Goal: Task Accomplishment & Management: Manage account settings

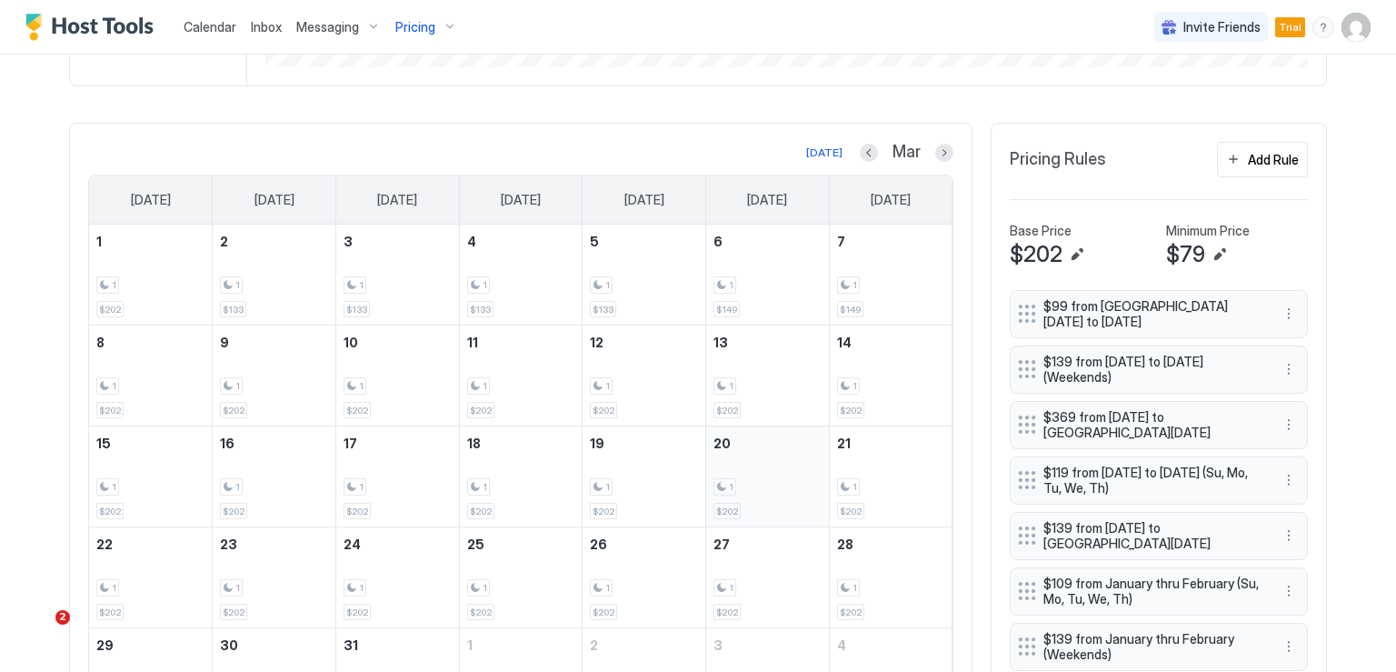
scroll to position [538, 0]
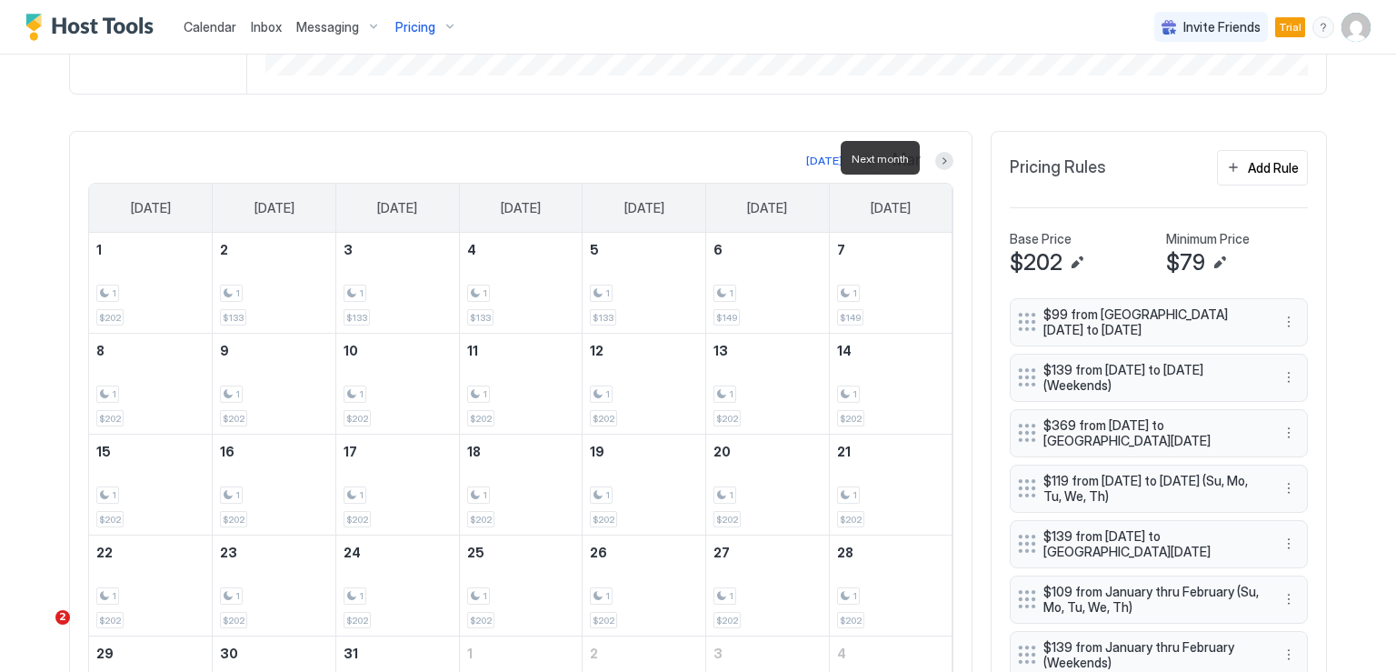
click at [942, 166] on div at bounding box center [944, 161] width 18 height 18
click at [935, 157] on button "Next month" at bounding box center [944, 161] width 18 height 18
click at [498, 303] on div "1 $202" at bounding box center [521, 282] width 108 height 85
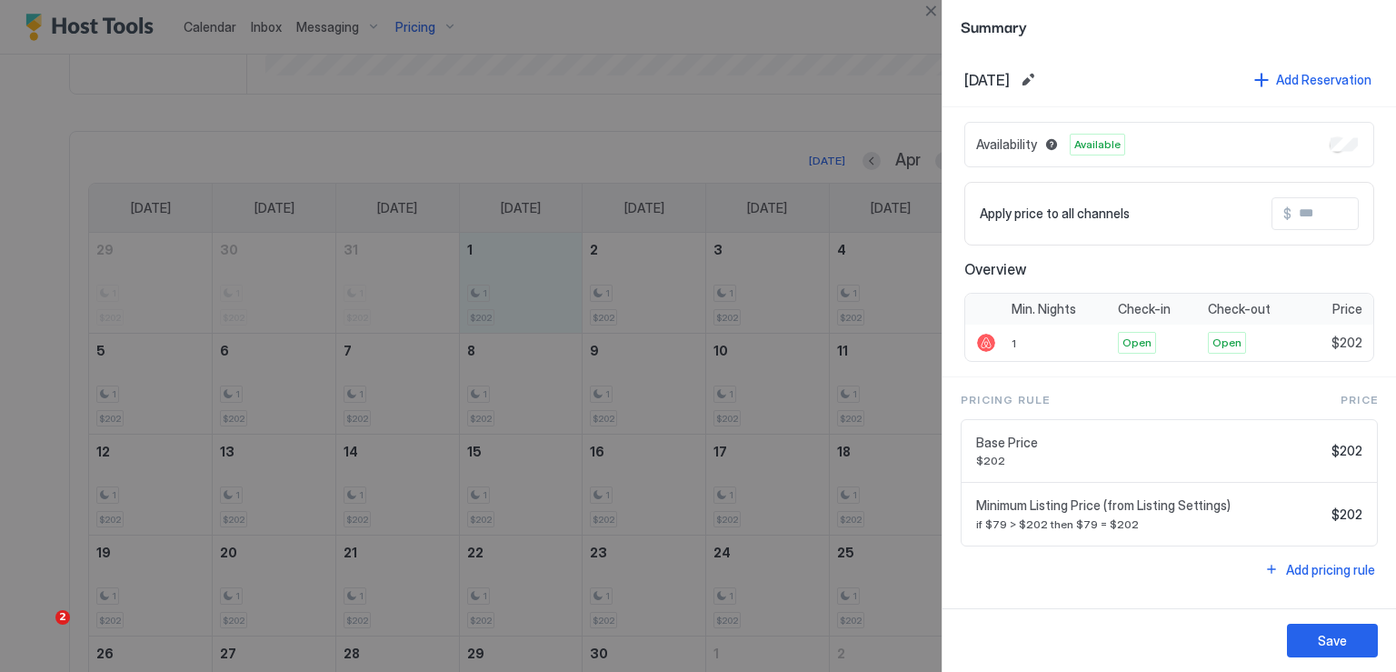
click at [902, 66] on div at bounding box center [698, 336] width 1396 height 672
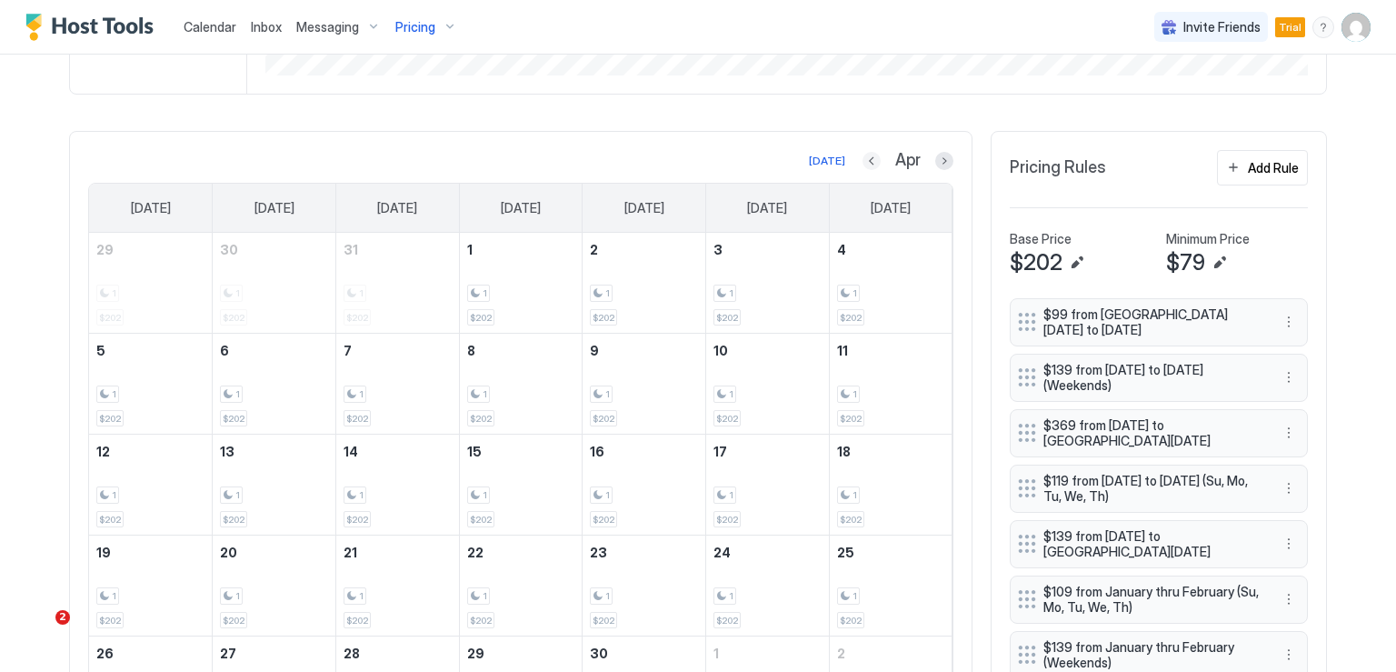
click at [862, 160] on button "Previous month" at bounding box center [871, 161] width 18 height 18
click at [1229, 164] on button "Add Rule" at bounding box center [1262, 167] width 91 height 35
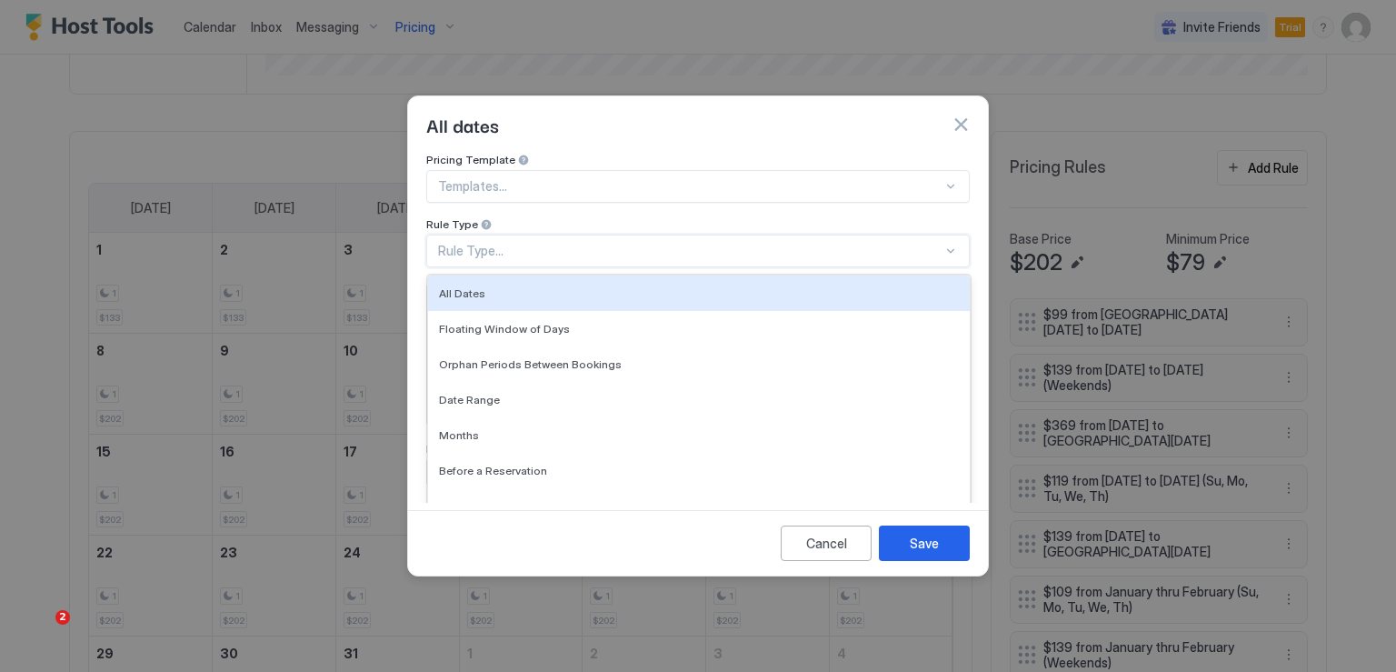
click at [551, 243] on div "Rule Type..." at bounding box center [690, 251] width 504 height 16
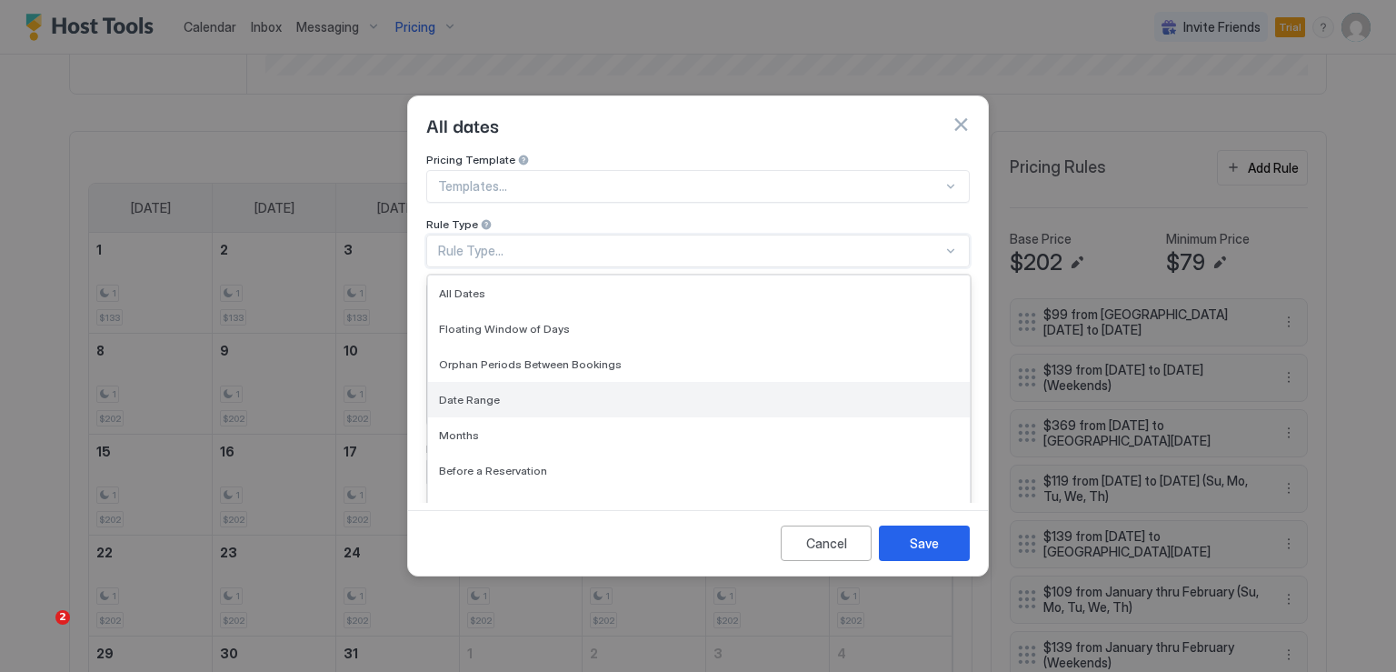
click at [510, 393] on div "Date Range" at bounding box center [699, 400] width 520 height 14
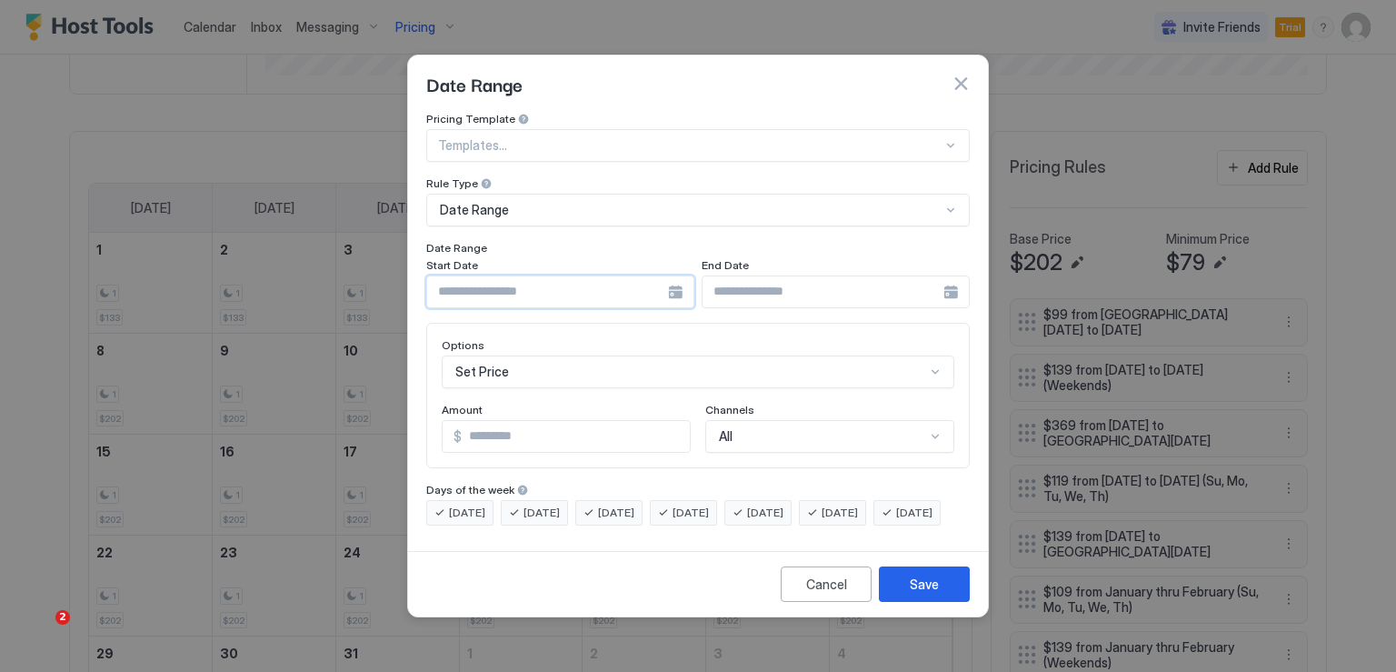
click at [538, 282] on input "Input Field" at bounding box center [547, 291] width 241 height 31
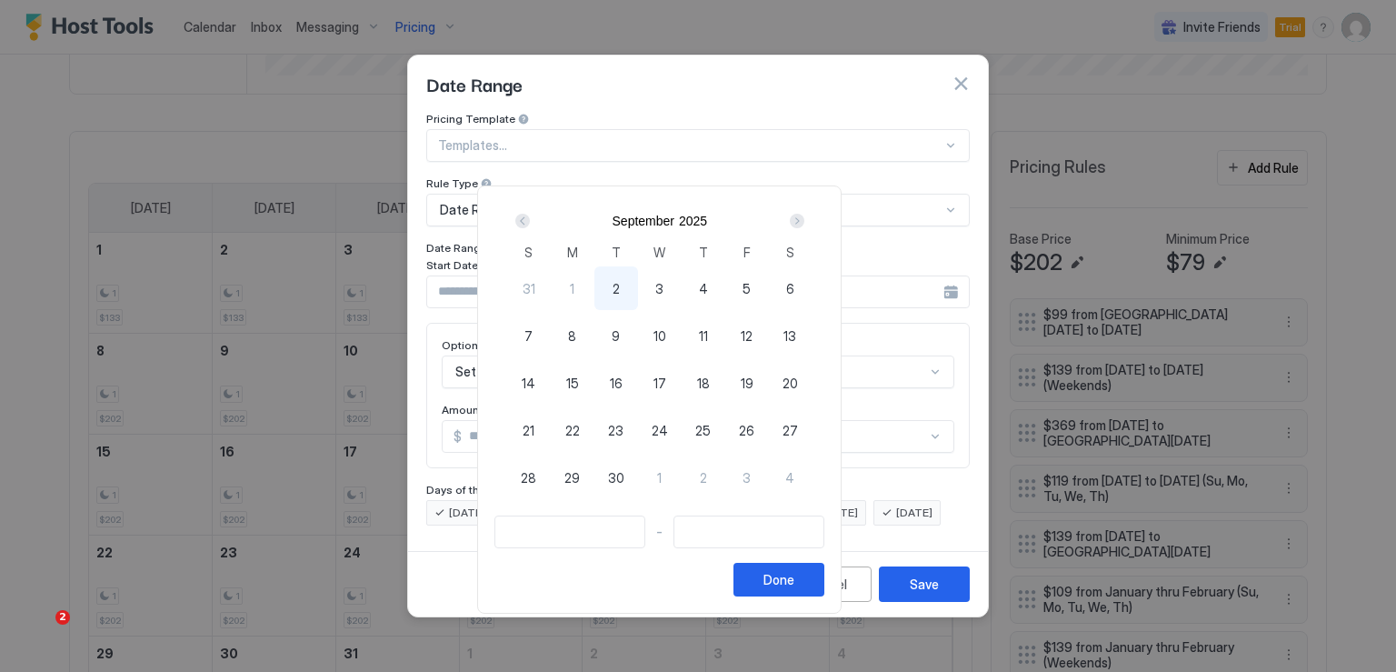
click at [808, 213] on div "Next" at bounding box center [797, 221] width 22 height 22
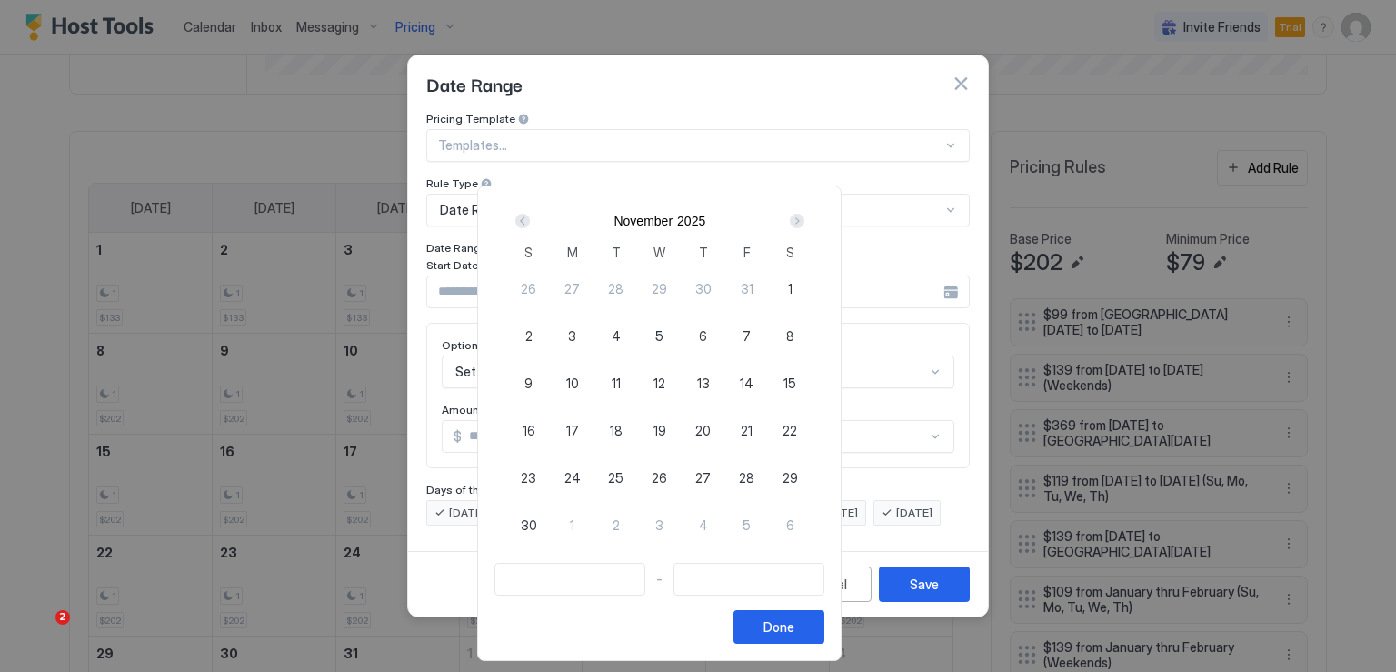
click at [808, 213] on div "Next" at bounding box center [797, 221] width 22 height 22
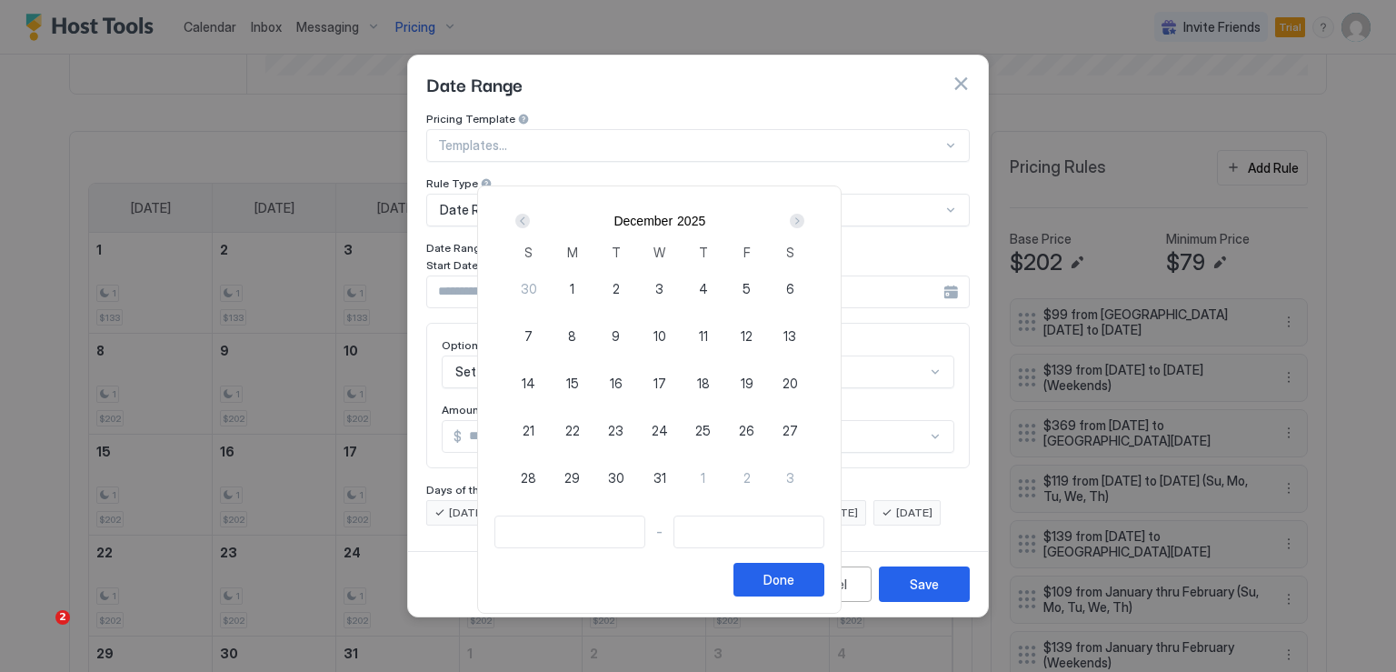
click at [808, 213] on div "Next" at bounding box center [797, 221] width 22 height 22
click at [804, 219] on div "Next" at bounding box center [797, 221] width 15 height 15
click at [530, 223] on div "Prev" at bounding box center [522, 221] width 15 height 15
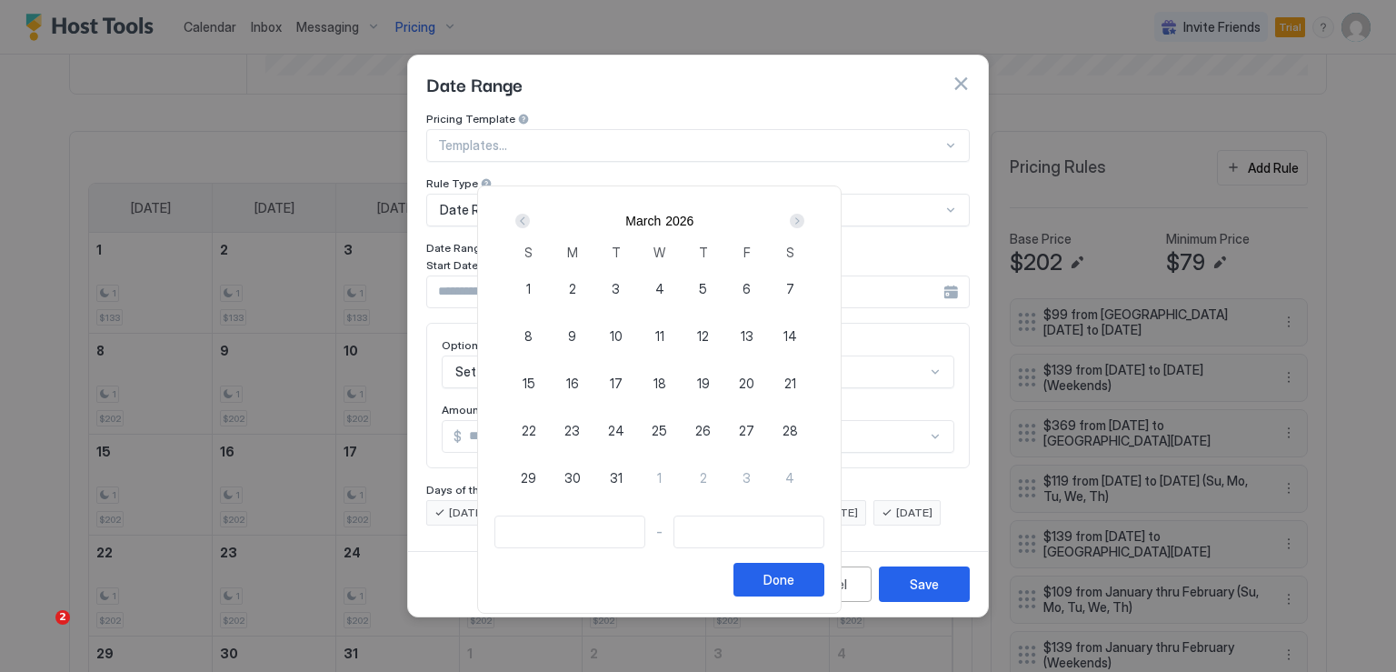
click at [533, 332] on span "8" at bounding box center [528, 335] width 8 height 19
type input "**********"
click at [804, 222] on div "Next" at bounding box center [797, 221] width 15 height 15
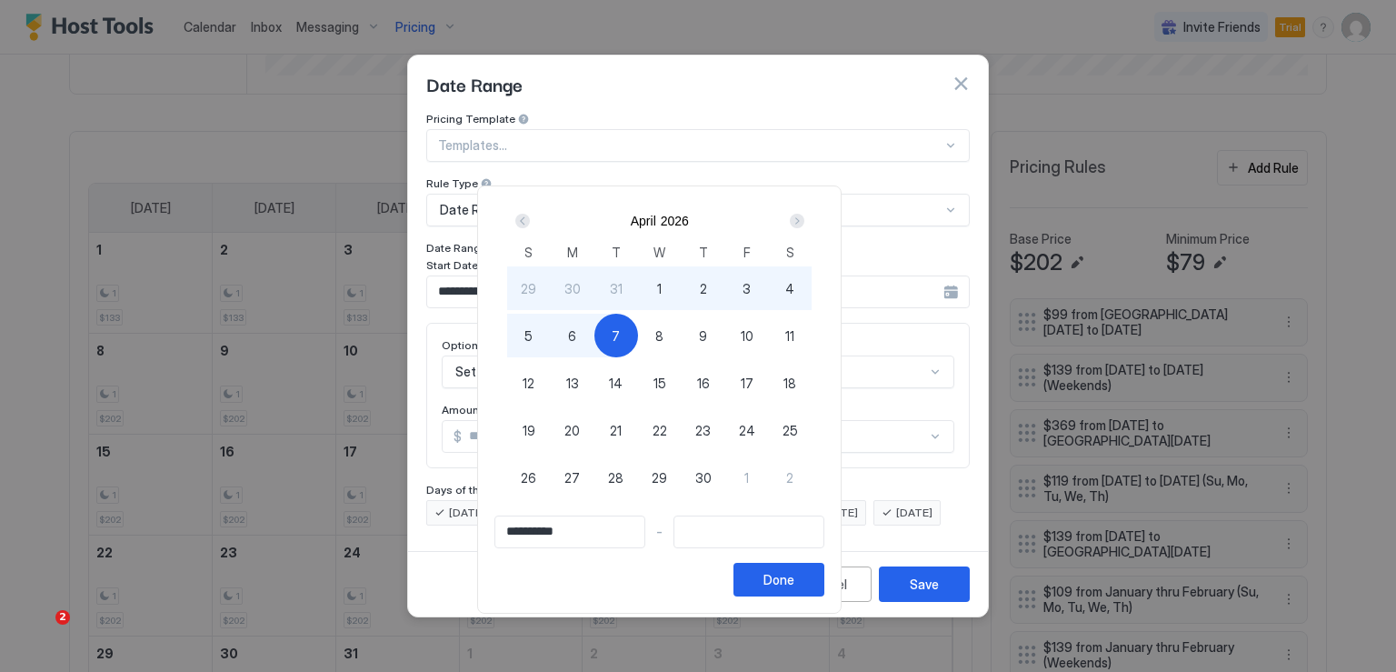
type input "**********"
click at [551, 340] on div "5" at bounding box center [529, 336] width 44 height 44
type input "**********"
click at [824, 578] on button "Done" at bounding box center [778, 580] width 91 height 34
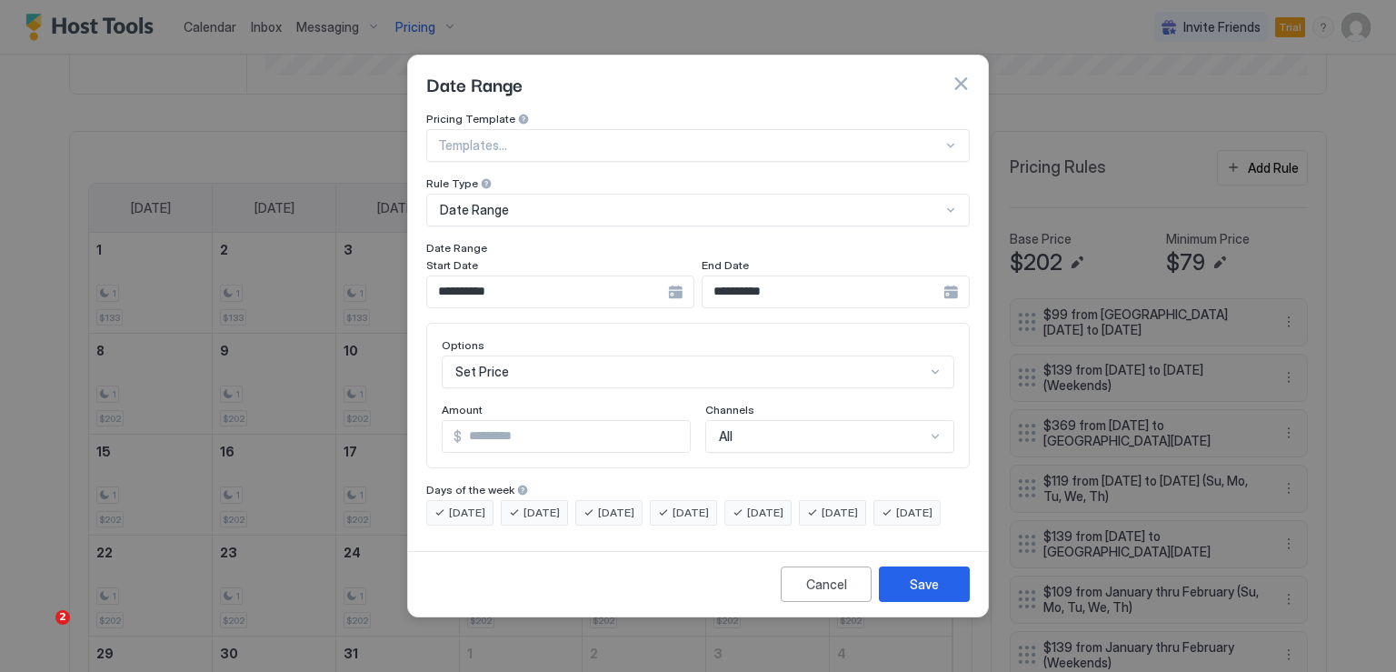
click at [517, 421] on input "*" at bounding box center [576, 436] width 228 height 31
type input "***"
click at [783, 504] on span "[DATE]" at bounding box center [765, 512] width 36 height 16
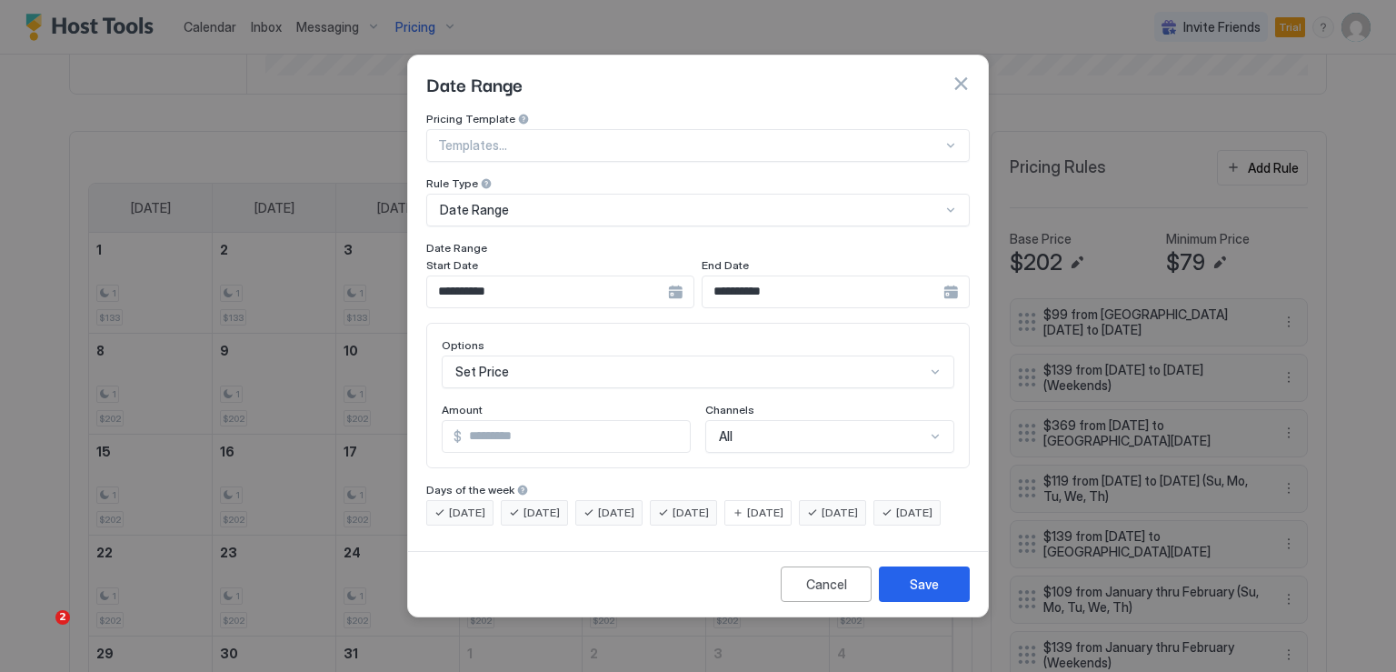
click at [843, 500] on div "[DATE]" at bounding box center [832, 512] width 67 height 25
click at [908, 590] on button "Save" at bounding box center [924, 583] width 91 height 35
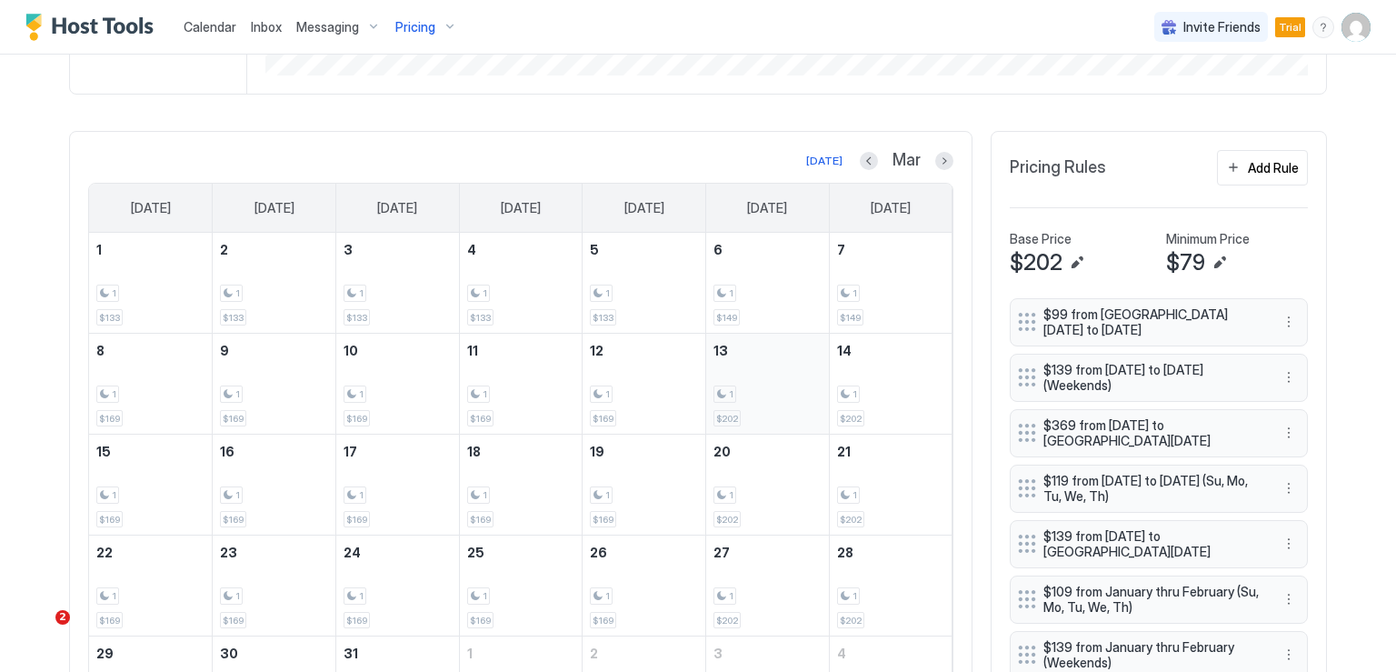
click at [742, 375] on div "1 $202" at bounding box center [767, 383] width 108 height 85
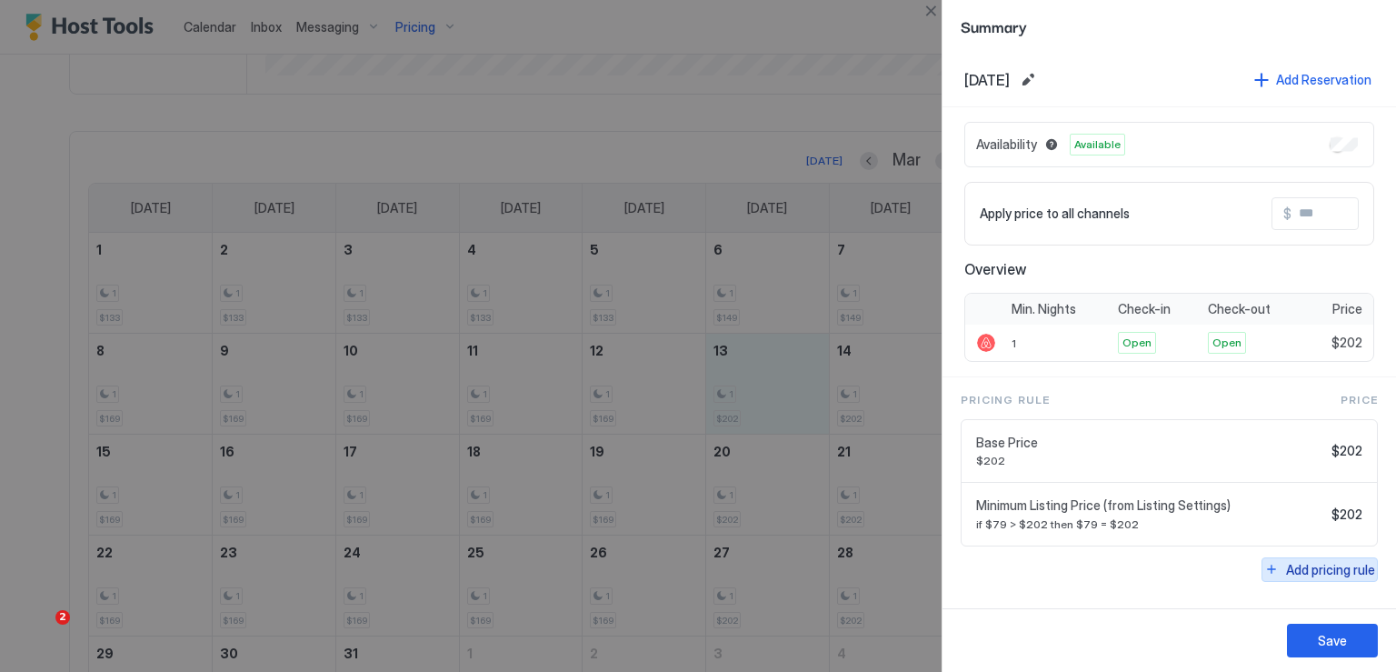
click at [1294, 564] on div "Add pricing rule" at bounding box center [1330, 569] width 89 height 19
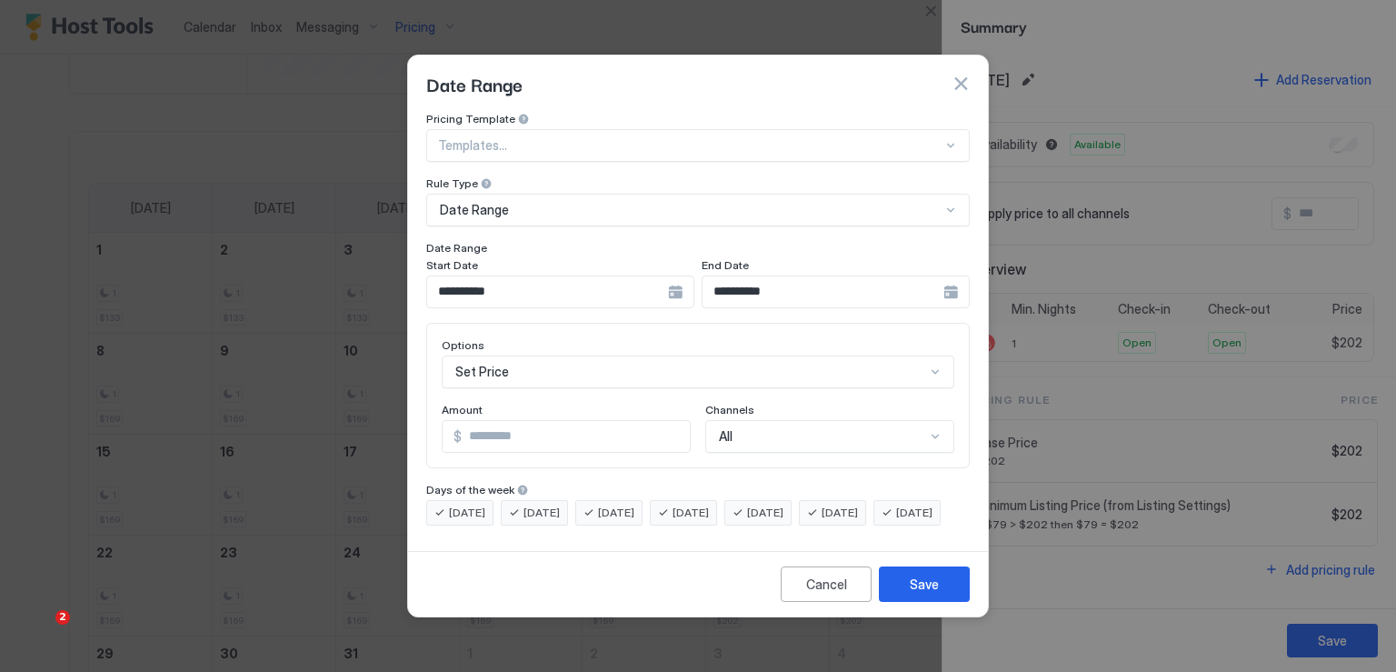
click at [694, 276] on div "**********" at bounding box center [560, 291] width 268 height 33
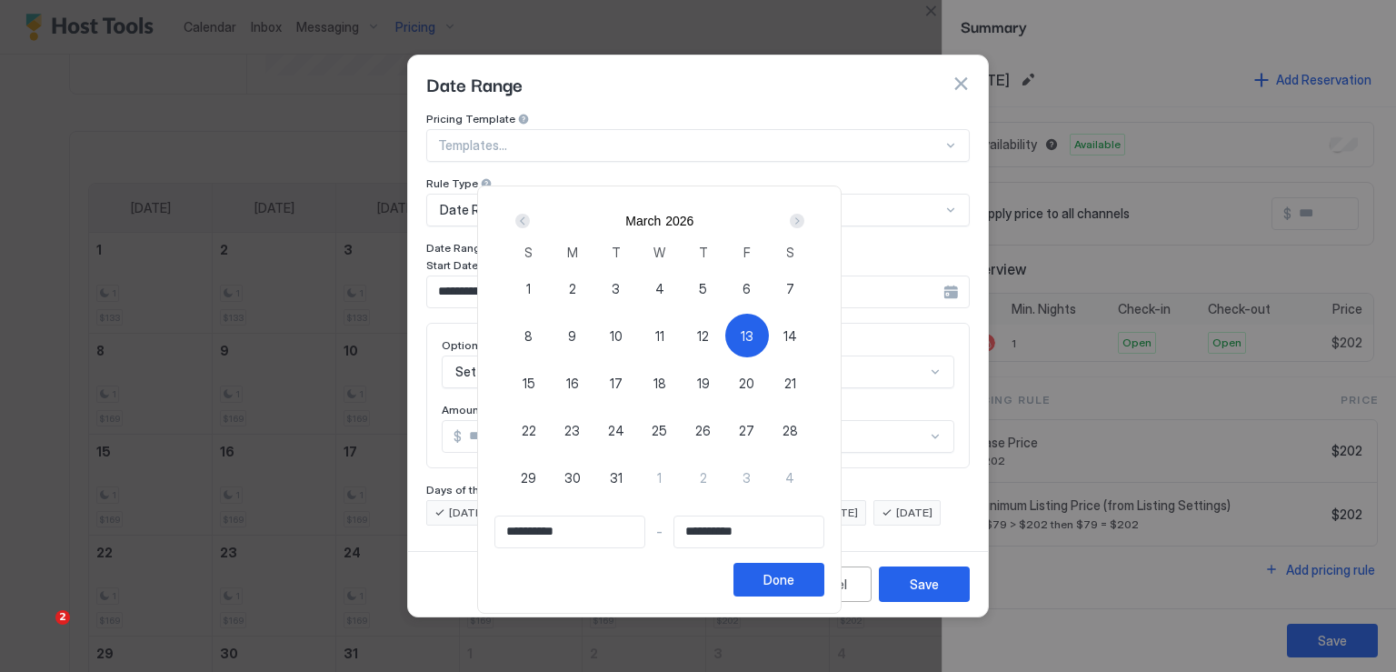
click at [535, 384] on span "15" at bounding box center [529, 383] width 13 height 19
type input "**********"
click at [804, 219] on div "Next" at bounding box center [797, 221] width 15 height 15
type input "**********"
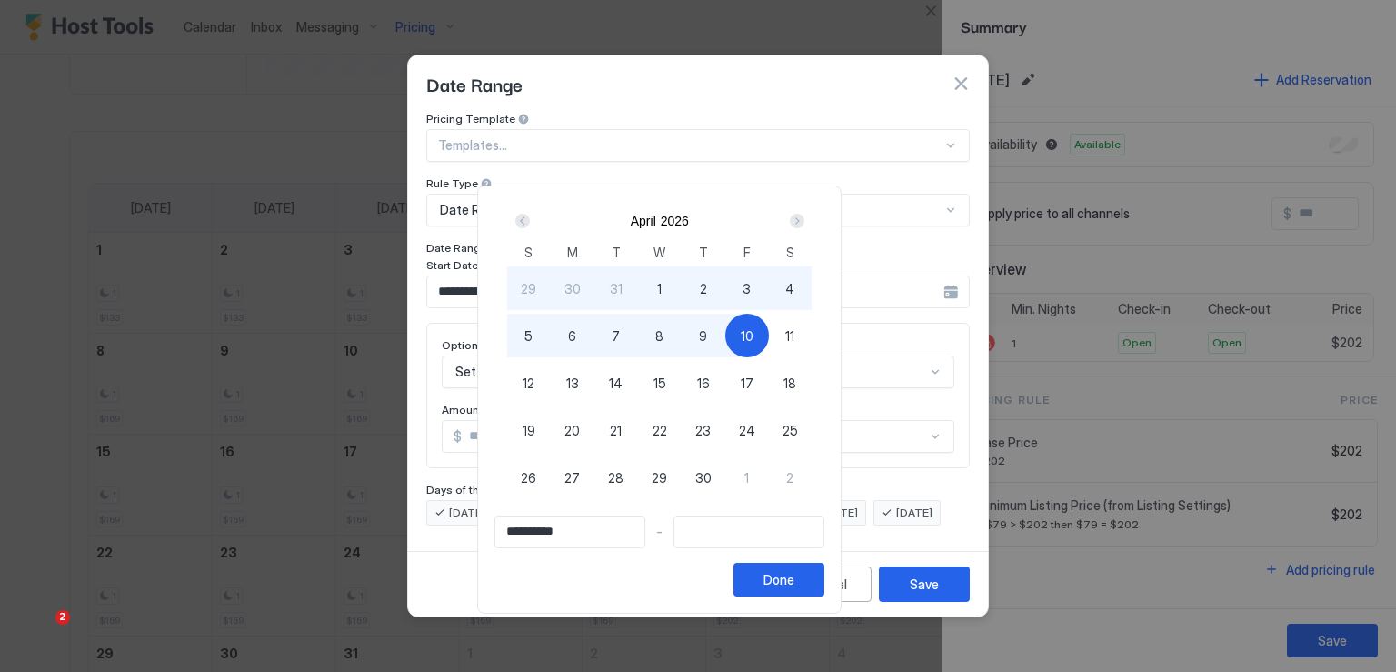
click at [769, 336] on div "10" at bounding box center [747, 336] width 44 height 44
type input "**********"
click at [534, 381] on span "12" at bounding box center [529, 383] width 12 height 19
type input "**********"
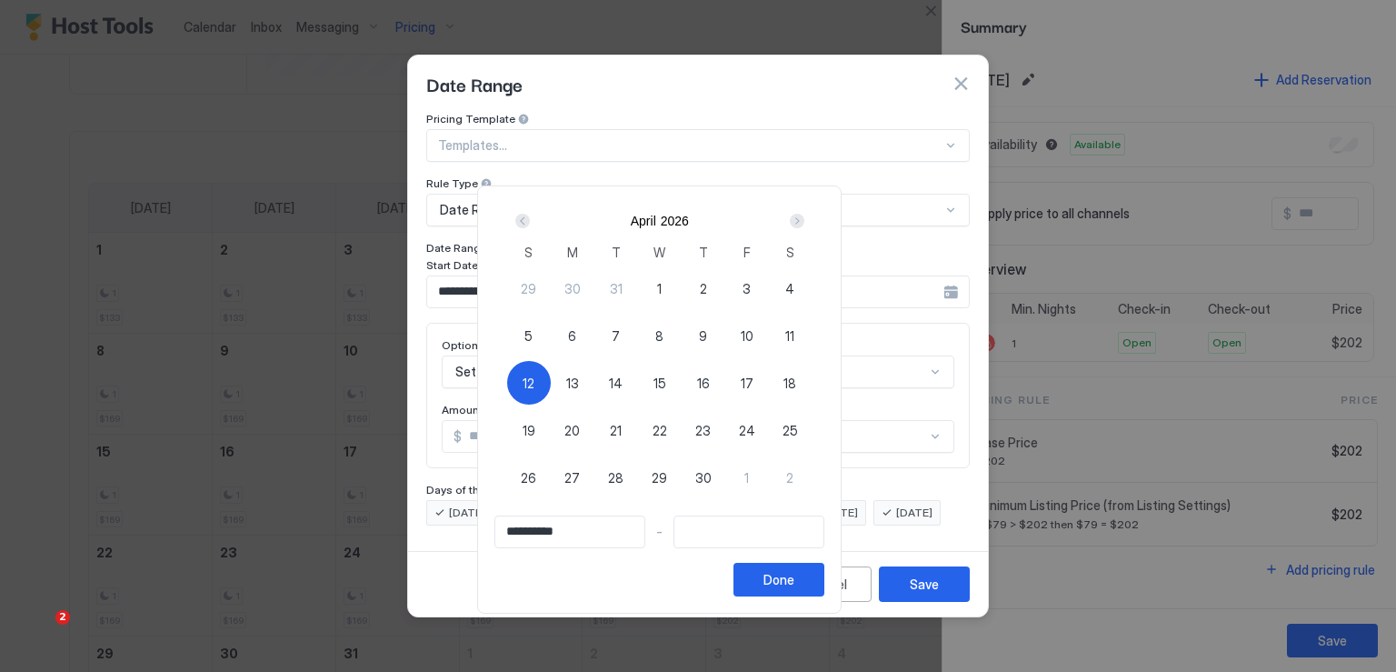
type input "**********"
click at [753, 333] on span "10" at bounding box center [747, 335] width 13 height 19
type input "**********"
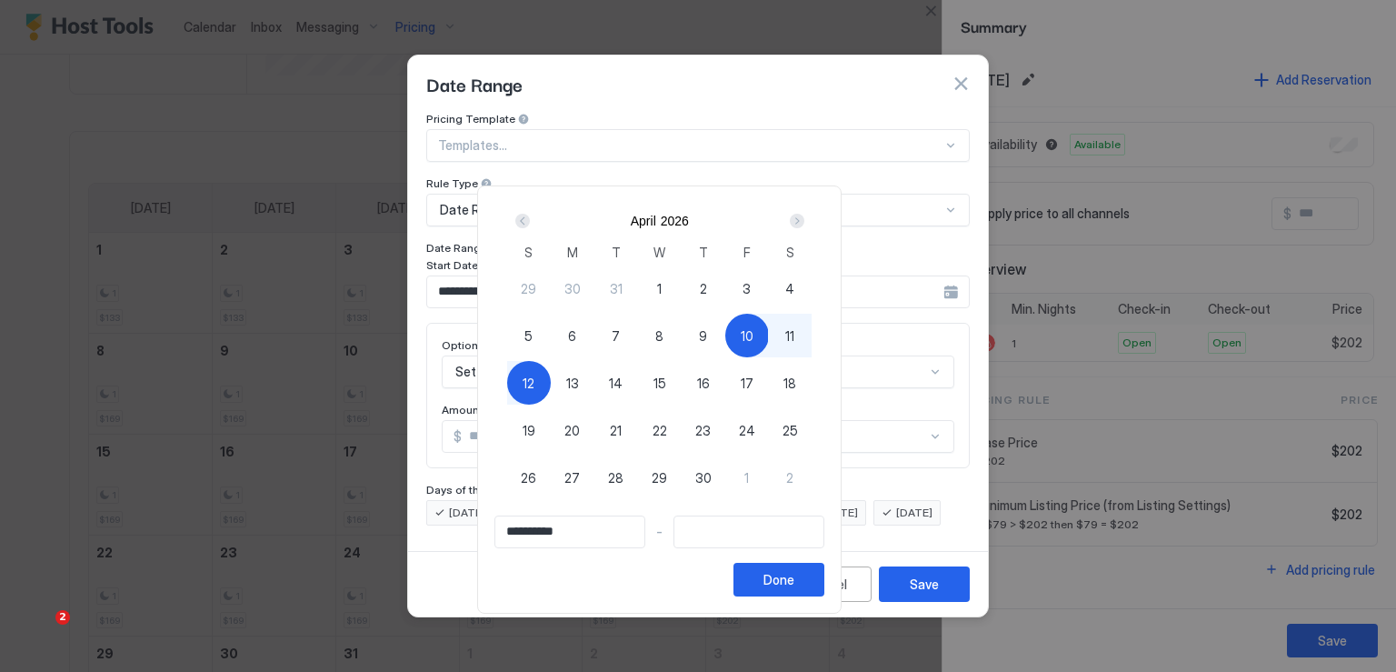
click at [551, 377] on div "12" at bounding box center [529, 383] width 44 height 44
type input "**********"
click at [794, 572] on div "Done" at bounding box center [778, 579] width 31 height 19
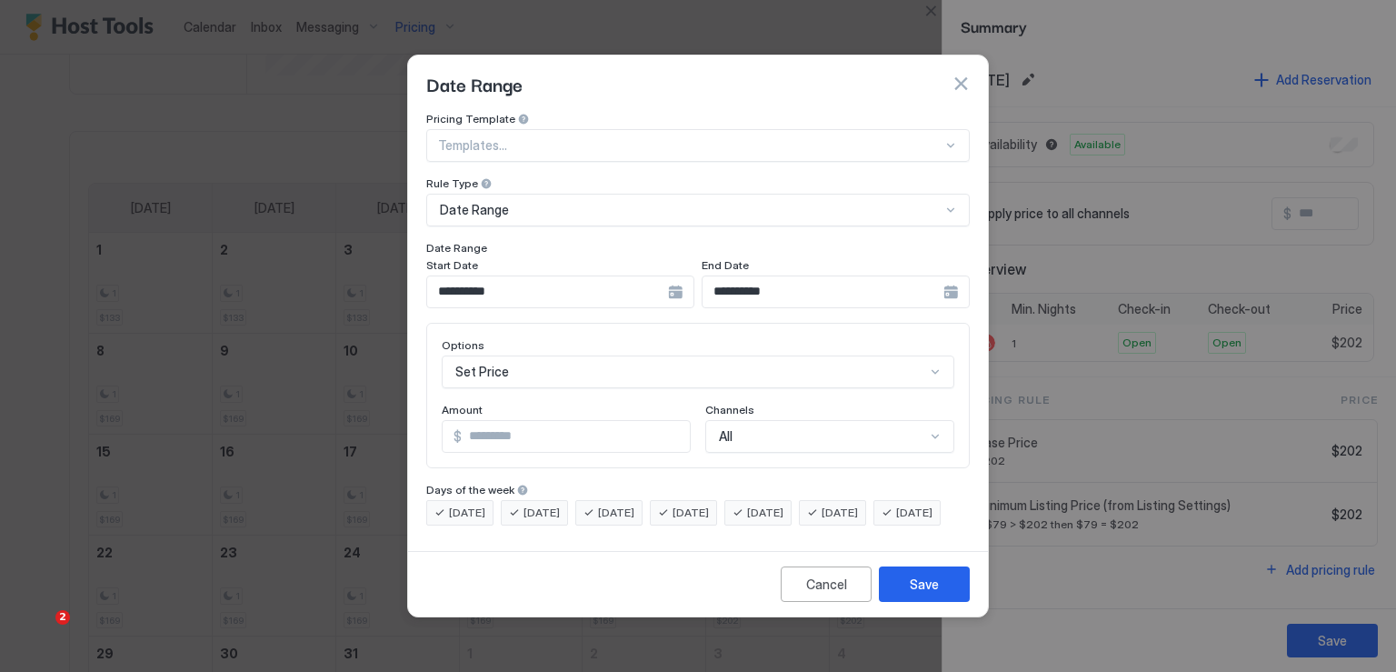
click at [510, 428] on input "*" at bounding box center [576, 436] width 228 height 31
type input "***"
click at [925, 593] on div "Save" at bounding box center [924, 583] width 29 height 19
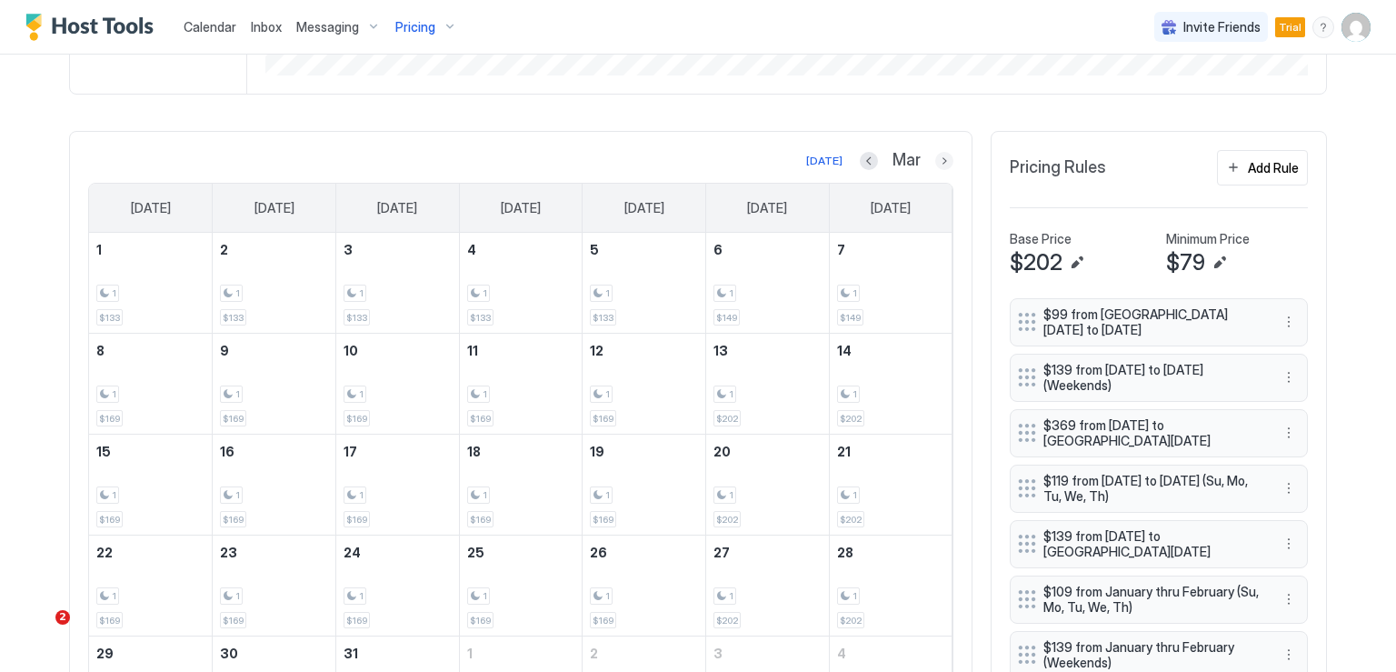
click at [935, 157] on button "Next month" at bounding box center [944, 161] width 18 height 18
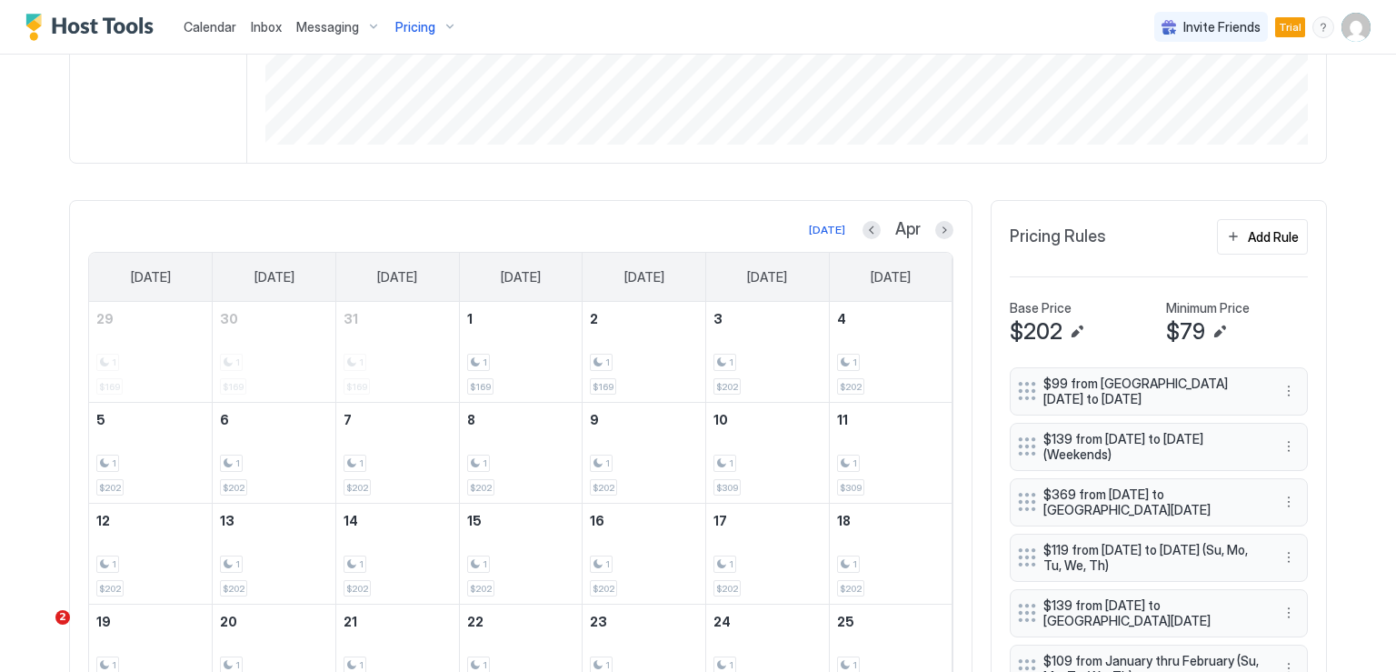
scroll to position [466, 0]
click at [1226, 244] on button "Add Rule" at bounding box center [1262, 239] width 91 height 35
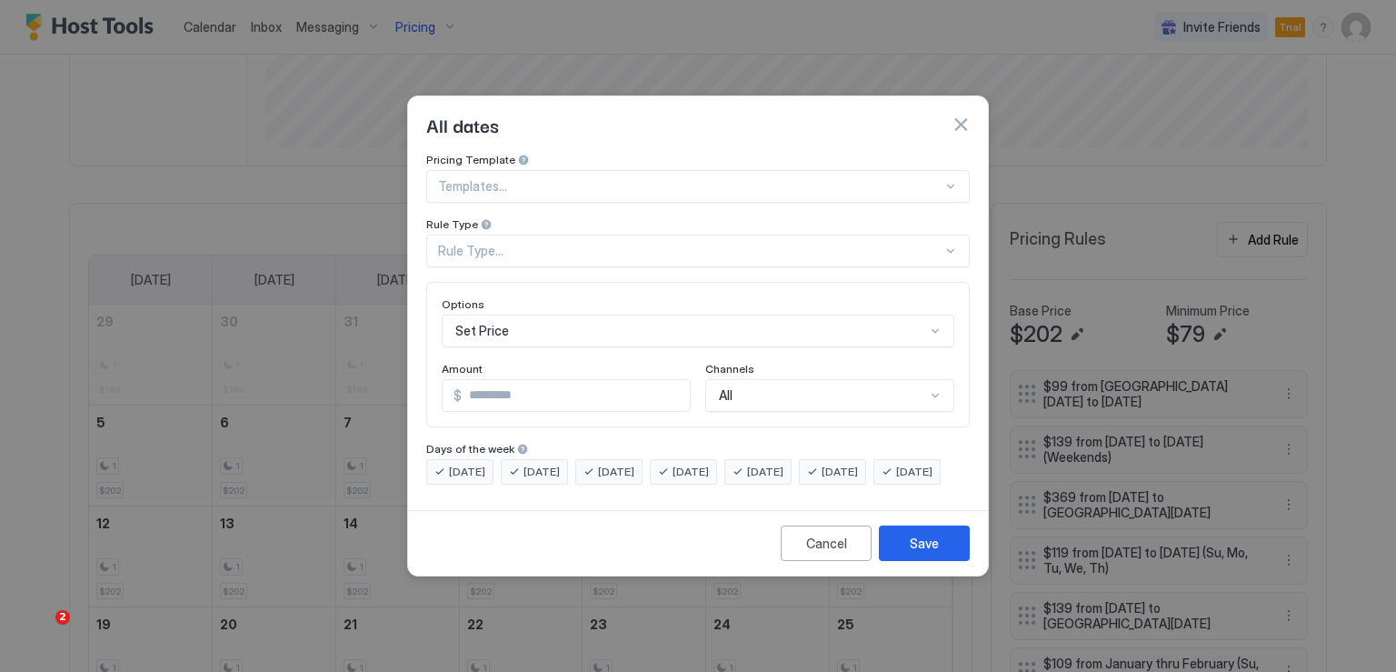
click at [496, 243] on div "Rule Type..." at bounding box center [690, 251] width 504 height 16
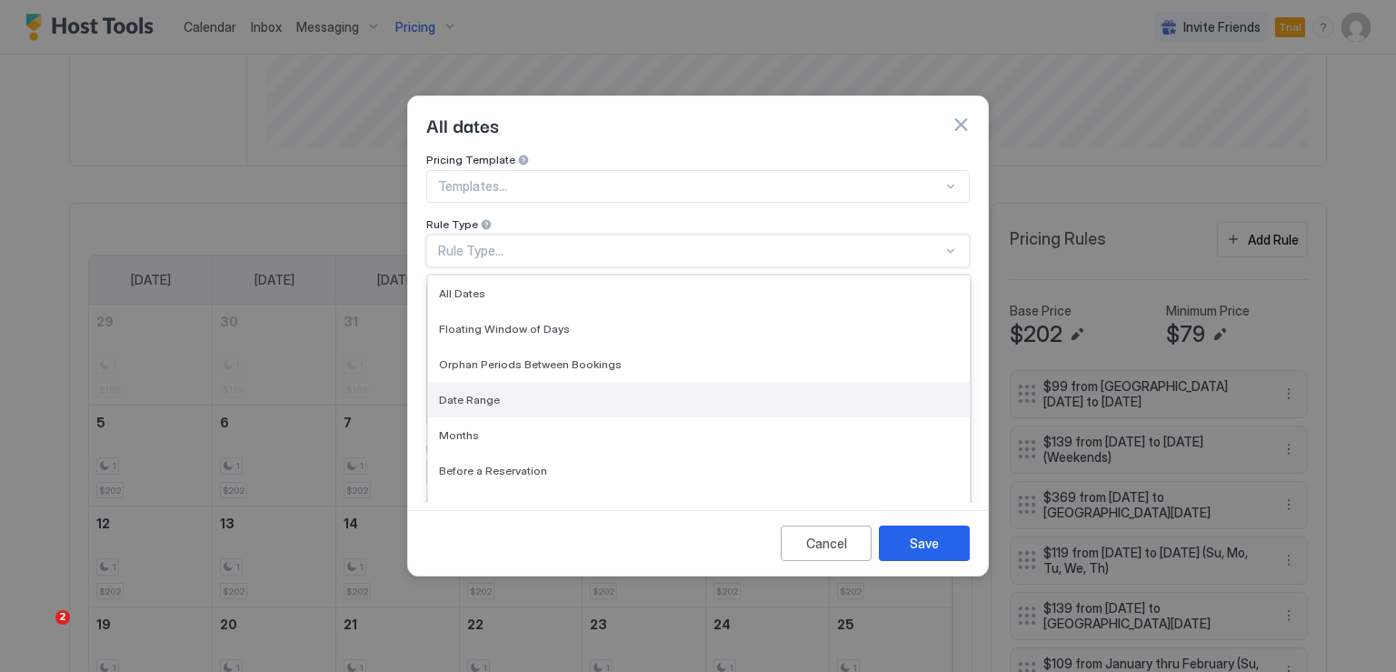
click at [480, 393] on span "Date Range" at bounding box center [469, 400] width 61 height 14
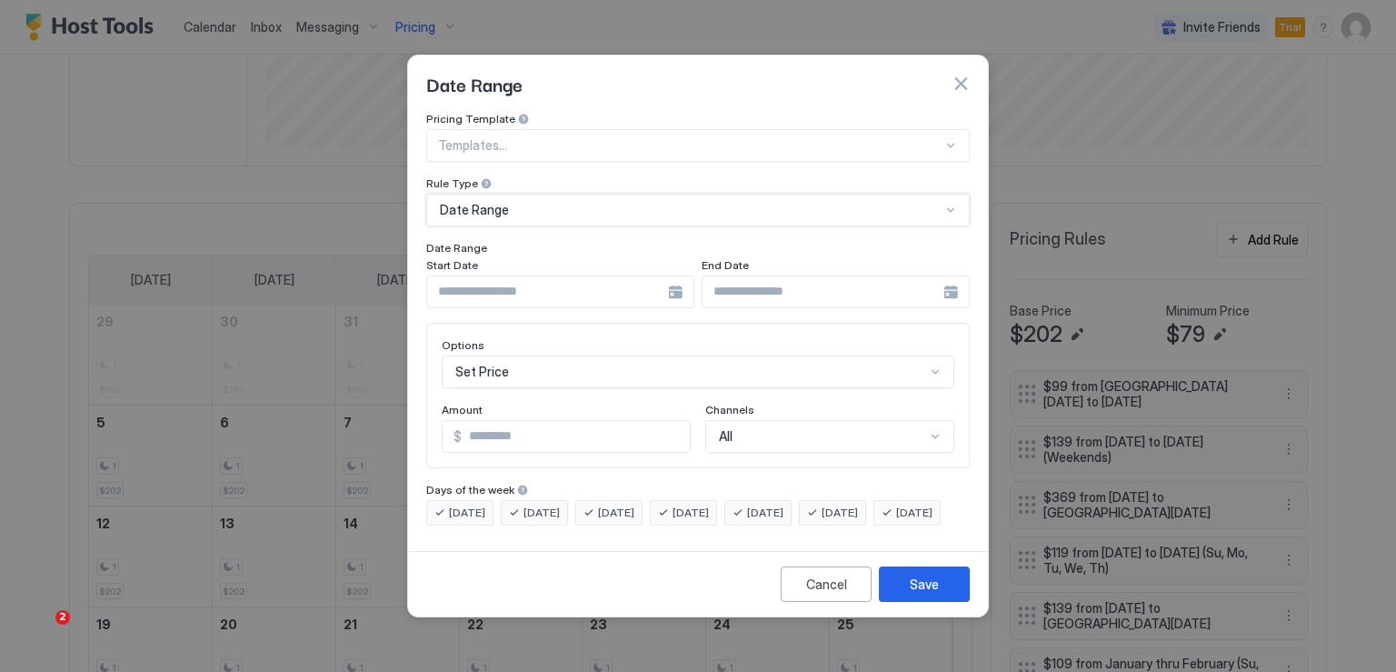
click at [680, 283] on div at bounding box center [560, 291] width 268 height 33
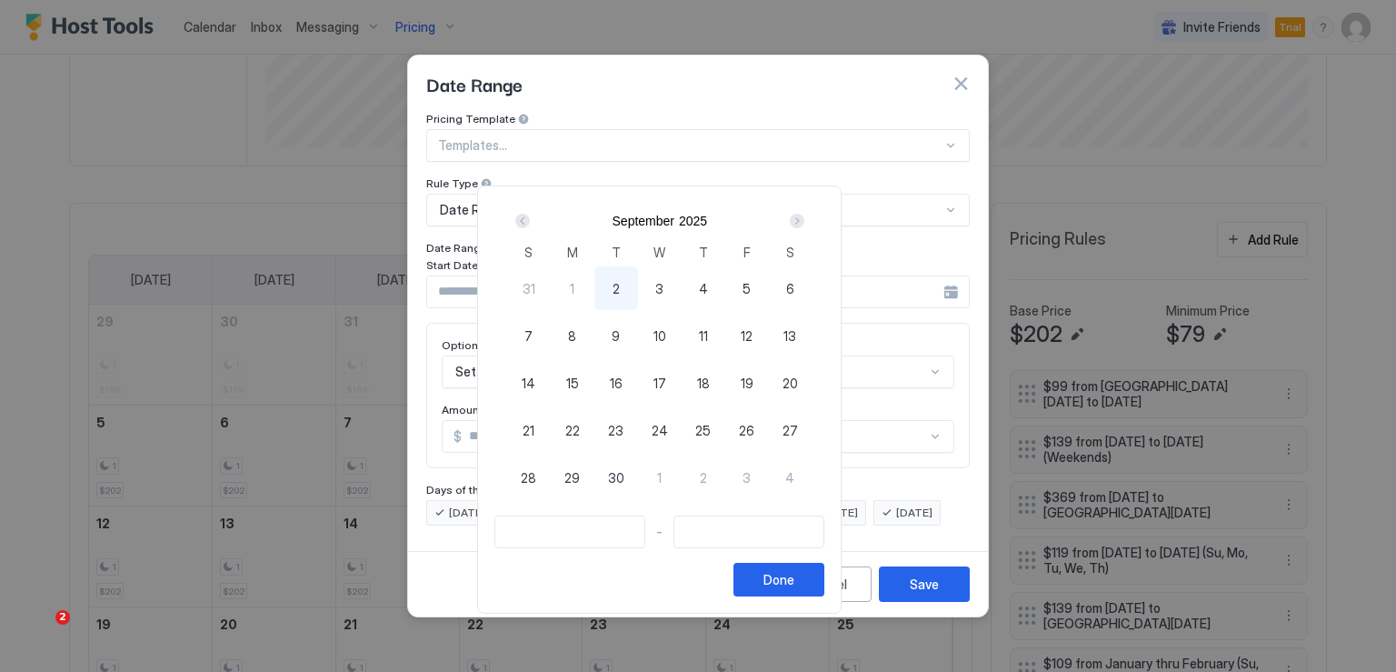
click at [804, 219] on div "Next" at bounding box center [797, 221] width 15 height 15
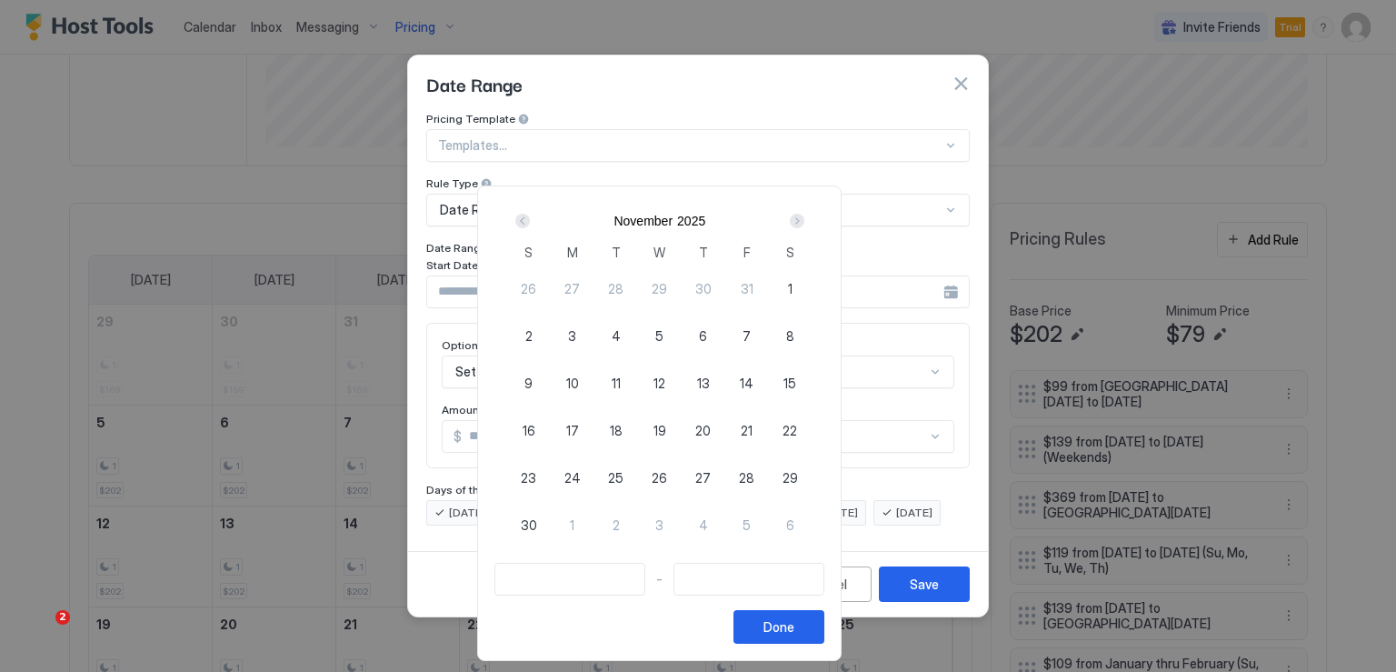
click at [804, 219] on div "Next" at bounding box center [797, 221] width 15 height 15
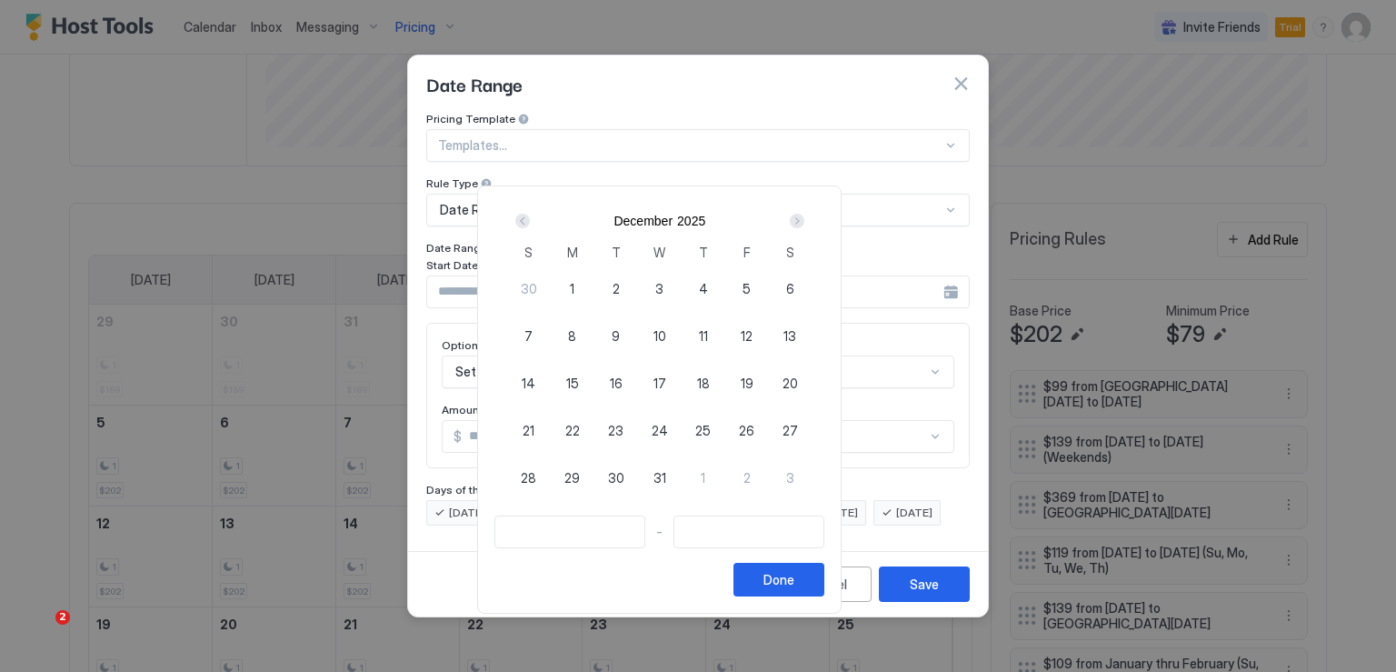
click at [804, 219] on div "Next" at bounding box center [797, 221] width 15 height 15
click at [551, 335] on div "5" at bounding box center [529, 336] width 44 height 44
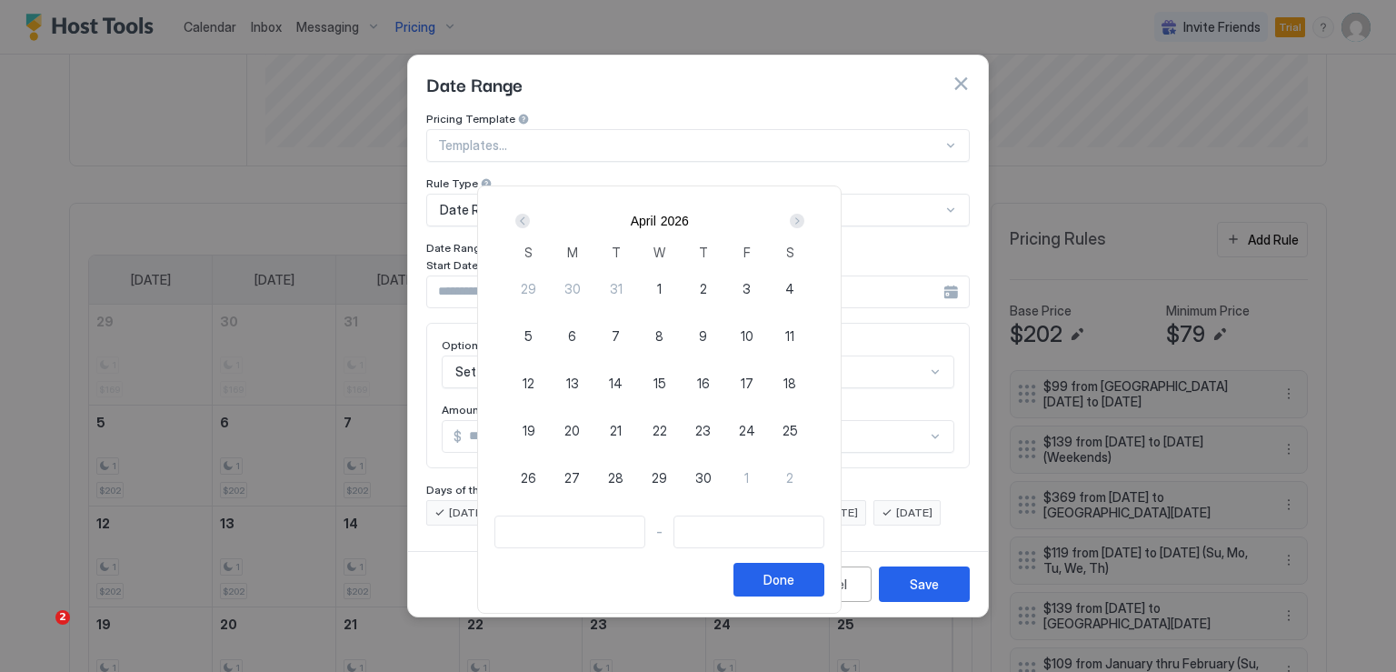
type input "**********"
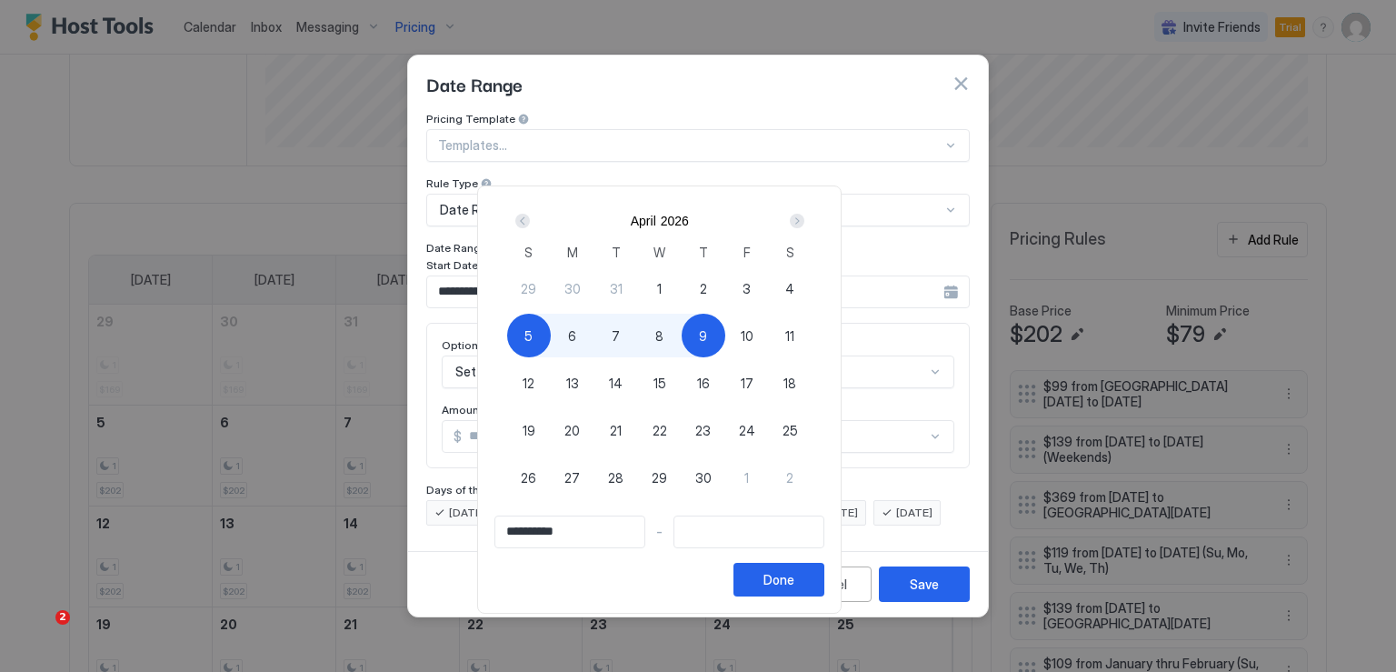
type input "**********"
click at [753, 336] on span "10" at bounding box center [747, 335] width 13 height 19
type input "**********"
click at [794, 577] on div "Done" at bounding box center [778, 579] width 31 height 19
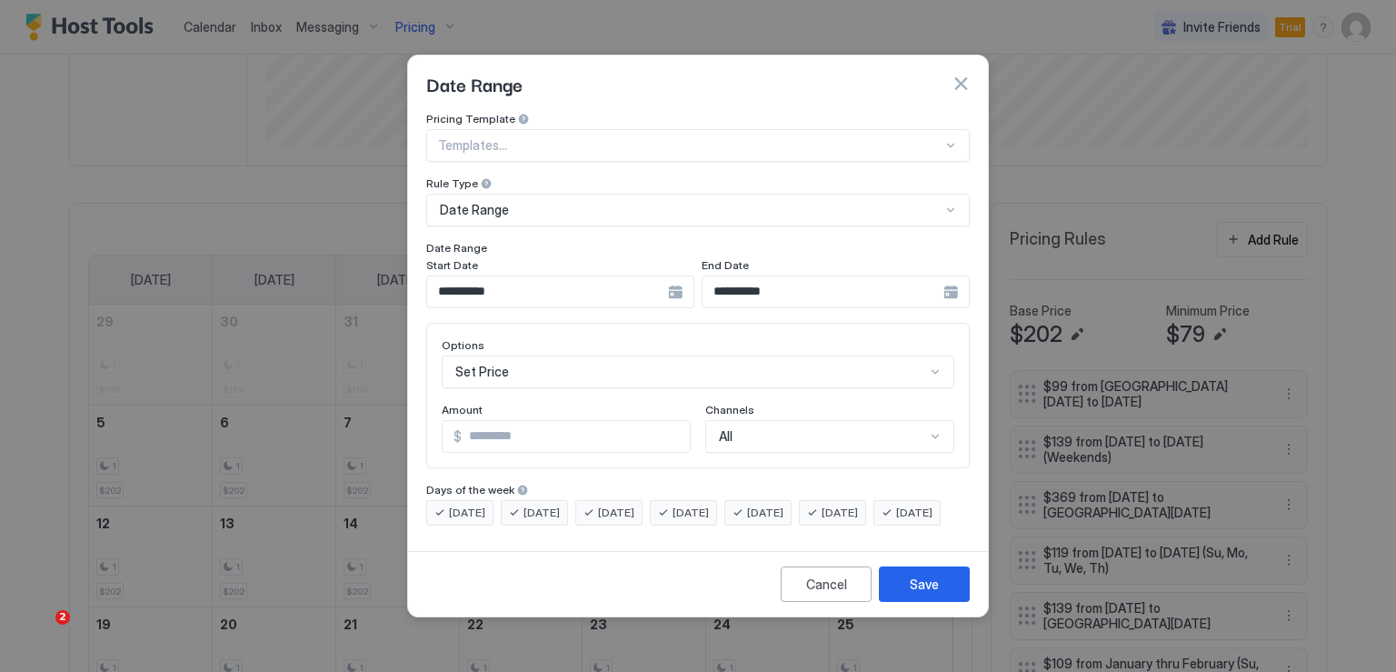
click at [523, 421] on input "*" at bounding box center [576, 436] width 228 height 31
type input "***"
click at [905, 602] on button "Save" at bounding box center [924, 583] width 91 height 35
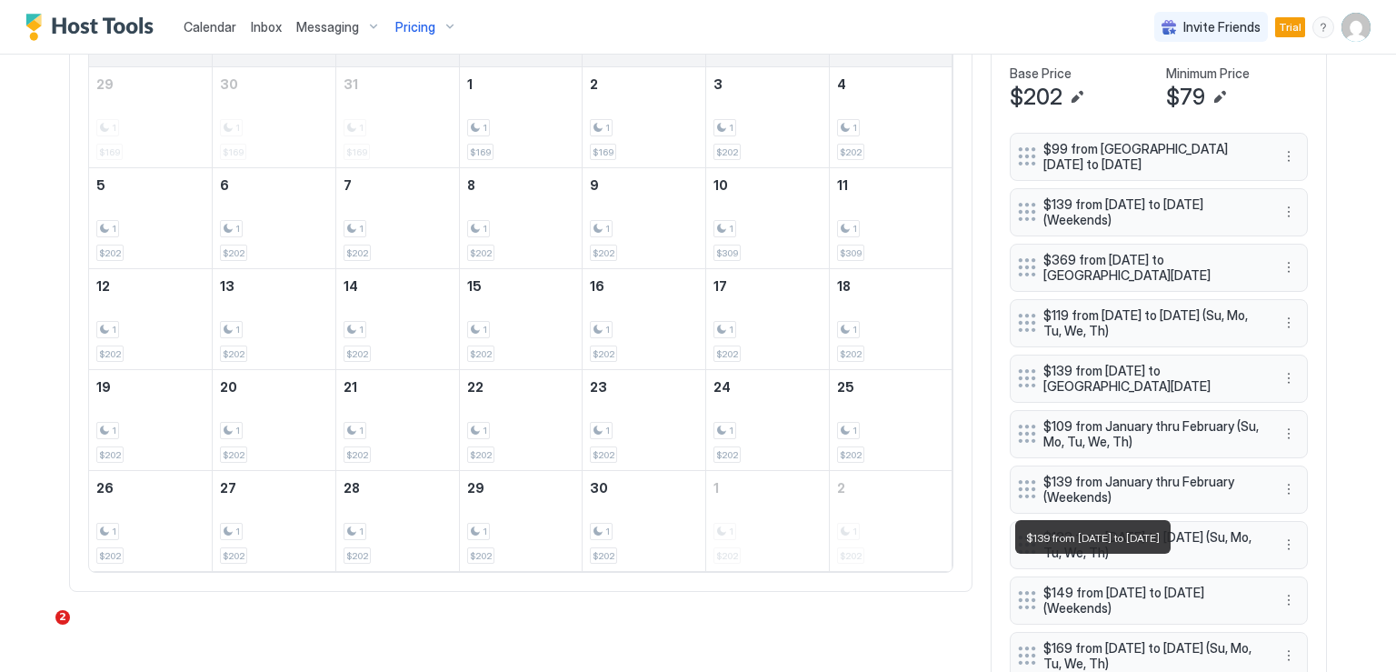
scroll to position [613, 0]
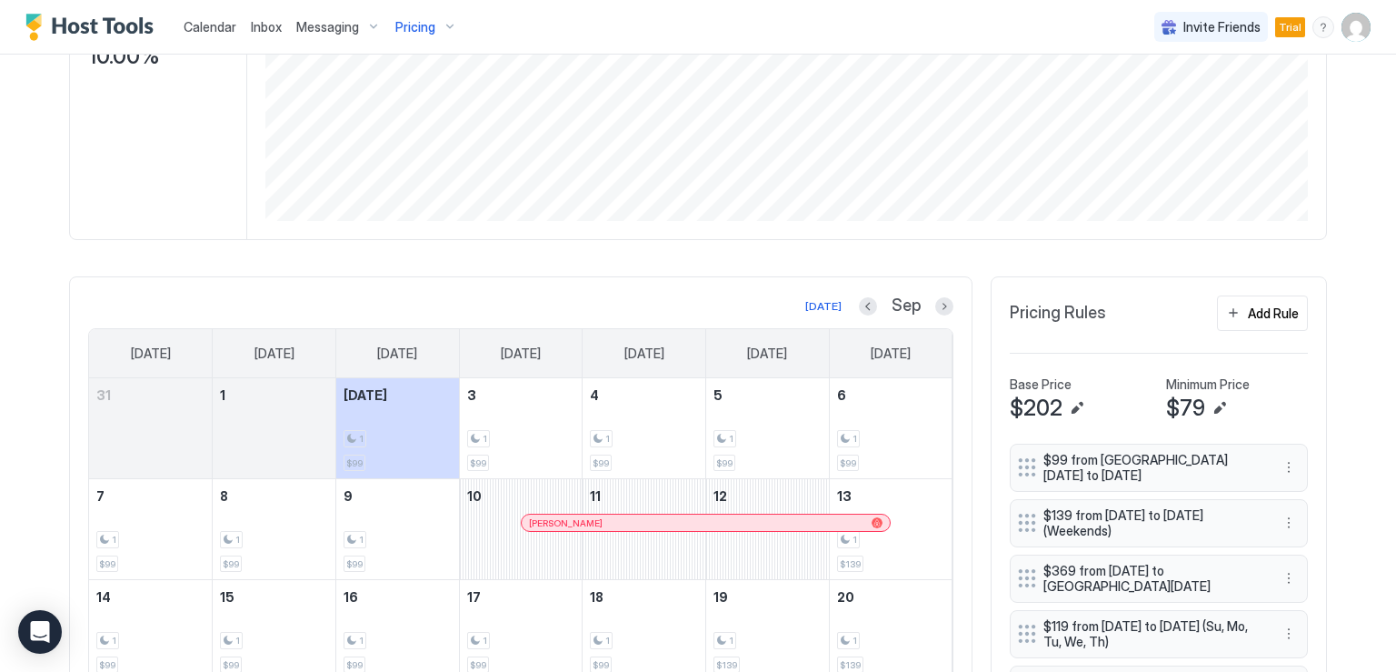
scroll to position [364, 0]
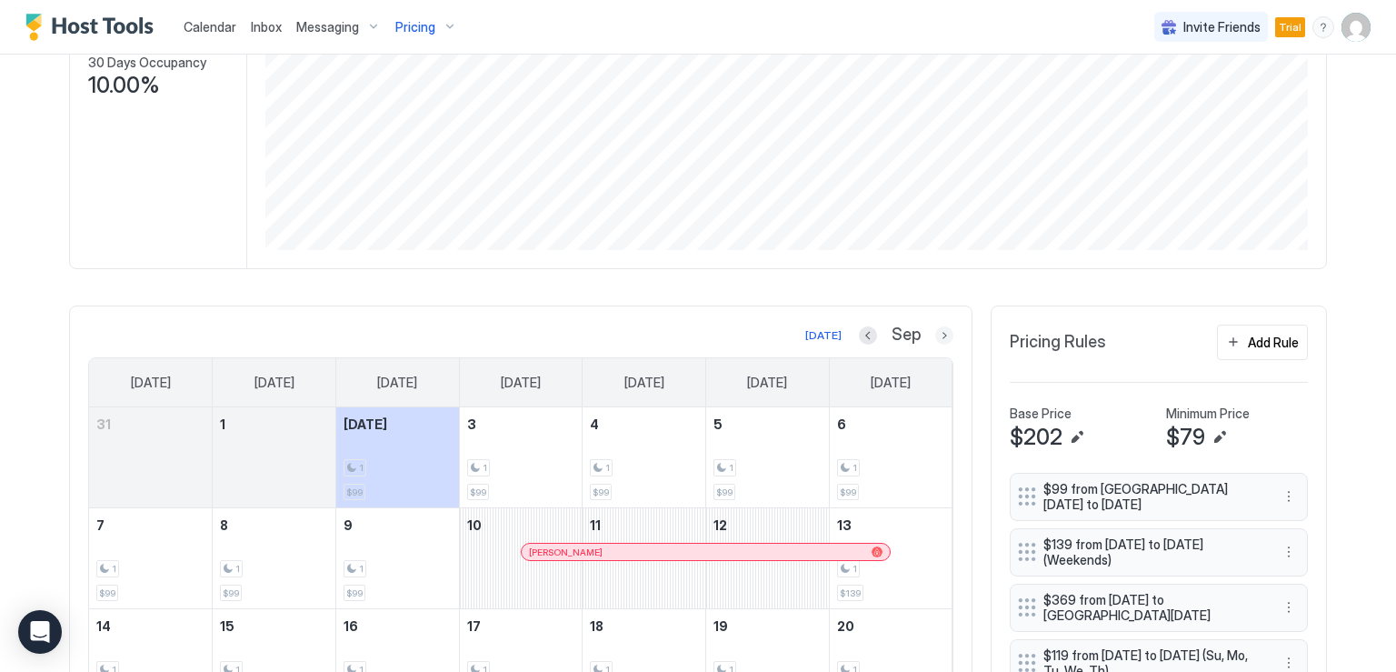
click at [942, 338] on button "Next month" at bounding box center [944, 335] width 18 height 18
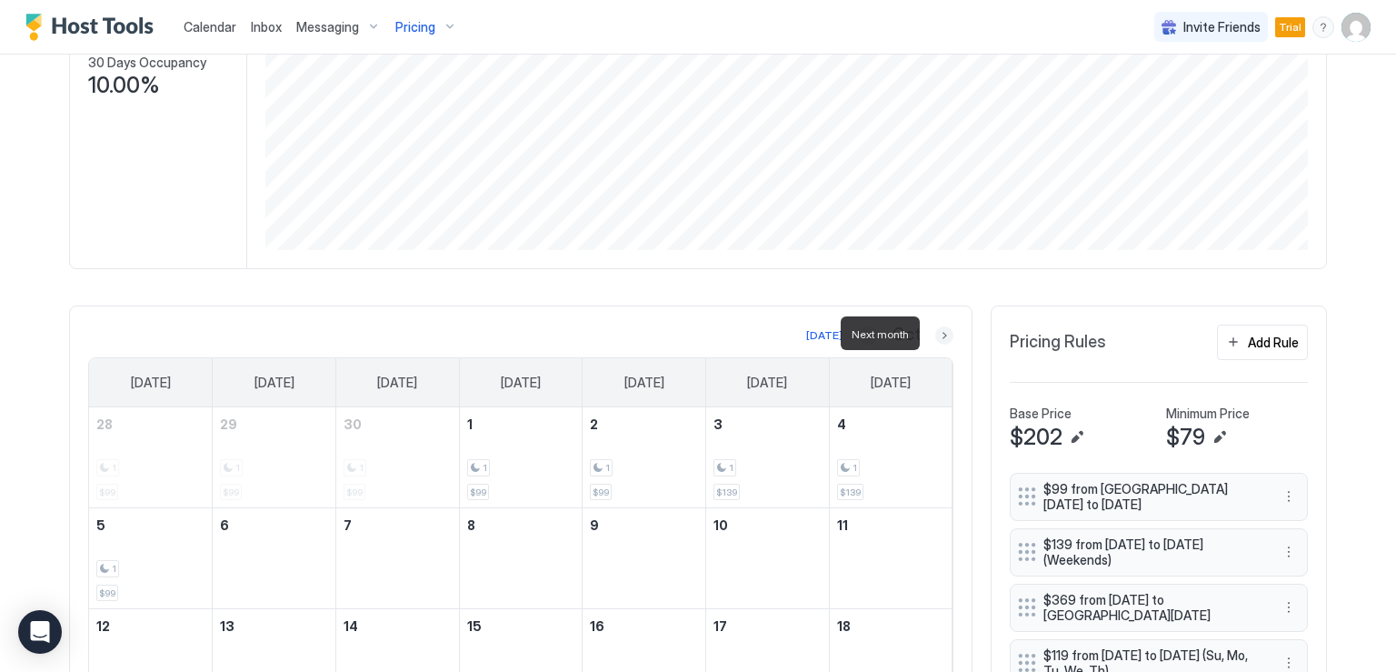
click at [942, 338] on button "Next month" at bounding box center [944, 335] width 18 height 18
click at [941, 339] on button "Next month" at bounding box center [944, 335] width 18 height 18
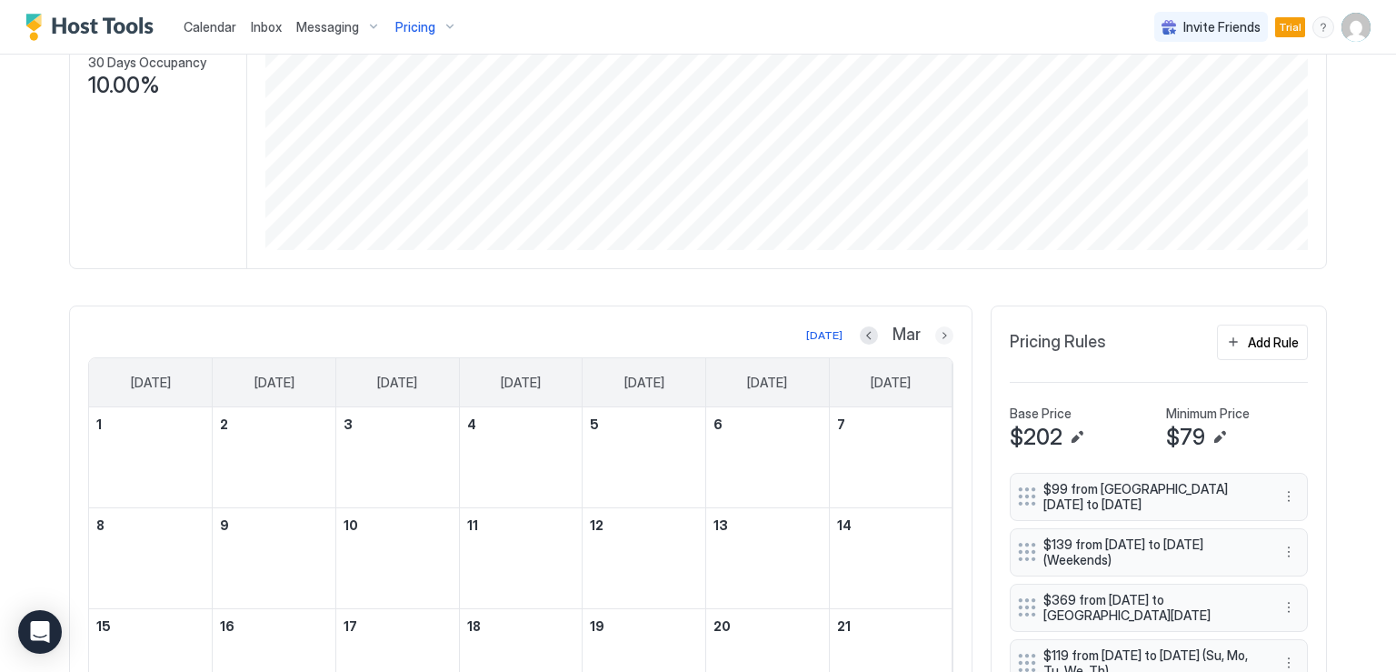
click at [940, 334] on button "Next month" at bounding box center [944, 335] width 18 height 18
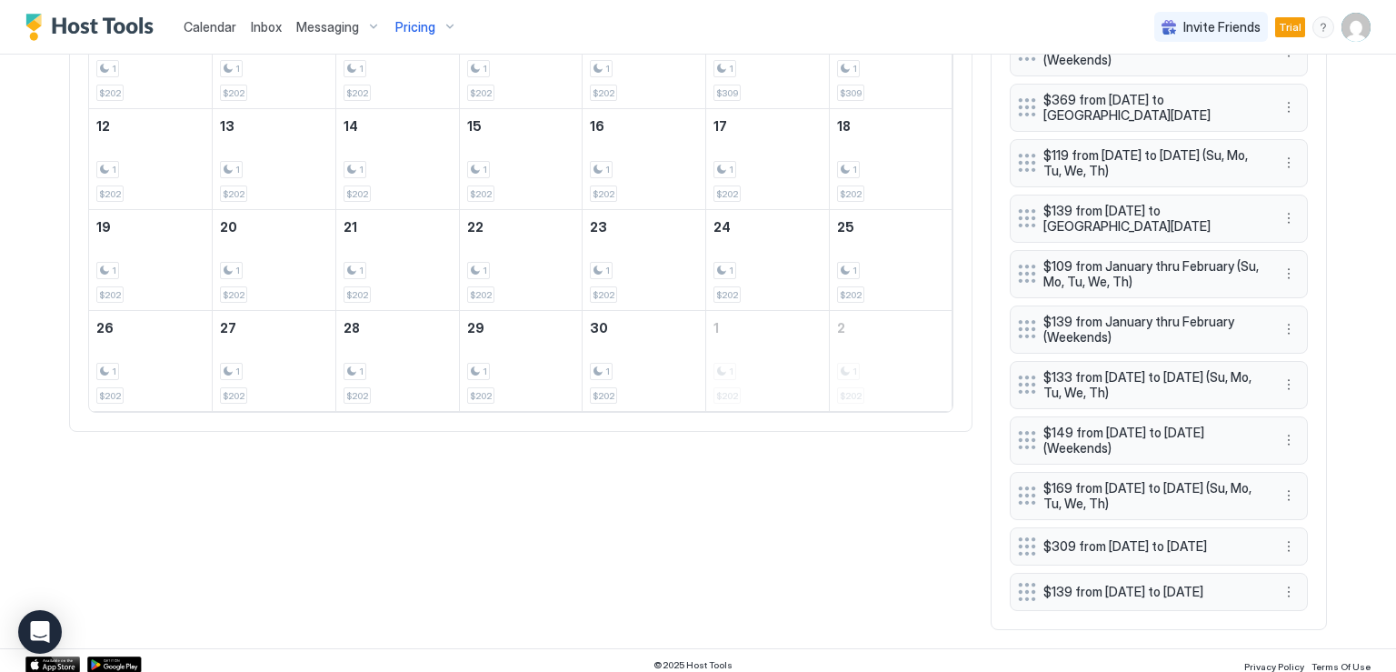
scroll to position [885, 0]
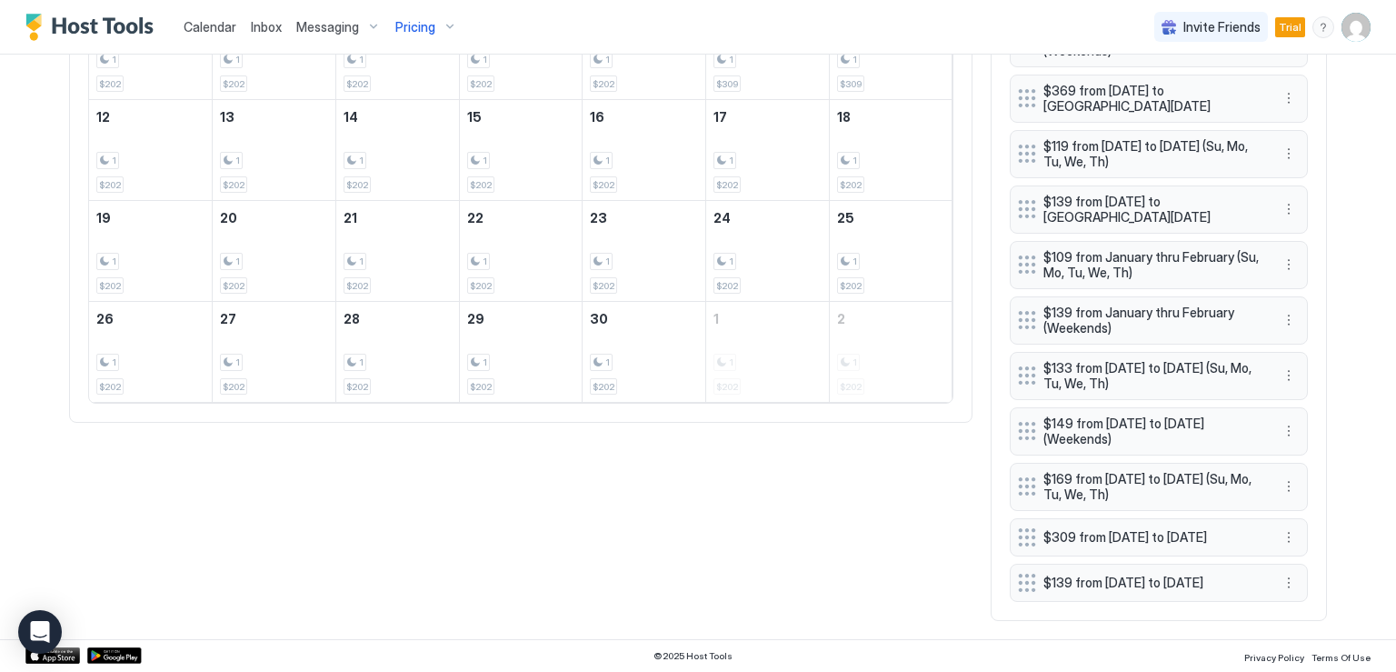
click at [1063, 574] on span "$139 from [DATE] to [DATE]" at bounding box center [1151, 582] width 216 height 16
click at [1290, 578] on button "More options" at bounding box center [1289, 583] width 22 height 22
click at [1300, 498] on span "Edit" at bounding box center [1310, 493] width 20 height 14
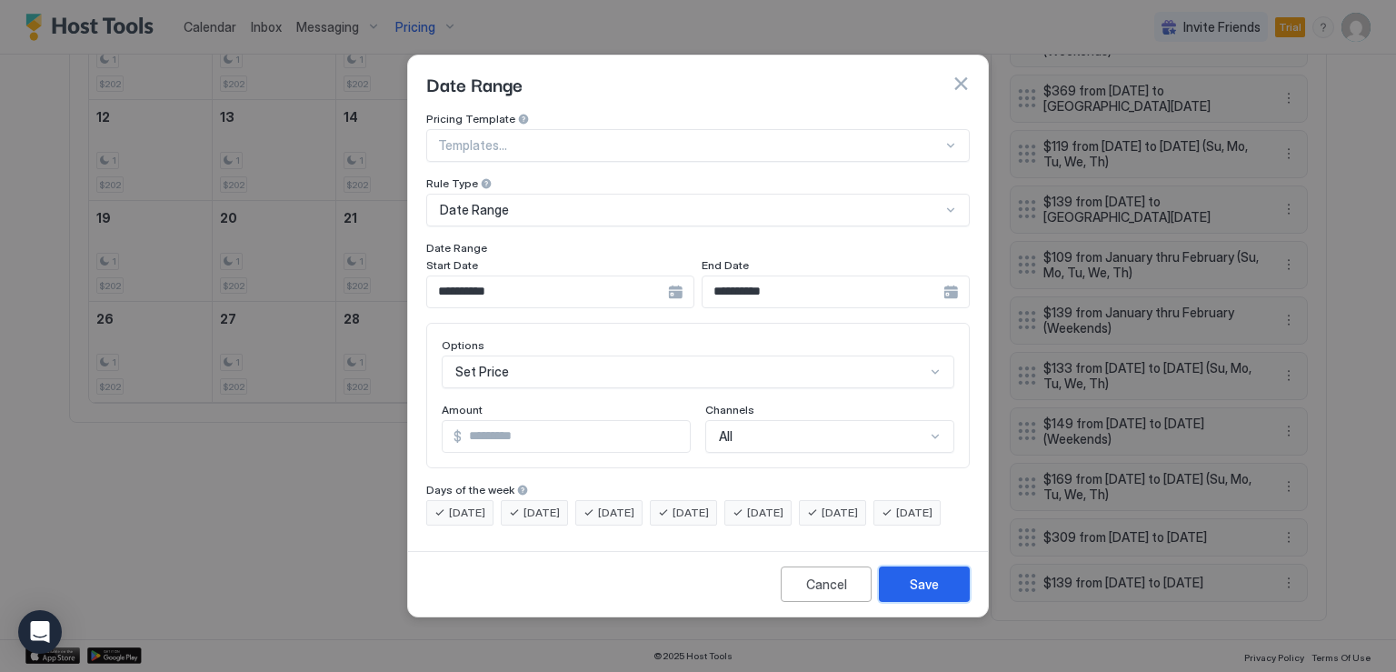
click at [920, 602] on button "Save" at bounding box center [924, 583] width 91 height 35
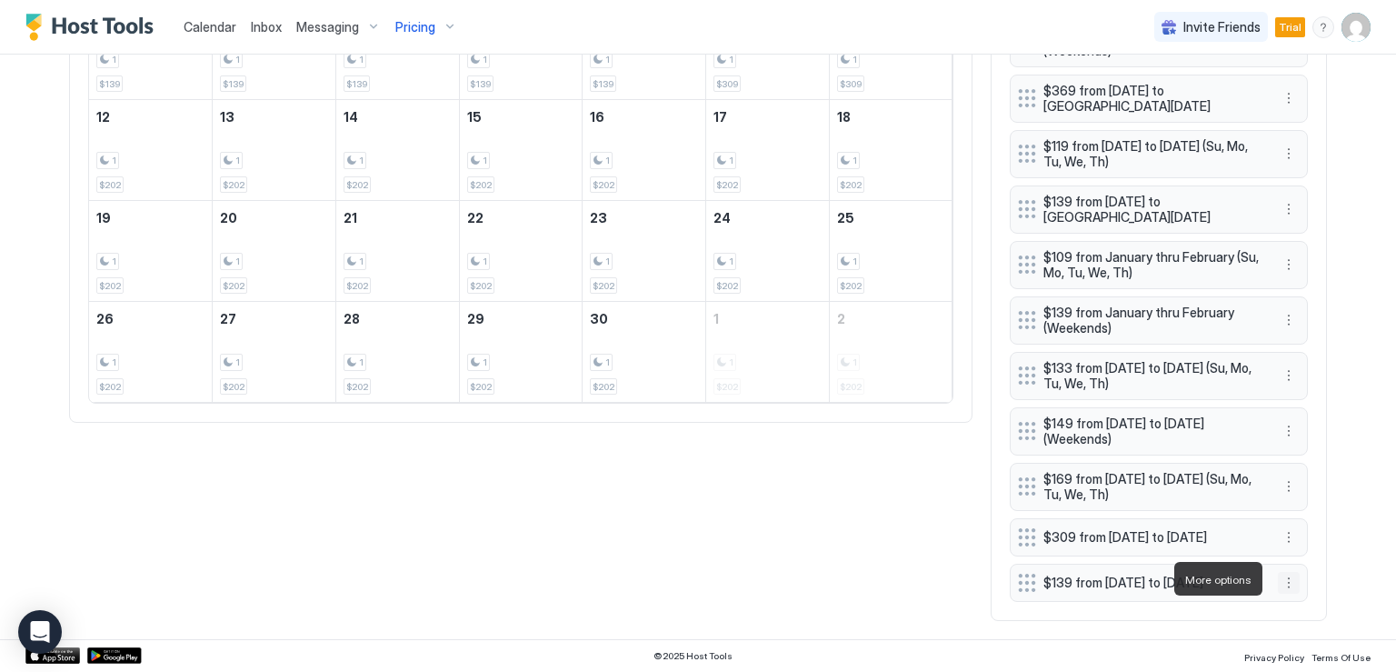
click at [1290, 582] on button "More options" at bounding box center [1289, 583] width 22 height 22
click at [1309, 550] on span "Delete" at bounding box center [1317, 551] width 34 height 14
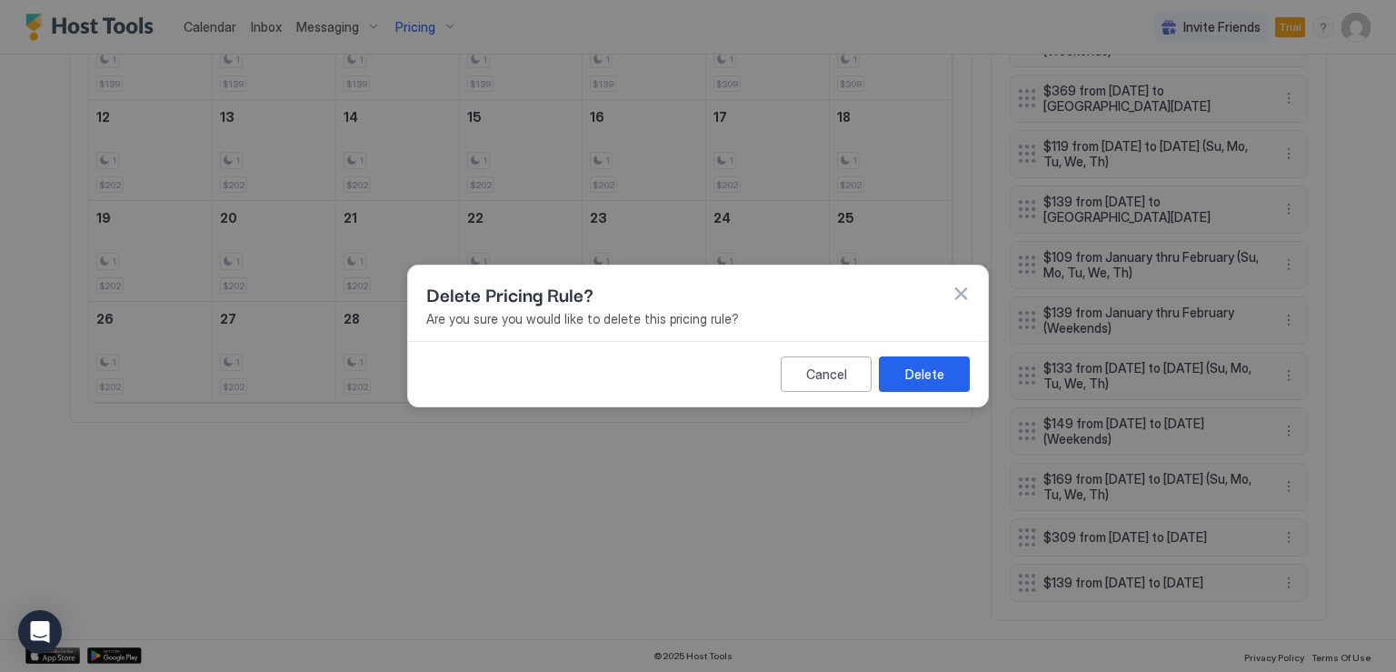
click at [957, 392] on div "Cancel Delete" at bounding box center [698, 373] width 580 height 65
click at [952, 383] on button "Delete" at bounding box center [924, 373] width 91 height 35
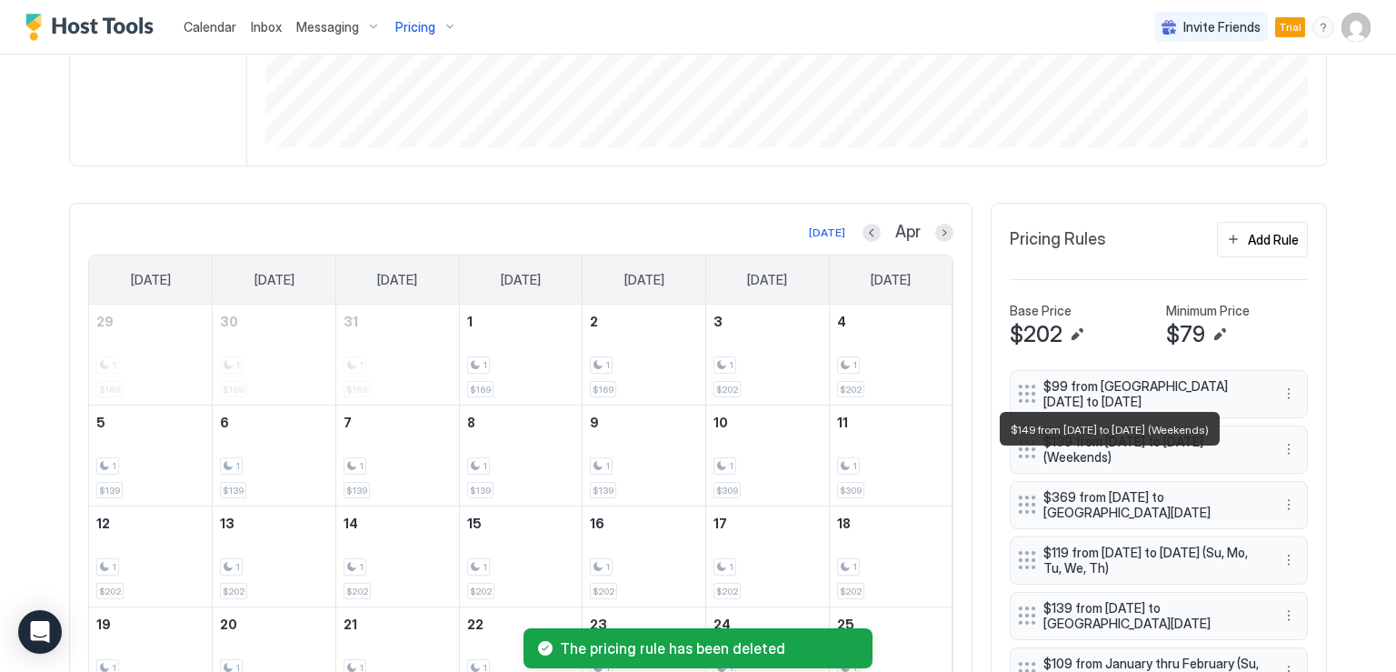
scroll to position [557, 0]
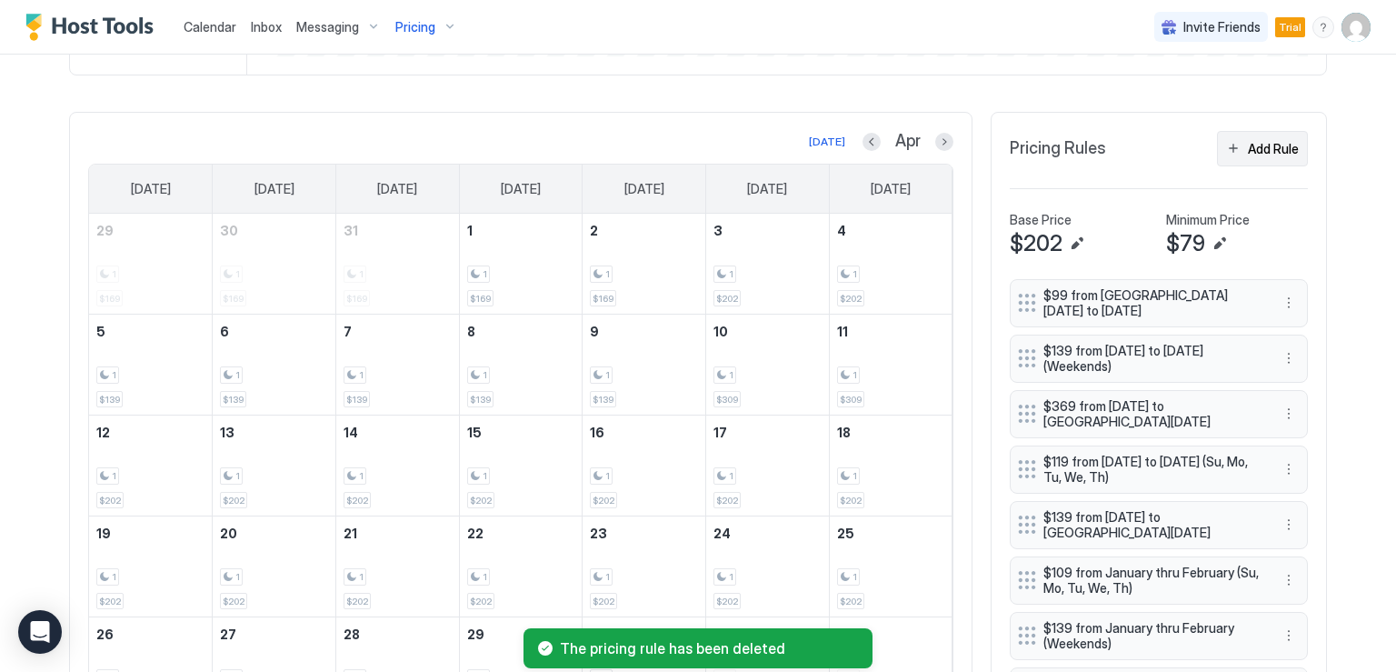
click at [1230, 143] on button "Add Rule" at bounding box center [1262, 148] width 91 height 35
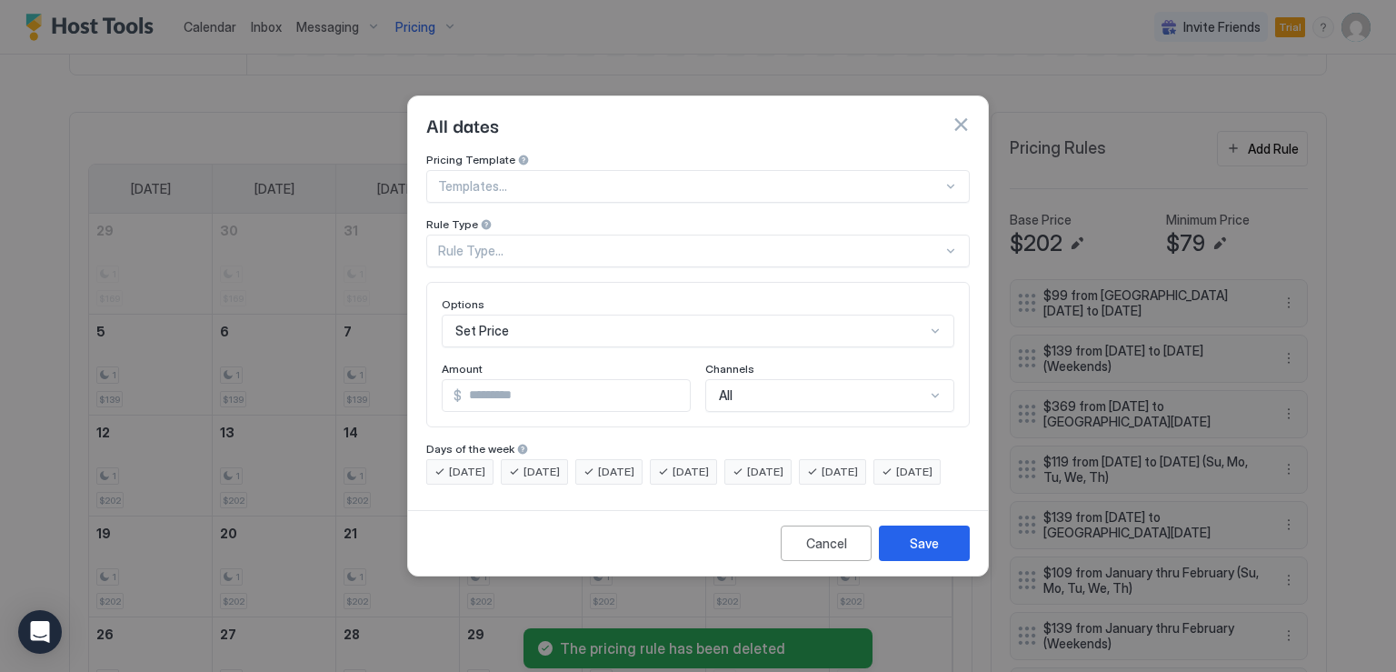
click at [563, 314] on div "Set Price" at bounding box center [698, 330] width 513 height 33
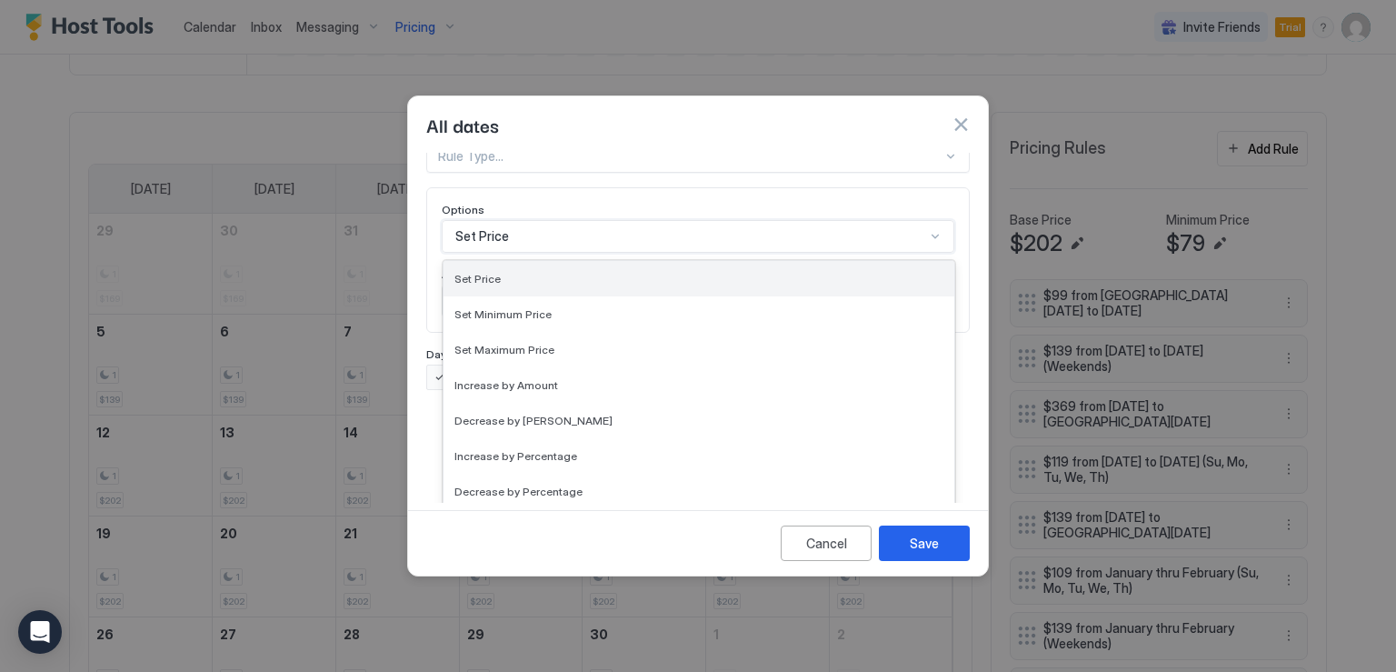
click at [553, 272] on div "Set Price" at bounding box center [698, 279] width 489 height 14
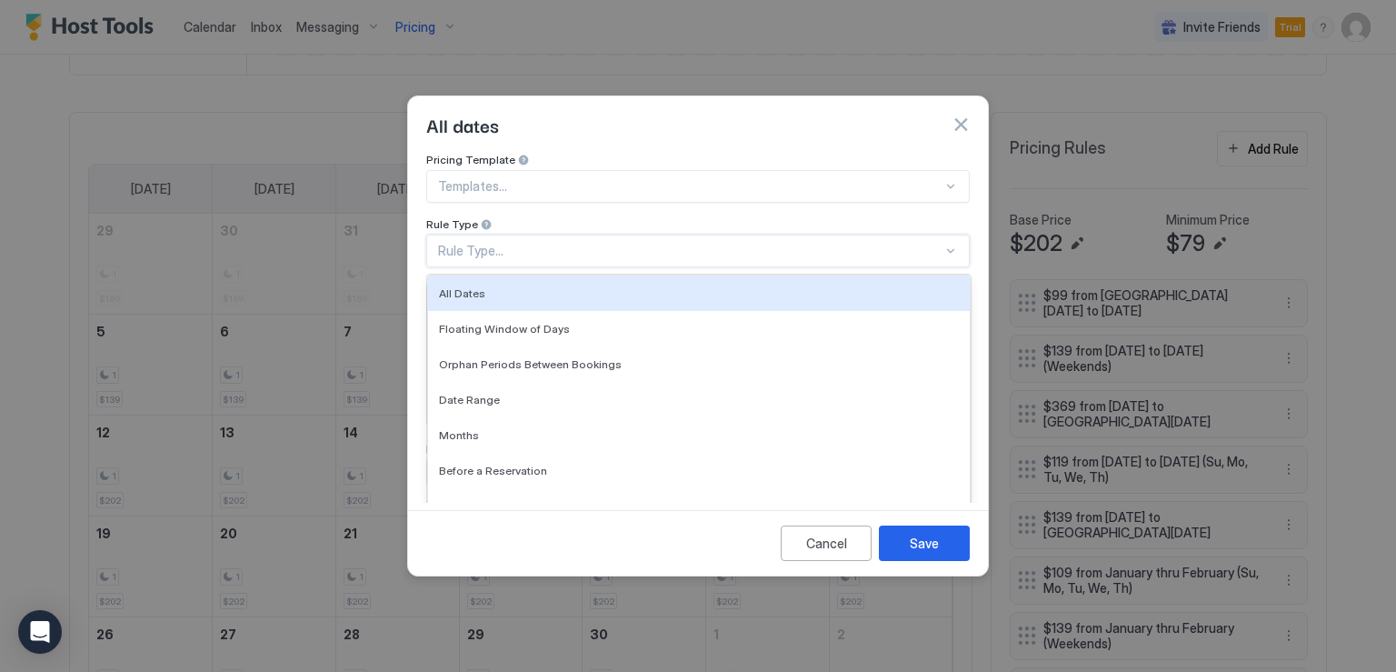
click at [554, 243] on div "Rule Type..." at bounding box center [690, 251] width 504 height 16
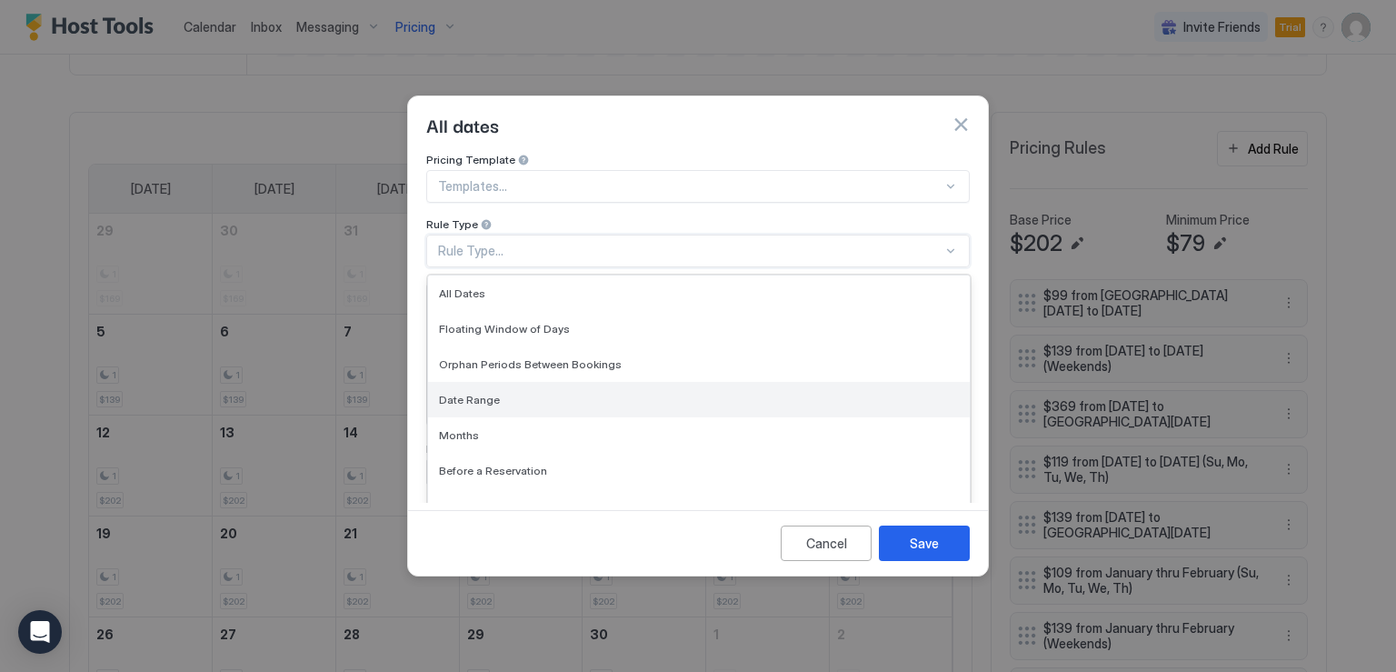
click at [498, 393] on div "Date Range" at bounding box center [699, 400] width 520 height 14
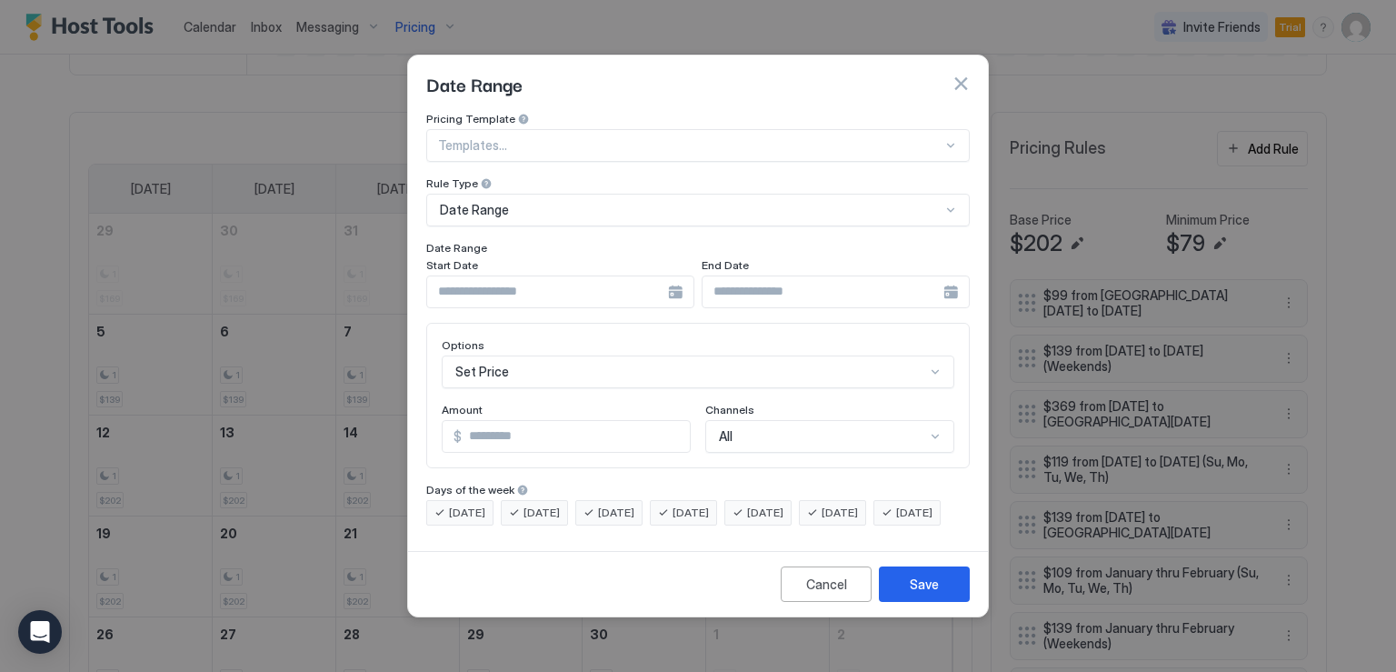
click at [677, 282] on div at bounding box center [560, 291] width 268 height 33
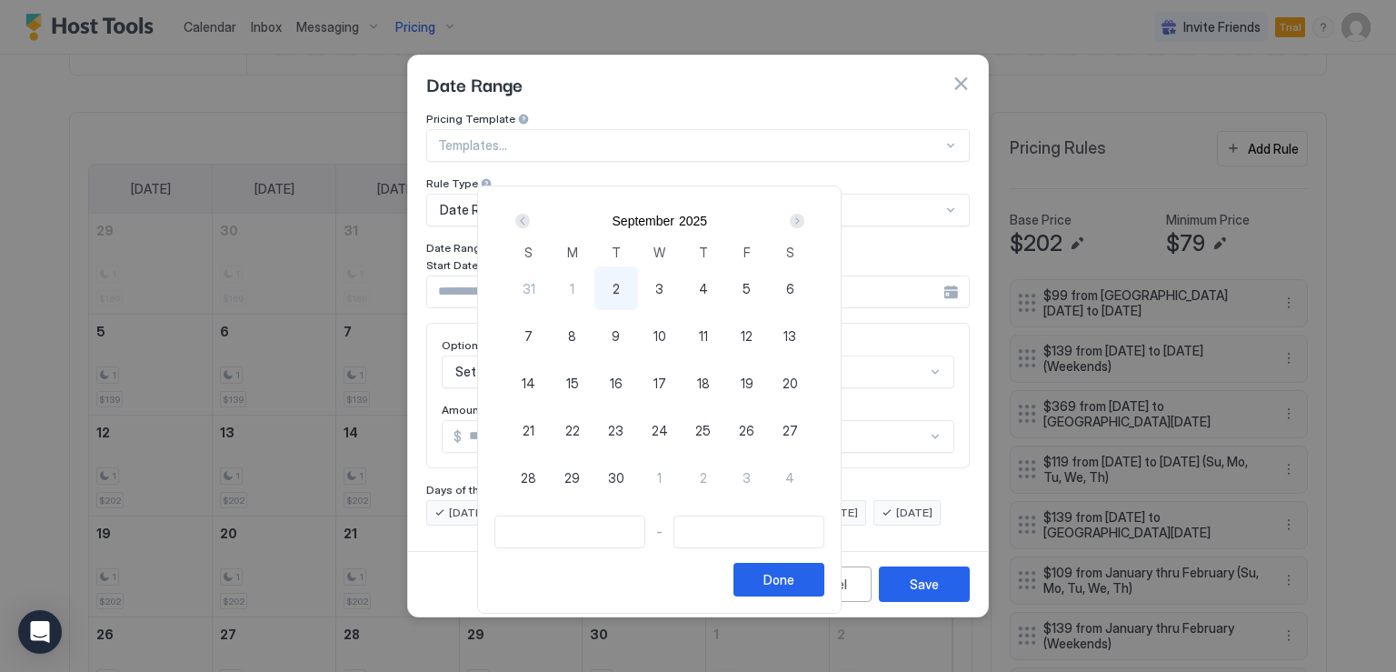
click at [804, 223] on div "Next" at bounding box center [797, 221] width 15 height 15
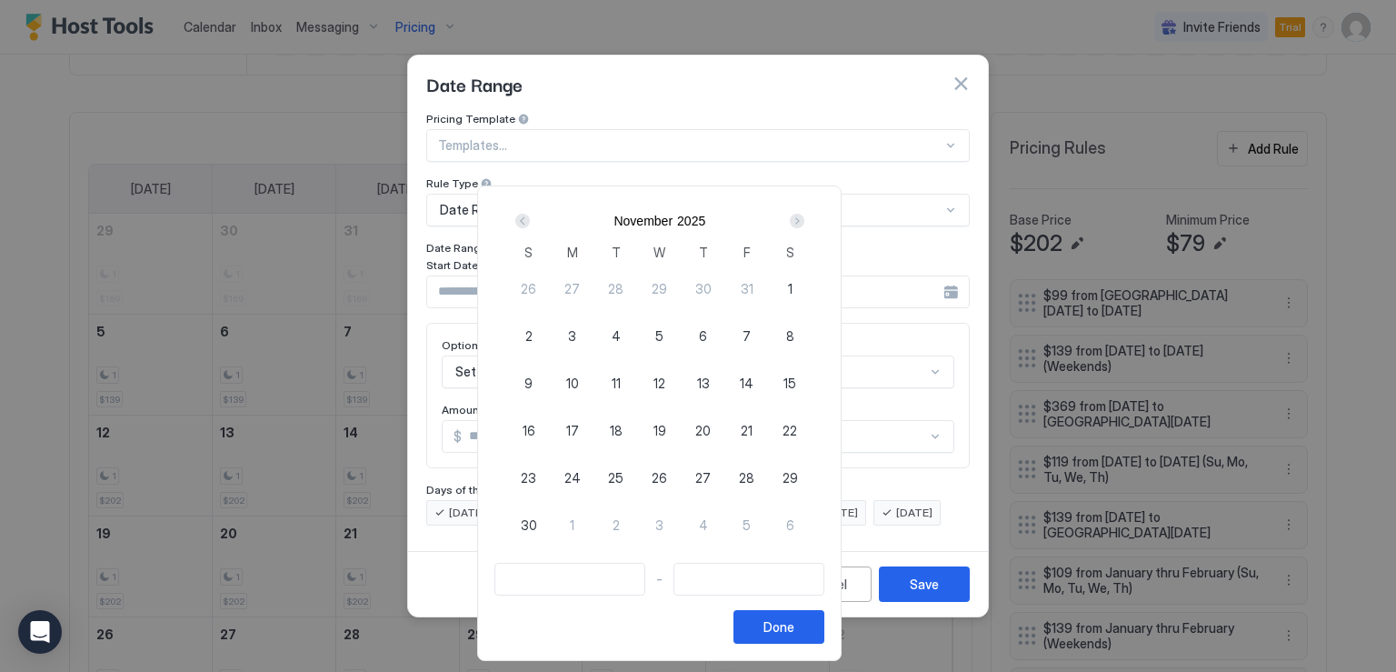
click at [804, 223] on div "Next" at bounding box center [797, 221] width 15 height 15
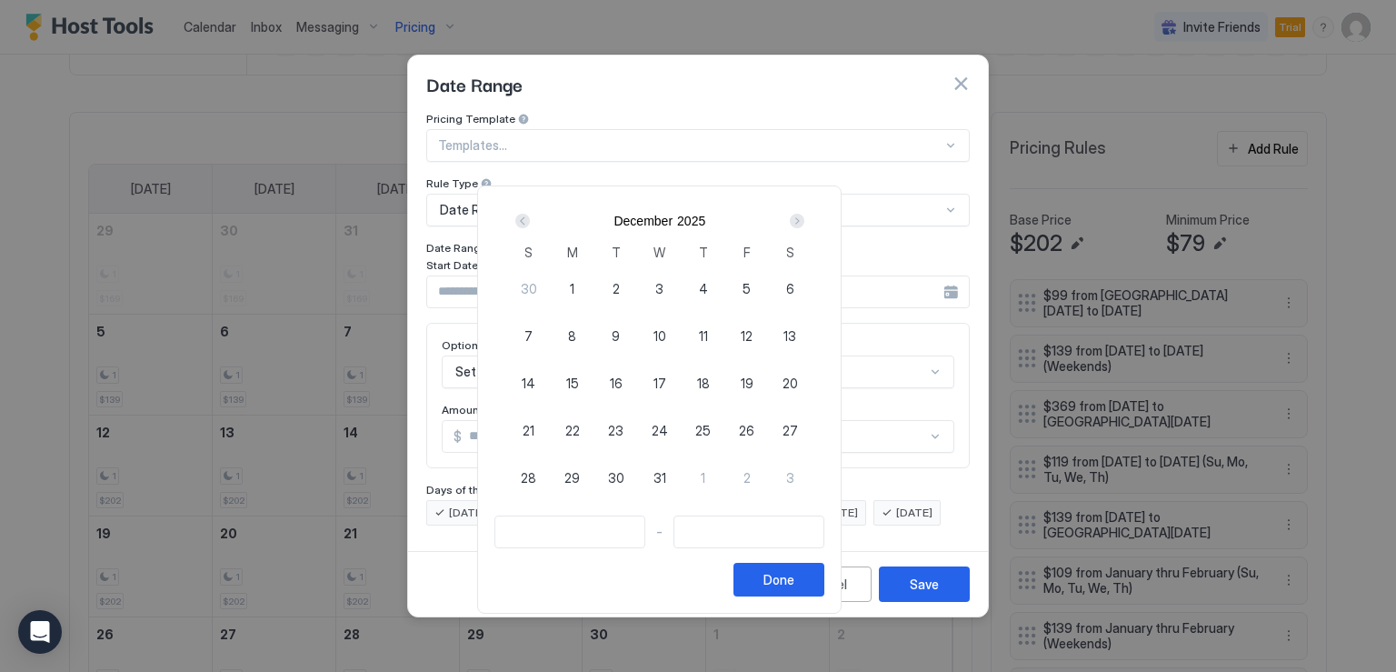
click at [804, 223] on div "Next" at bounding box center [797, 221] width 15 height 15
click at [551, 330] on div "5" at bounding box center [529, 336] width 44 height 44
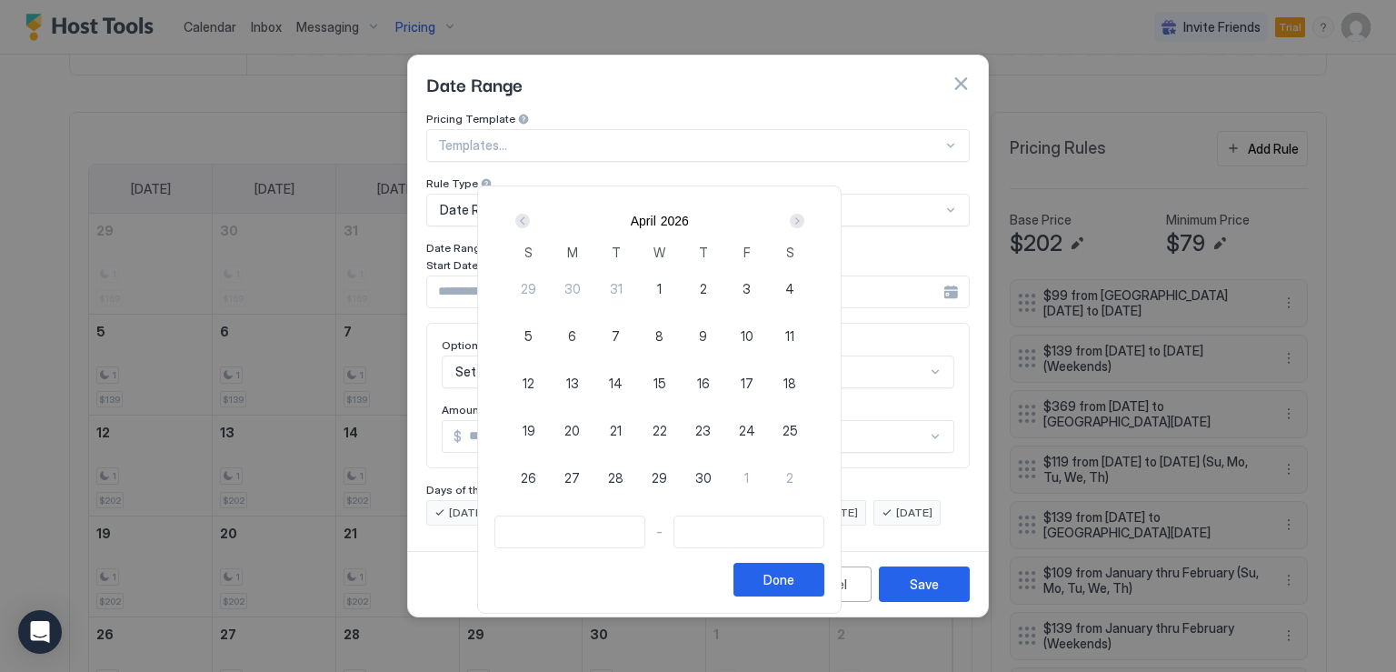
type input "**********"
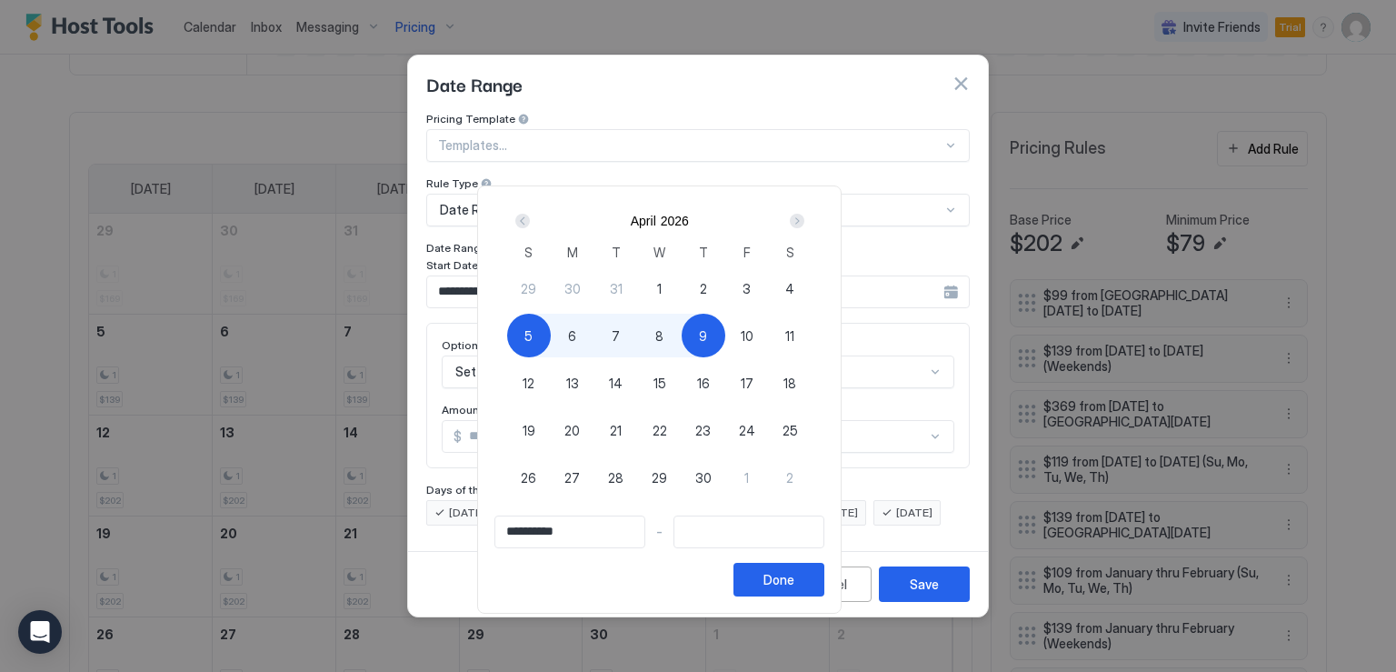
type input "**********"
click at [753, 333] on span "10" at bounding box center [747, 335] width 13 height 19
type input "**********"
click at [794, 586] on div "Done" at bounding box center [778, 579] width 31 height 19
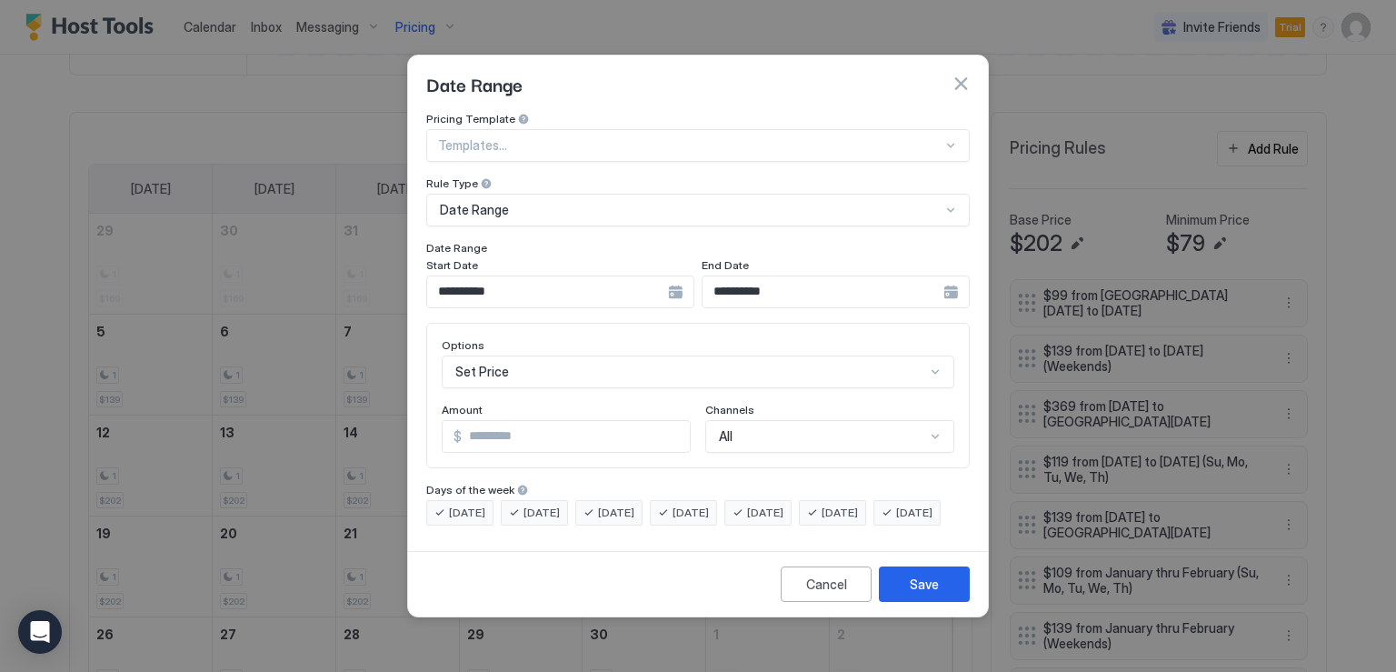
click at [531, 426] on input "*" at bounding box center [576, 436] width 228 height 31
type input "***"
click at [904, 593] on button "Save" at bounding box center [924, 583] width 91 height 35
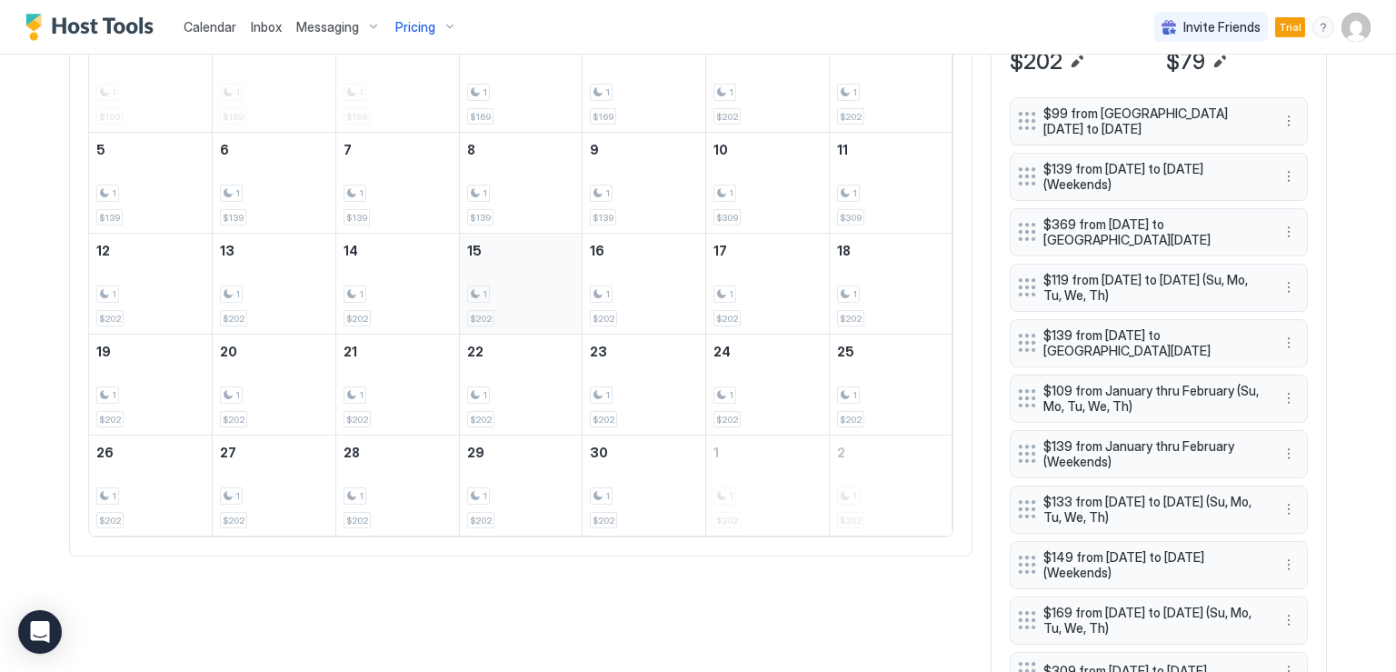
scroll to position [648, 0]
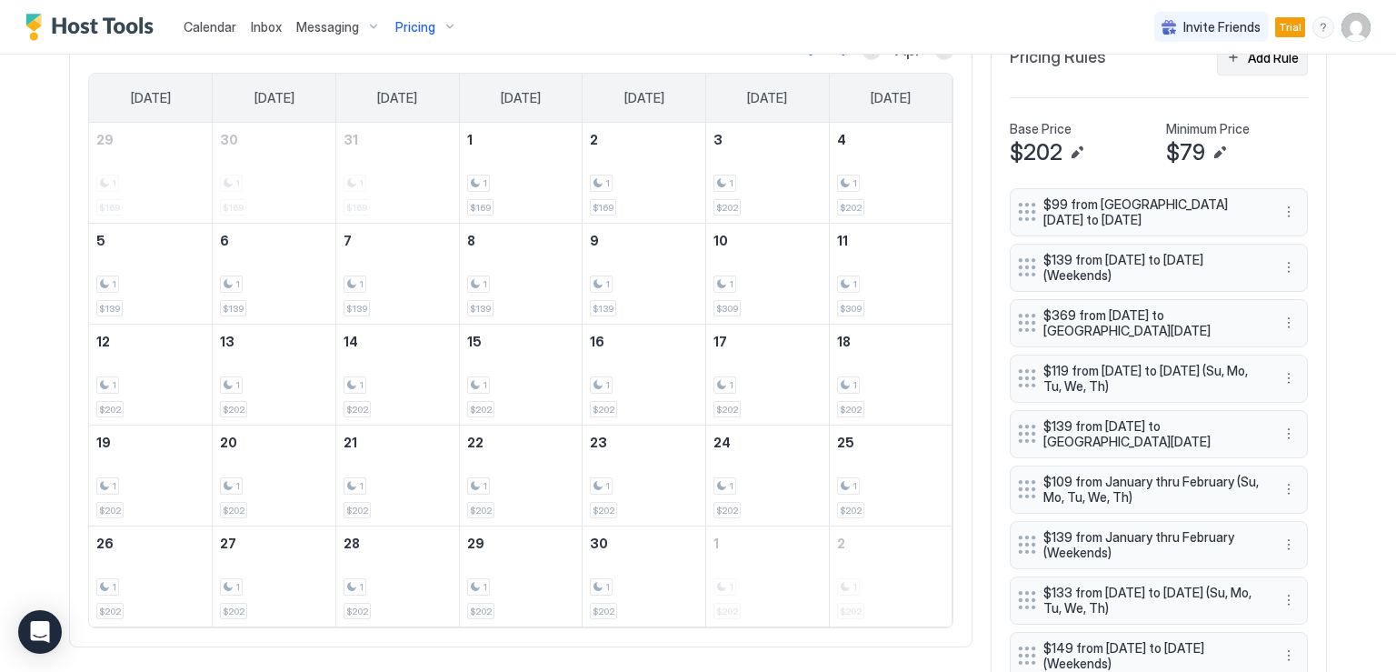
click at [1248, 63] on div "Add Rule" at bounding box center [1273, 57] width 51 height 19
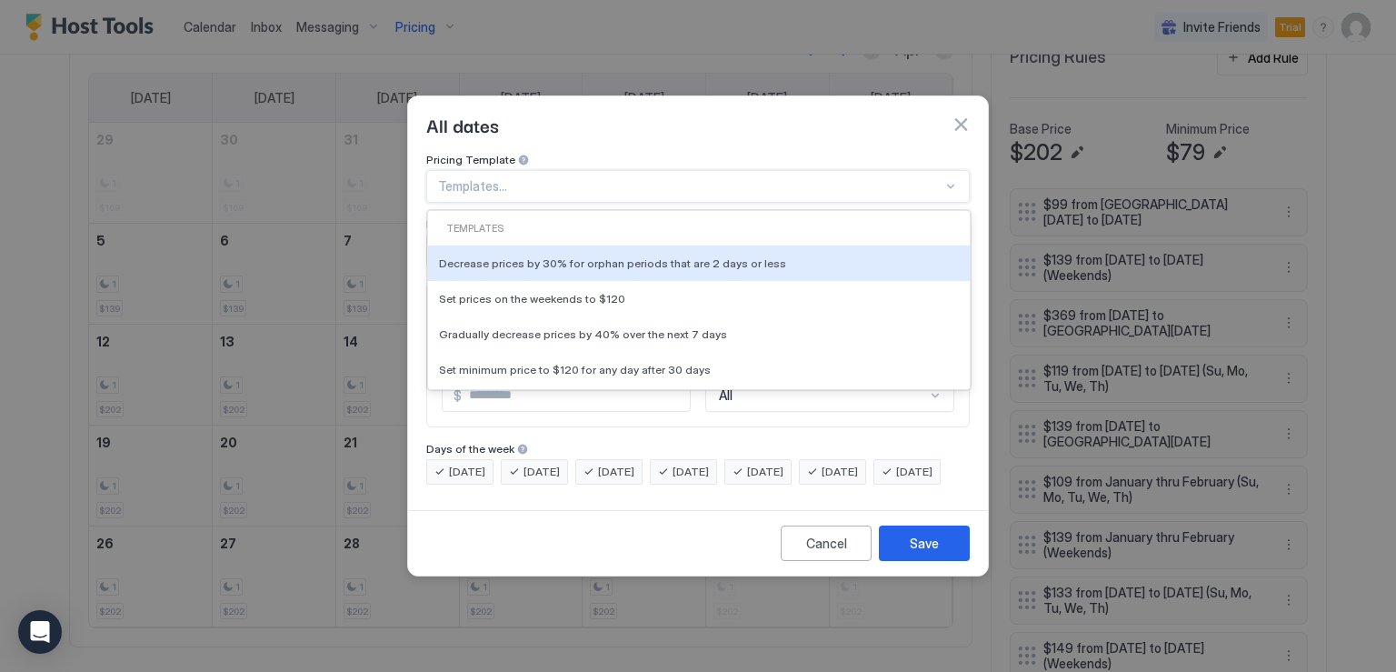
click at [545, 182] on div "Templates..." at bounding box center [697, 186] width 543 height 33
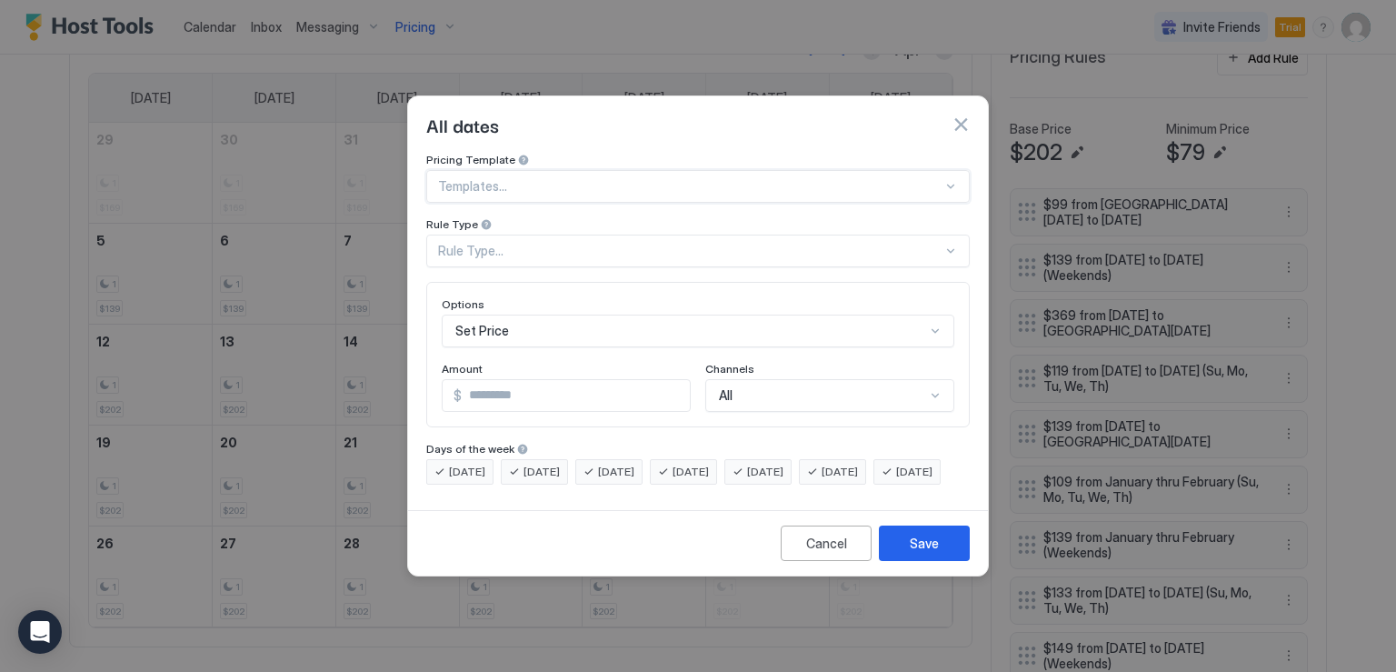
click at [545, 182] on div "Templates..." at bounding box center [697, 186] width 543 height 33
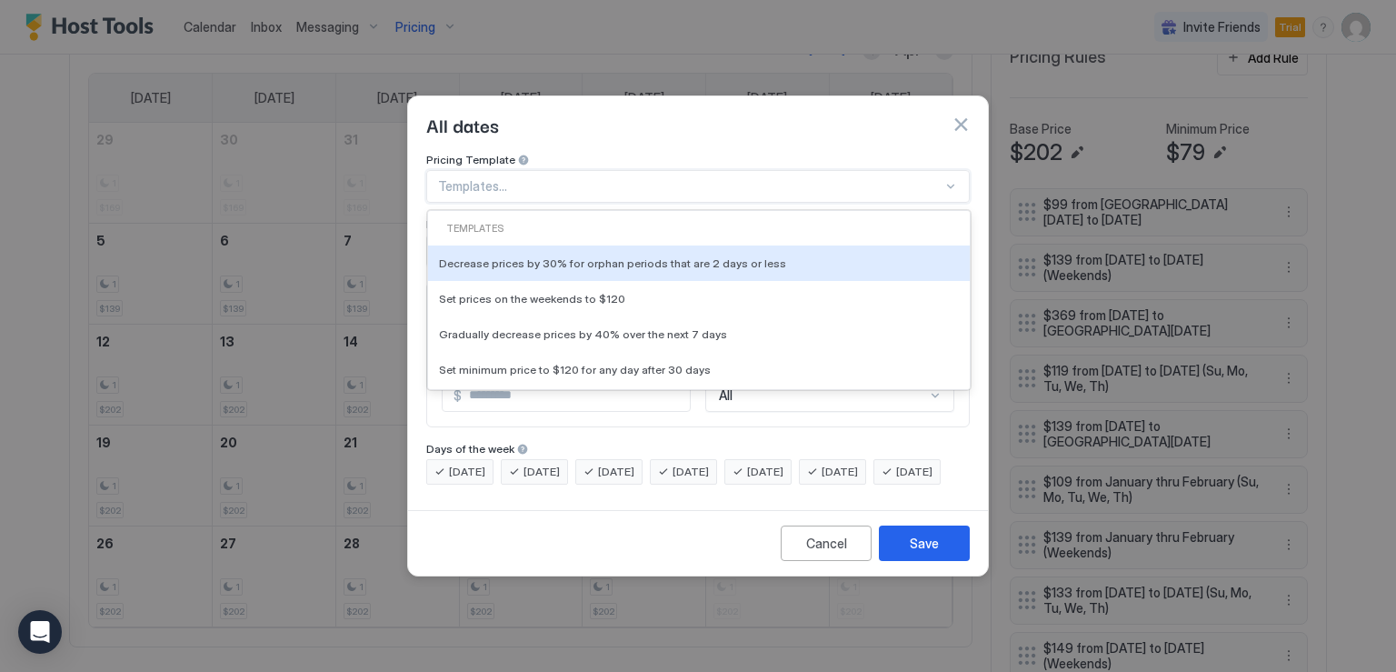
click at [545, 182] on div "Templates..." at bounding box center [697, 186] width 543 height 33
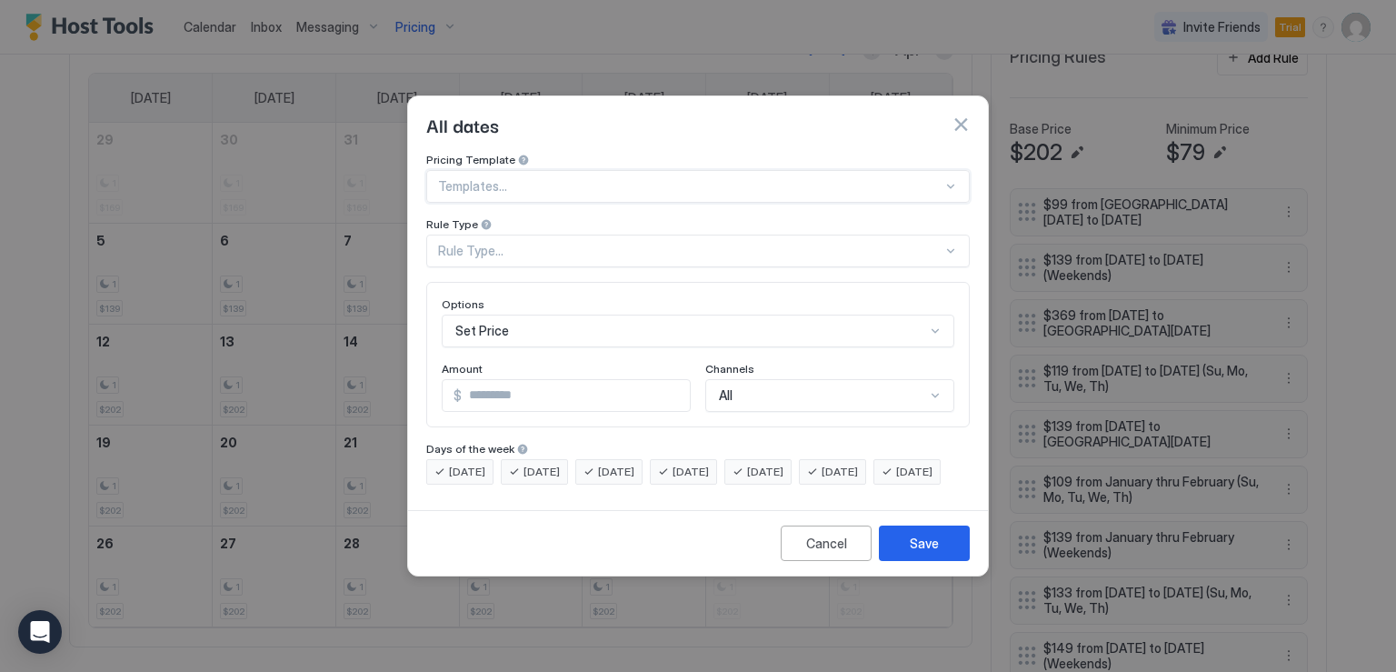
click at [545, 182] on div "Templates..." at bounding box center [697, 186] width 543 height 33
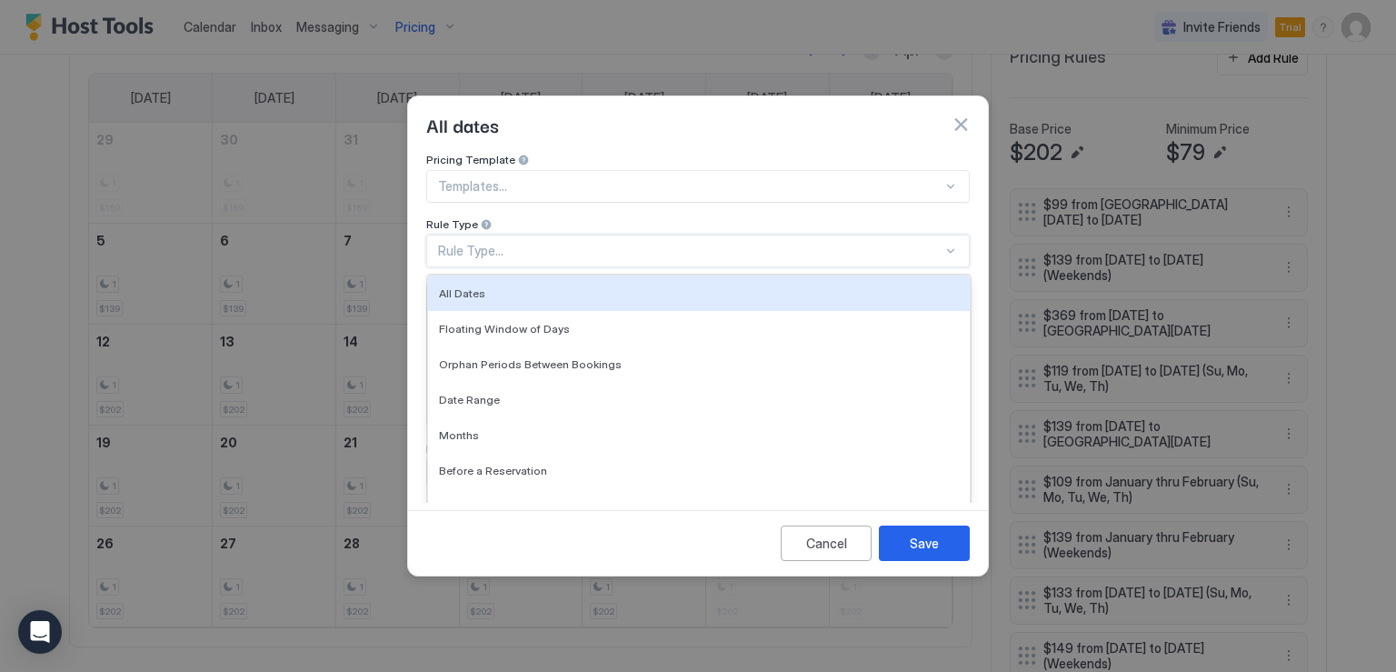
click at [553, 243] on div "Rule Type..." at bounding box center [690, 251] width 504 height 16
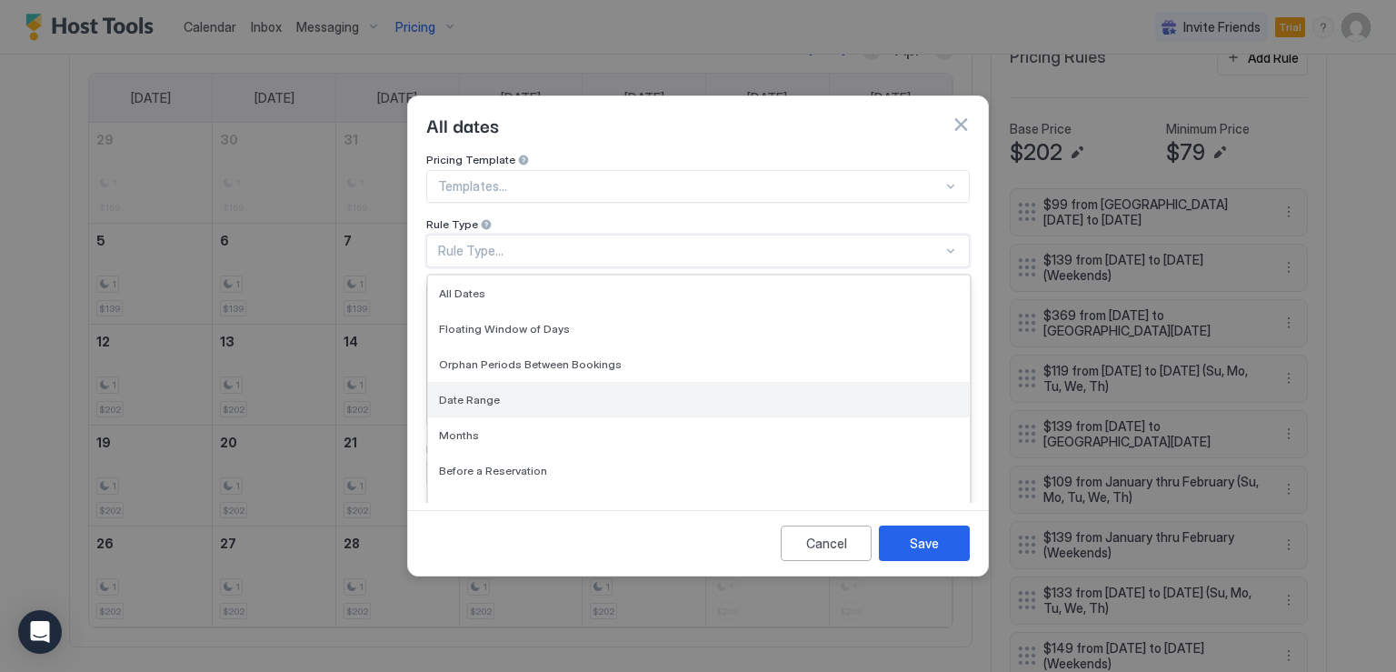
click at [491, 393] on span "Date Range" at bounding box center [469, 400] width 61 height 14
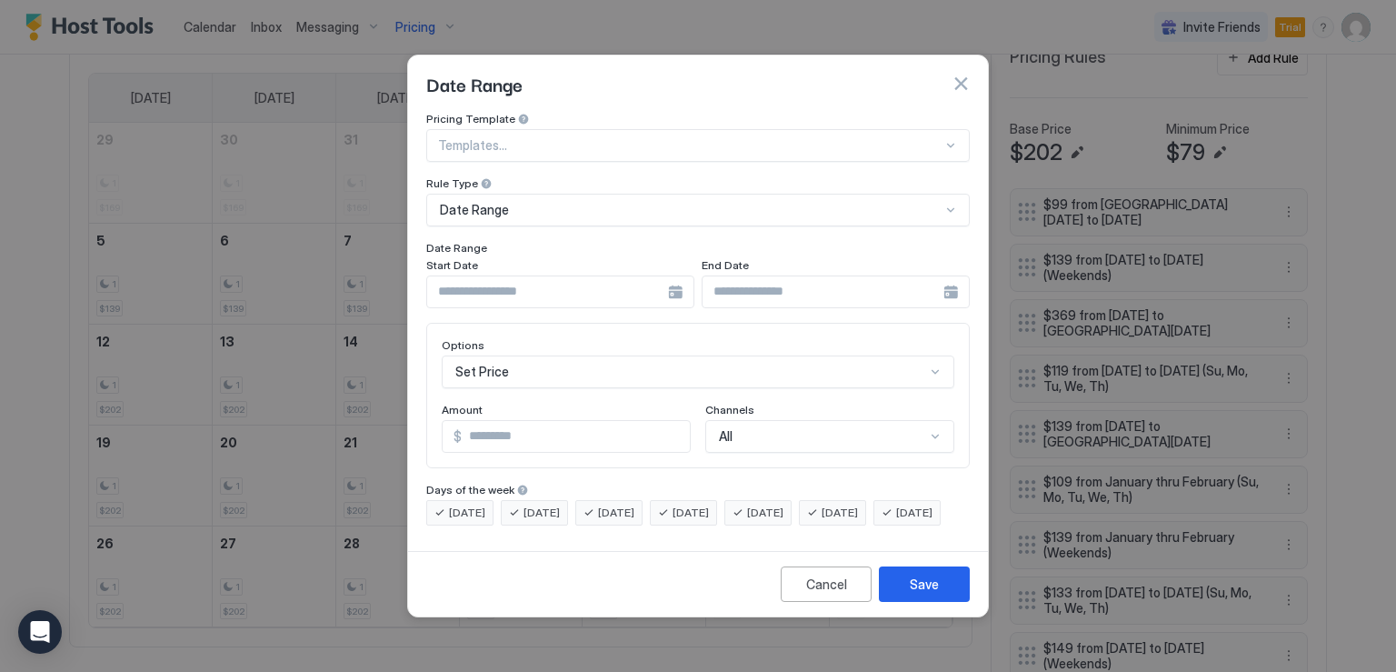
click at [673, 277] on div at bounding box center [560, 291] width 268 height 33
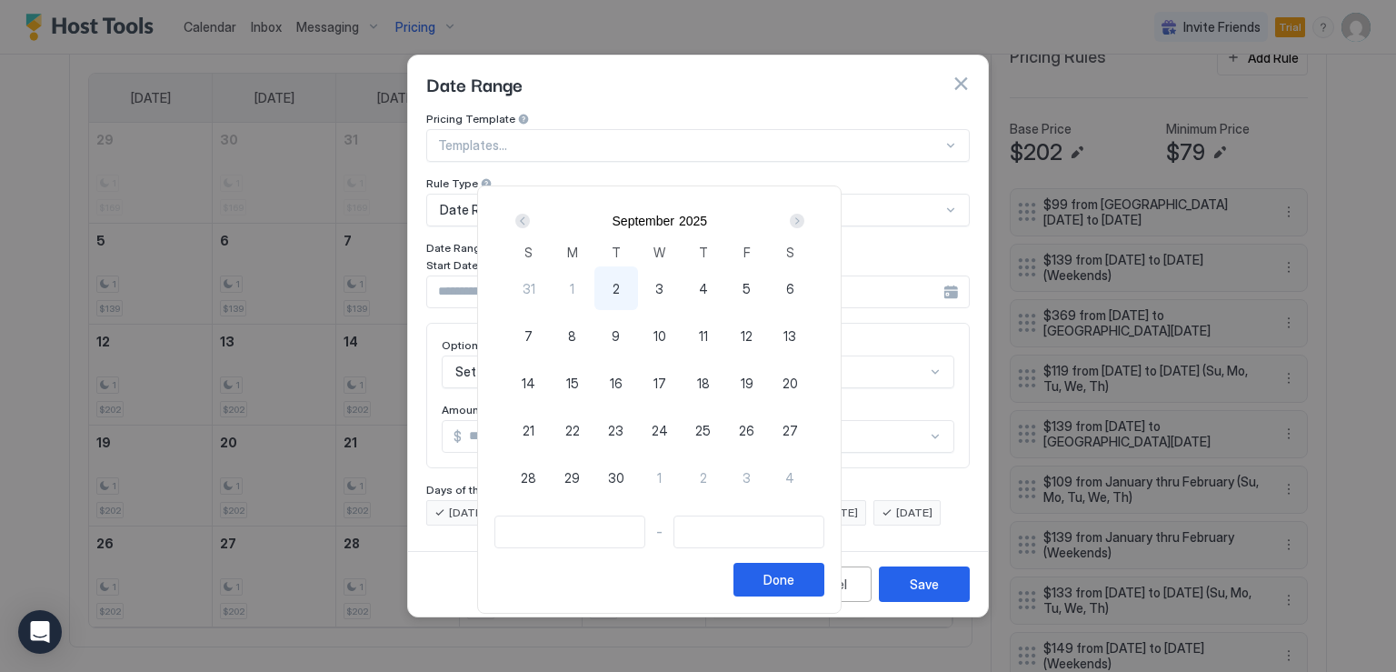
click at [804, 219] on div "Next" at bounding box center [797, 221] width 15 height 15
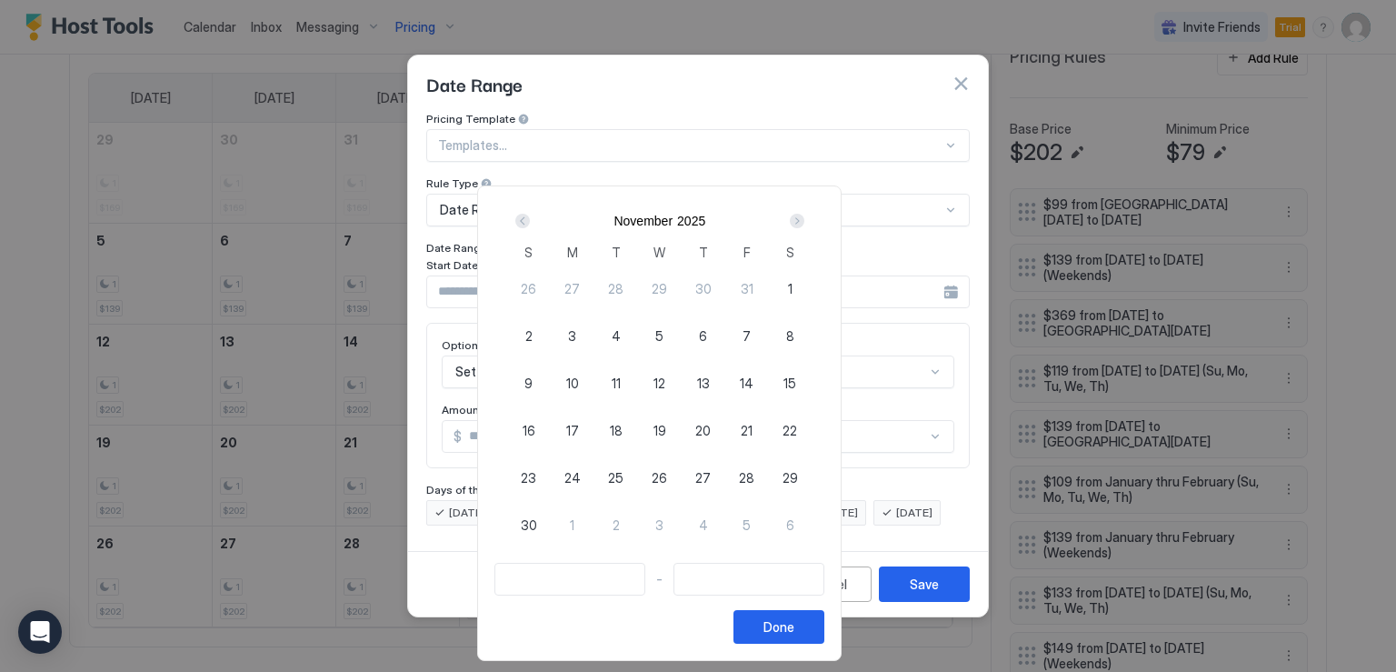
click at [804, 219] on div "Next" at bounding box center [797, 221] width 15 height 15
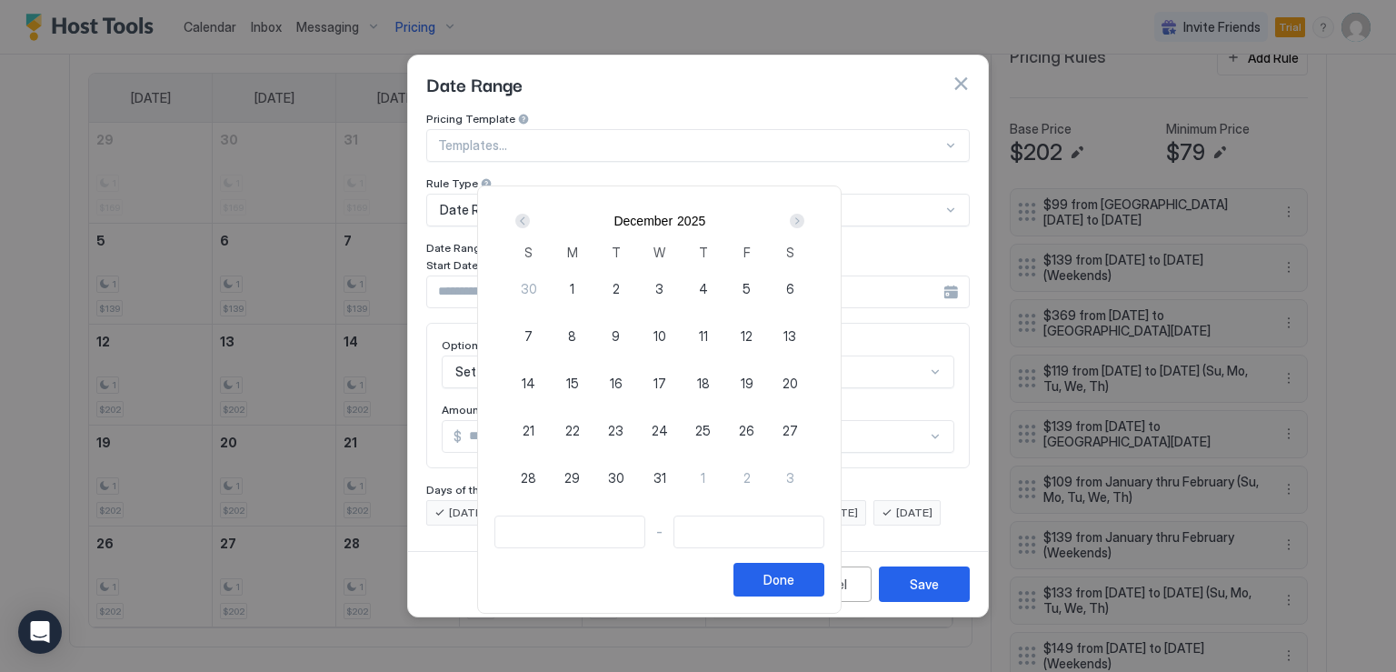
click at [804, 219] on div "Next" at bounding box center [797, 221] width 15 height 15
click at [804, 222] on div "Next" at bounding box center [797, 221] width 15 height 15
click at [534, 377] on span "12" at bounding box center [529, 383] width 12 height 19
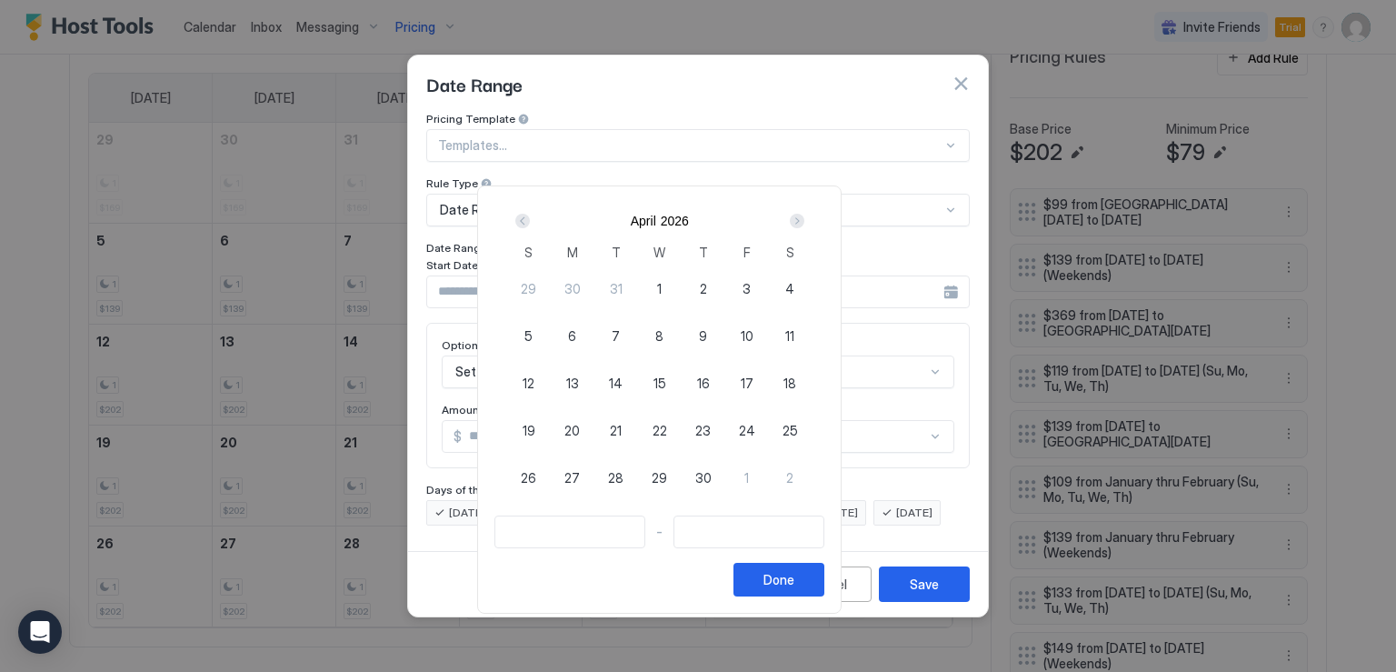
type input "**********"
click at [804, 222] on div "Next" at bounding box center [797, 221] width 15 height 15
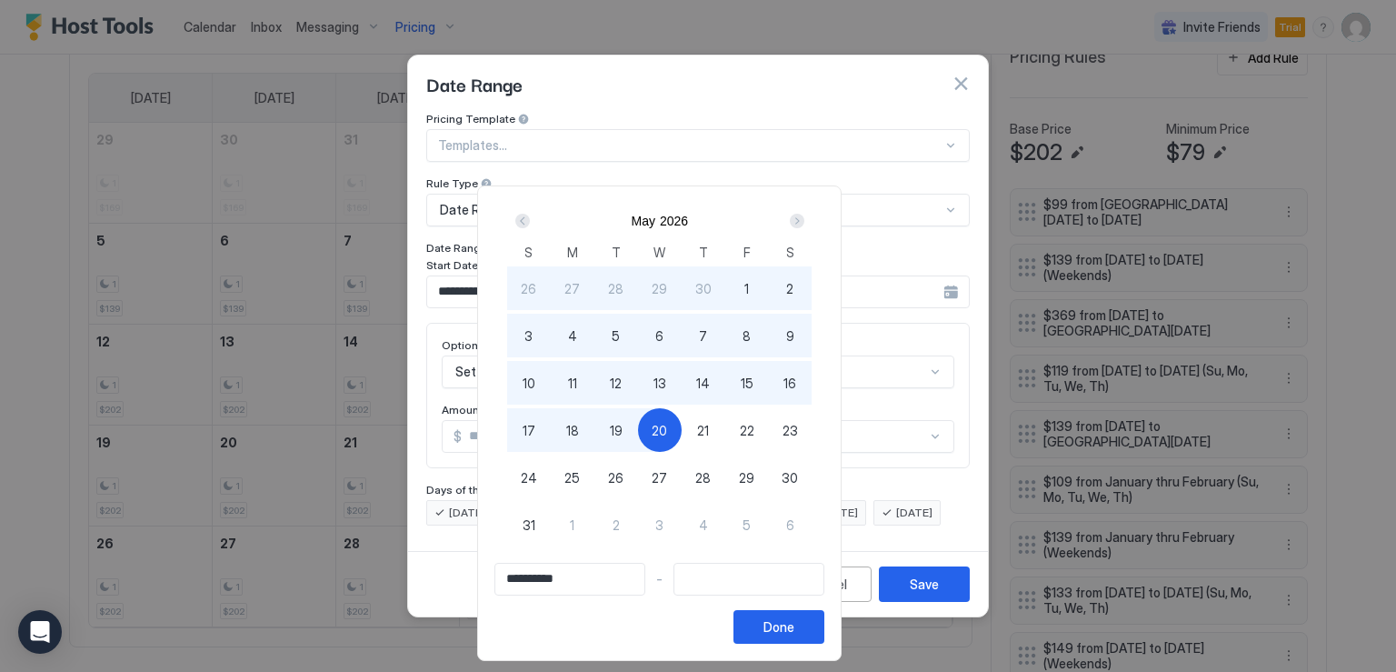
type input "**********"
click at [754, 426] on span "22" at bounding box center [747, 430] width 15 height 19
type input "**********"
click at [794, 626] on div "Done" at bounding box center [778, 626] width 31 height 19
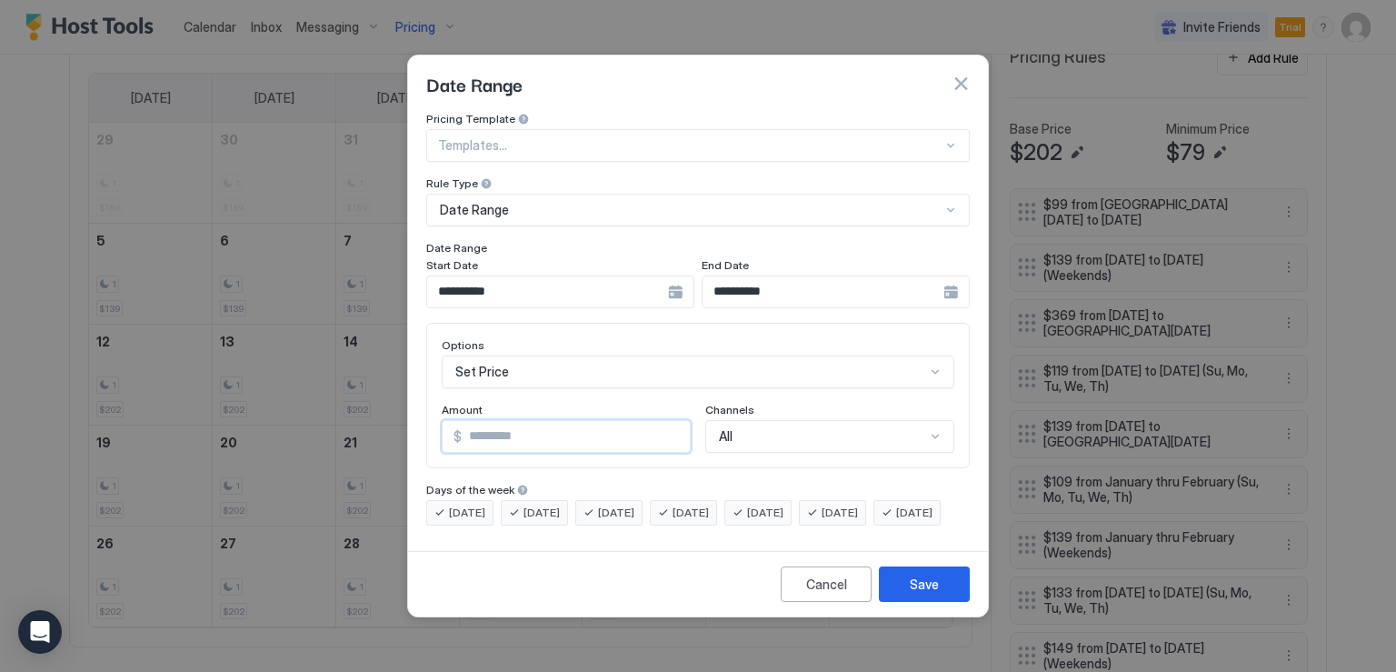
click at [531, 427] on input "*" at bounding box center [576, 436] width 228 height 31
type input "***"
click at [948, 602] on button "Save" at bounding box center [924, 583] width 91 height 35
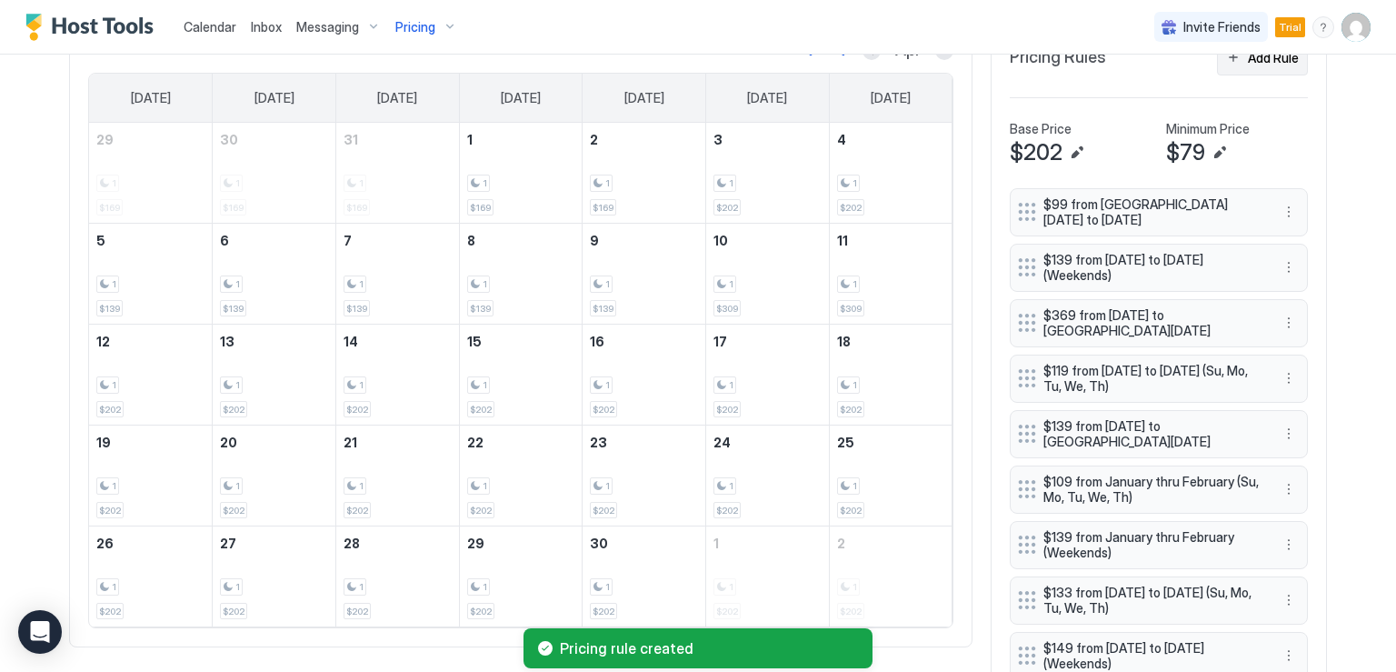
click at [1249, 65] on button "Add Rule" at bounding box center [1262, 57] width 91 height 35
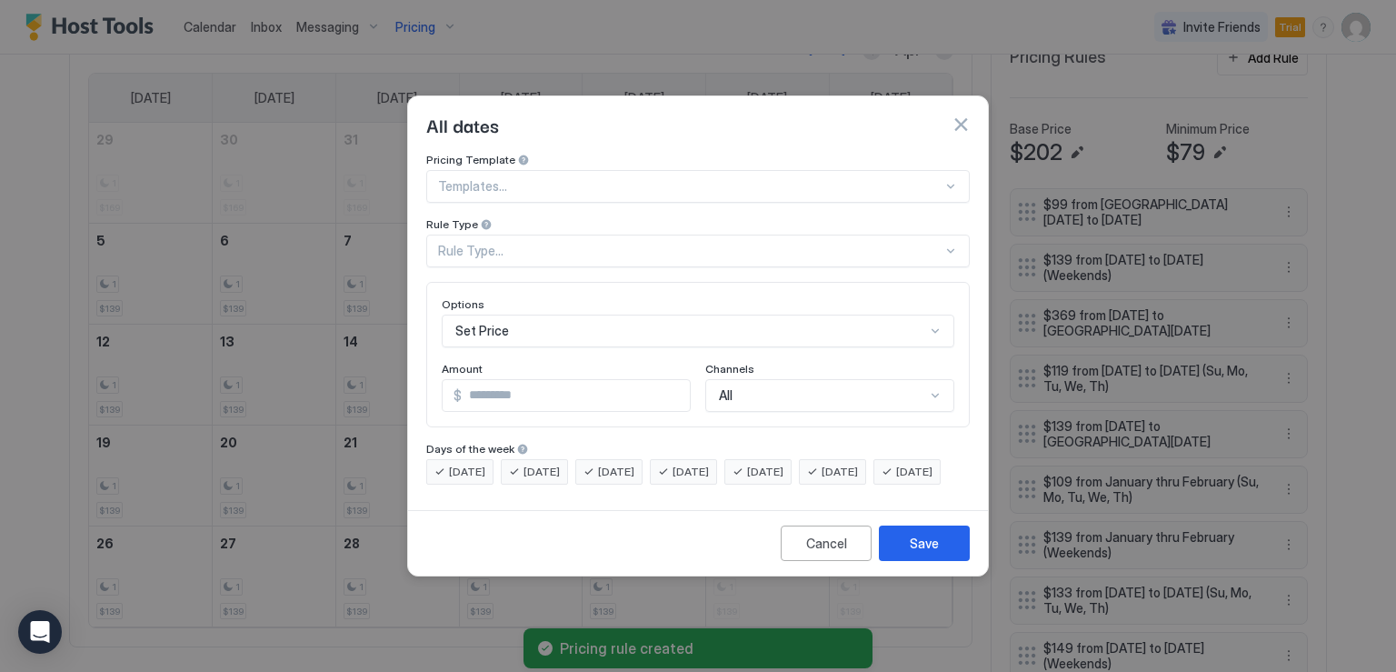
click at [518, 243] on div "Rule Type..." at bounding box center [690, 251] width 504 height 16
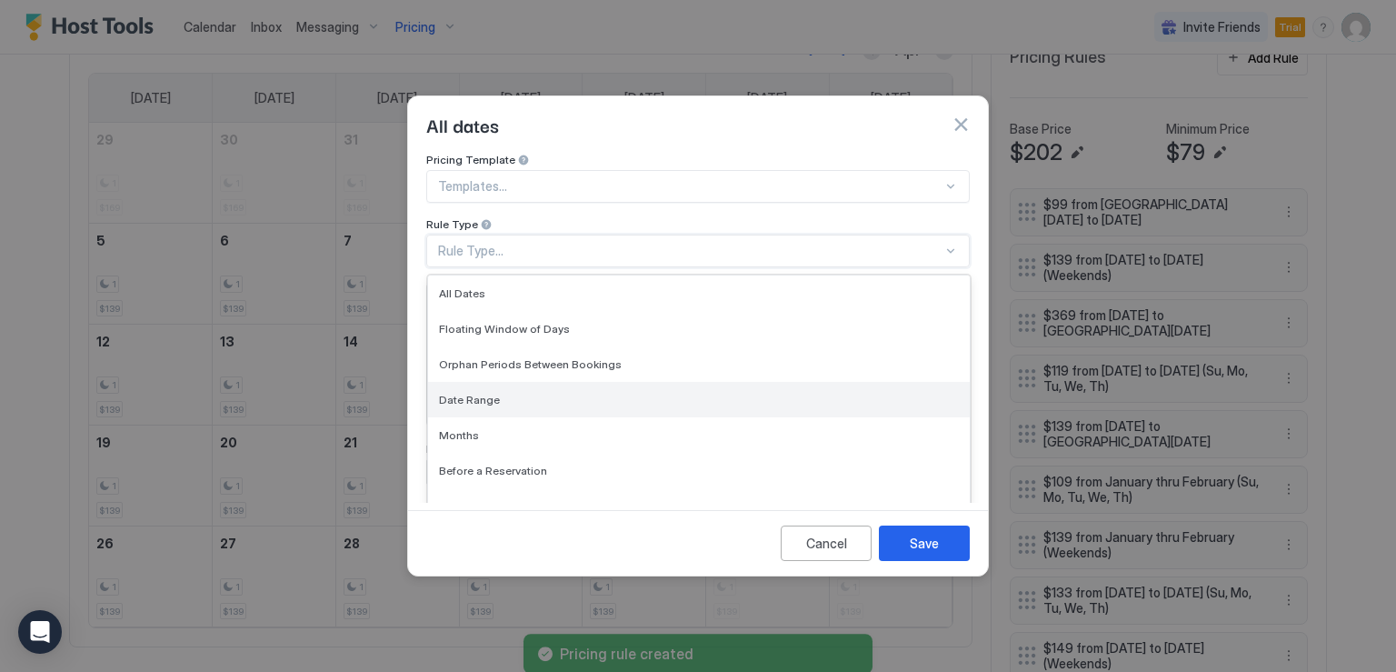
click at [490, 393] on span "Date Range" at bounding box center [469, 400] width 61 height 14
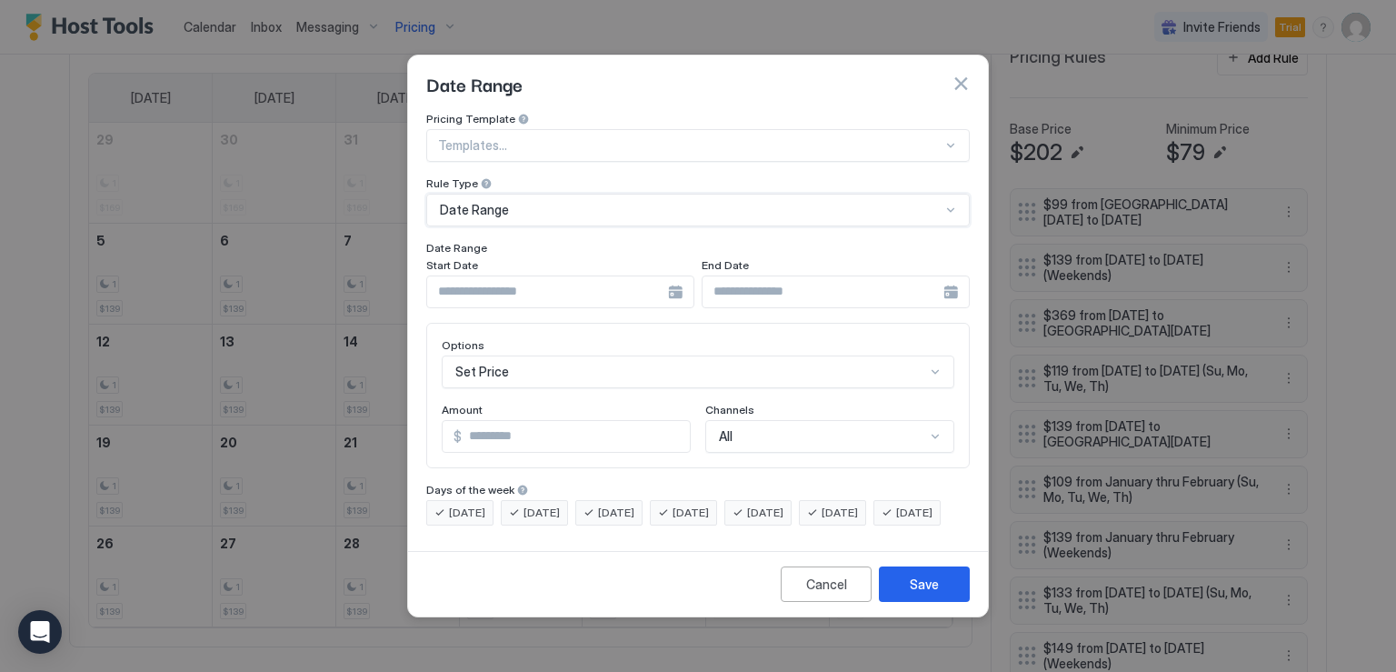
click at [677, 275] on div at bounding box center [560, 291] width 268 height 33
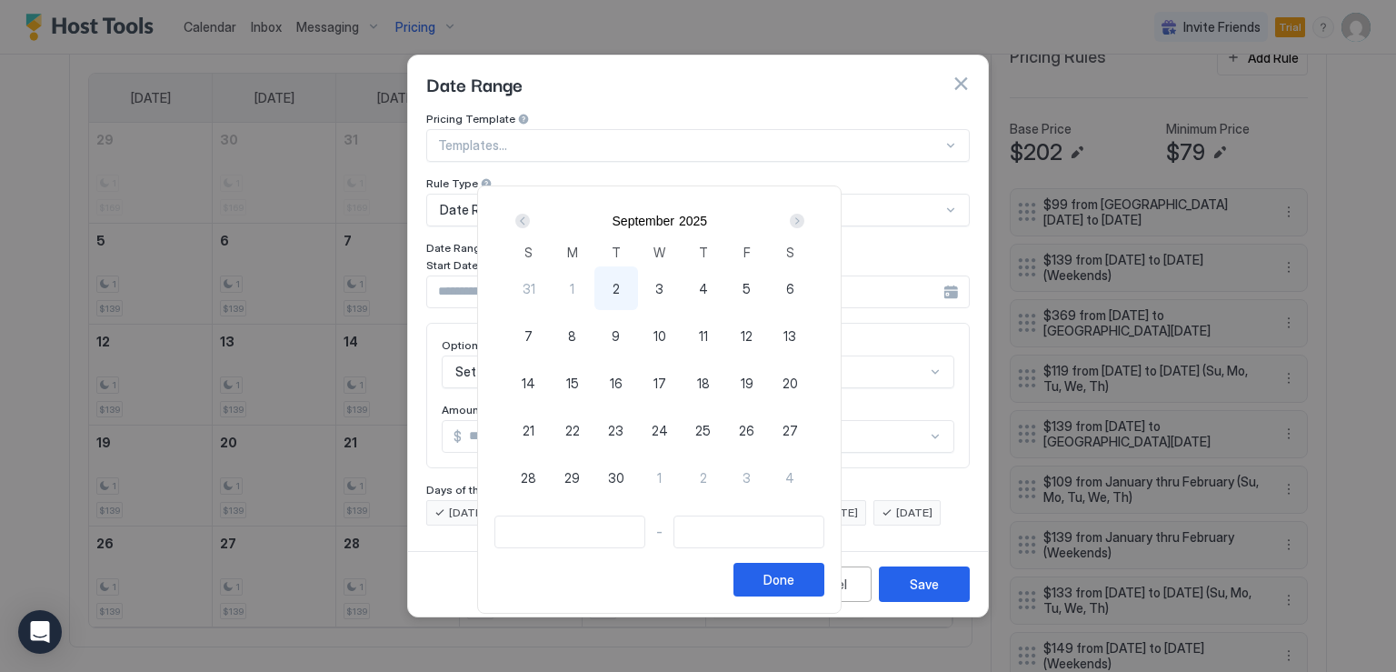
click at [804, 219] on div "Next" at bounding box center [797, 221] width 15 height 15
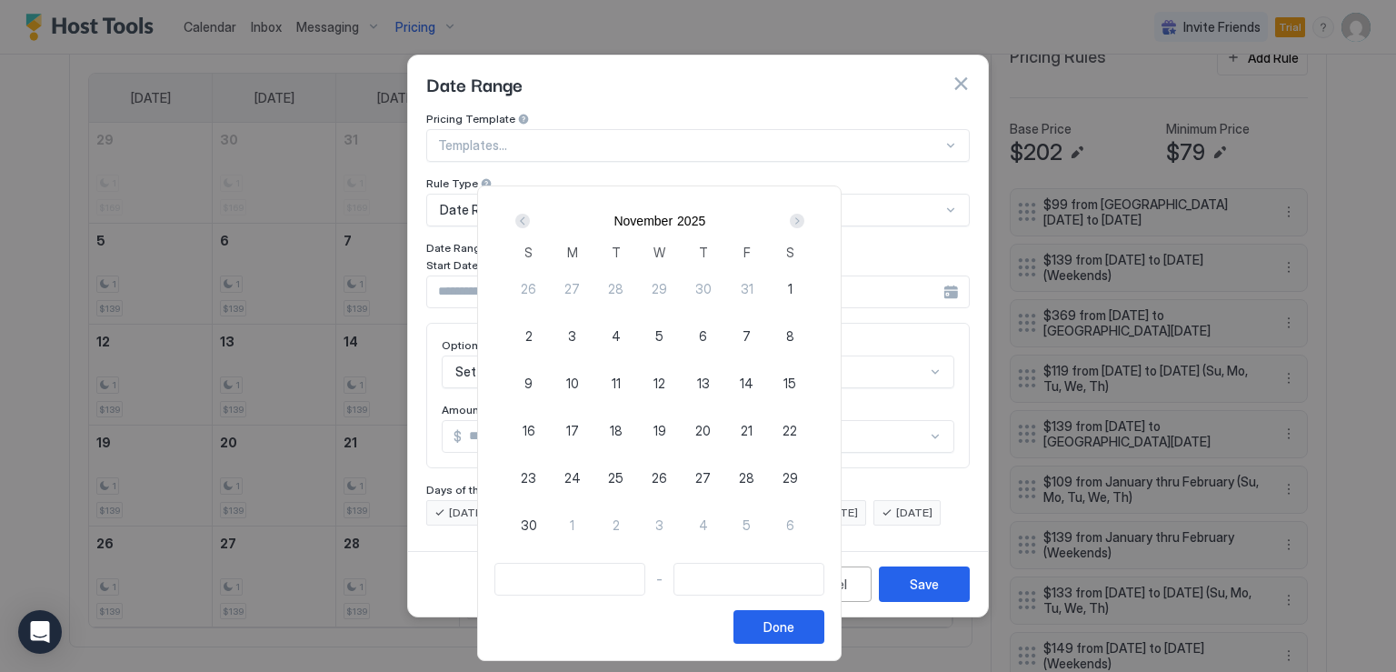
click at [804, 219] on div "Next" at bounding box center [797, 221] width 15 height 15
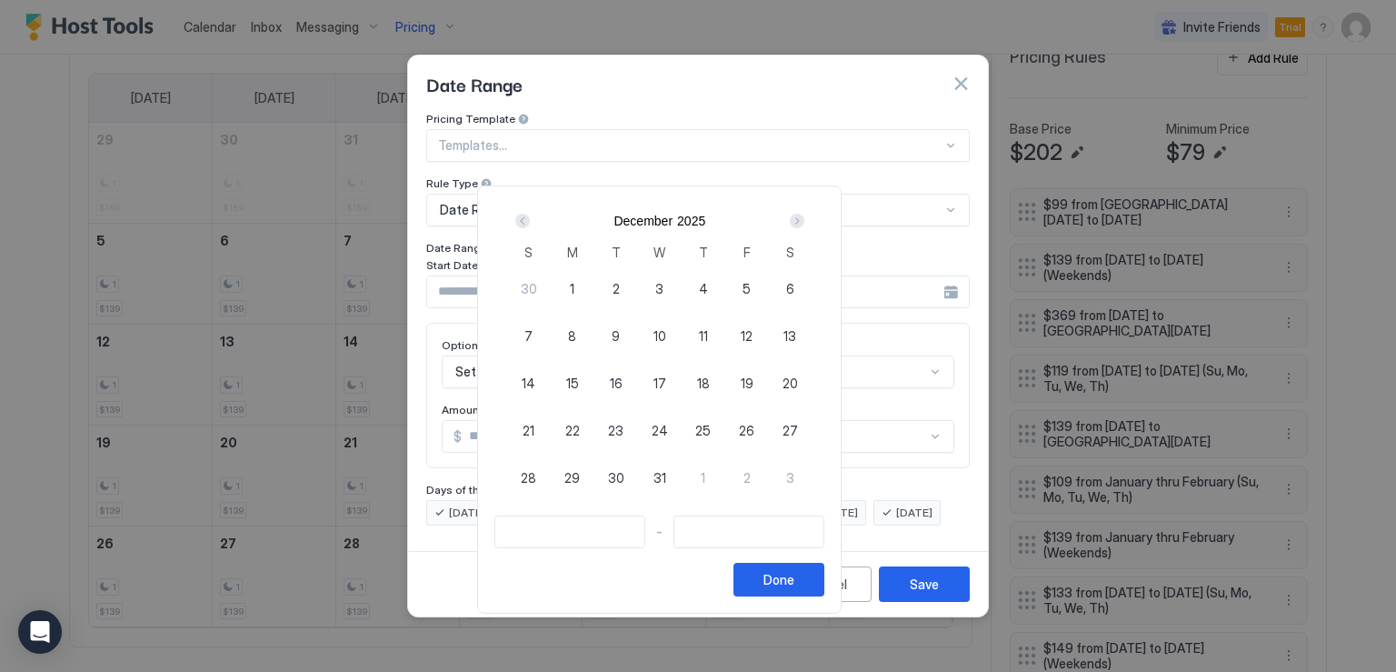
click at [804, 219] on div "Next" at bounding box center [797, 221] width 15 height 15
click at [534, 382] on span "12" at bounding box center [529, 383] width 12 height 19
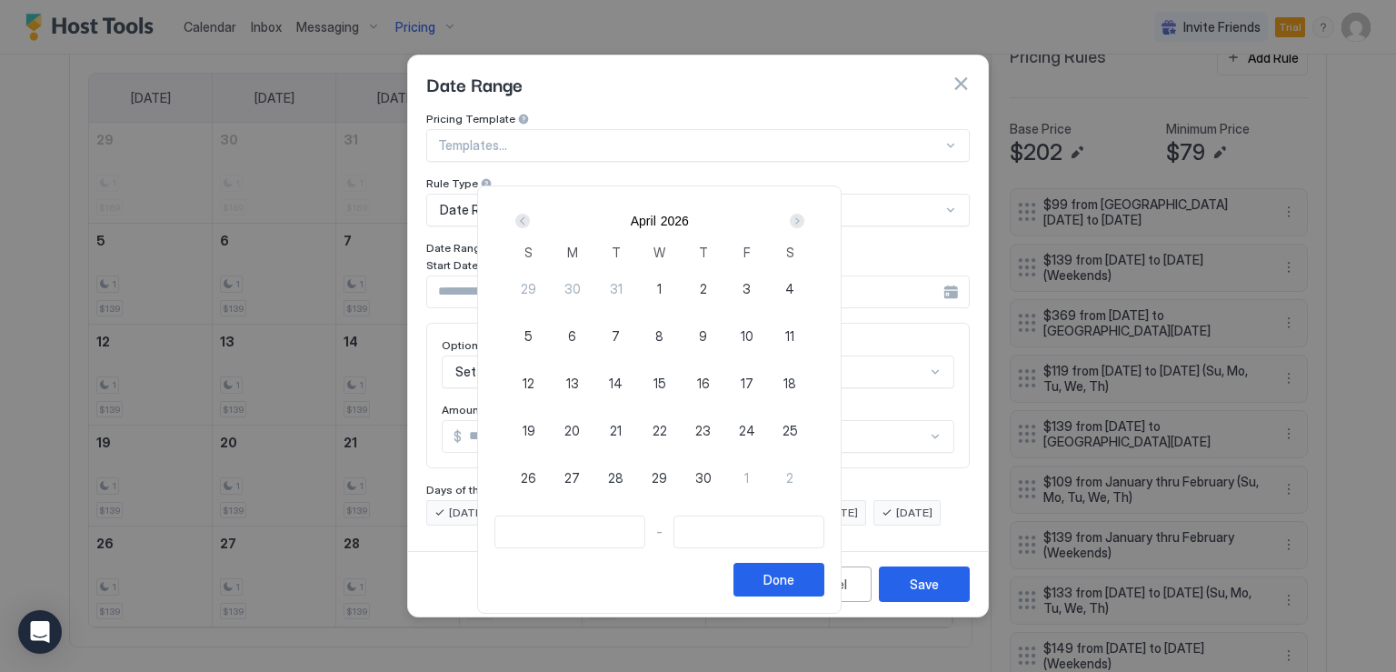
type input "**********"
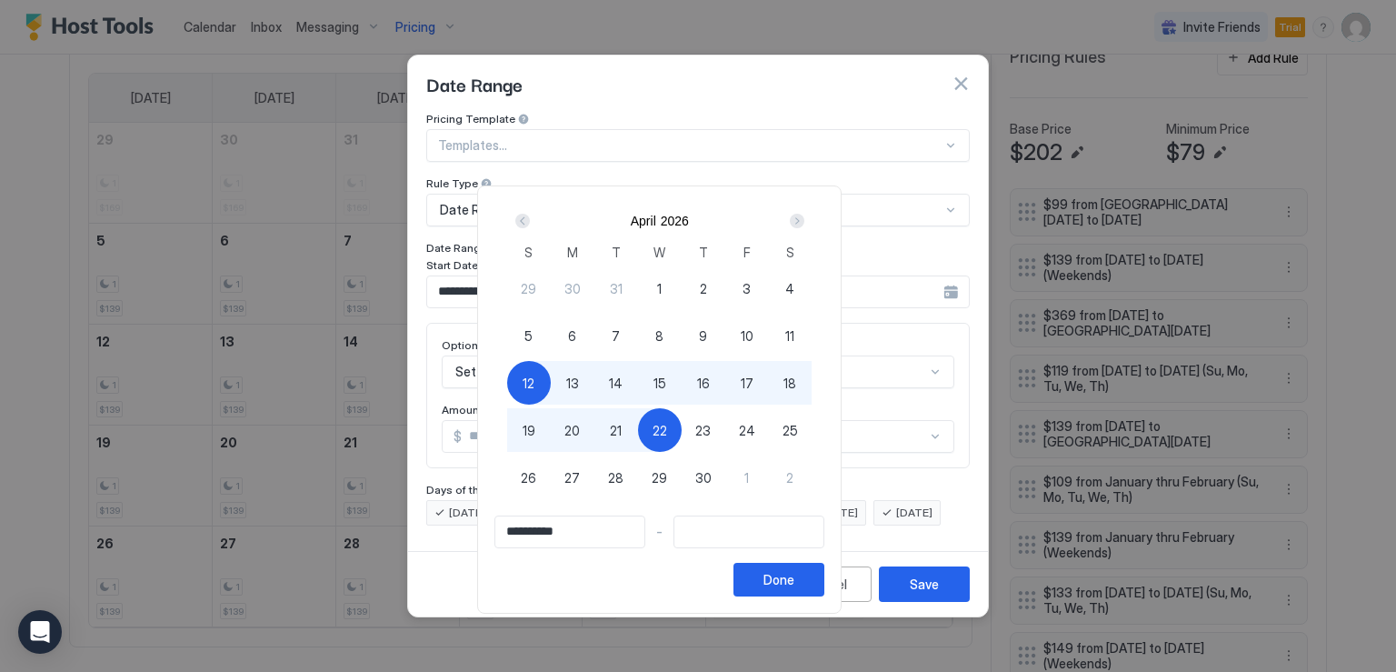
click at [804, 219] on div "Next" at bounding box center [797, 221] width 15 height 15
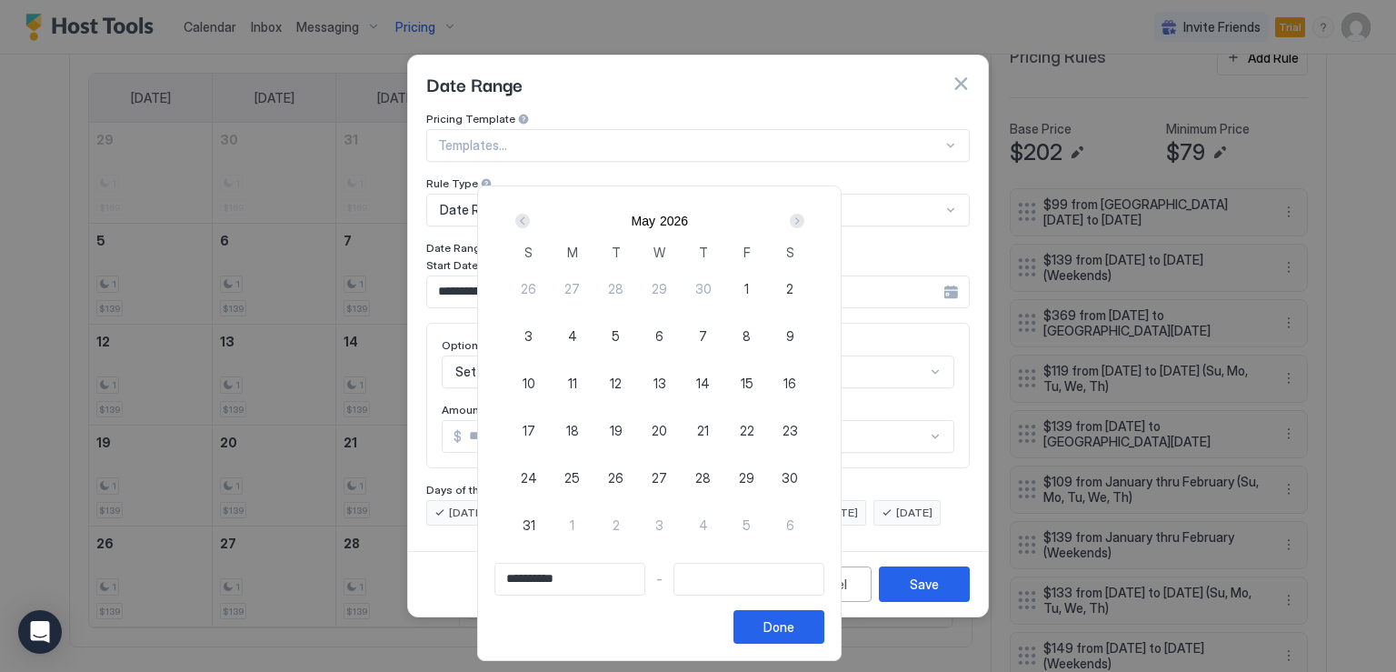
click at [533, 214] on div "Prev" at bounding box center [523, 221] width 22 height 22
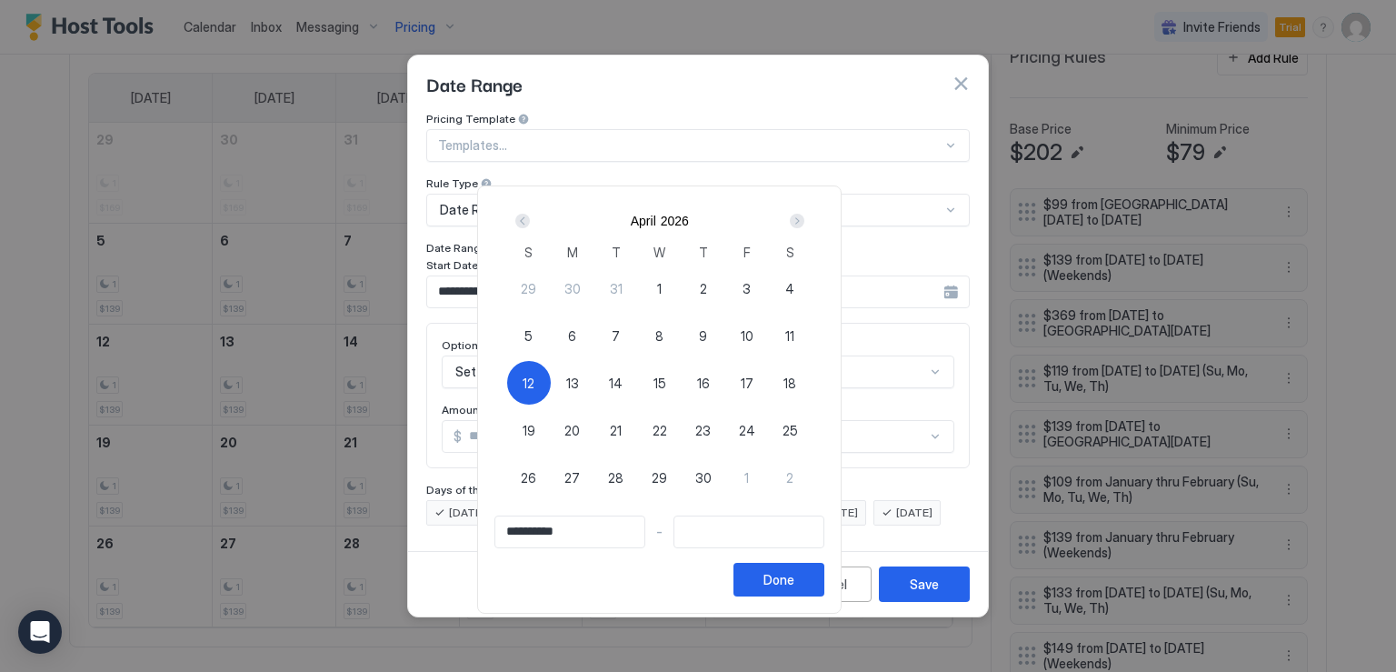
click at [534, 376] on span "12" at bounding box center [529, 383] width 12 height 19
click at [804, 223] on div "Next" at bounding box center [797, 221] width 15 height 15
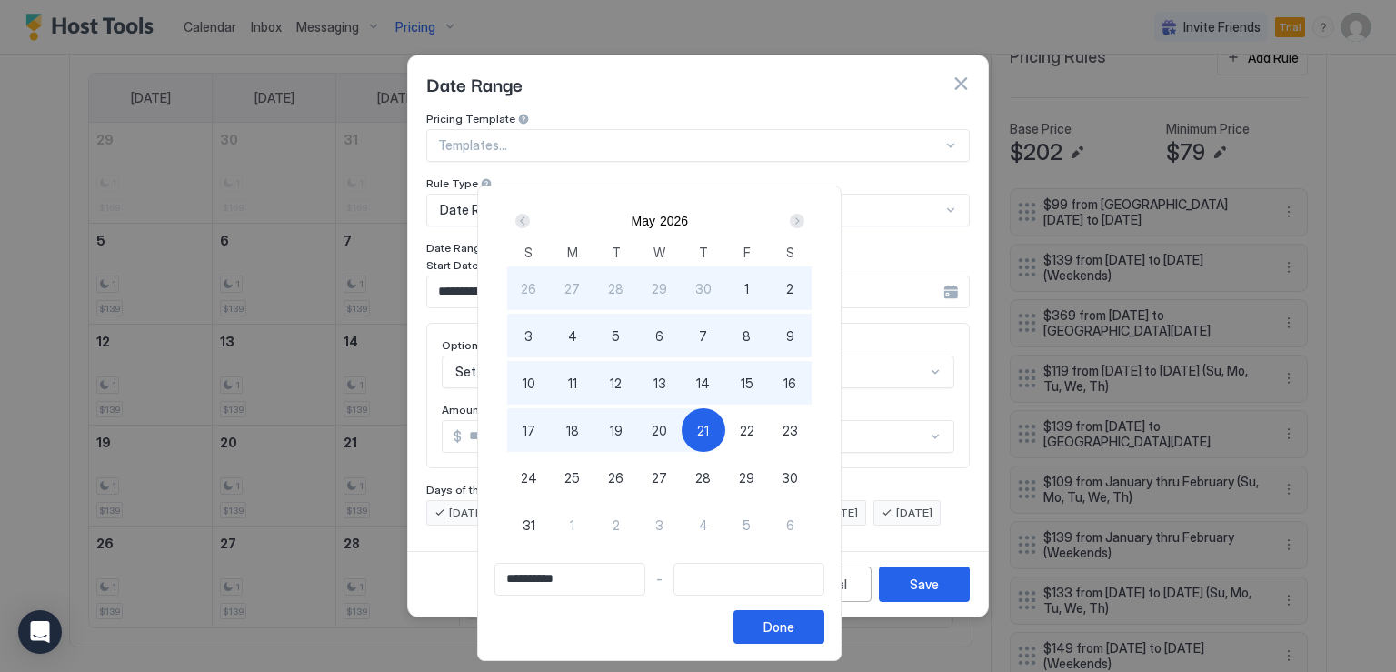
type input "**********"
click at [754, 423] on span "22" at bounding box center [747, 430] width 15 height 19
type input "**********"
click at [794, 627] on div "Done" at bounding box center [778, 626] width 31 height 19
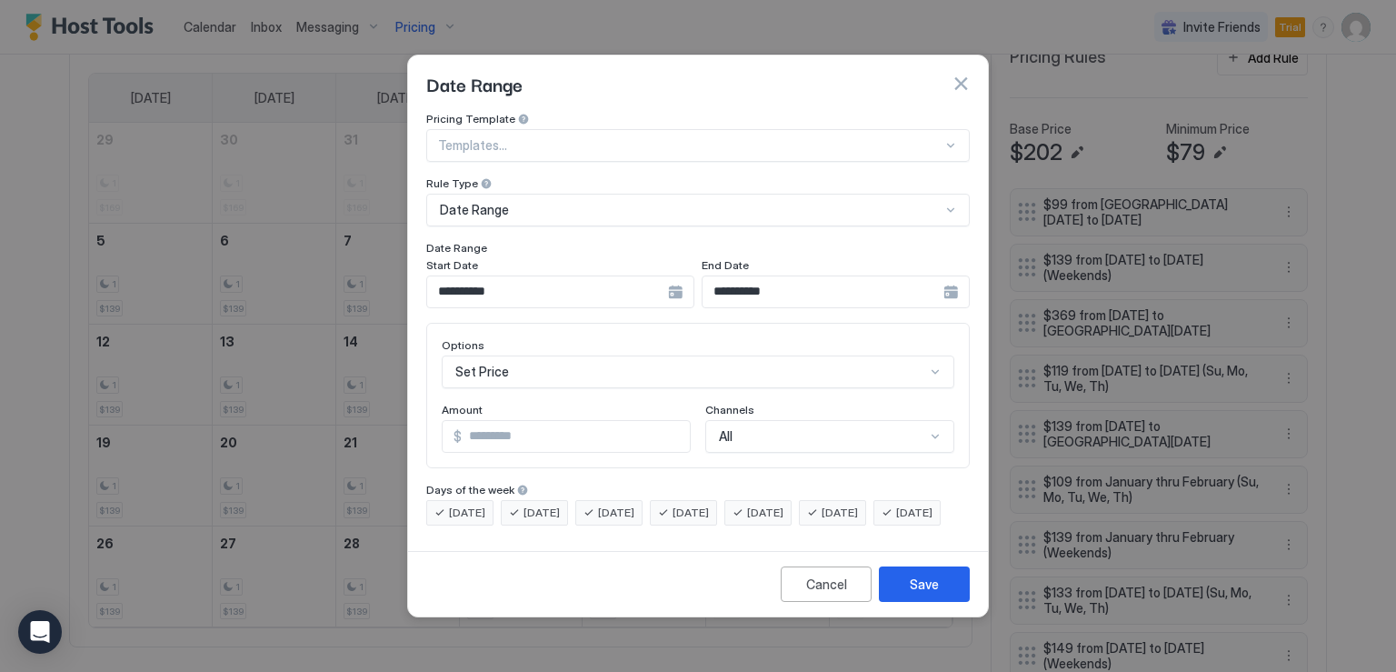
click at [480, 421] on input "*" at bounding box center [576, 436] width 228 height 31
type input "***"
click at [477, 504] on span "[DATE]" at bounding box center [467, 512] width 36 height 16
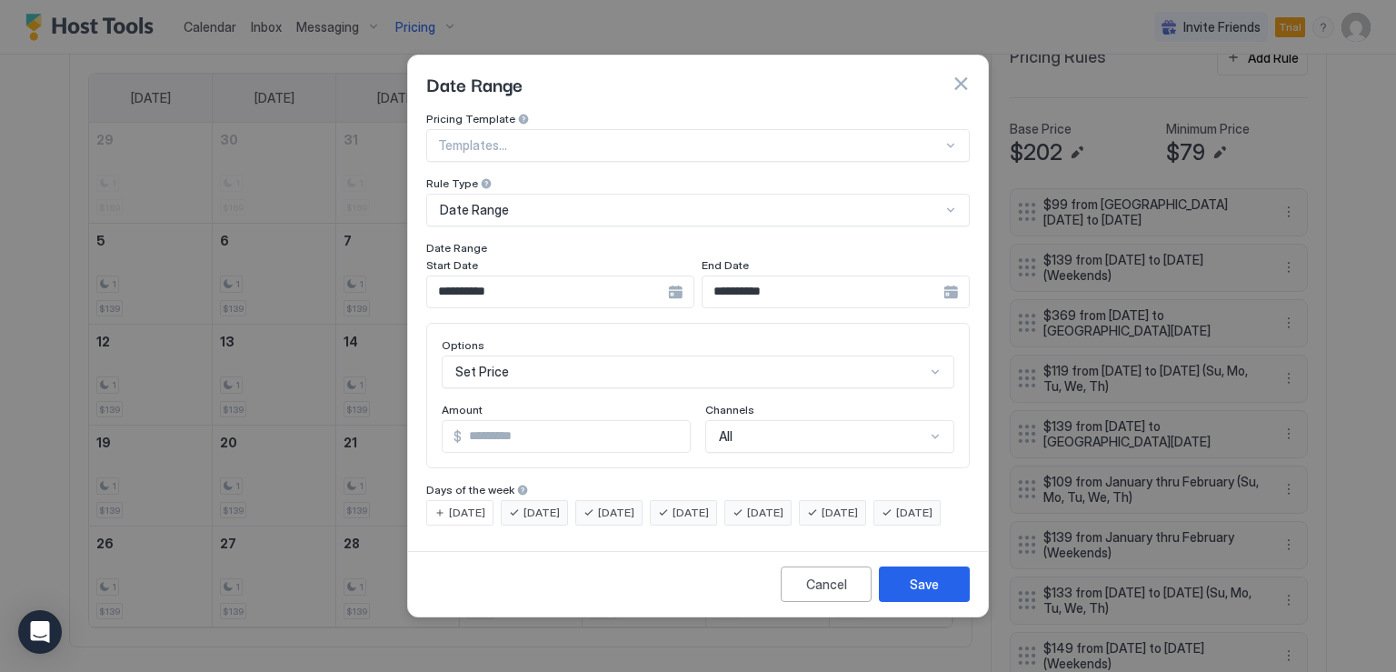
click at [520, 500] on div "[DATE]" at bounding box center [534, 512] width 67 height 25
click at [596, 500] on div "[DATE]" at bounding box center [608, 512] width 67 height 25
click at [698, 500] on div "[DATE]" at bounding box center [683, 512] width 67 height 25
click at [873, 525] on div "[DATE]" at bounding box center [906, 512] width 67 height 25
click at [903, 602] on button "Save" at bounding box center [924, 583] width 91 height 35
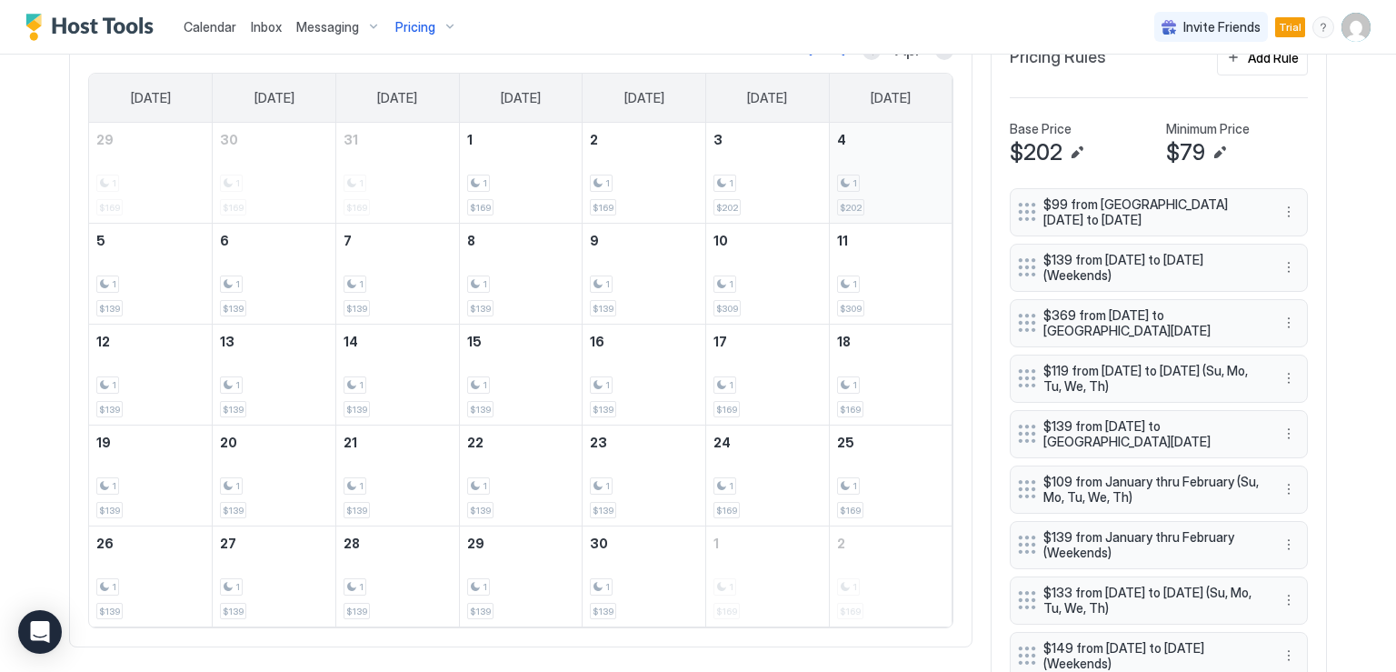
scroll to position [557, 0]
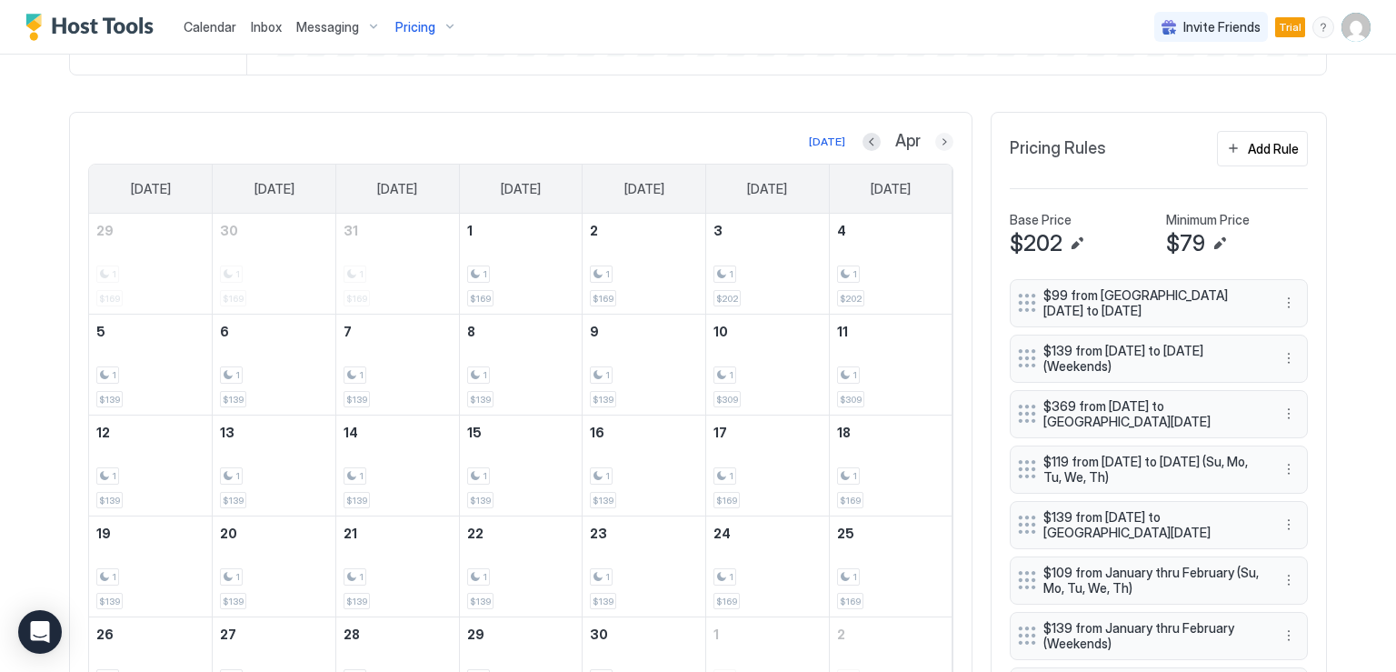
click at [935, 139] on button "Next month" at bounding box center [944, 142] width 18 height 18
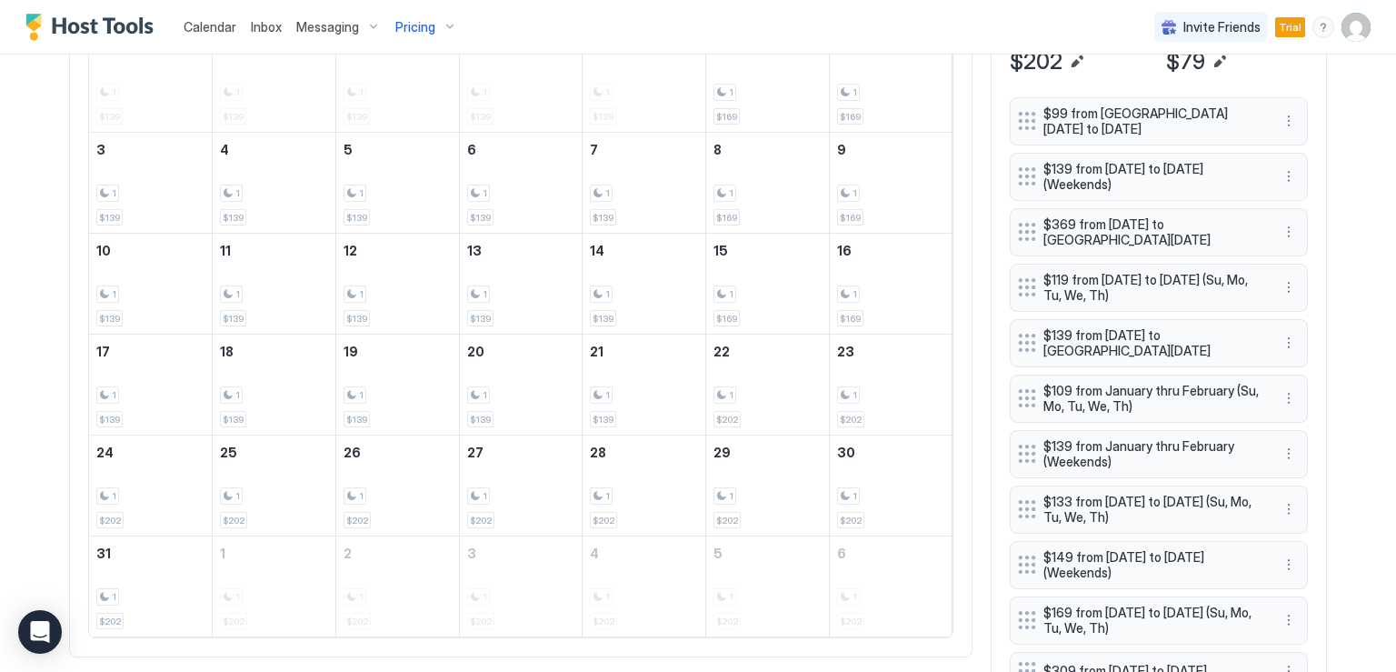
scroll to position [648, 0]
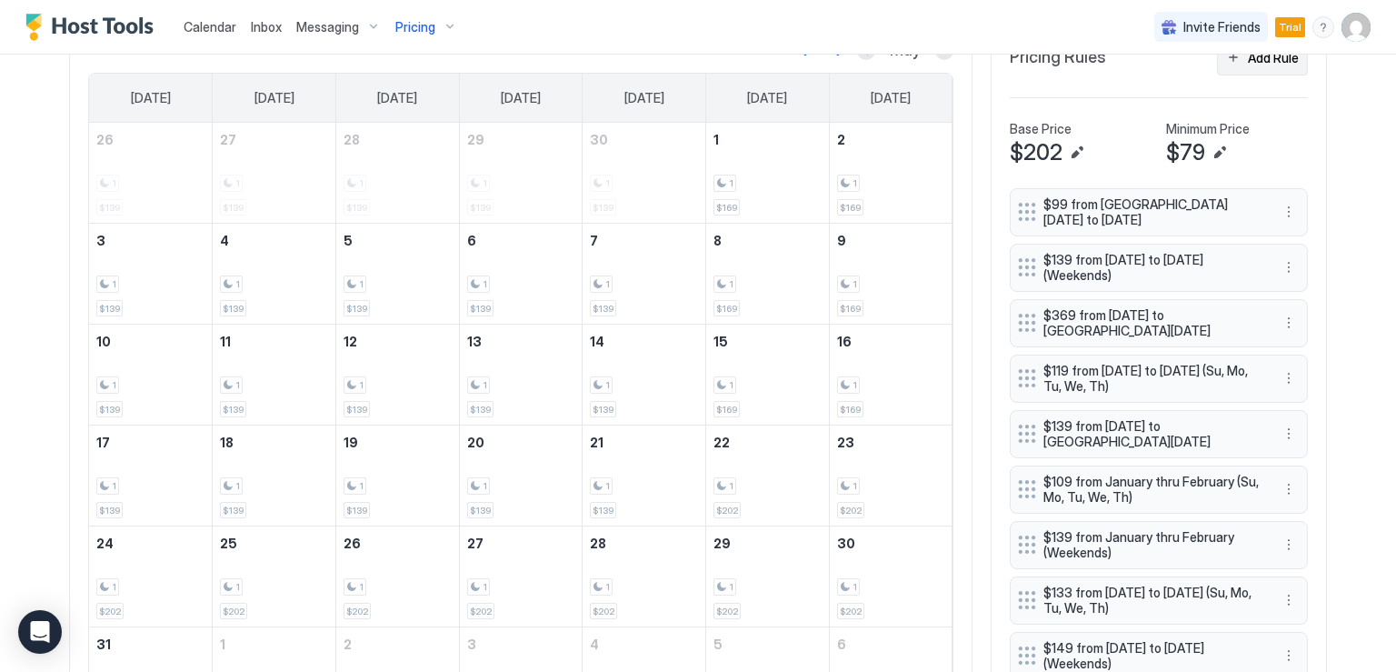
click at [1224, 62] on button "Add Rule" at bounding box center [1262, 57] width 91 height 35
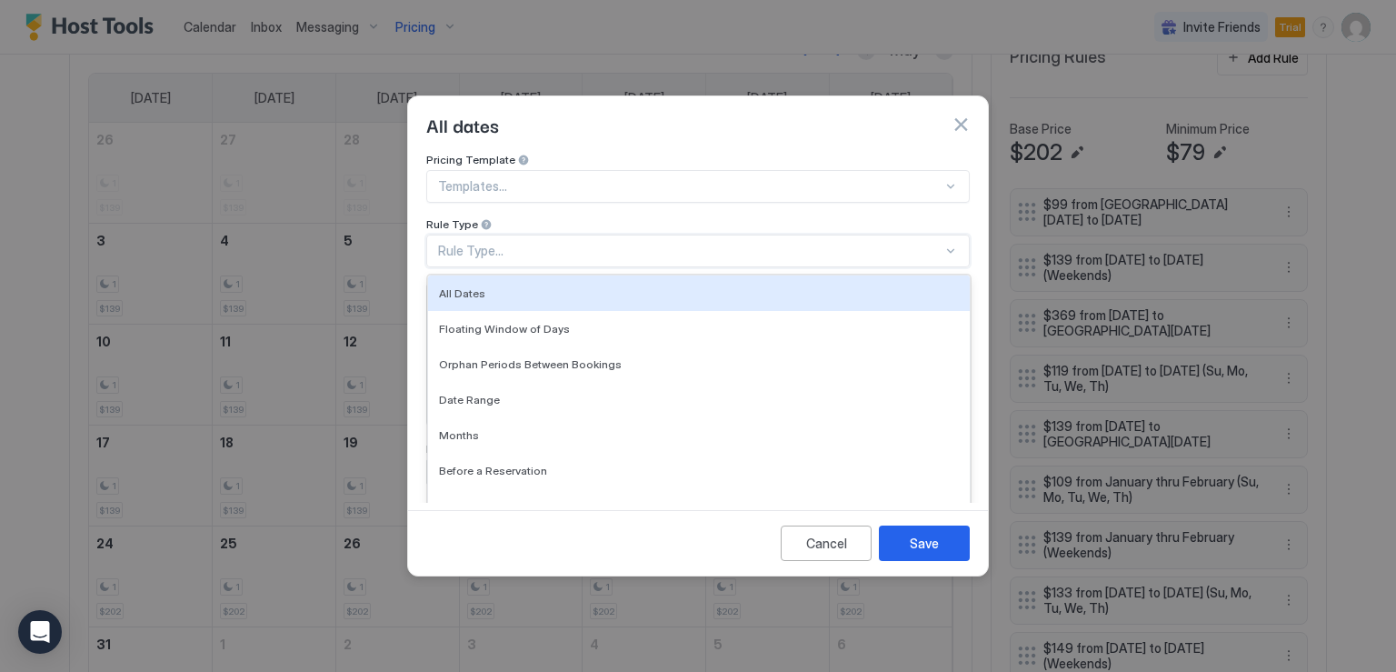
click at [535, 243] on div "Rule Type..." at bounding box center [690, 251] width 504 height 16
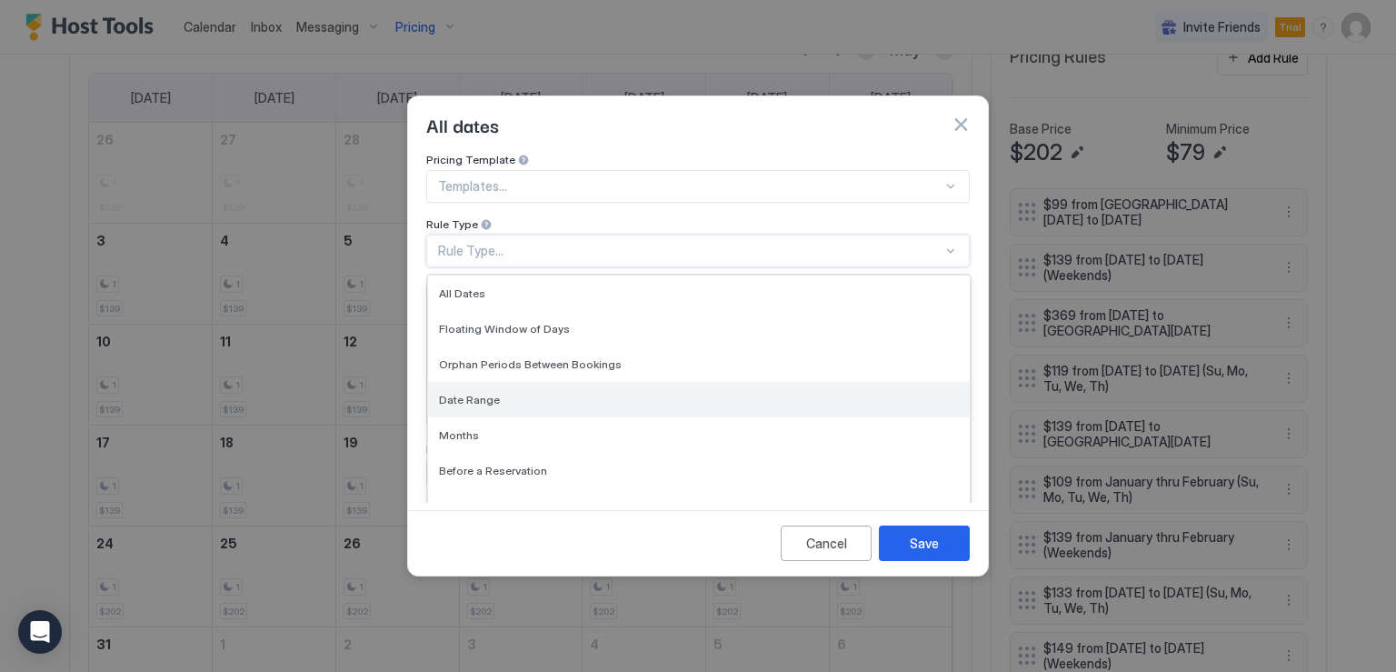
click at [536, 390] on div "Date Range" at bounding box center [699, 399] width 542 height 35
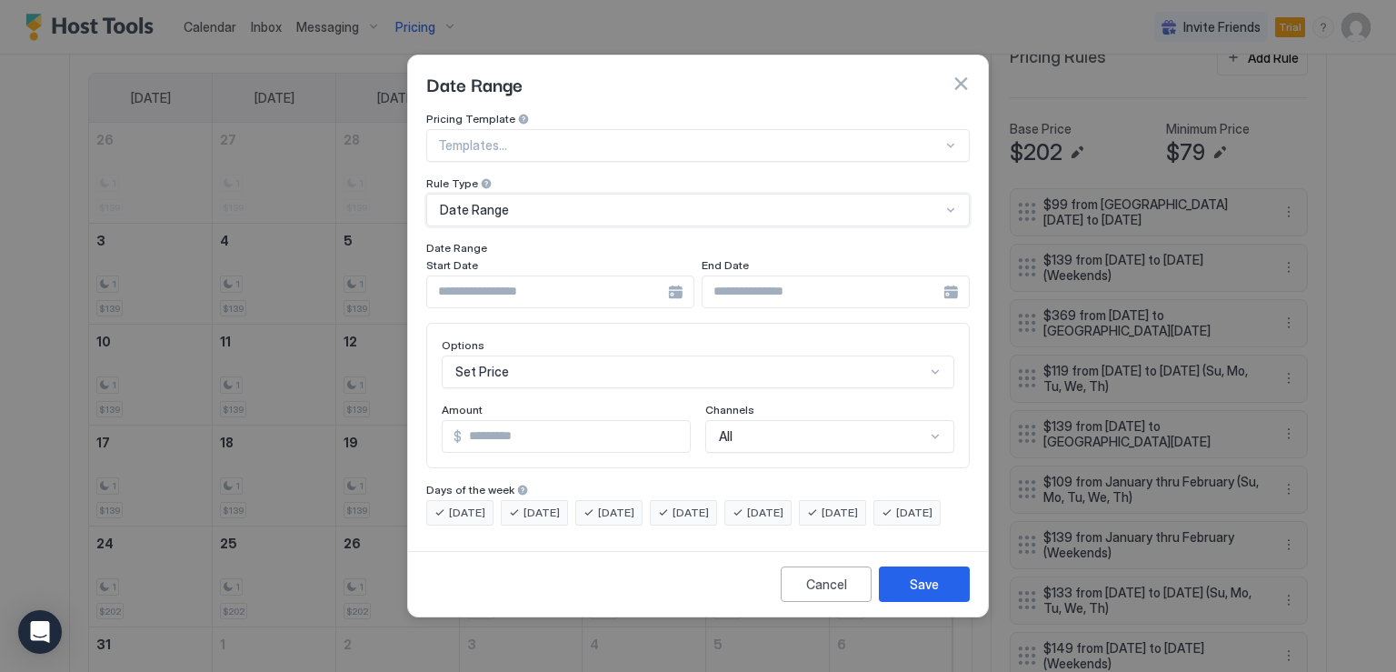
click at [673, 276] on div at bounding box center [560, 291] width 268 height 33
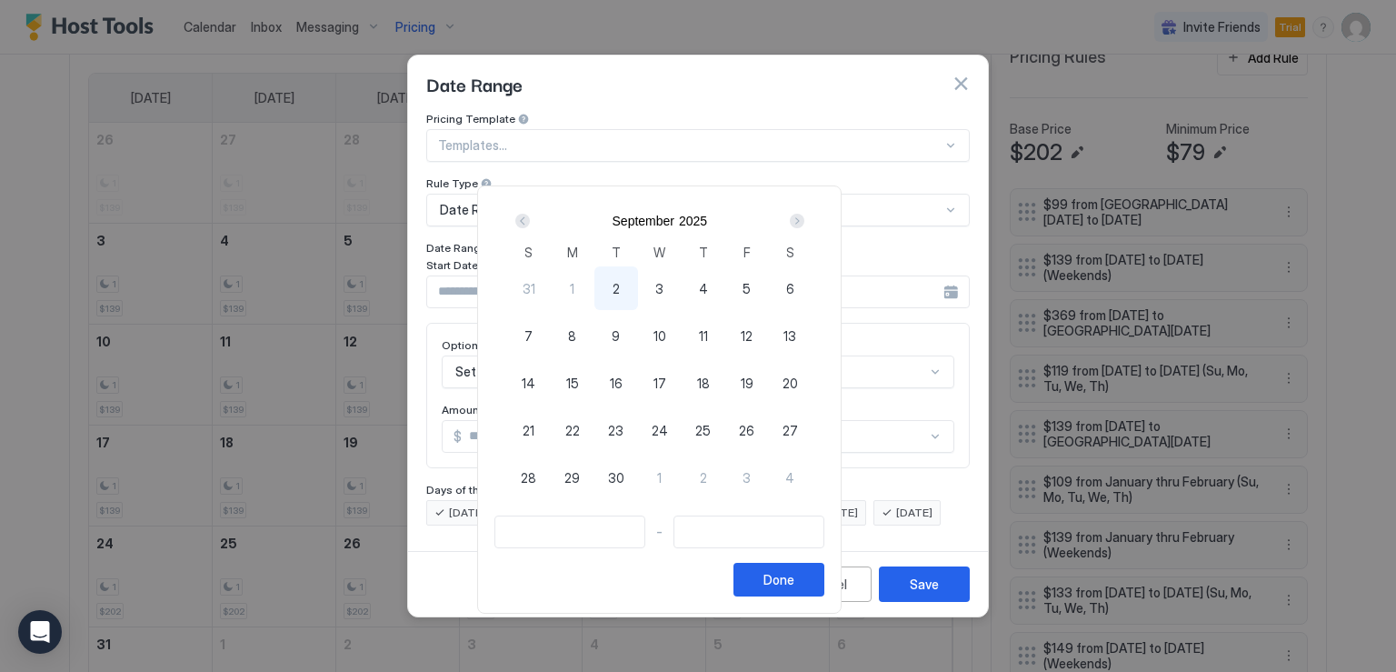
click at [804, 225] on div "Next" at bounding box center [797, 221] width 15 height 15
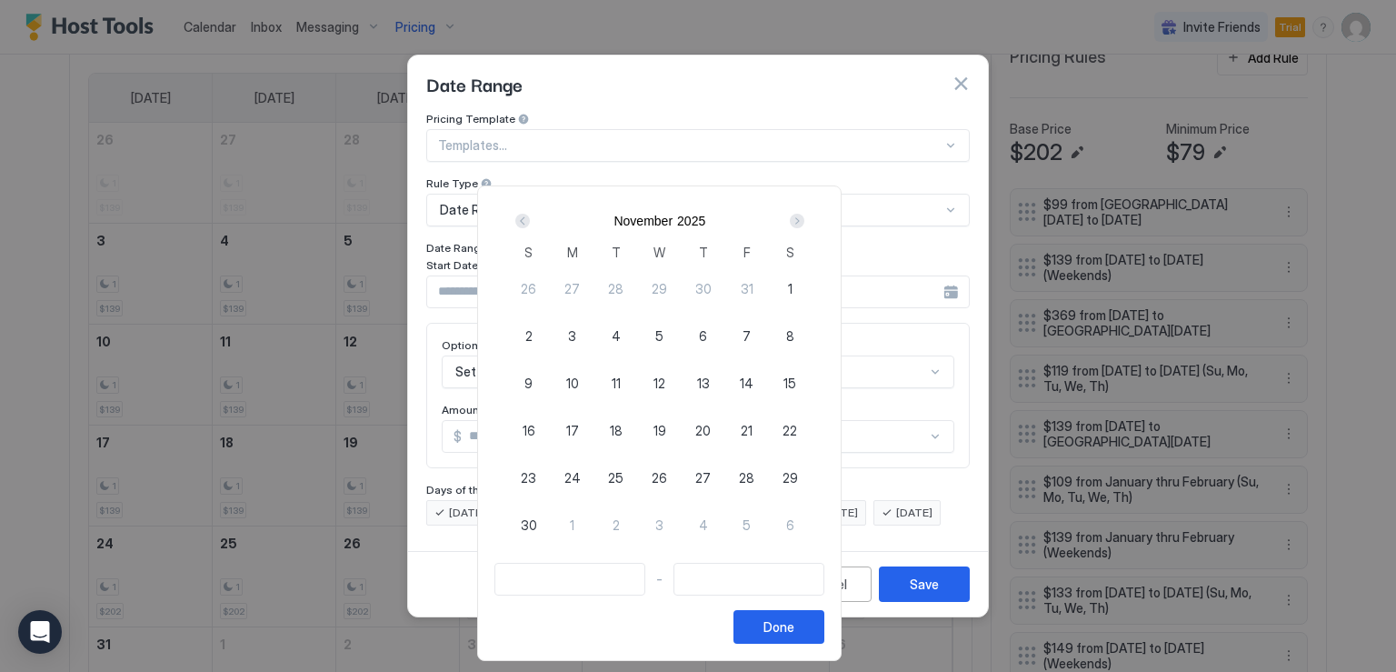
click at [804, 225] on div "Next" at bounding box center [797, 221] width 15 height 15
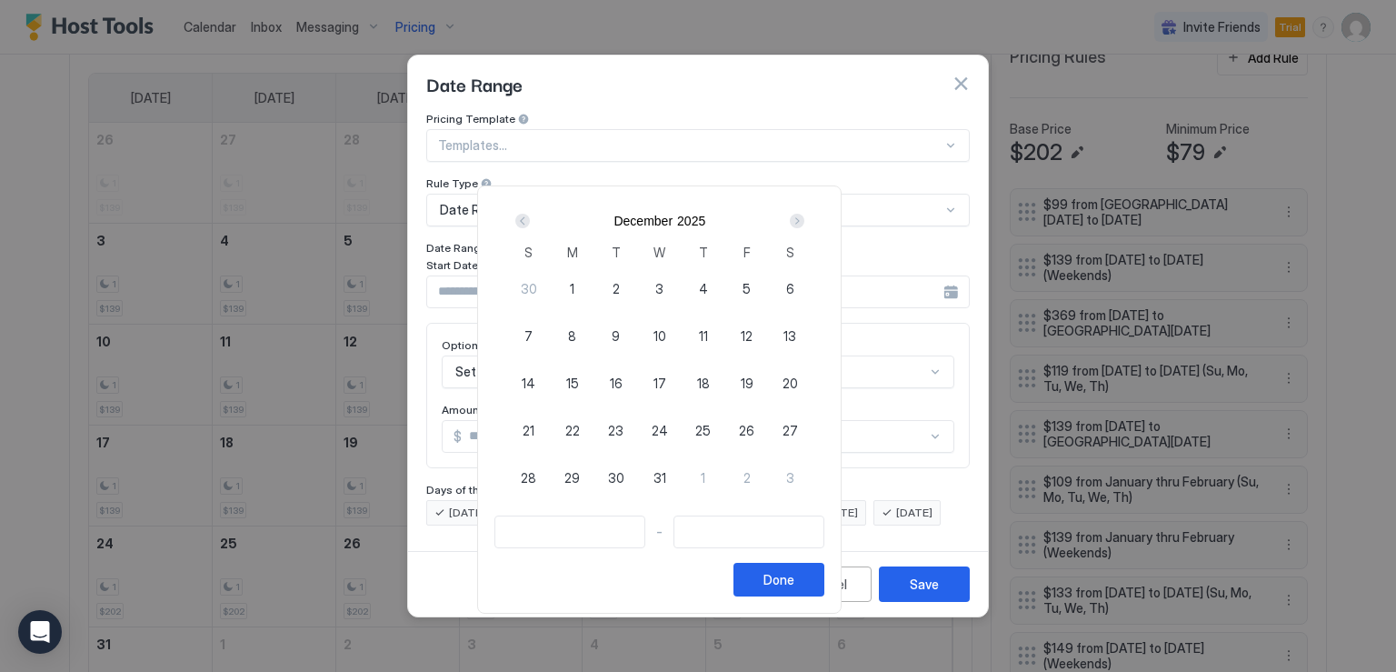
click at [804, 225] on div "Next" at bounding box center [797, 221] width 15 height 15
click at [804, 219] on div "Next" at bounding box center [797, 221] width 15 height 15
click at [804, 223] on div "Next" at bounding box center [797, 221] width 15 height 15
click at [804, 218] on div "Next" at bounding box center [797, 221] width 15 height 15
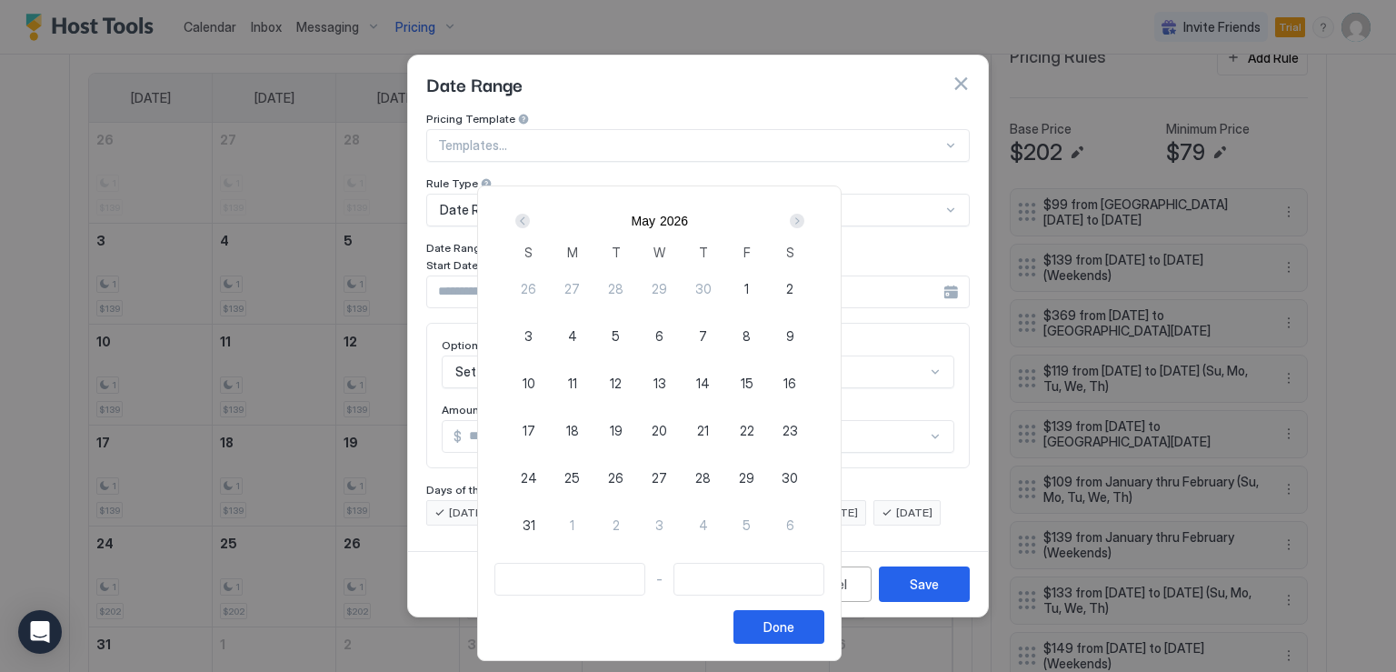
click at [754, 429] on span "22" at bounding box center [747, 430] width 15 height 19
type input "**********"
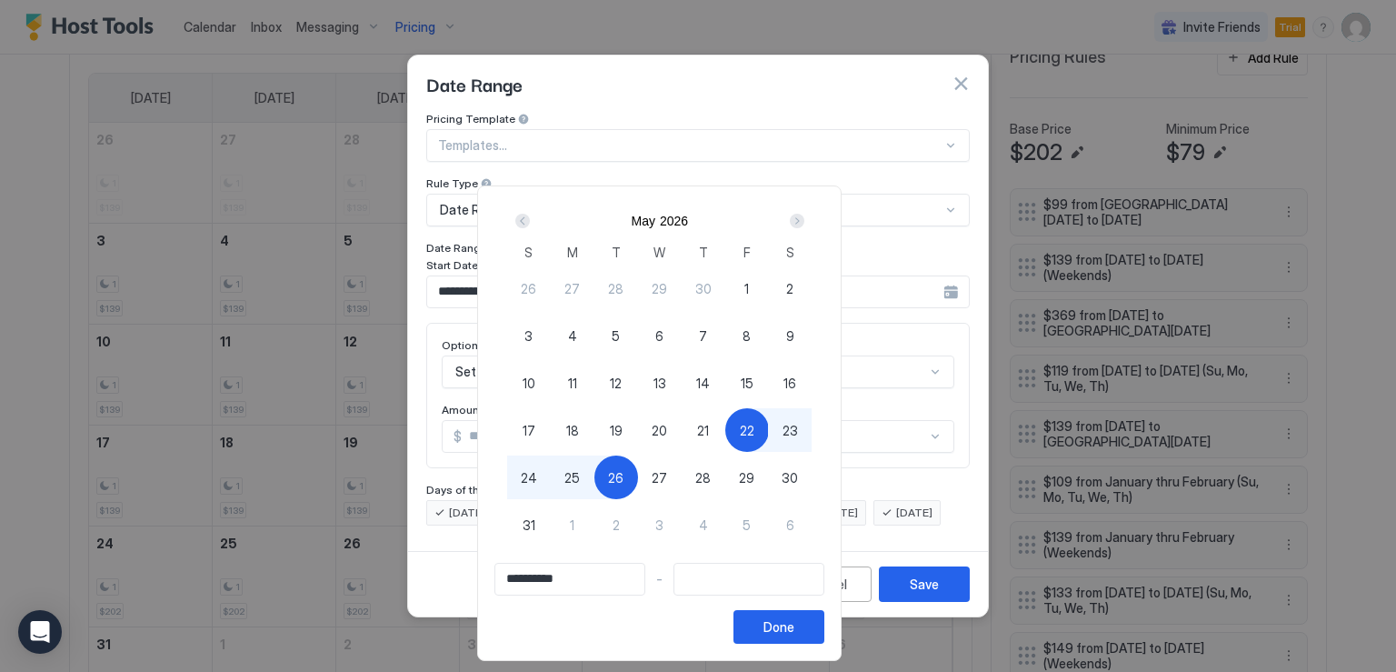
type input "**********"
click at [594, 483] on div "25" at bounding box center [573, 477] width 44 height 44
type input "**********"
click at [794, 621] on div "Done" at bounding box center [778, 626] width 31 height 19
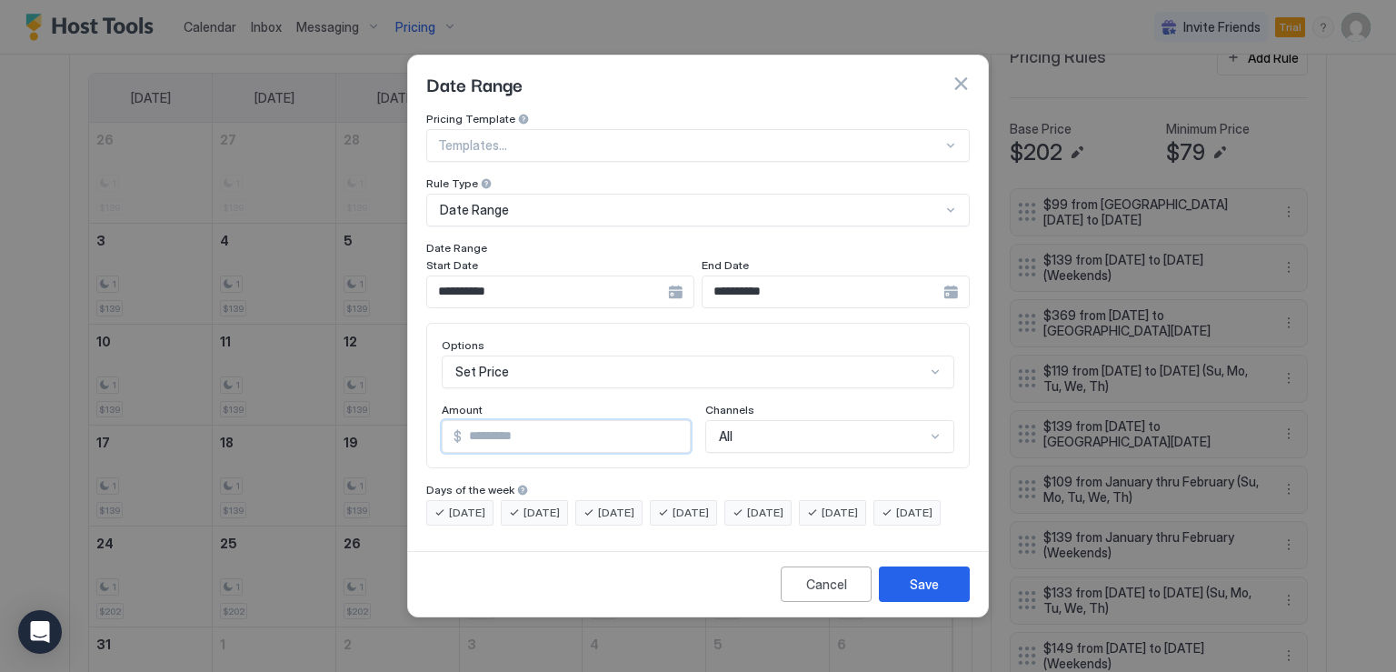
click at [515, 421] on input "*" at bounding box center [576, 436] width 228 height 31
type input "***"
click at [918, 602] on button "Save" at bounding box center [924, 583] width 91 height 35
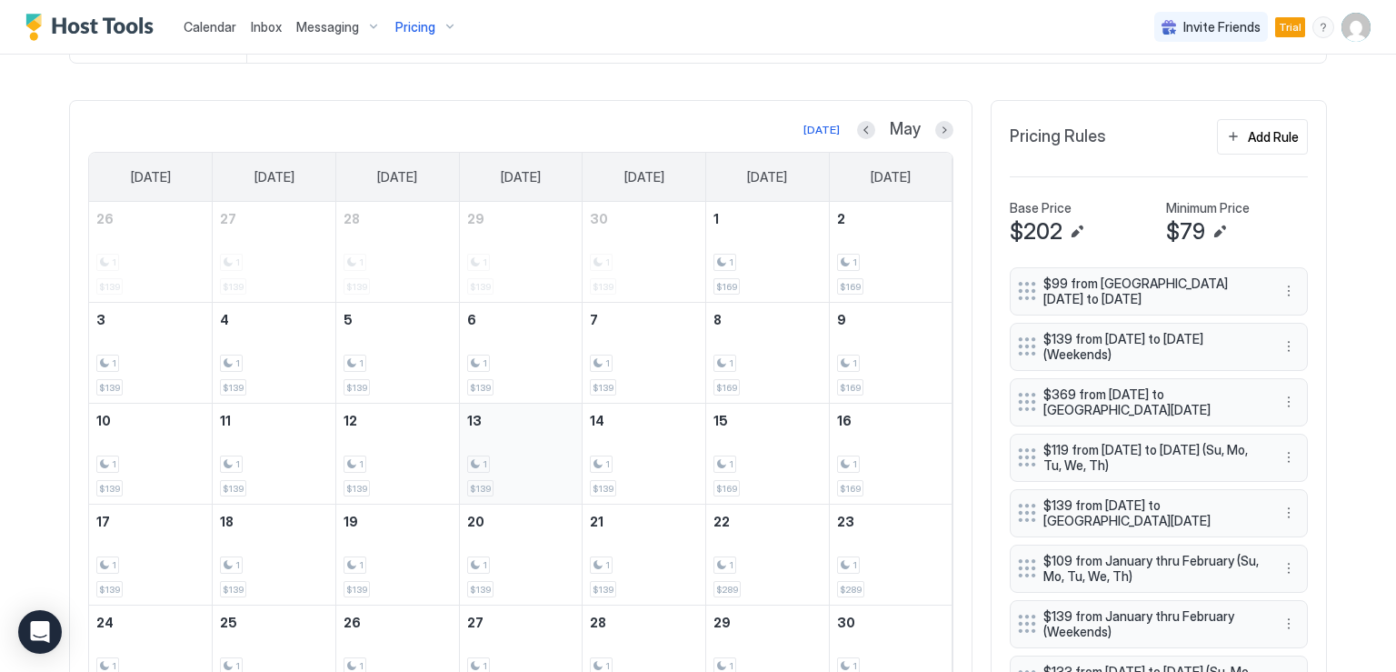
scroll to position [414, 0]
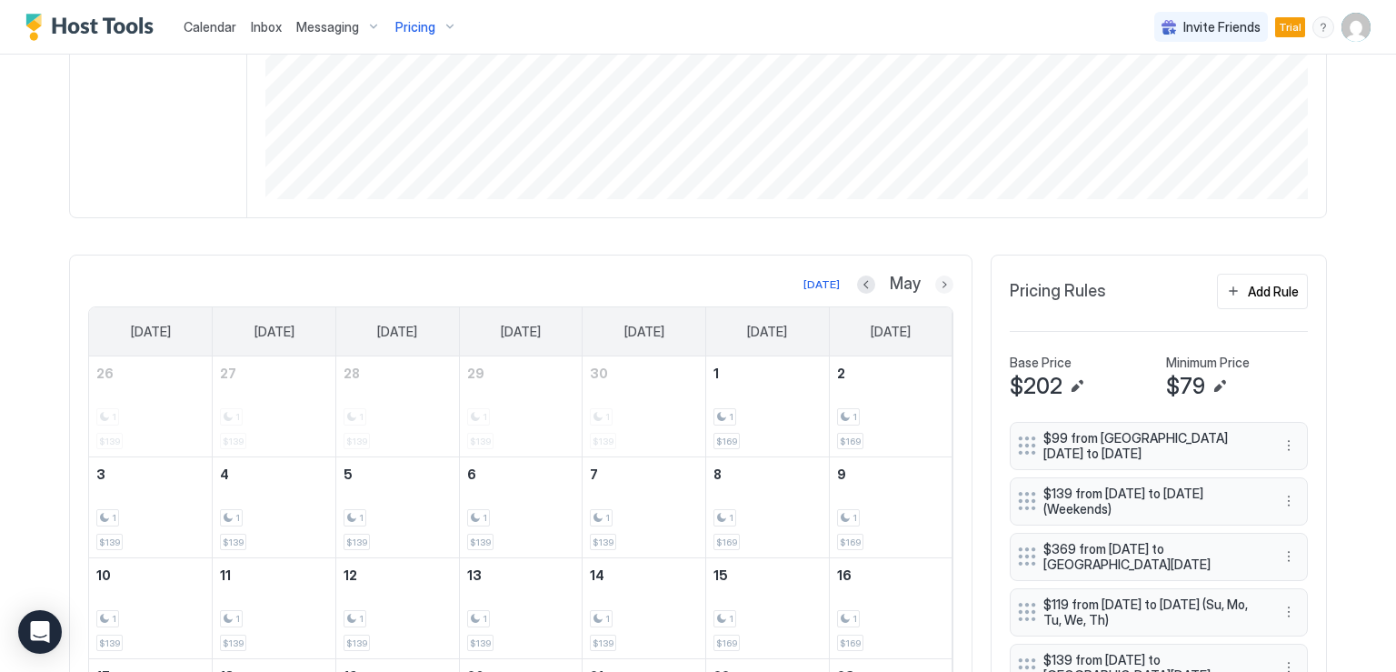
click at [935, 283] on button "Next month" at bounding box center [944, 284] width 18 height 18
click at [1227, 298] on button "Add Rule" at bounding box center [1262, 291] width 91 height 35
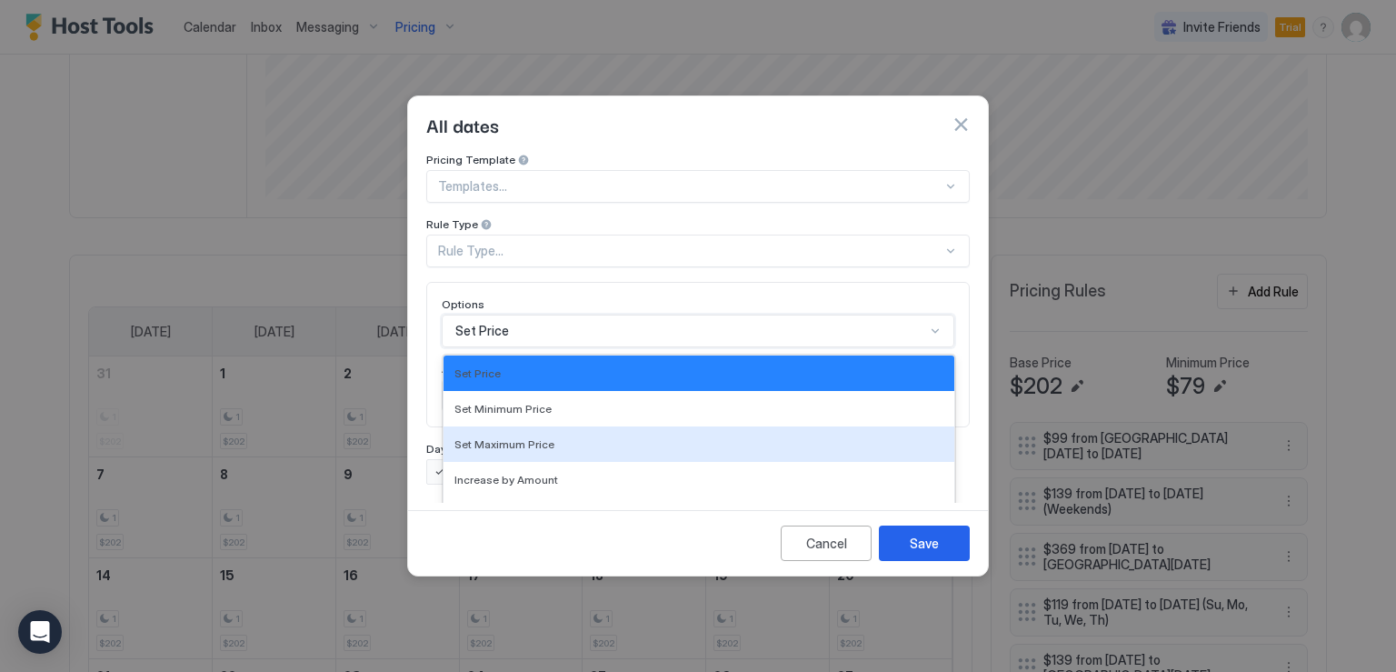
scroll to position [95, 0]
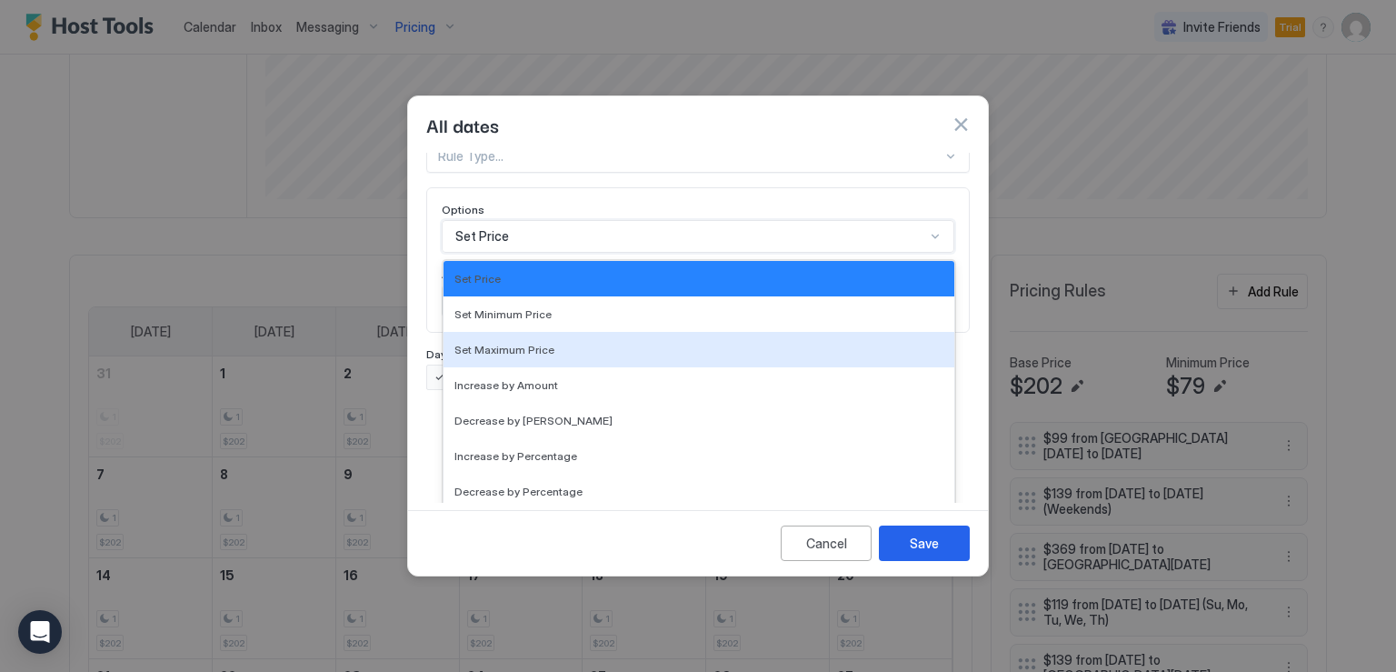
click at [543, 253] on div "17 results available. Use Up and Down to choose options, press Enter to select …" at bounding box center [698, 236] width 513 height 33
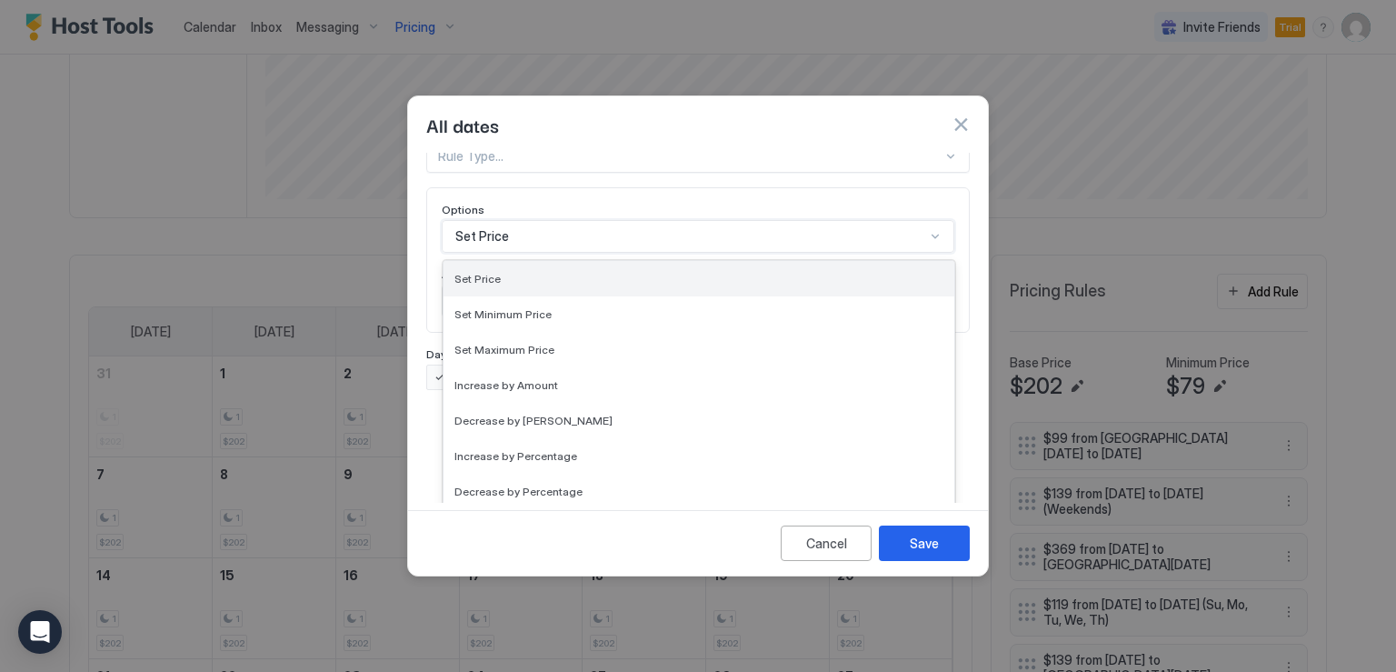
click at [542, 272] on div "Set Price" at bounding box center [698, 279] width 489 height 14
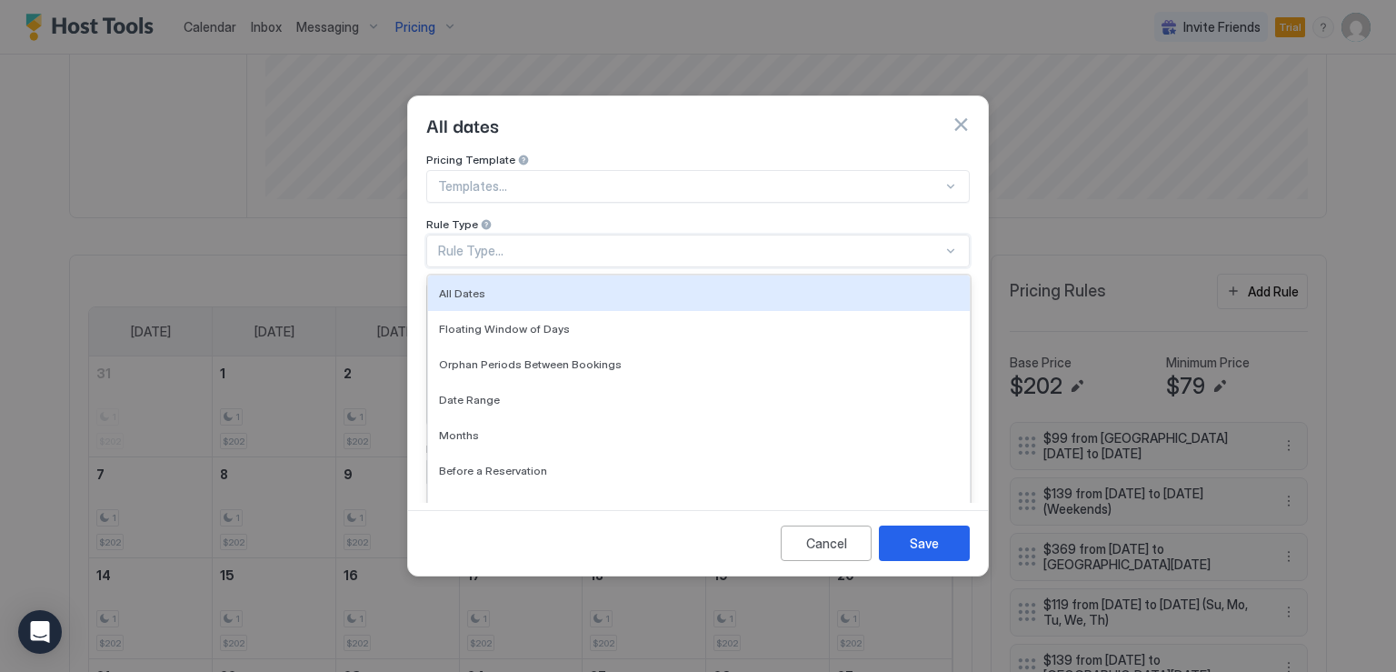
click at [549, 243] on div "Rule Type..." at bounding box center [690, 251] width 504 height 16
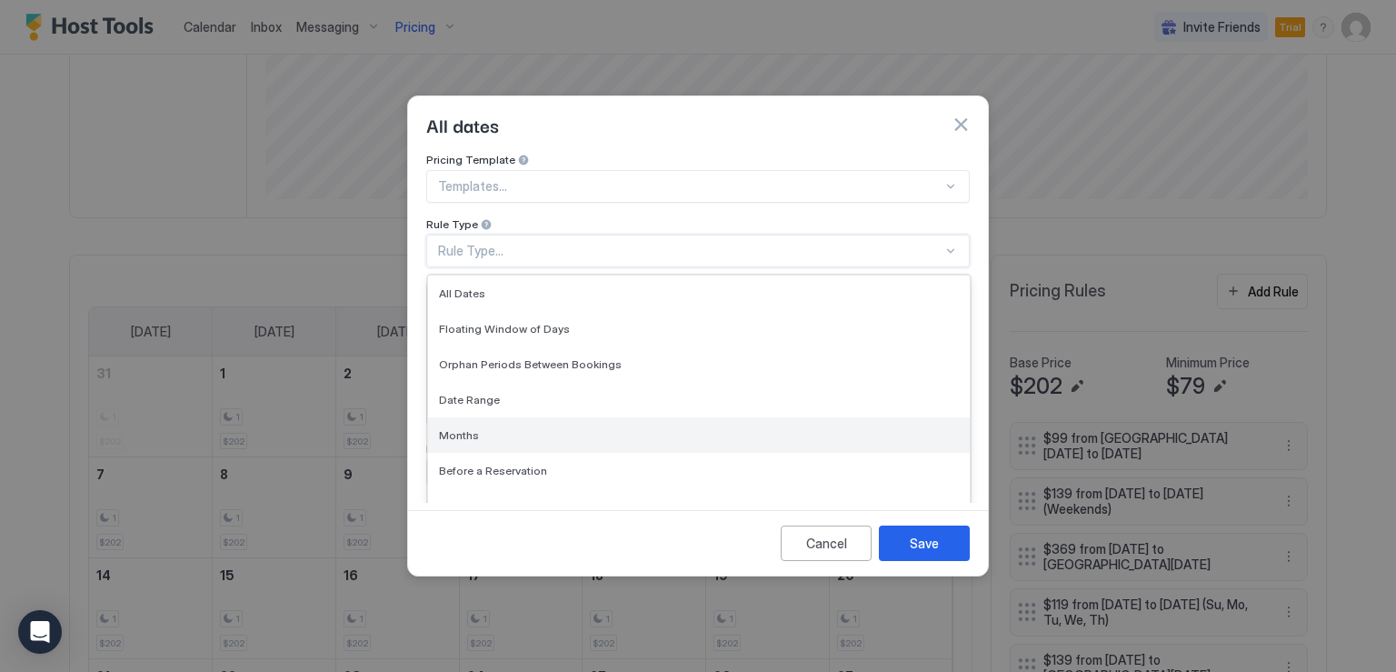
click at [509, 417] on div "Months" at bounding box center [699, 434] width 542 height 35
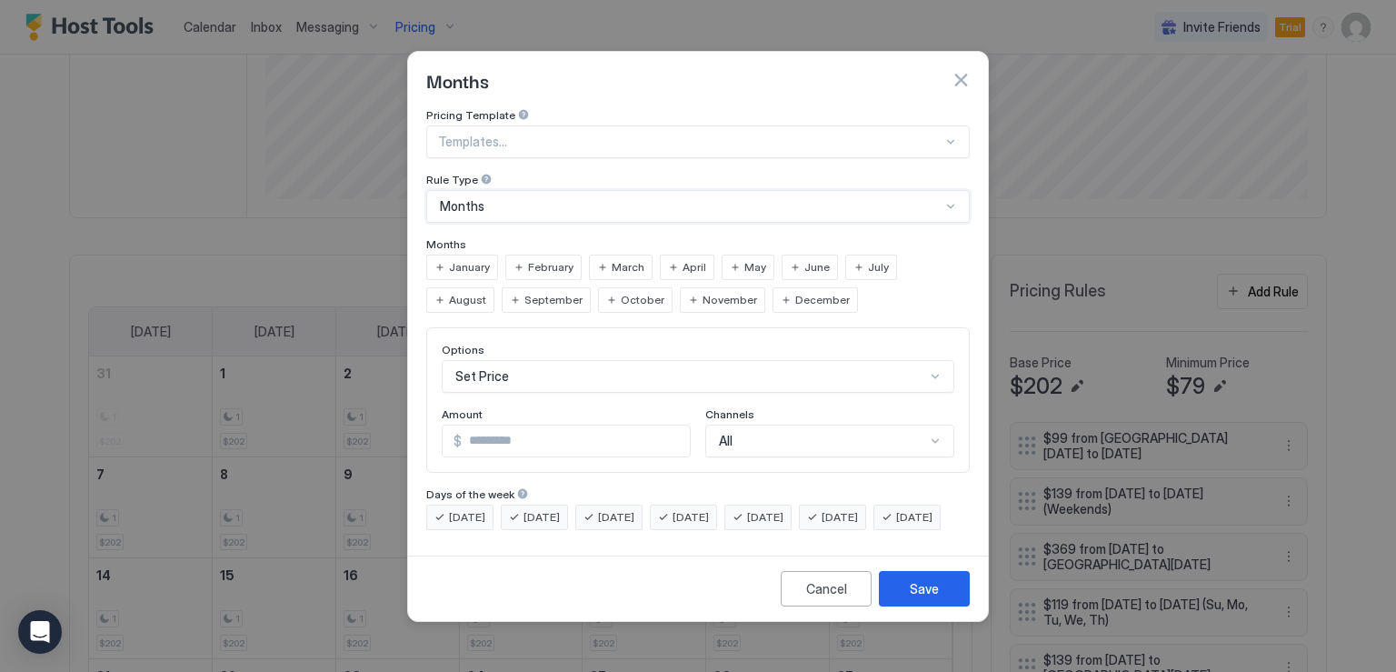
click at [790, 254] on div "June" at bounding box center [810, 266] width 56 height 25
click at [851, 254] on div "July" at bounding box center [871, 266] width 52 height 25
click at [503, 427] on input "*" at bounding box center [576, 440] width 228 height 31
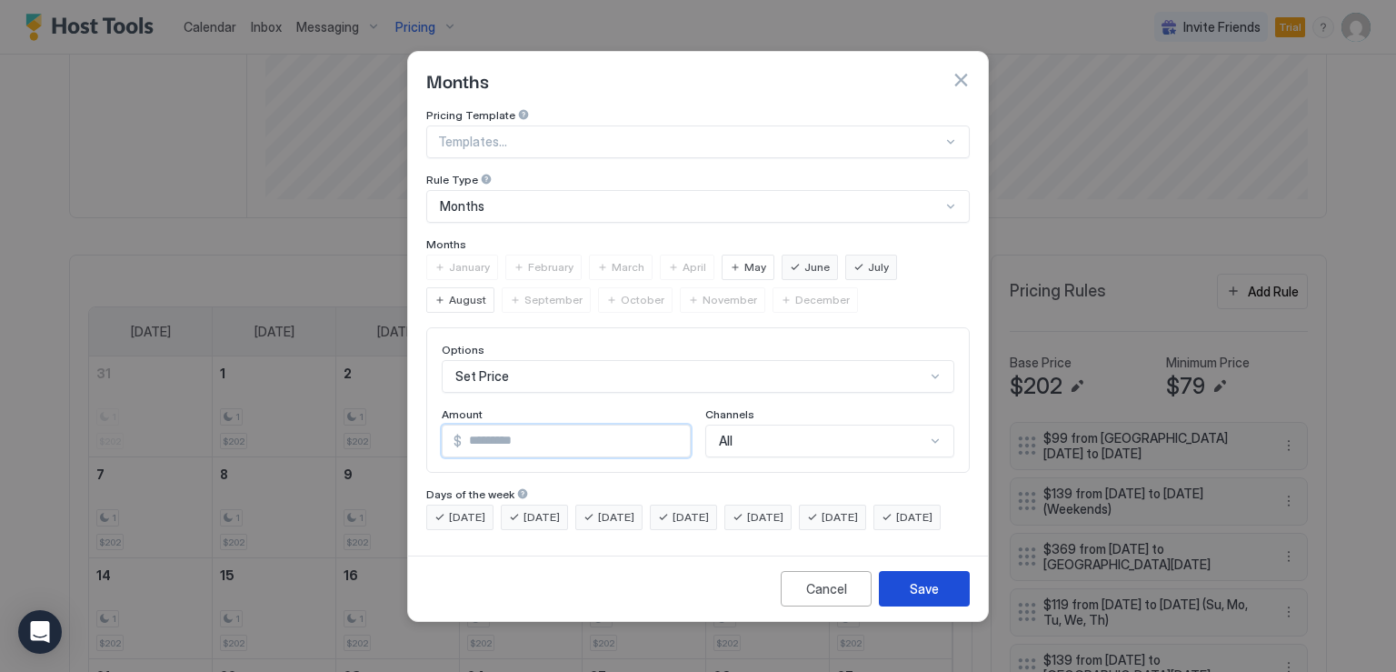
type input "***"
click at [905, 596] on button "Save" at bounding box center [924, 588] width 91 height 35
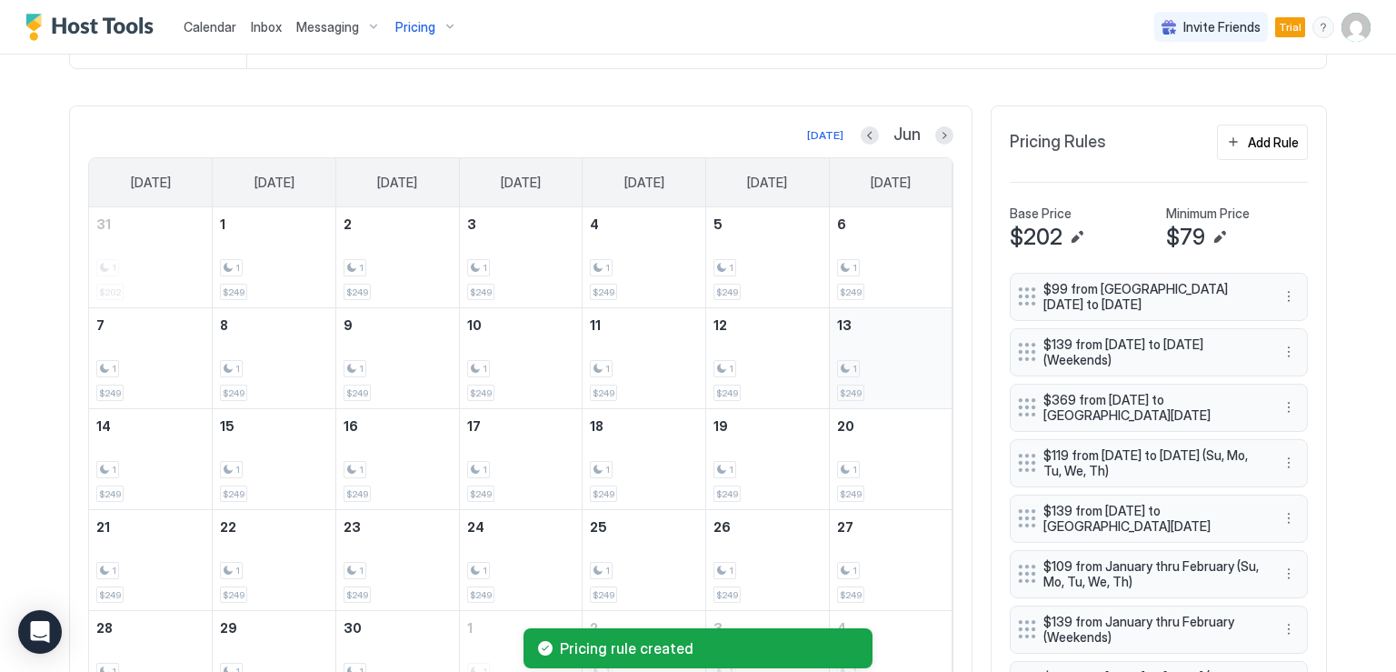
scroll to position [596, 0]
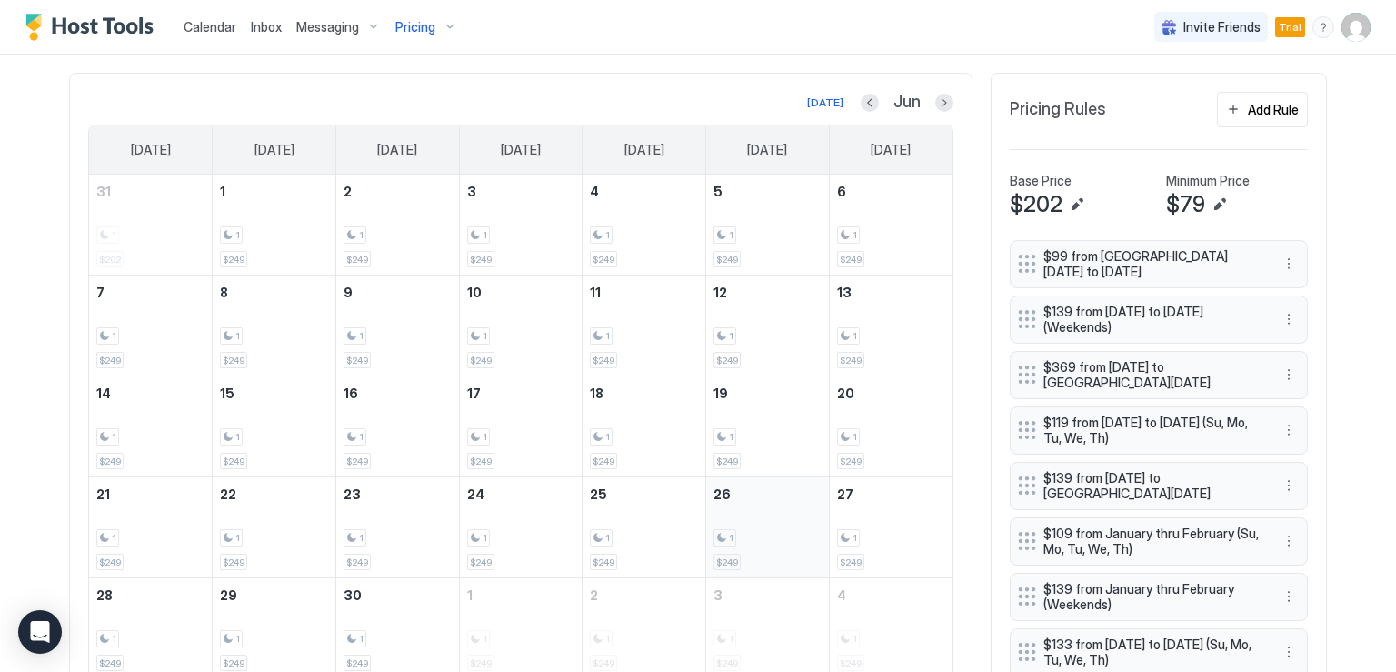
click at [801, 532] on div "1" at bounding box center [767, 537] width 108 height 17
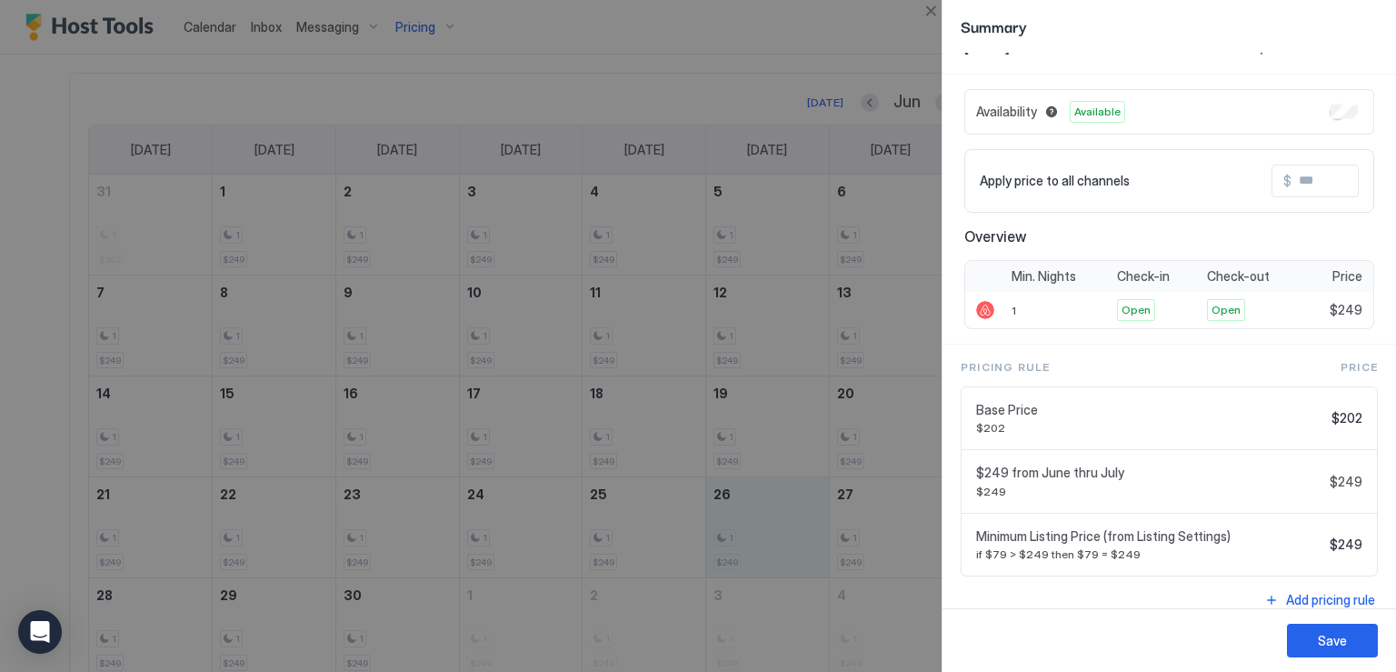
scroll to position [47, 0]
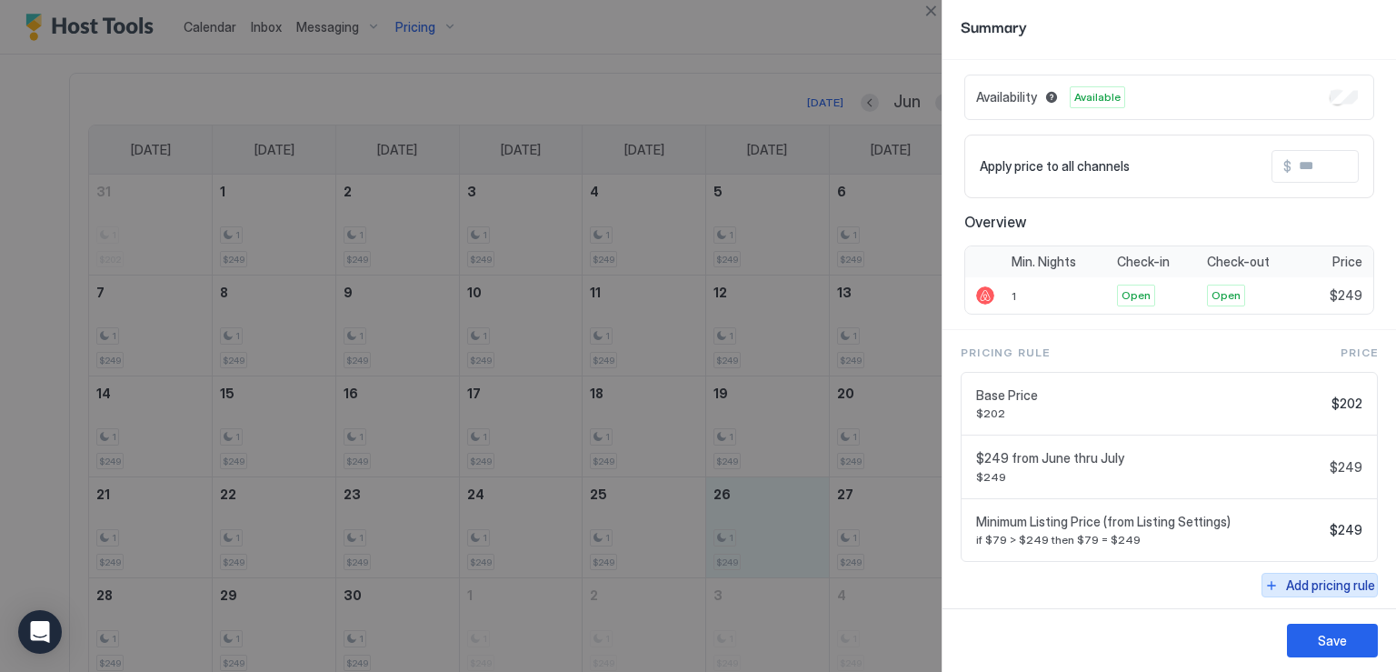
click at [1303, 579] on div "Add pricing rule" at bounding box center [1330, 584] width 89 height 19
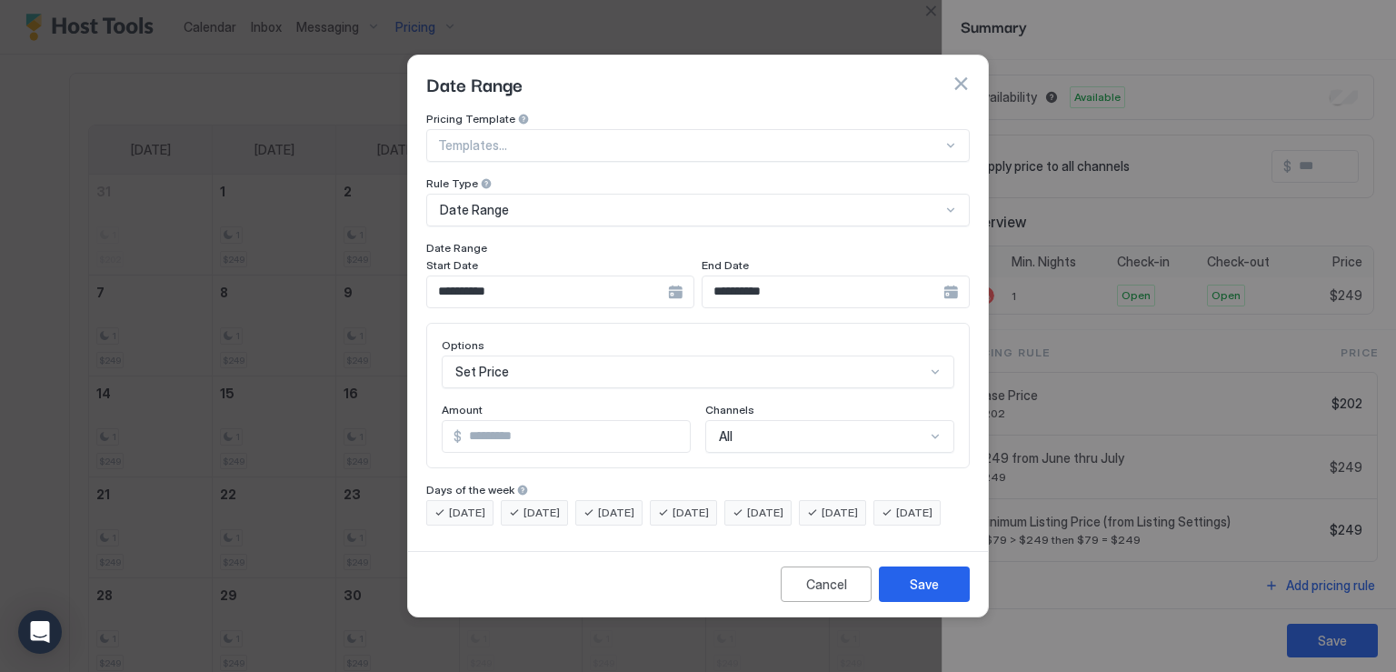
click at [694, 278] on div "**********" at bounding box center [560, 291] width 268 height 33
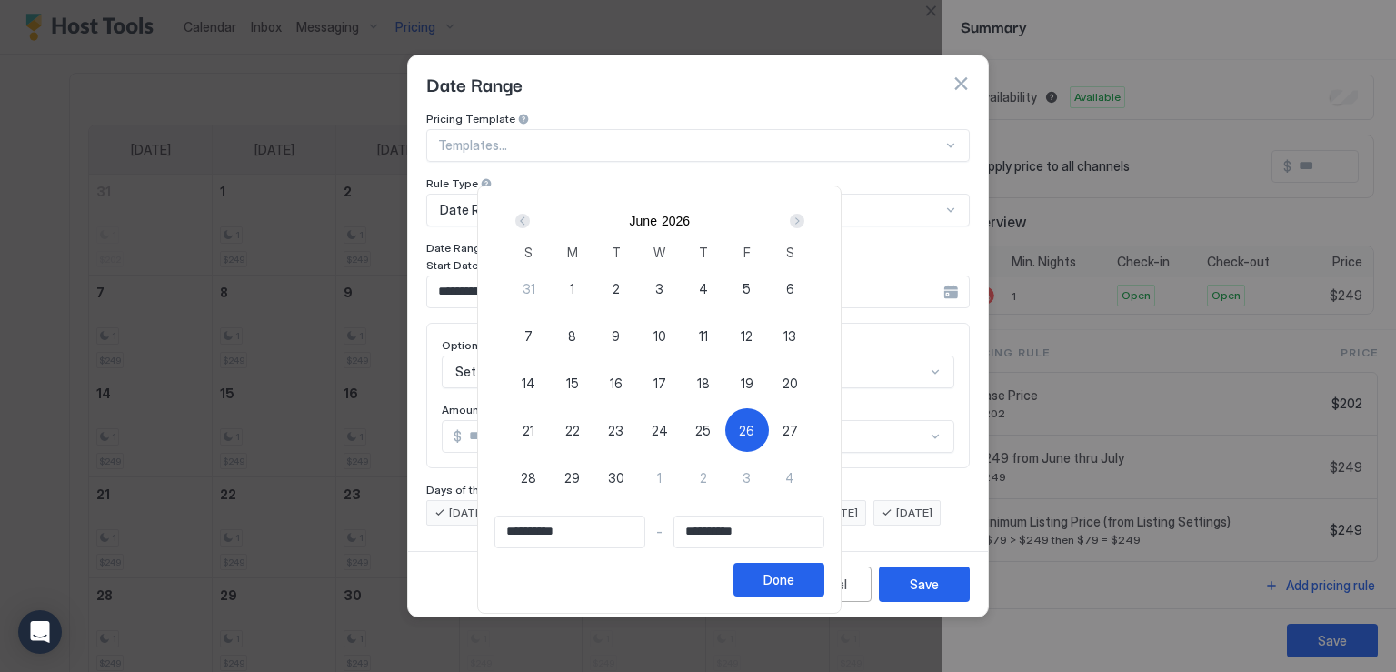
click at [536, 473] on span "28" at bounding box center [528, 477] width 15 height 19
type input "**********"
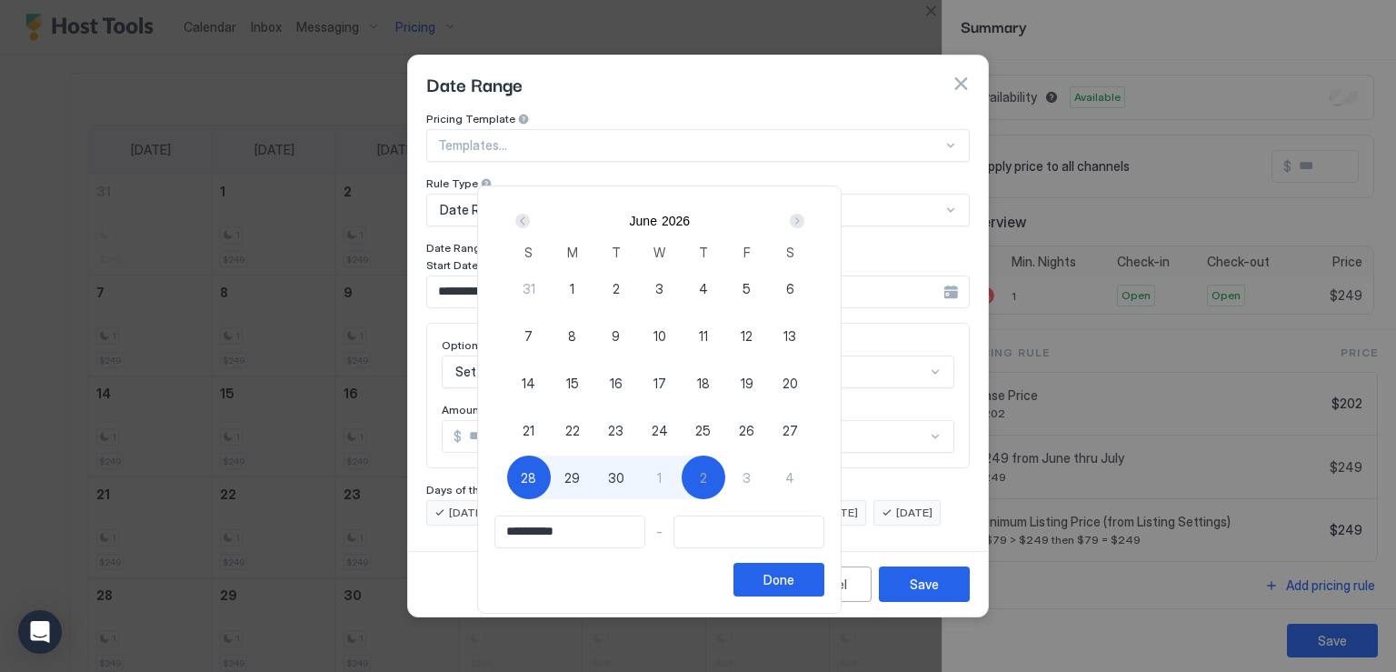
click at [754, 425] on span "26" at bounding box center [746, 430] width 15 height 19
type input "**********"
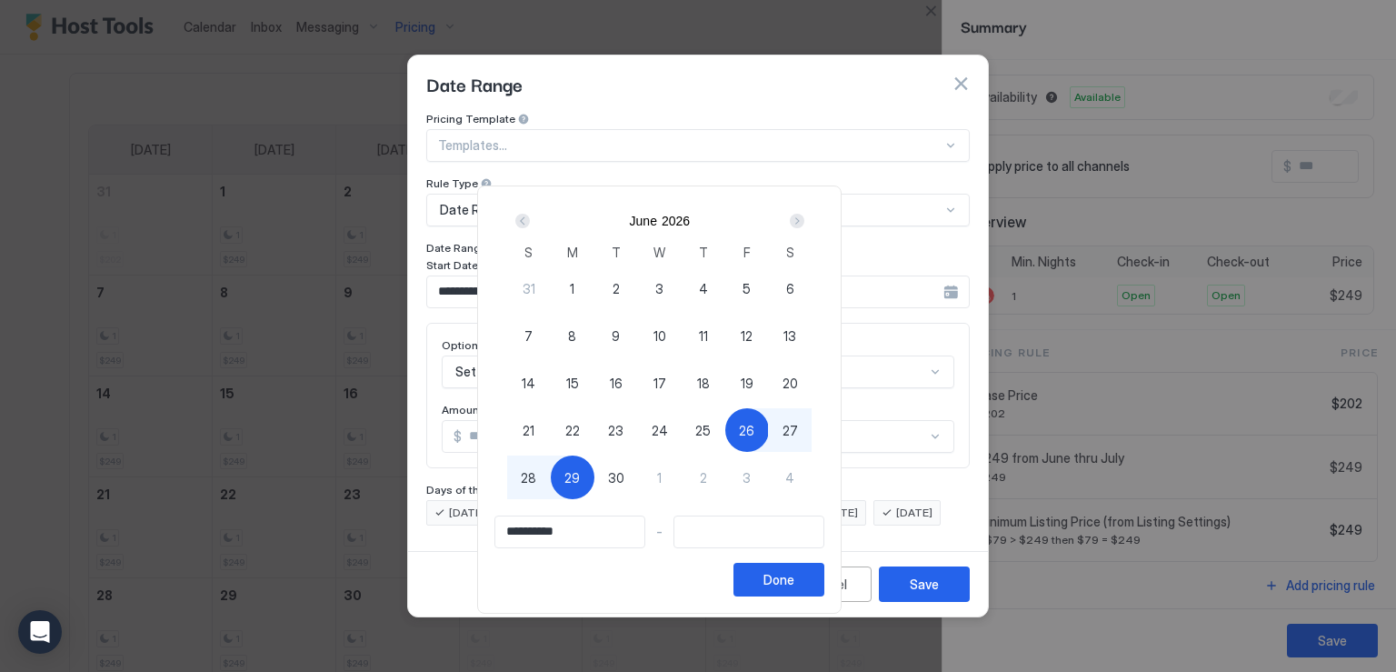
type input "**********"
click at [536, 480] on span "28" at bounding box center [528, 477] width 15 height 19
type input "**********"
click at [823, 566] on button "Done" at bounding box center [778, 580] width 91 height 34
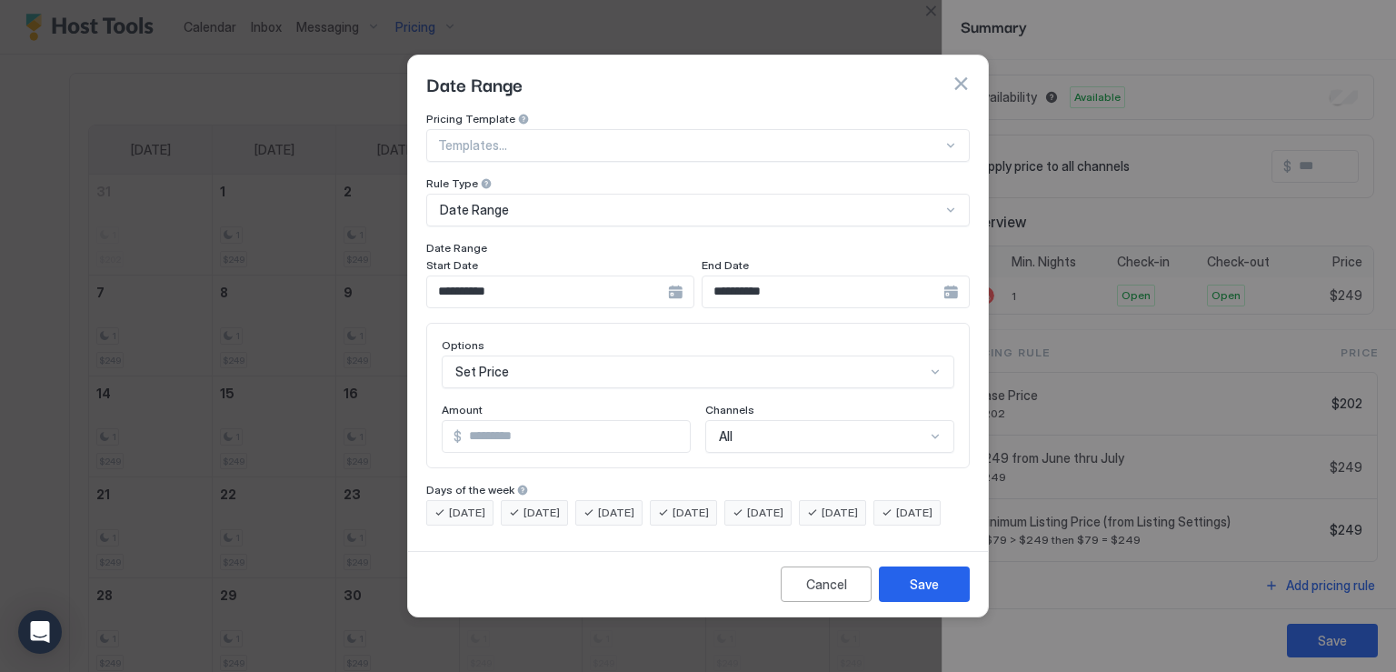
click at [516, 429] on input "*" at bounding box center [576, 436] width 228 height 31
type input "***"
click at [918, 602] on button "Save" at bounding box center [924, 583] width 91 height 35
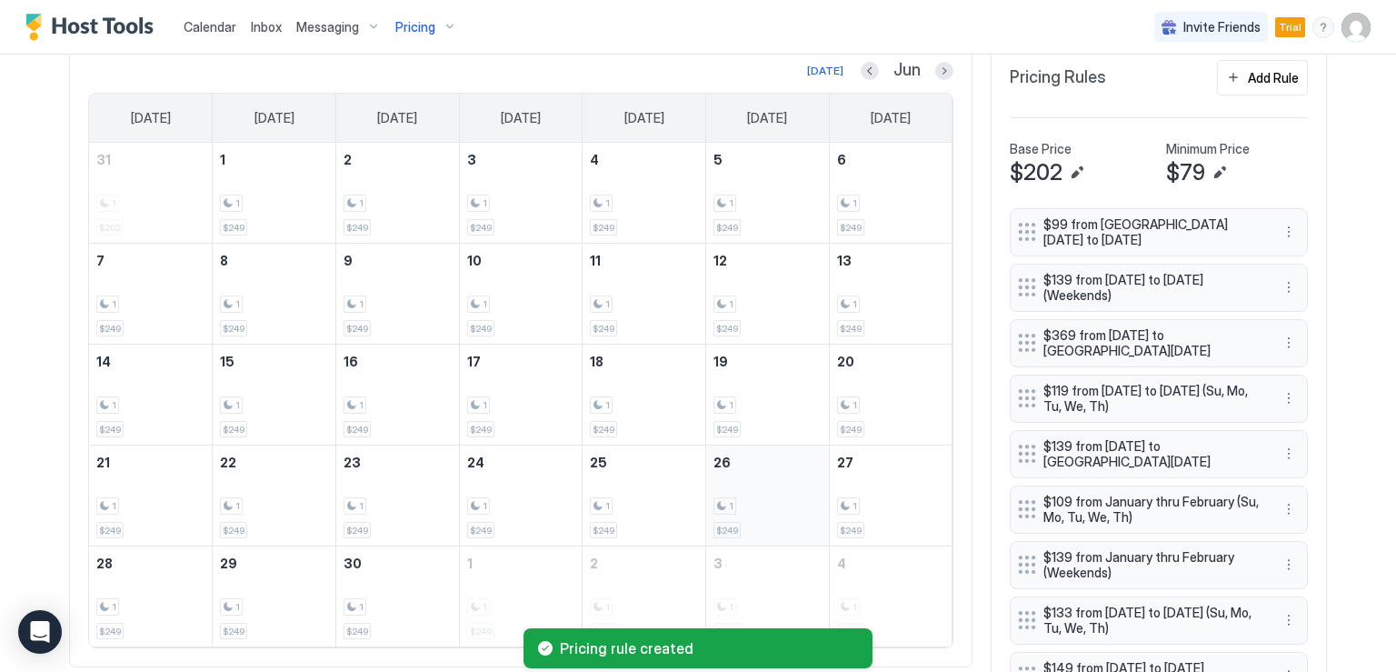
scroll to position [596, 0]
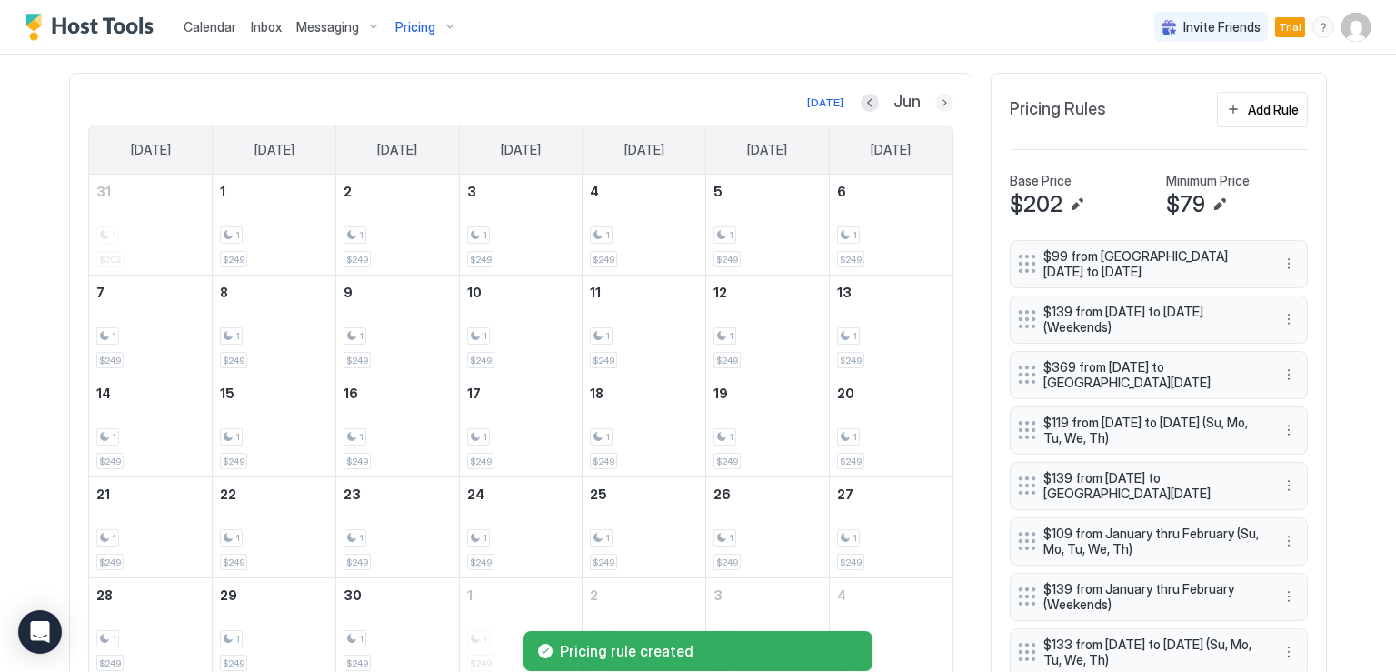
click at [939, 105] on button "Next month" at bounding box center [944, 103] width 18 height 18
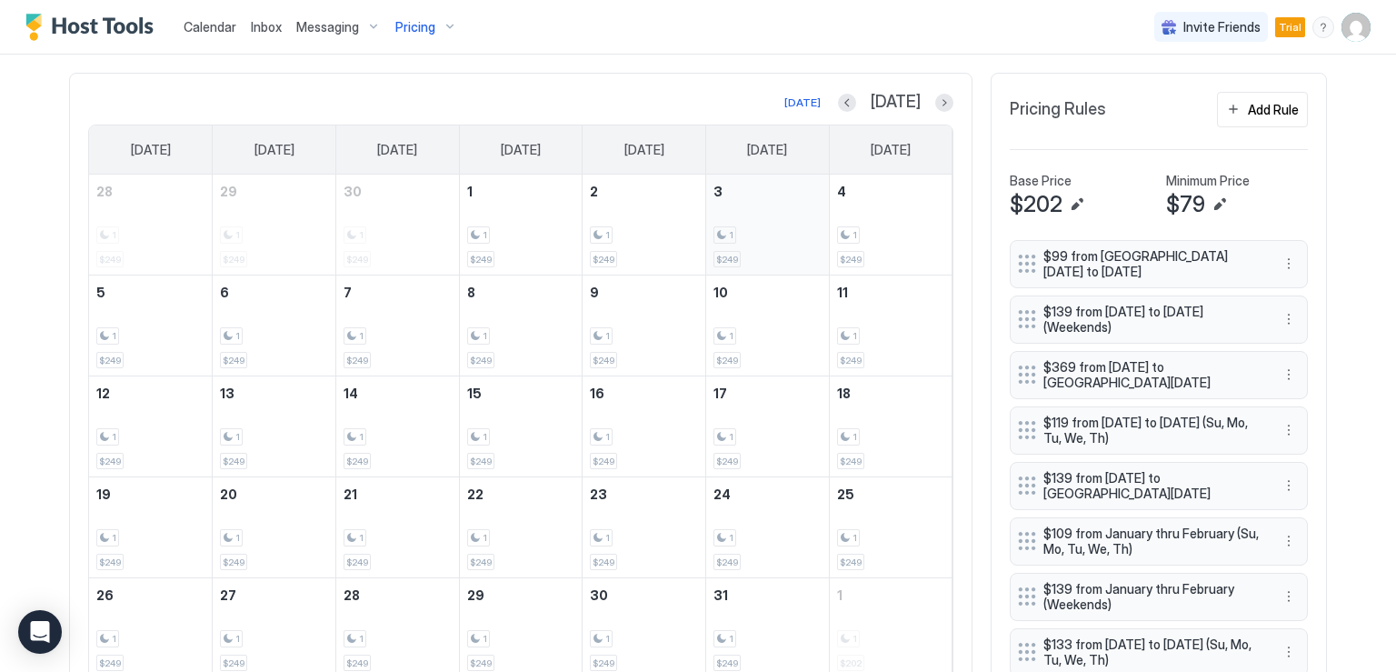
click at [786, 242] on div "1 $249" at bounding box center [767, 224] width 108 height 85
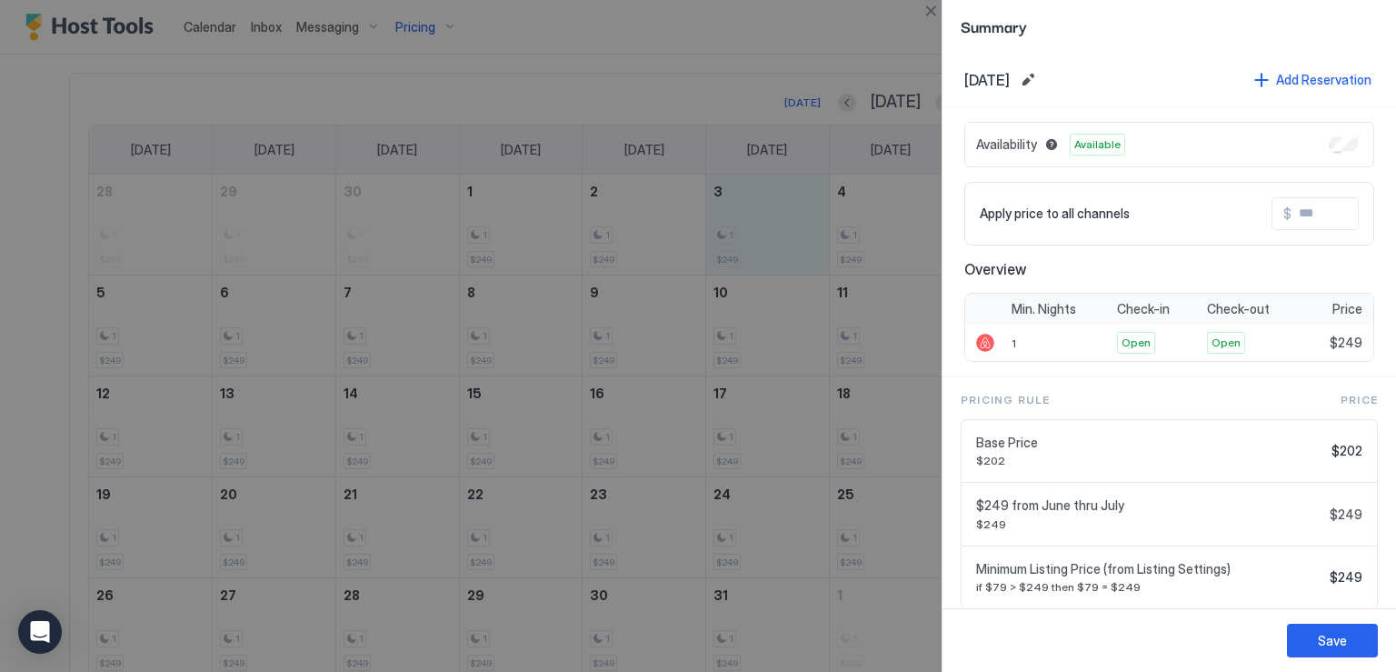
scroll to position [47, 0]
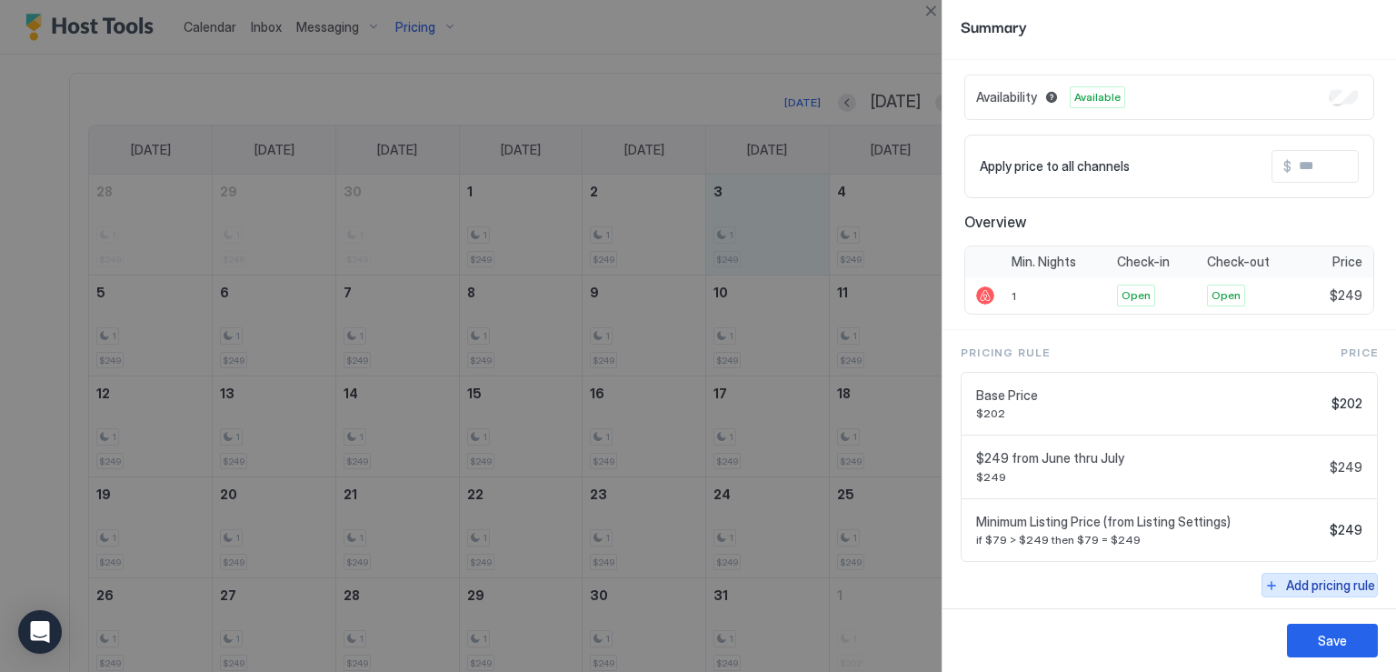
click at [1316, 581] on div "Add pricing rule" at bounding box center [1330, 584] width 89 height 19
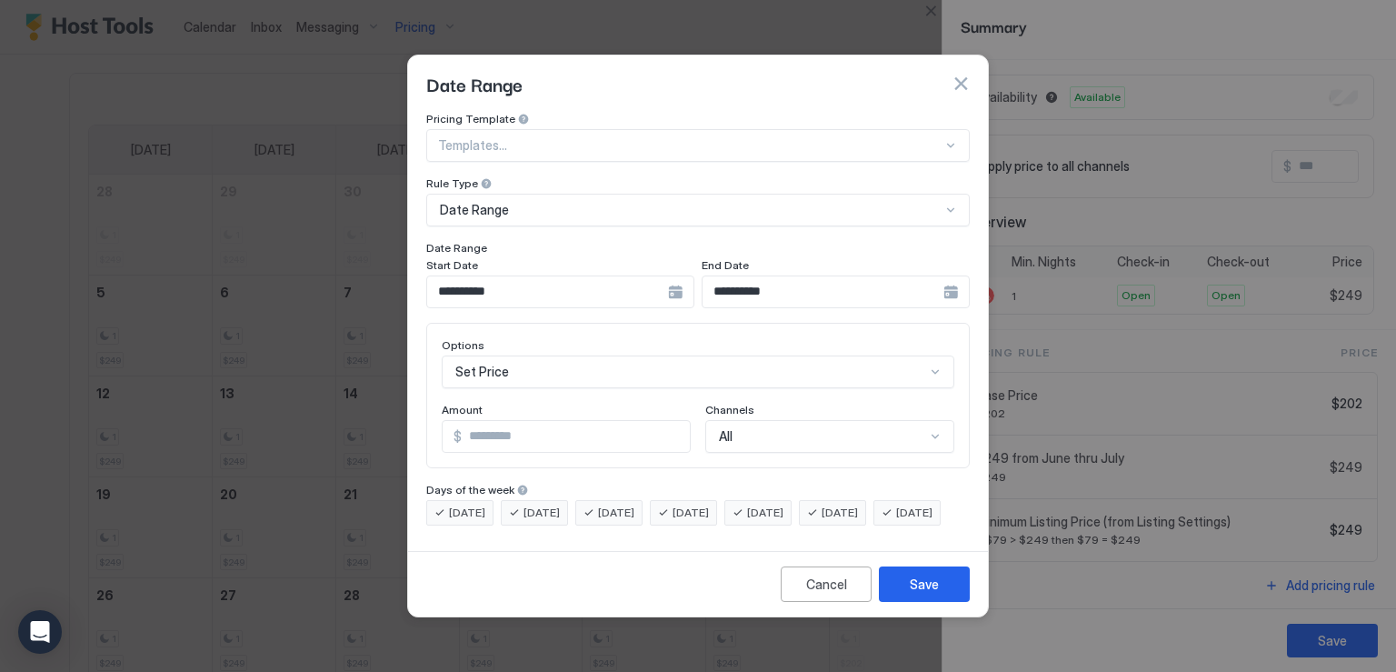
click at [694, 277] on div "**********" at bounding box center [560, 291] width 268 height 33
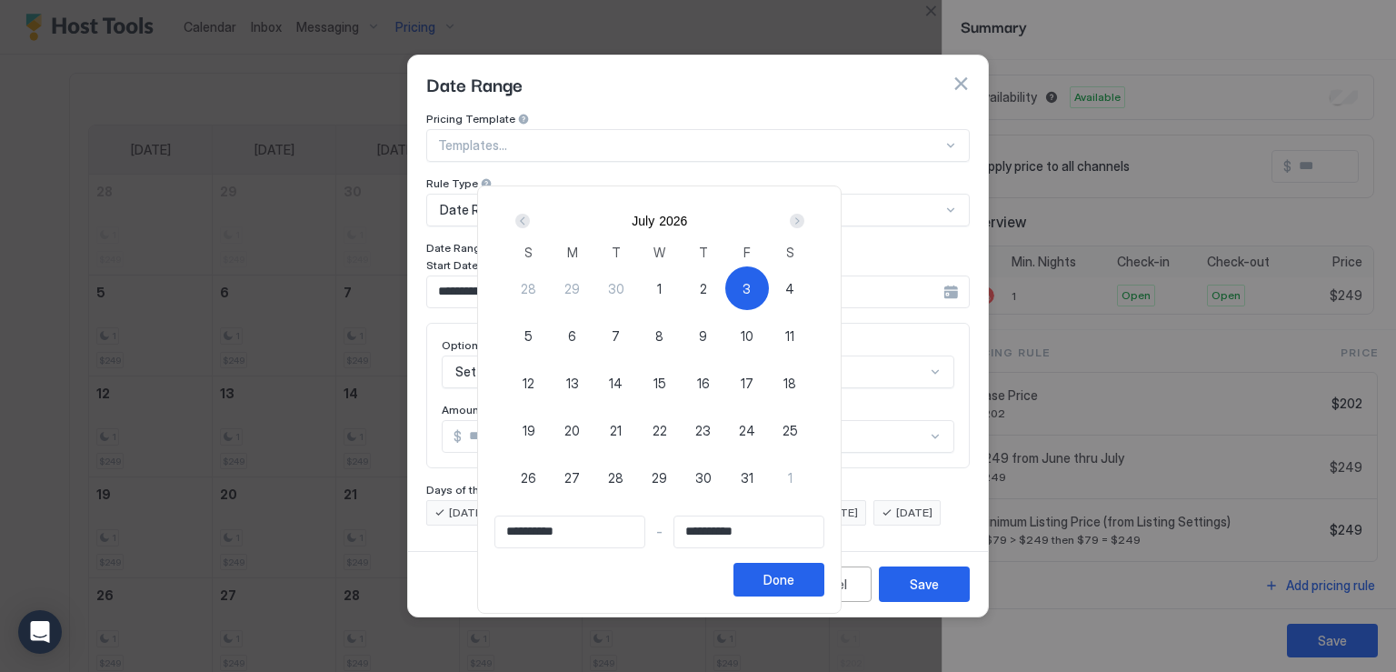
click at [533, 338] on span "5" at bounding box center [528, 335] width 8 height 19
type input "**********"
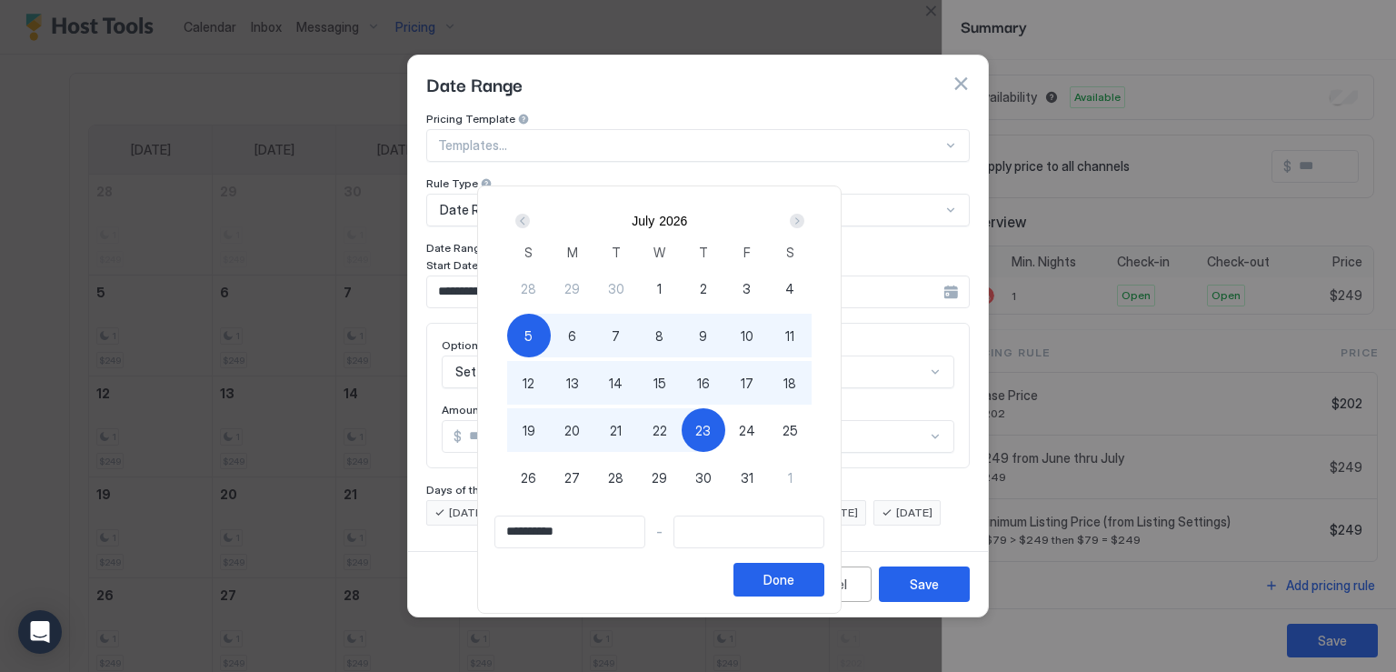
type input "**********"
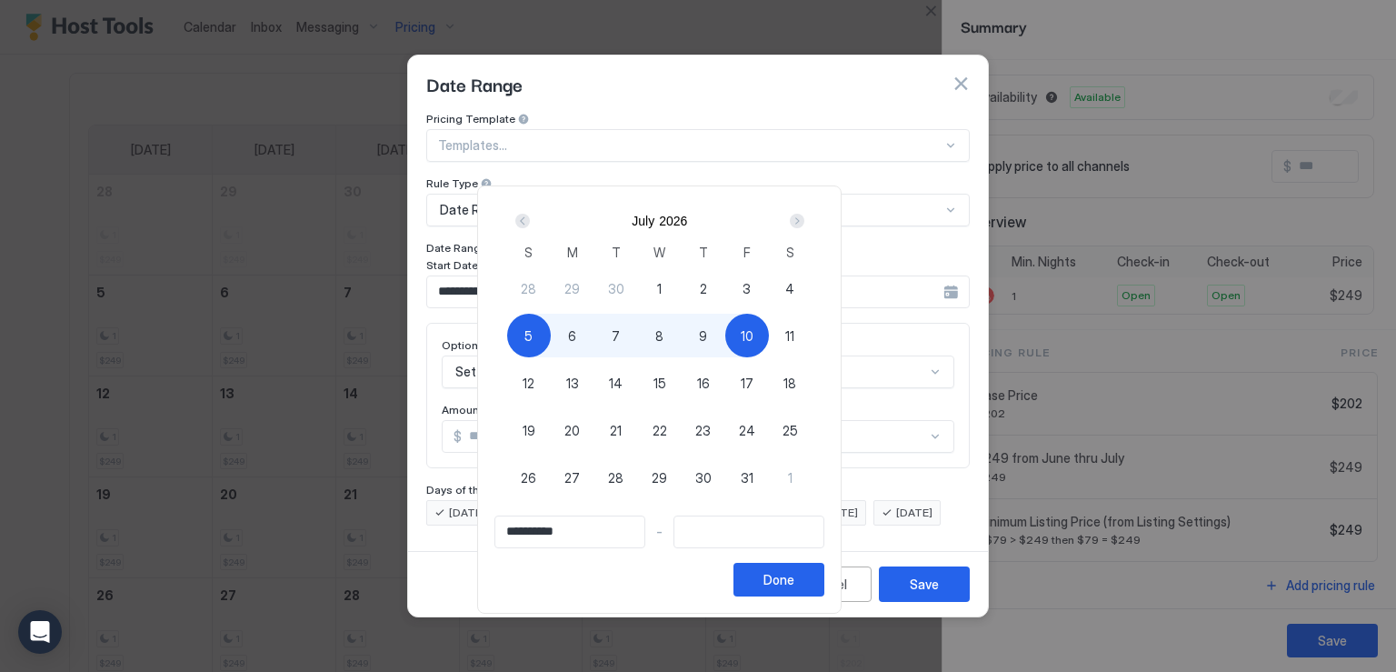
click at [769, 284] on div "3" at bounding box center [747, 288] width 44 height 44
type input "**********"
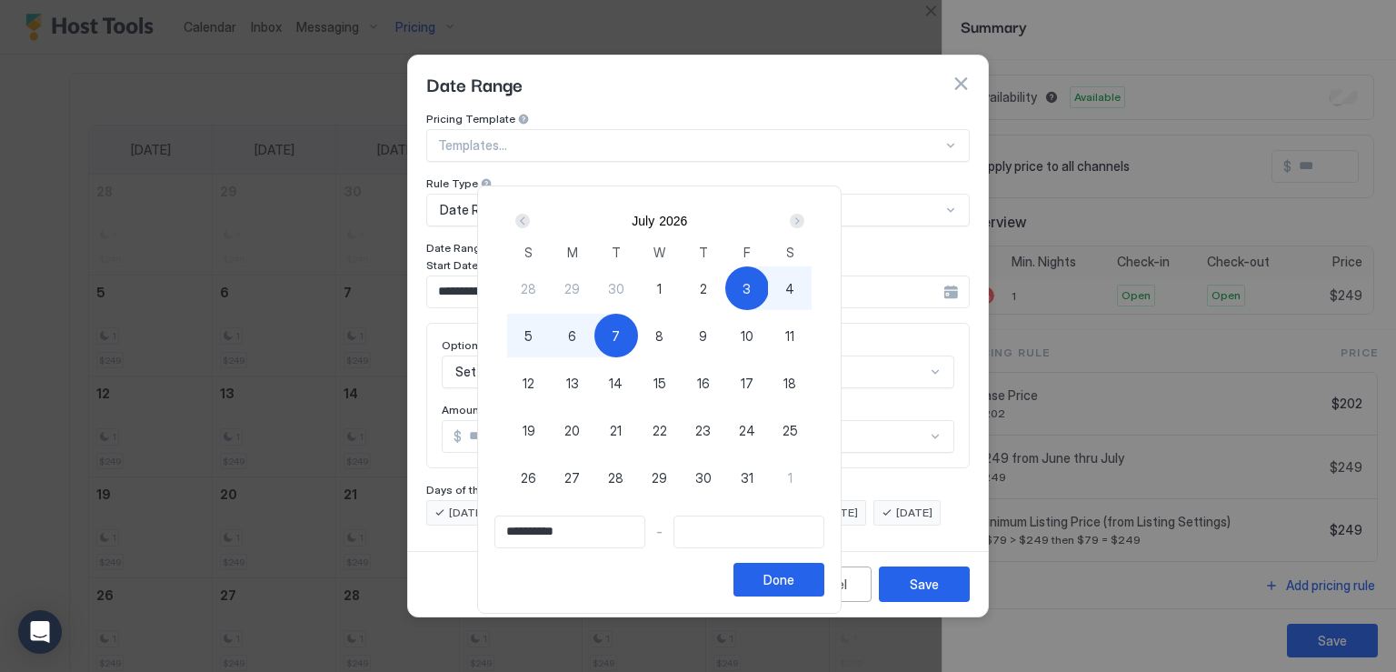
type input "**********"
click at [551, 341] on div "5" at bounding box center [529, 336] width 44 height 44
type input "**********"
click at [794, 572] on div "Done" at bounding box center [778, 579] width 31 height 19
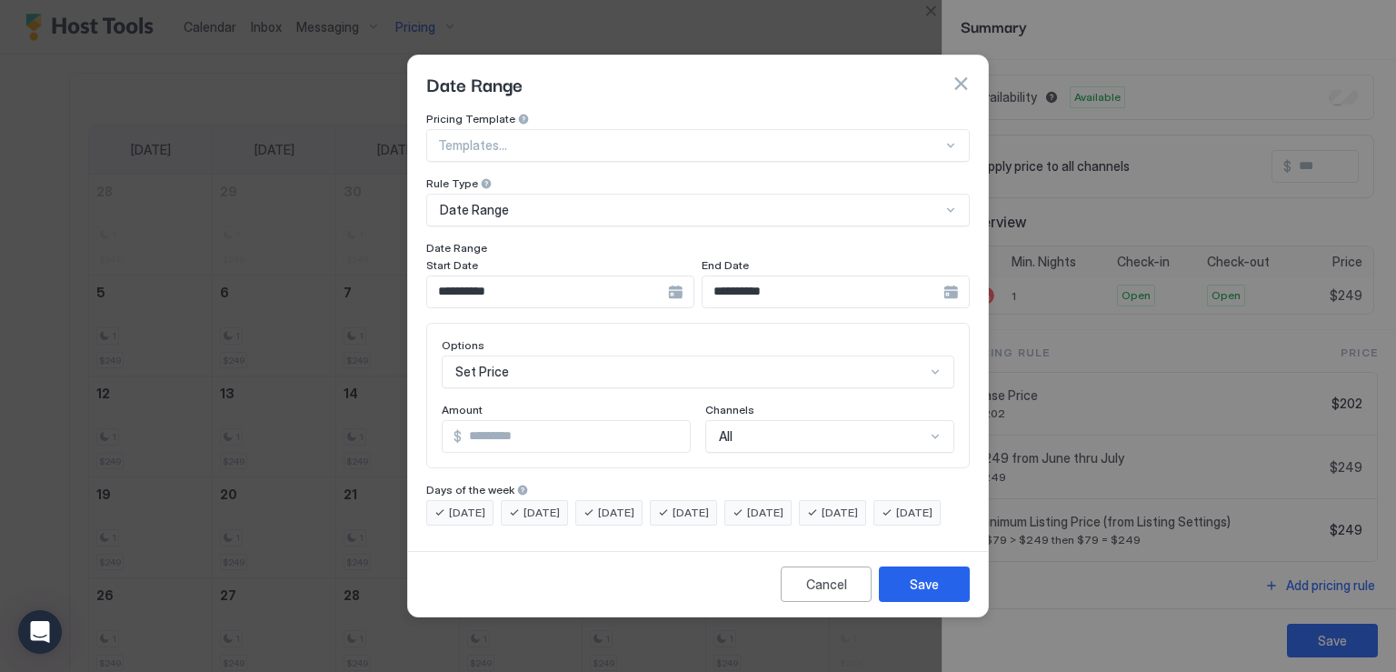
click at [543, 423] on input "*" at bounding box center [576, 436] width 228 height 31
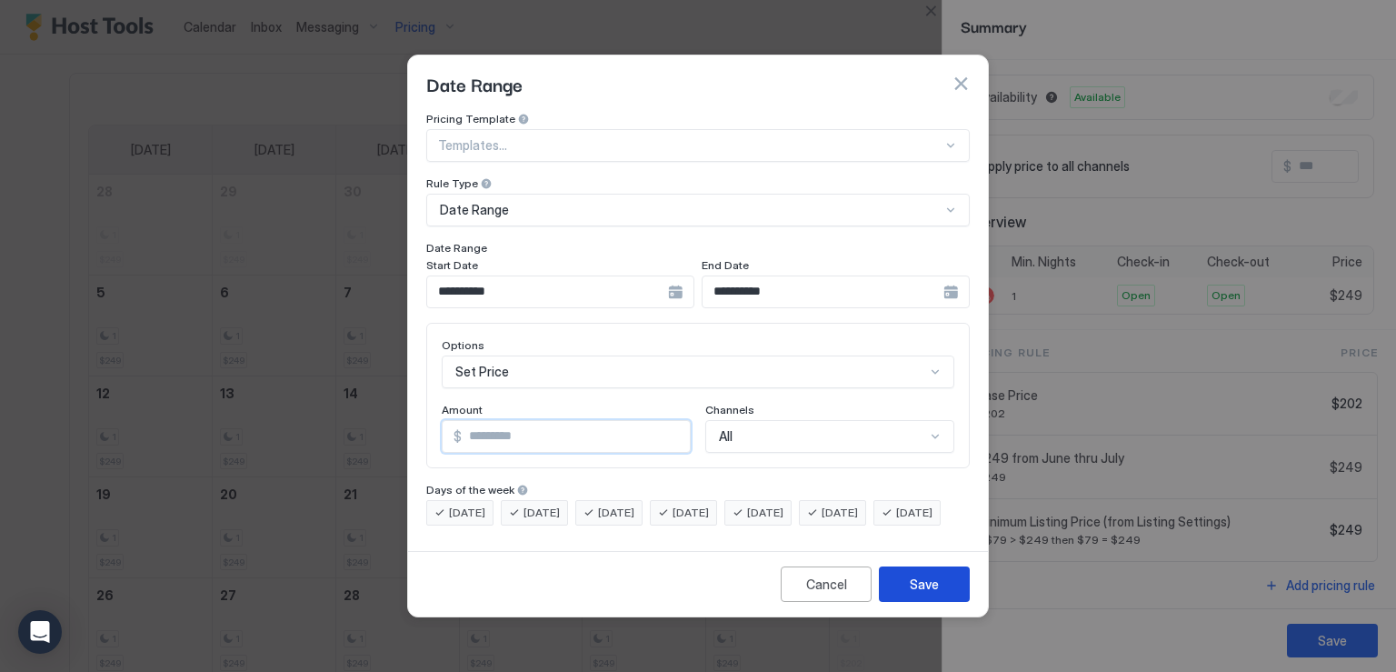
type input "***"
click at [909, 601] on button "Save" at bounding box center [924, 583] width 91 height 35
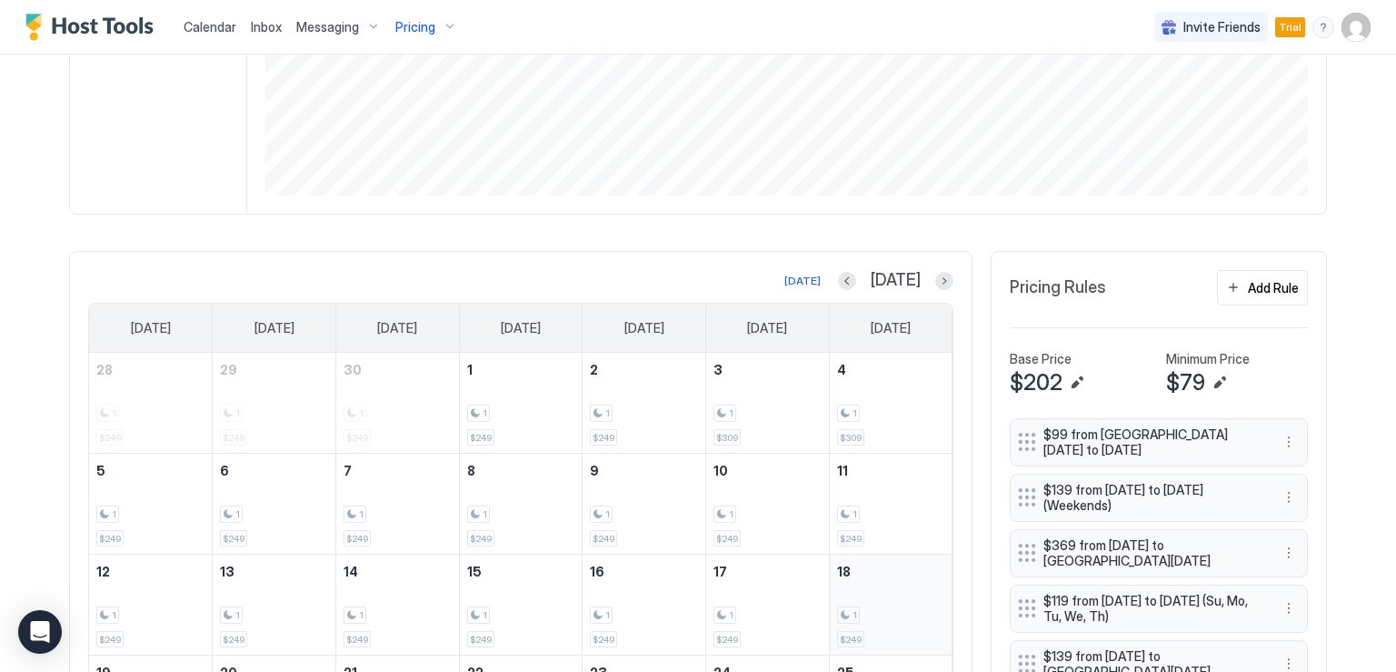
scroll to position [414, 0]
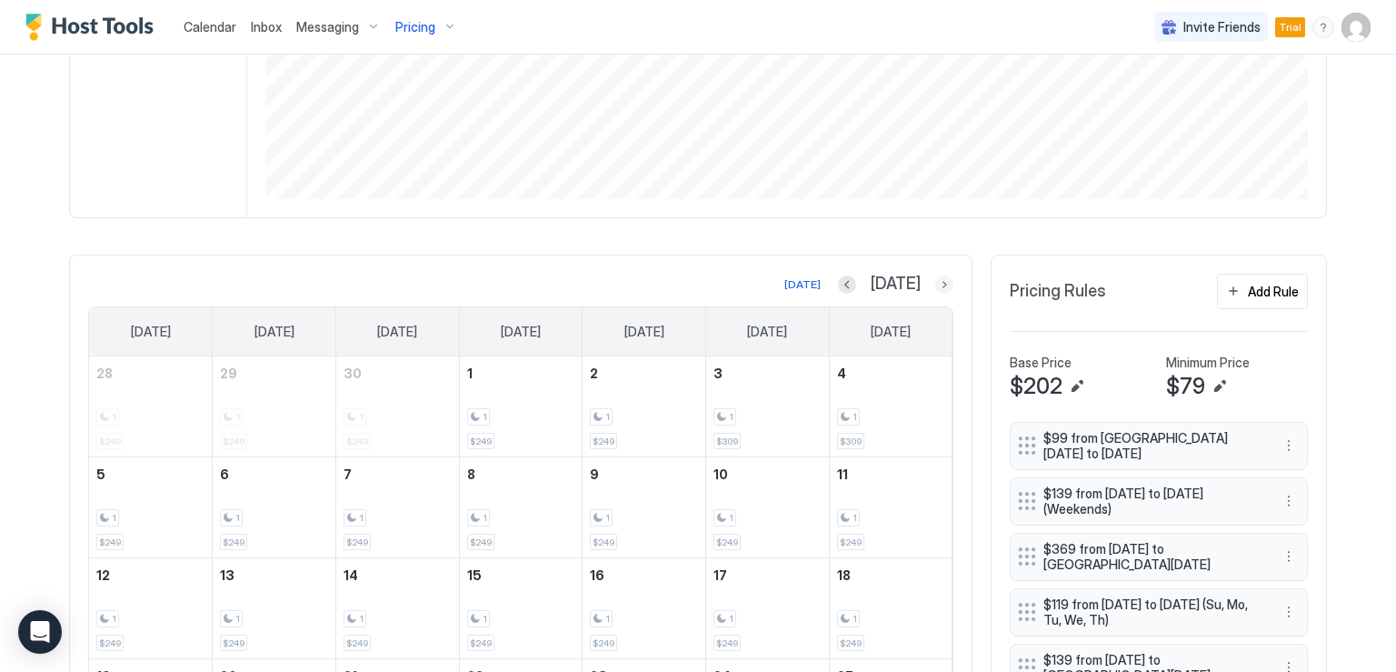
click at [936, 279] on button "Next month" at bounding box center [944, 284] width 18 height 18
click at [1261, 288] on div "Add Rule" at bounding box center [1273, 291] width 51 height 19
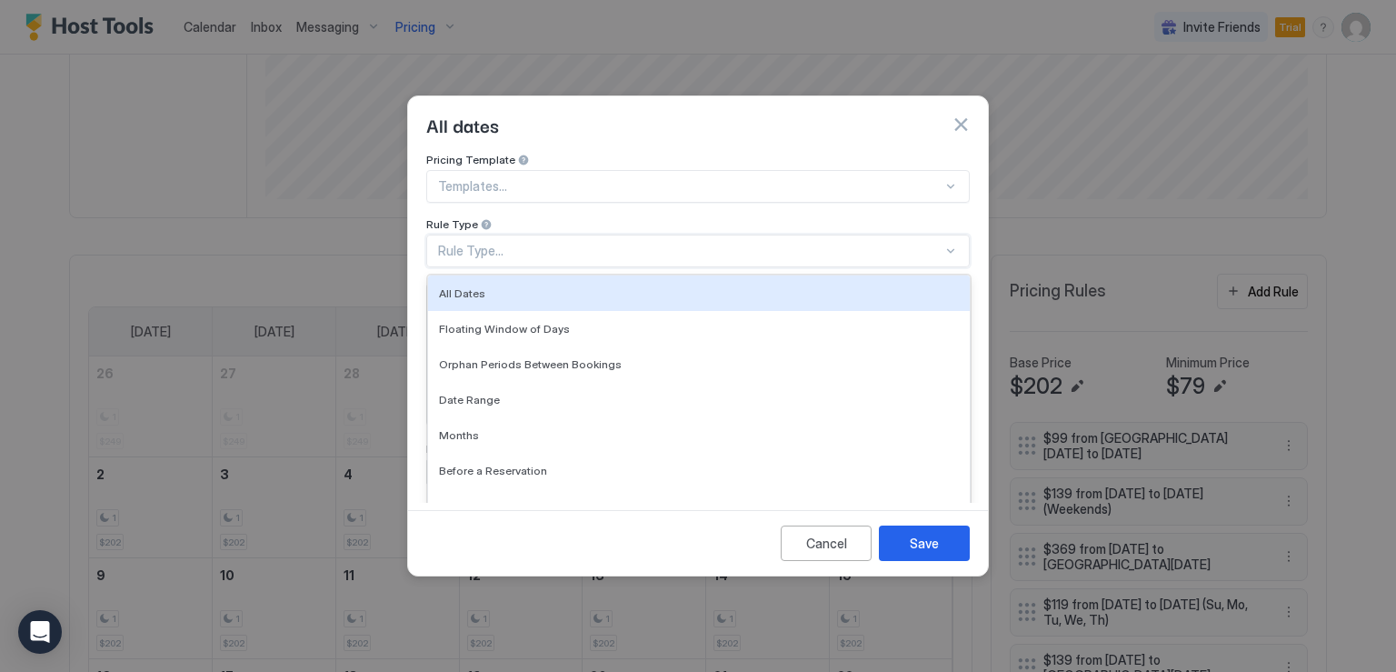
click at [541, 243] on div "Rule Type..." at bounding box center [690, 251] width 504 height 16
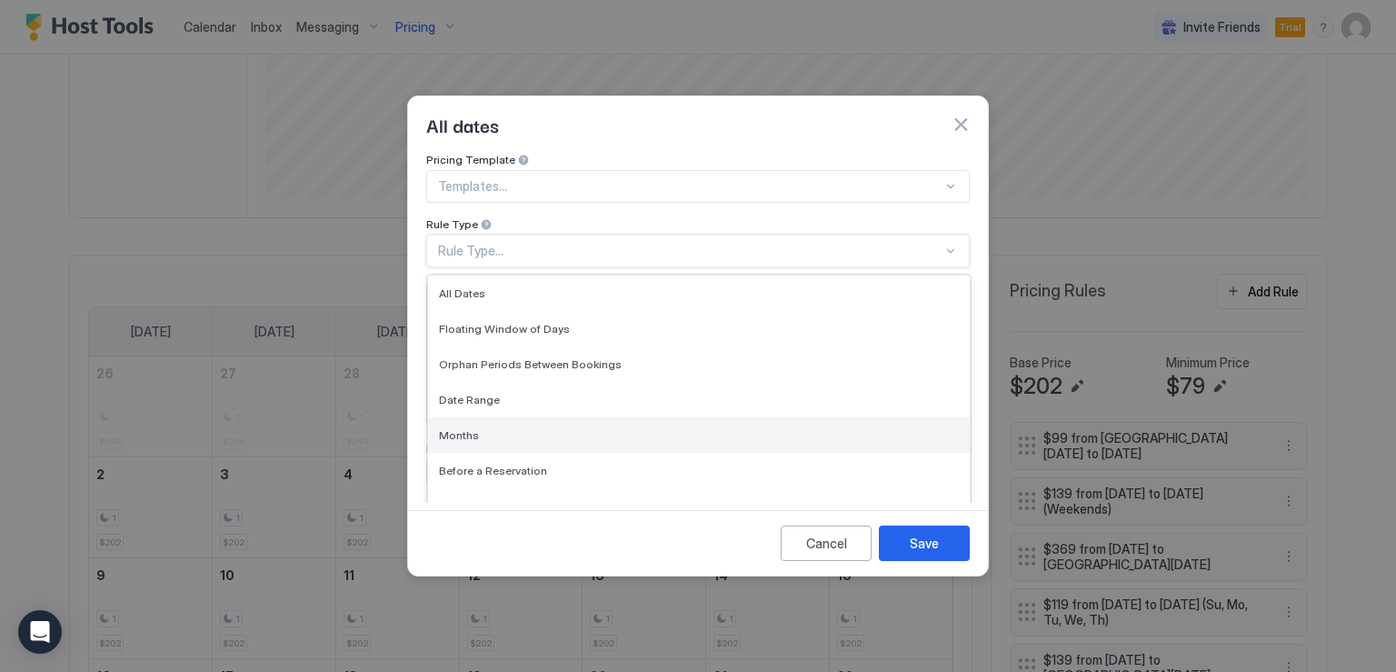
click at [500, 428] on div "Months" at bounding box center [699, 435] width 520 height 14
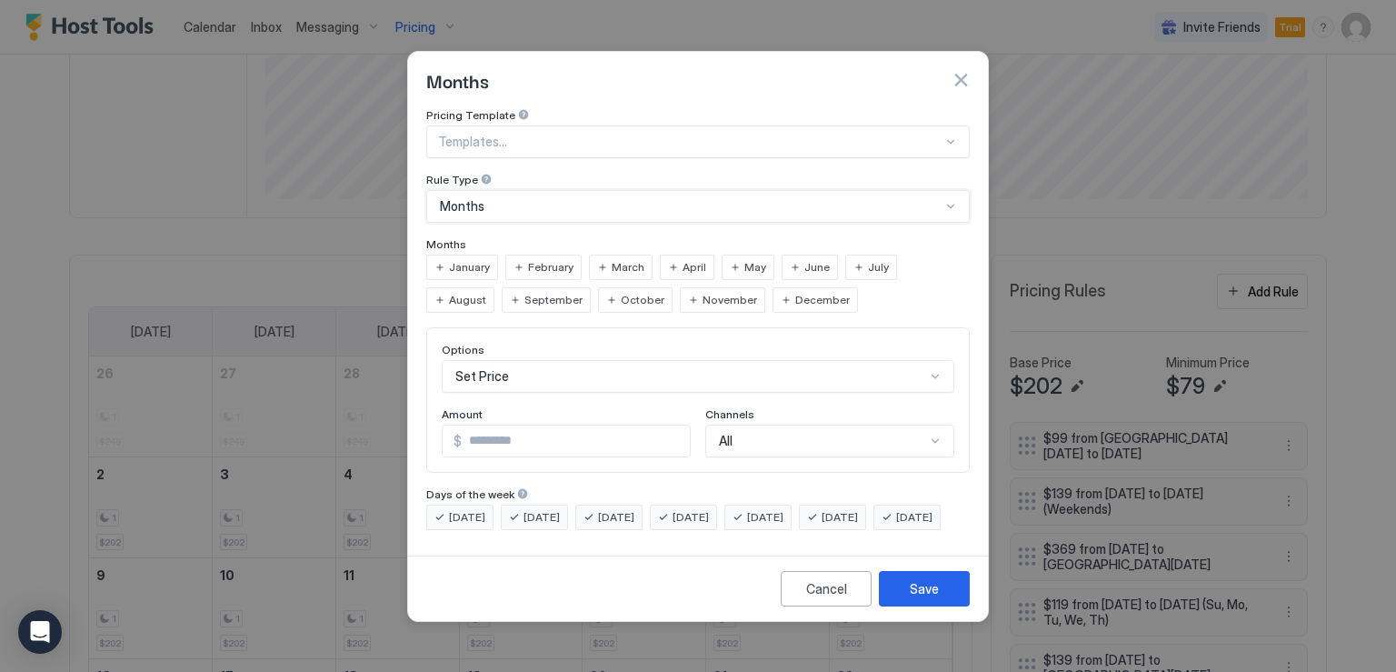
click at [494, 287] on div "August" at bounding box center [460, 299] width 68 height 25
click at [553, 360] on div "Set Price" at bounding box center [698, 376] width 513 height 33
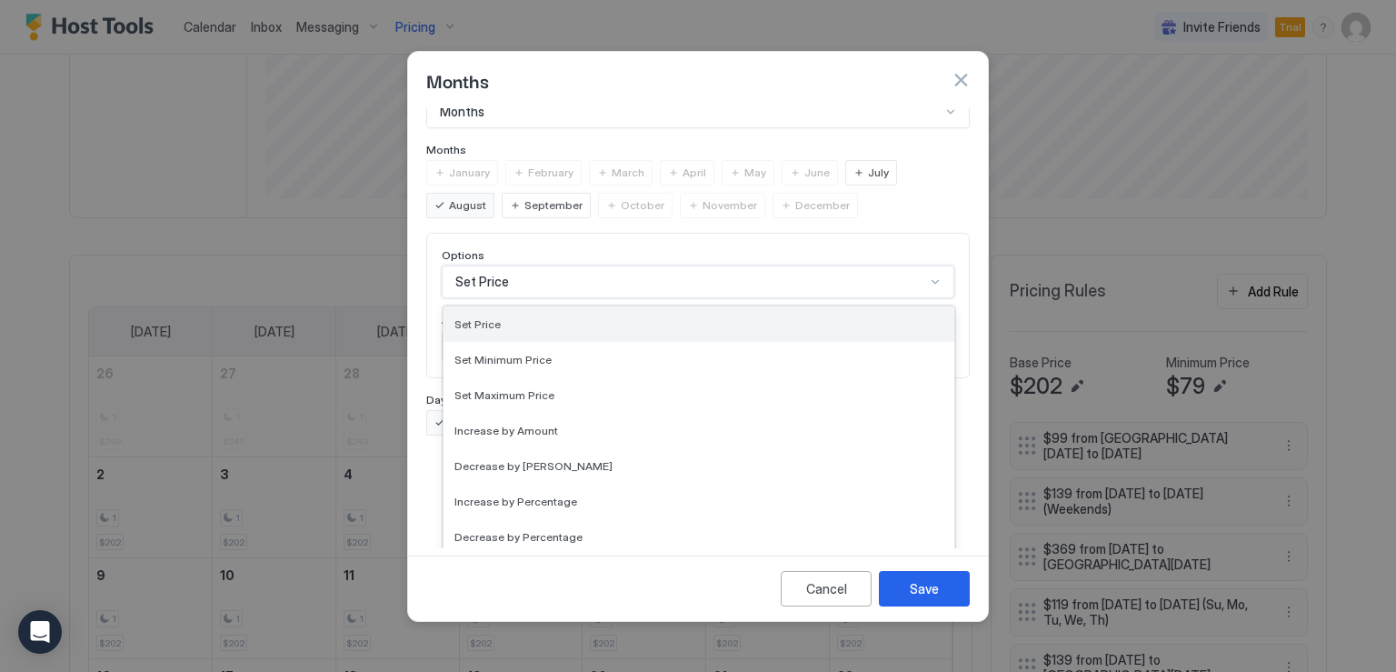
click at [535, 317] on div "Set Price" at bounding box center [698, 324] width 489 height 14
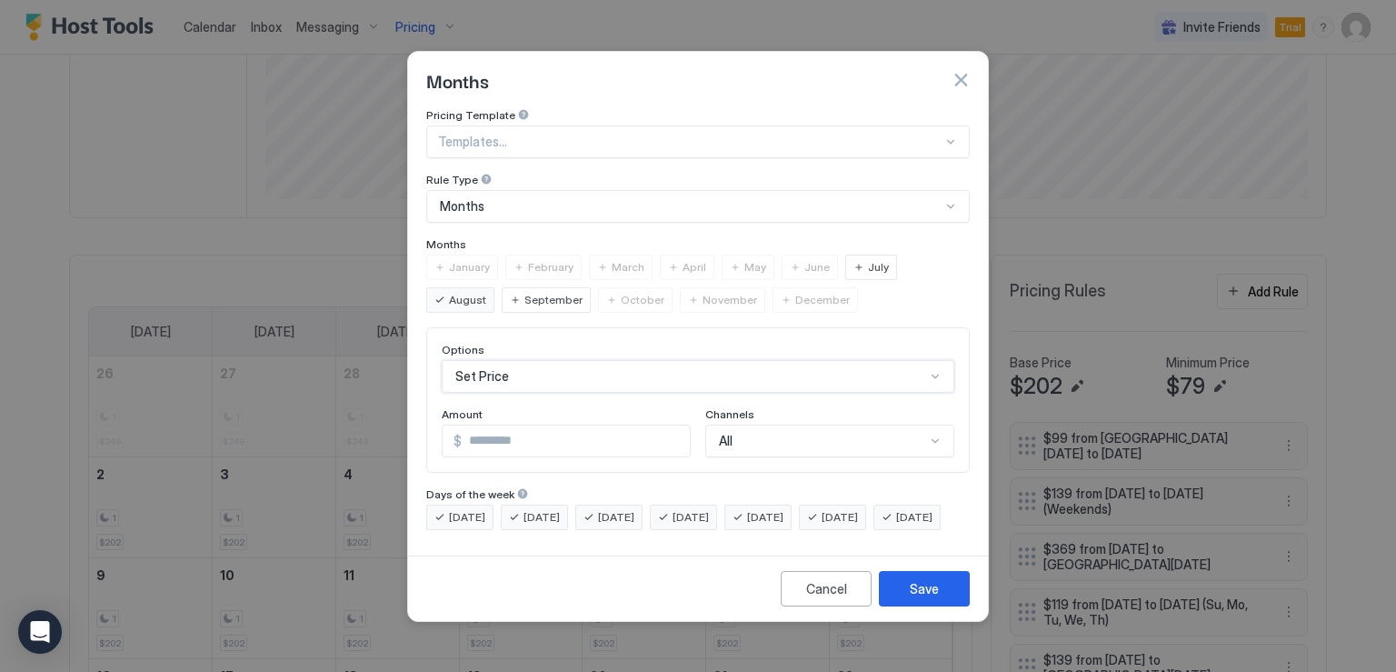
click at [519, 425] on input "*" at bounding box center [576, 440] width 228 height 31
type input "***"
click at [943, 606] on button "Save" at bounding box center [924, 588] width 91 height 35
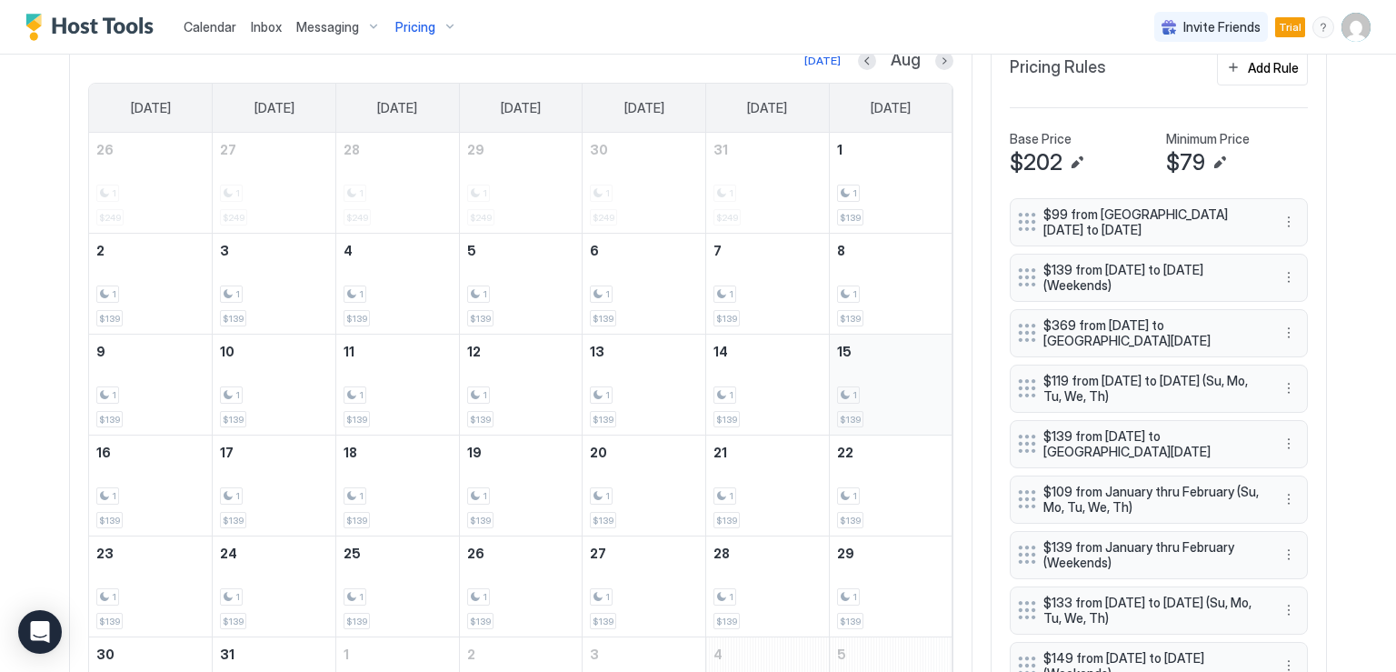
scroll to position [596, 0]
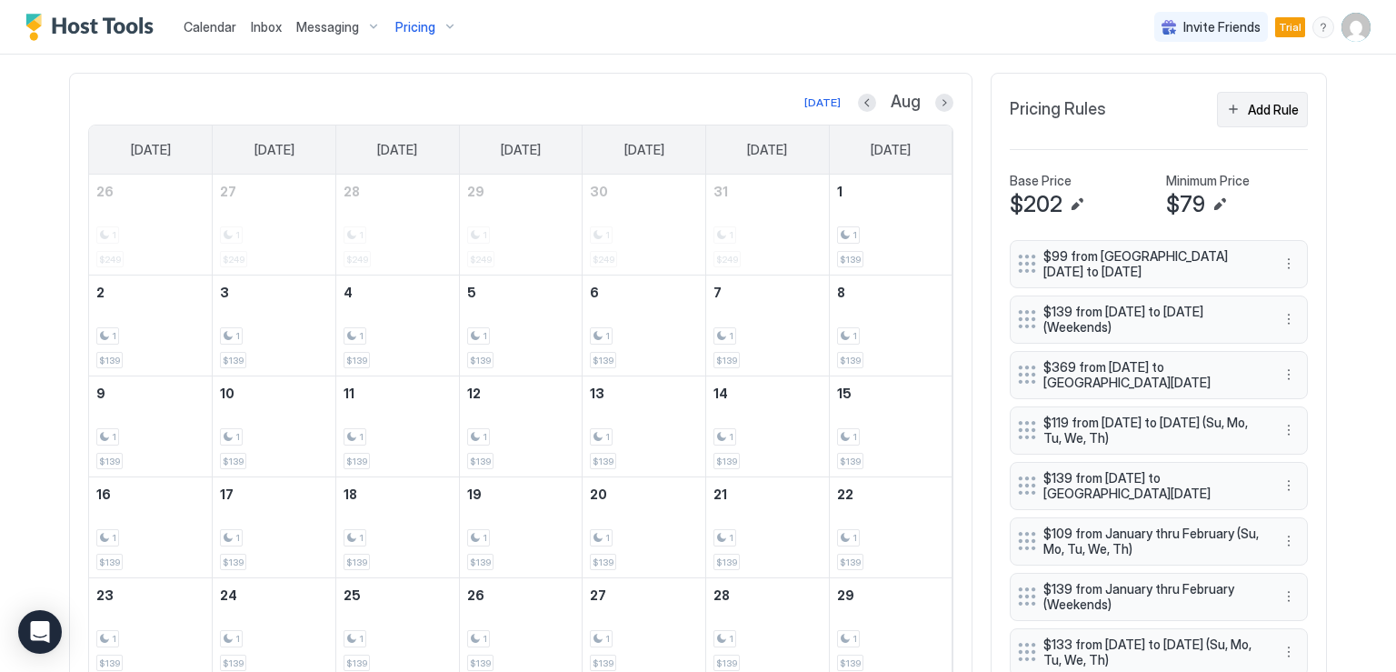
click at [1236, 111] on button "Add Rule" at bounding box center [1262, 109] width 91 height 35
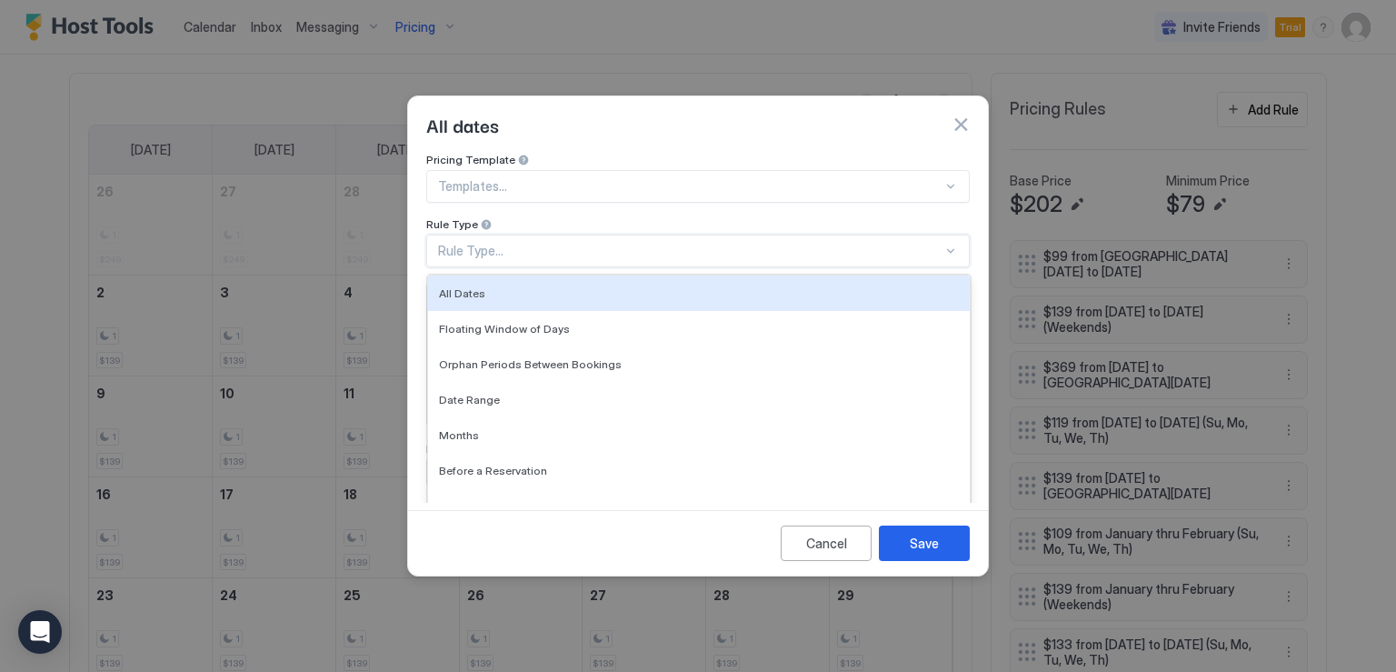
click at [738, 243] on div "Rule Type..." at bounding box center [690, 251] width 504 height 16
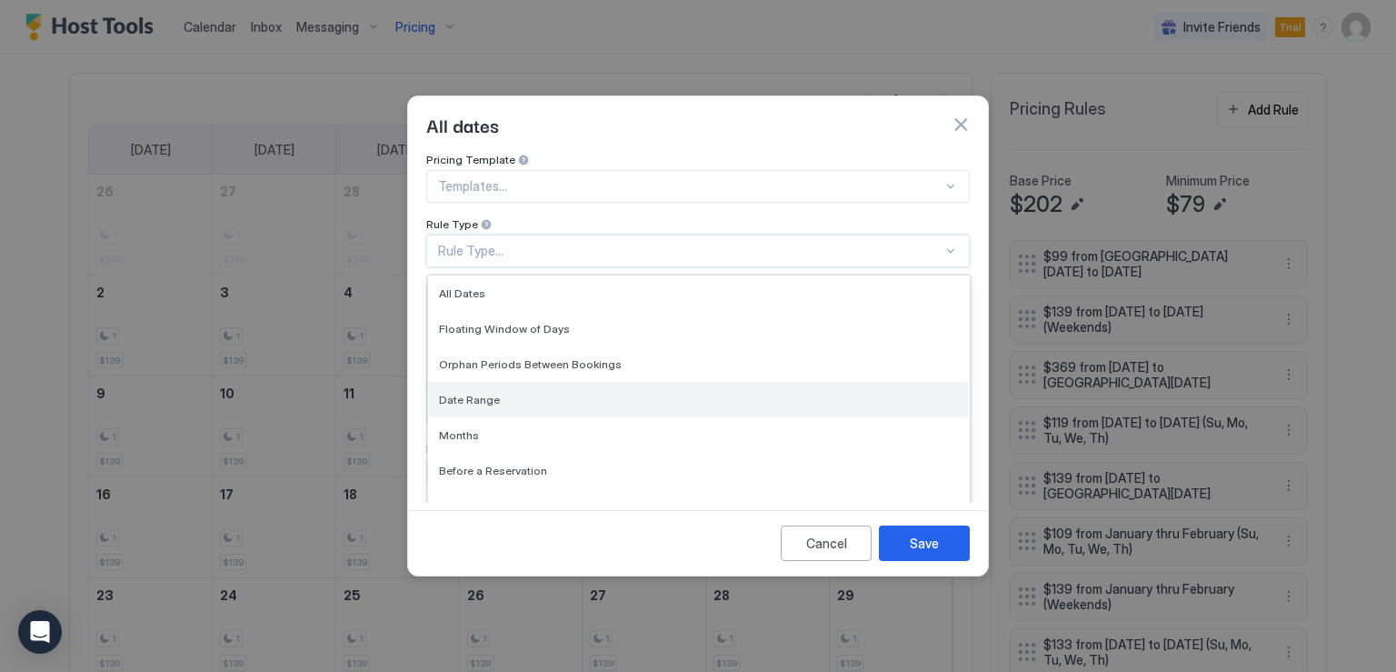
click at [543, 393] on div "Date Range" at bounding box center [699, 400] width 520 height 14
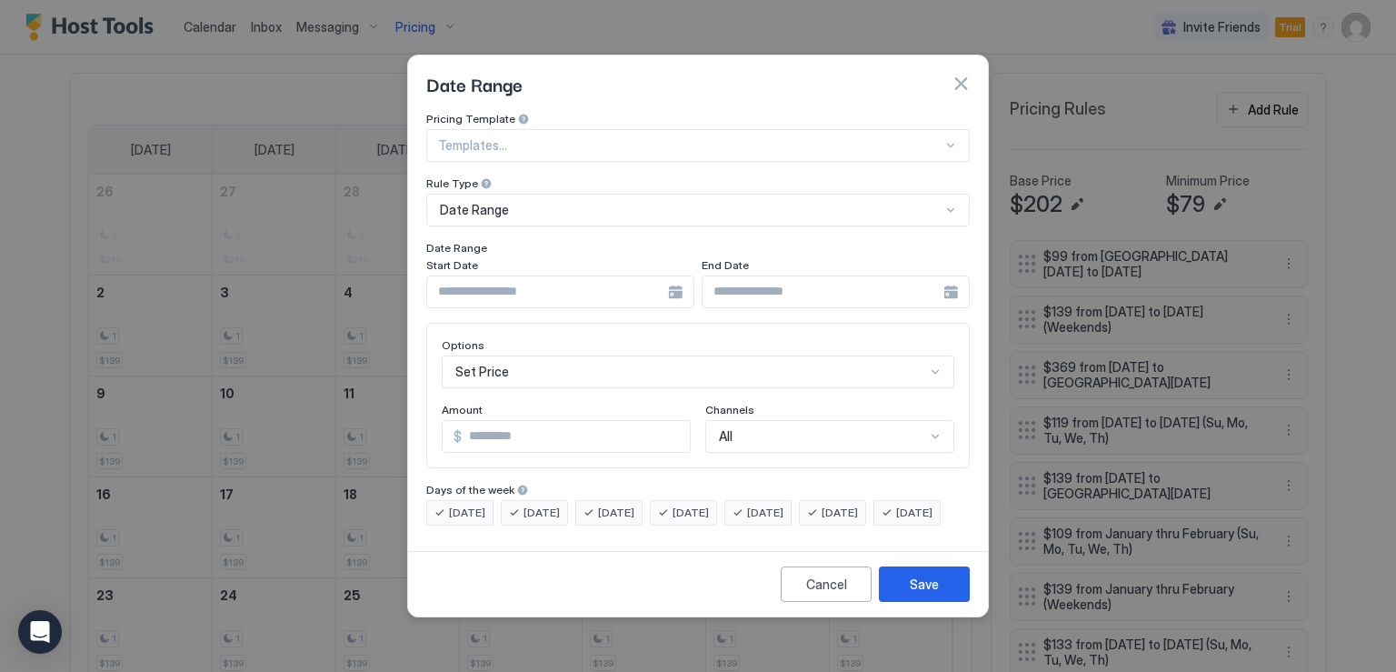
click at [687, 277] on div at bounding box center [560, 291] width 268 height 33
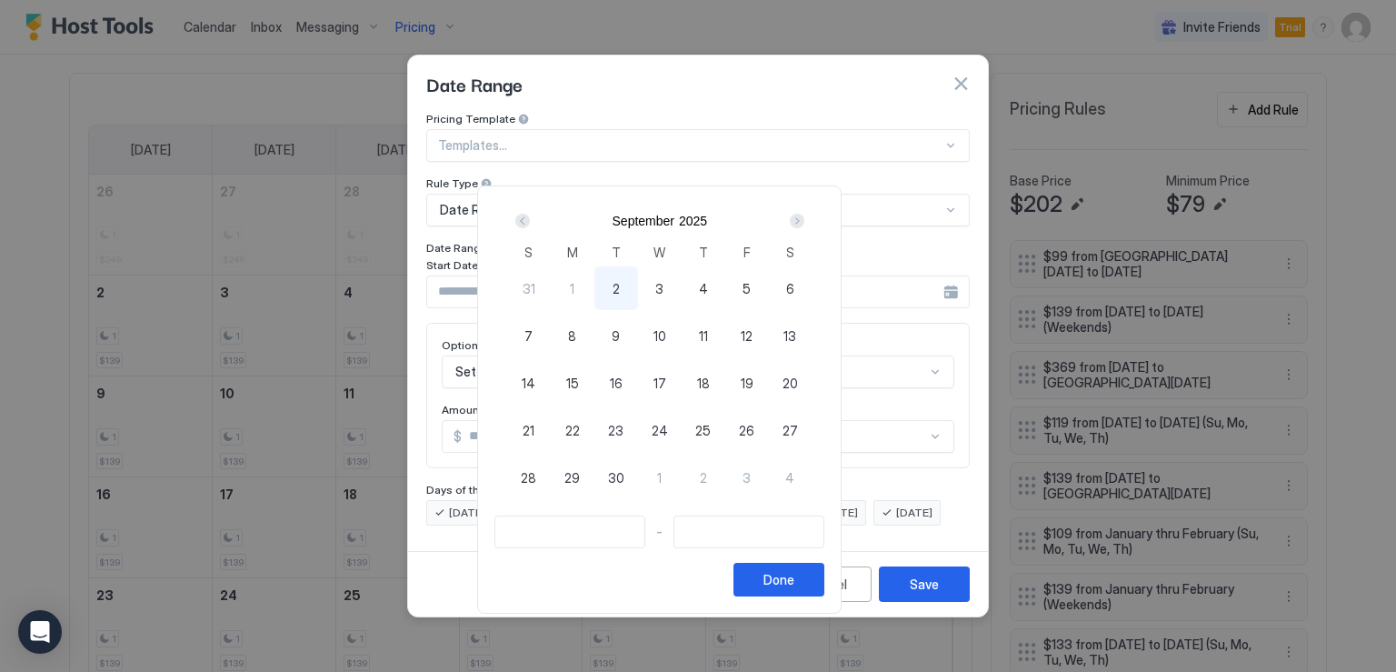
click at [804, 222] on div "Next" at bounding box center [797, 221] width 15 height 15
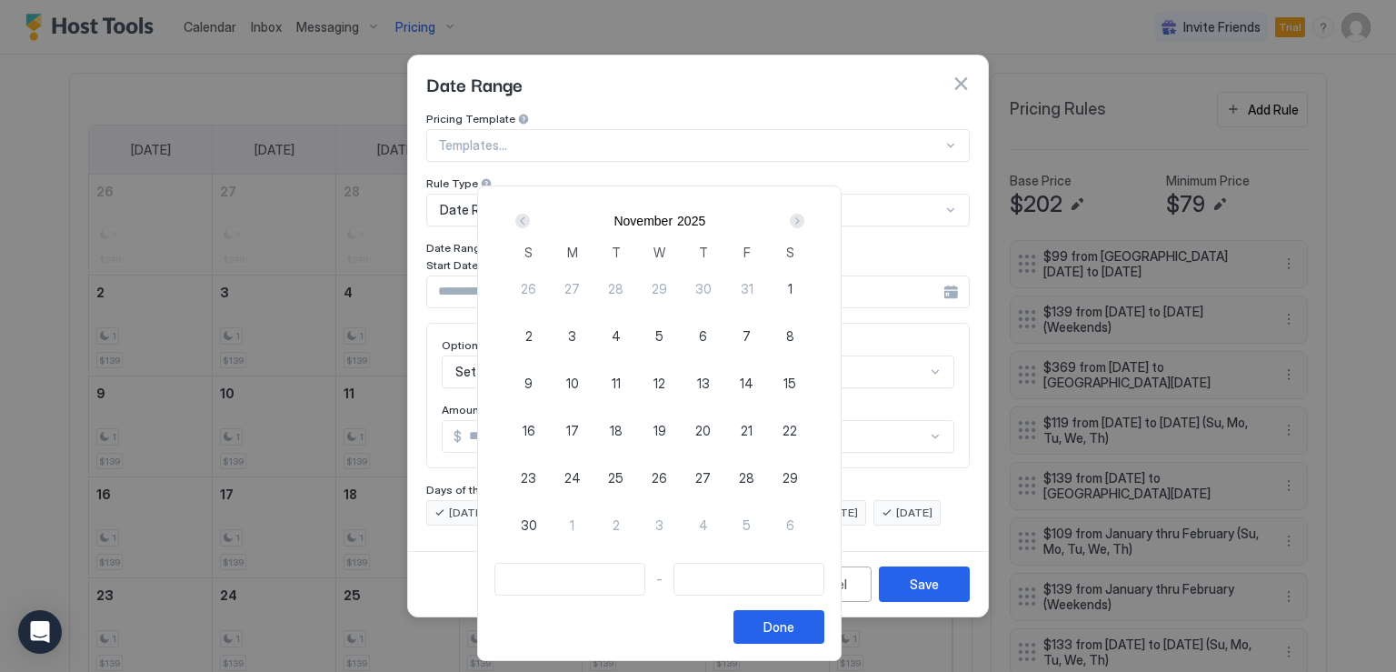
click at [804, 222] on div "Next" at bounding box center [797, 221] width 15 height 15
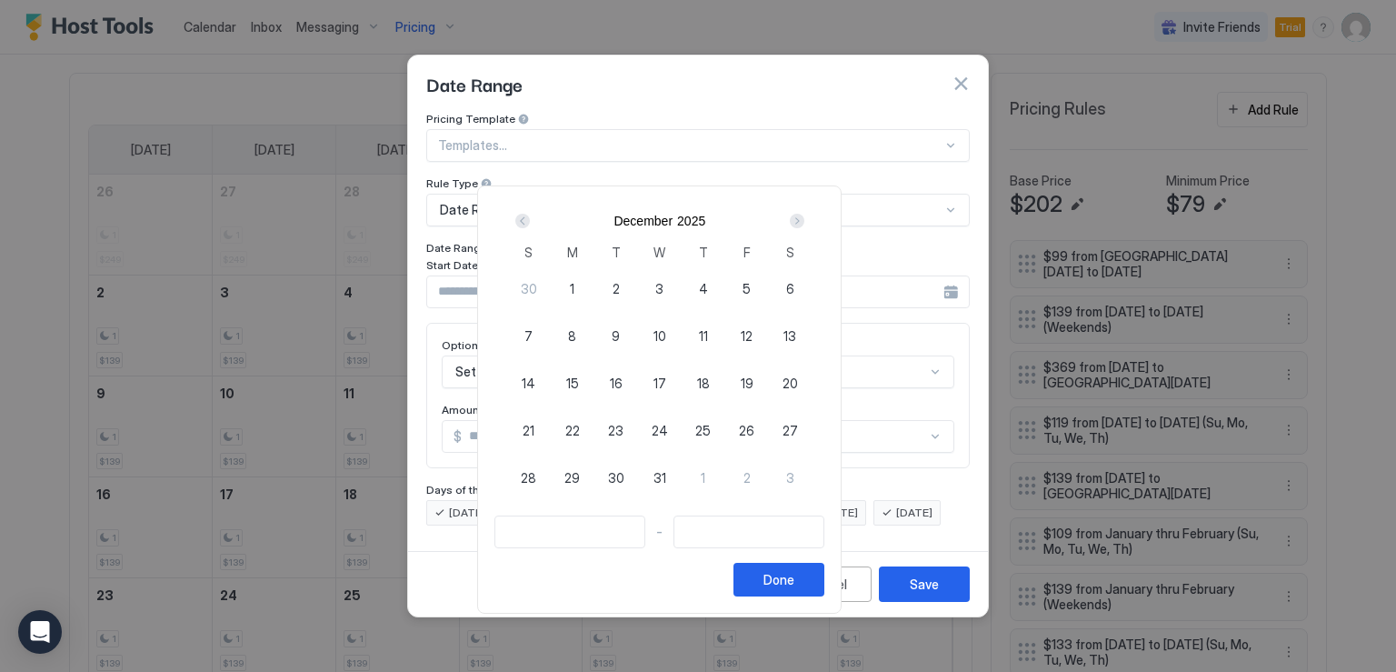
click at [804, 222] on div "Next" at bounding box center [797, 221] width 15 height 15
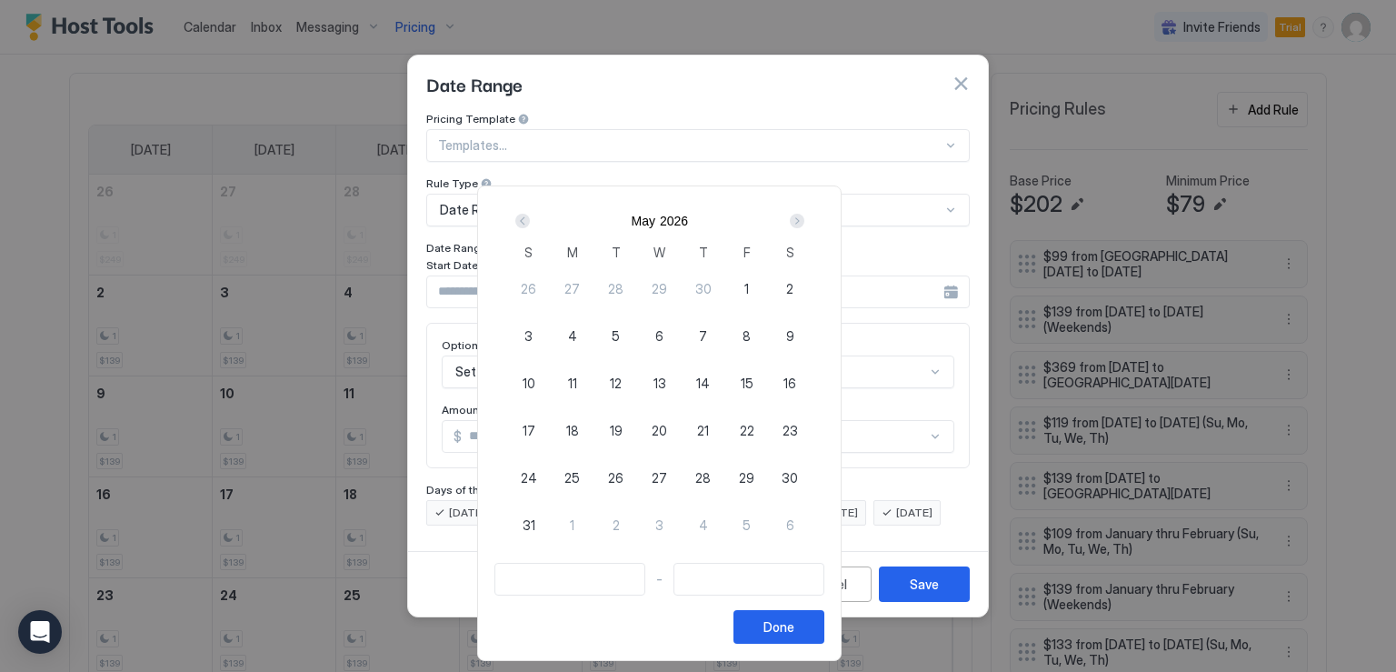
click at [804, 222] on div "Next" at bounding box center [797, 221] width 15 height 15
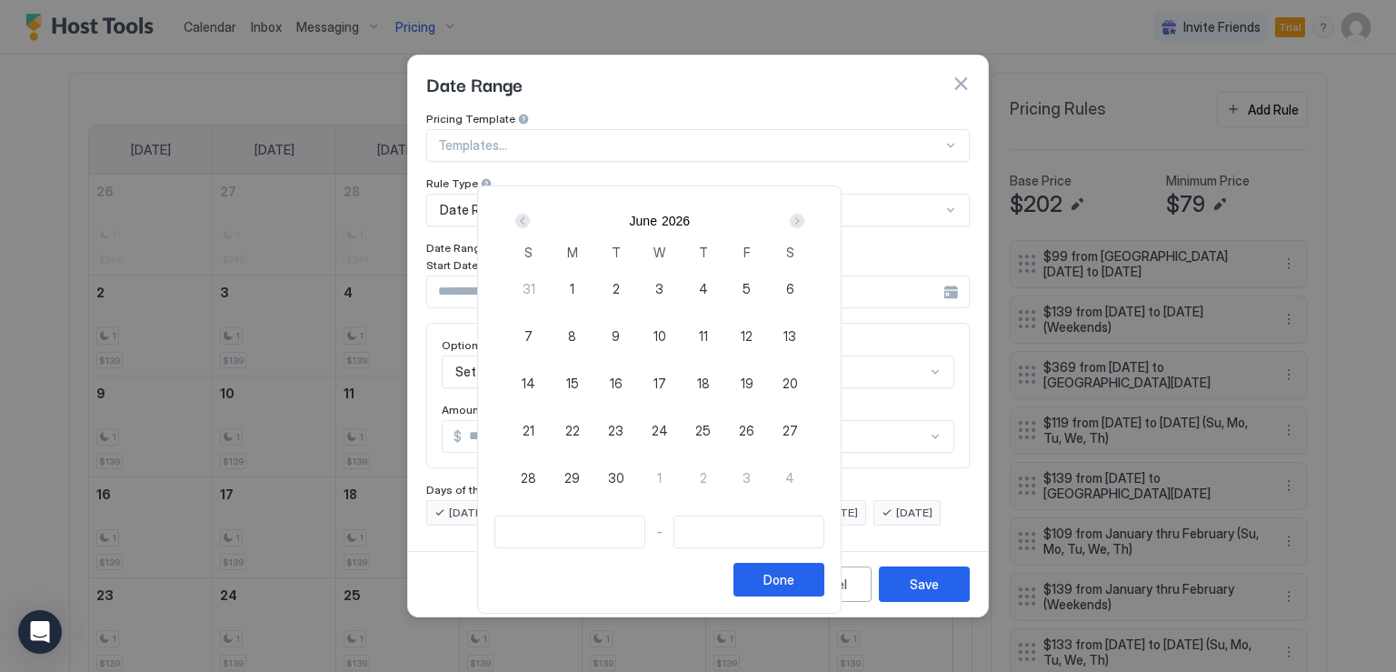
click at [804, 222] on div "Next" at bounding box center [797, 221] width 15 height 15
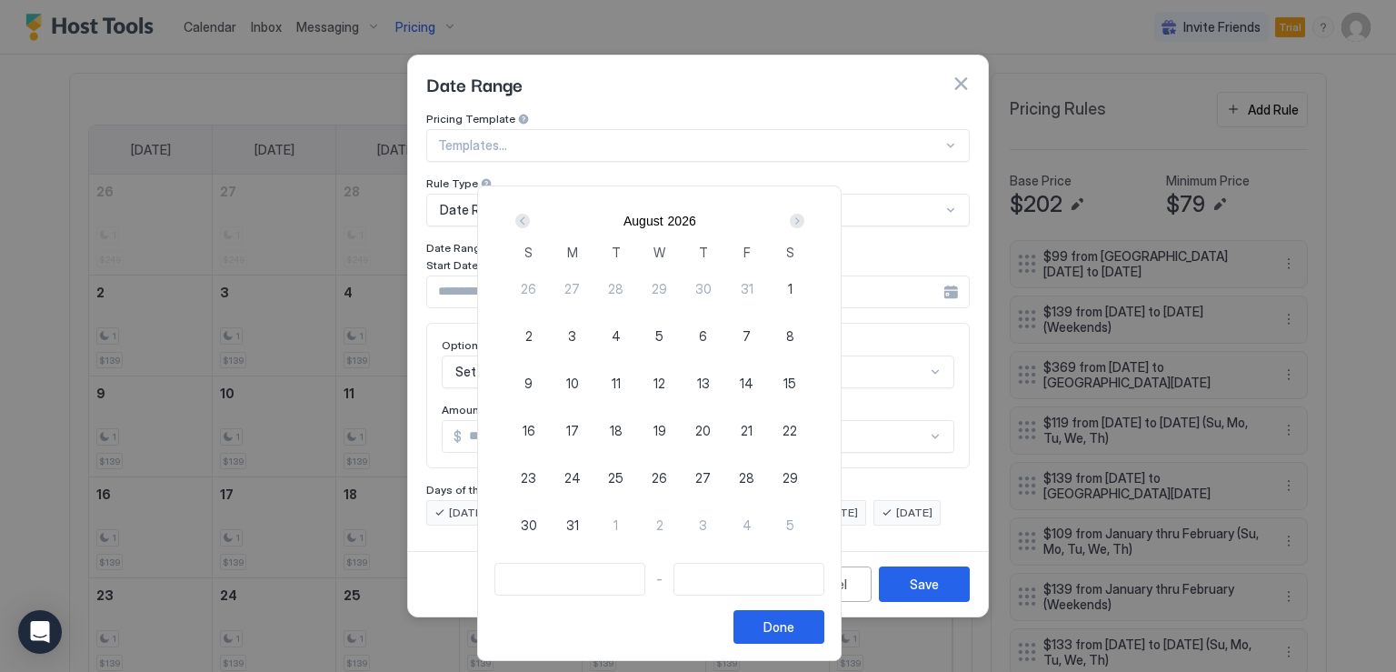
click at [751, 330] on span "7" at bounding box center [746, 335] width 8 height 19
type input "**********"
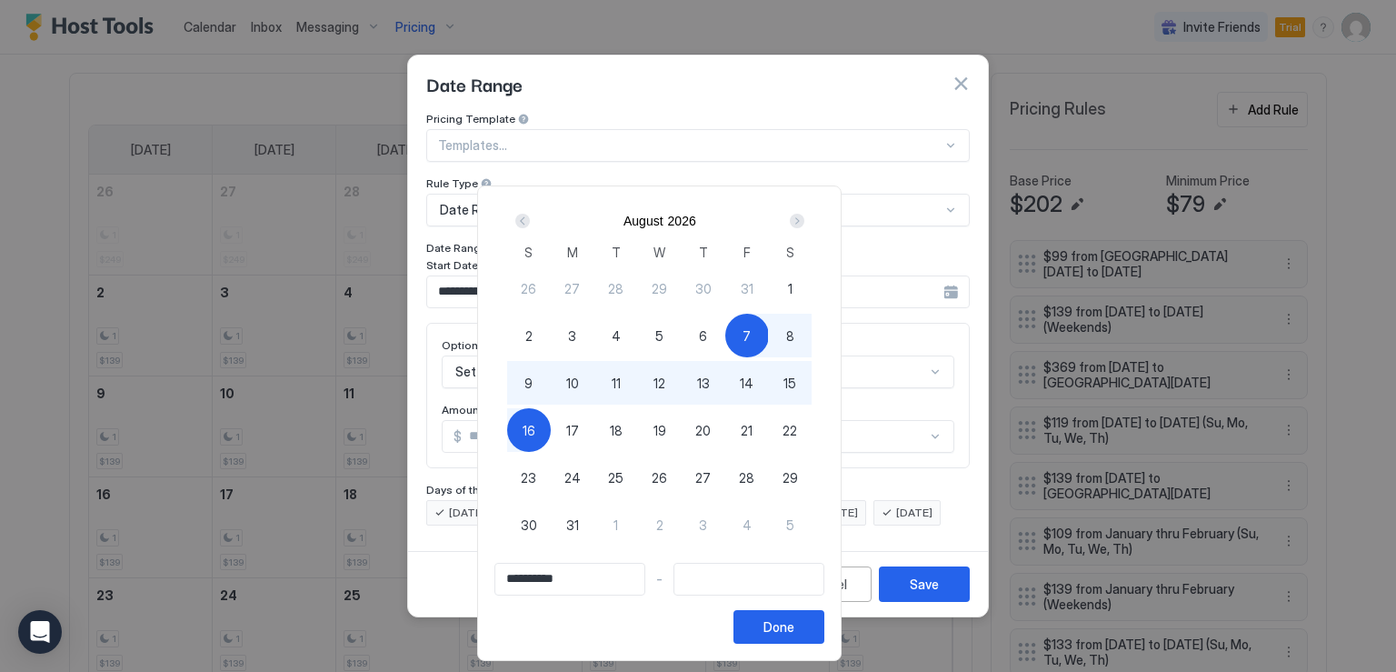
click at [551, 433] on div "16" at bounding box center [529, 430] width 44 height 44
type input "**********"
click at [824, 619] on button "Done" at bounding box center [778, 627] width 91 height 34
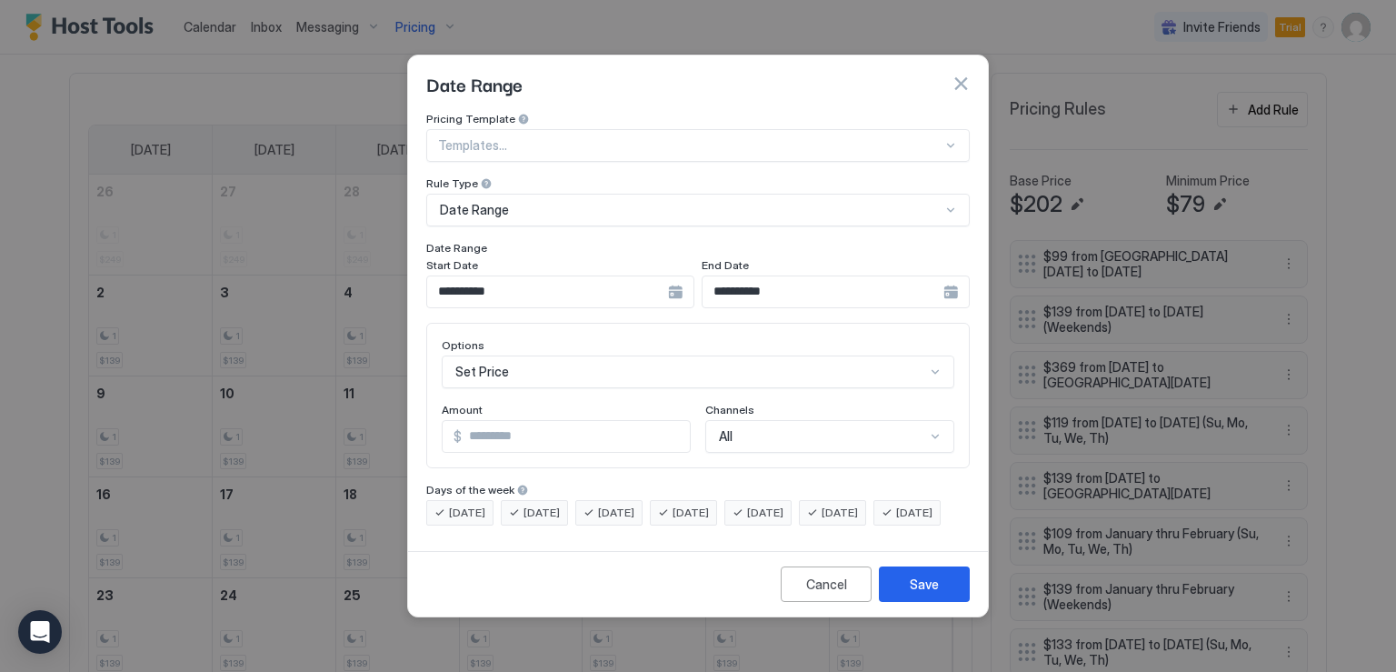
click at [709, 504] on span "[DATE]" at bounding box center [691, 512] width 36 height 16
click at [634, 504] on span "[DATE]" at bounding box center [616, 512] width 36 height 16
click at [560, 504] on span "[DATE]" at bounding box center [541, 512] width 36 height 16
click at [464, 504] on span "[DATE]" at bounding box center [467, 512] width 36 height 16
click at [472, 543] on div "**********" at bounding box center [698, 328] width 580 height 432
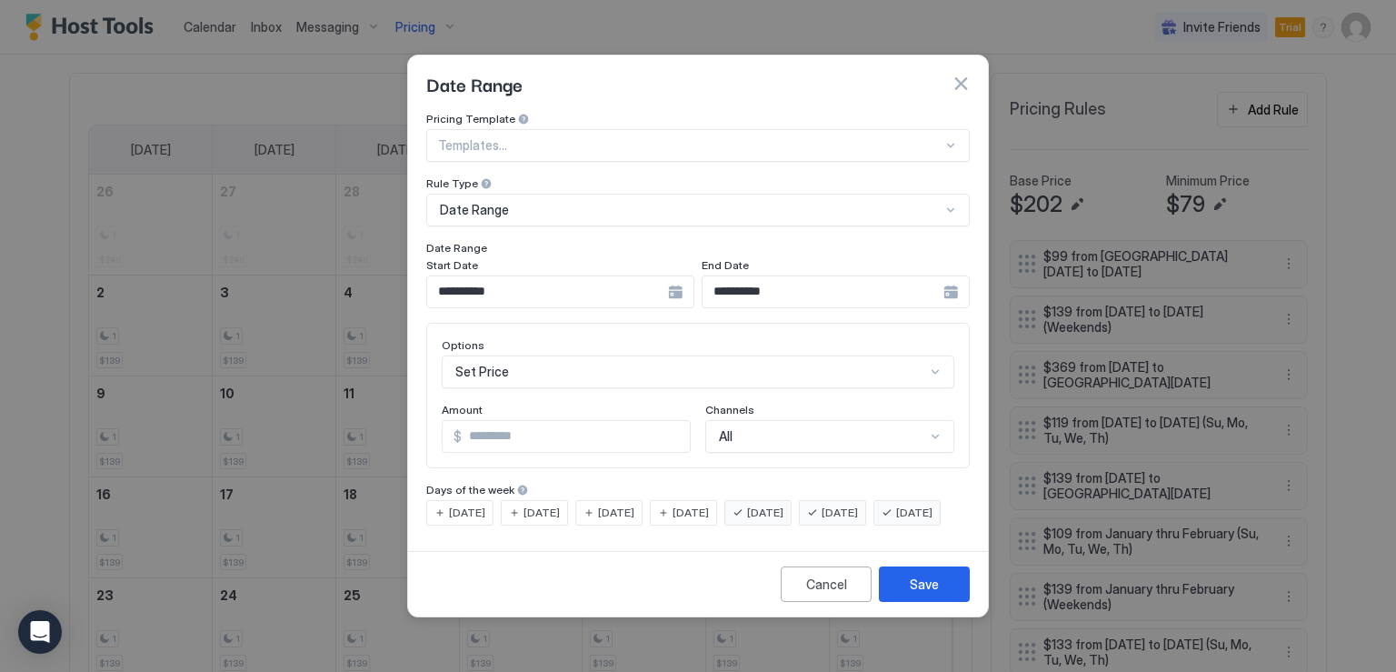
click at [513, 421] on input "*" at bounding box center [576, 436] width 228 height 31
click at [511, 421] on input "*" at bounding box center [576, 436] width 228 height 31
type input "***"
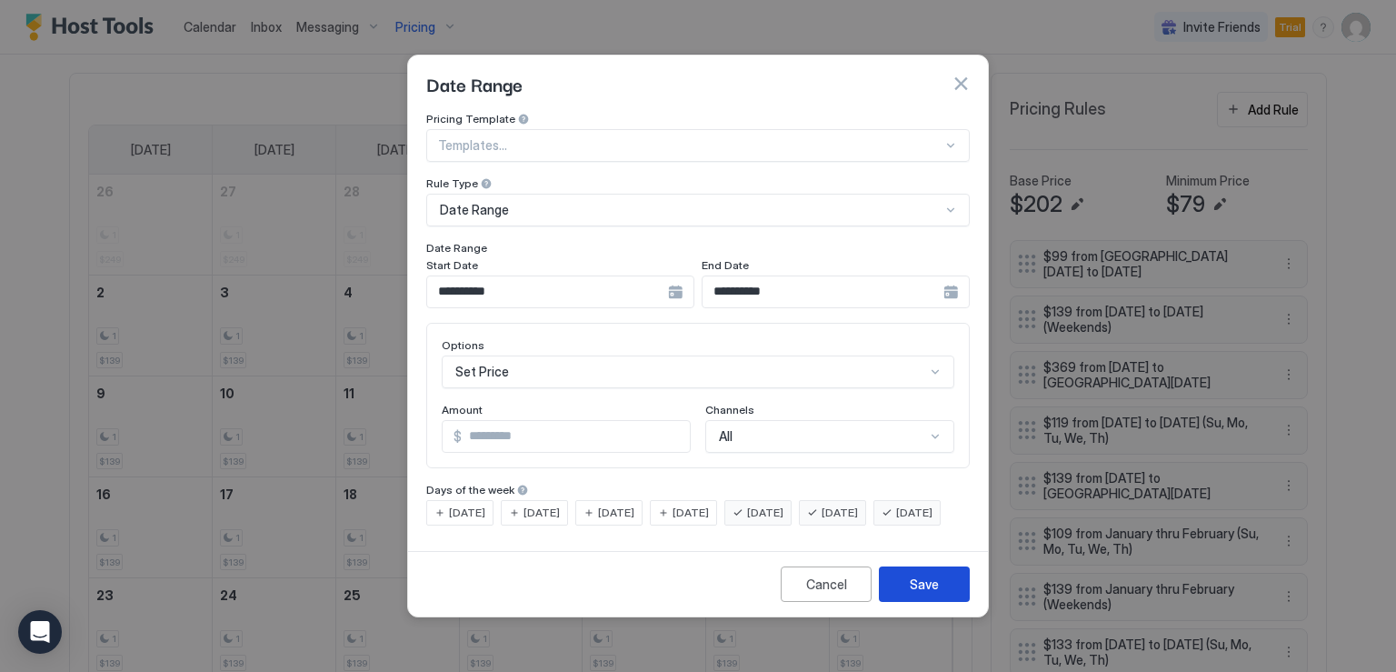
click at [918, 593] on div "Save" at bounding box center [924, 583] width 29 height 19
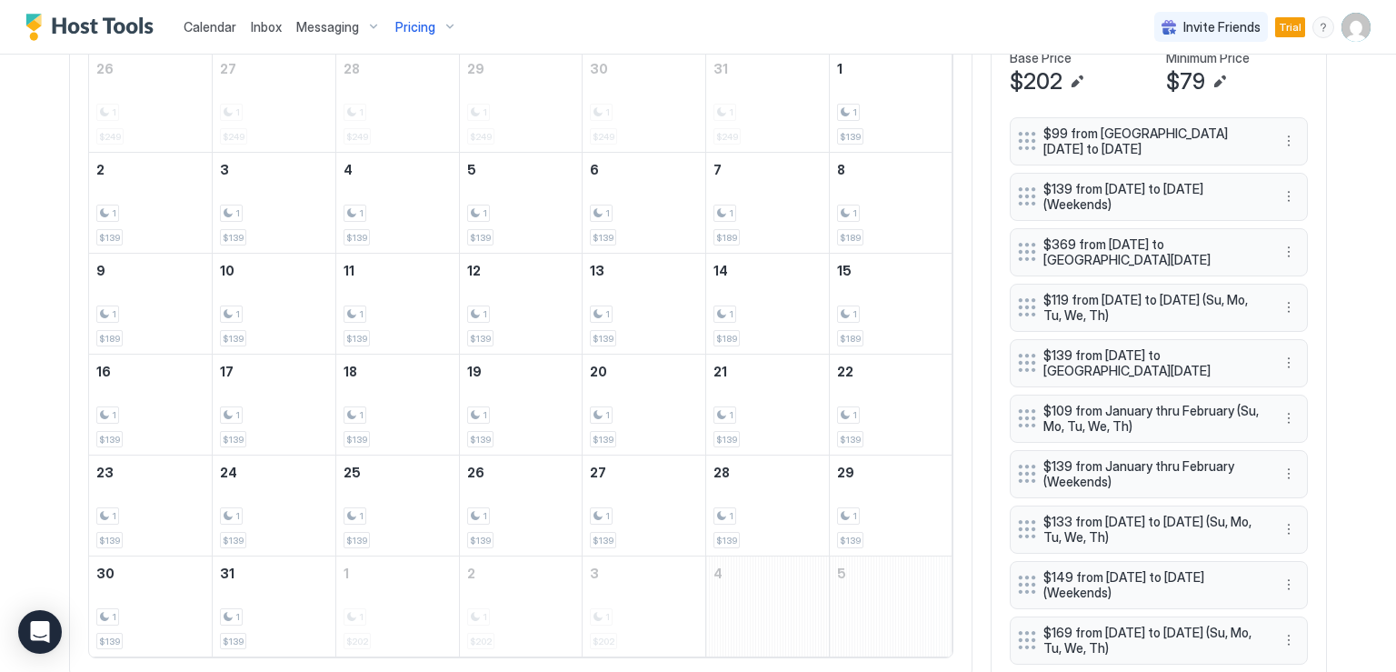
scroll to position [687, 0]
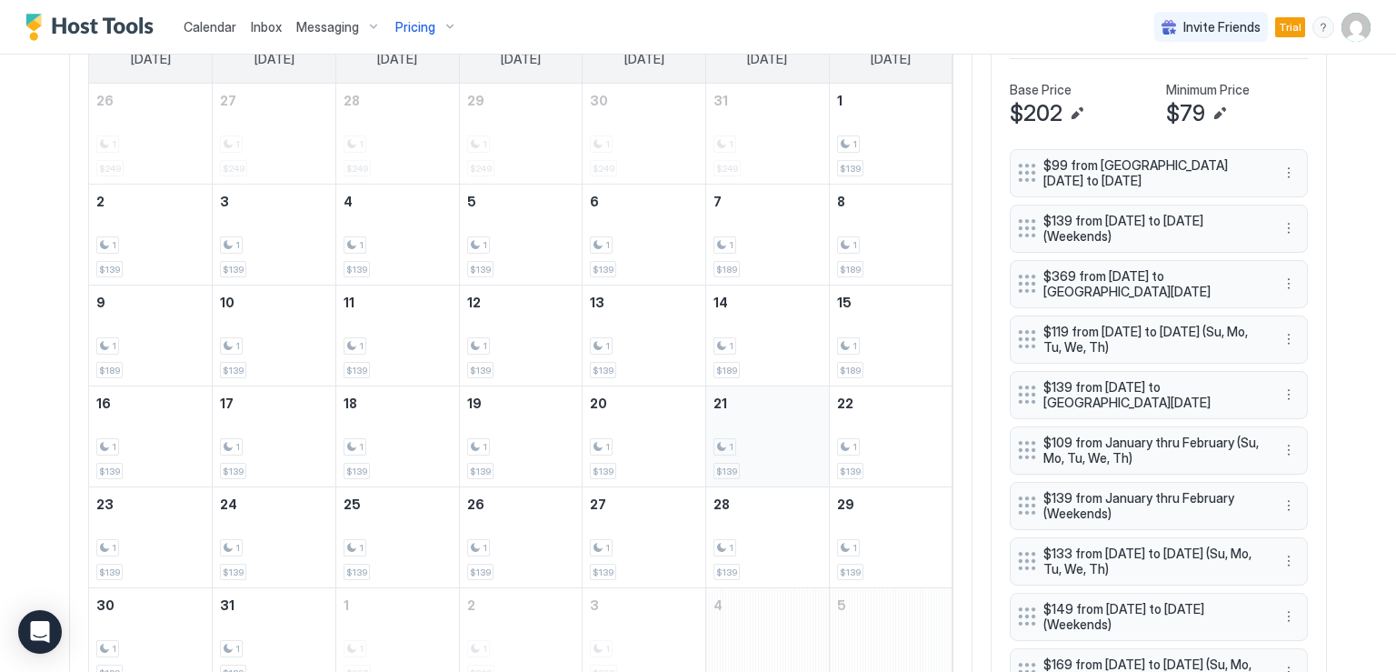
click at [713, 433] on div "1 $139" at bounding box center [767, 436] width 108 height 85
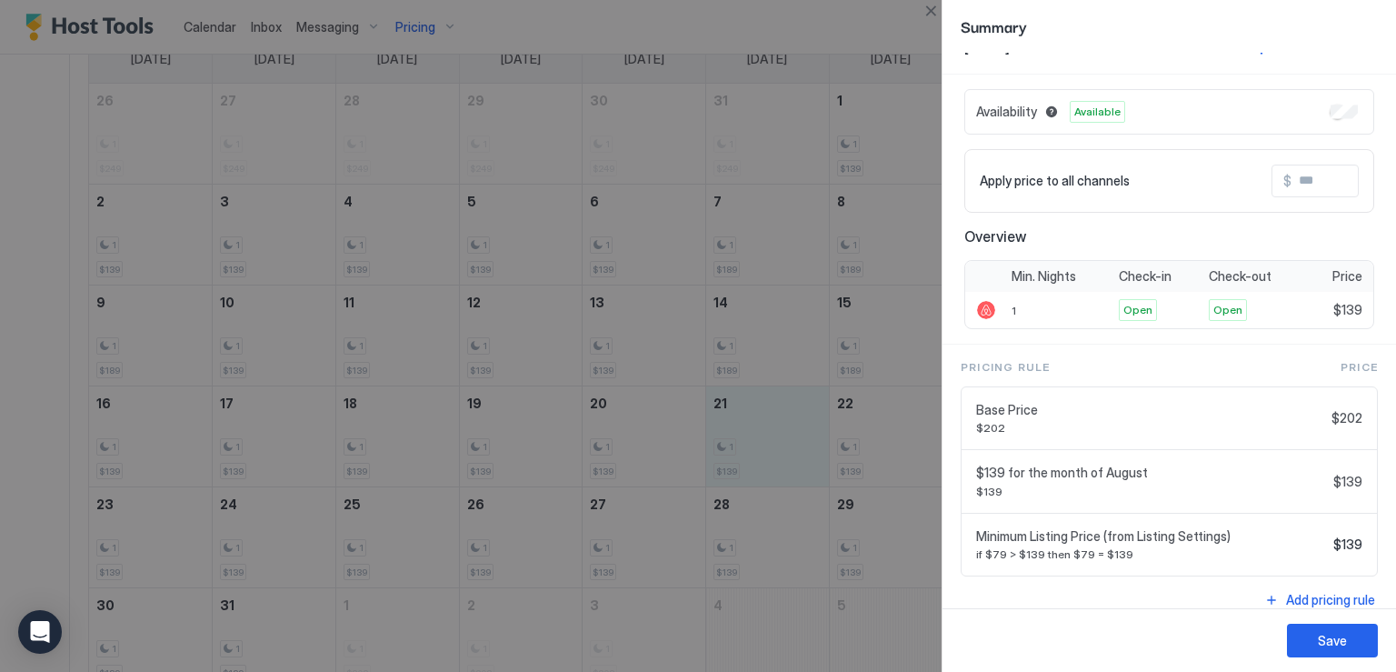
scroll to position [47, 0]
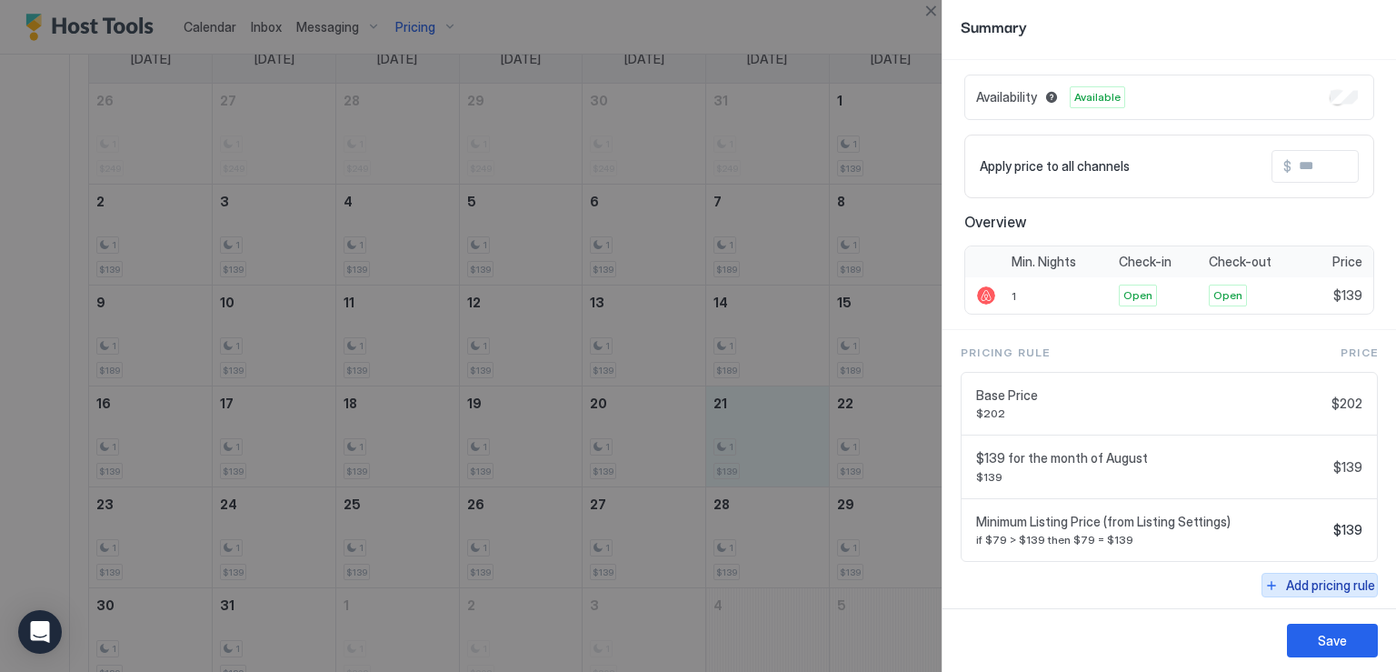
click at [1290, 575] on div "Add pricing rule" at bounding box center [1330, 584] width 89 height 19
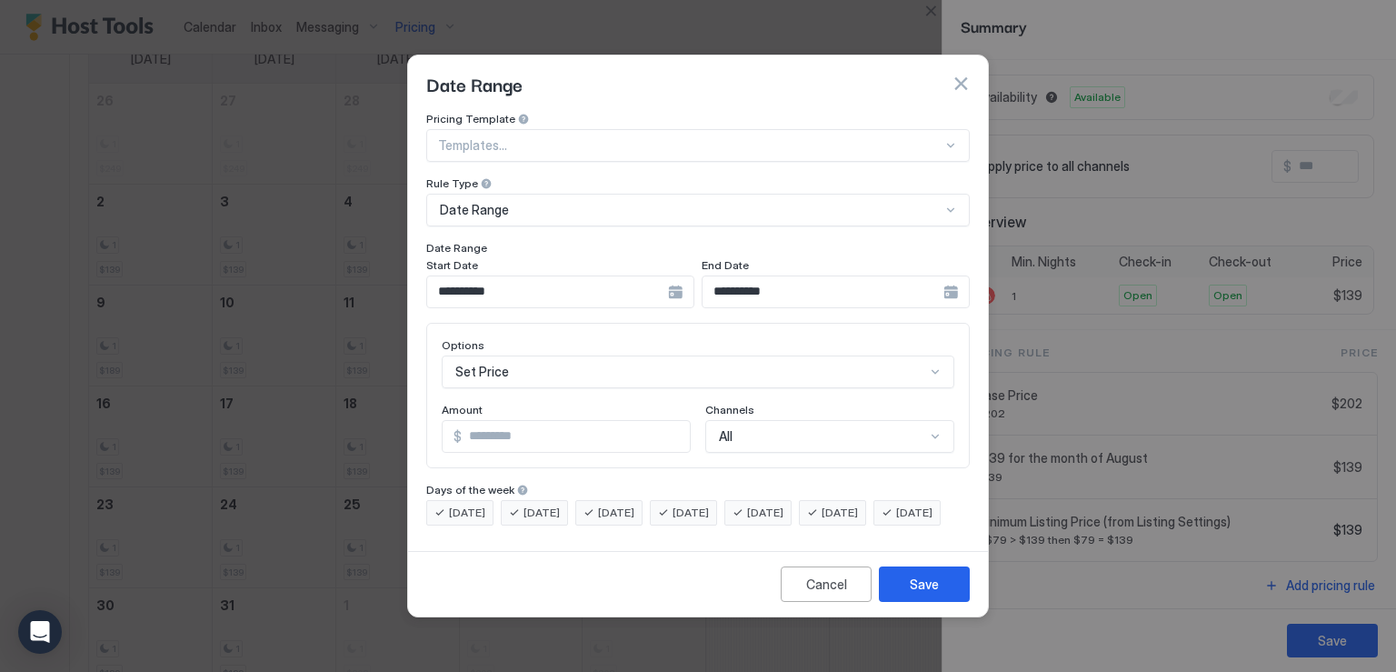
click at [694, 281] on div "**********" at bounding box center [560, 291] width 268 height 33
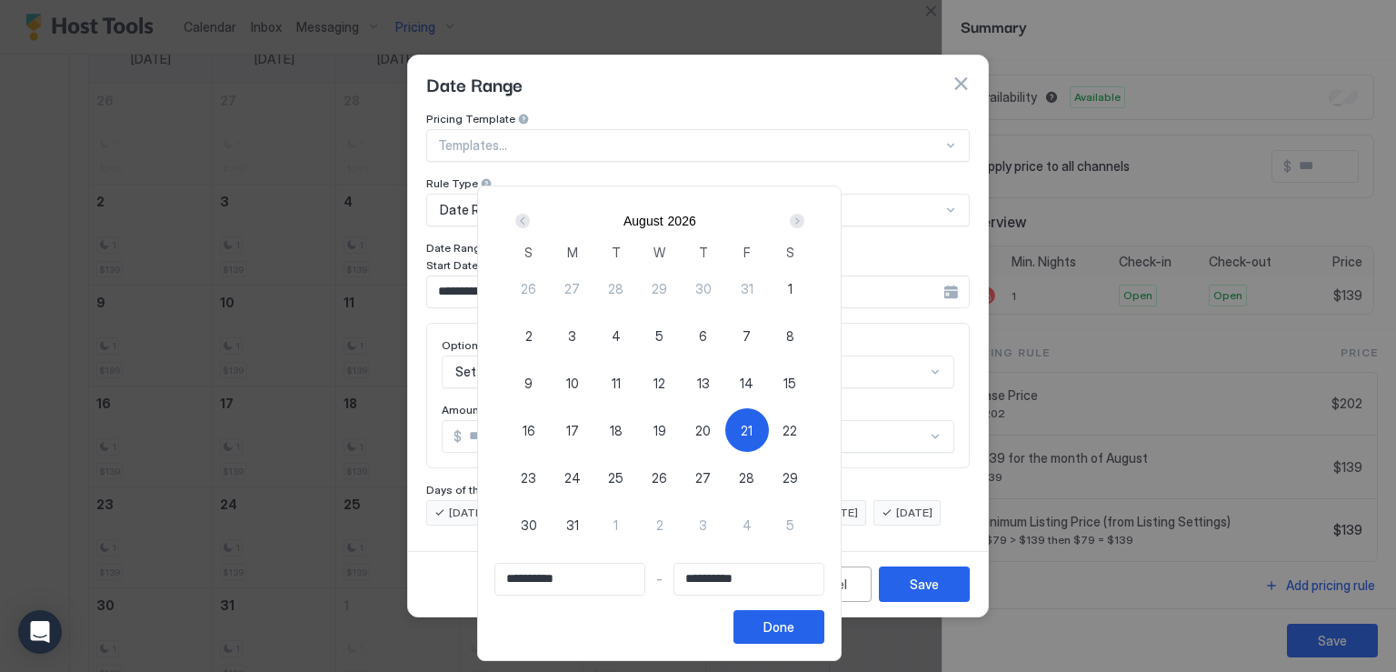
click at [536, 475] on span "23" at bounding box center [528, 477] width 15 height 19
type input "**********"
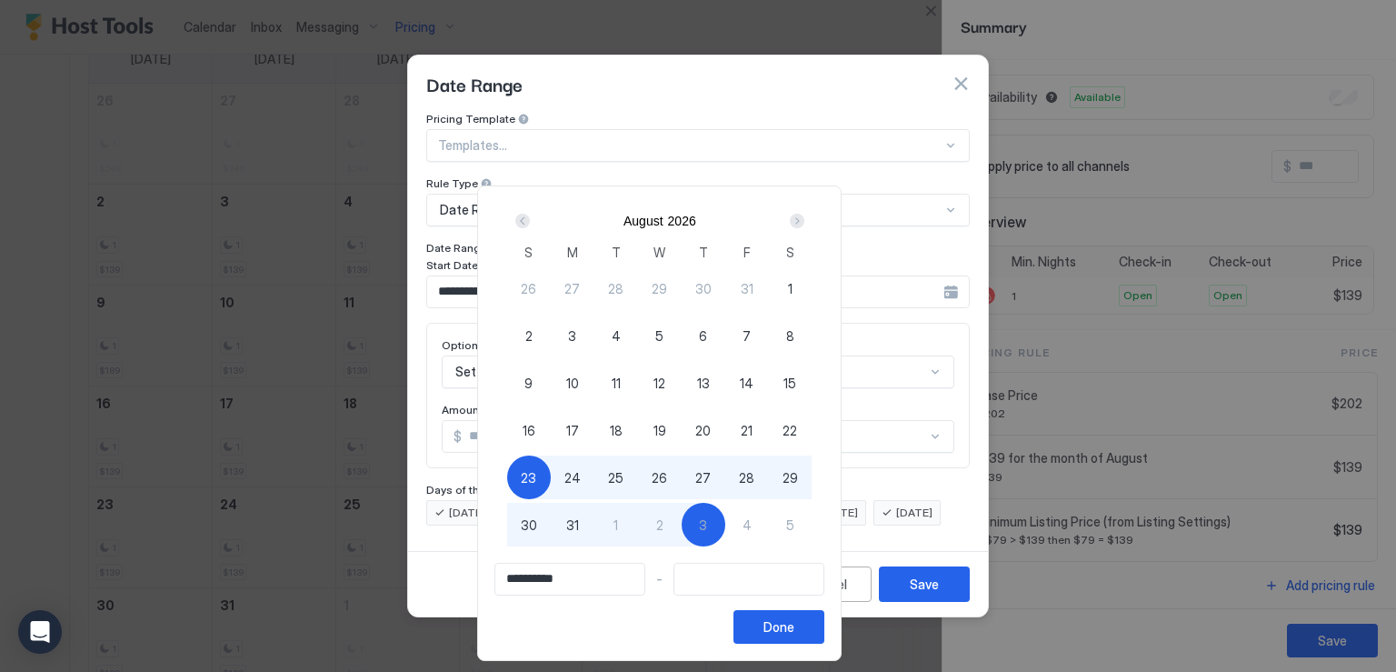
type input "**********"
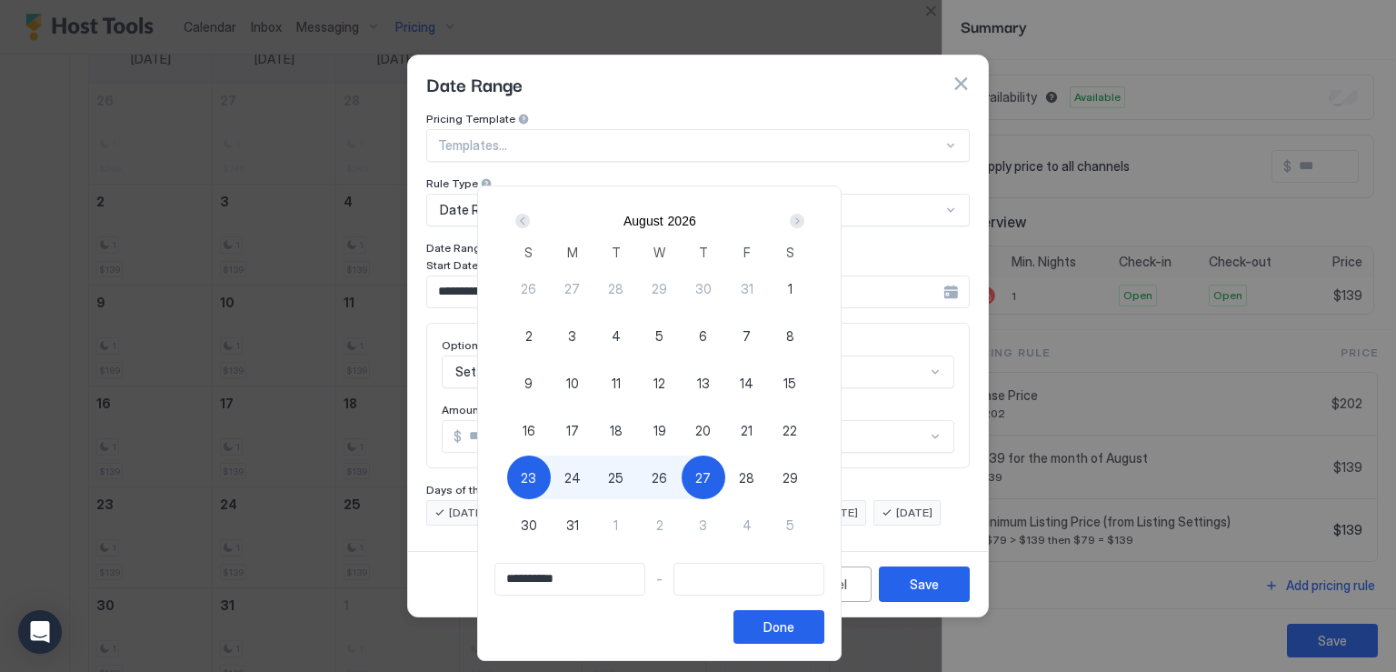
click at [752, 423] on span "21" at bounding box center [747, 430] width 12 height 19
type input "**********"
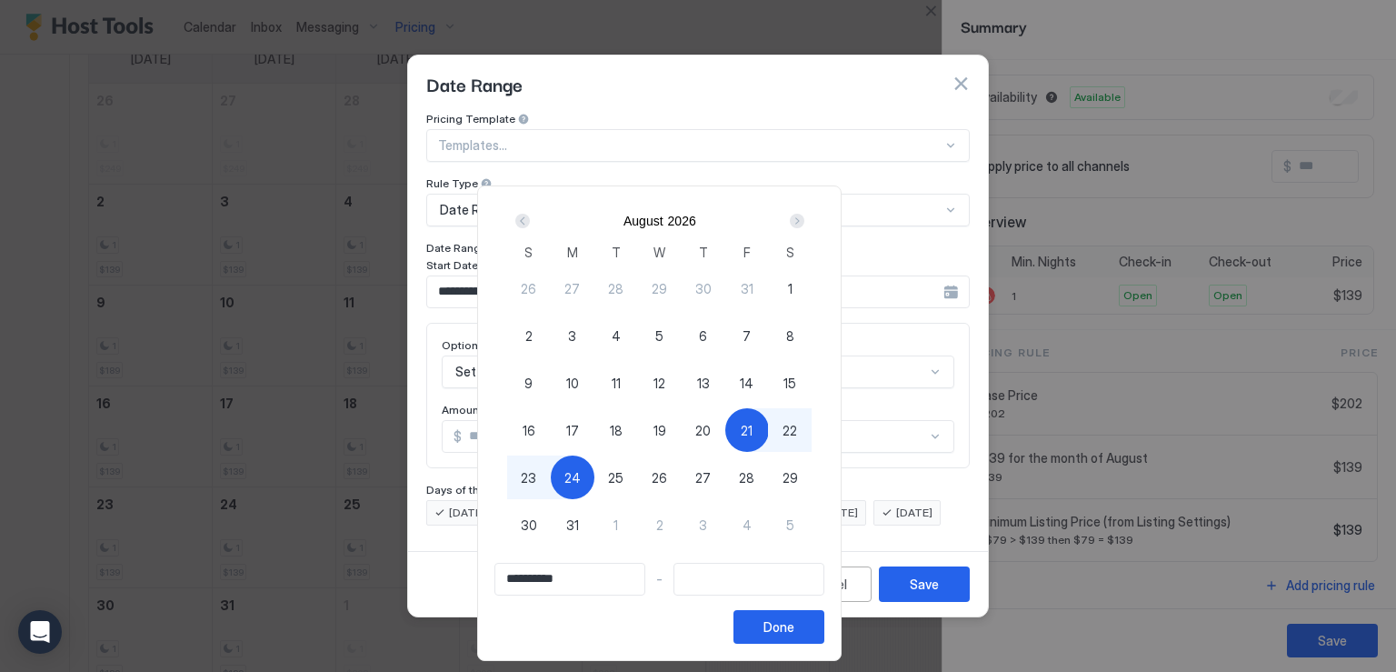
type input "**********"
click at [536, 481] on span "23" at bounding box center [528, 477] width 15 height 19
type input "**********"
click at [794, 625] on div "Done" at bounding box center [778, 626] width 31 height 19
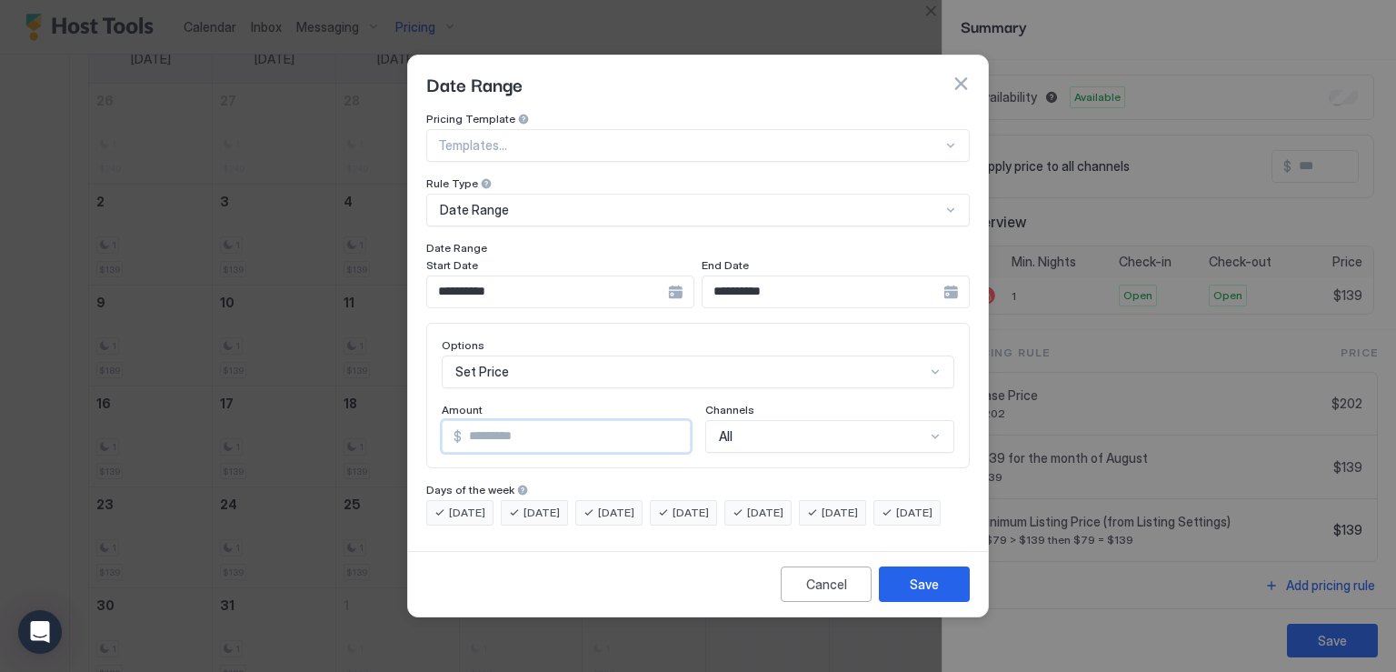
click at [541, 421] on input "*" at bounding box center [576, 436] width 228 height 31
type input "*"
type input "***"
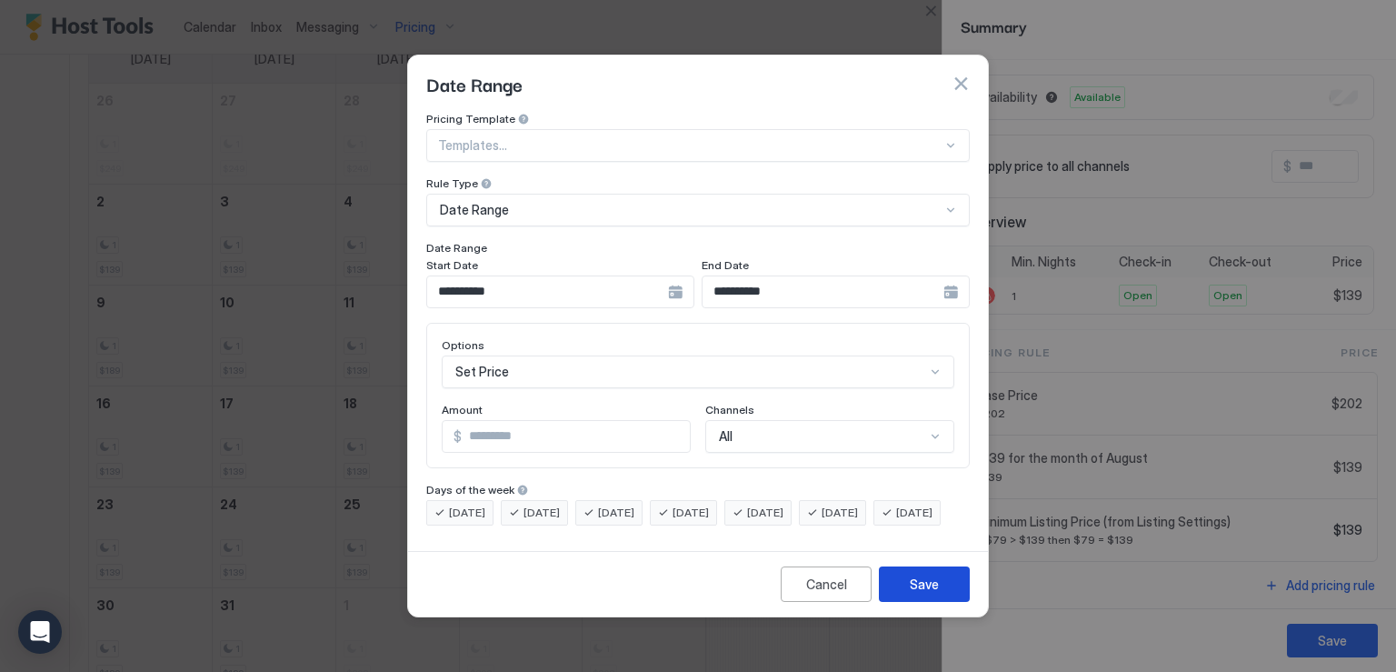
click at [909, 602] on button "Save" at bounding box center [924, 583] width 91 height 35
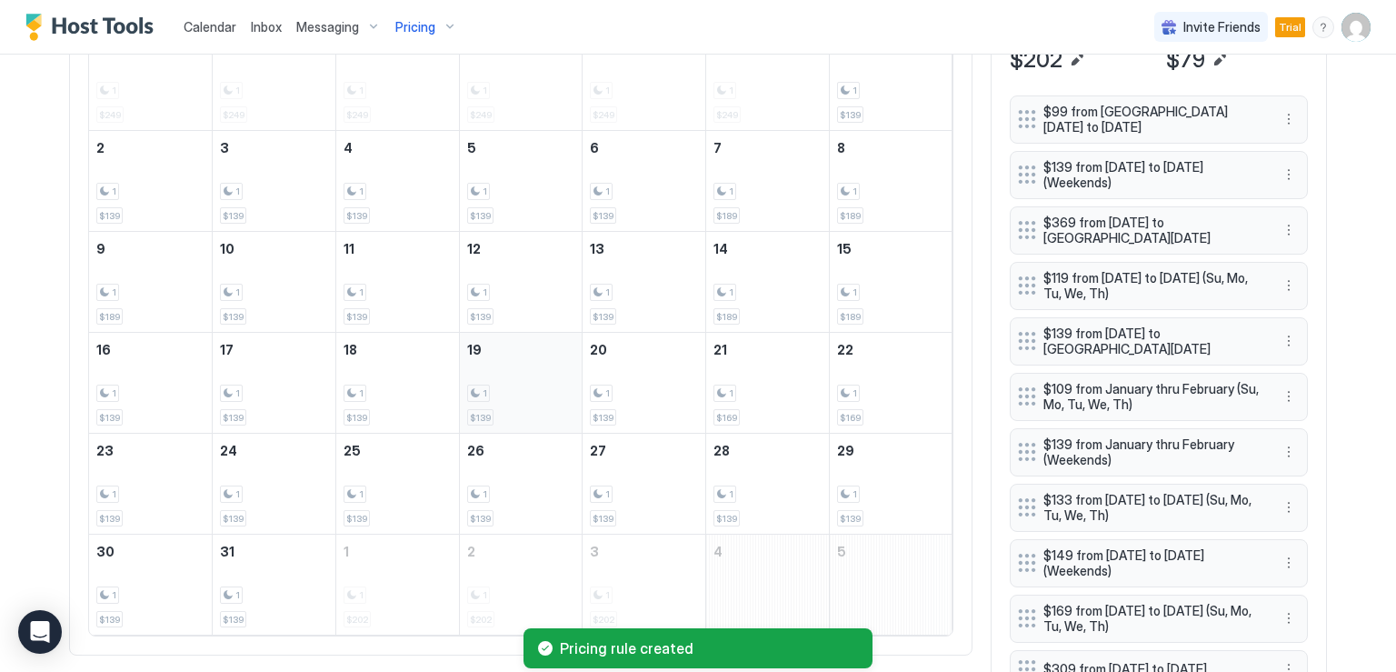
scroll to position [778, 0]
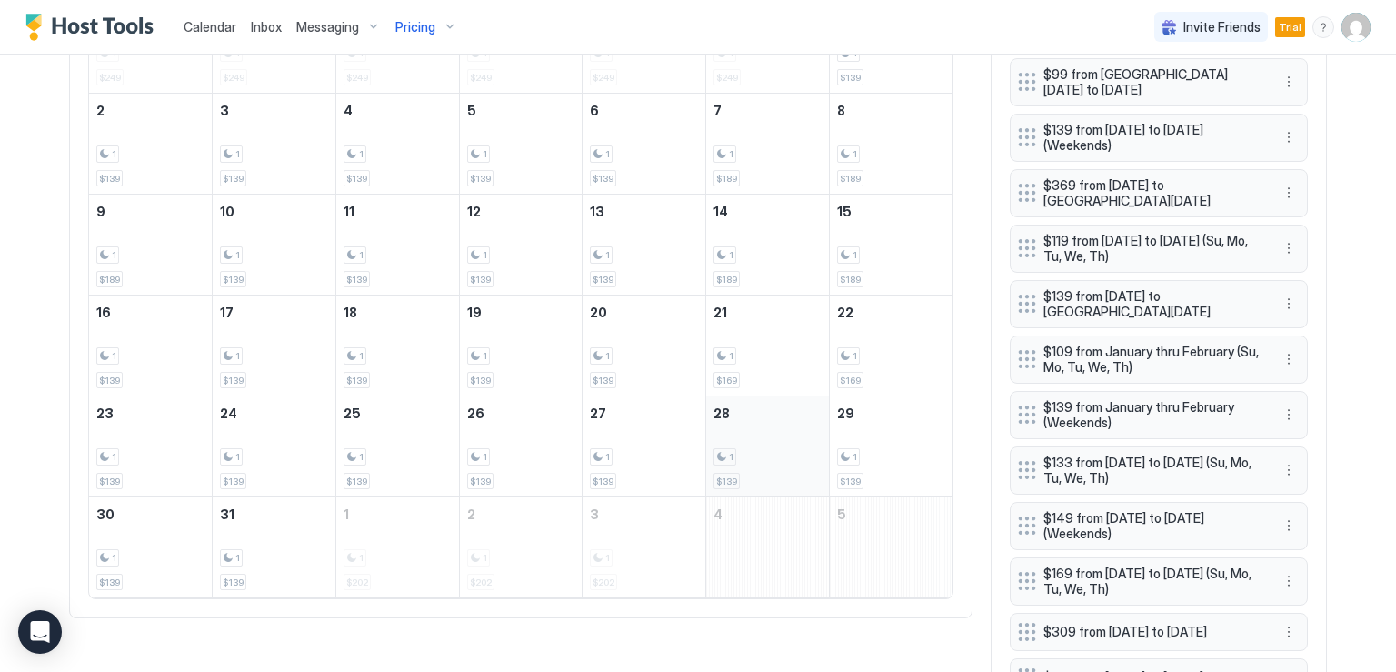
click at [748, 428] on div "1 $139" at bounding box center [767, 446] width 108 height 85
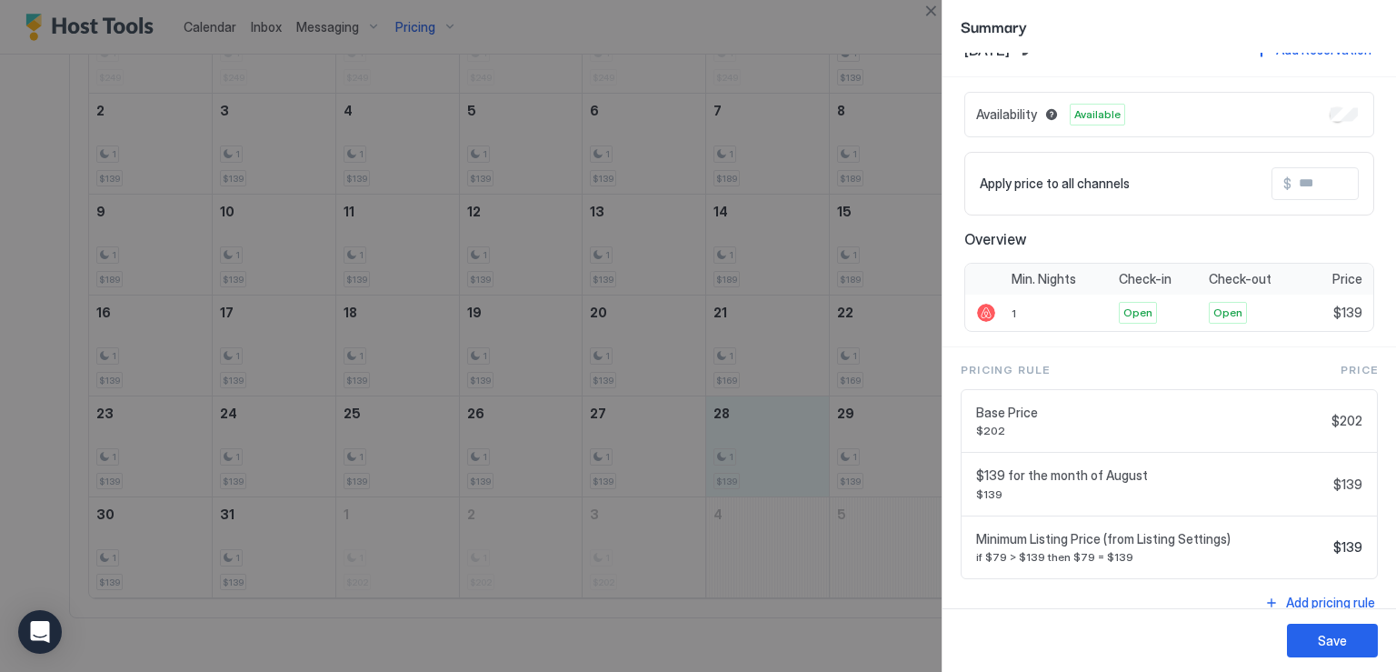
scroll to position [47, 0]
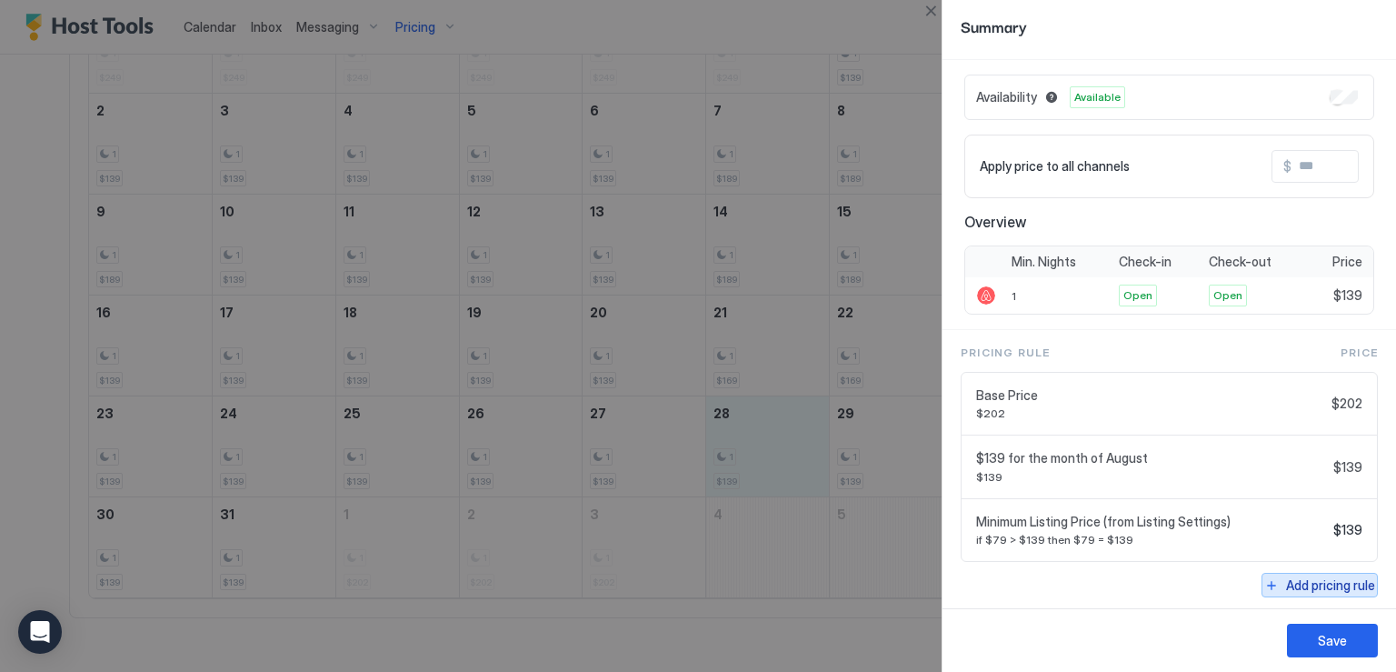
click at [1286, 576] on div "Add pricing rule" at bounding box center [1330, 584] width 89 height 19
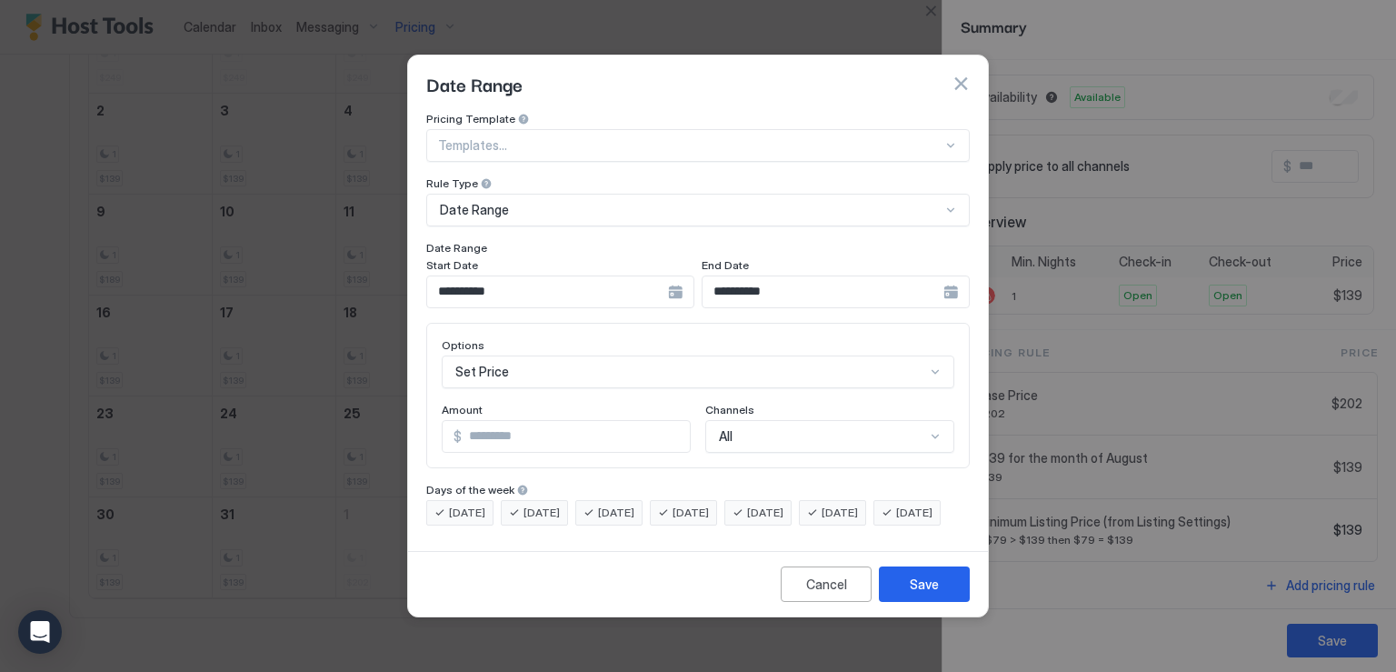
click at [694, 276] on div "**********" at bounding box center [560, 291] width 268 height 33
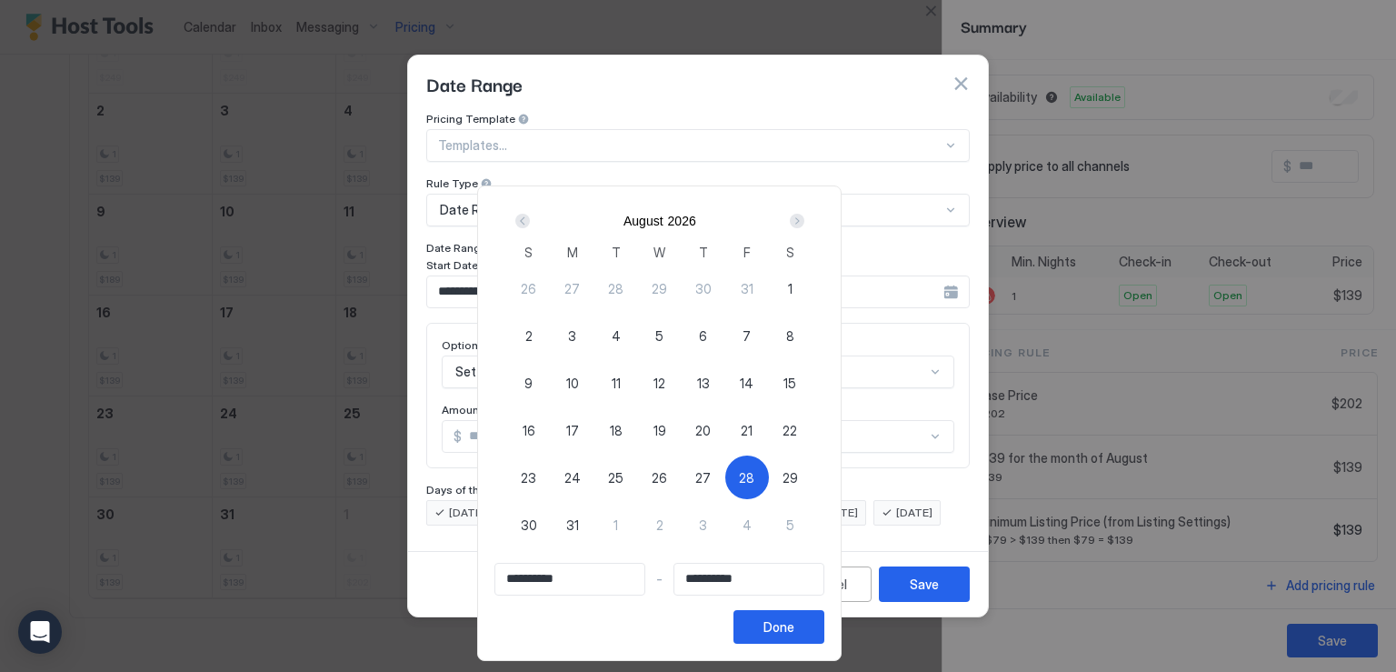
click at [618, 523] on span "1" at bounding box center [615, 524] width 5 height 19
type input "**********"
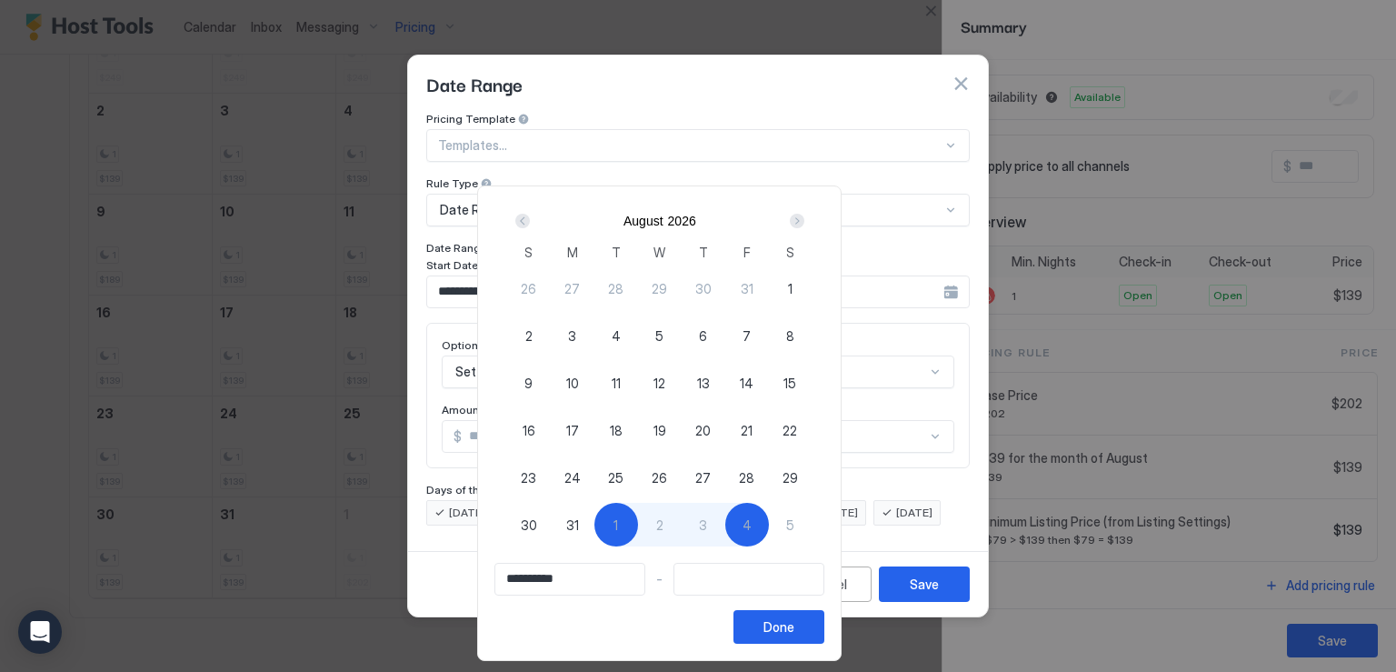
click at [754, 480] on span "28" at bounding box center [746, 477] width 15 height 19
type input "**********"
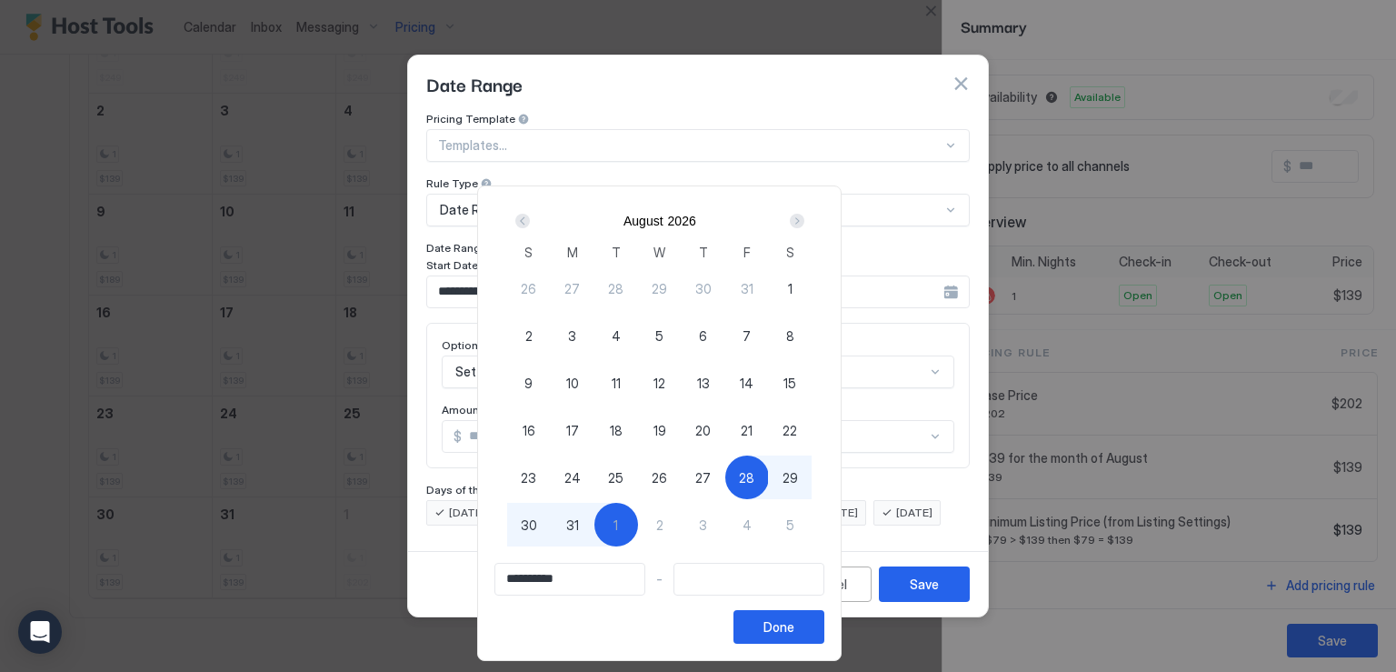
click at [638, 528] on div "1" at bounding box center [616, 525] width 44 height 44
type input "**********"
click at [794, 624] on div "Done" at bounding box center [778, 626] width 31 height 19
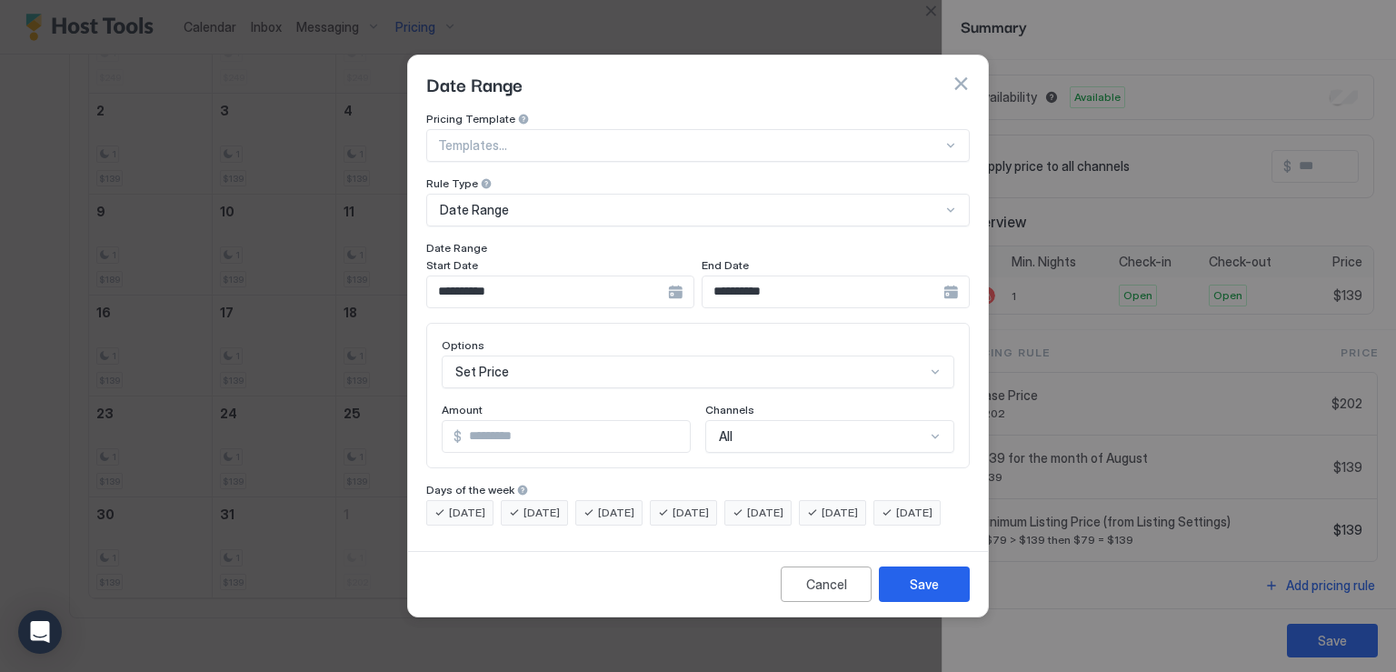
click at [533, 429] on input "*" at bounding box center [576, 436] width 228 height 31
type input "***"
click at [902, 597] on button "Save" at bounding box center [924, 583] width 91 height 35
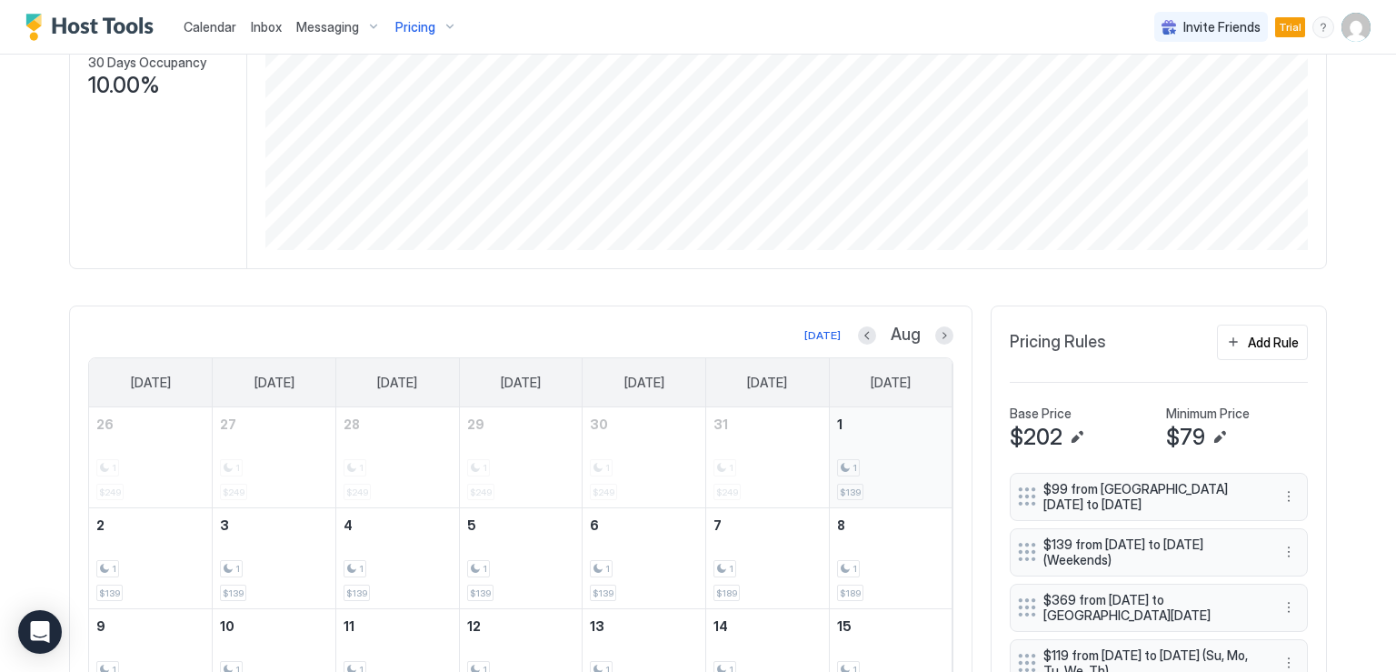
scroll to position [273, 0]
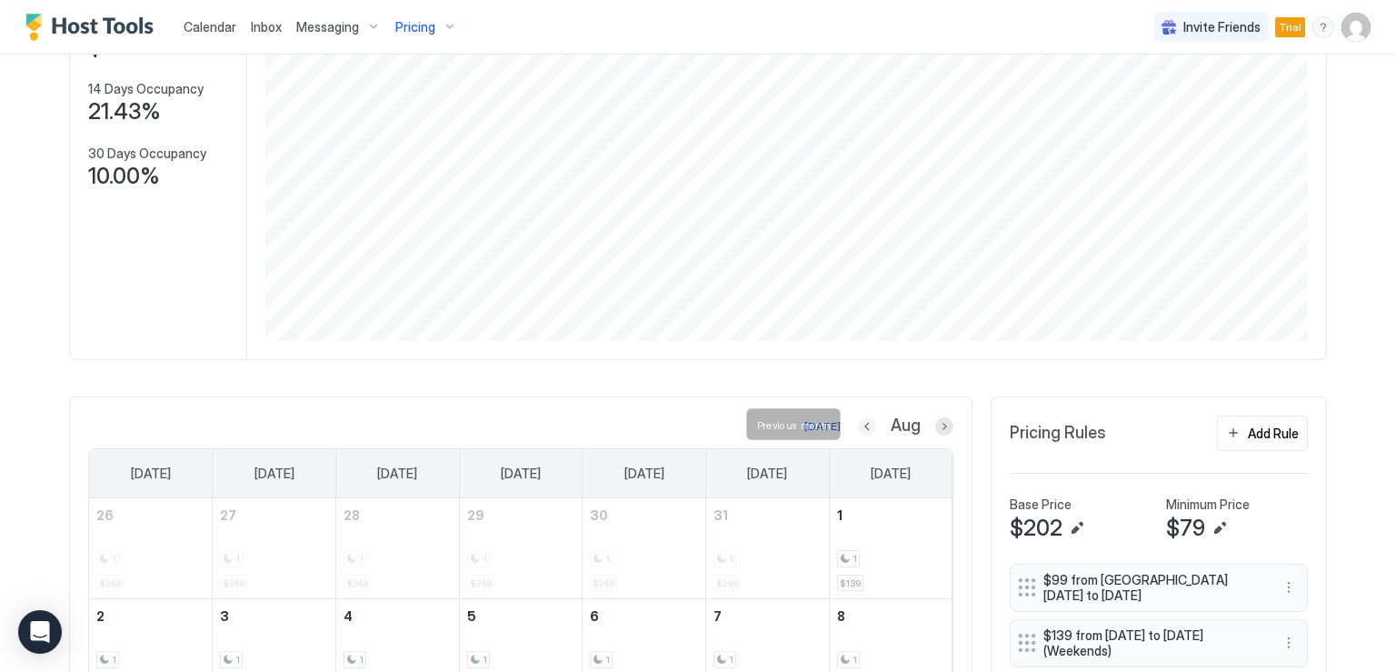
click at [858, 424] on button "Previous month" at bounding box center [867, 426] width 18 height 18
click at [857, 424] on div "[DATE] [DATE]" at bounding box center [520, 426] width 865 height 22
click at [856, 423] on button "Previous month" at bounding box center [847, 426] width 18 height 18
click at [864, 423] on button "Previous month" at bounding box center [870, 426] width 18 height 18
click at [864, 423] on button "Previous month" at bounding box center [866, 426] width 18 height 18
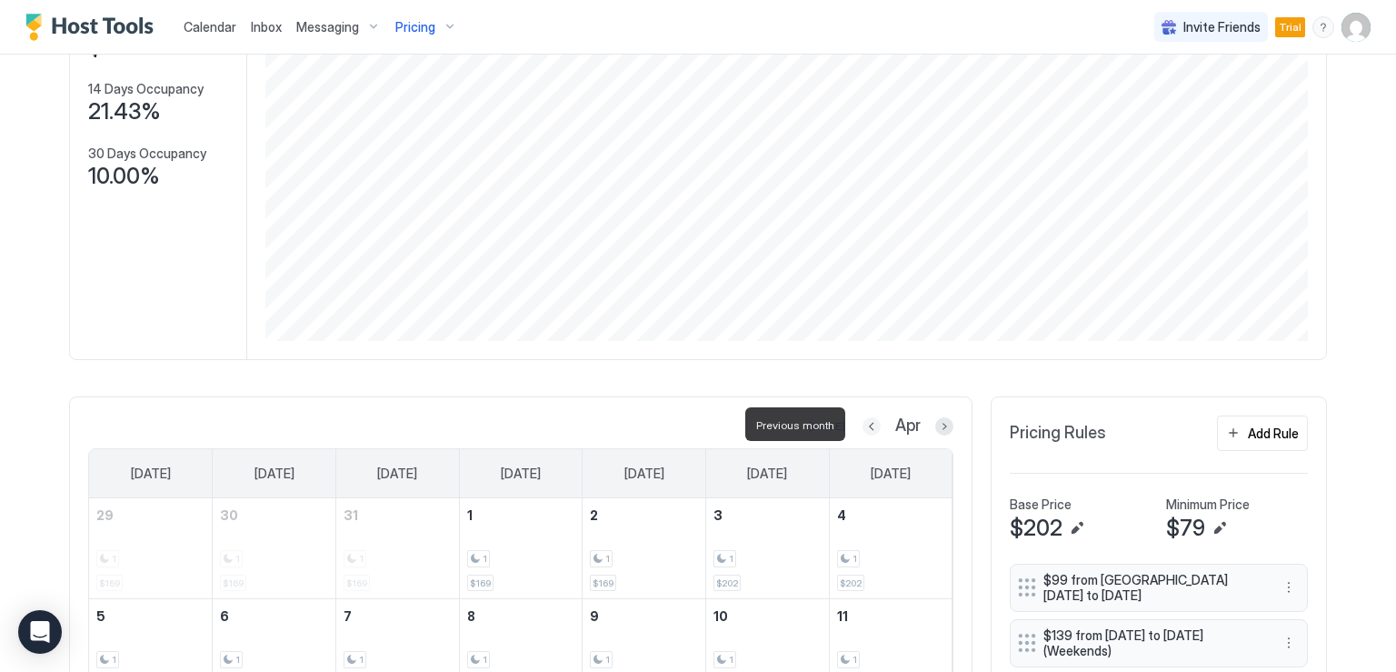
click at [864, 423] on button "Previous month" at bounding box center [871, 426] width 18 height 18
click at [864, 423] on button "Previous month" at bounding box center [869, 426] width 18 height 18
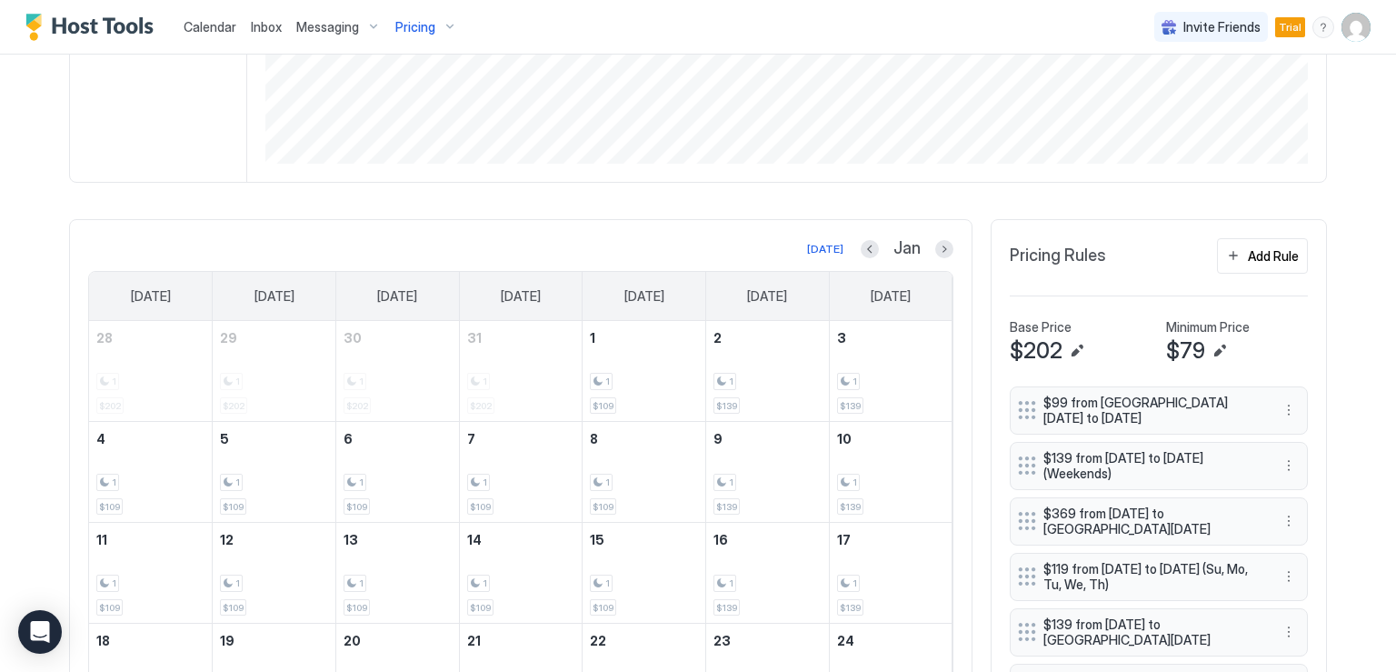
scroll to position [545, 0]
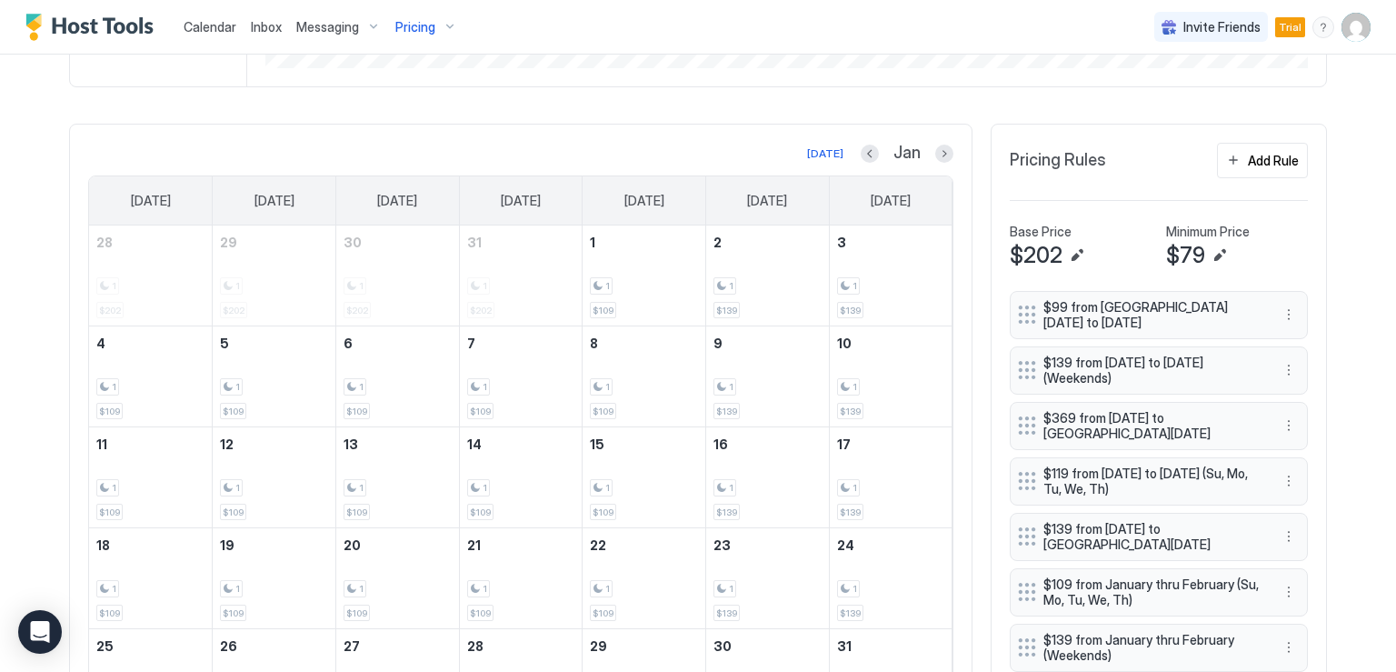
click at [867, 156] on button "Previous month" at bounding box center [870, 153] width 18 height 18
click at [867, 156] on button "Previous month" at bounding box center [867, 153] width 18 height 18
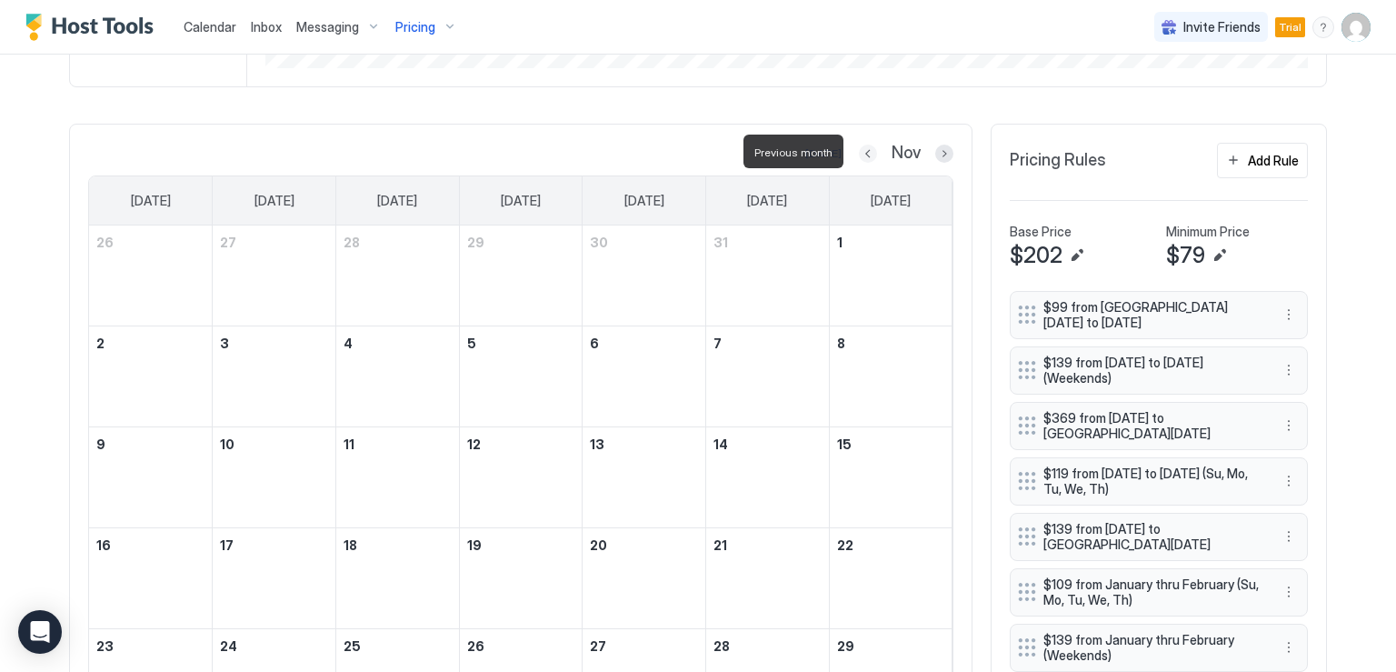
click at [867, 156] on button "Previous month" at bounding box center [868, 153] width 18 height 18
click at [867, 156] on button "Previous month" at bounding box center [869, 153] width 18 height 18
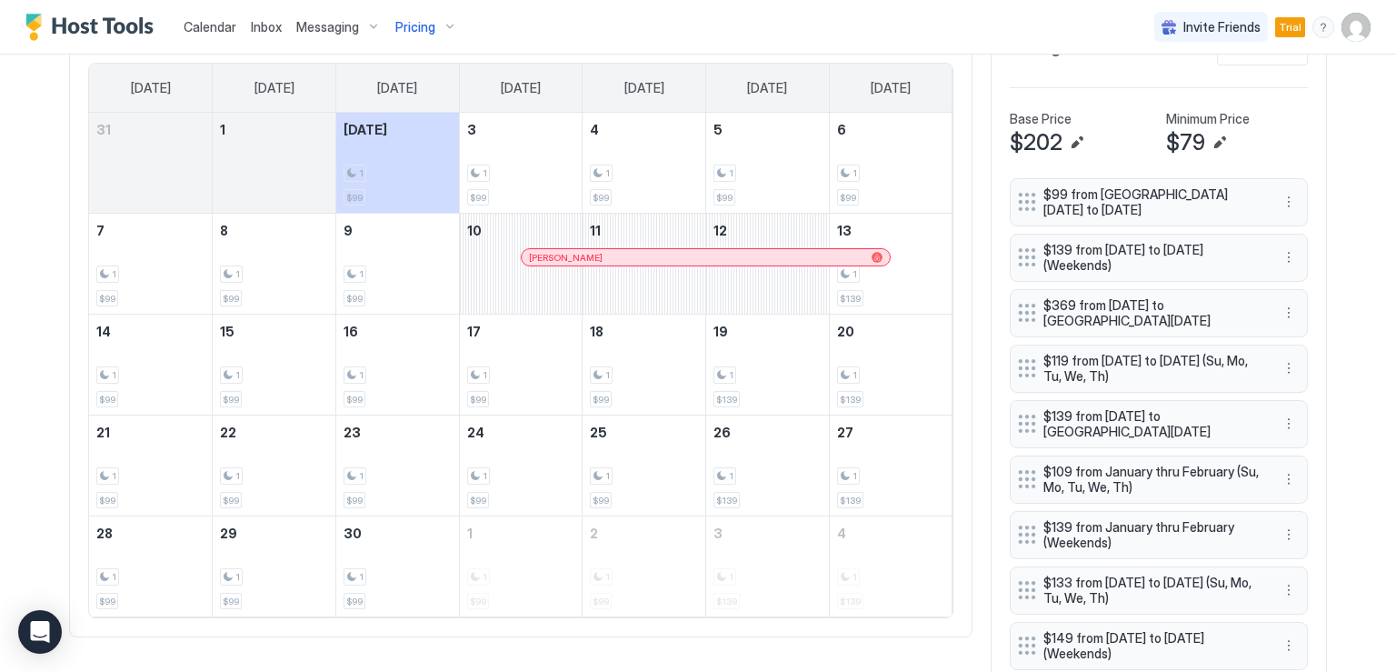
scroll to position [636, 0]
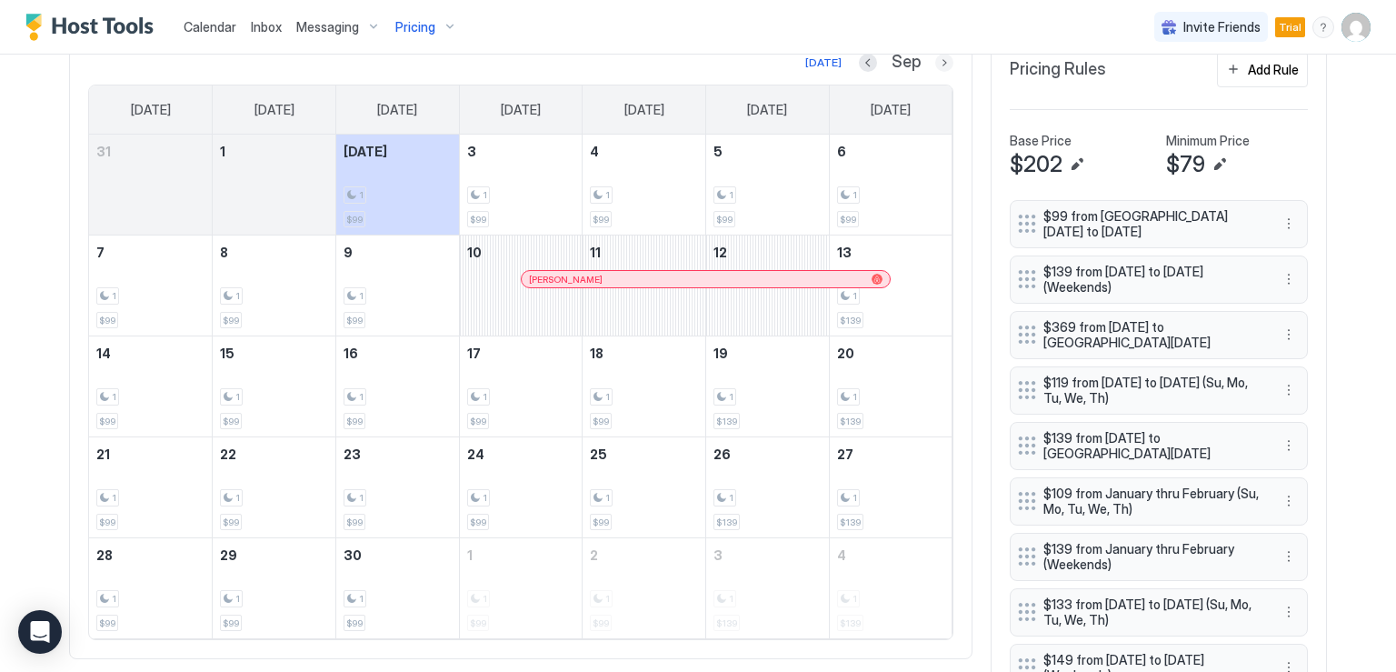
click at [941, 63] on button "Next month" at bounding box center [944, 63] width 18 height 18
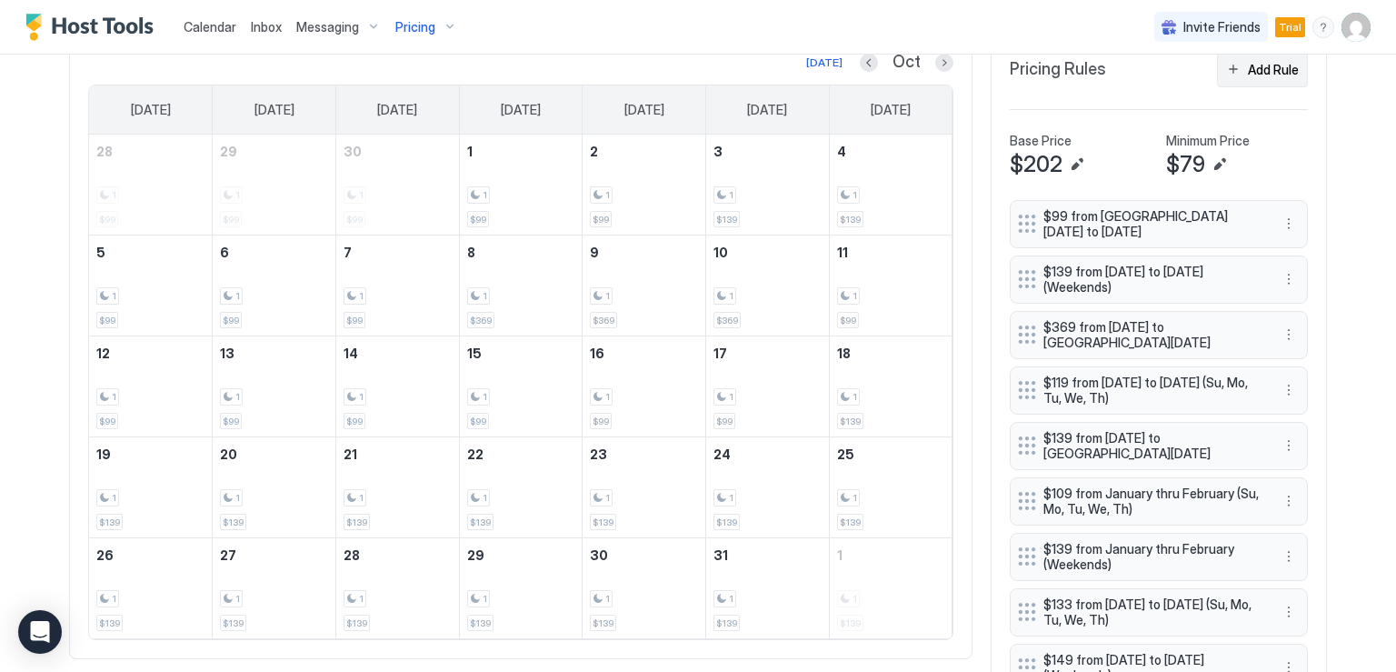
click at [1219, 72] on button "Add Rule" at bounding box center [1262, 69] width 91 height 35
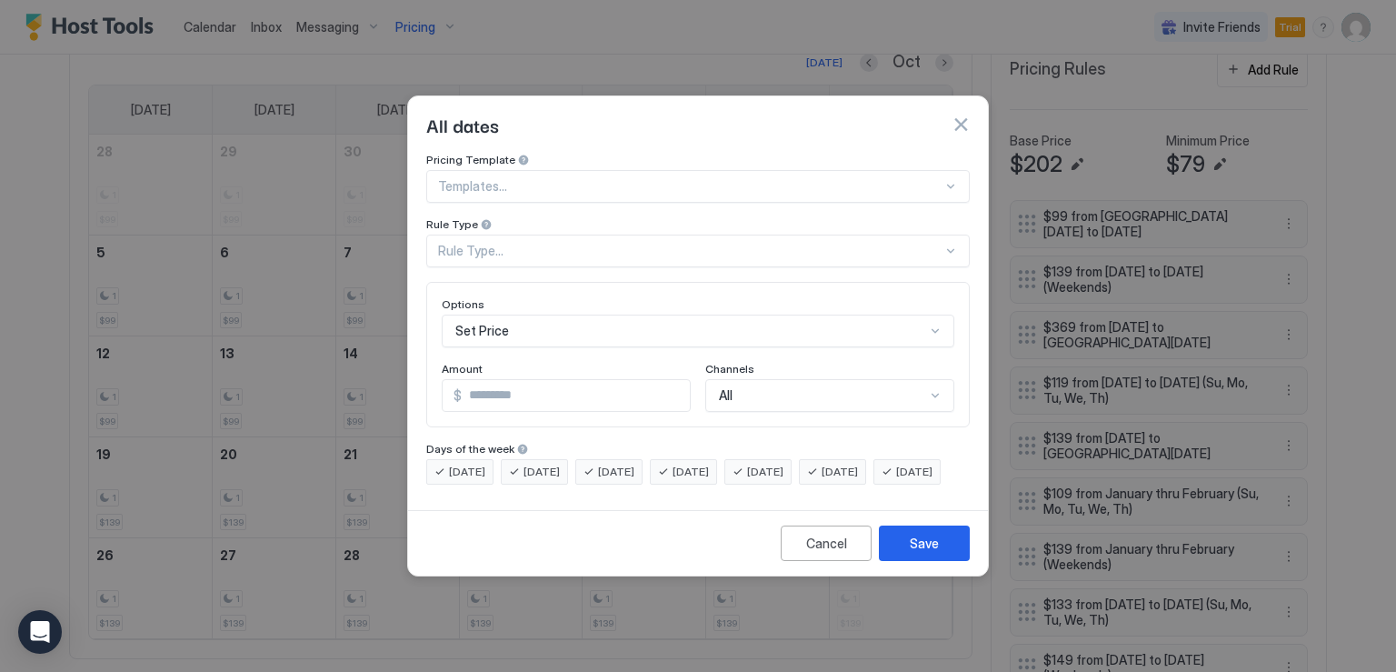
click at [955, 115] on button "button" at bounding box center [961, 124] width 18 height 18
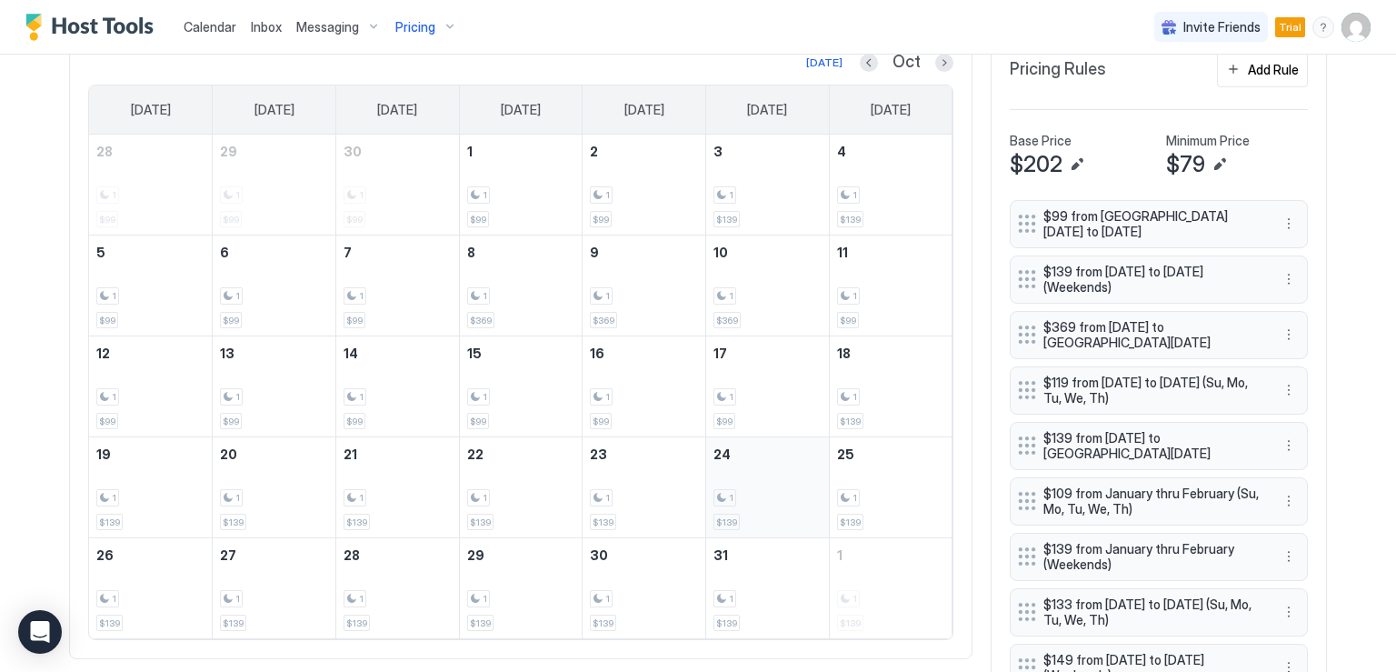
click at [767, 479] on div "1 $139" at bounding box center [767, 486] width 108 height 85
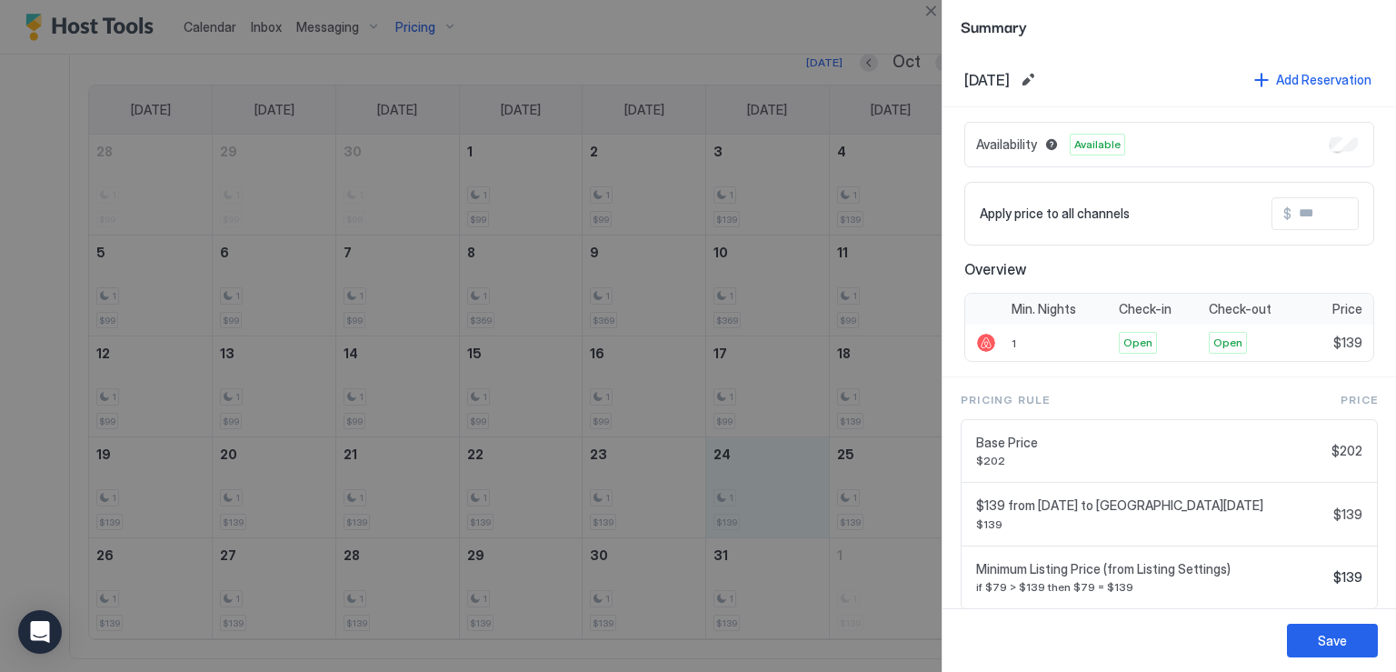
scroll to position [47, 0]
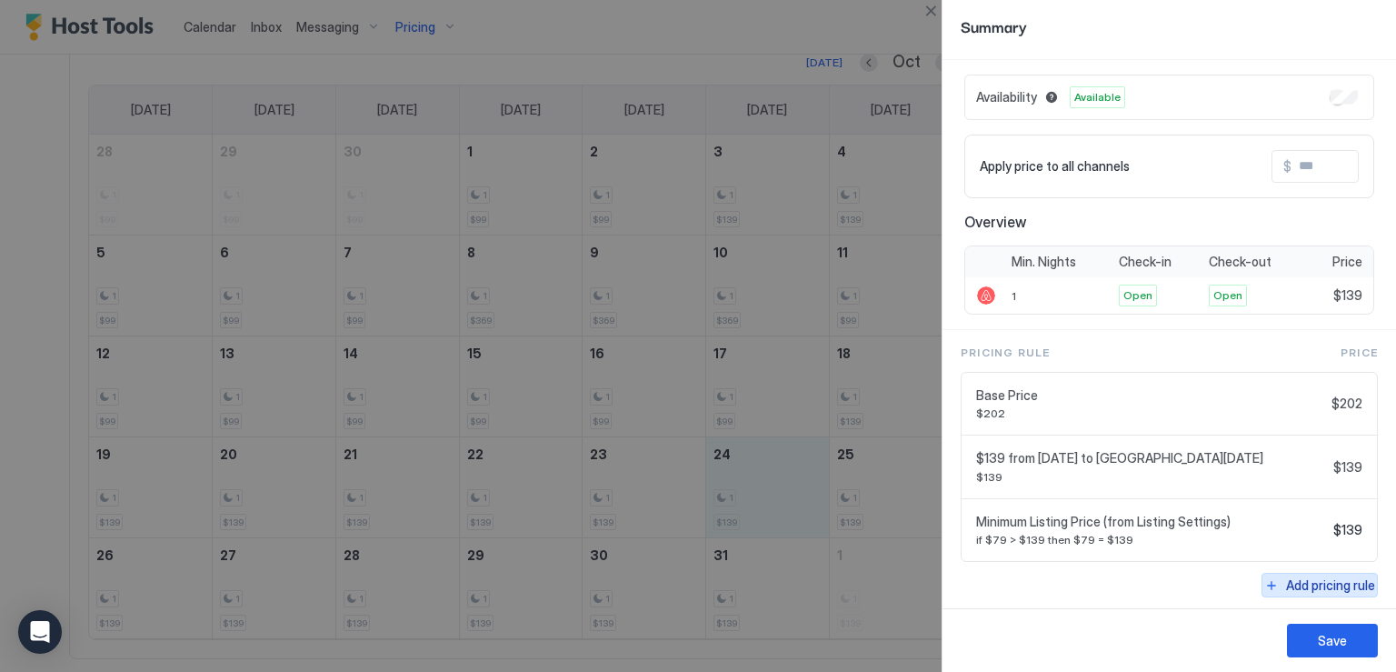
click at [1286, 580] on div "Add pricing rule" at bounding box center [1330, 584] width 89 height 19
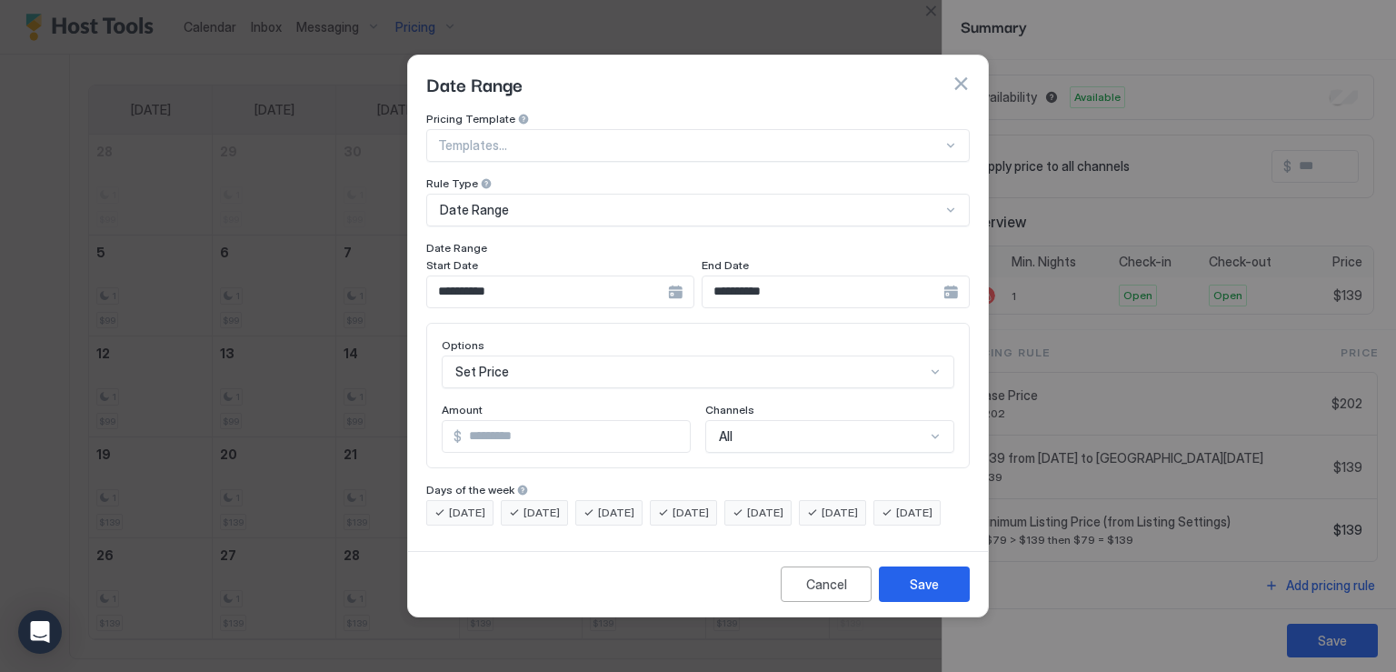
click at [694, 278] on div "**********" at bounding box center [560, 291] width 268 height 33
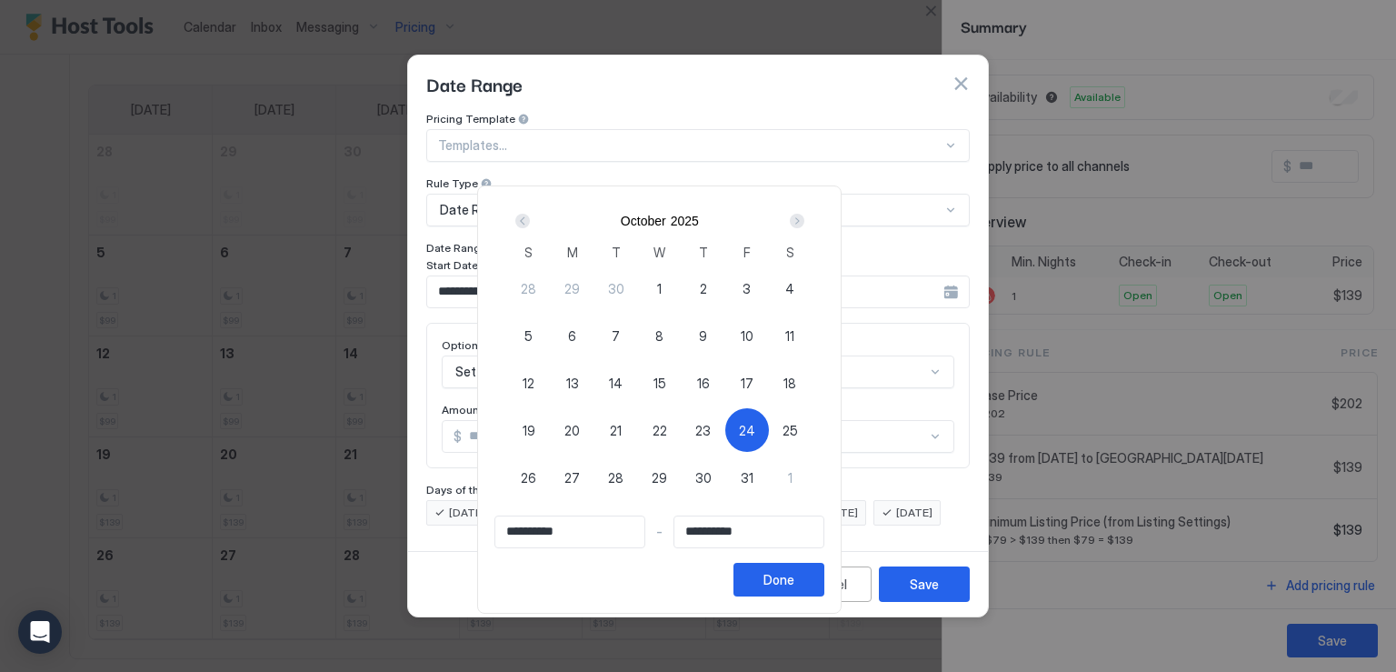
click at [804, 223] on div "Next" at bounding box center [797, 221] width 15 height 15
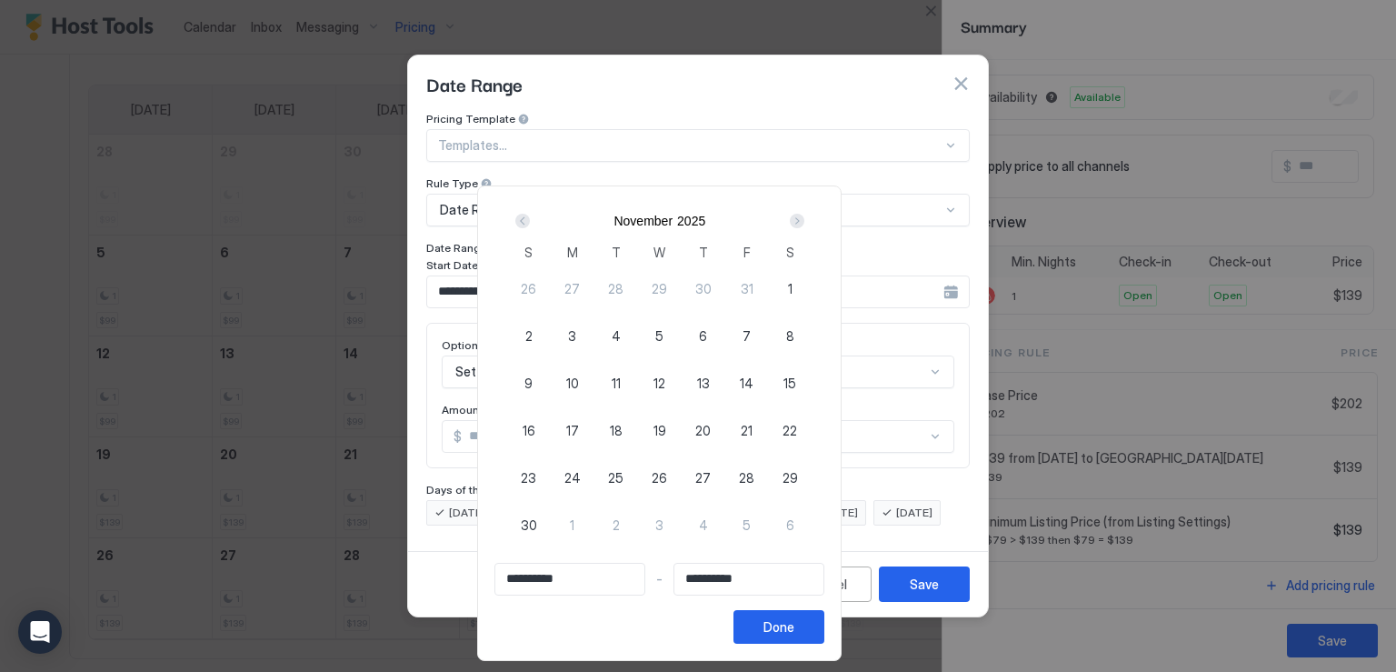
click at [804, 223] on div "Next" at bounding box center [797, 221] width 15 height 15
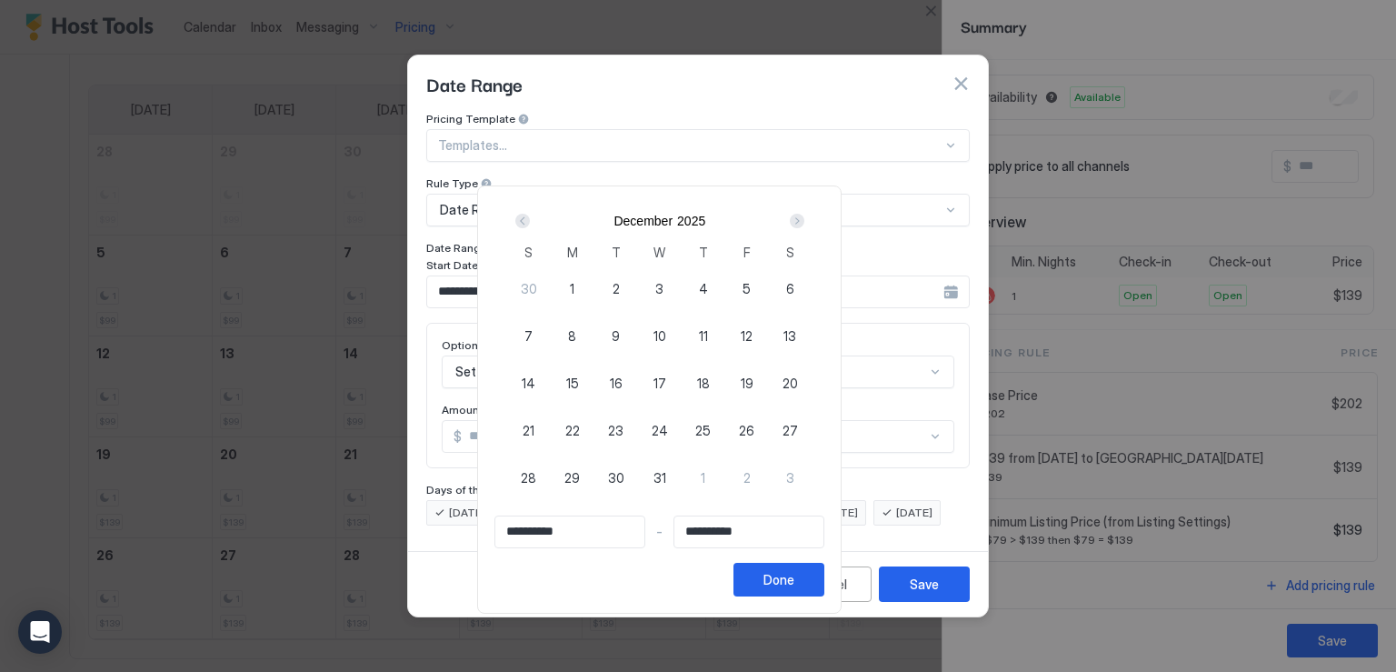
click at [682, 430] on div "24" at bounding box center [660, 430] width 44 height 44
type input "**********"
click at [530, 221] on div "Prev" at bounding box center [522, 221] width 15 height 15
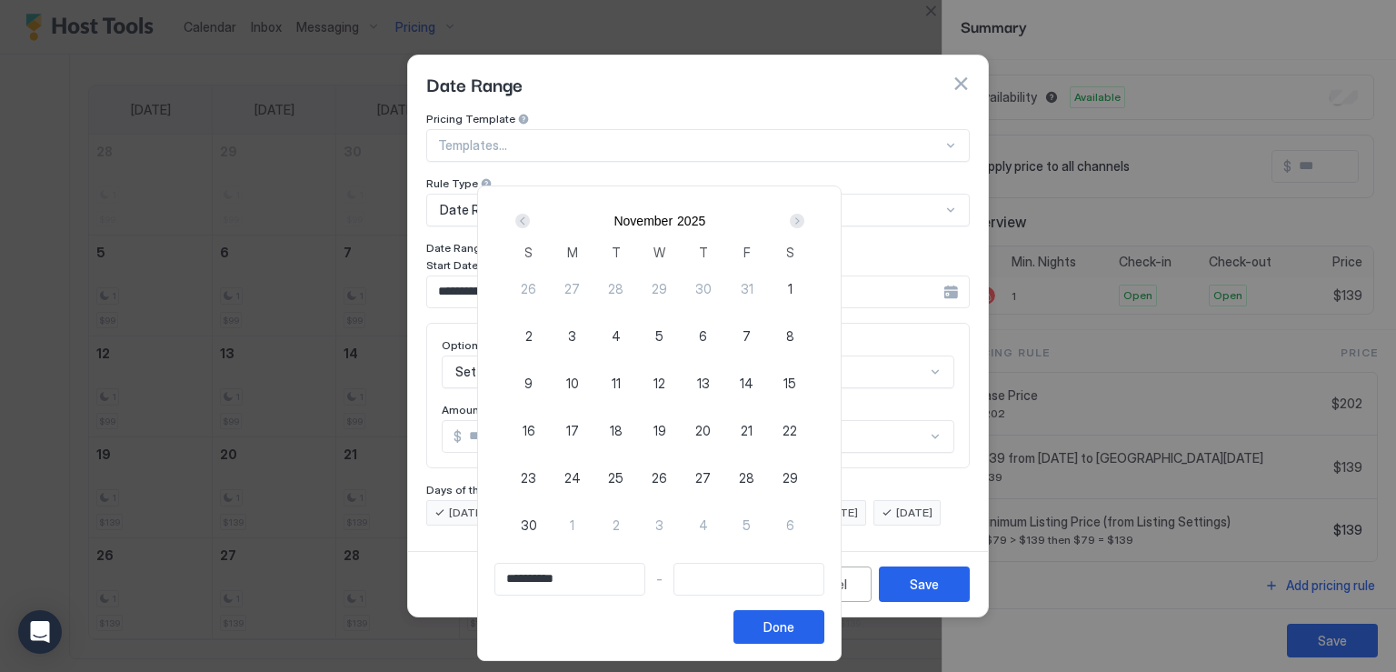
click at [530, 221] on div "Prev" at bounding box center [522, 221] width 15 height 15
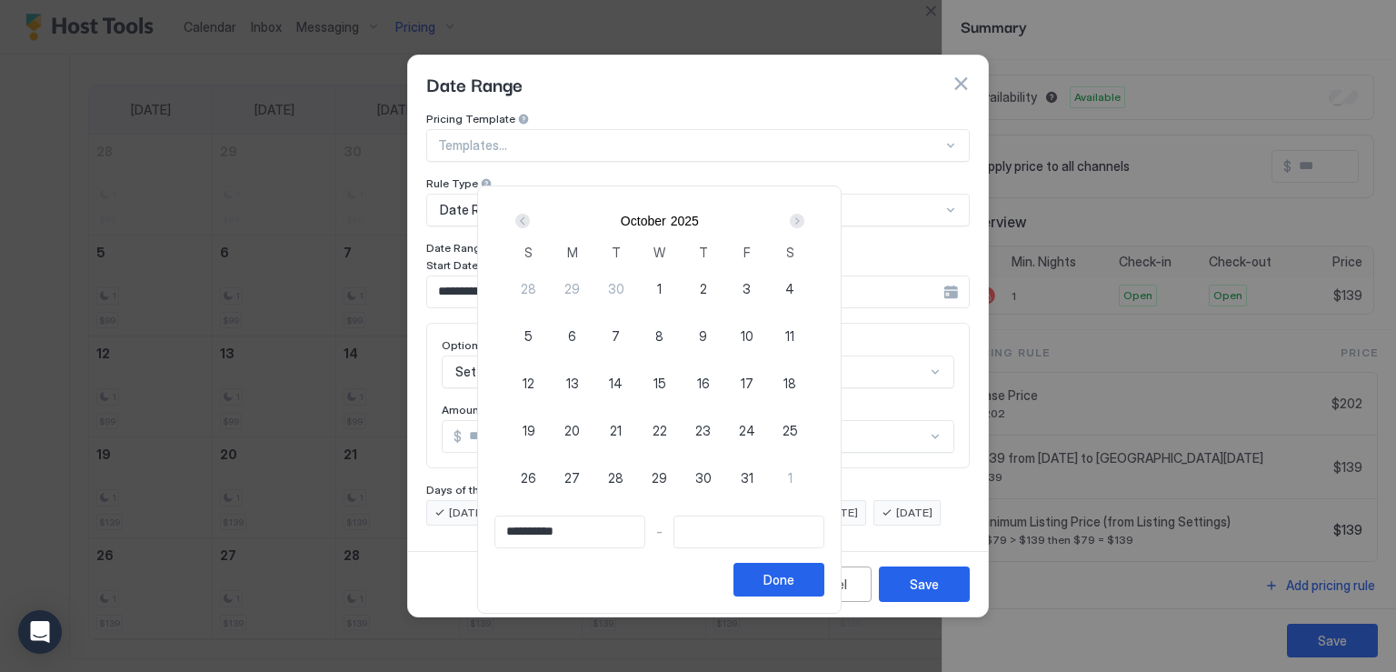
click at [755, 428] on span "24" at bounding box center [747, 430] width 16 height 19
type input "**********"
click at [804, 219] on div "Next" at bounding box center [797, 221] width 15 height 15
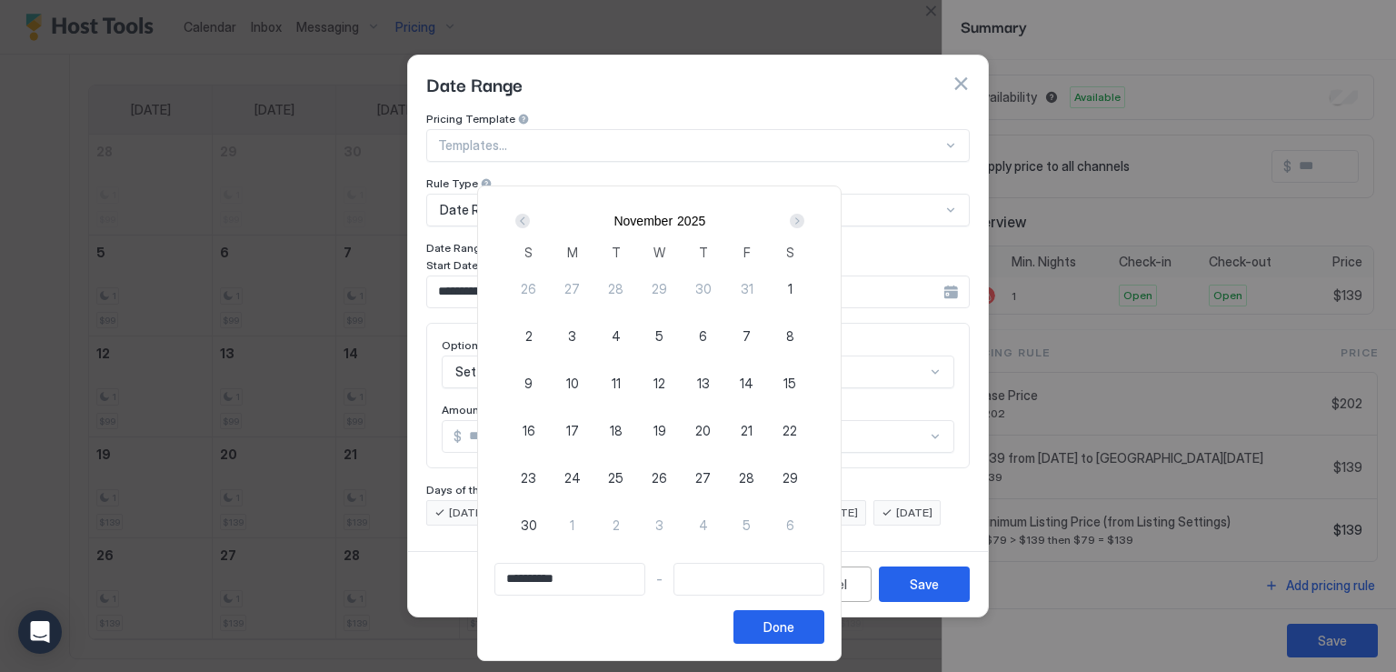
click at [804, 219] on div "Next" at bounding box center [797, 221] width 15 height 15
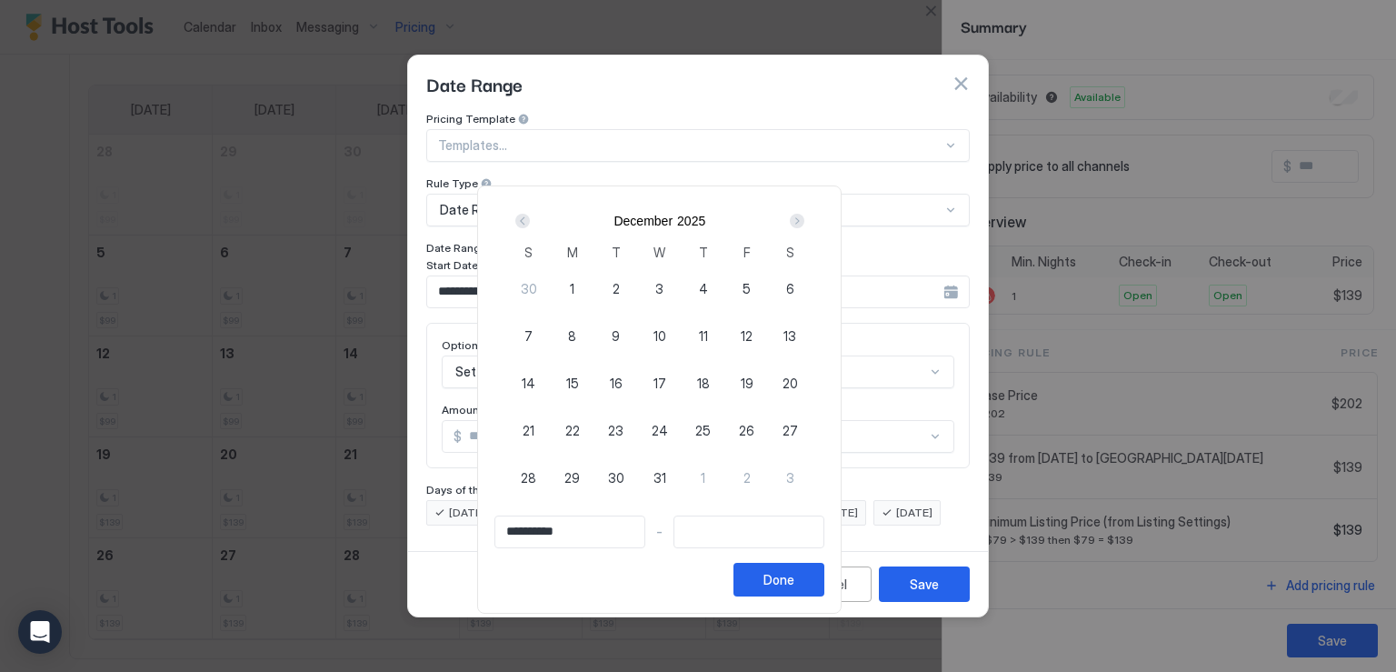
type input "**********"
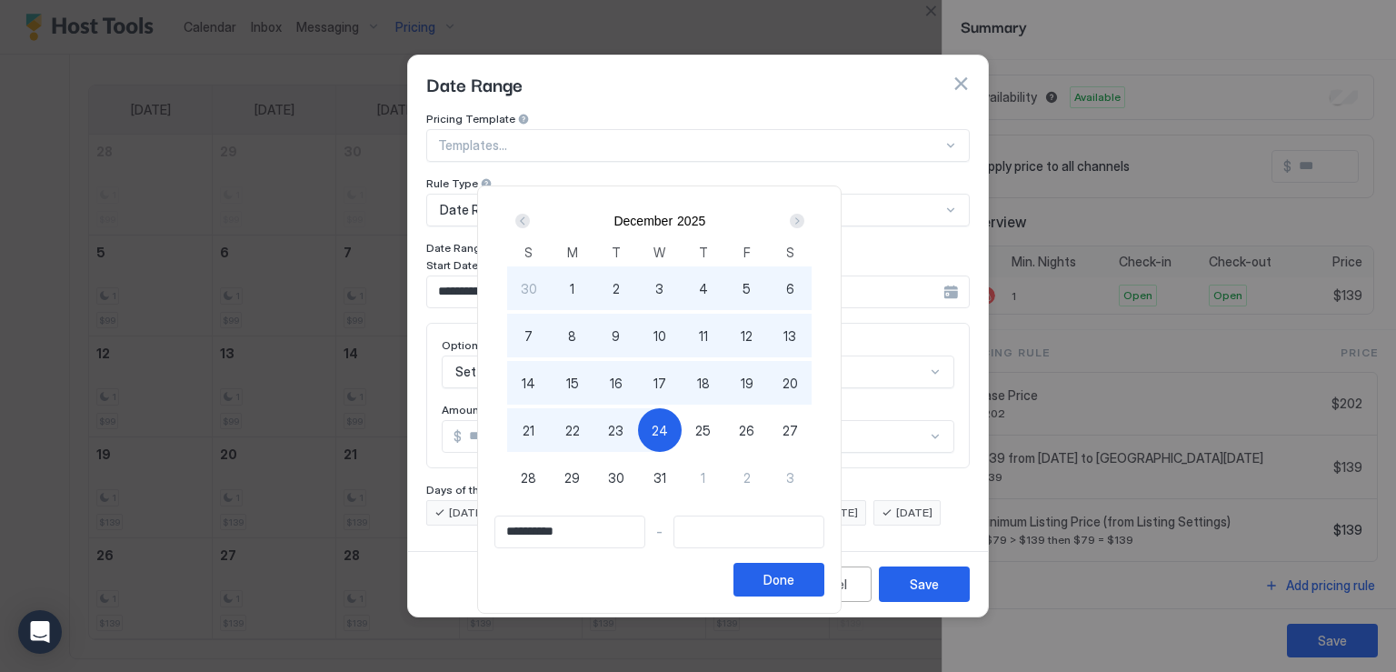
click at [668, 429] on span "24" at bounding box center [660, 430] width 16 height 19
type input "**********"
click at [794, 575] on div "Done" at bounding box center [778, 579] width 31 height 19
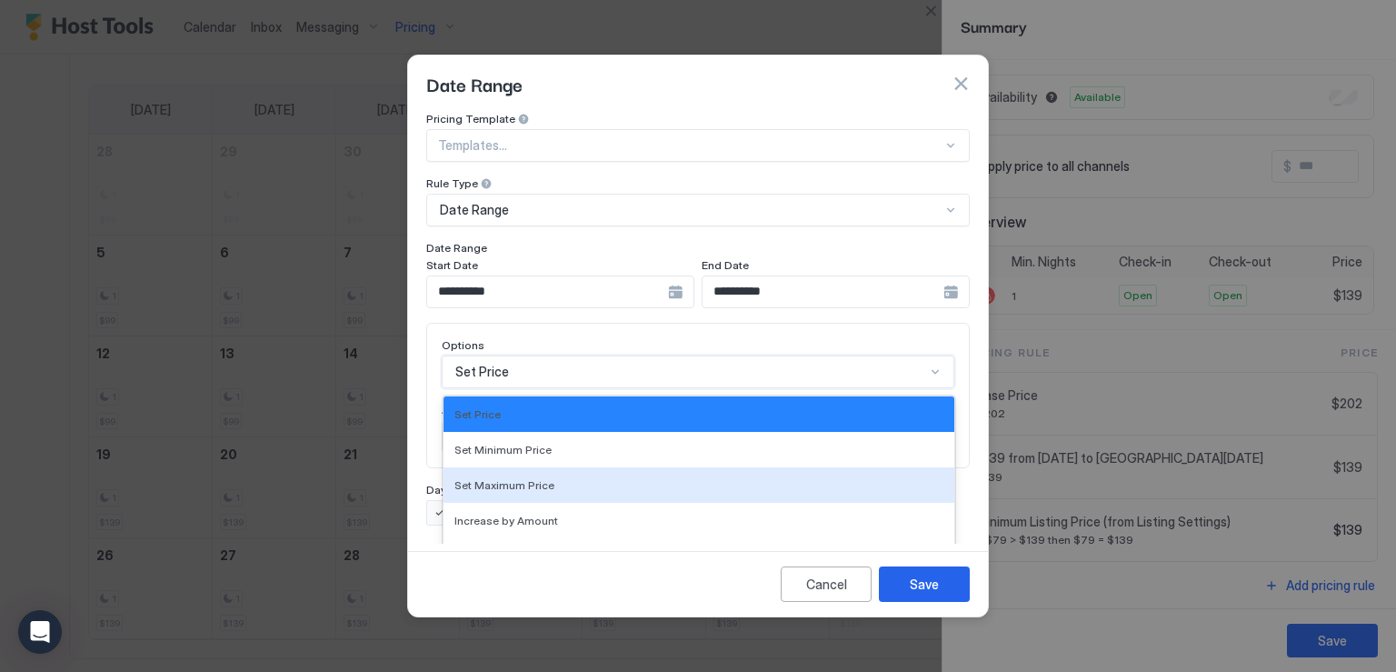
click at [550, 356] on div "17 results available. Use Up and Down to choose options, press Enter to select …" at bounding box center [698, 371] width 513 height 33
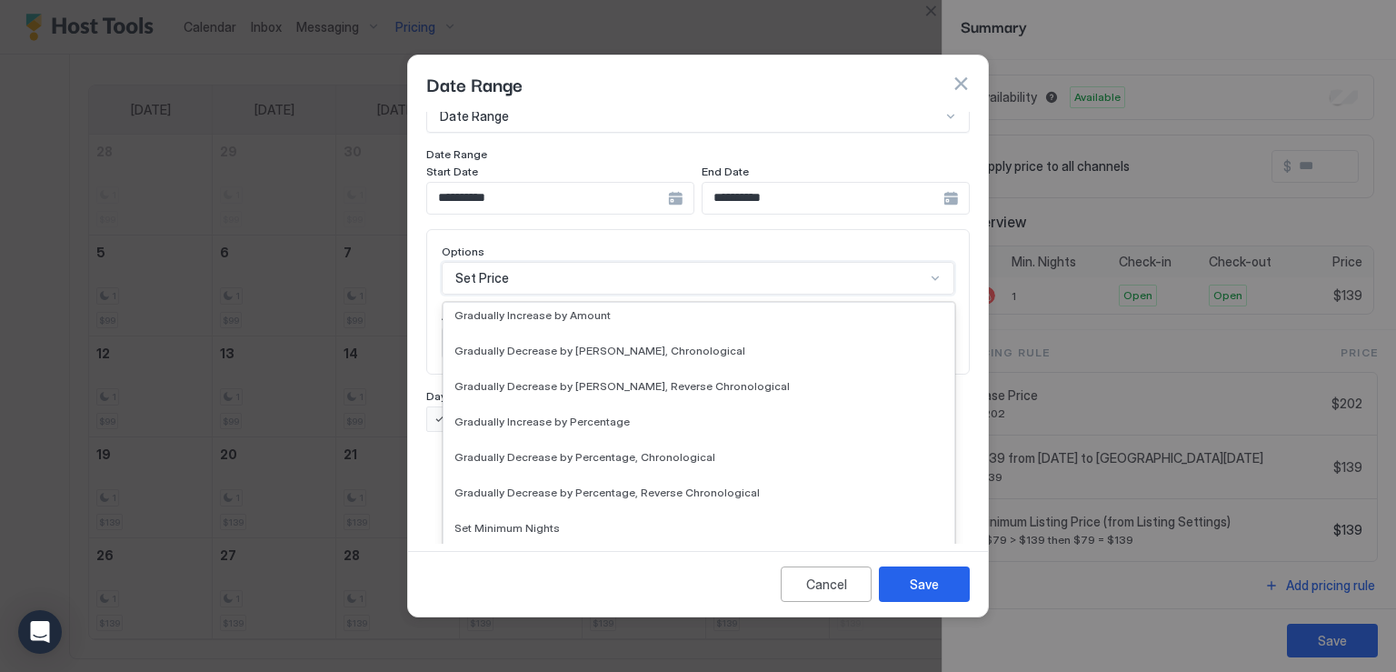
scroll to position [273, 0]
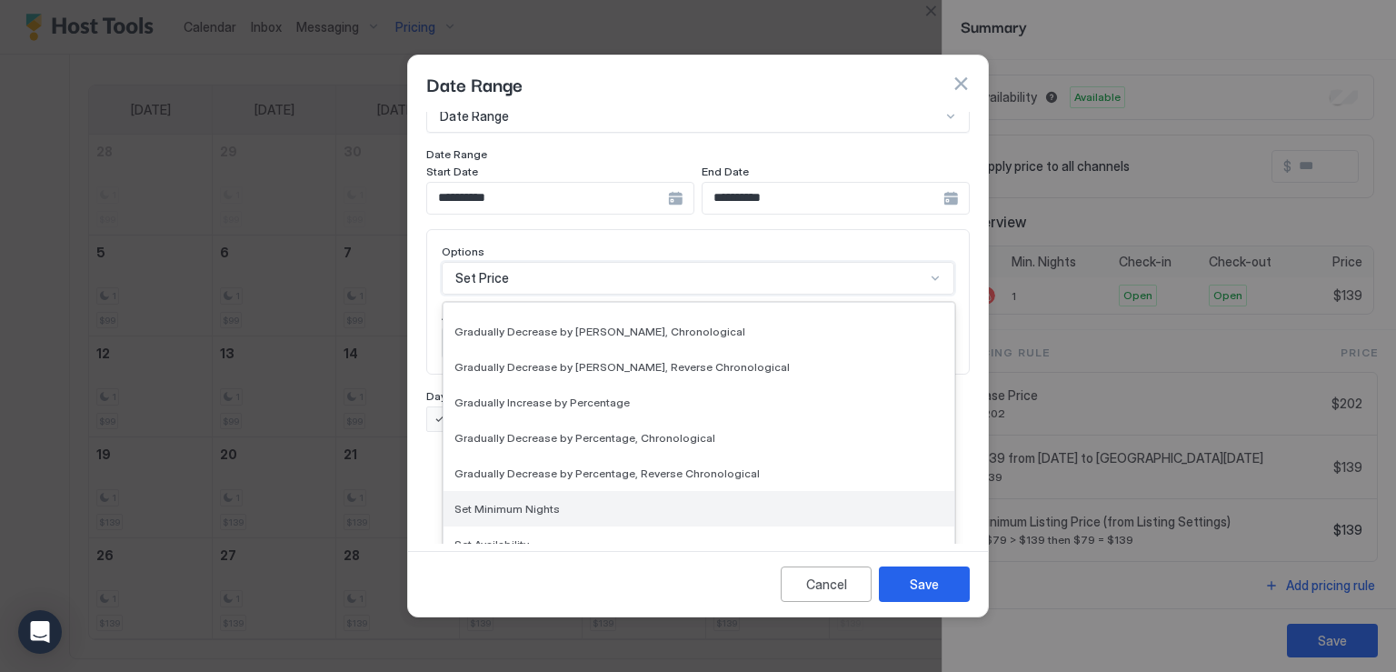
click at [533, 502] on span "Set Minimum Nights" at bounding box center [506, 509] width 105 height 14
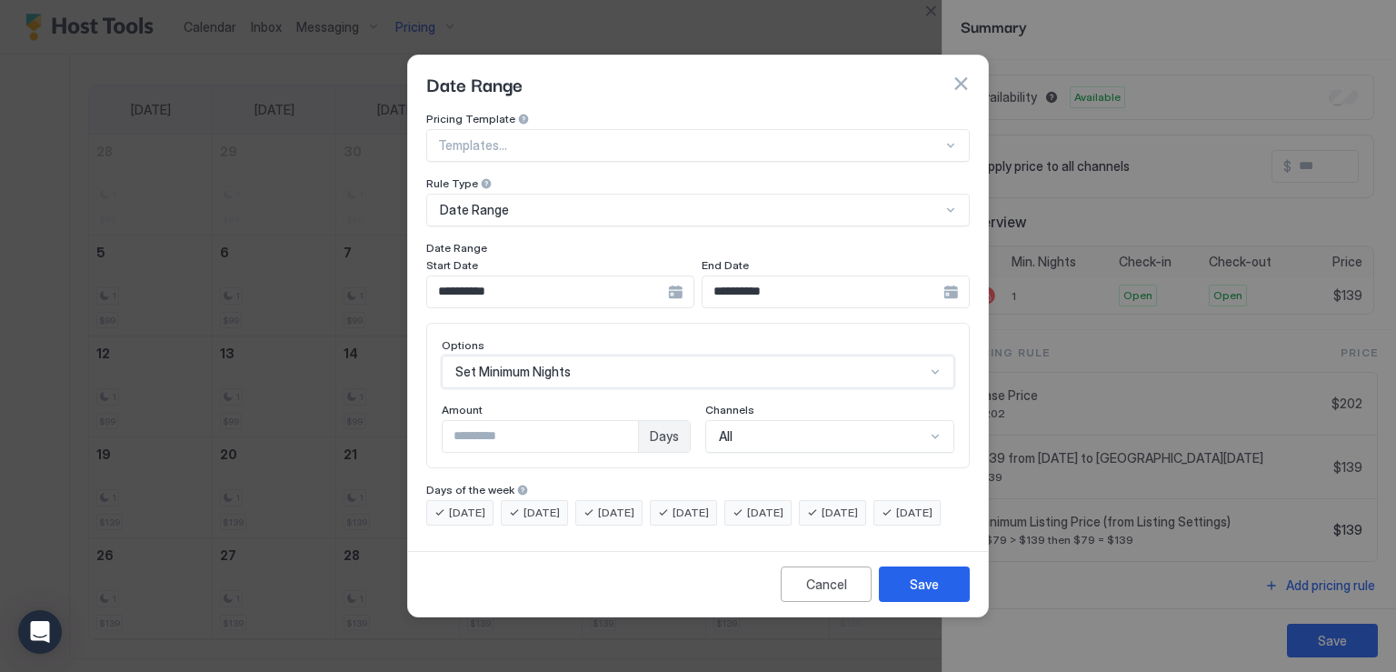
scroll to position [0, 0]
click at [502, 426] on input "*" at bounding box center [540, 436] width 195 height 31
type input "*"
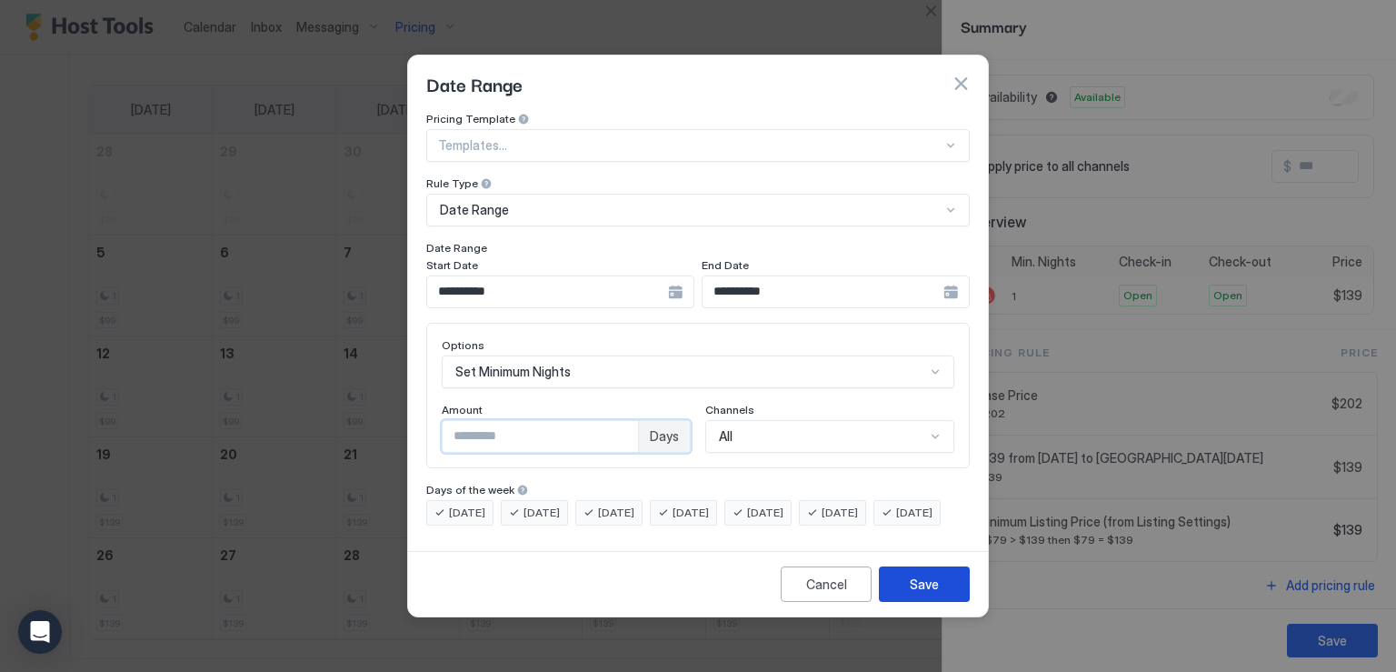
click at [940, 602] on button "Save" at bounding box center [924, 583] width 91 height 35
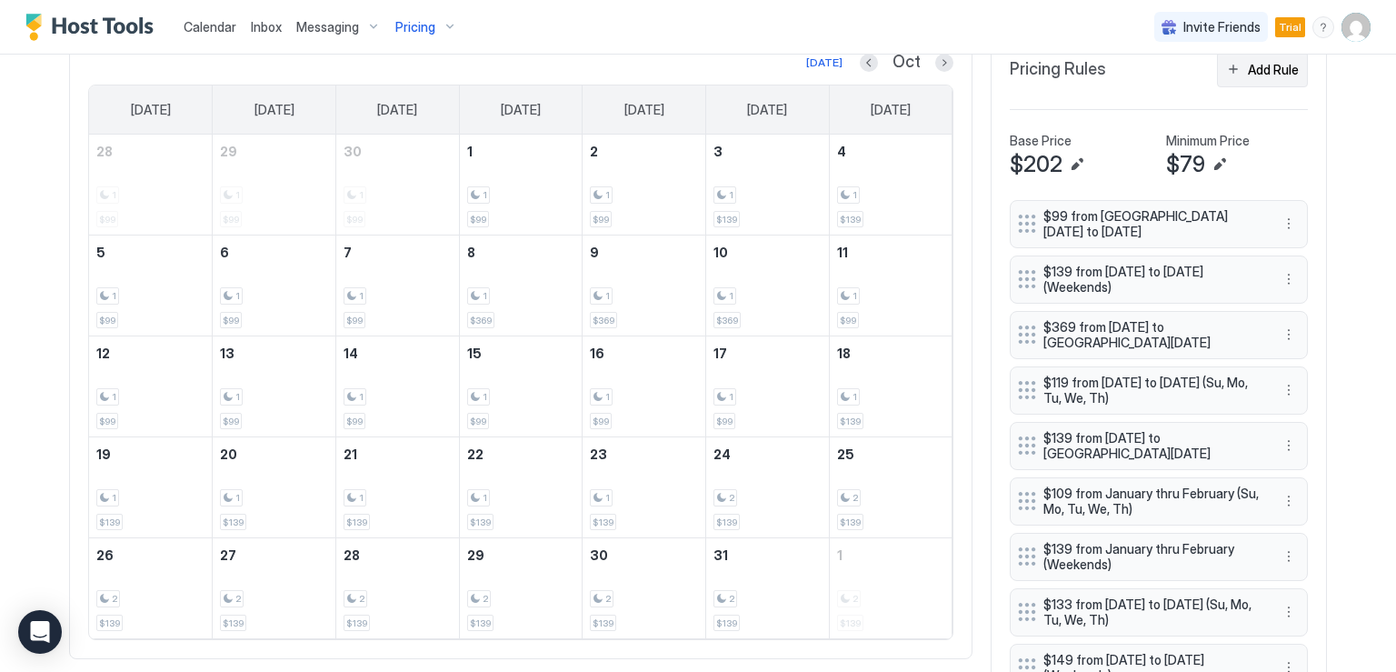
click at [1240, 78] on button "Add Rule" at bounding box center [1262, 69] width 91 height 35
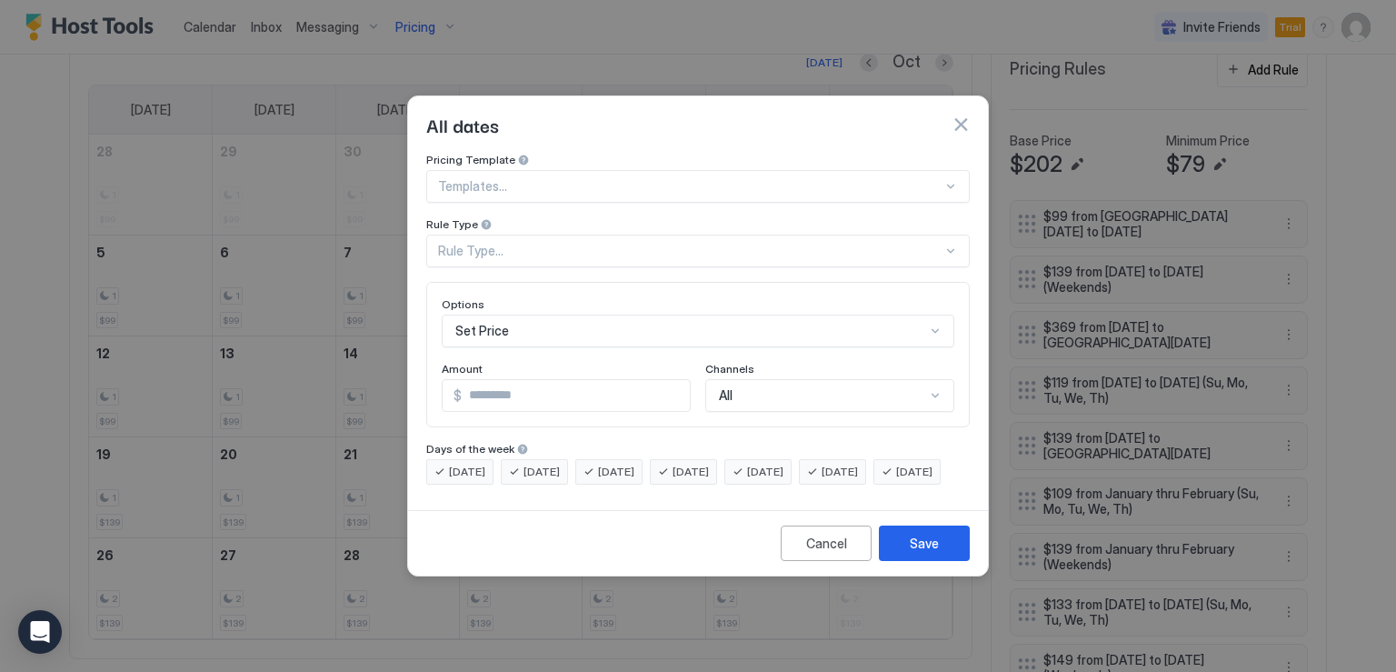
click at [578, 179] on div at bounding box center [690, 186] width 504 height 16
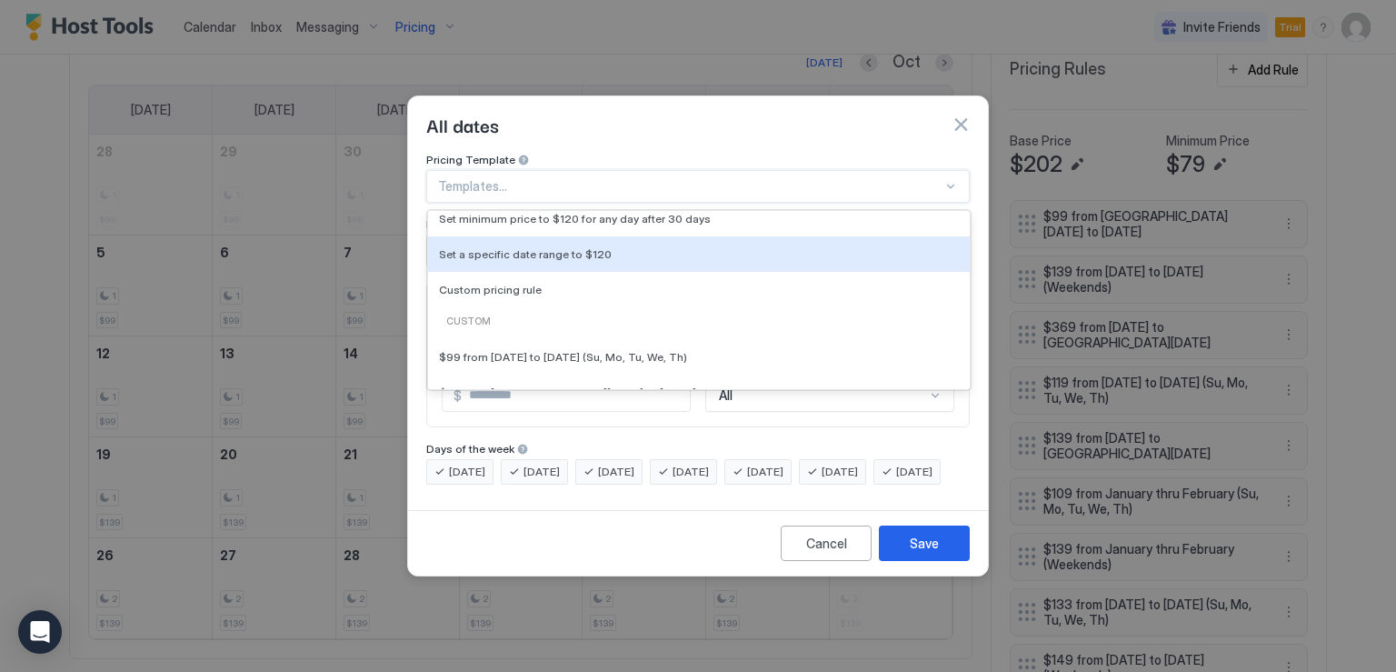
scroll to position [182, 0]
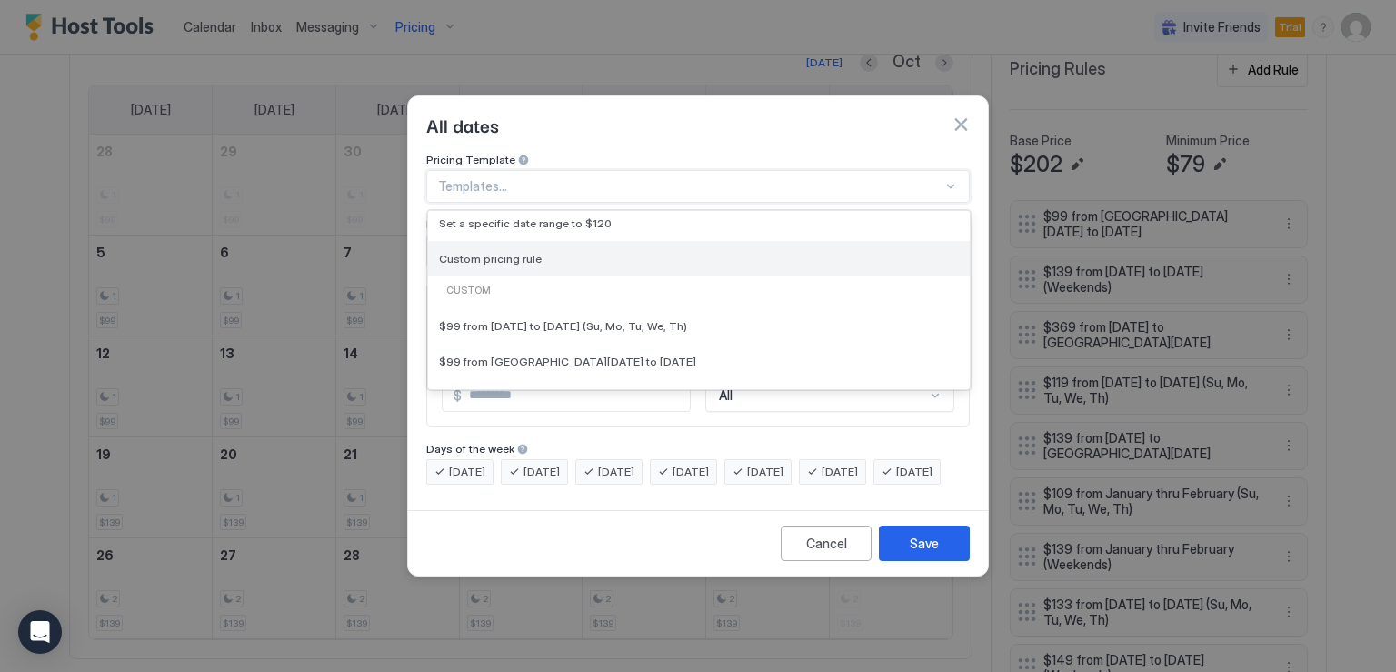
click at [538, 252] on div "Custom pricing rule" at bounding box center [699, 259] width 520 height 14
type input "***"
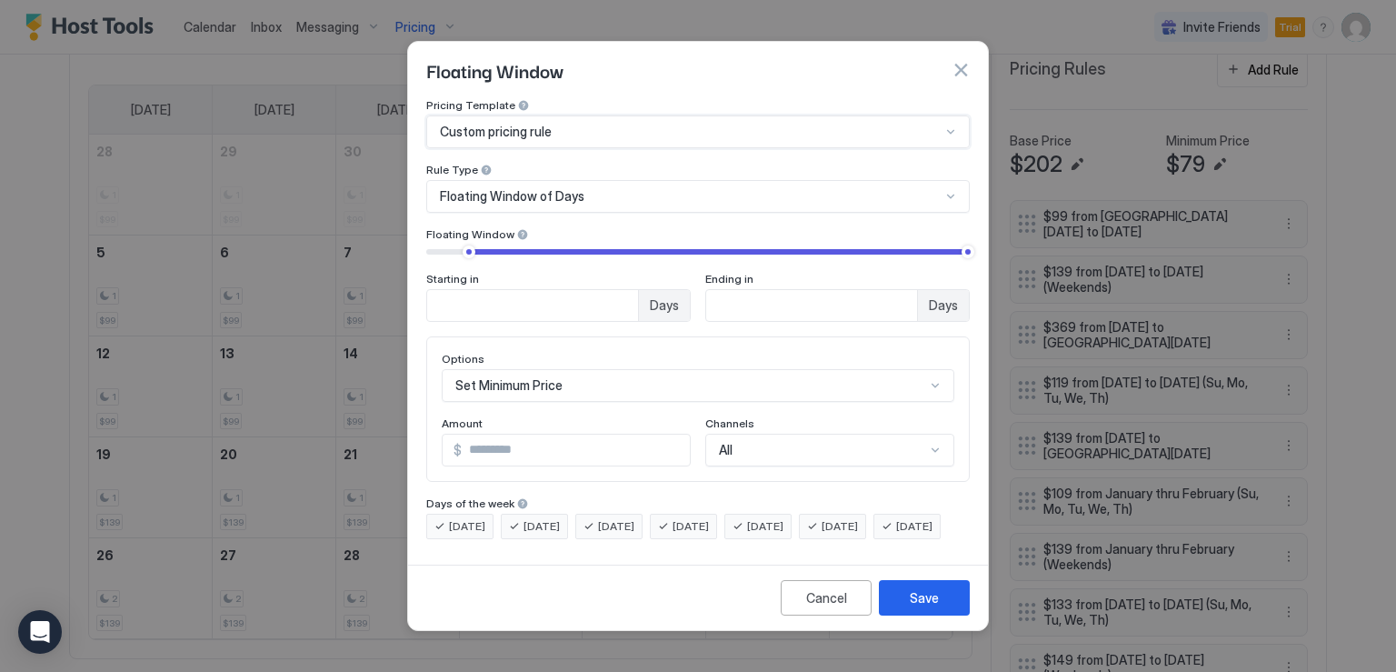
click at [536, 124] on span "Custom pricing rule" at bounding box center [496, 132] width 112 height 16
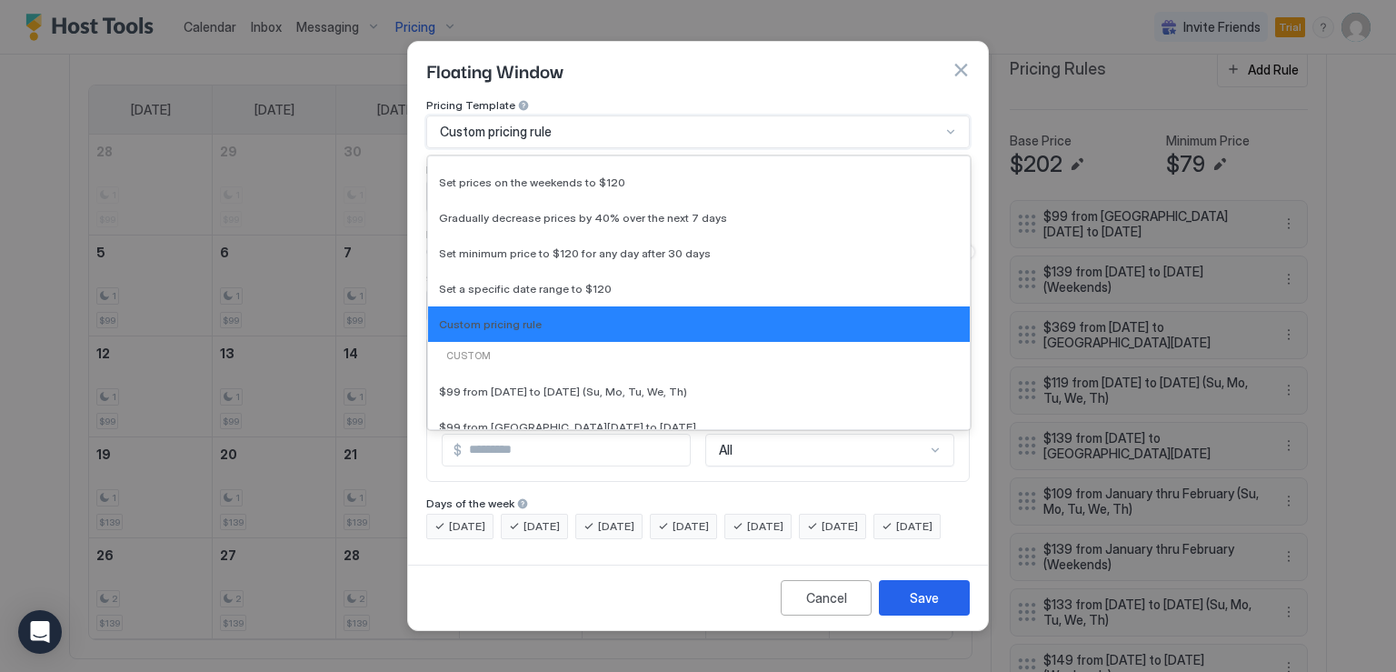
scroll to position [0, 0]
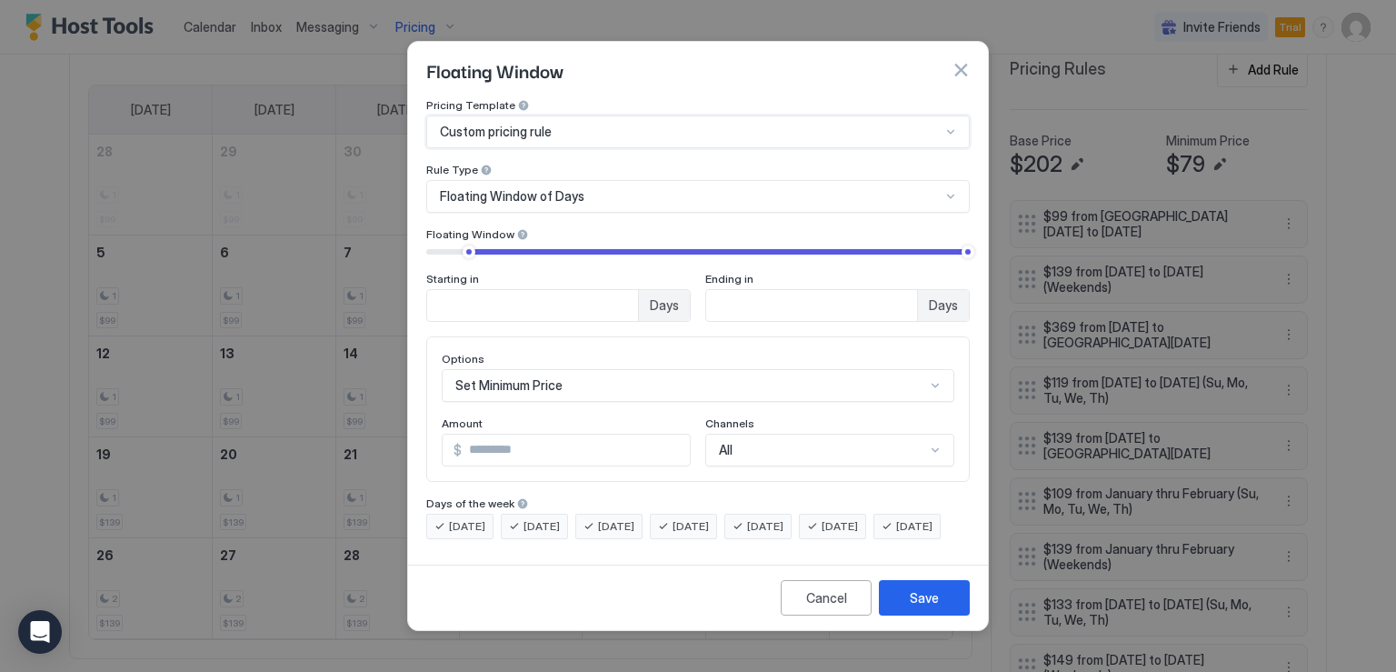
click at [578, 124] on div "Custom pricing rule" at bounding box center [690, 132] width 501 height 16
click at [967, 61] on button "button" at bounding box center [961, 70] width 18 height 18
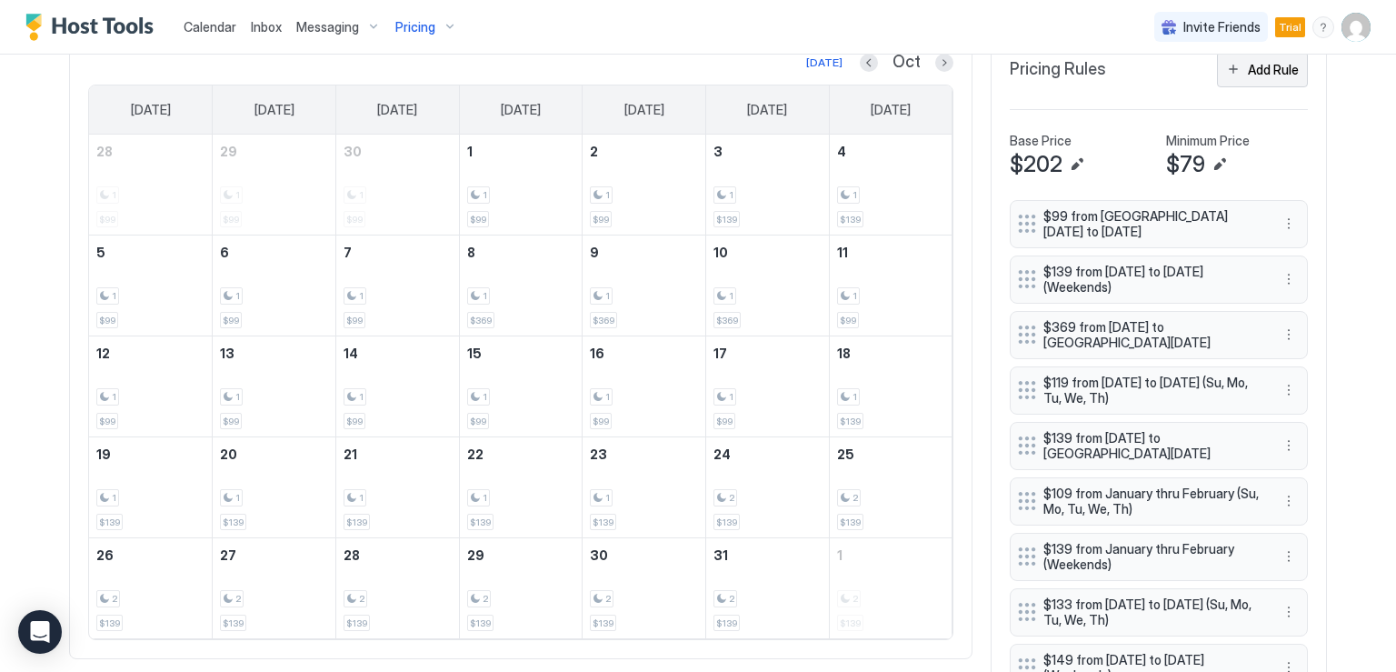
click at [1232, 75] on button "Add Rule" at bounding box center [1262, 69] width 91 height 35
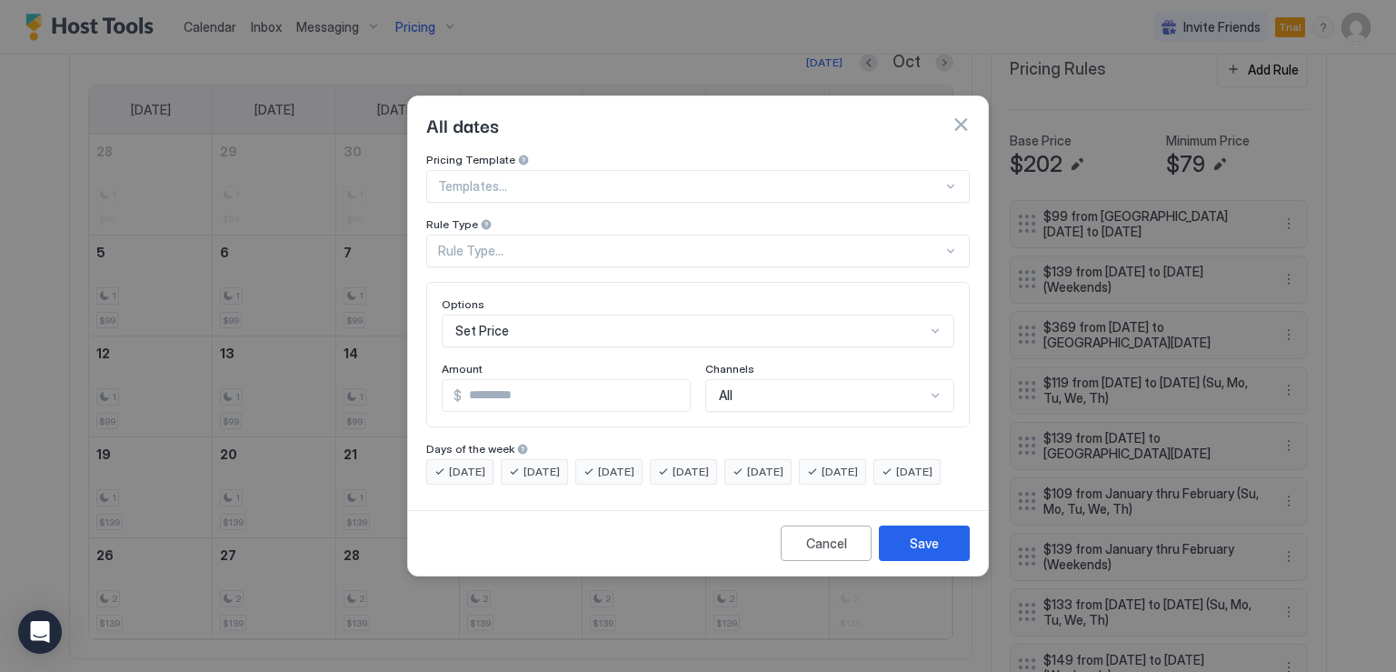
click at [625, 244] on div "Rule Type..." at bounding box center [697, 250] width 543 height 33
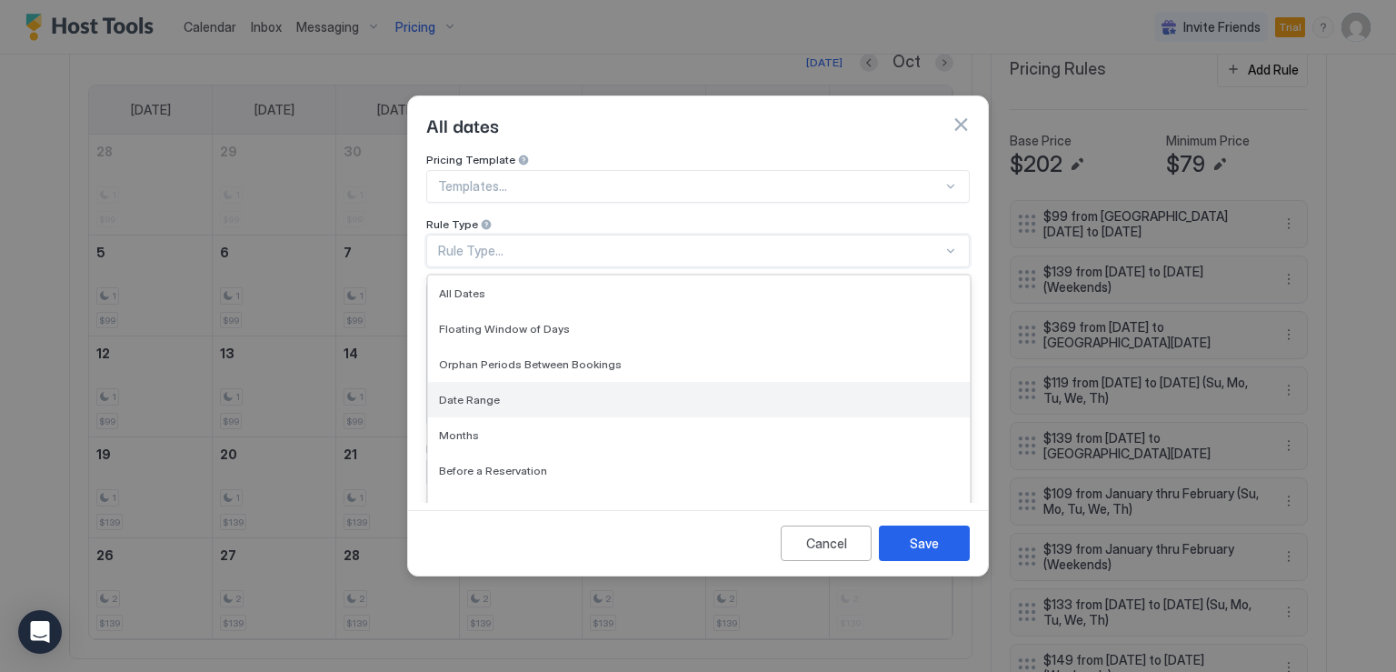
click at [533, 393] on div "Date Range" at bounding box center [699, 400] width 520 height 14
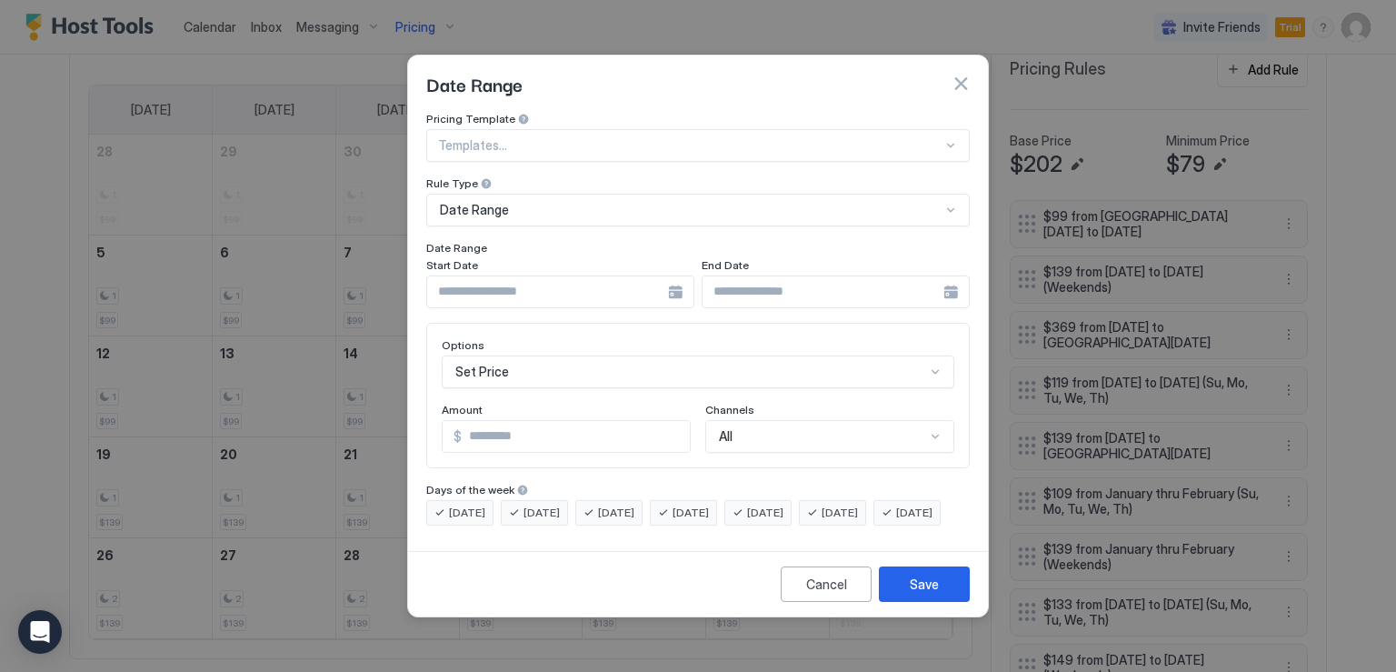
click at [670, 275] on div at bounding box center [560, 291] width 268 height 33
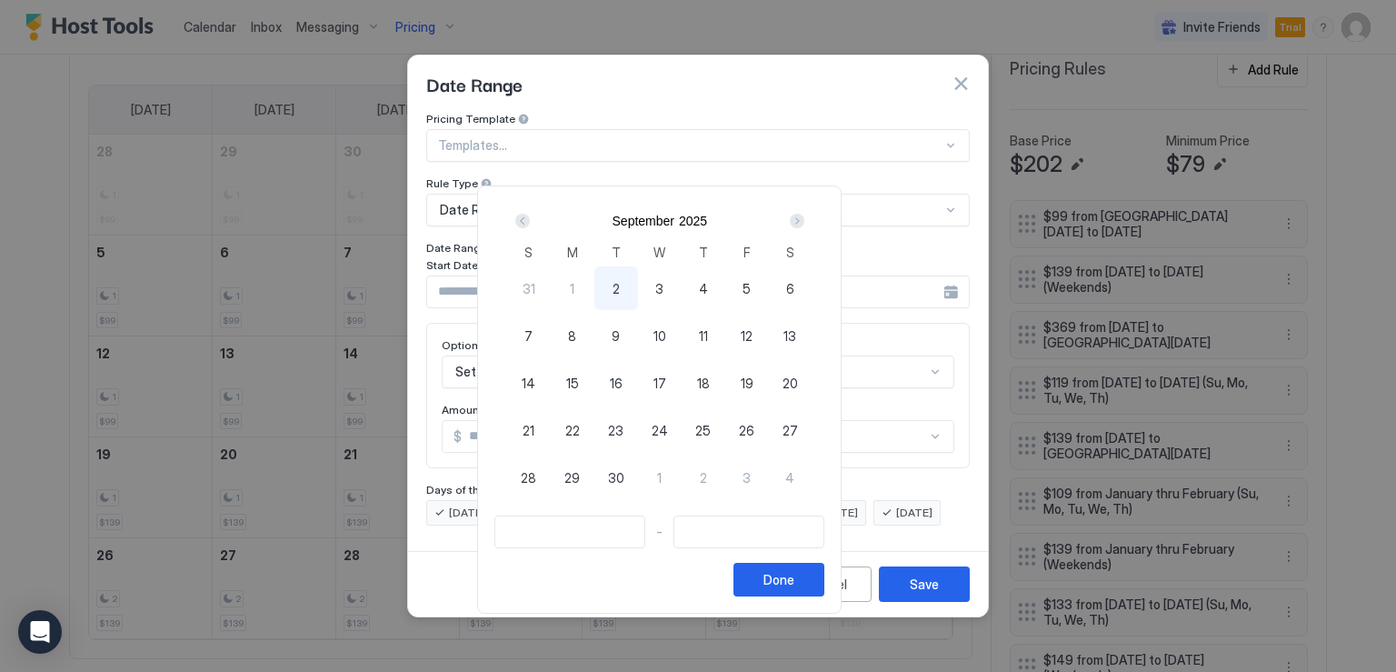
click at [804, 219] on div "Next" at bounding box center [797, 221] width 15 height 15
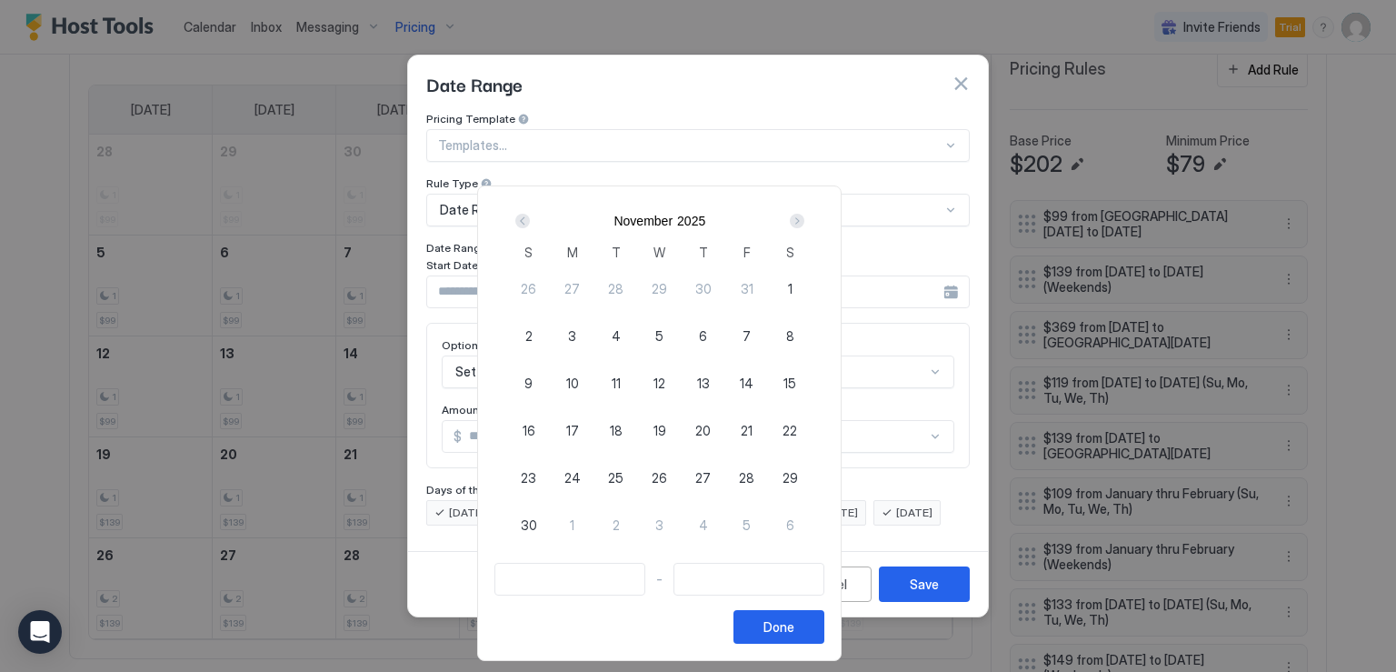
click at [804, 219] on div "Next" at bounding box center [797, 221] width 15 height 15
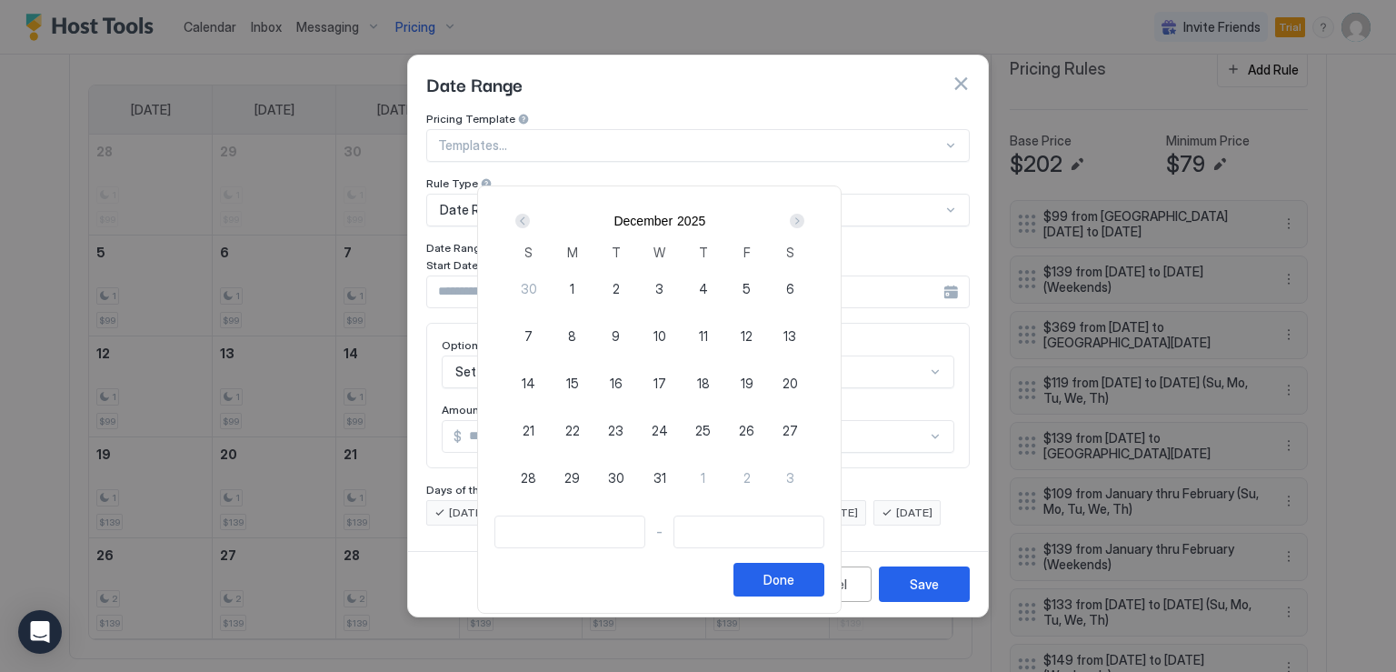
click at [682, 424] on div "24" at bounding box center [660, 430] width 44 height 44
type input "**********"
click at [804, 221] on div "Next" at bounding box center [797, 221] width 15 height 15
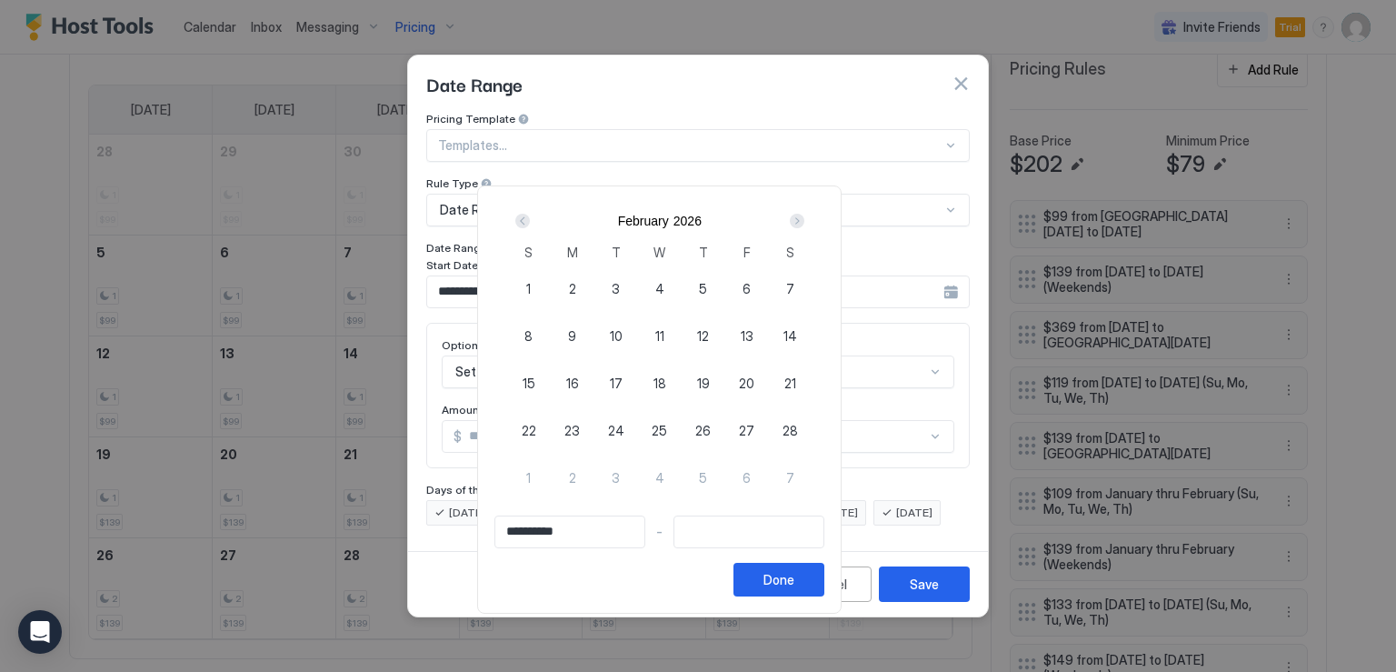
click at [804, 221] on div "Next" at bounding box center [797, 221] width 15 height 15
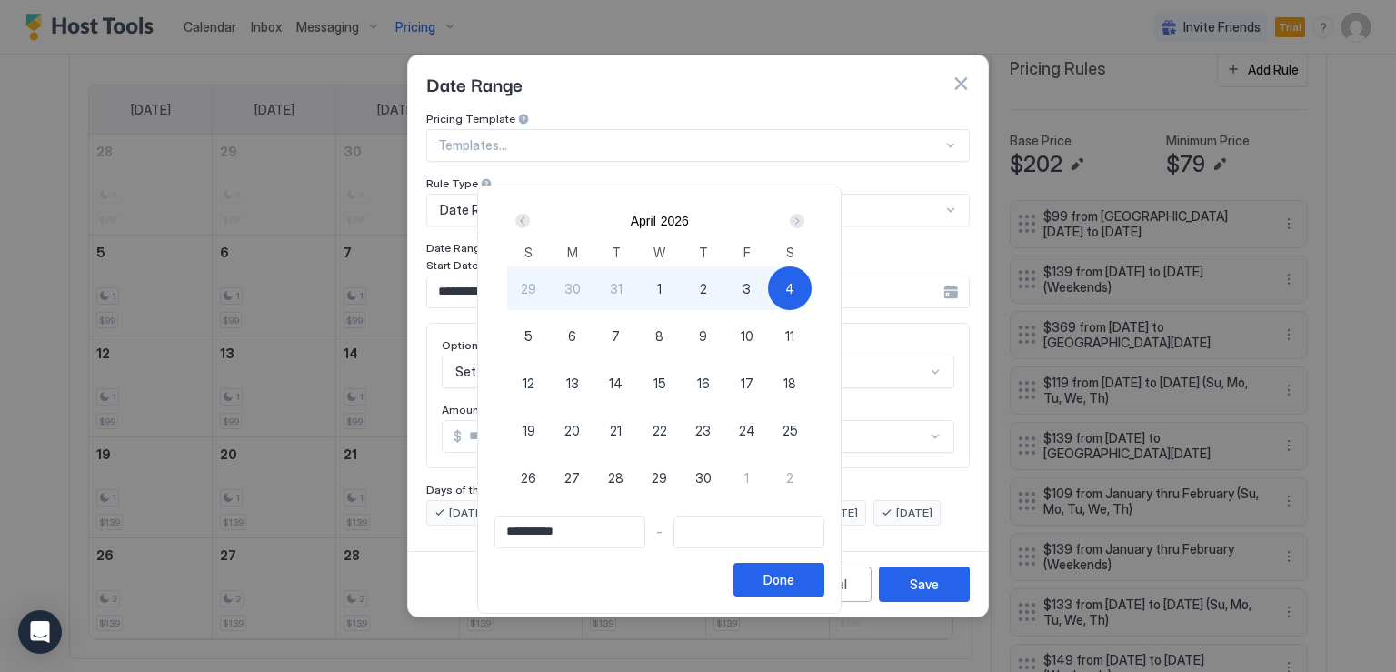
click at [804, 221] on div "Next" at bounding box center [797, 221] width 15 height 15
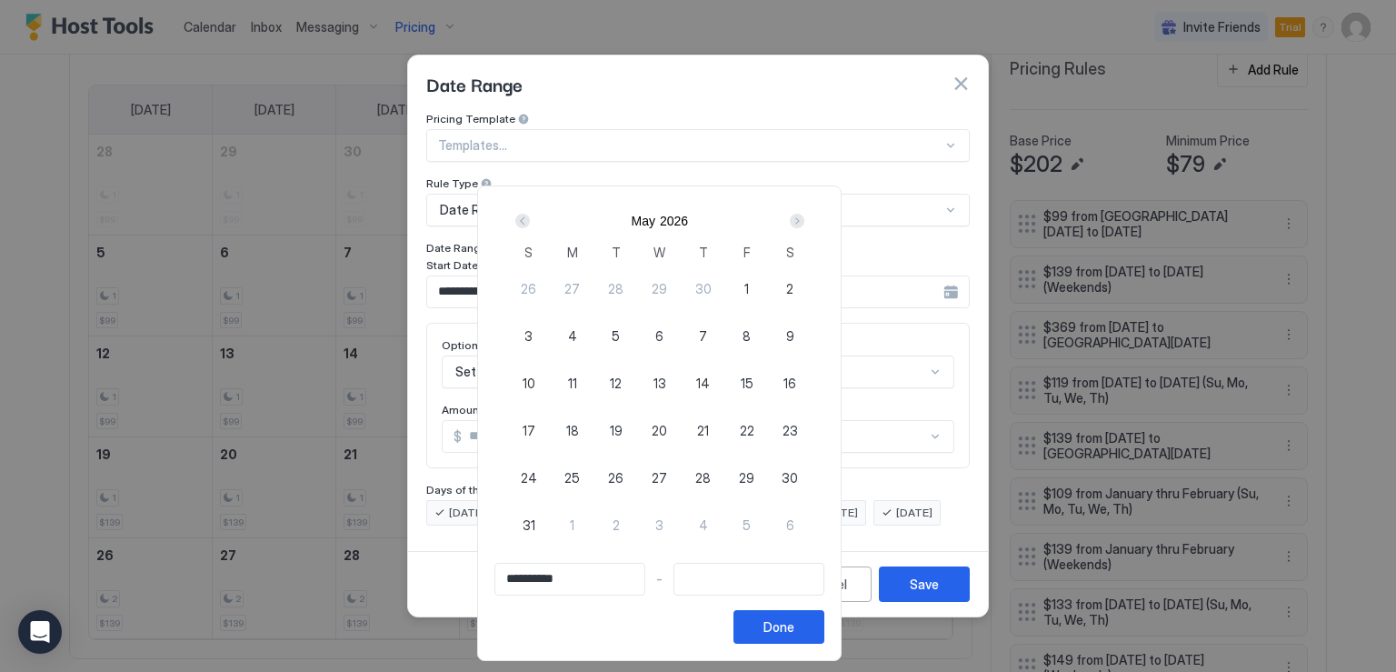
click at [804, 221] on div "Next" at bounding box center [797, 221] width 15 height 15
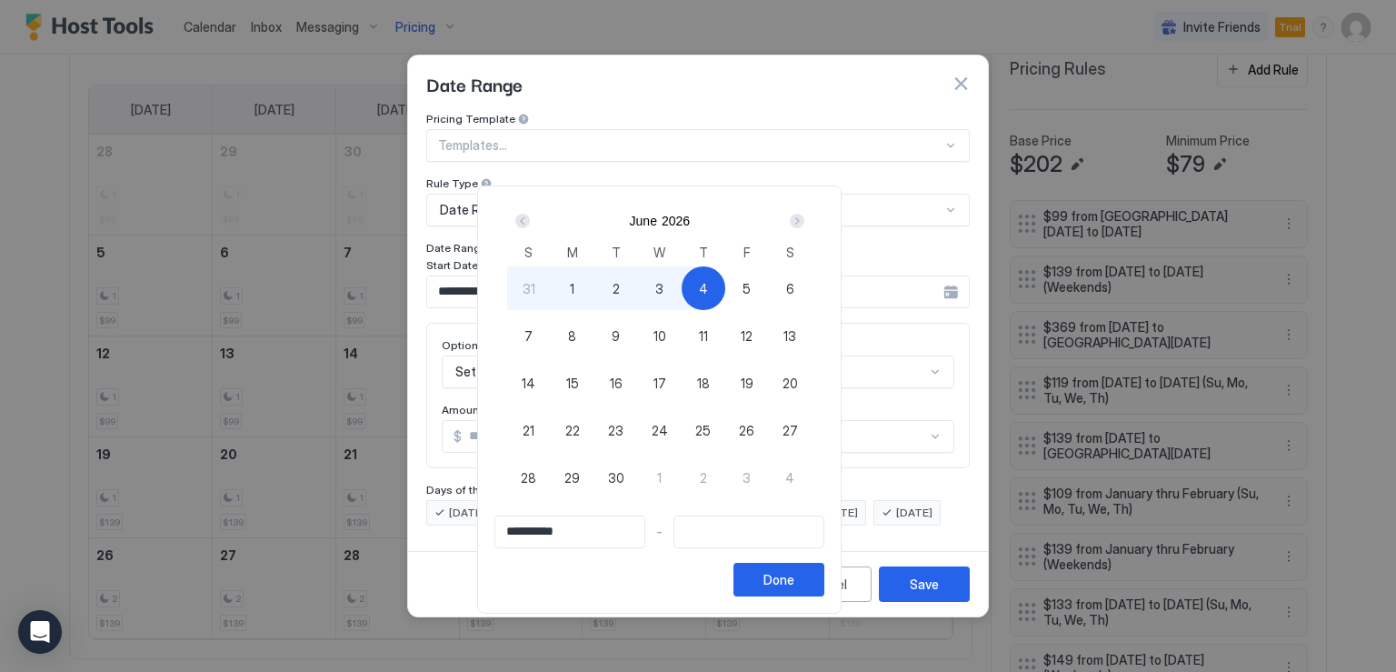
type input "**********"
click at [725, 320] on div "11" at bounding box center [704, 336] width 44 height 44
type input "**********"
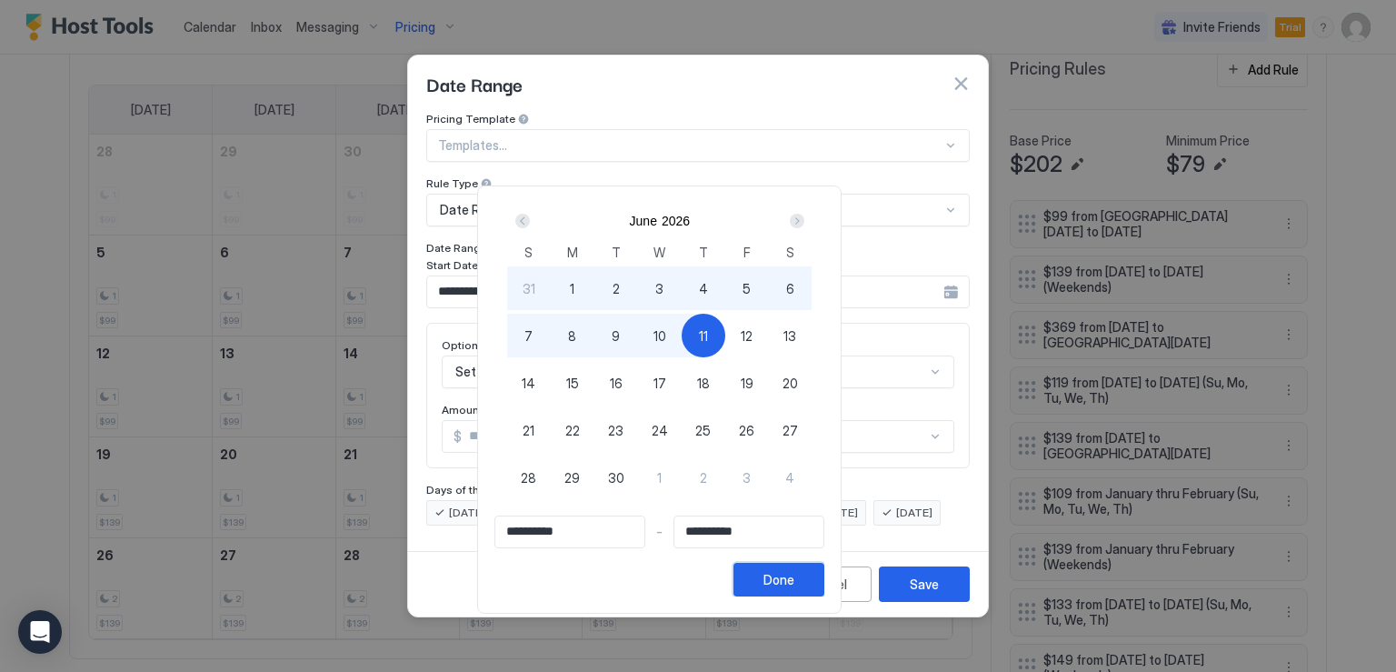
click at [794, 576] on div "Done" at bounding box center [778, 579] width 31 height 19
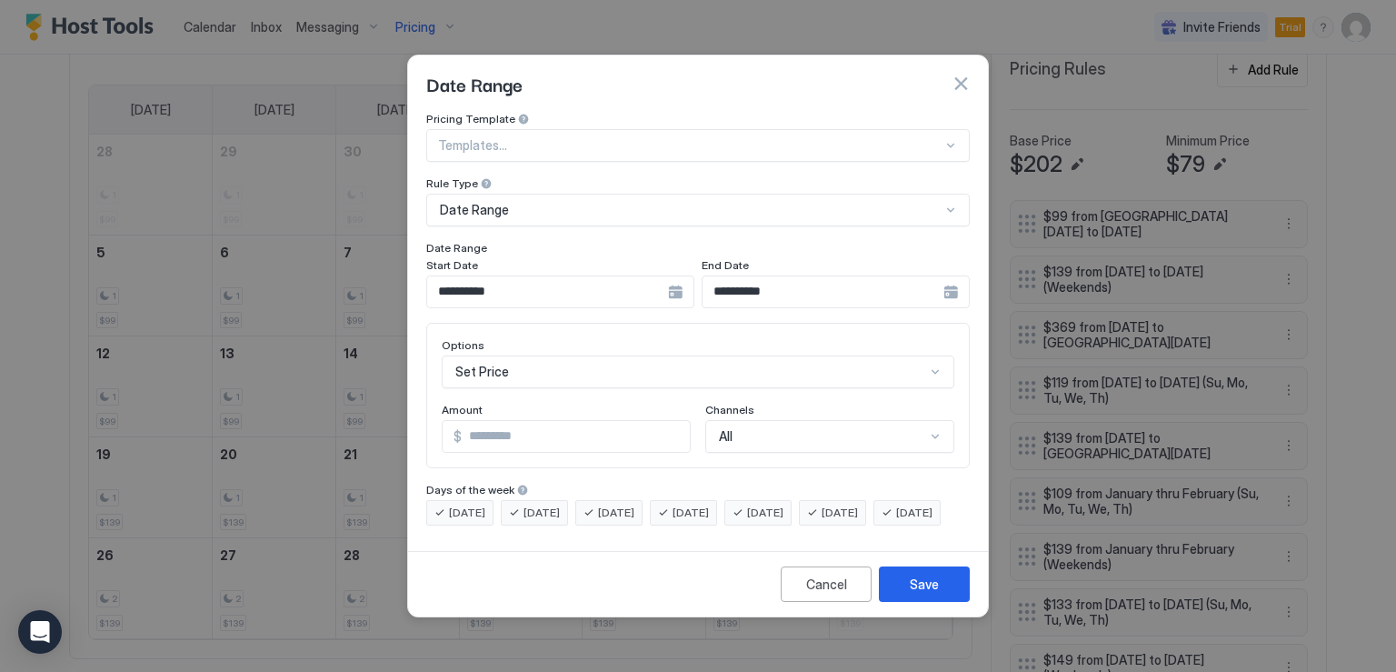
click at [530, 355] on div "Set Price" at bounding box center [698, 371] width 513 height 33
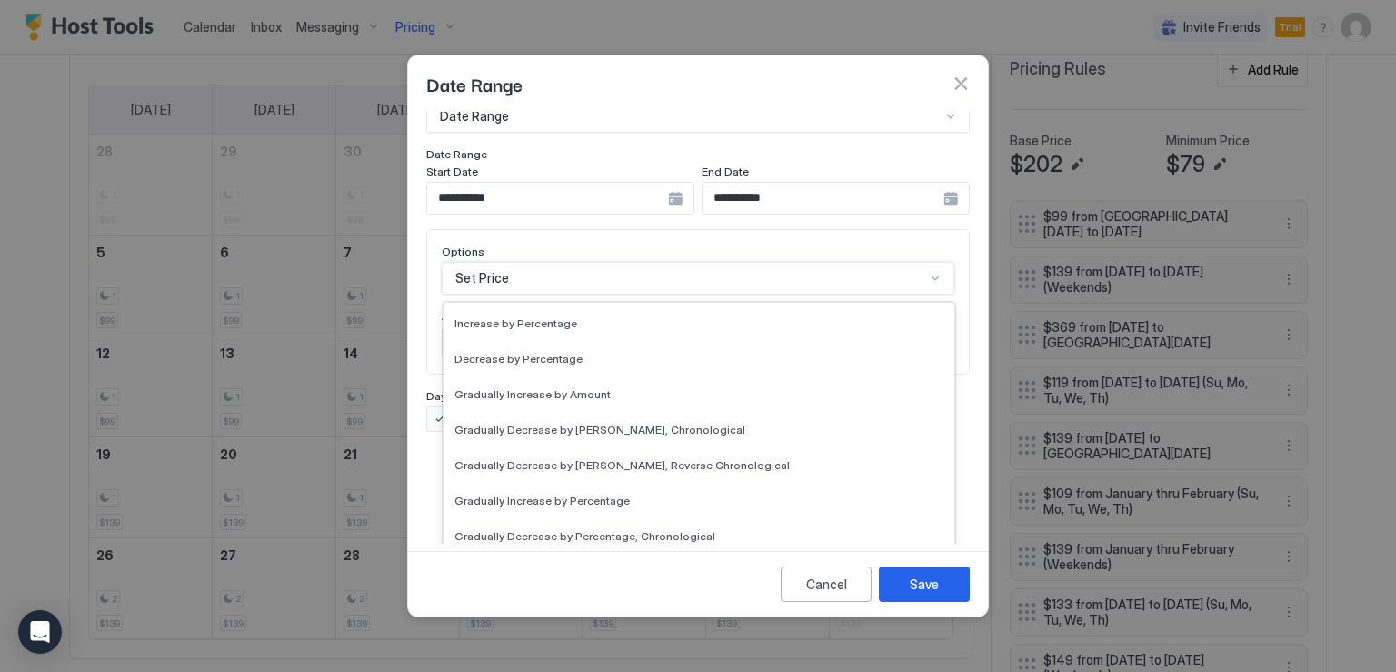
scroll to position [273, 0]
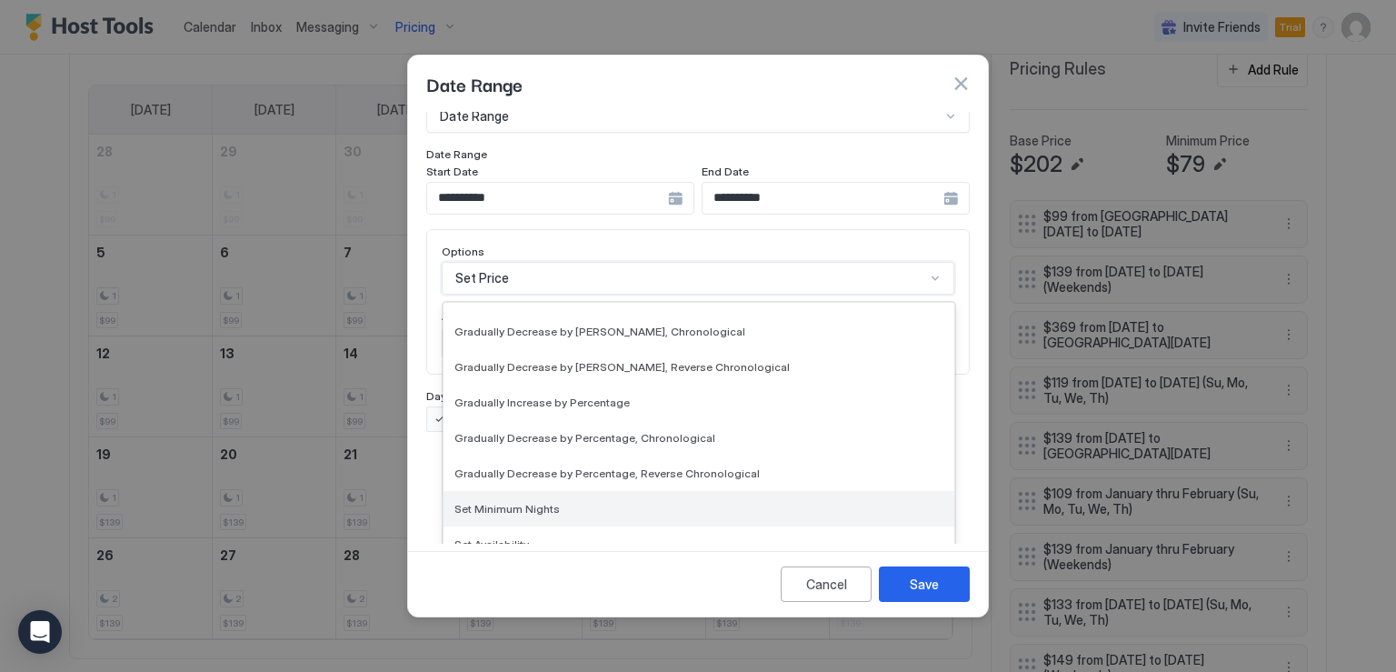
click at [523, 502] on span "Set Minimum Nights" at bounding box center [506, 509] width 105 height 14
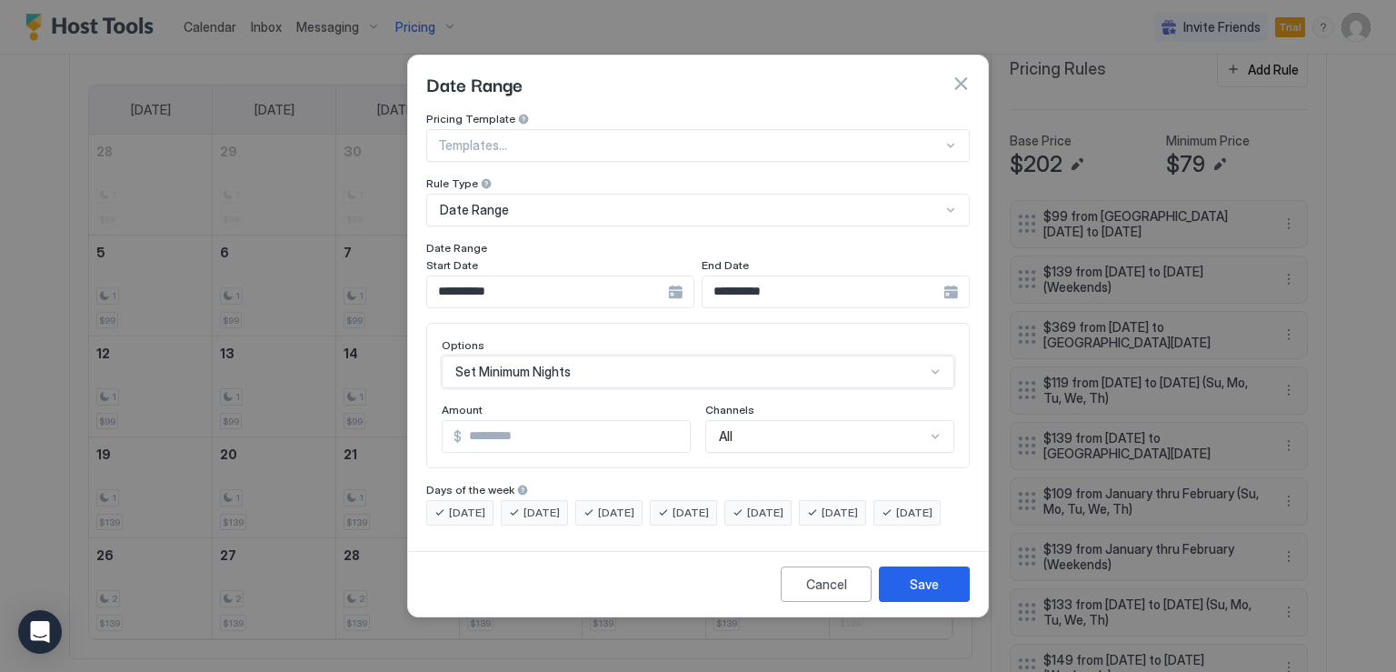
scroll to position [0, 0]
click at [509, 421] on input "*" at bounding box center [540, 436] width 195 height 31
type input "*"
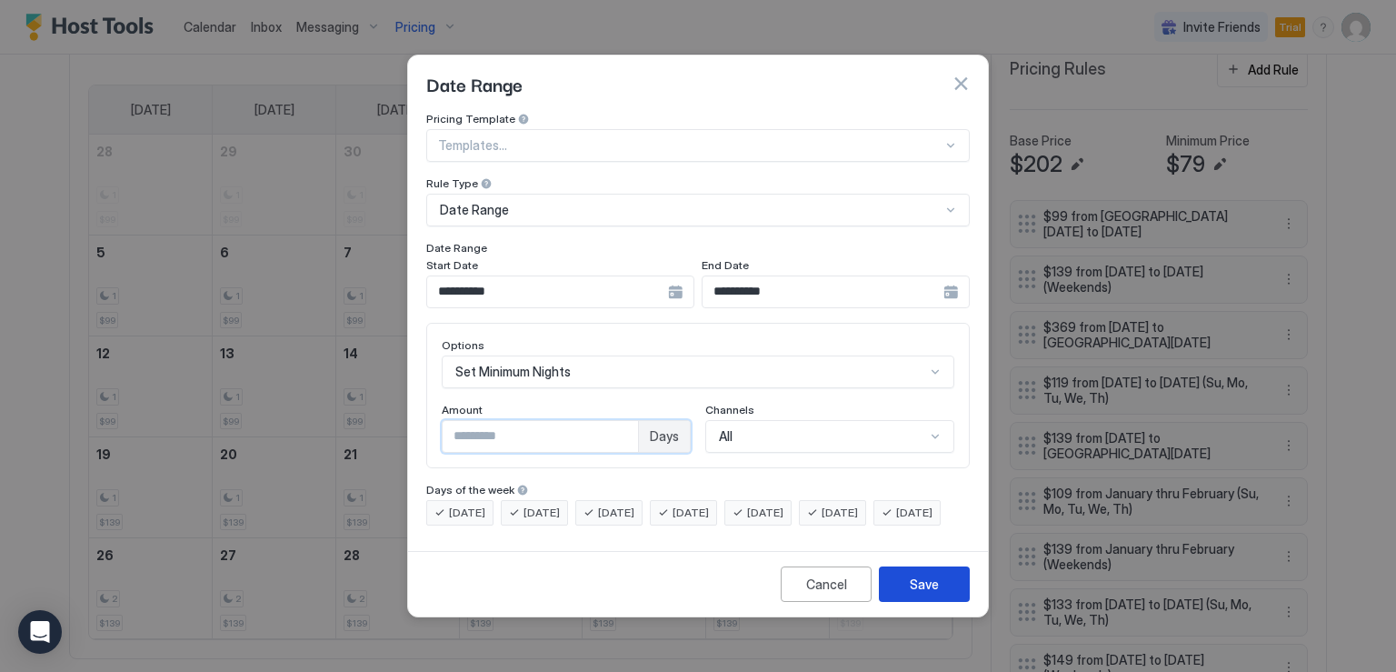
click at [901, 590] on button "Save" at bounding box center [924, 583] width 91 height 35
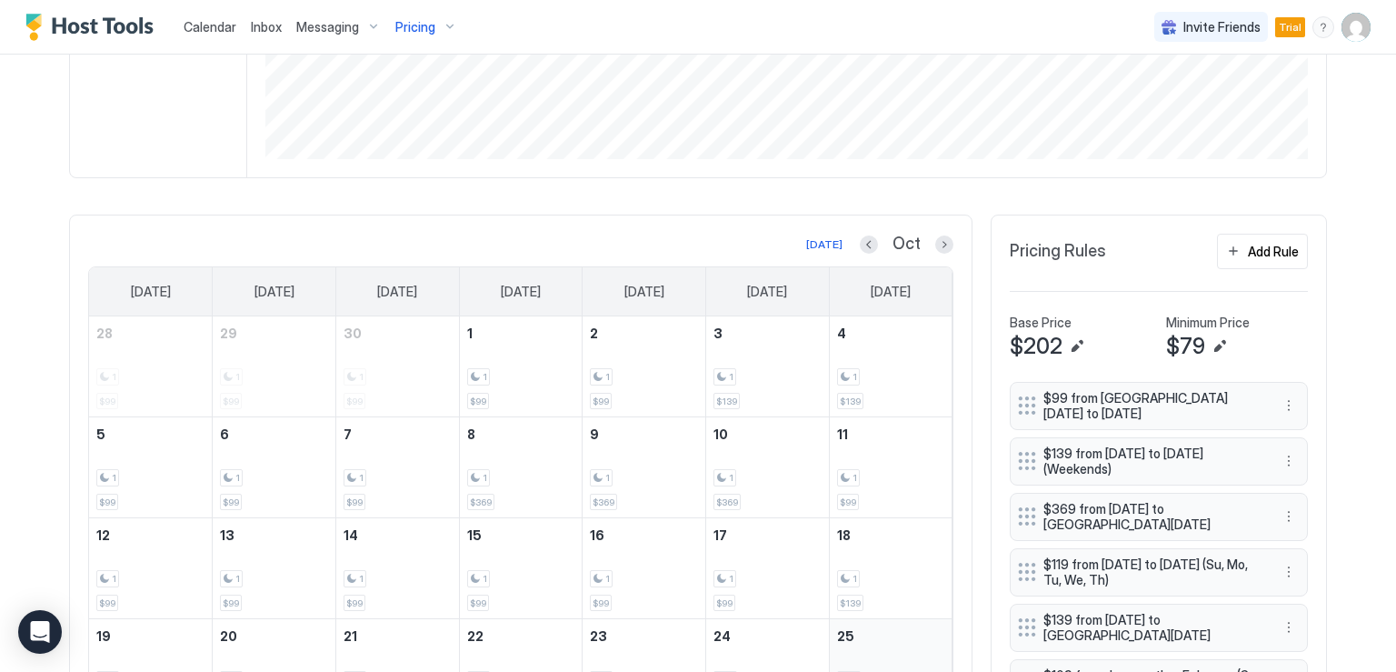
scroll to position [545, 0]
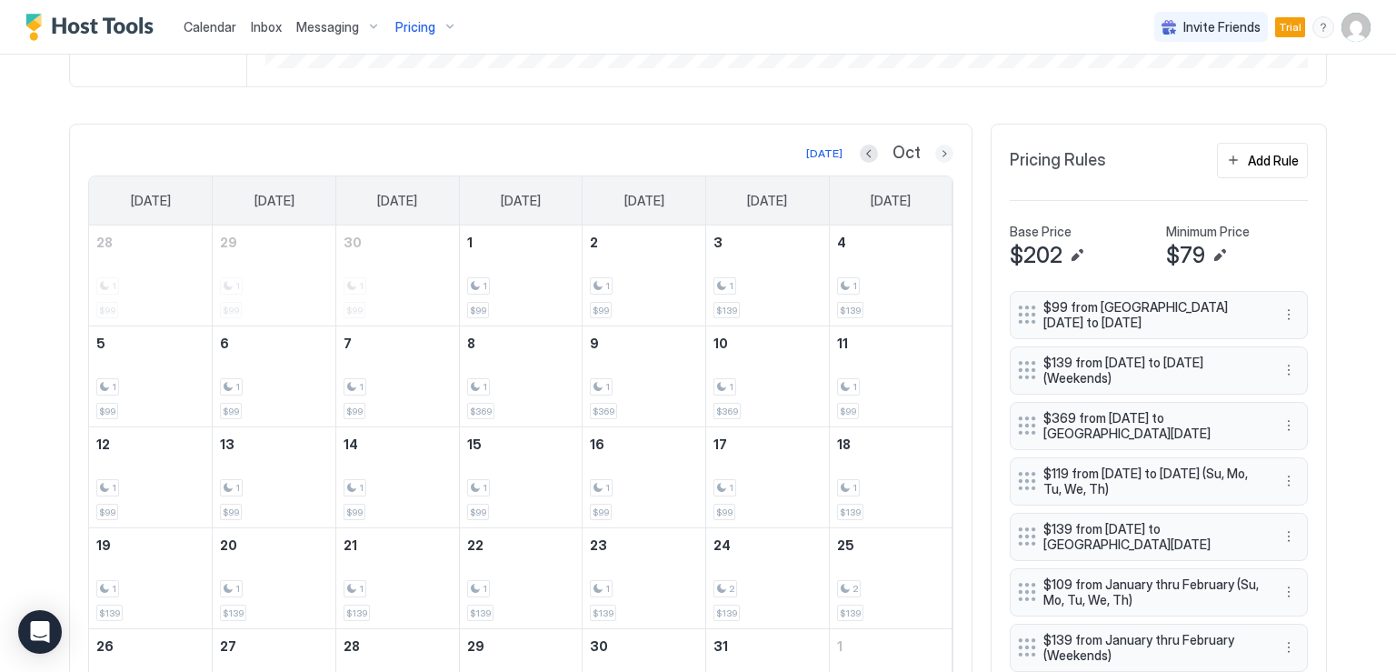
click at [938, 153] on button "Next month" at bounding box center [944, 153] width 18 height 18
click at [937, 154] on button "Next month" at bounding box center [944, 153] width 18 height 18
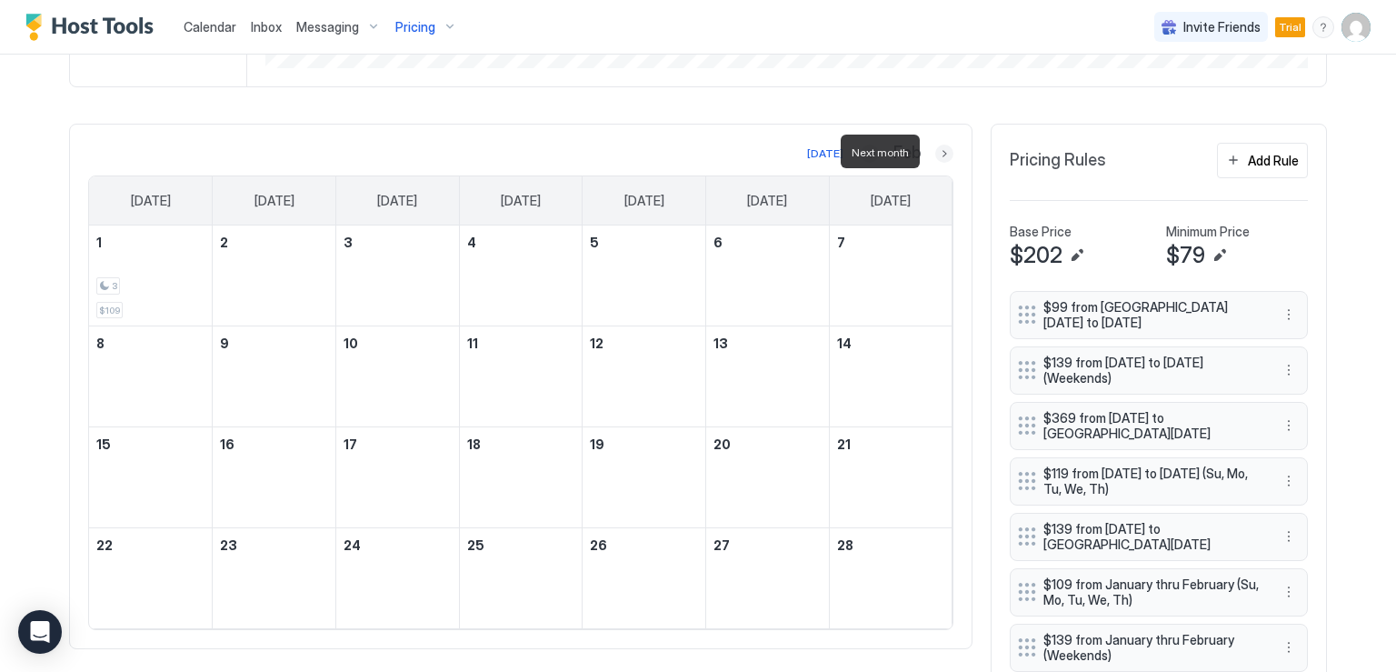
click at [937, 154] on button "Next month" at bounding box center [944, 153] width 18 height 18
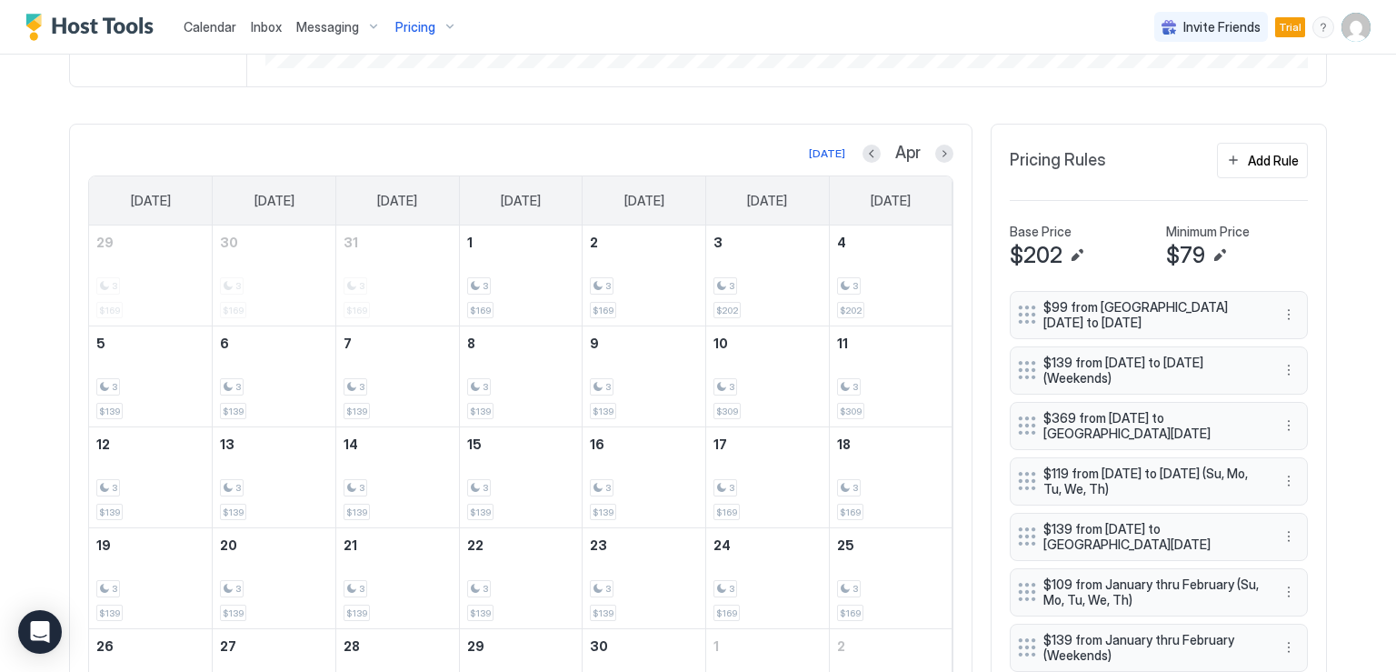
click at [927, 147] on div "Apr" at bounding box center [907, 153] width 91 height 21
click at [935, 147] on button "Next month" at bounding box center [944, 153] width 18 height 18
click at [1231, 161] on button "Add Rule" at bounding box center [1262, 160] width 91 height 35
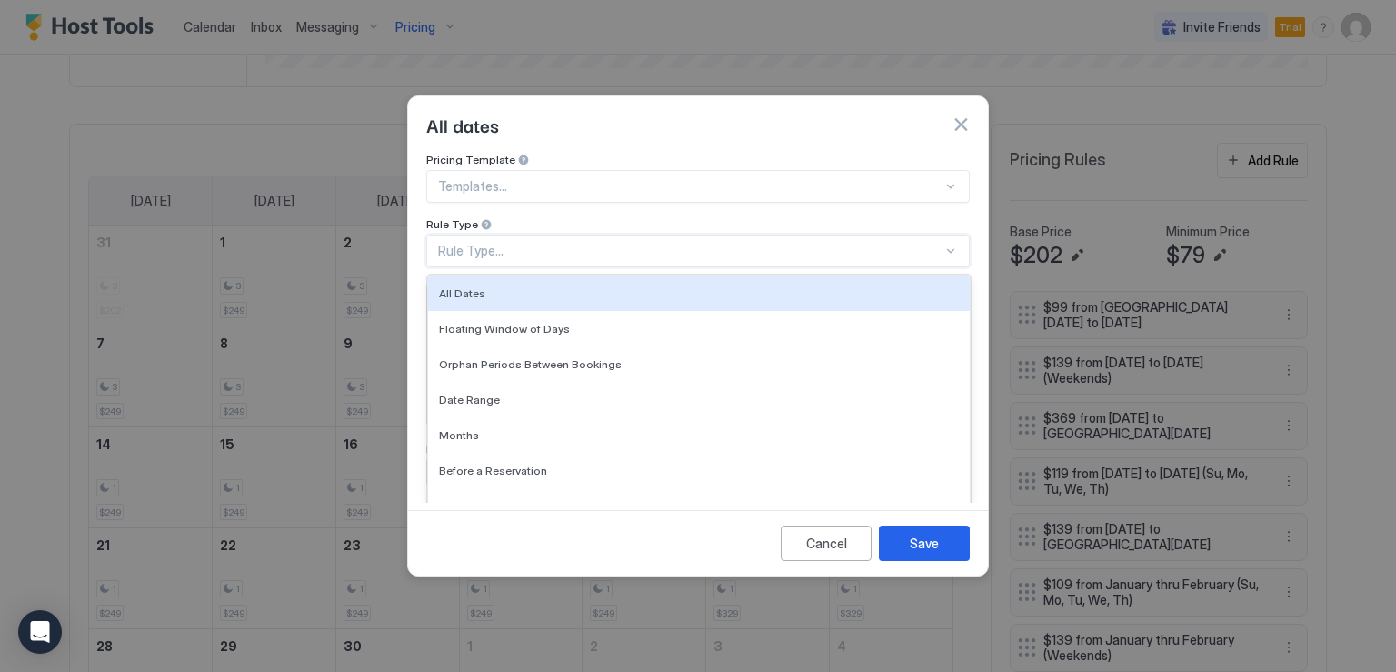
click at [630, 243] on div "Rule Type..." at bounding box center [690, 251] width 504 height 16
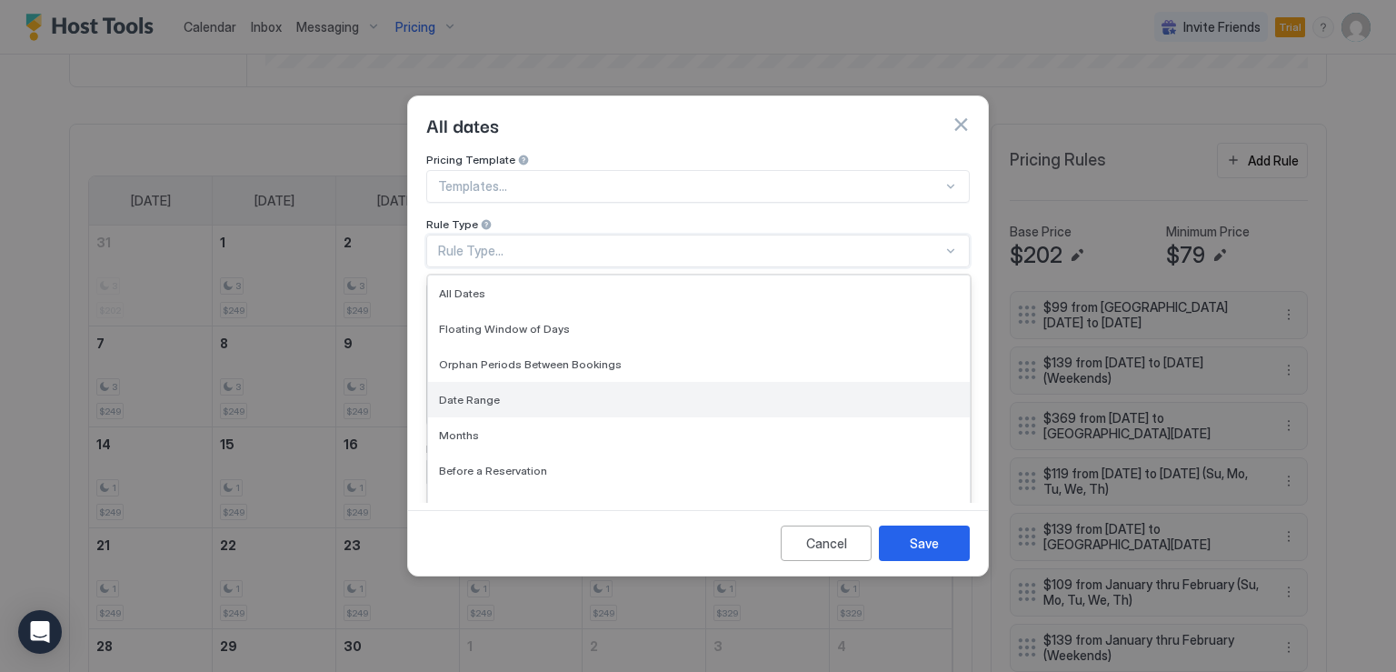
click at [508, 393] on div "Date Range" at bounding box center [699, 400] width 520 height 14
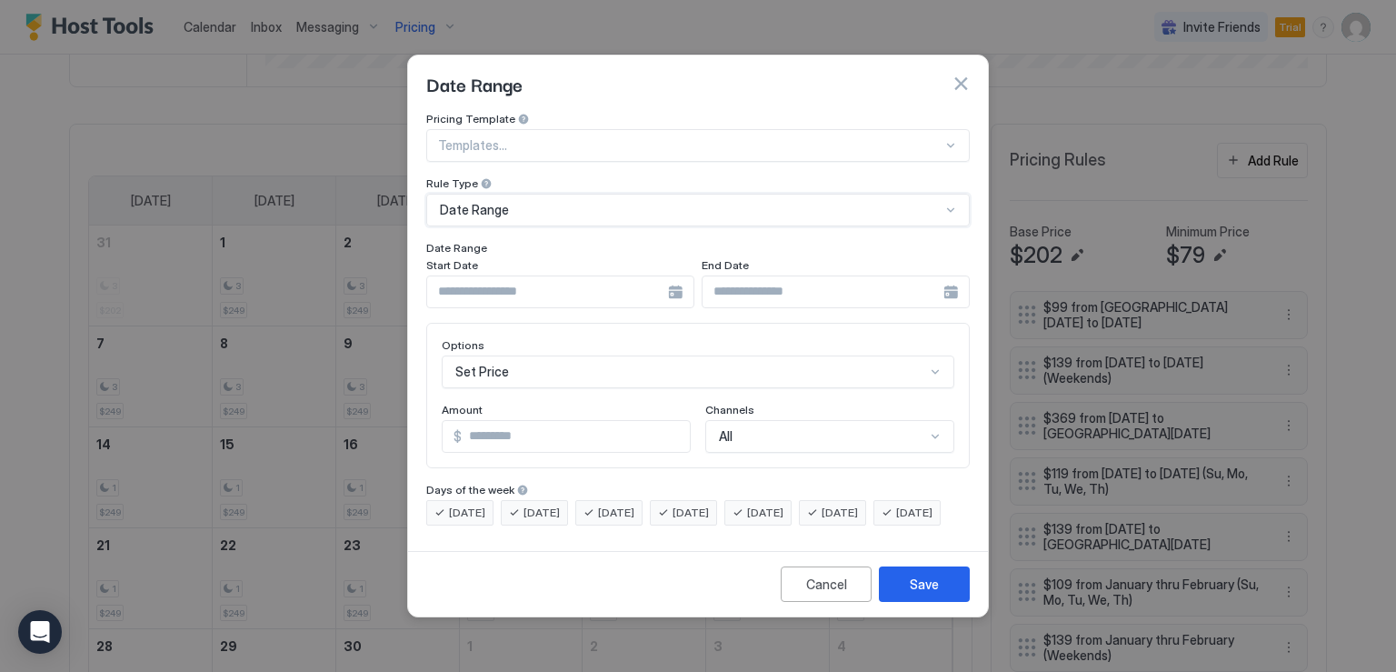
click at [669, 277] on div at bounding box center [560, 291] width 268 height 33
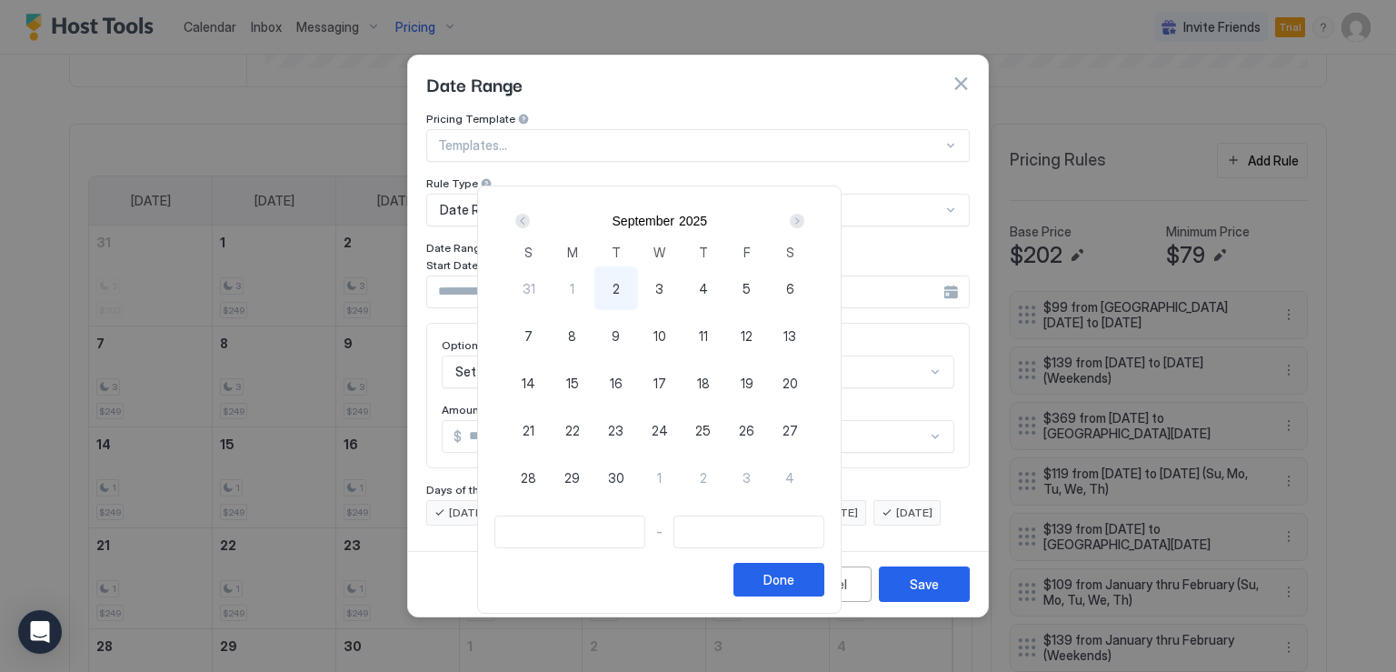
click at [804, 221] on div "Next" at bounding box center [797, 221] width 15 height 15
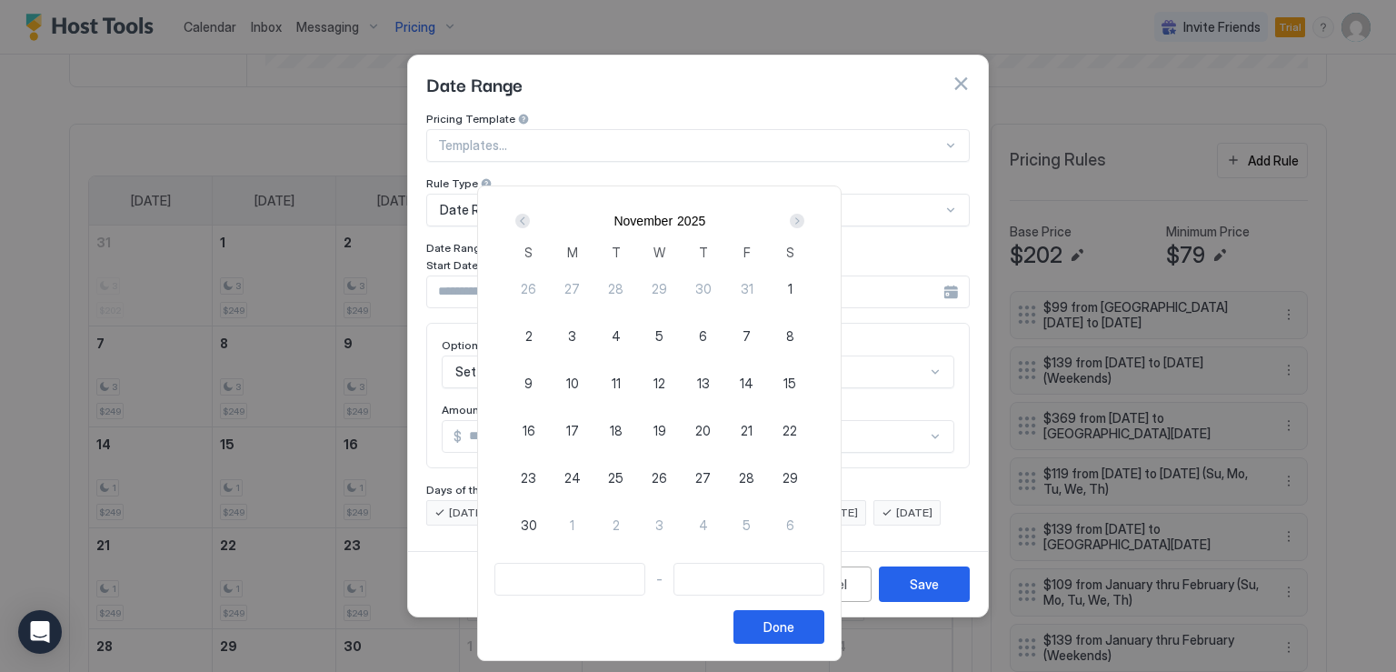
click at [804, 221] on div "Next" at bounding box center [797, 221] width 15 height 15
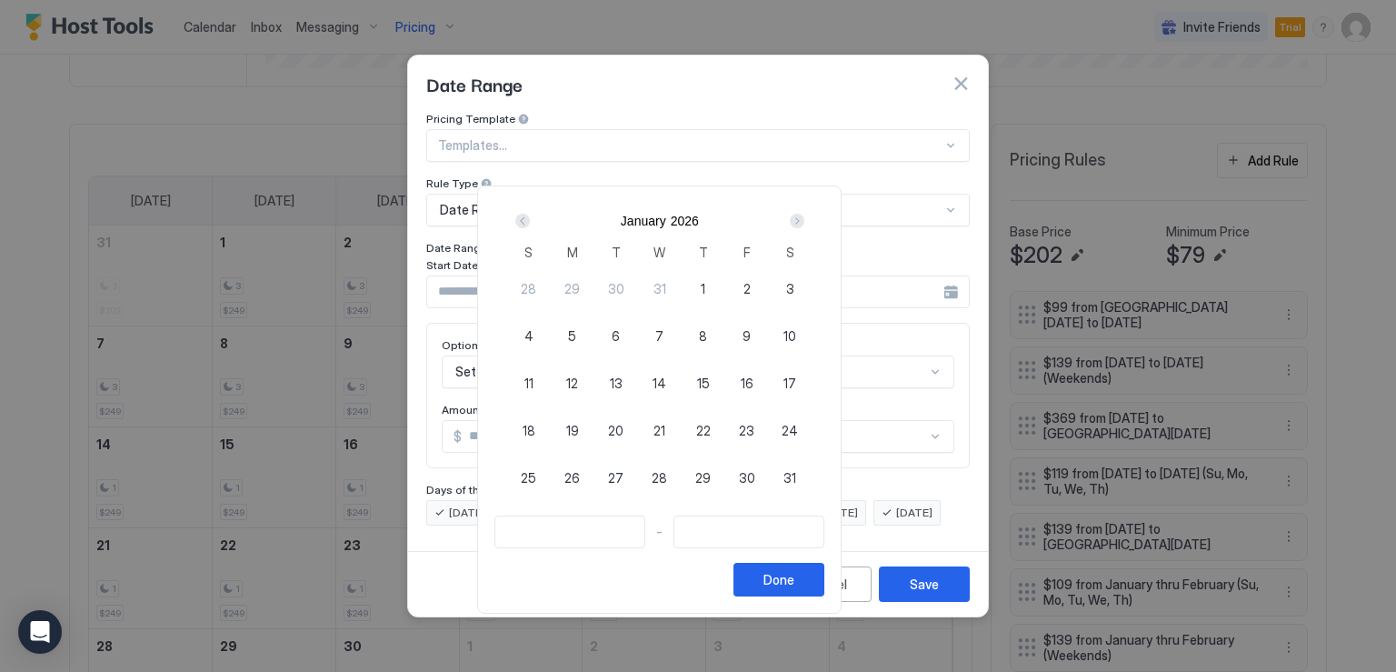
click at [804, 221] on div "Next" at bounding box center [797, 221] width 15 height 15
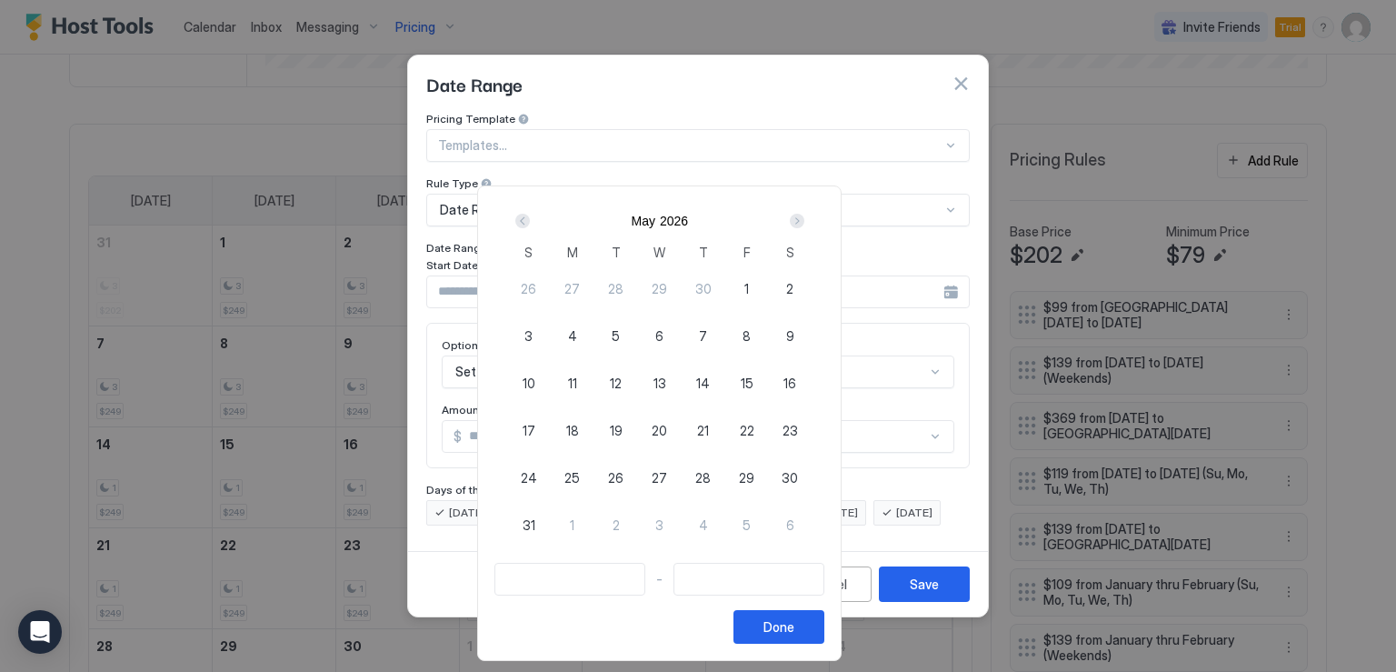
click at [804, 221] on div "Next" at bounding box center [797, 221] width 15 height 15
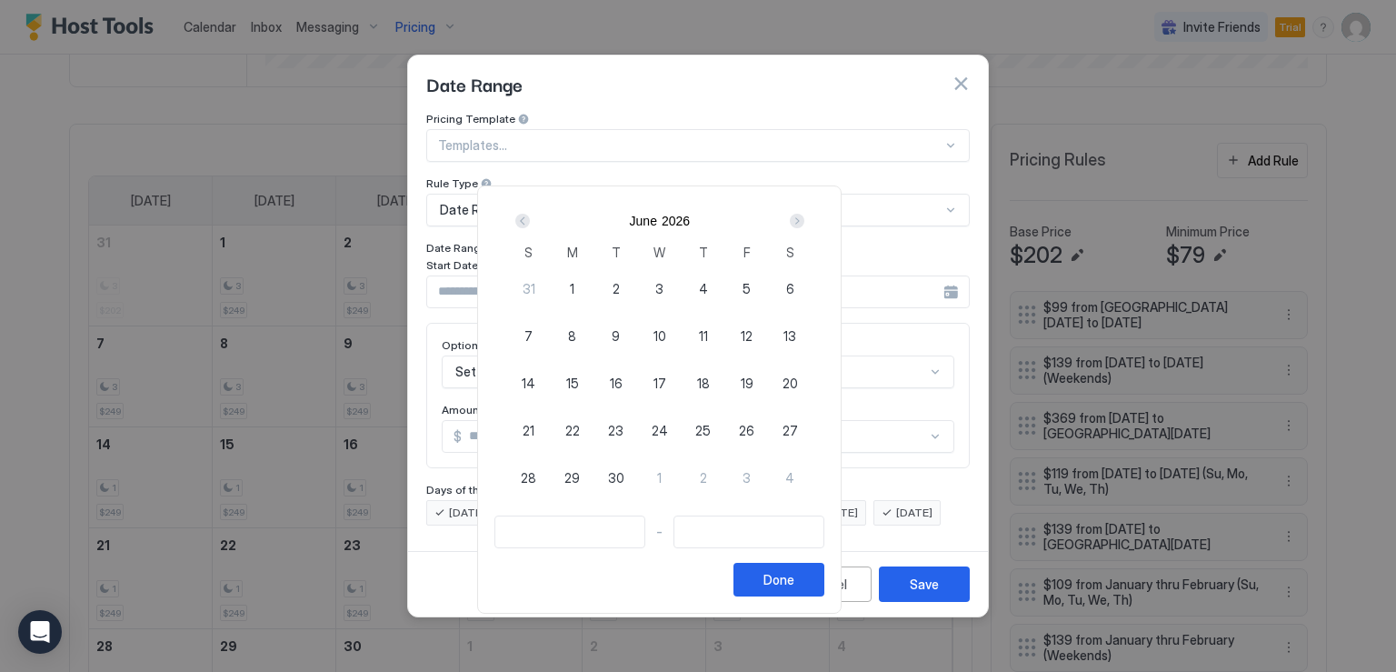
click at [725, 327] on div "11" at bounding box center [704, 336] width 44 height 44
type input "**********"
click at [804, 220] on div "Next" at bounding box center [797, 221] width 15 height 15
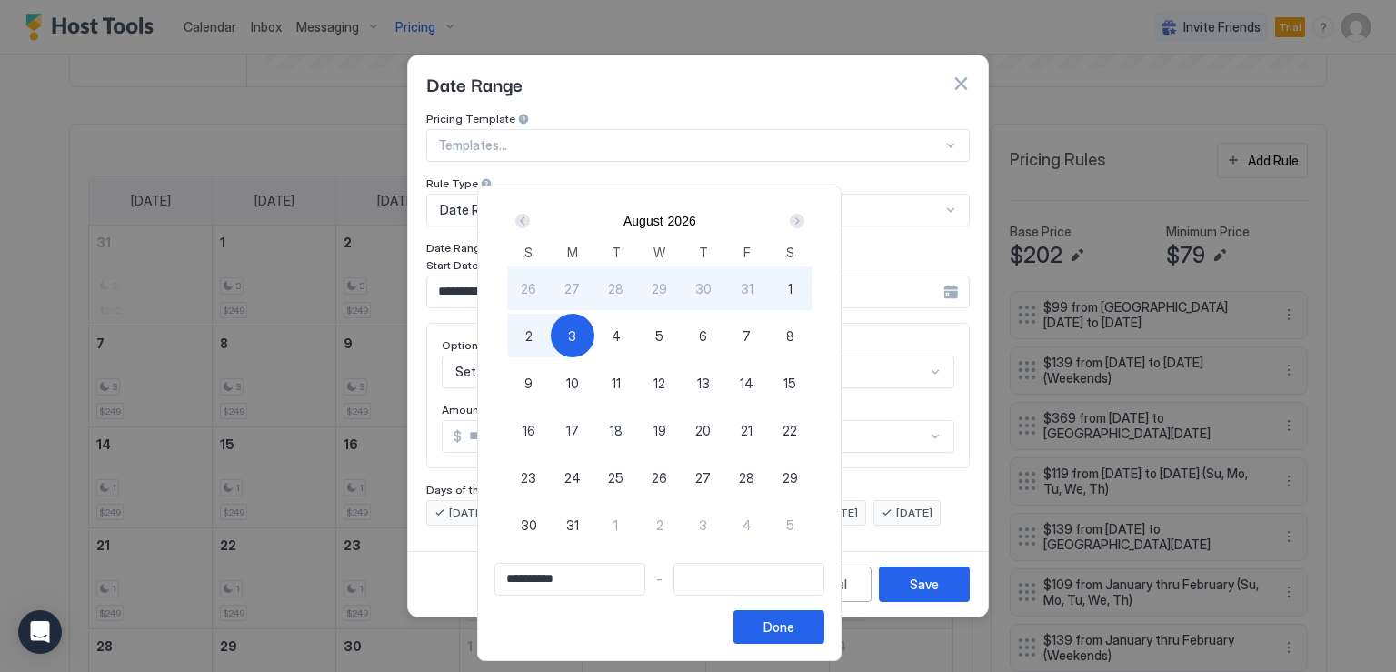
type input "**********"
click at [551, 330] on div "2" at bounding box center [529, 336] width 44 height 44
type input "**********"
click at [824, 621] on button "Done" at bounding box center [778, 627] width 91 height 34
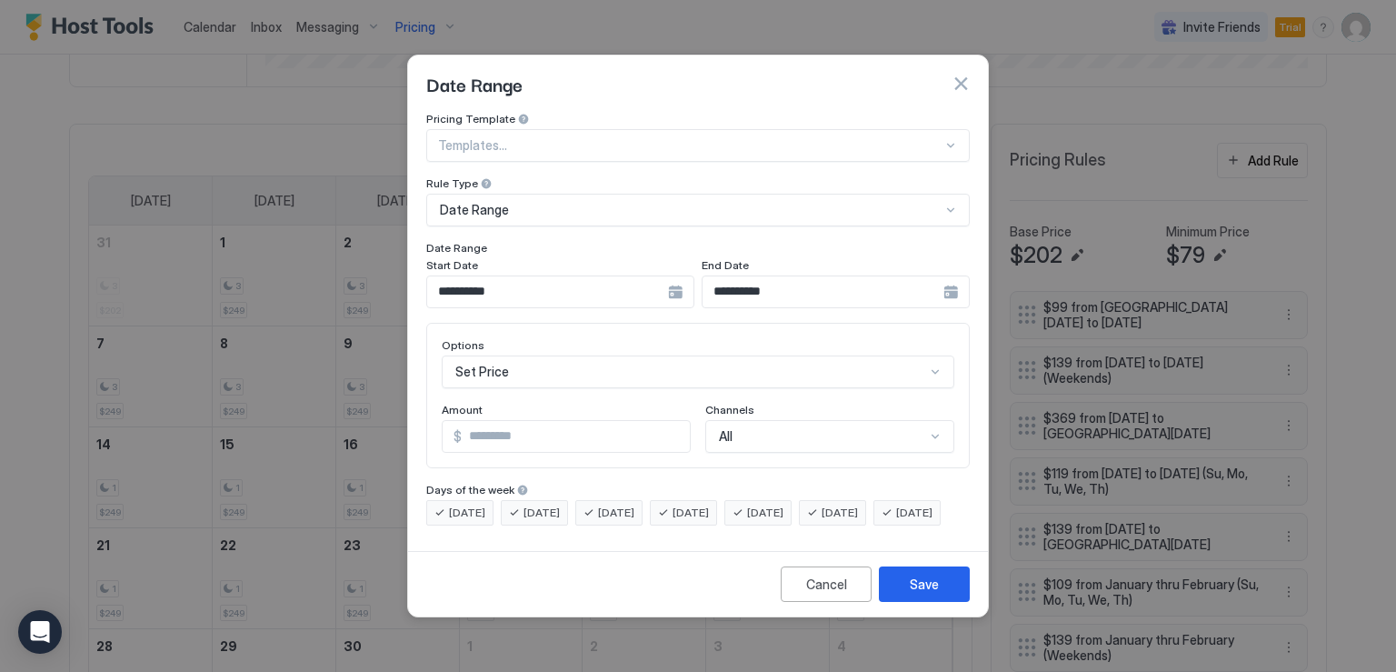
click at [553, 363] on div "Set Price" at bounding box center [698, 371] width 513 height 33
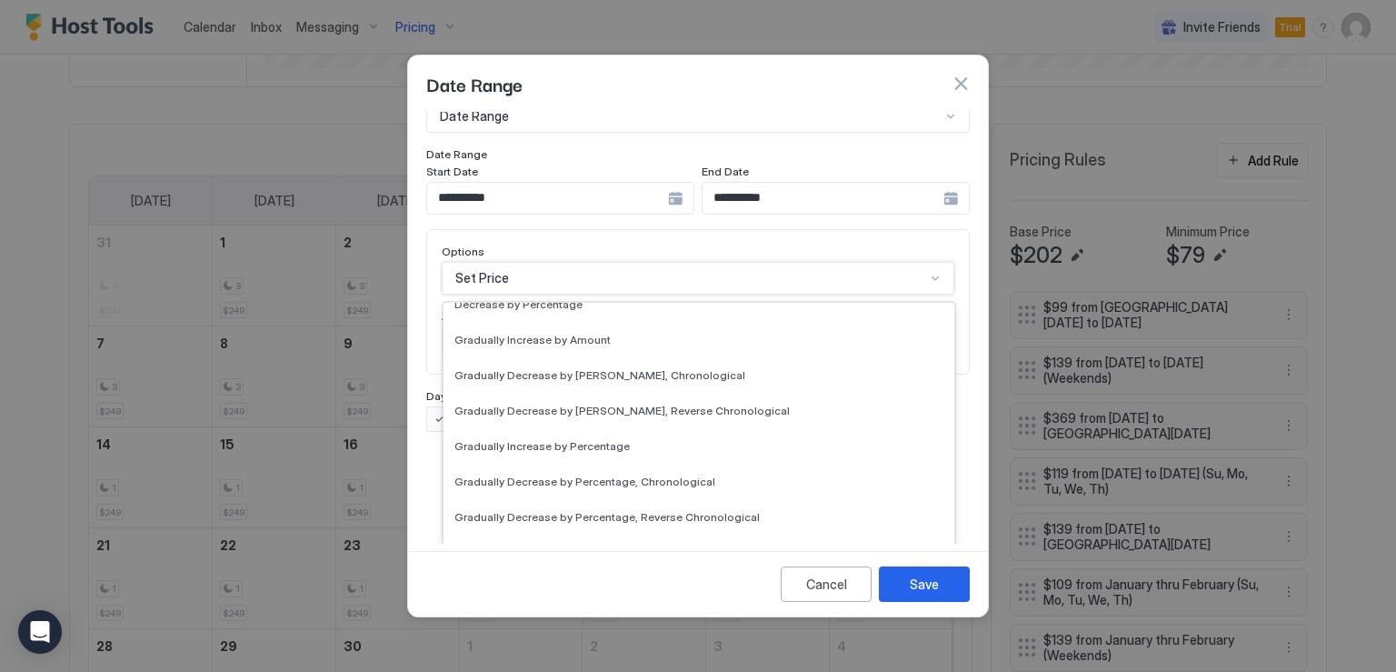
scroll to position [273, 0]
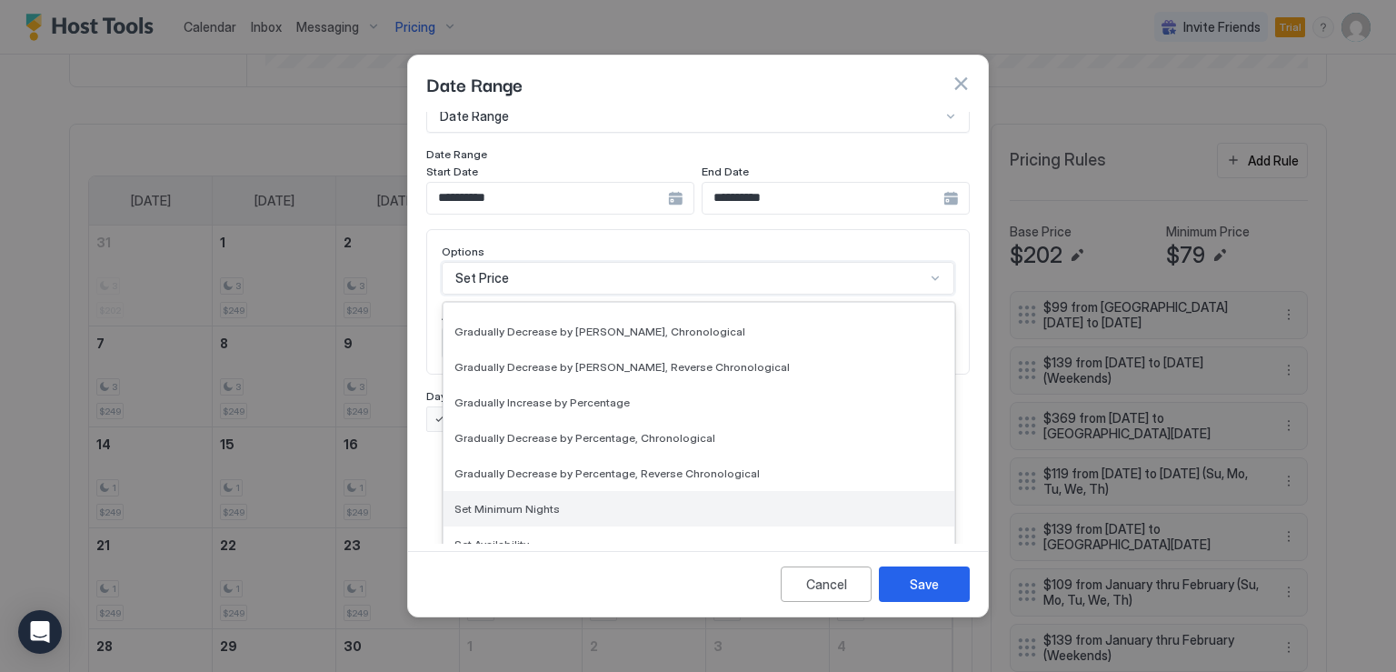
click at [534, 502] on span "Set Minimum Nights" at bounding box center [506, 509] width 105 height 14
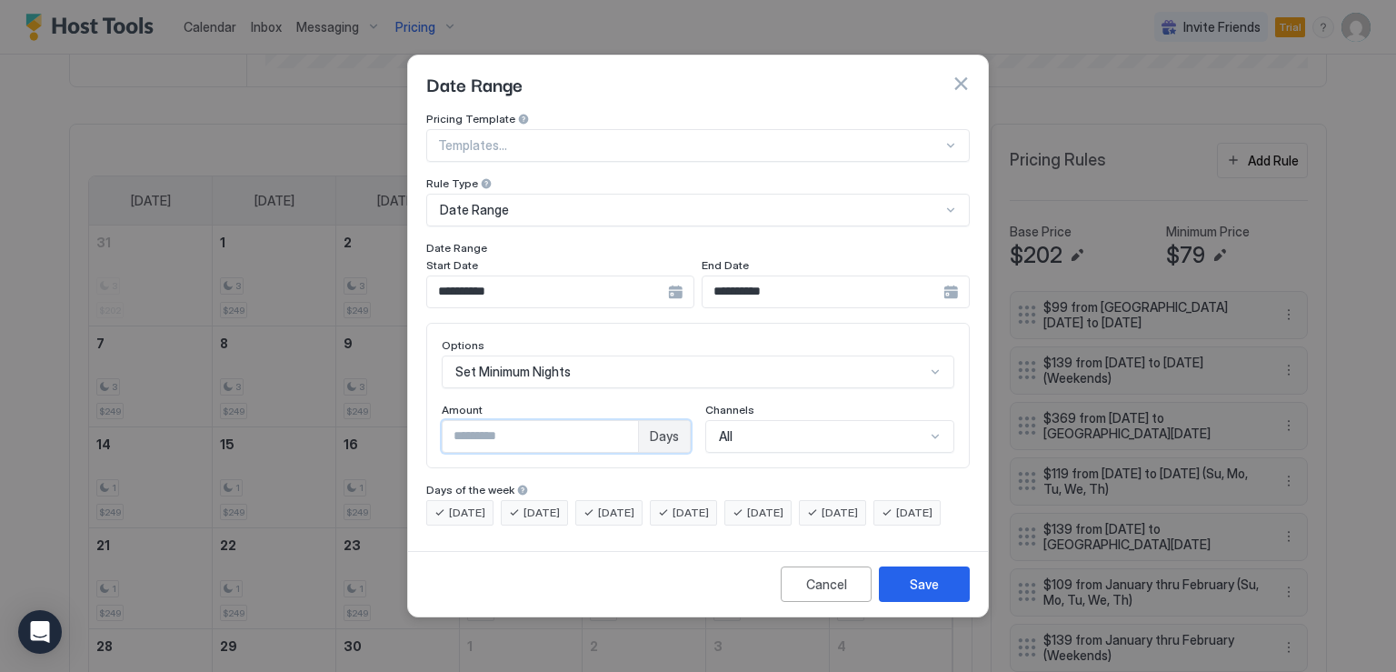
click at [503, 421] on input "*" at bounding box center [540, 436] width 195 height 31
type input "*"
click at [919, 593] on div "Save" at bounding box center [924, 583] width 29 height 19
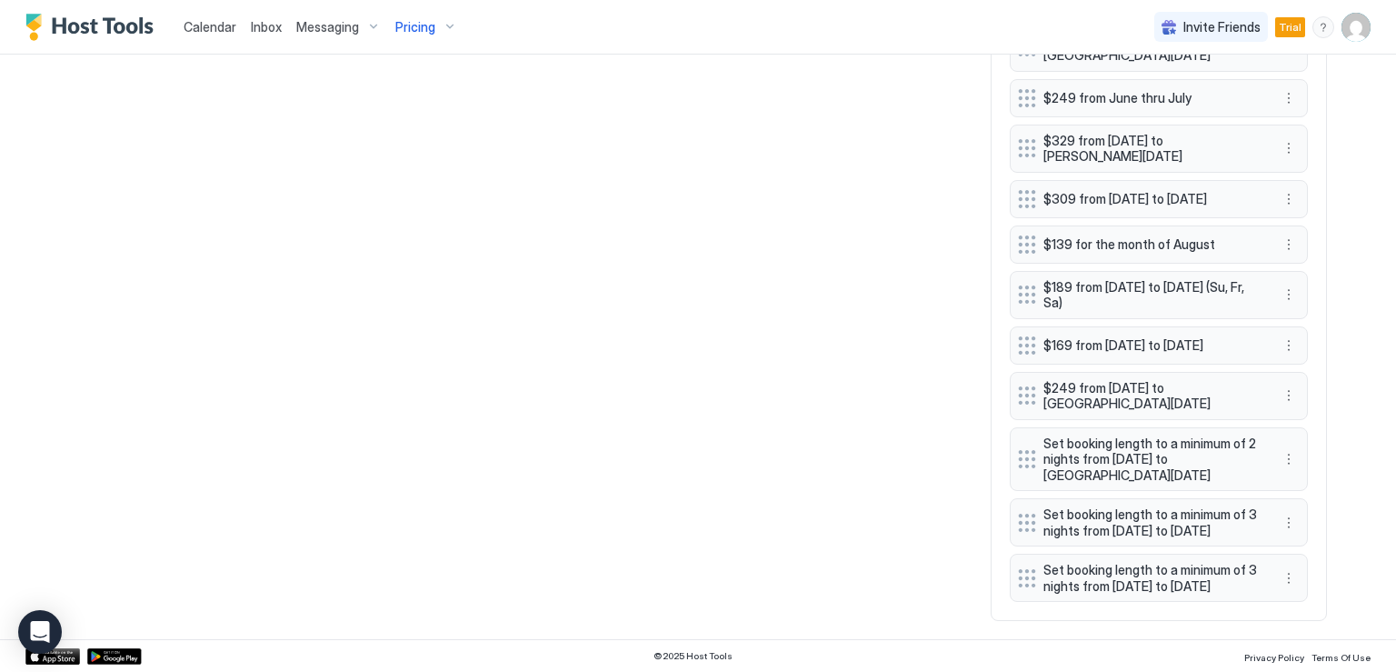
scroll to position [1629, 0]
click at [1280, 573] on button "More options" at bounding box center [1289, 578] width 22 height 22
click at [1288, 592] on div "Edit" at bounding box center [1300, 596] width 40 height 14
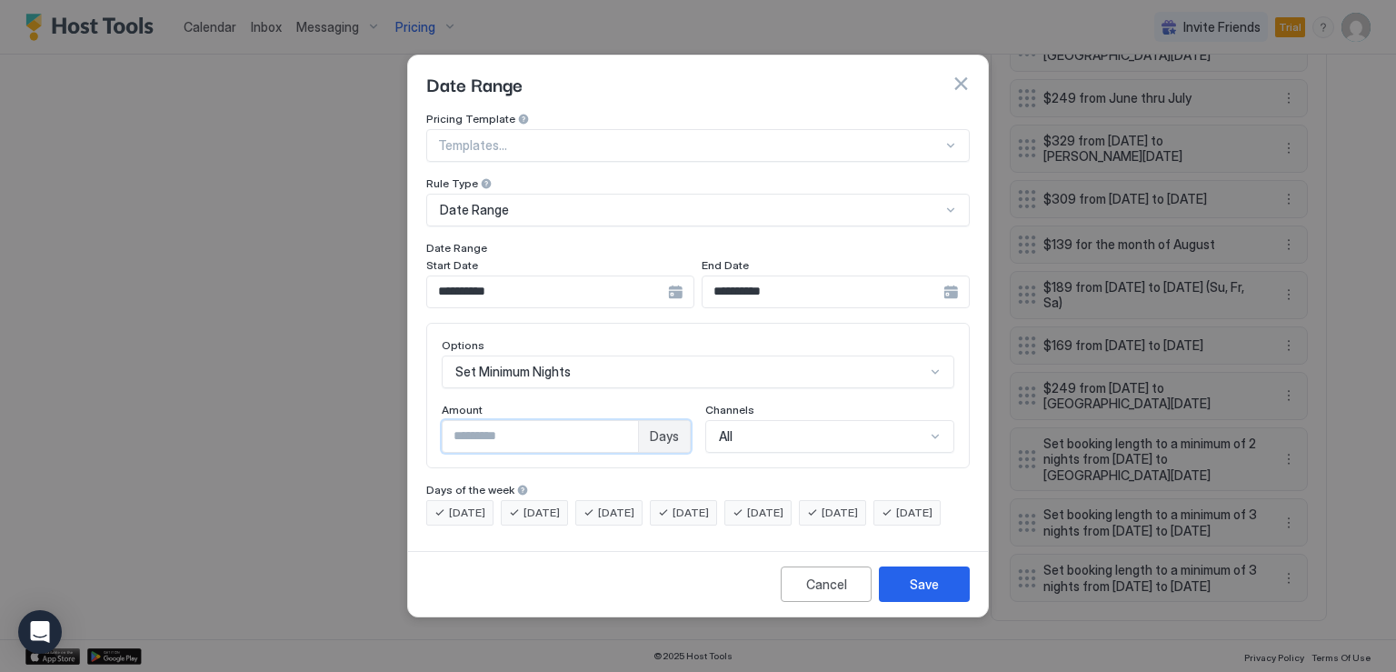
click at [489, 422] on input "*" at bounding box center [540, 436] width 195 height 31
type input "*"
click at [891, 602] on button "Save" at bounding box center [924, 583] width 91 height 35
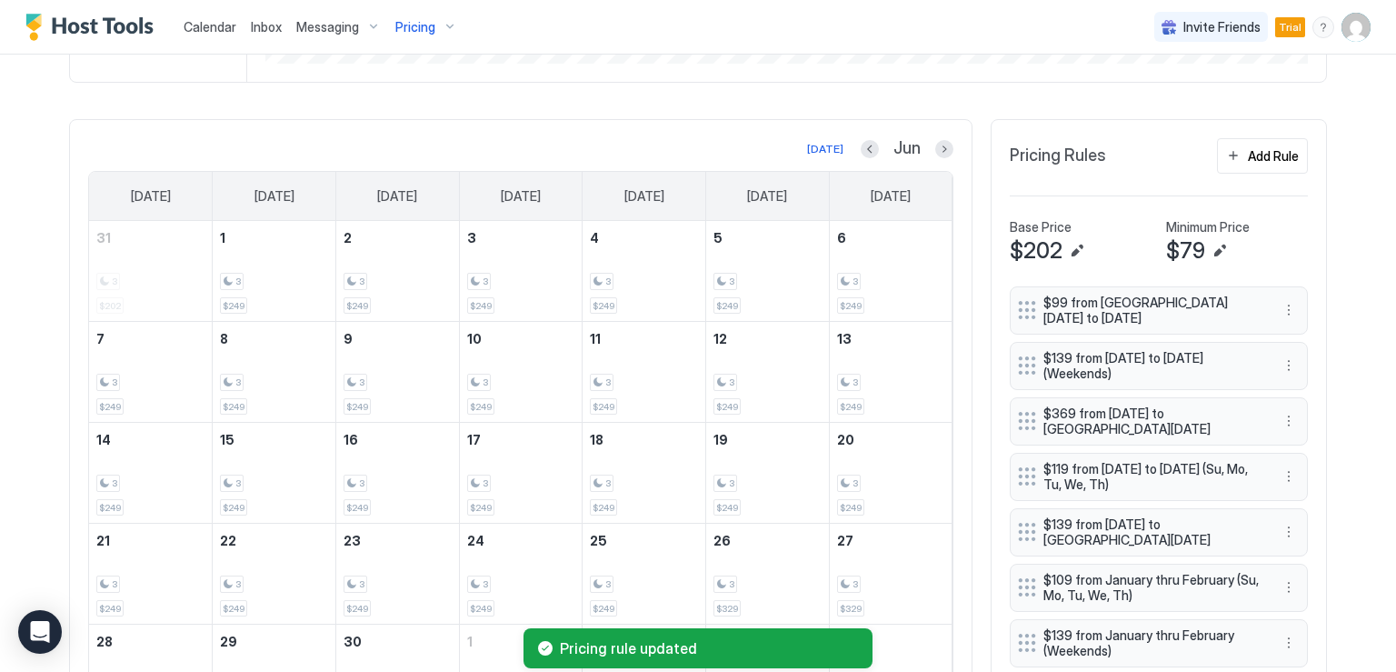
scroll to position [538, 0]
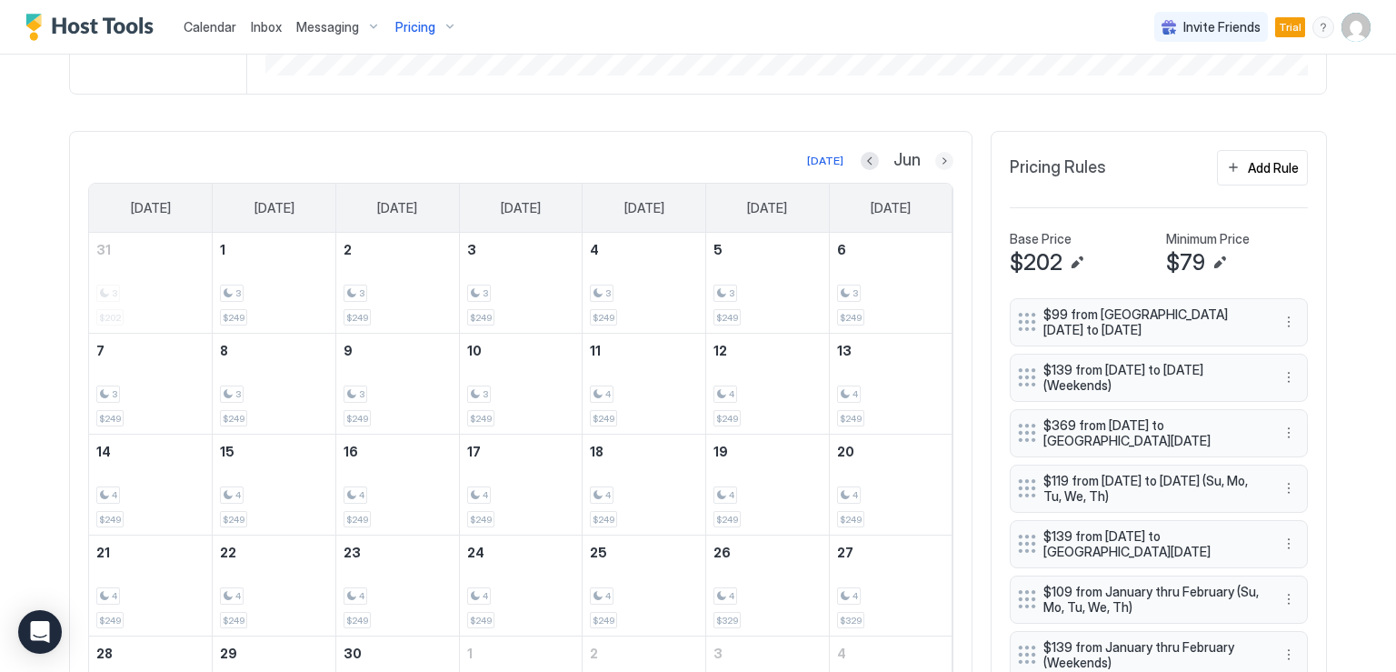
click at [941, 161] on button "Next month" at bounding box center [944, 161] width 18 height 18
click at [935, 165] on button "Next month" at bounding box center [944, 161] width 18 height 18
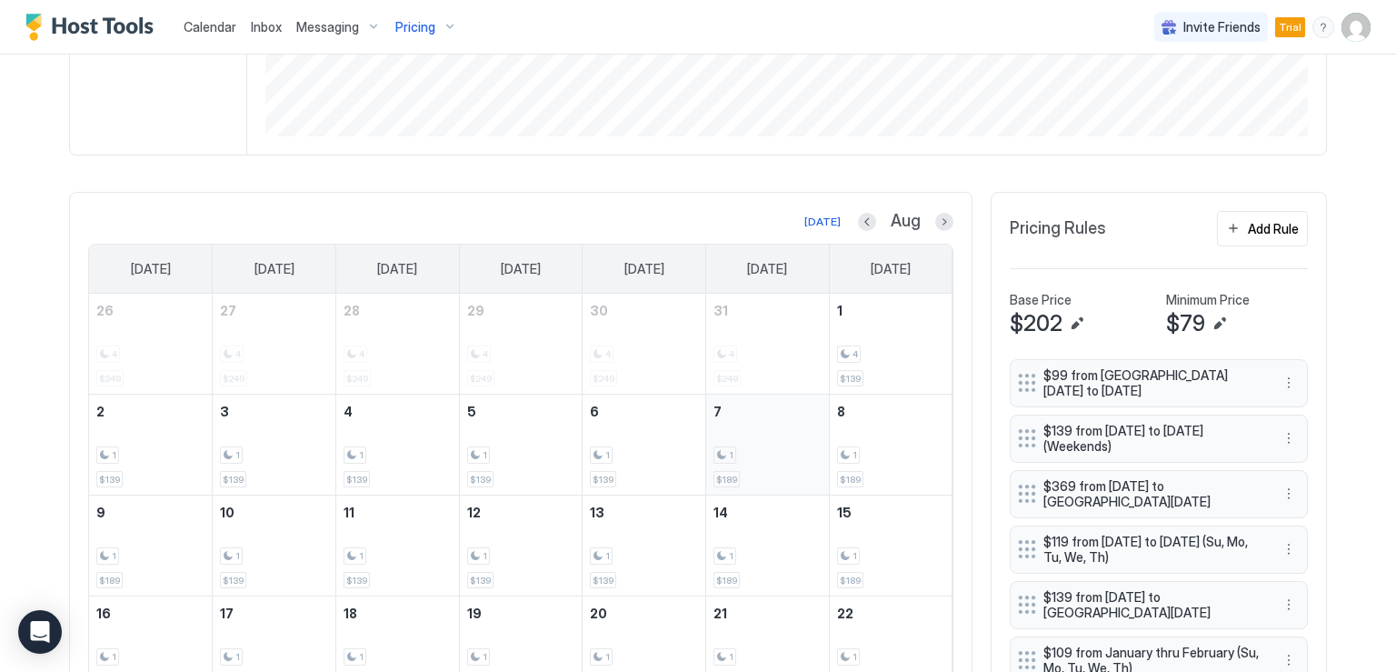
scroll to position [447, 0]
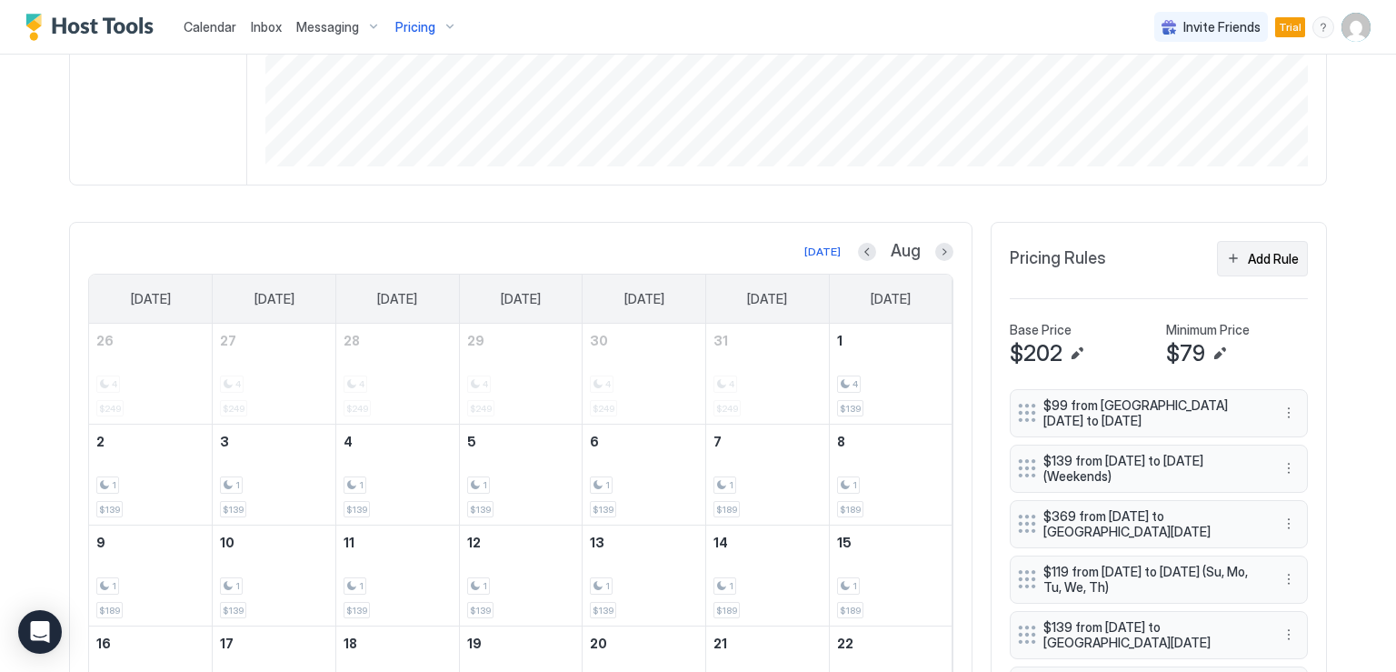
click at [1237, 258] on button "Add Rule" at bounding box center [1262, 258] width 91 height 35
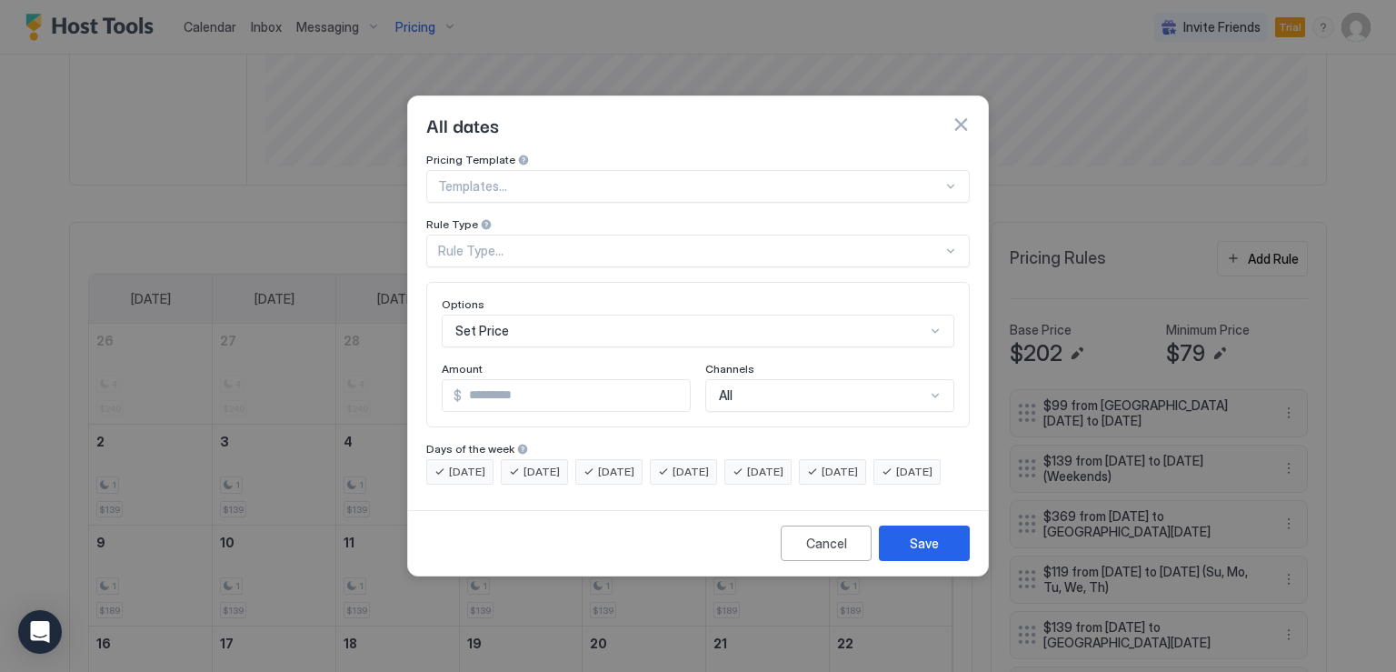
click at [961, 115] on button "button" at bounding box center [961, 124] width 18 height 18
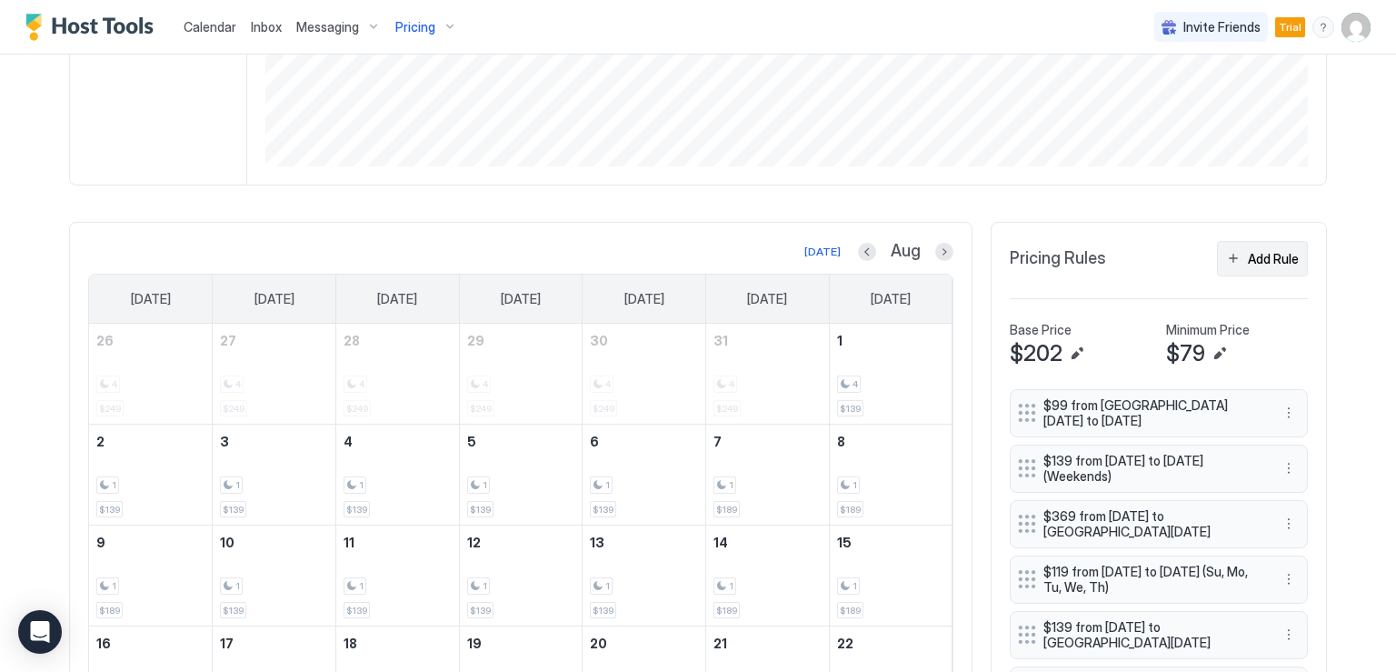
click at [1260, 259] on div "Add Rule" at bounding box center [1273, 258] width 51 height 19
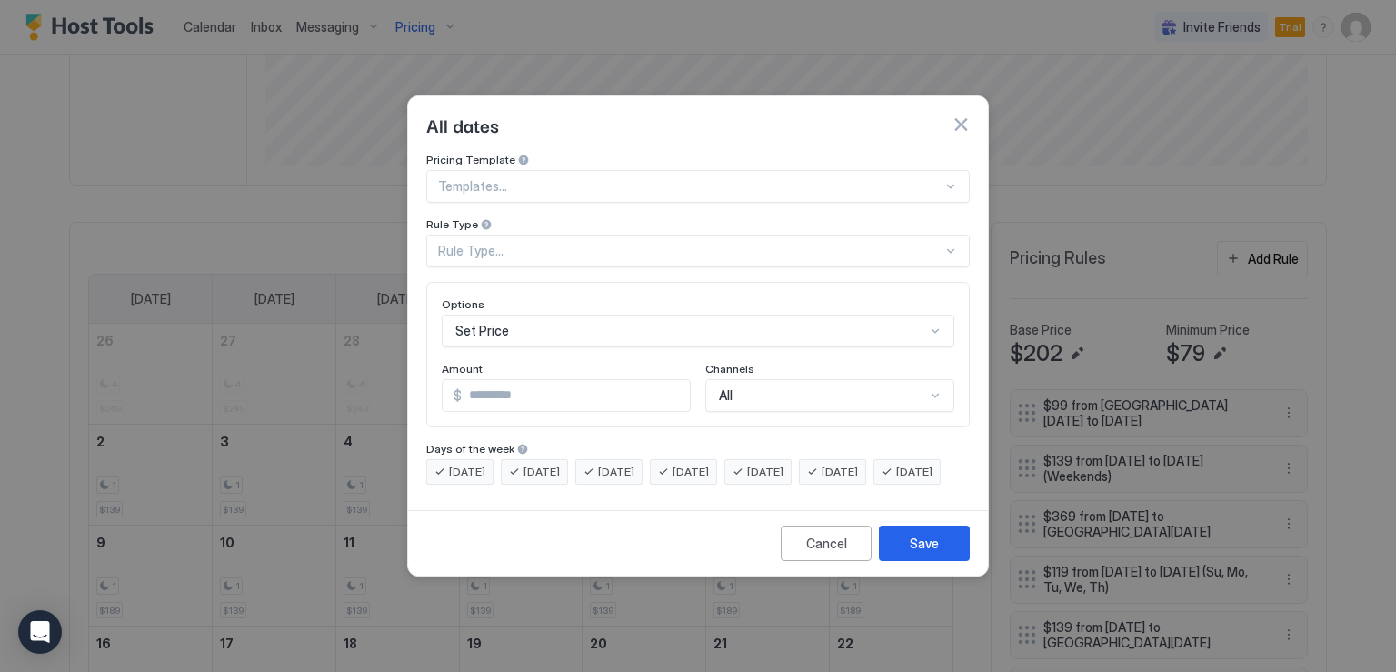
click at [540, 244] on div "Rule Type..." at bounding box center [697, 250] width 543 height 33
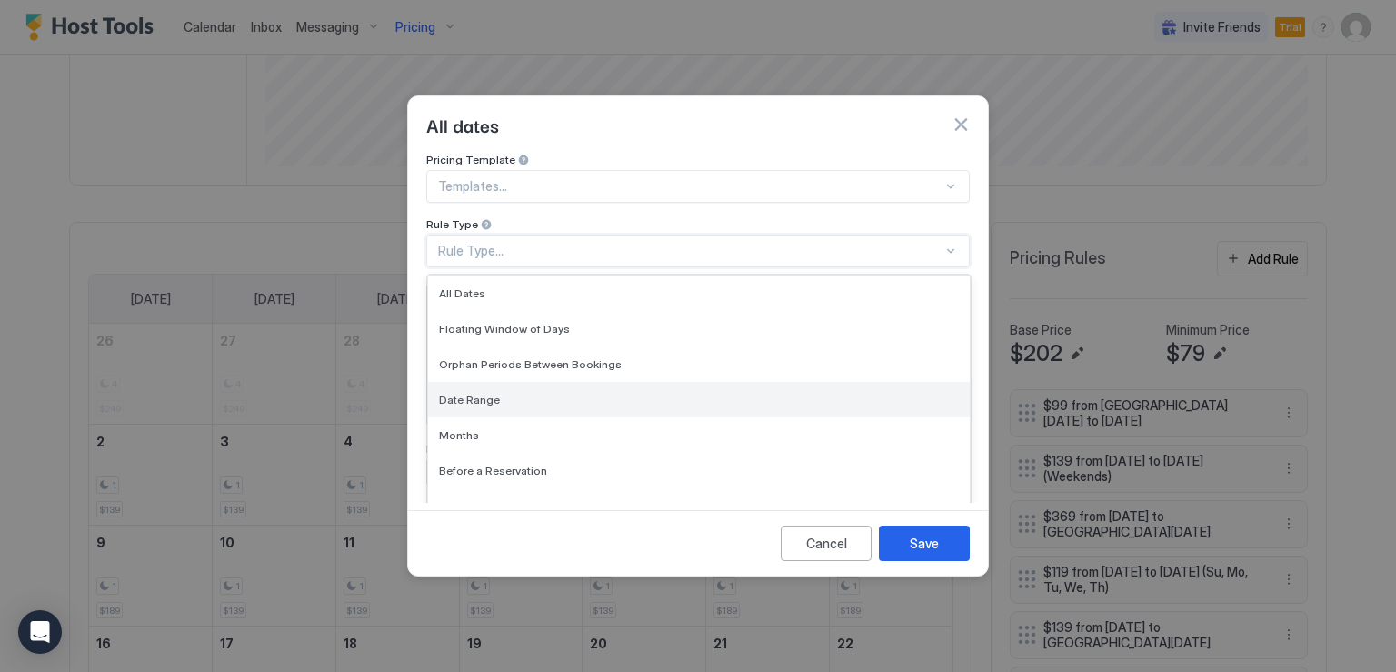
click at [476, 393] on span "Date Range" at bounding box center [469, 400] width 61 height 14
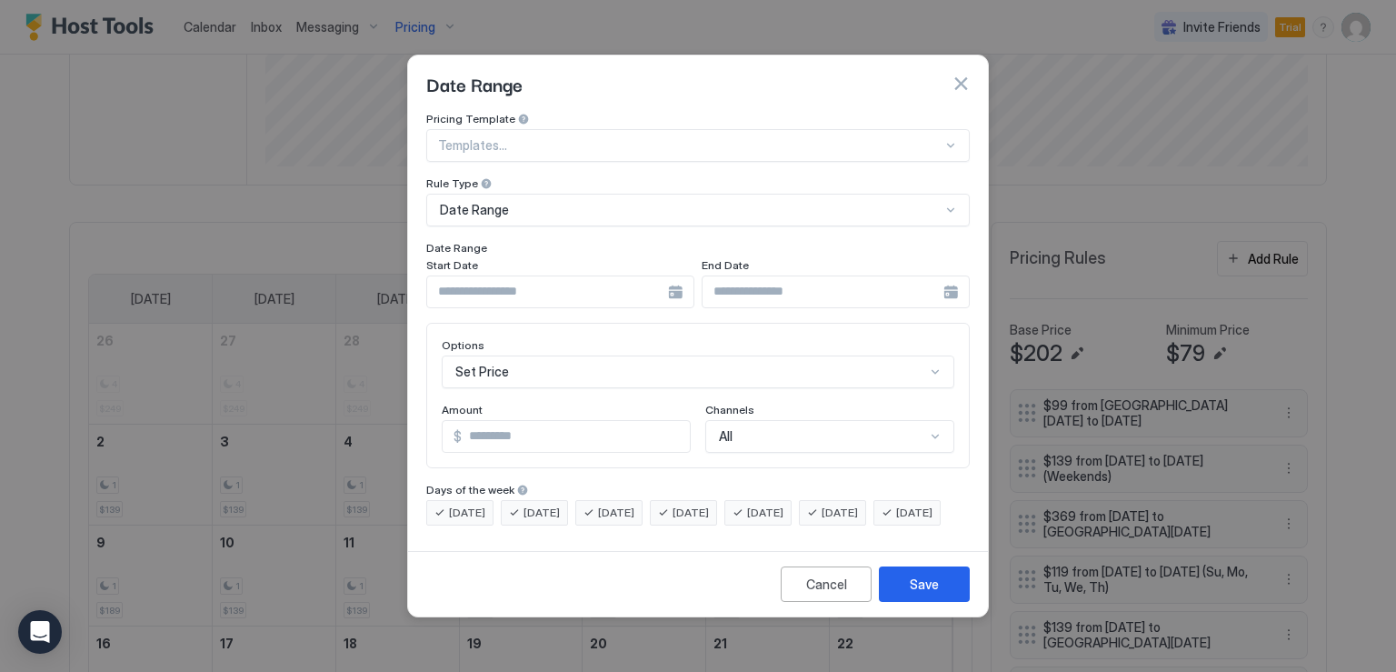
click at [669, 282] on div at bounding box center [560, 291] width 268 height 33
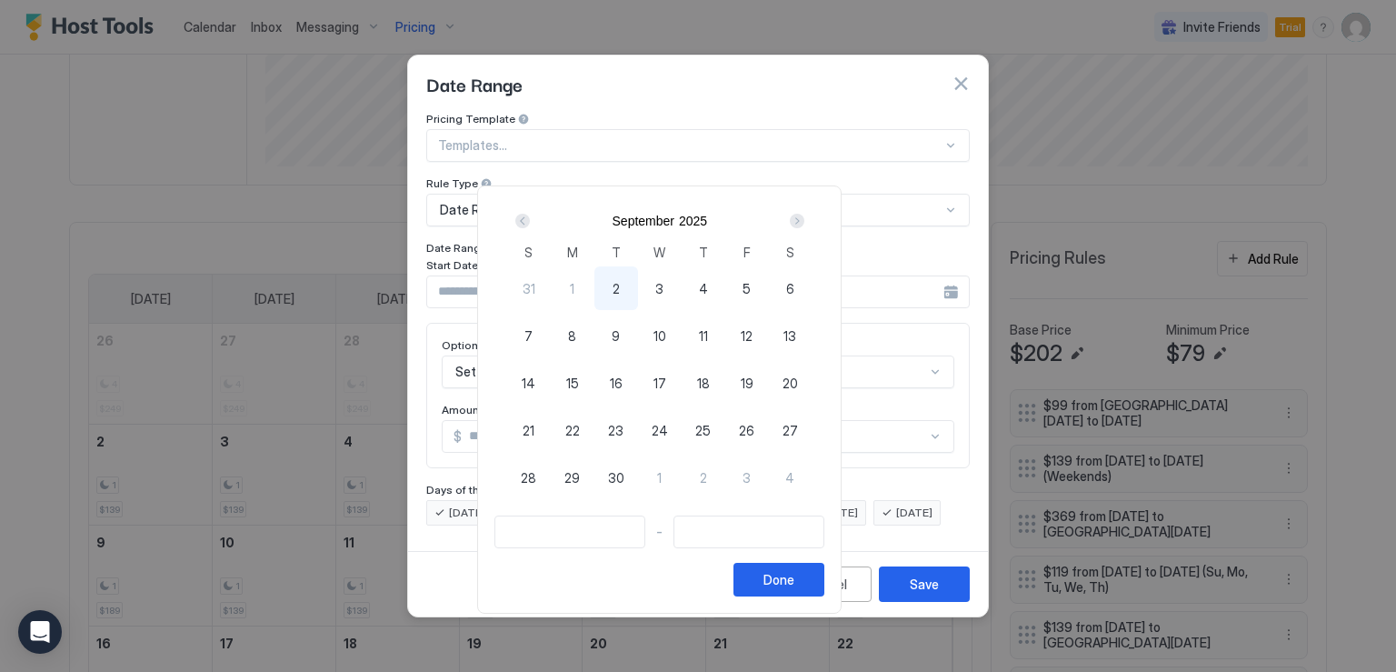
click at [804, 219] on div "Next" at bounding box center [797, 221] width 15 height 15
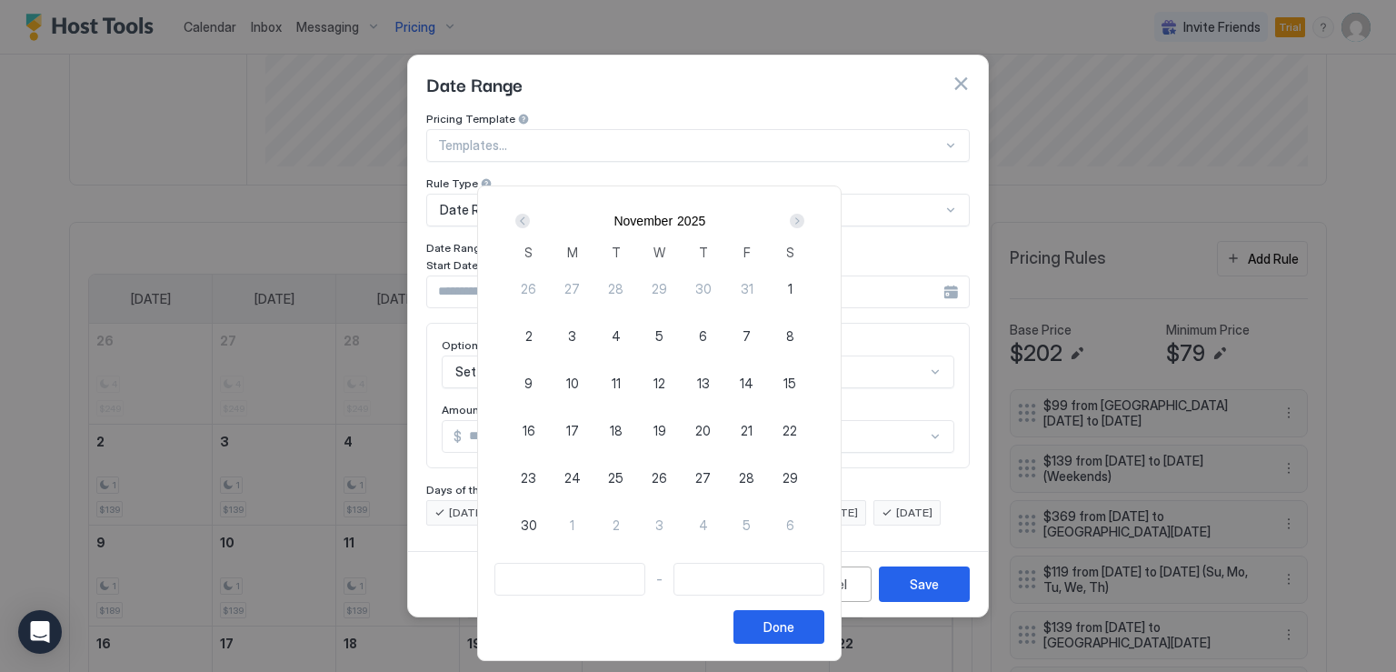
click at [804, 219] on div "Next" at bounding box center [797, 221] width 15 height 15
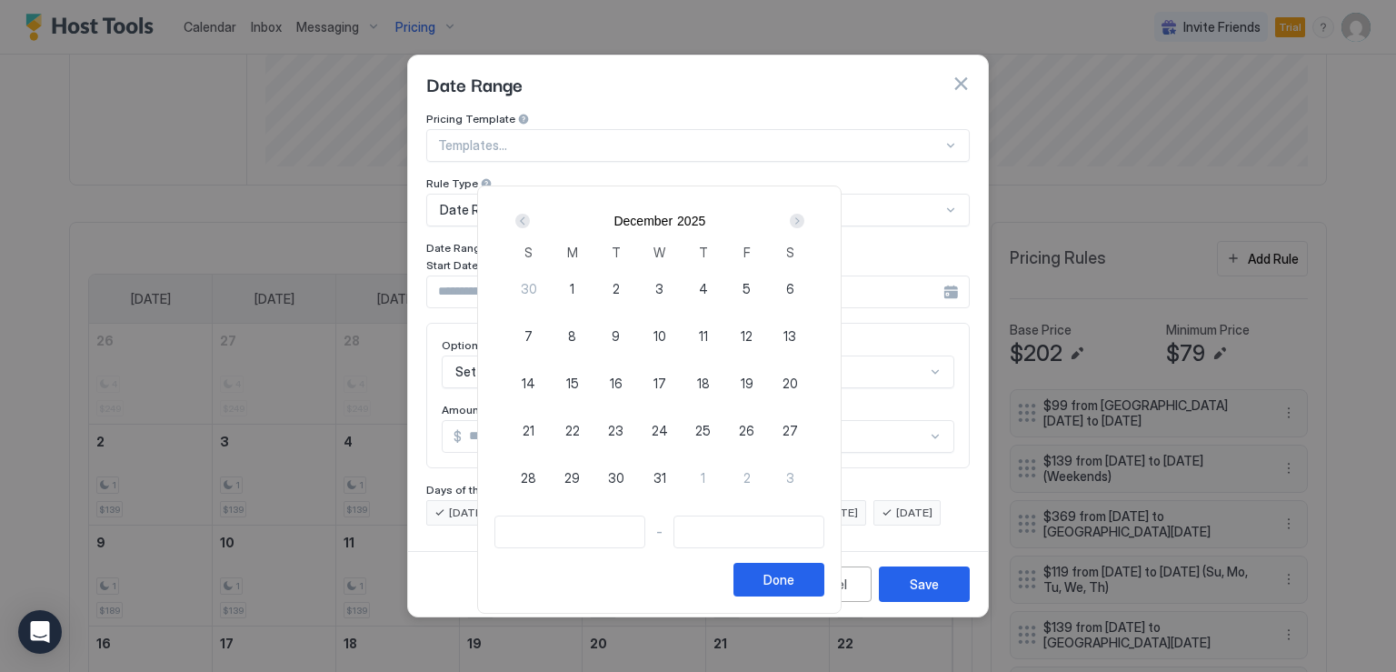
click at [804, 219] on div "Next" at bounding box center [797, 221] width 15 height 15
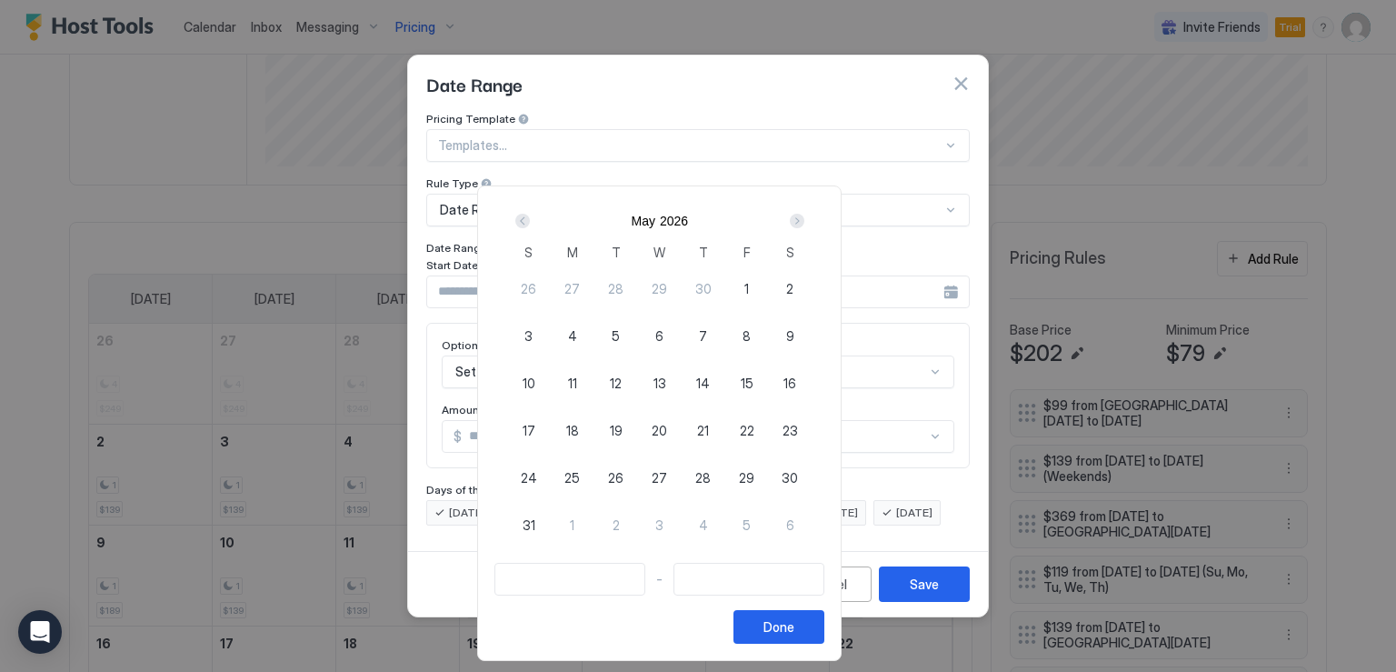
click at [804, 219] on div "Next" at bounding box center [797, 221] width 15 height 15
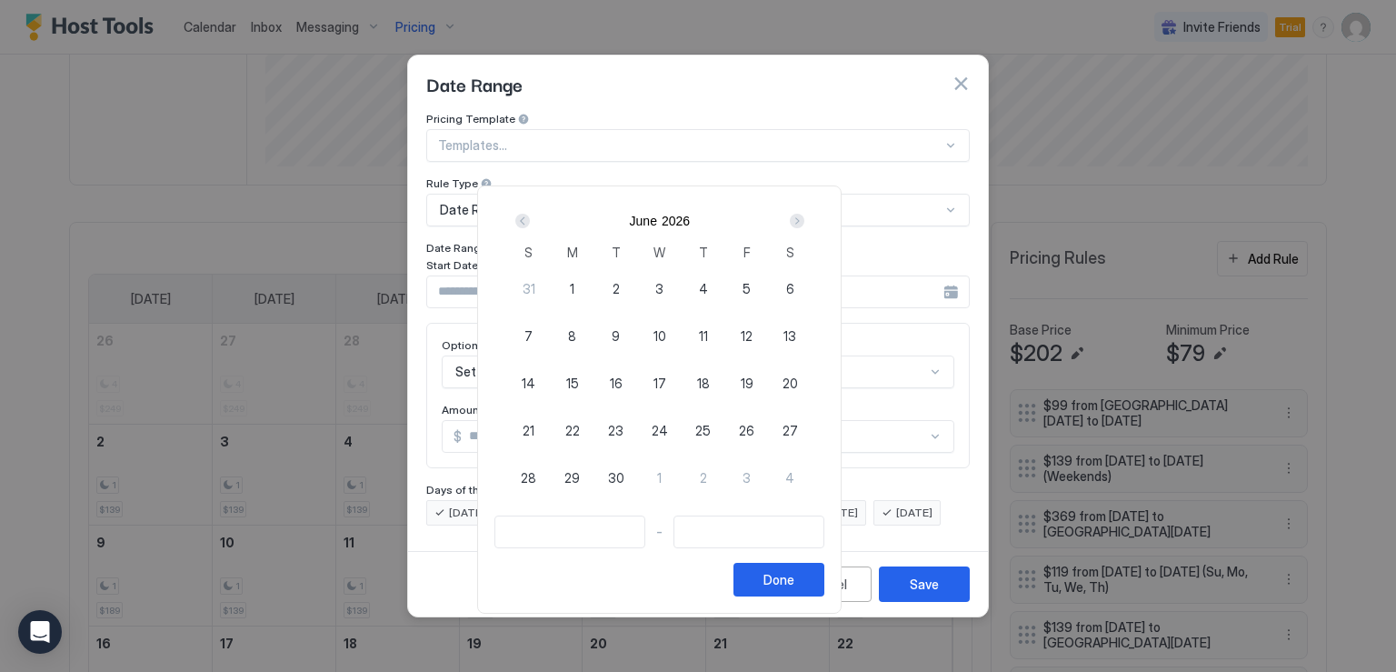
click at [804, 219] on div "Next" at bounding box center [797, 221] width 15 height 15
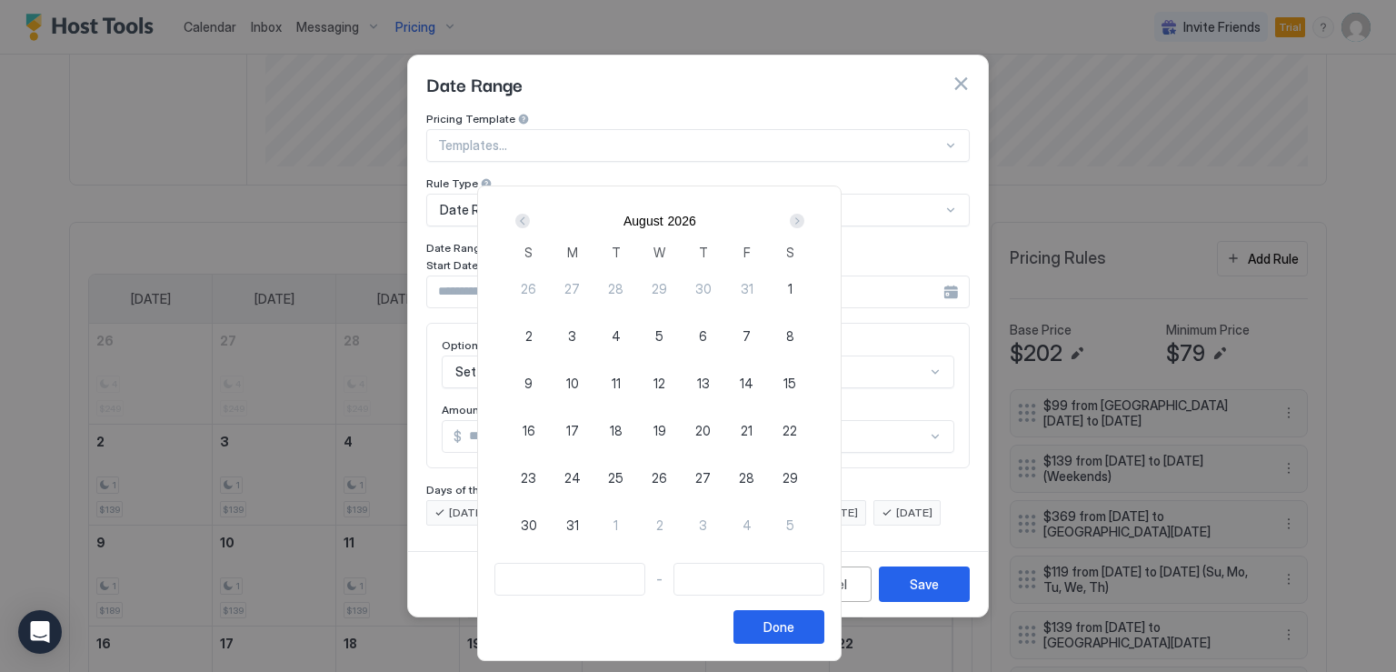
click at [804, 223] on div "Next" at bounding box center [797, 221] width 15 height 15
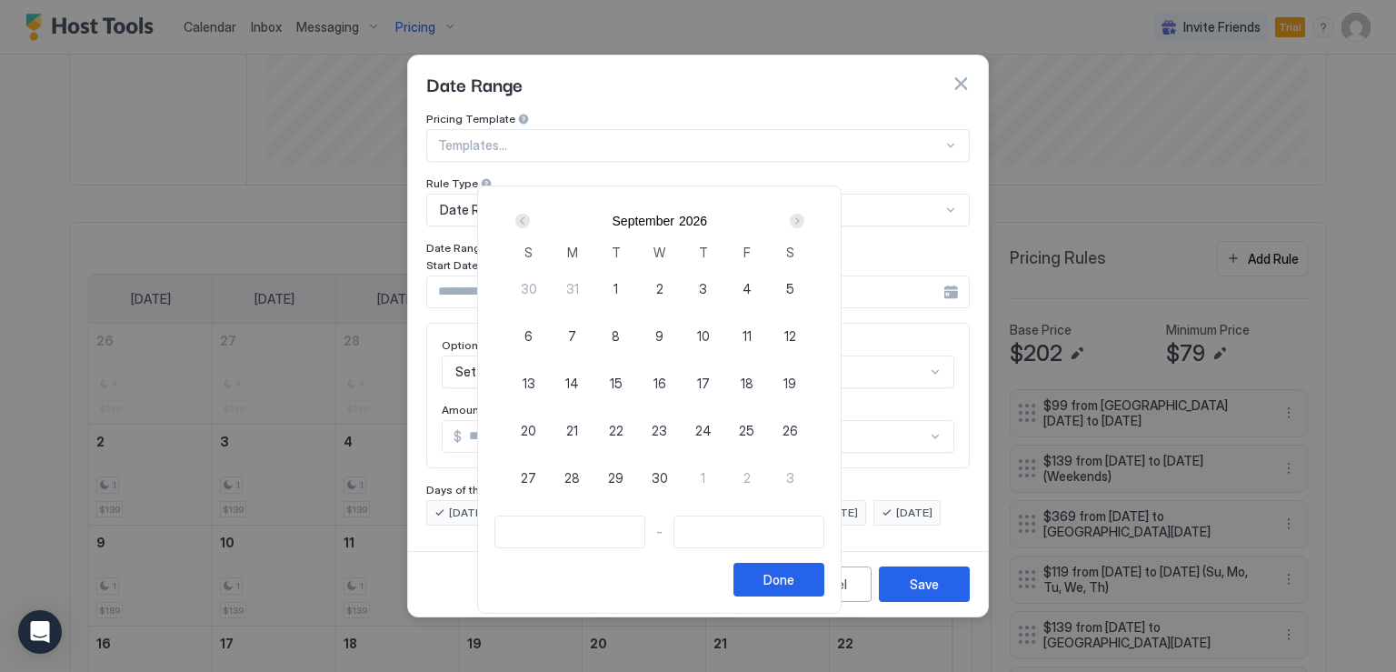
click at [530, 224] on div "Prev" at bounding box center [522, 221] width 15 height 15
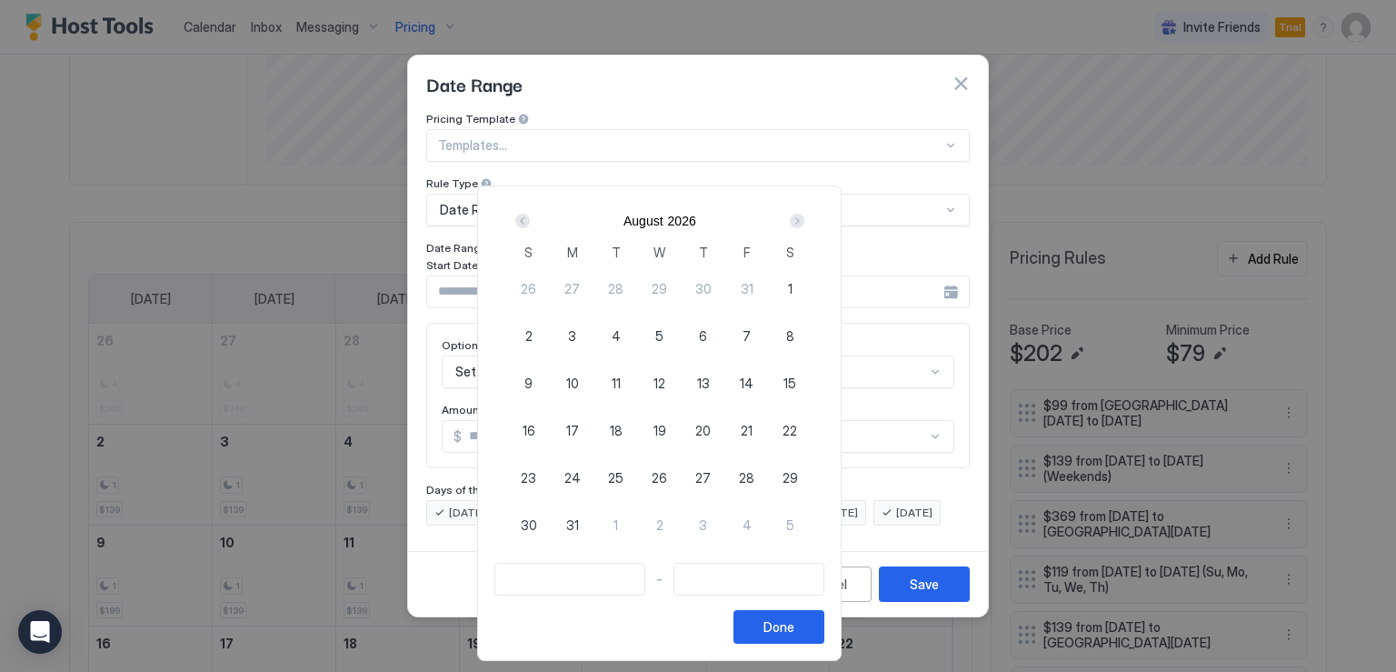
click at [792, 286] on span "1" at bounding box center [790, 288] width 5 height 19
type input "**********"
click at [804, 219] on div "Next" at bounding box center [797, 221] width 15 height 15
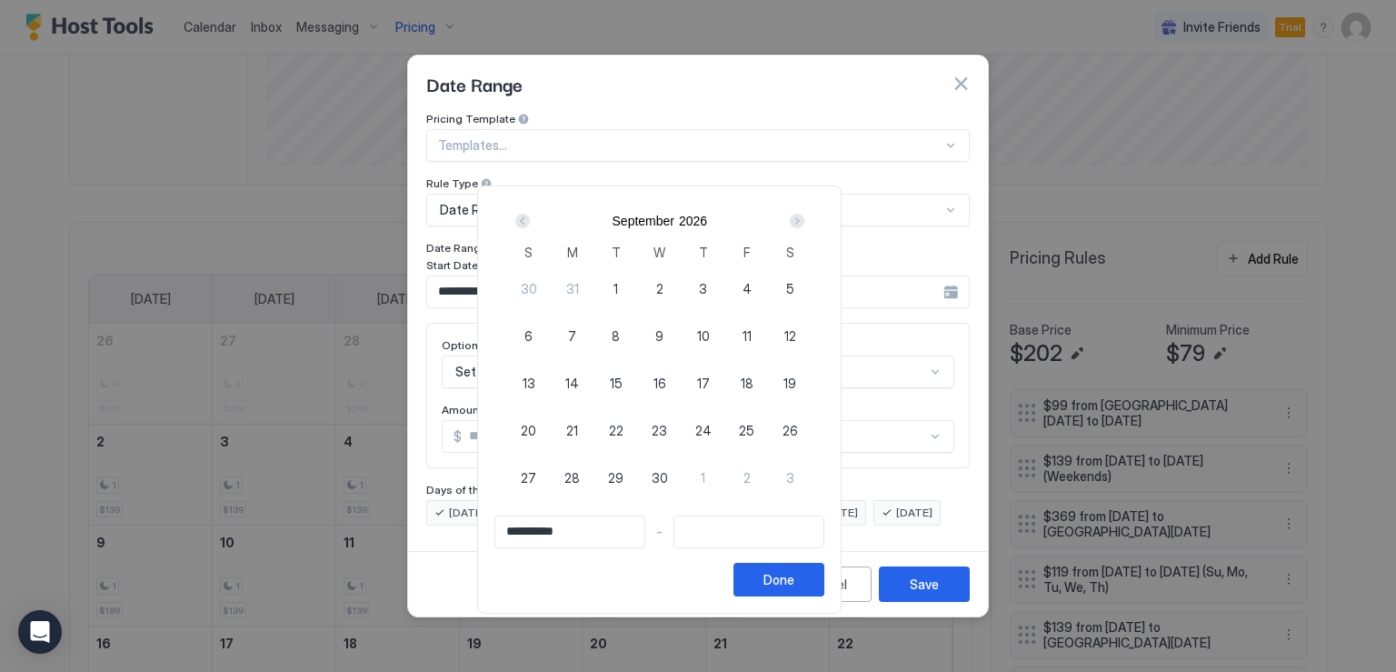
click at [804, 219] on div "Next" at bounding box center [797, 221] width 15 height 15
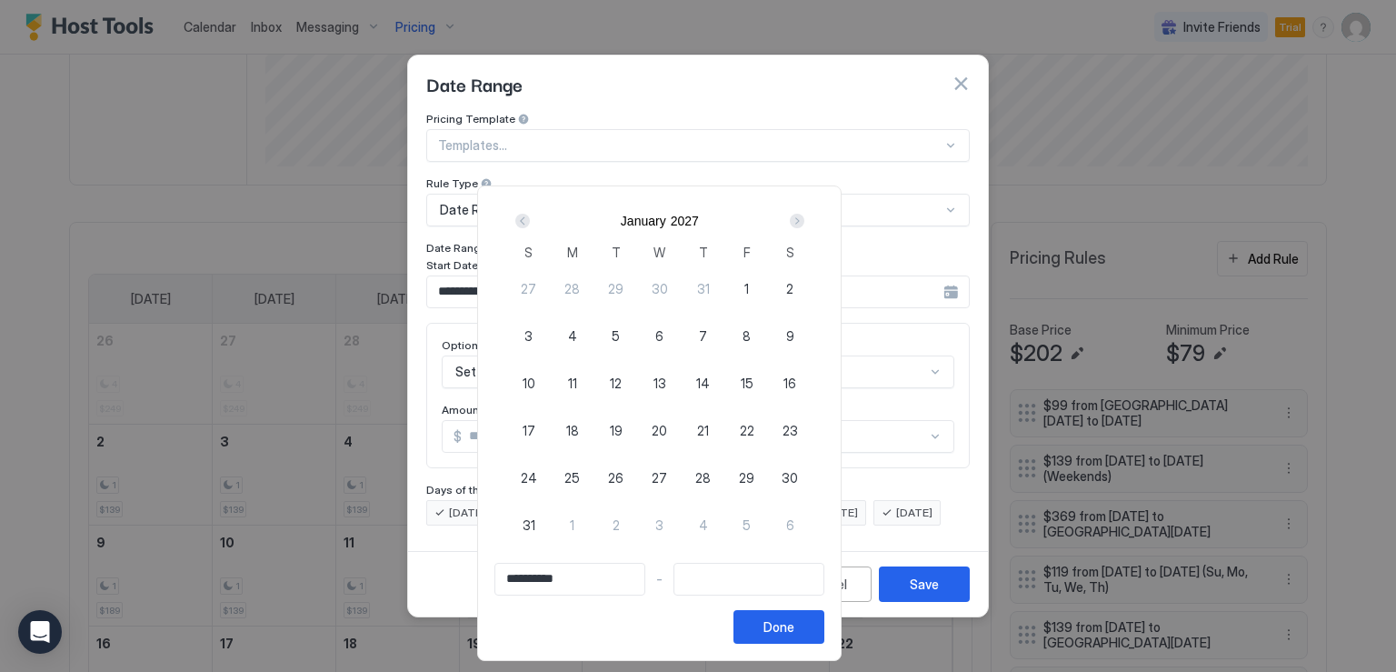
click at [804, 219] on div "Next" at bounding box center [797, 221] width 15 height 15
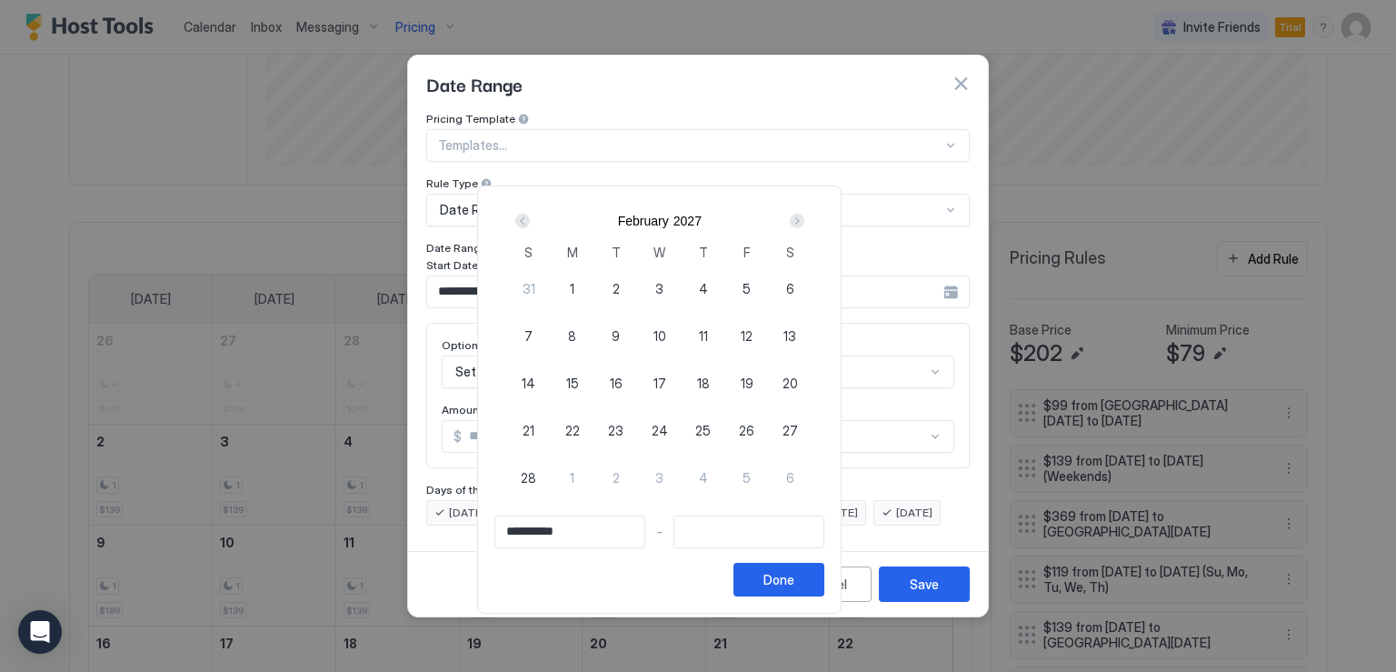
click at [804, 219] on div "Next" at bounding box center [797, 221] width 15 height 15
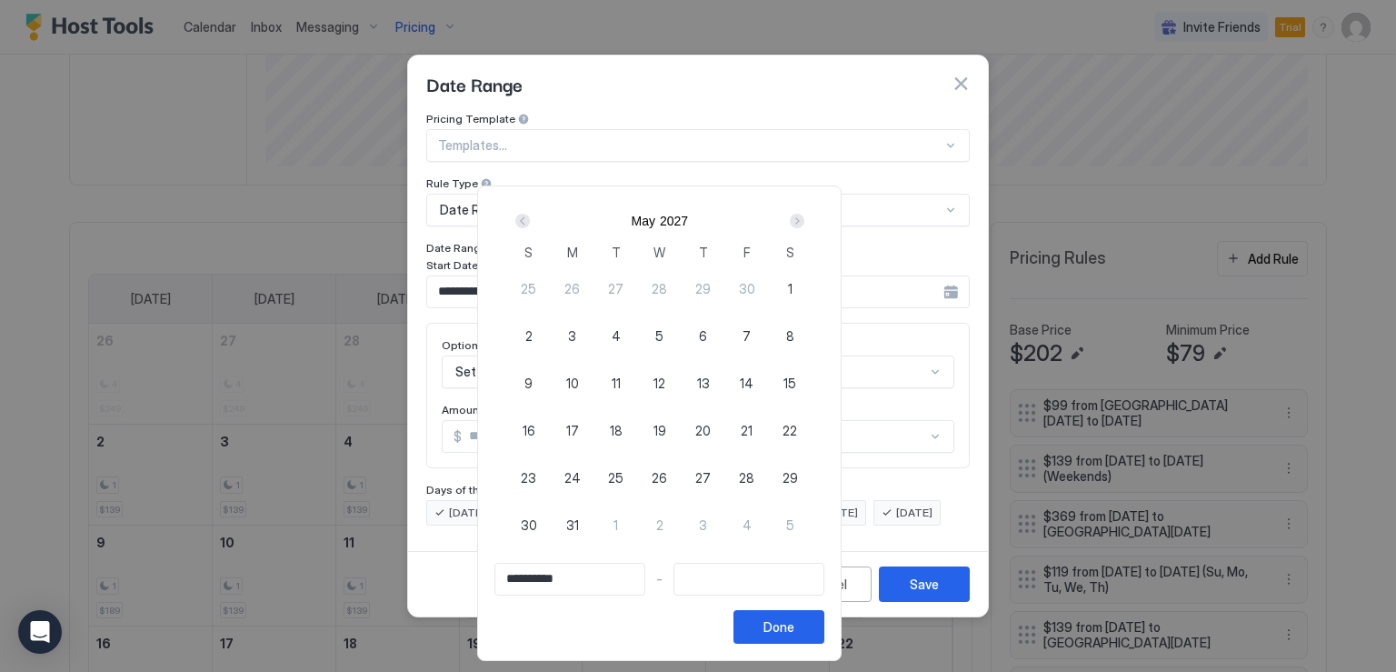
click at [804, 219] on div "Next" at bounding box center [797, 221] width 15 height 15
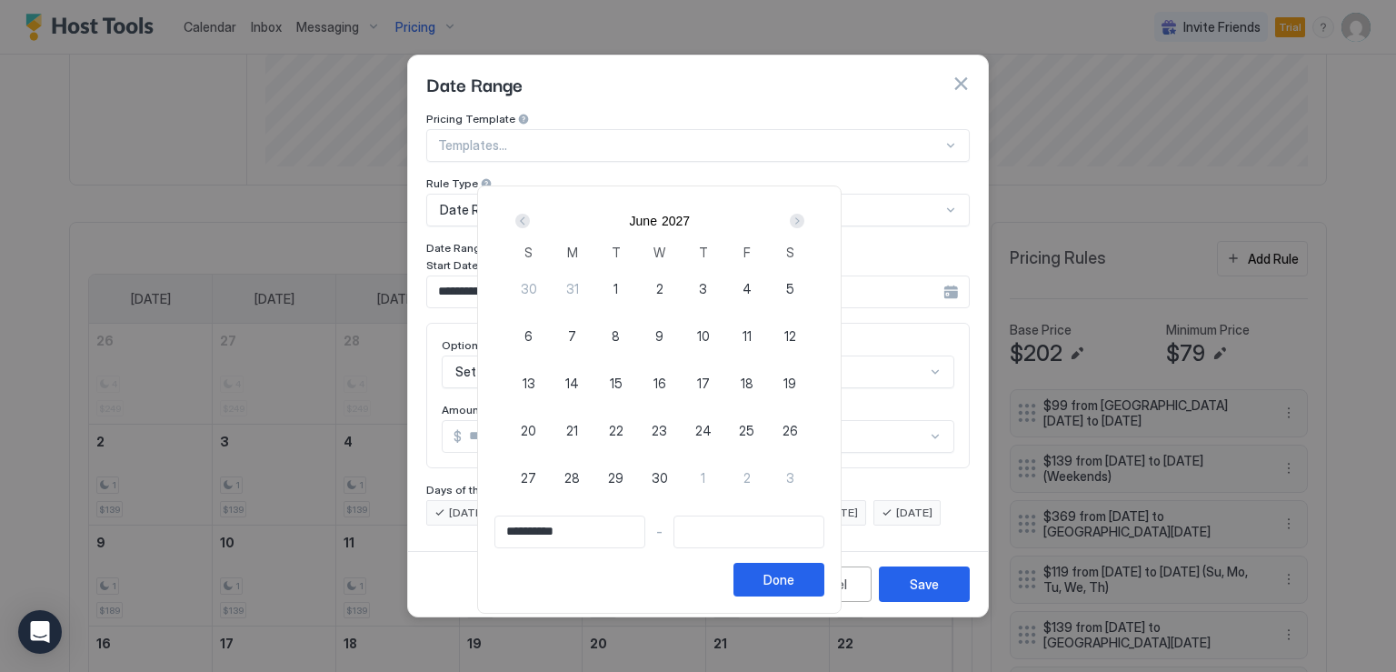
click at [804, 219] on div "Next" at bounding box center [797, 221] width 15 height 15
click at [530, 223] on div "Prev" at bounding box center [522, 221] width 15 height 15
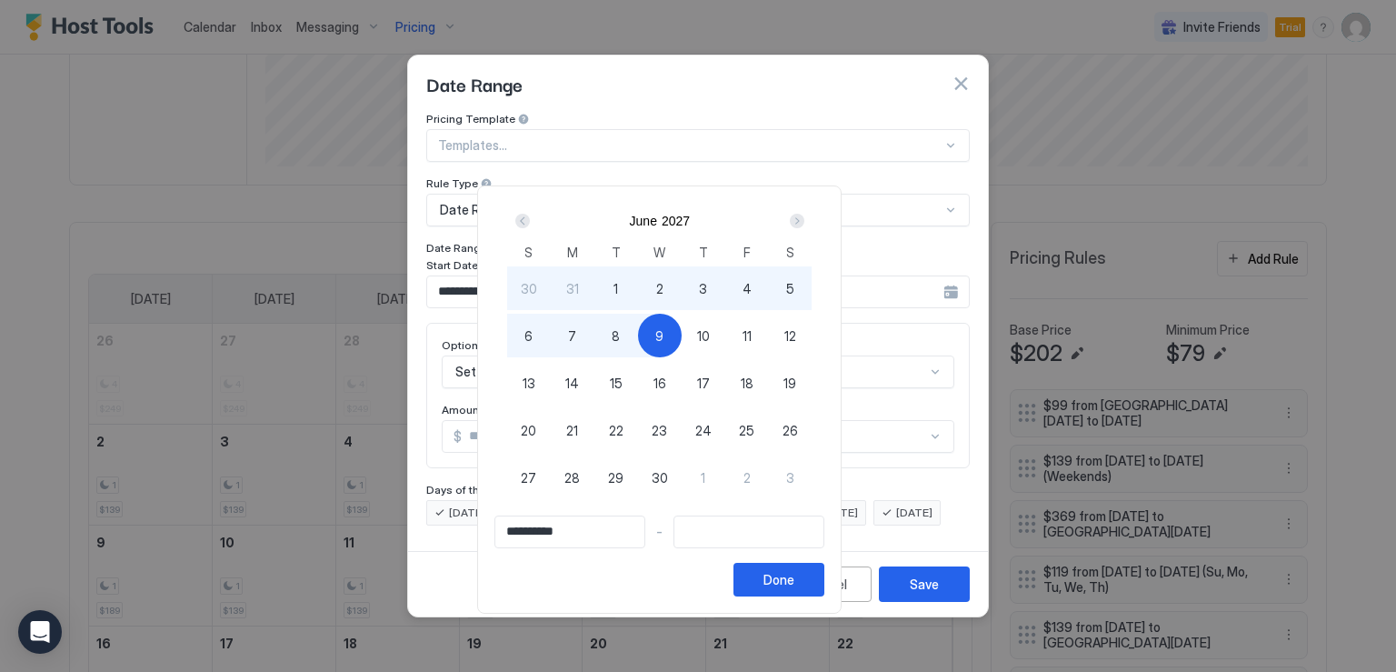
type input "**********"
click at [763, 327] on div "11" at bounding box center [747, 336] width 44 height 44
type input "**********"
click at [794, 577] on div "Done" at bounding box center [778, 579] width 31 height 19
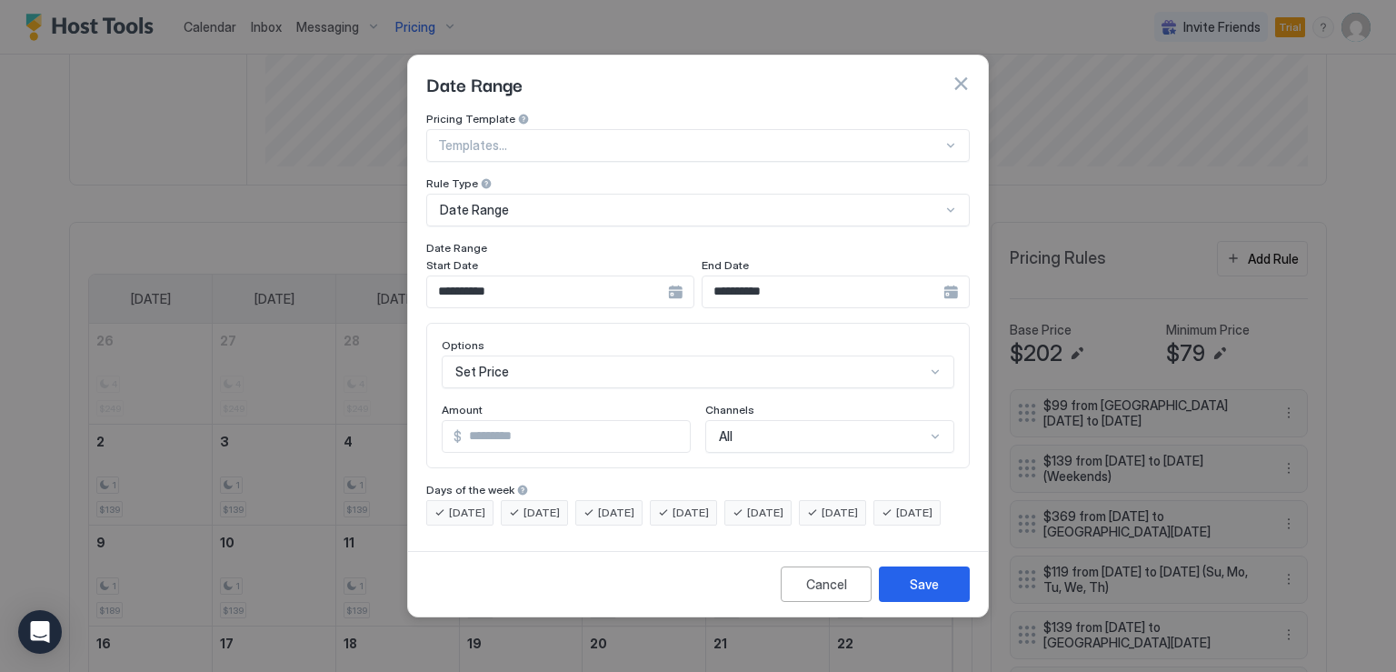
click at [522, 355] on div "Set Price" at bounding box center [698, 371] width 513 height 33
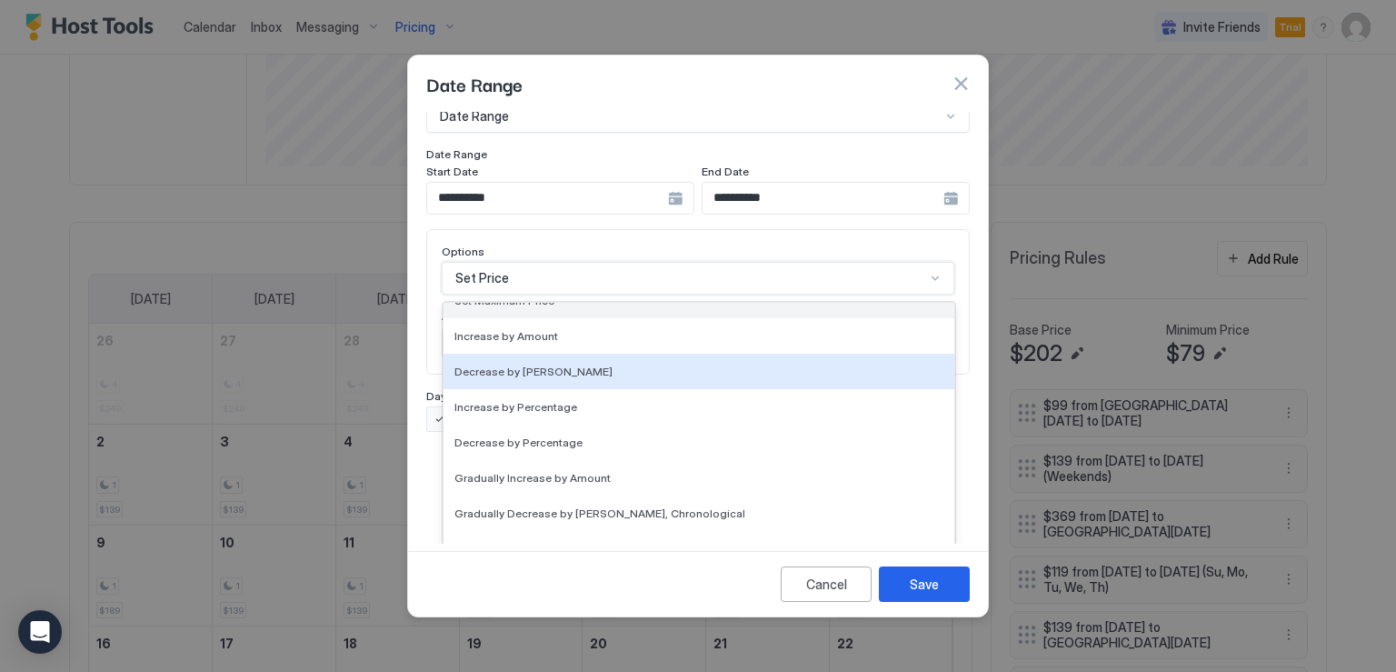
scroll to position [273, 0]
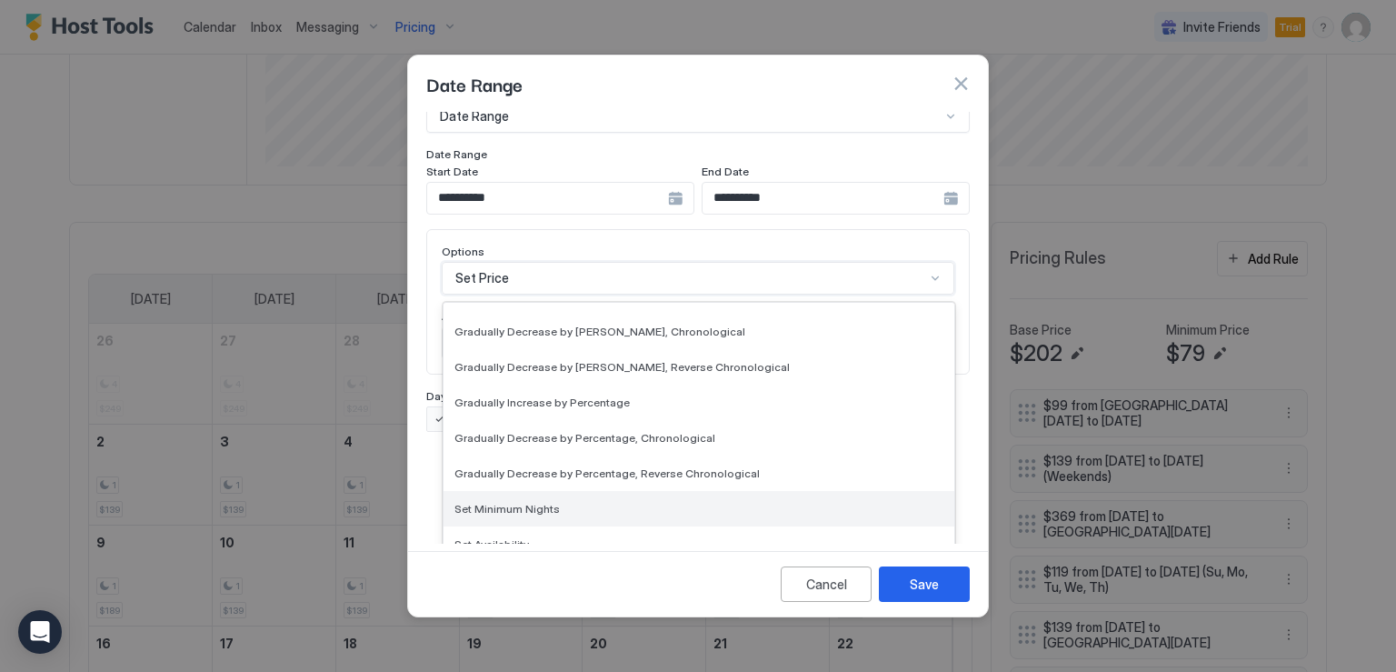
click at [566, 502] on div "Set Minimum Nights" at bounding box center [698, 509] width 489 height 14
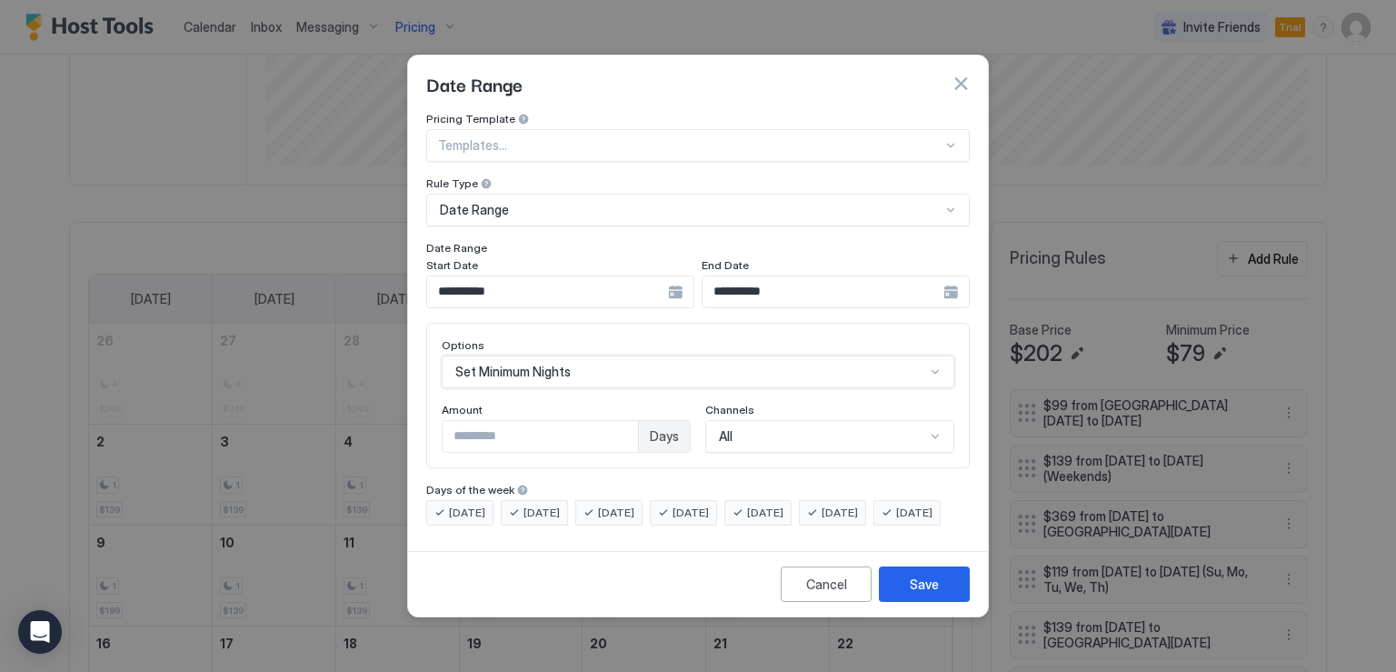
scroll to position [0, 0]
click at [498, 421] on input "*" at bounding box center [540, 436] width 195 height 31
type input "*"
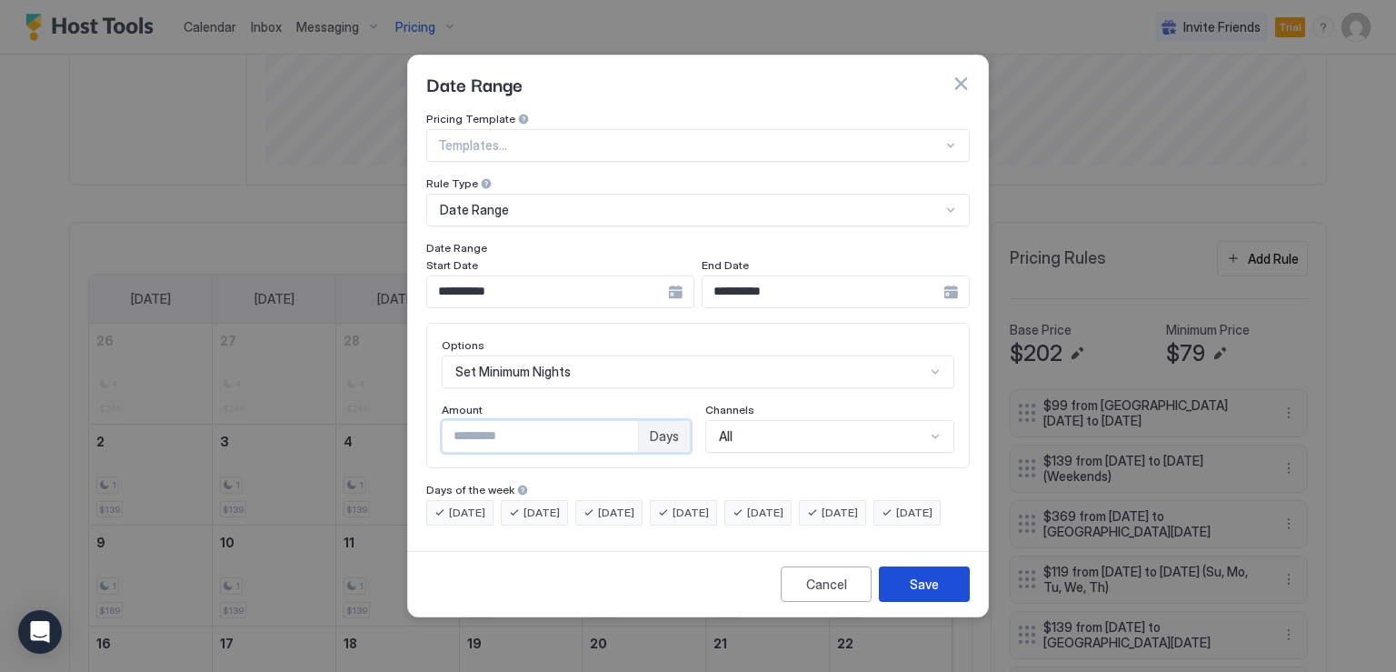
click at [898, 593] on button "Save" at bounding box center [924, 583] width 91 height 35
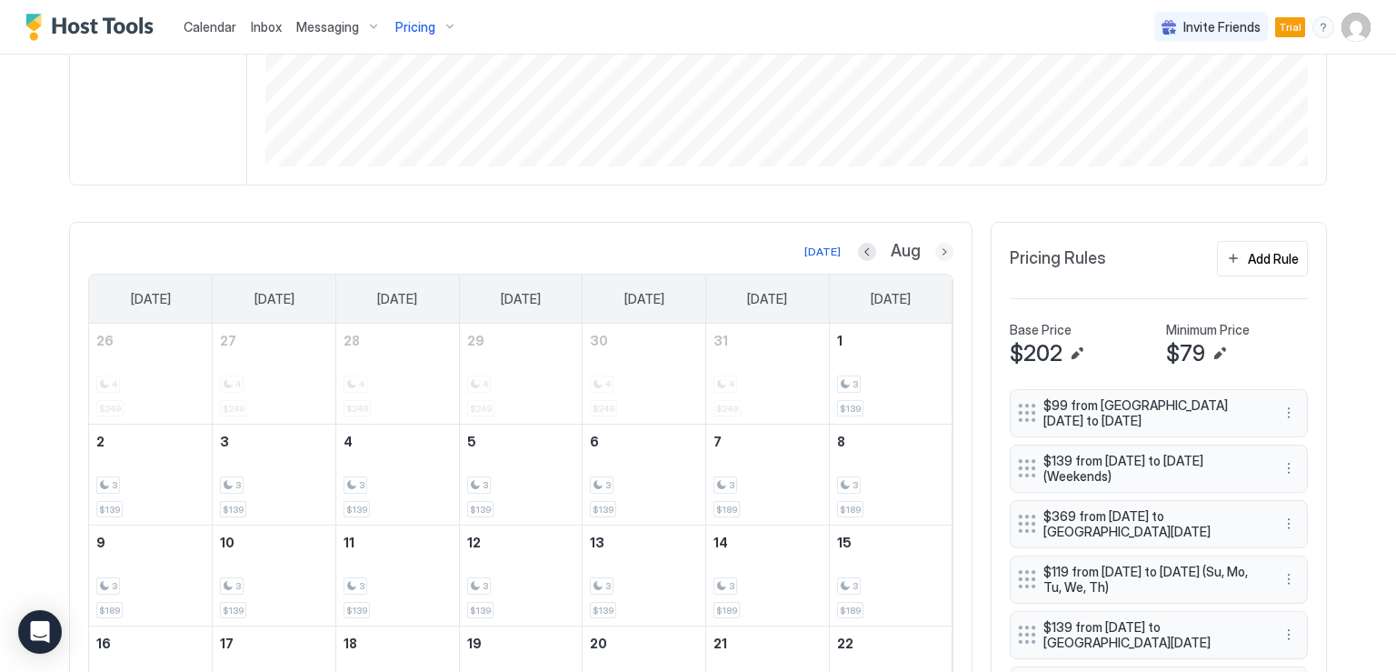
click at [935, 248] on button "Next month" at bounding box center [944, 252] width 18 height 18
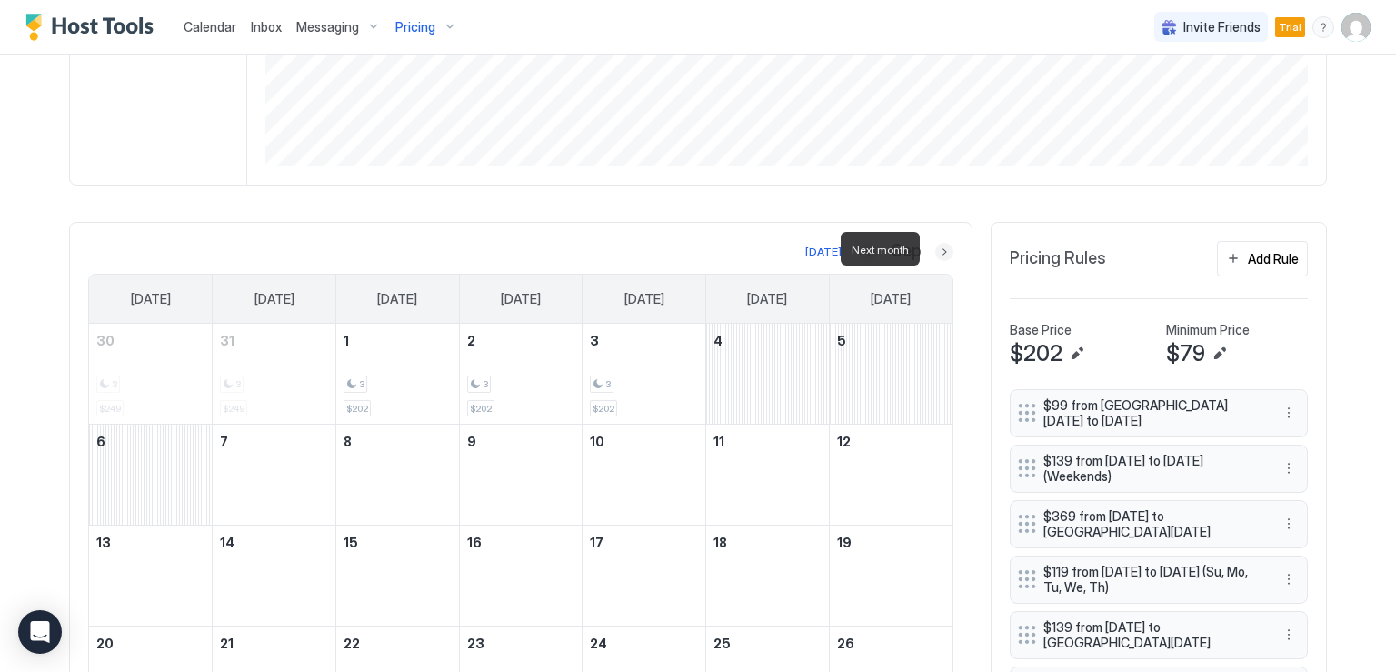
click at [935, 248] on button "Next month" at bounding box center [944, 252] width 18 height 18
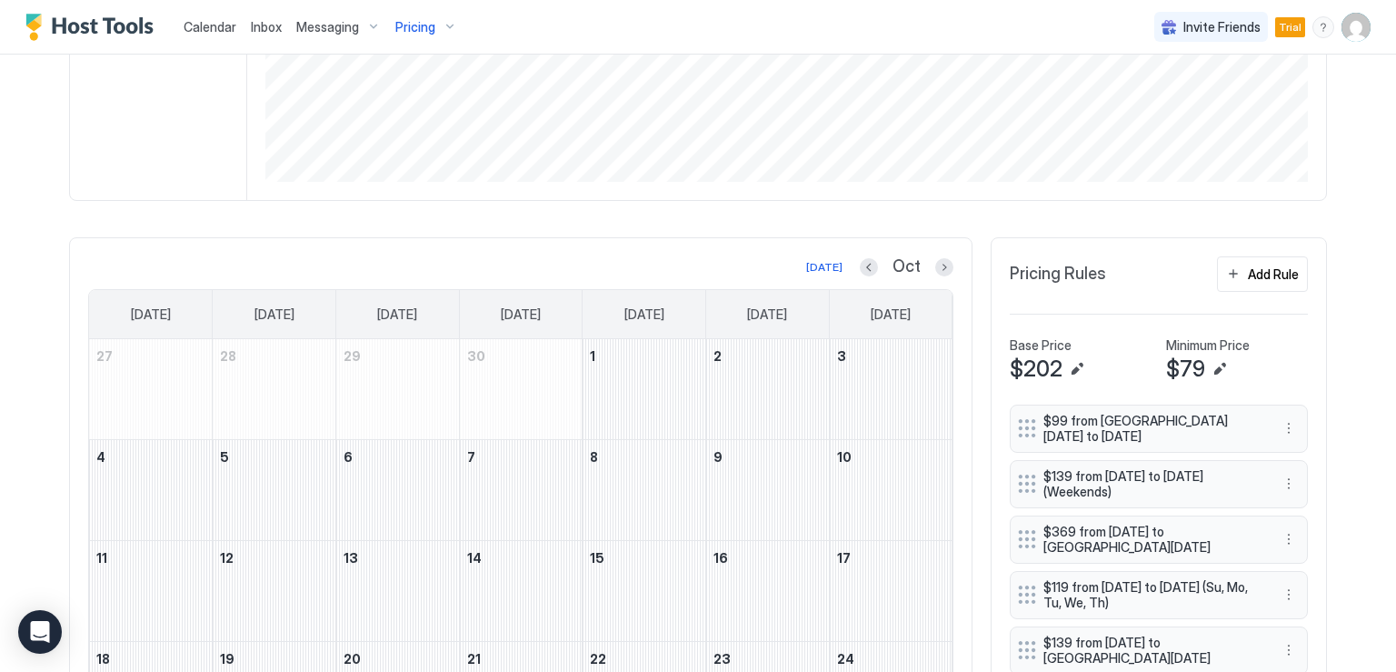
scroll to position [356, 0]
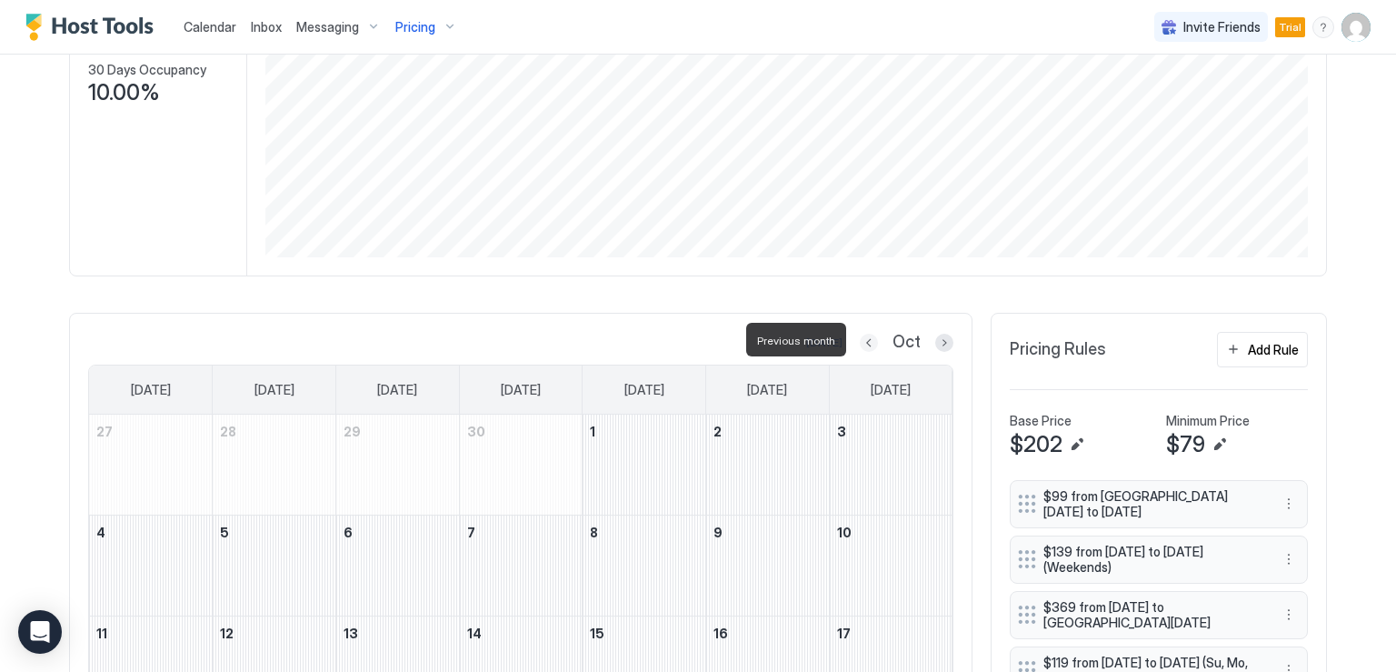
click at [865, 348] on button "Previous month" at bounding box center [869, 343] width 18 height 18
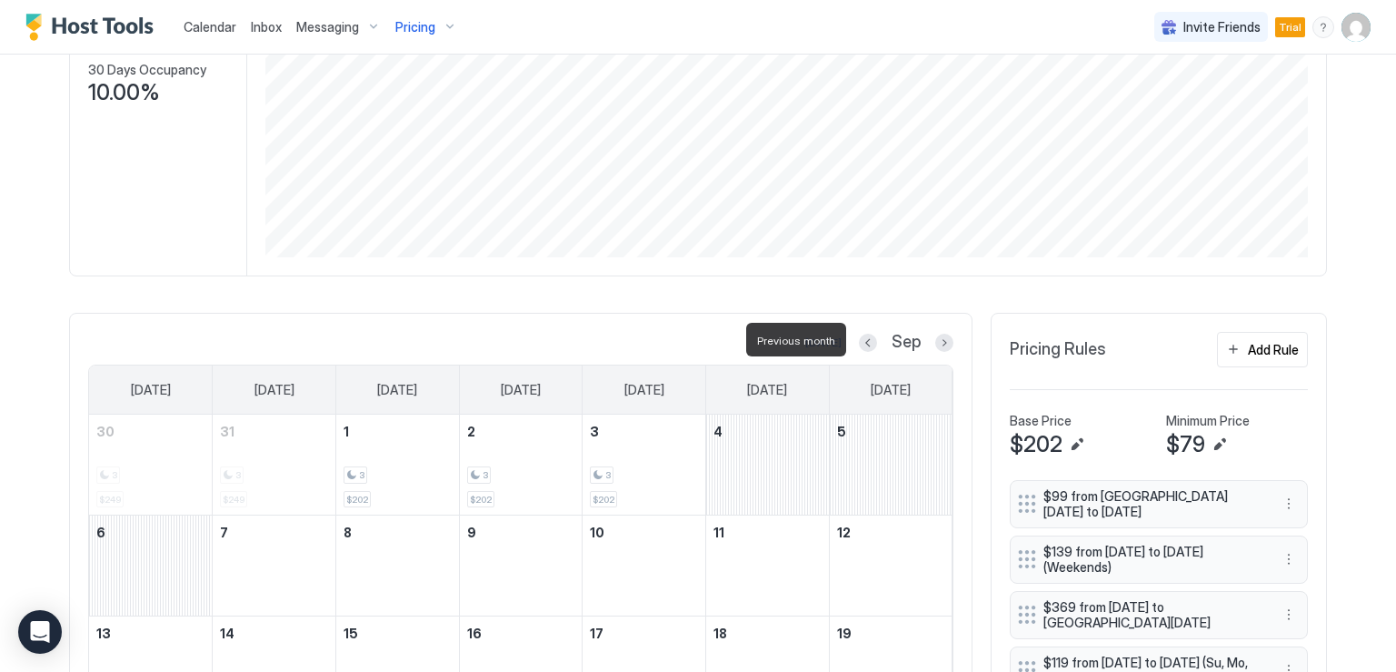
click at [865, 348] on div at bounding box center [868, 343] width 18 height 18
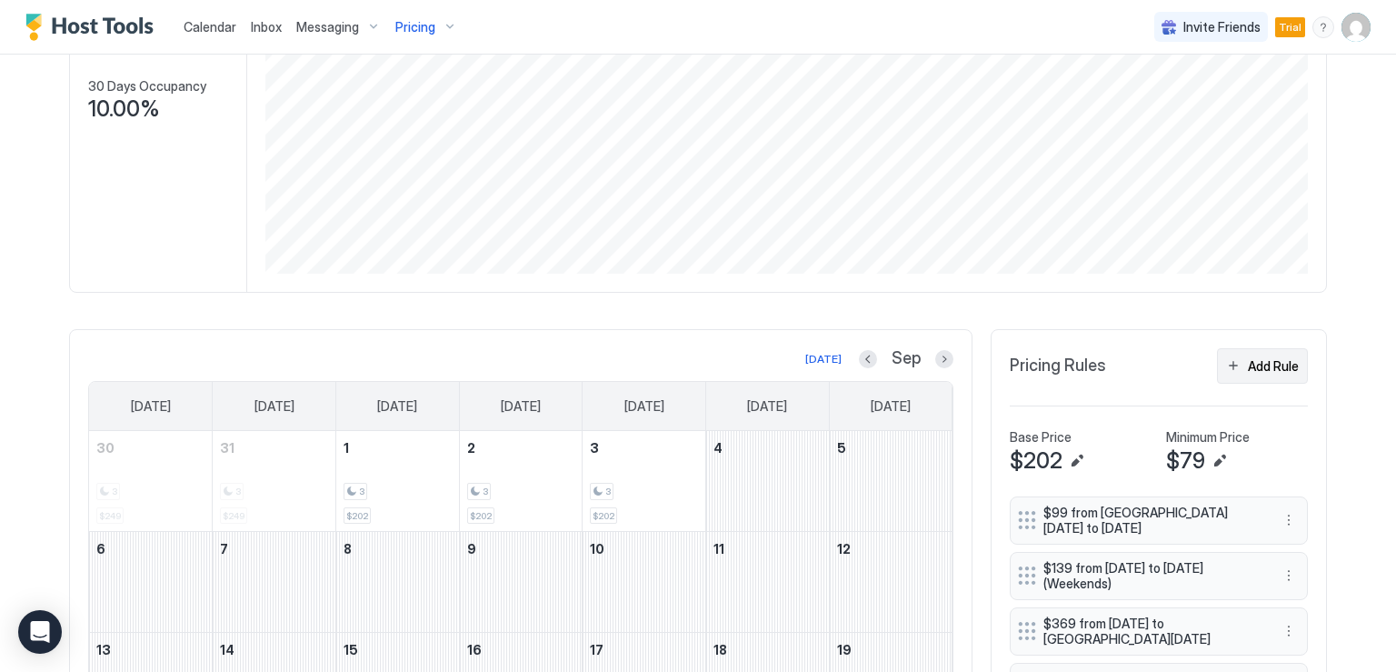
scroll to position [336, 0]
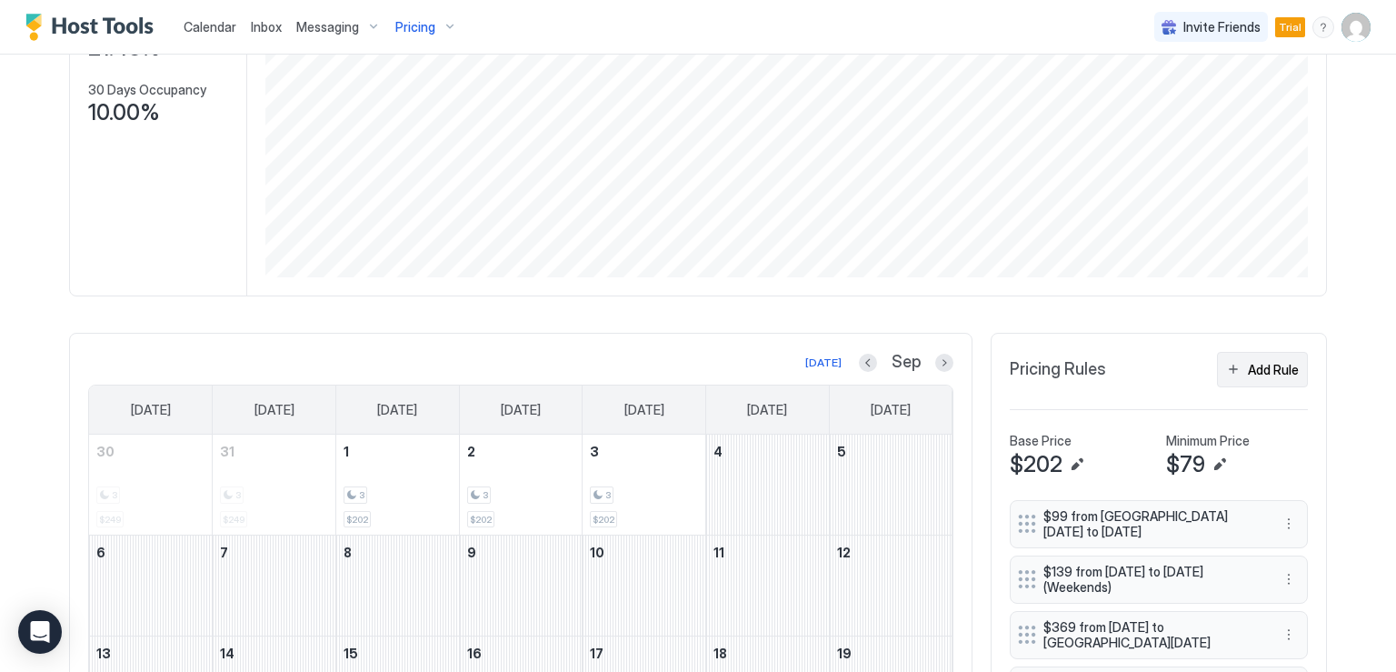
click at [1256, 373] on div "Add Rule" at bounding box center [1273, 369] width 51 height 19
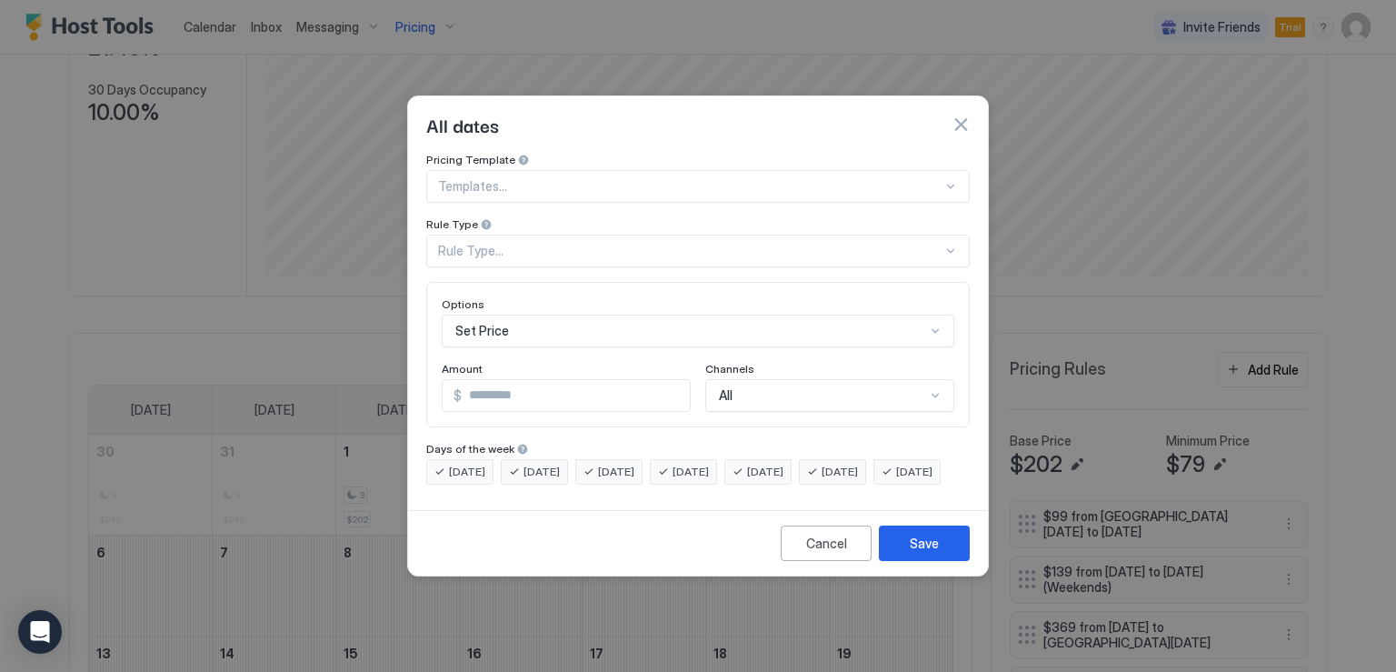
click at [528, 247] on div "Rule Type..." at bounding box center [697, 250] width 543 height 33
click at [557, 178] on div at bounding box center [690, 186] width 504 height 16
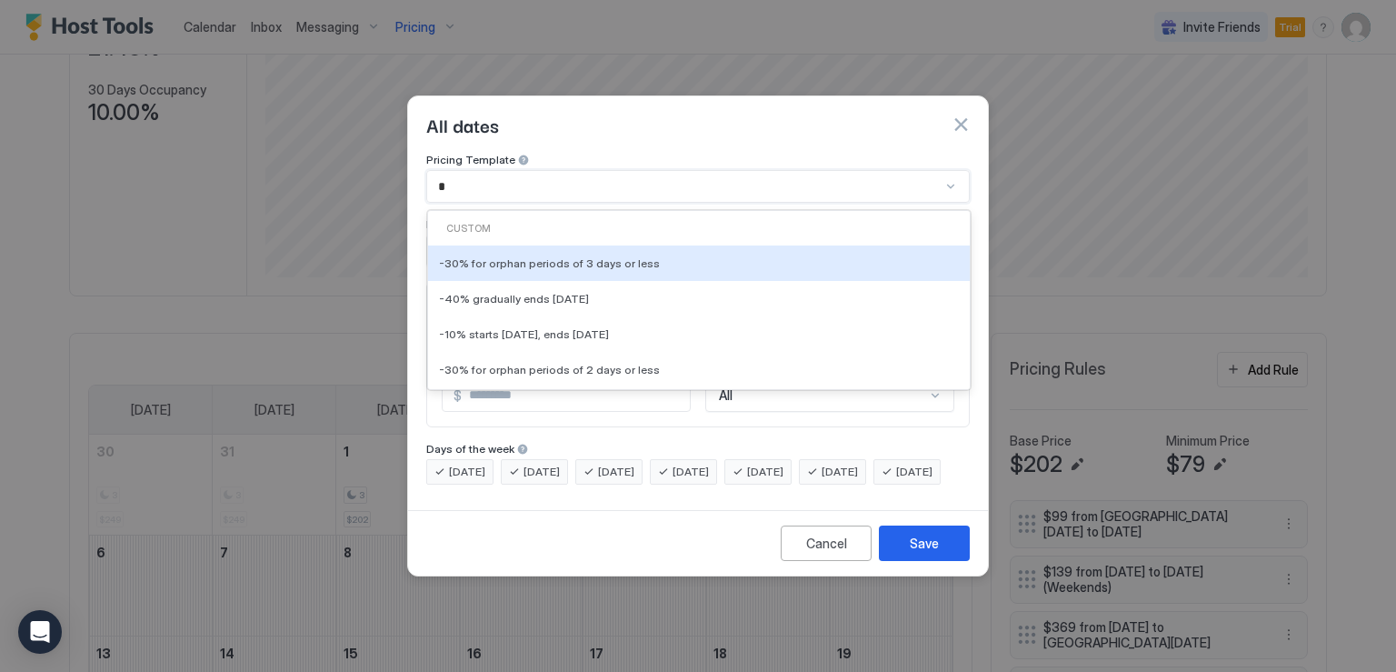
type input "**"
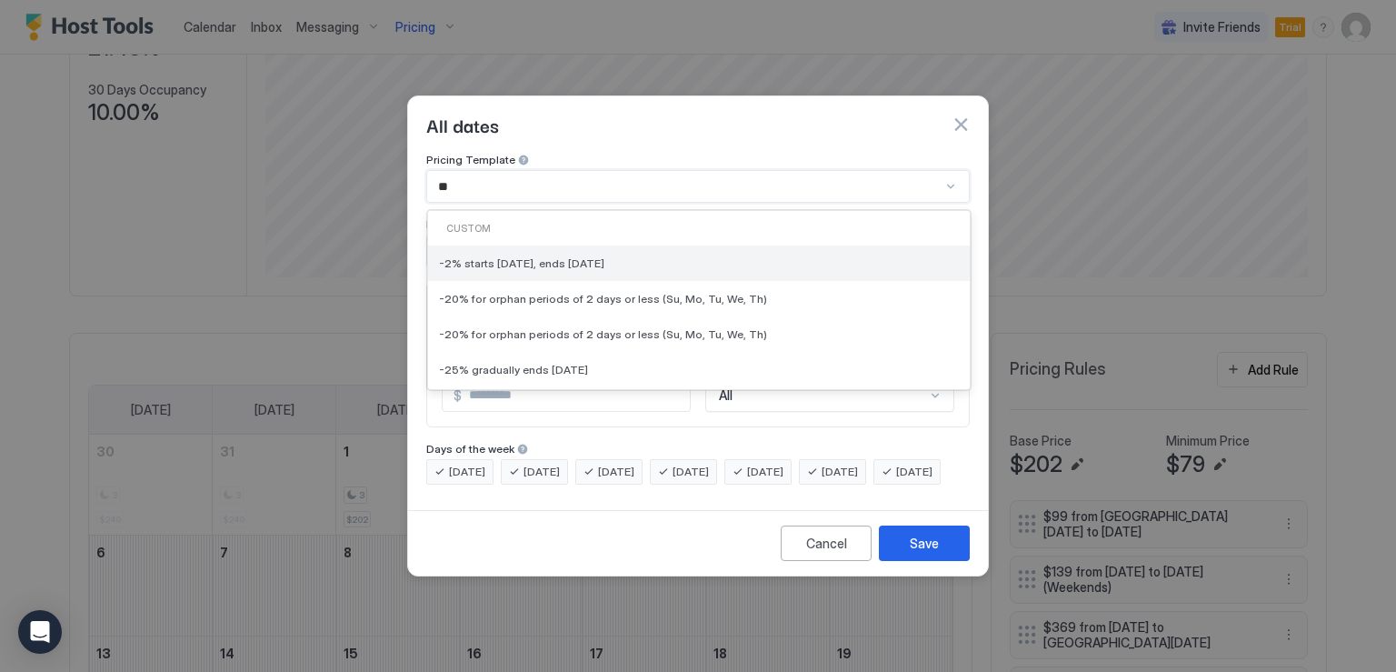
click at [567, 256] on span "-2% starts [DATE], ends [DATE]" at bounding box center [521, 263] width 165 height 14
type input "*"
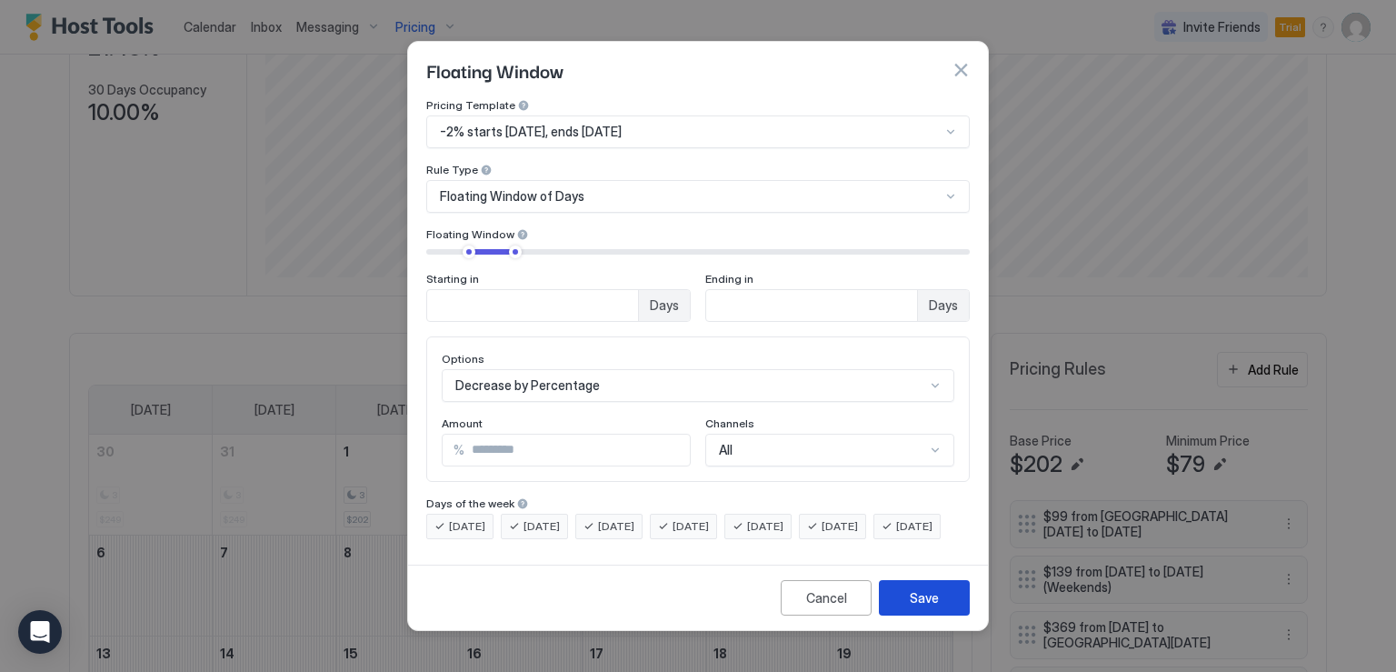
click at [929, 607] on div "Save" at bounding box center [924, 597] width 29 height 19
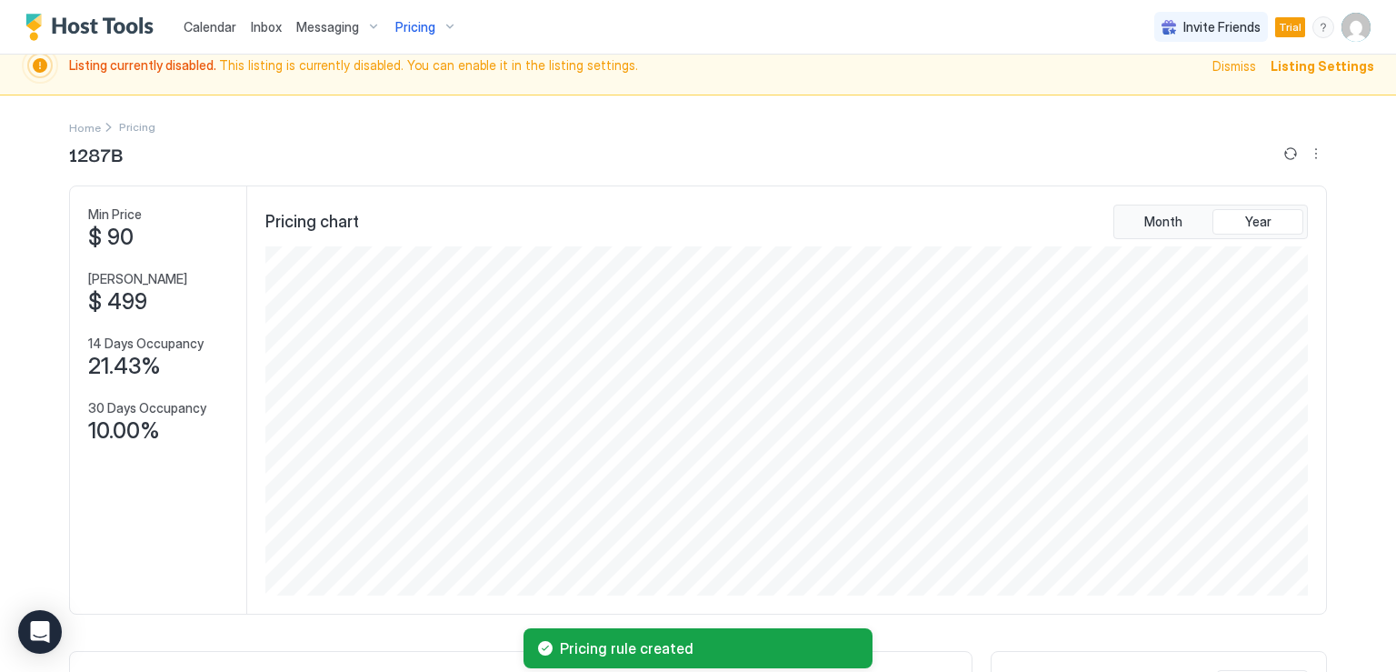
scroll to position [109, 0]
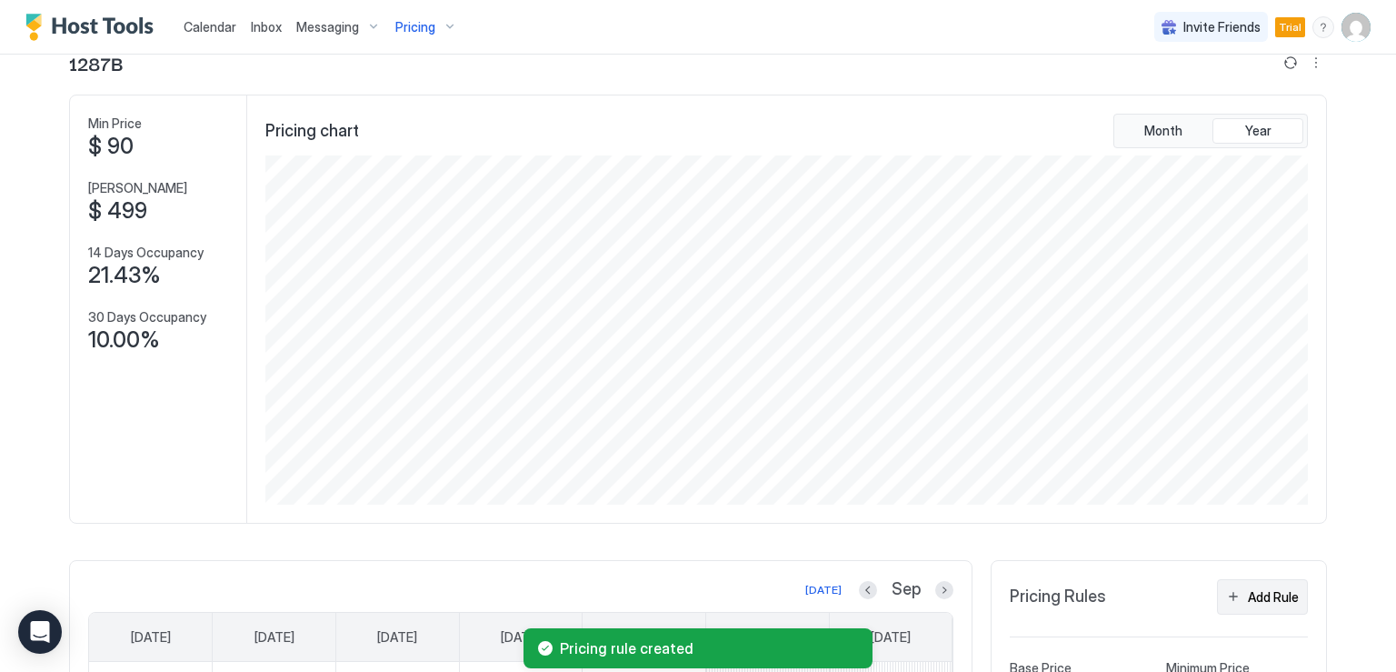
click at [1261, 593] on div "Add Rule" at bounding box center [1273, 596] width 51 height 19
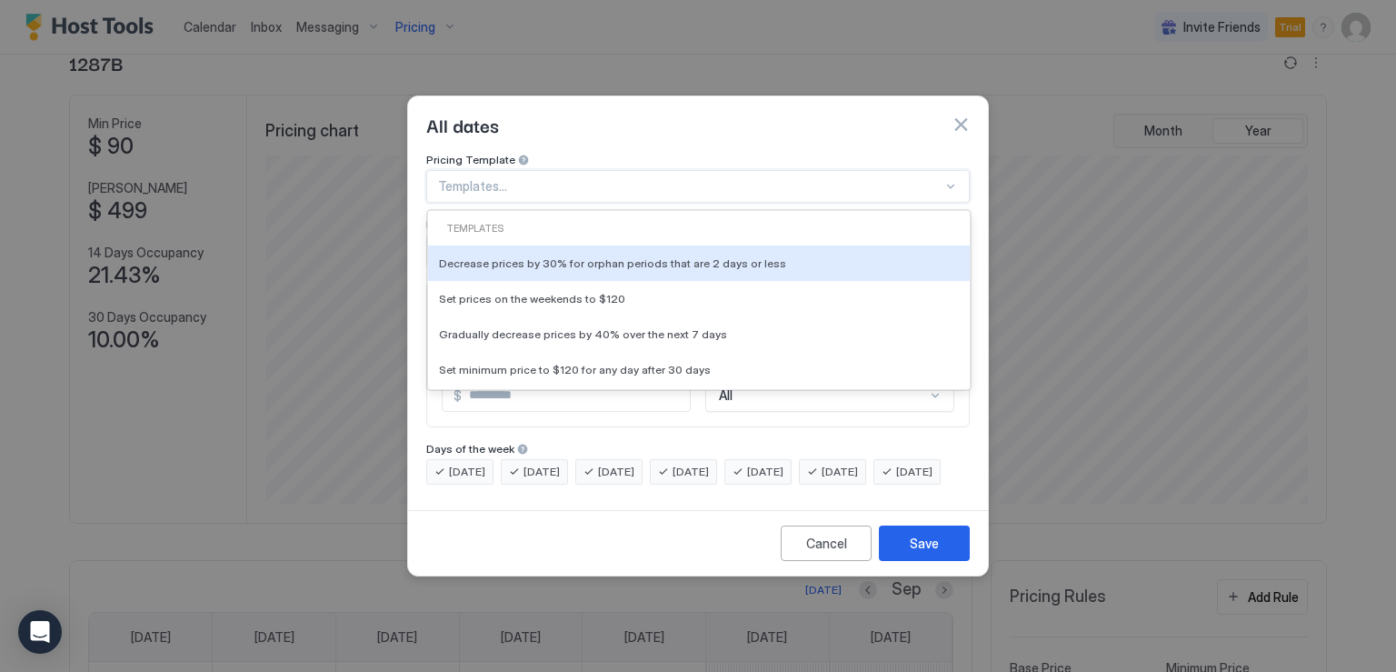
click at [549, 178] on div at bounding box center [690, 186] width 504 height 16
type input "***"
click at [583, 255] on div "-20% for orphan periods of 2 days or less (Su, Mo, Tu, We, Th)" at bounding box center [699, 262] width 542 height 35
type input "**"
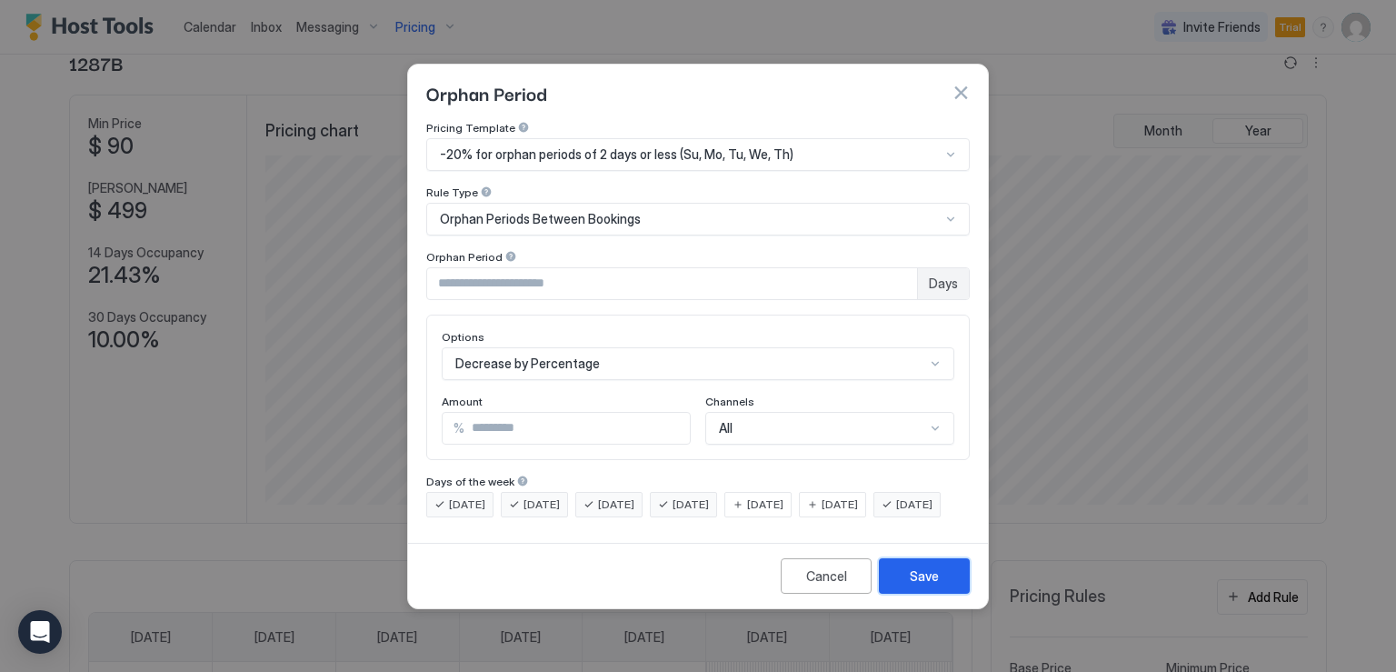
click at [930, 585] on div "Save" at bounding box center [924, 575] width 29 height 19
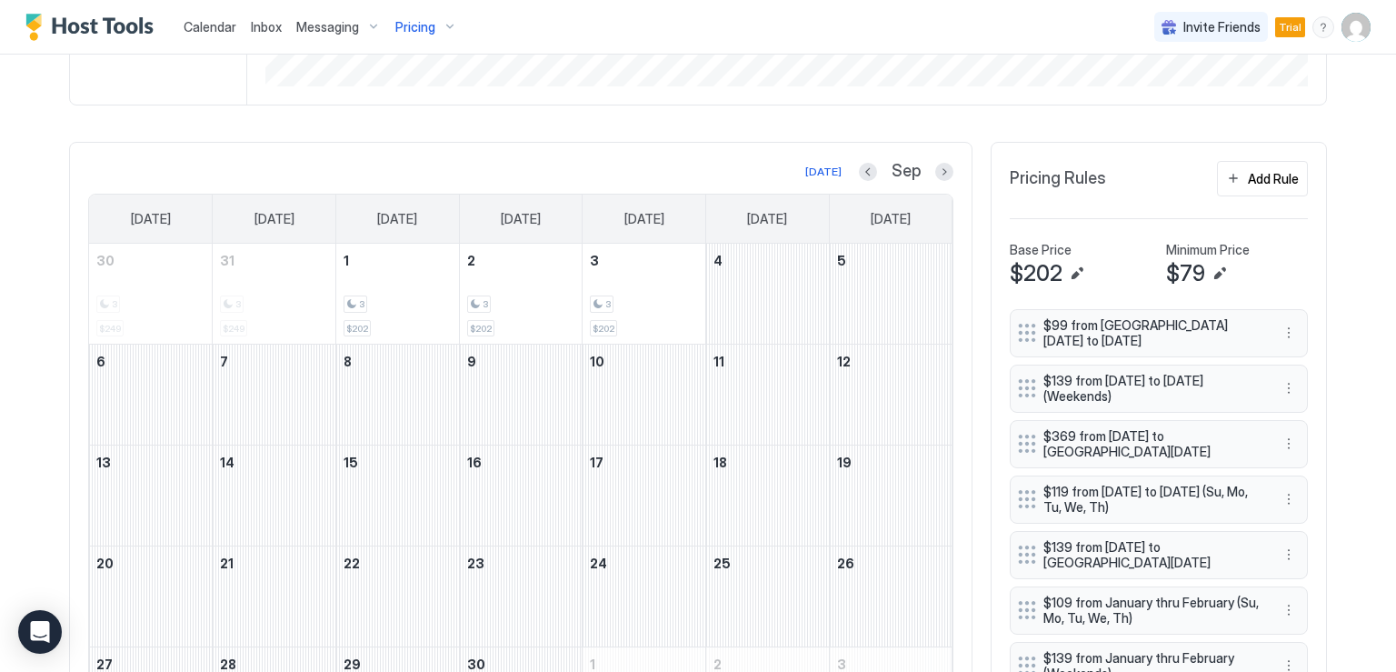
scroll to position [436, 0]
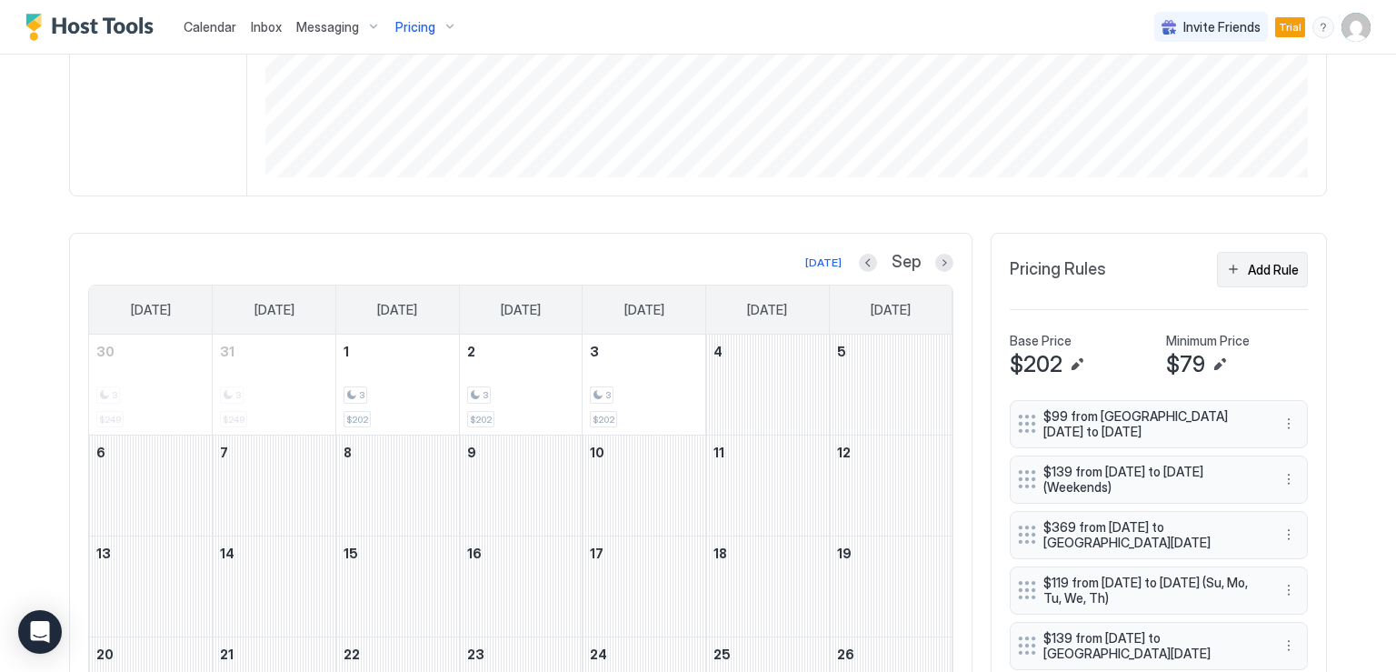
click at [1248, 271] on div "Add Rule" at bounding box center [1273, 269] width 51 height 19
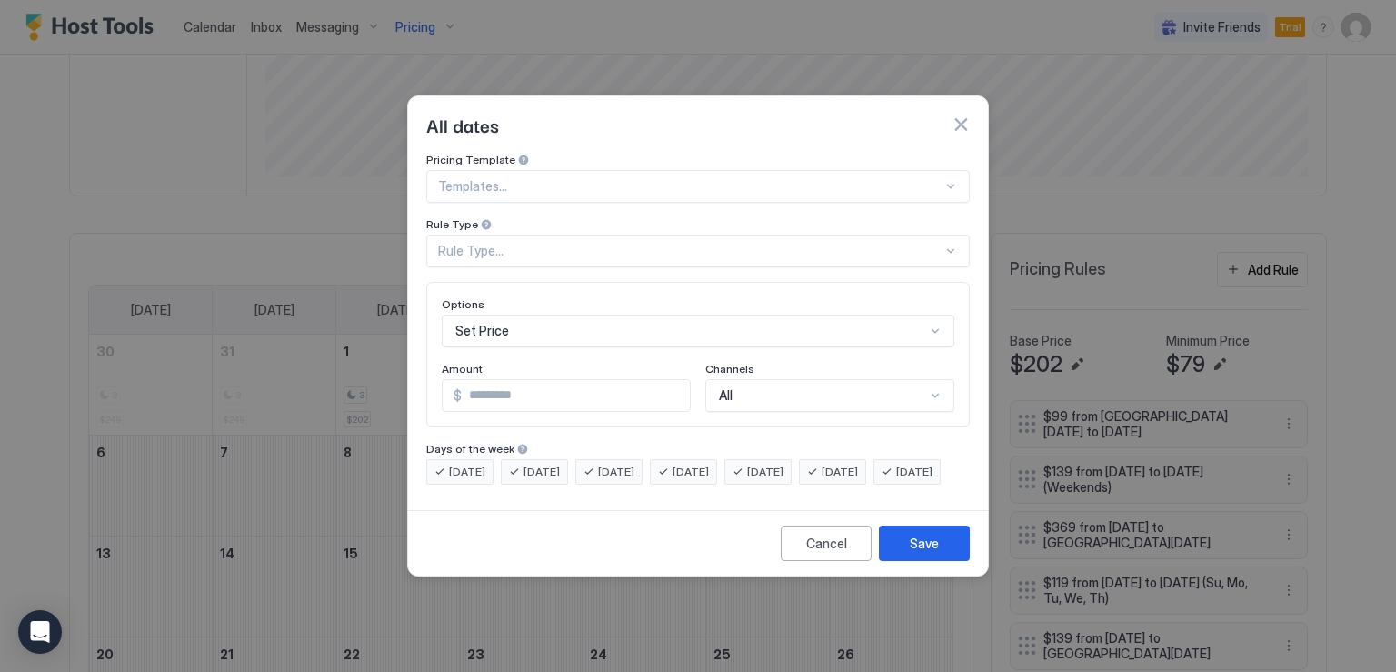
click at [530, 179] on div "Templates..." at bounding box center [697, 186] width 543 height 33
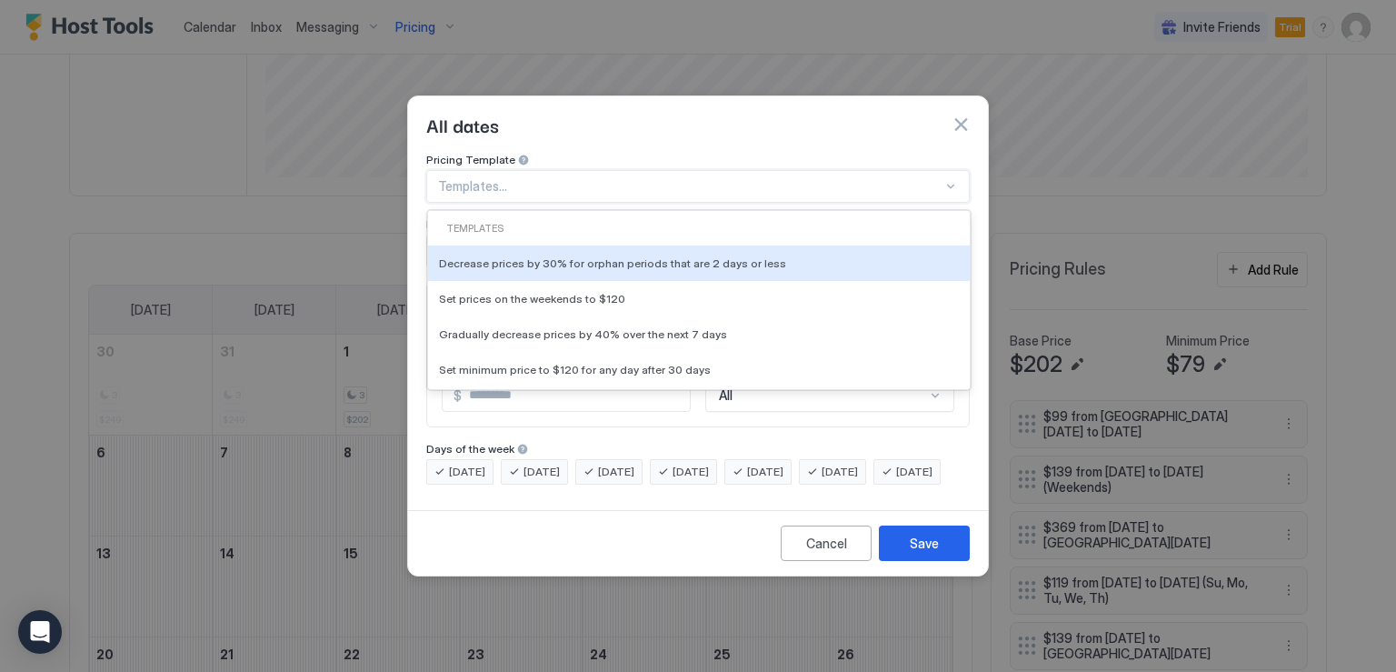
click at [530, 179] on div "Templates..." at bounding box center [697, 186] width 543 height 33
type input "***"
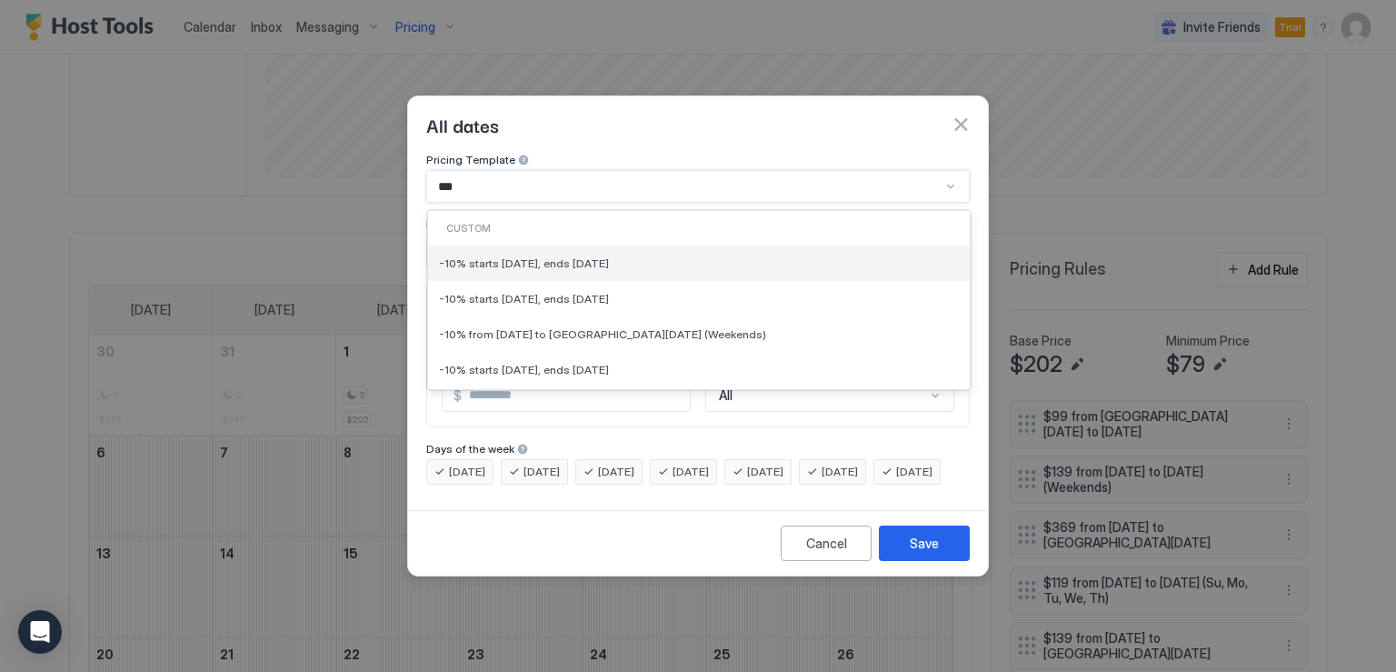
click at [580, 256] on span "-10% starts [DATE], ends [DATE]" at bounding box center [524, 263] width 170 height 14
type input "**"
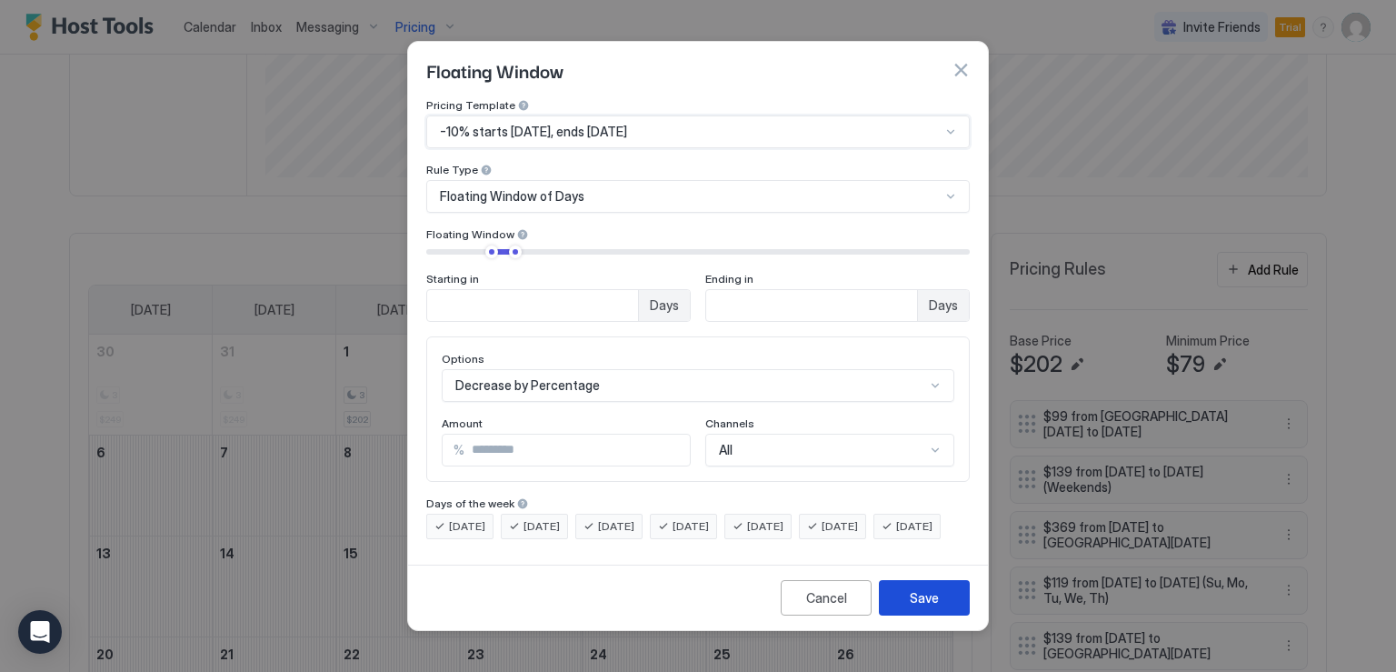
click at [916, 607] on div "Save" at bounding box center [924, 597] width 29 height 19
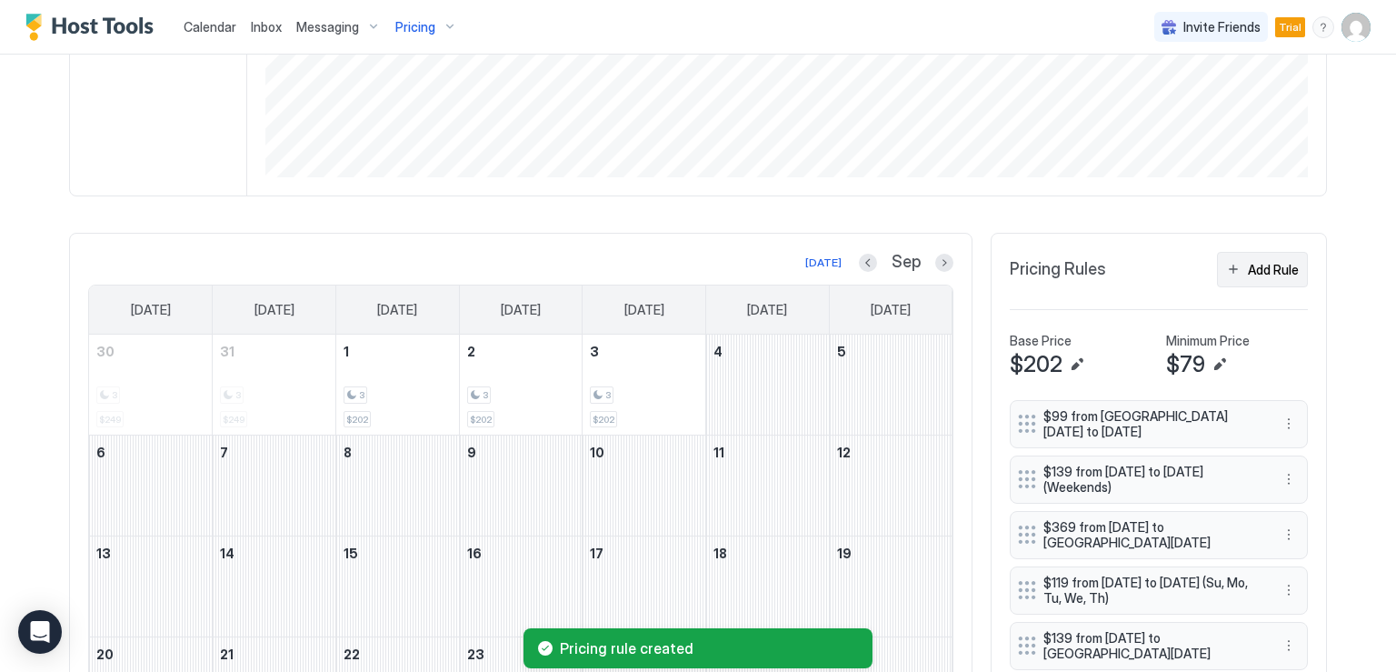
click at [1233, 273] on button "Add Rule" at bounding box center [1262, 269] width 91 height 35
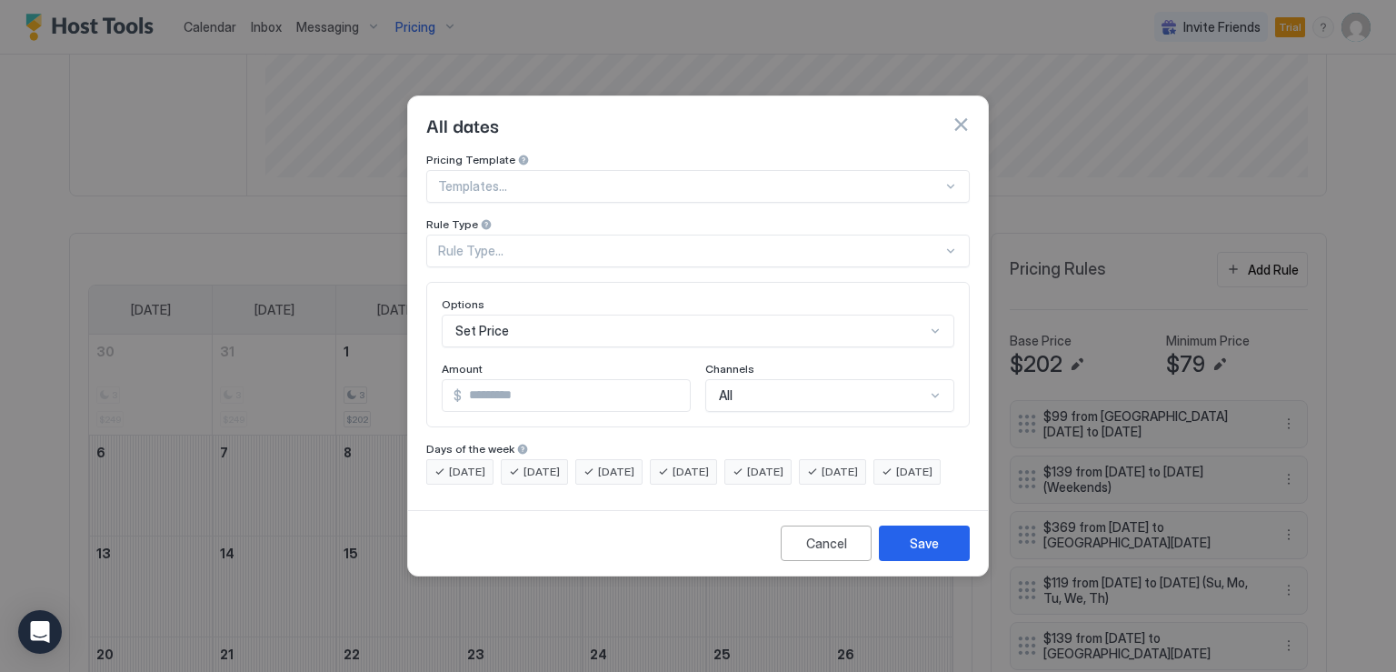
click at [499, 178] on div at bounding box center [690, 186] width 504 height 16
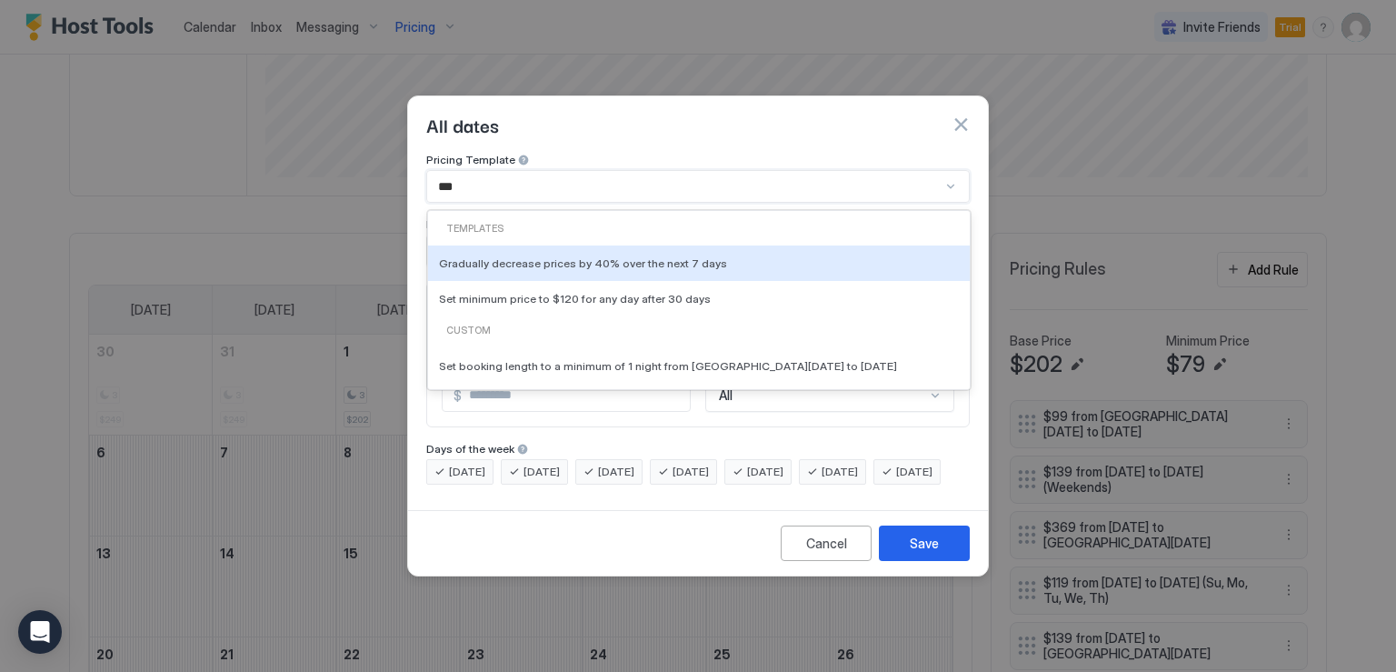
type input "****"
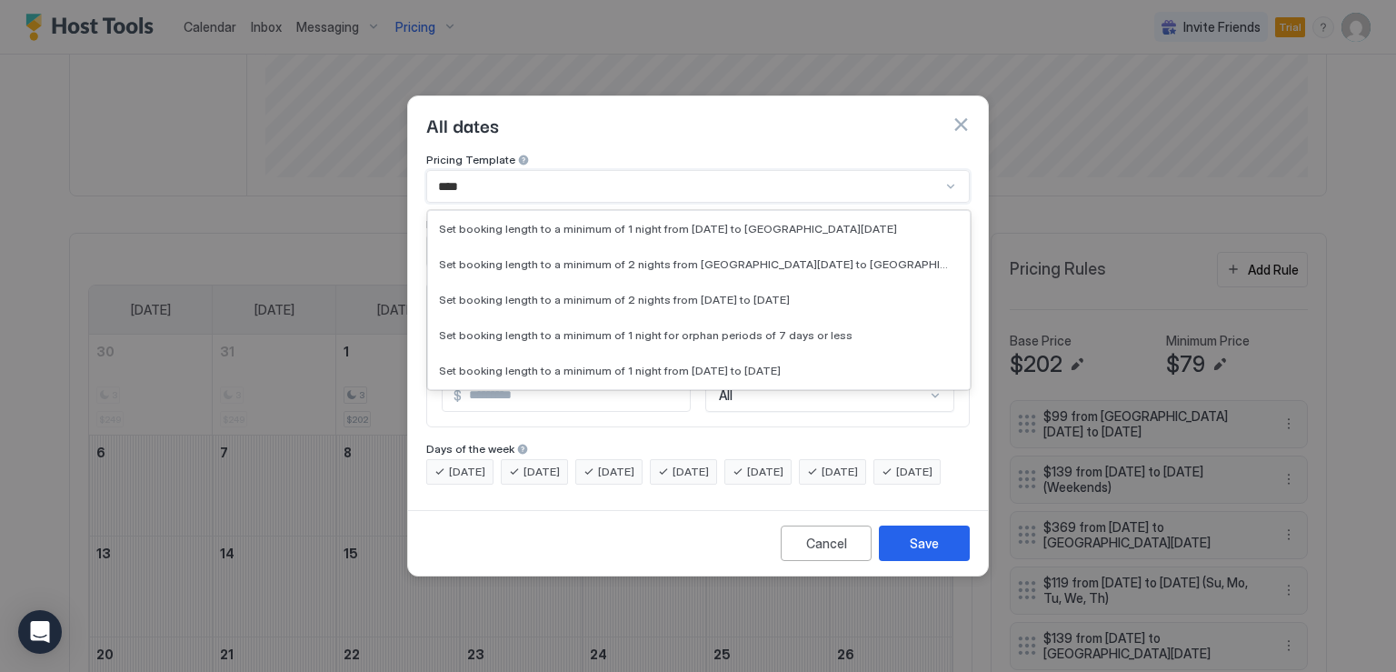
scroll to position [280, 0]
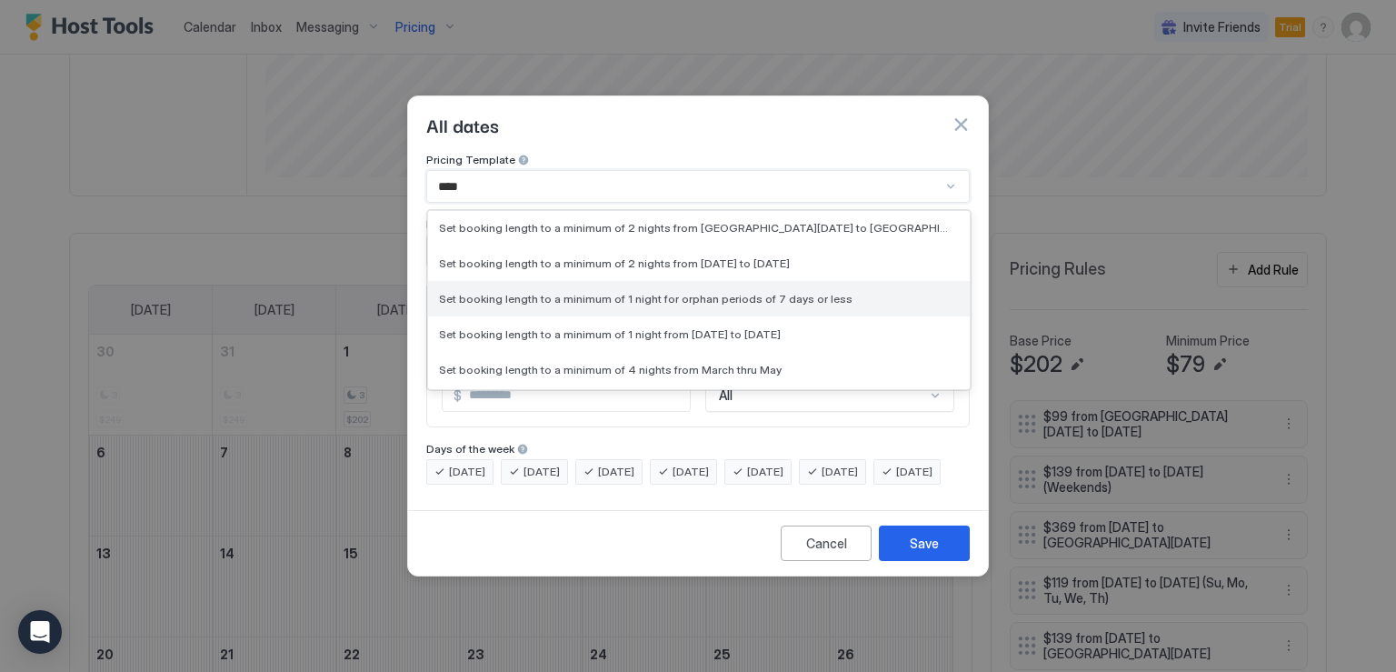
click at [775, 292] on span "Set booking length to a minimum of 1 night for orphan periods of 7 days or less" at bounding box center [646, 299] width 414 height 14
type input "*"
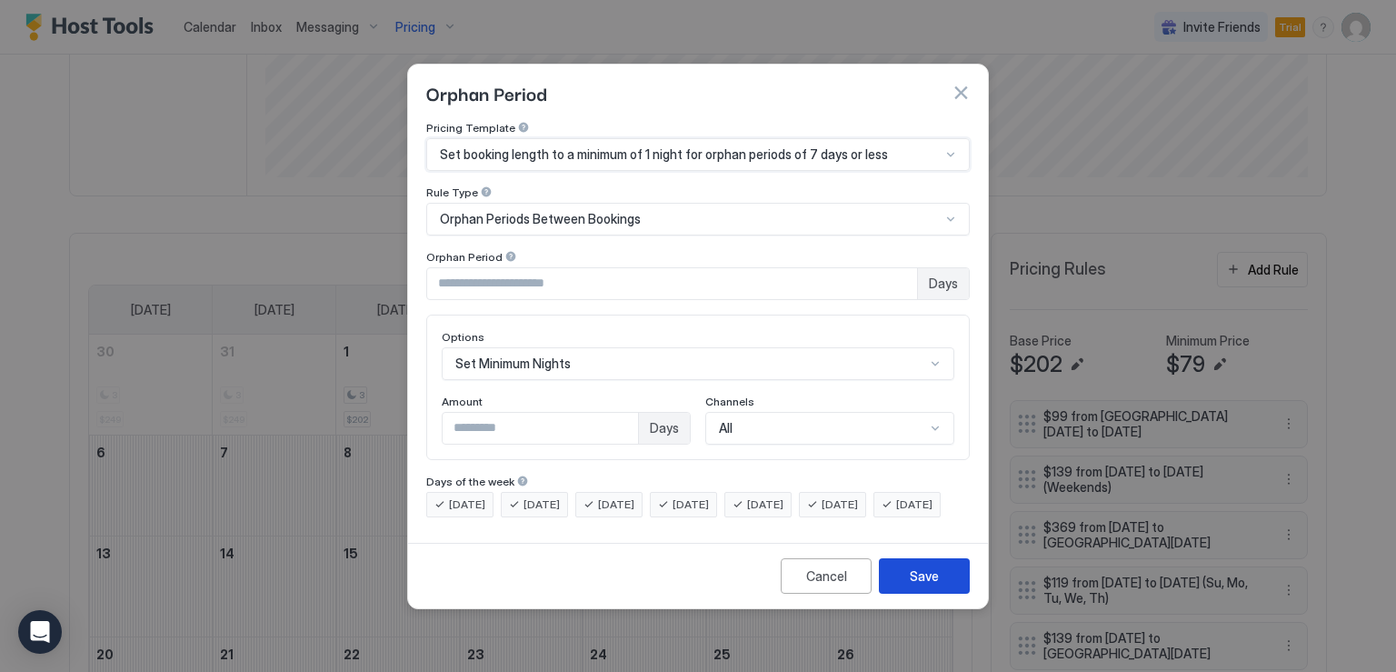
click at [909, 586] on button "Save" at bounding box center [924, 575] width 91 height 35
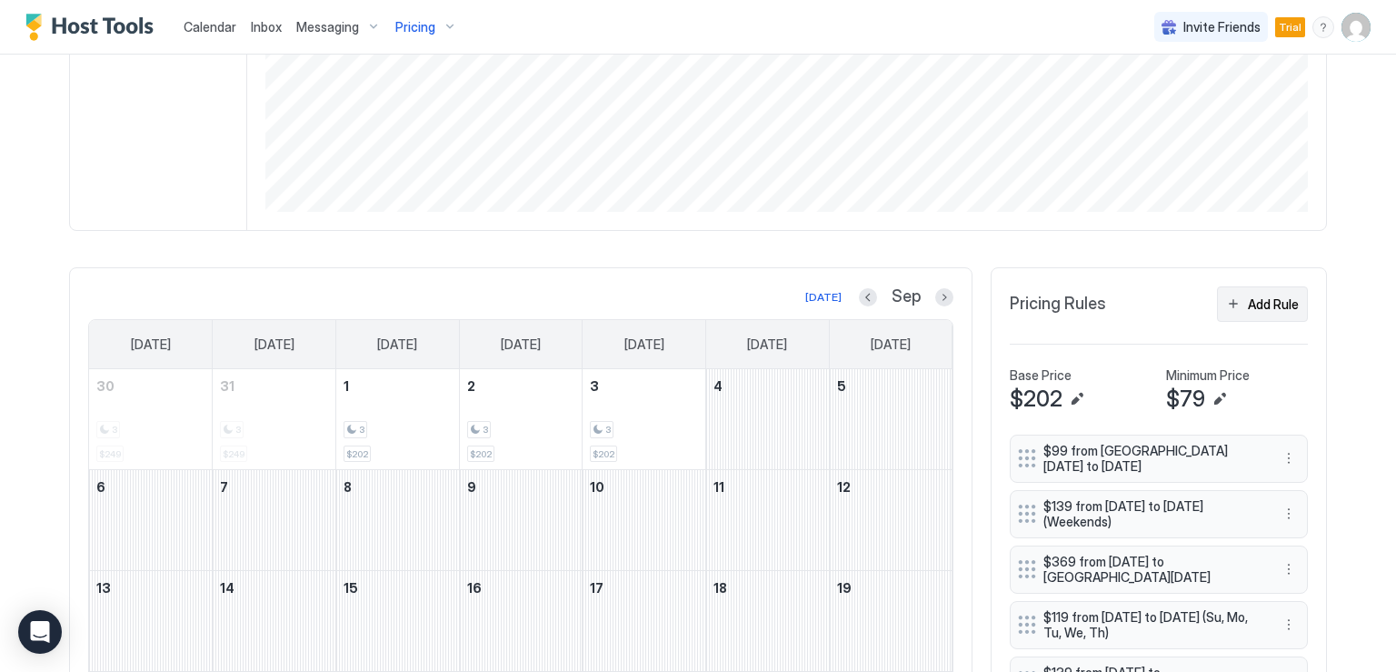
scroll to position [345, 0]
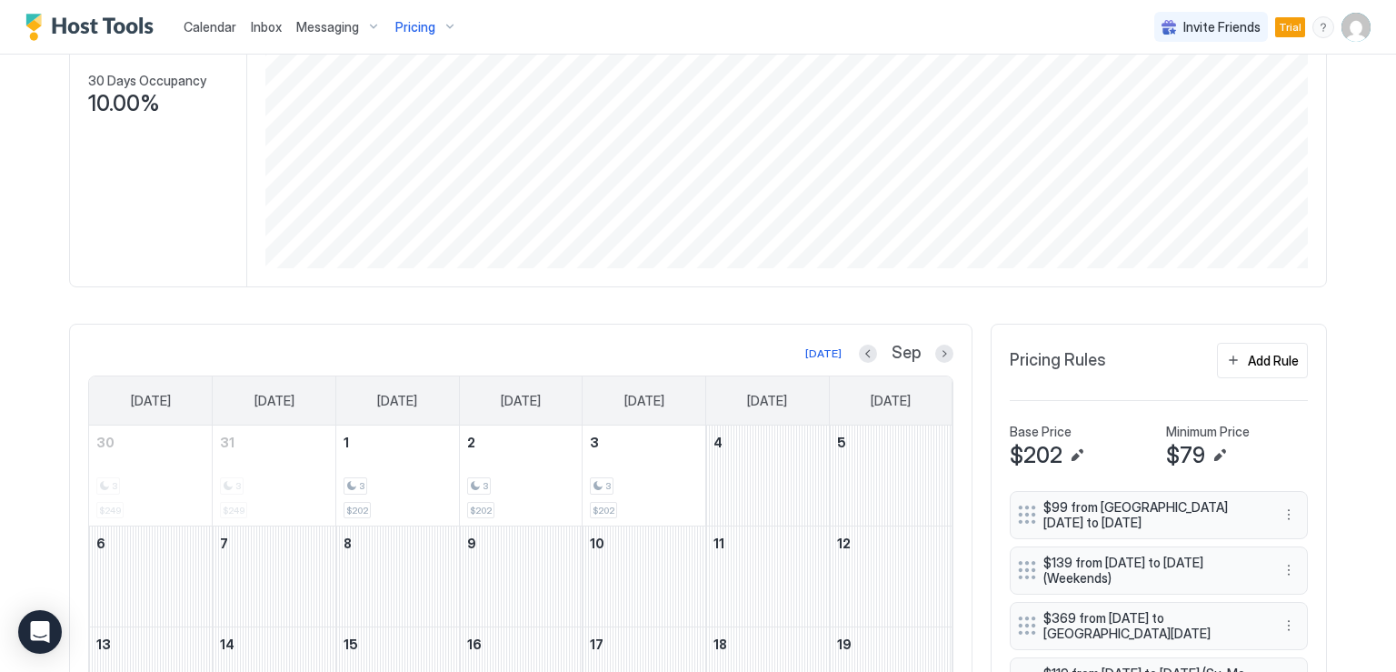
click at [870, 354] on div at bounding box center [868, 353] width 18 height 18
click at [864, 354] on button "Previous month" at bounding box center [868, 353] width 18 height 18
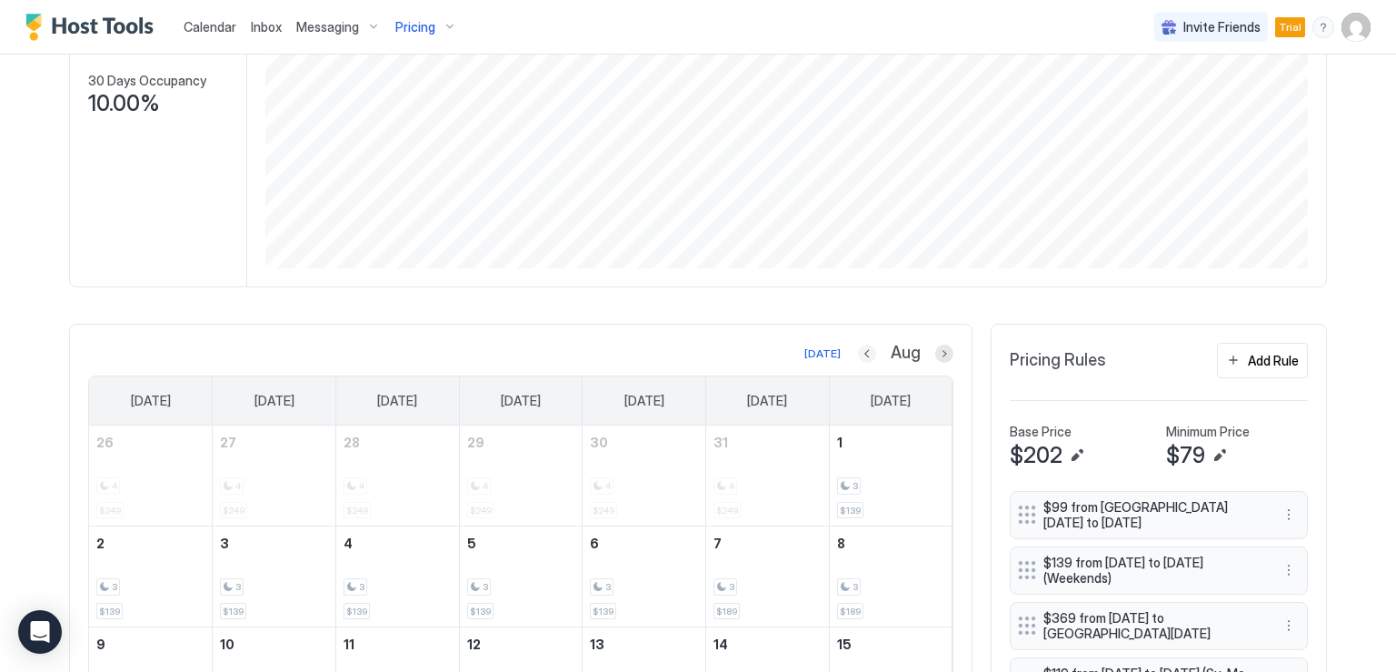
click at [864, 354] on button "Previous month" at bounding box center [867, 353] width 18 height 18
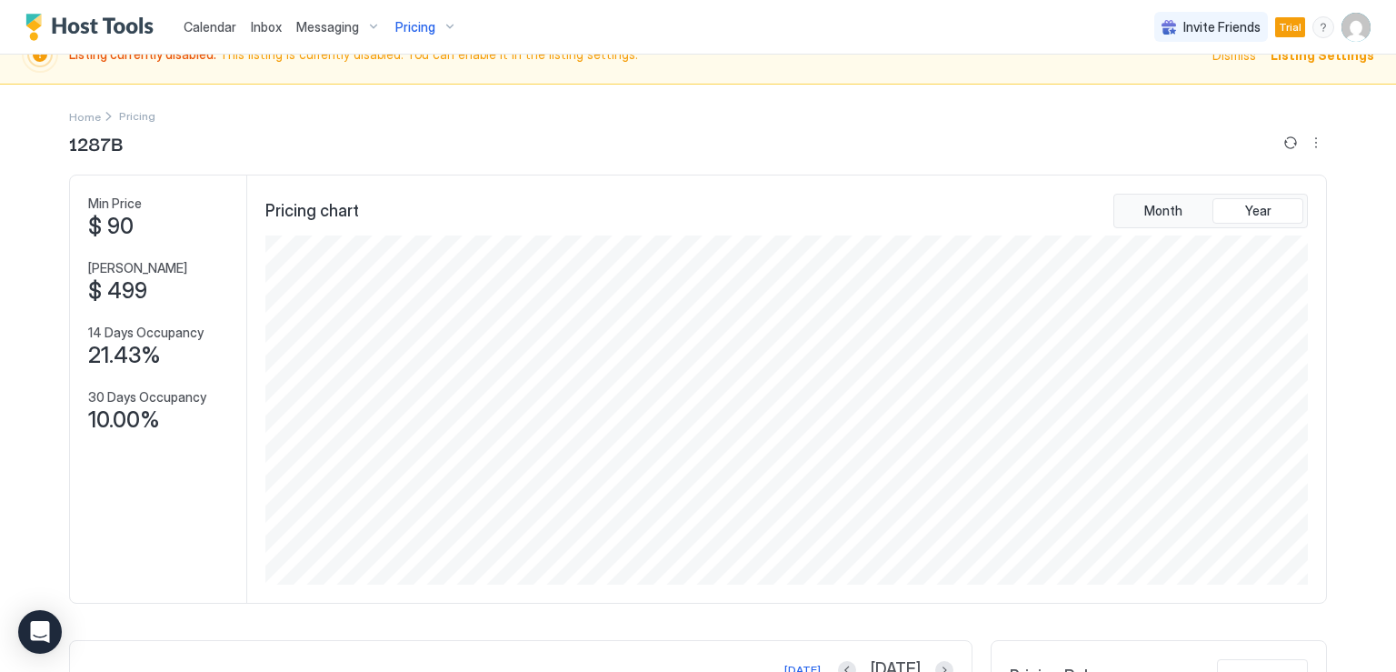
scroll to position [0, 0]
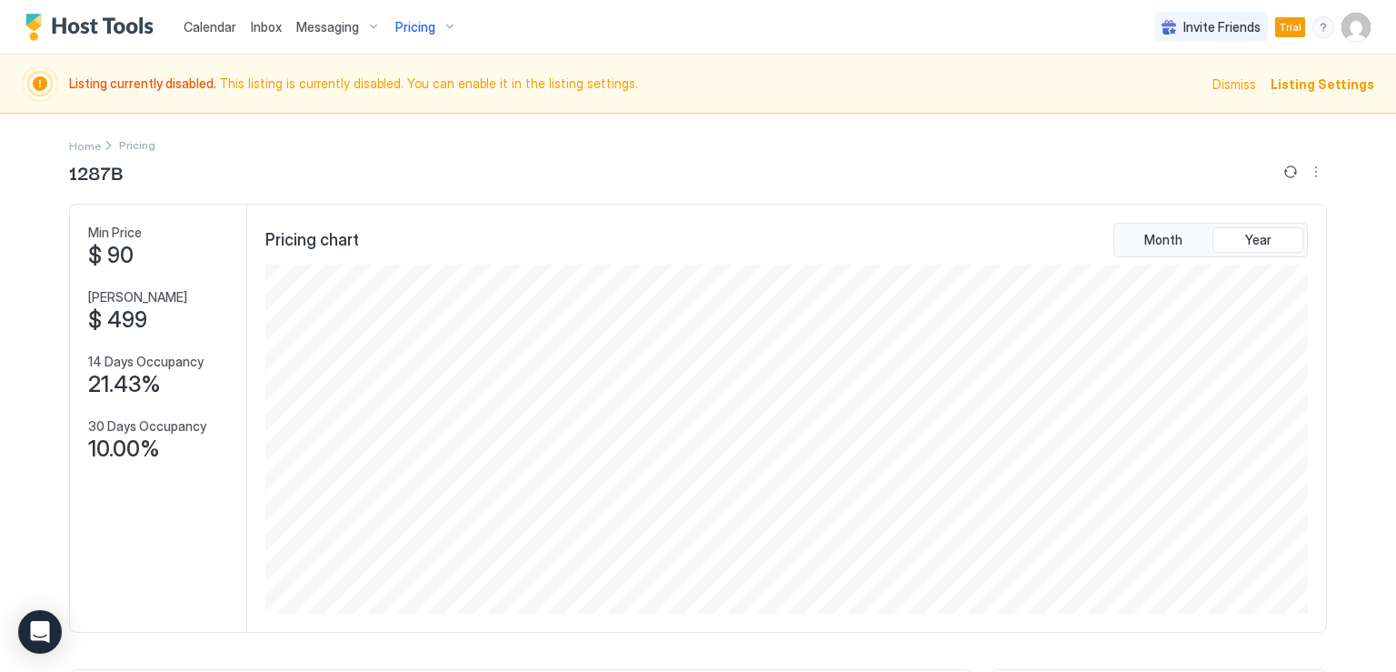
click at [1287, 88] on span "Listing Settings" at bounding box center [1322, 84] width 104 height 19
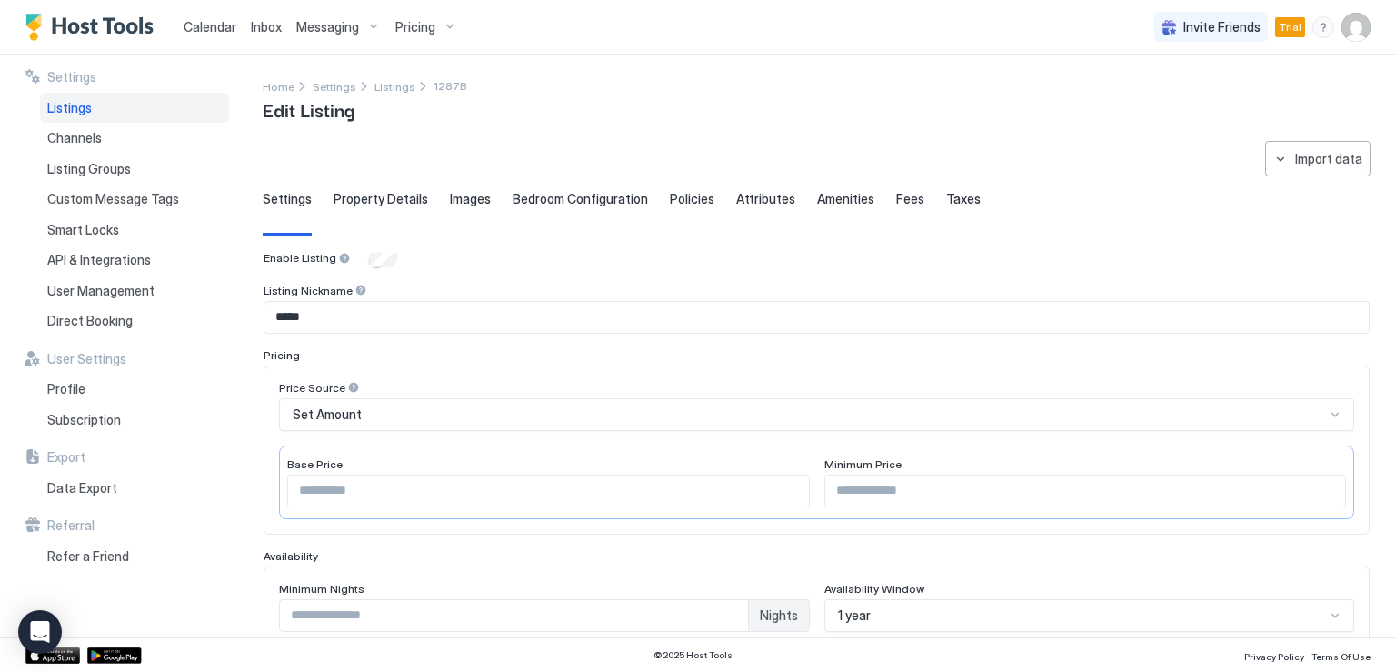
click at [87, 111] on span "Listings" at bounding box center [69, 108] width 45 height 16
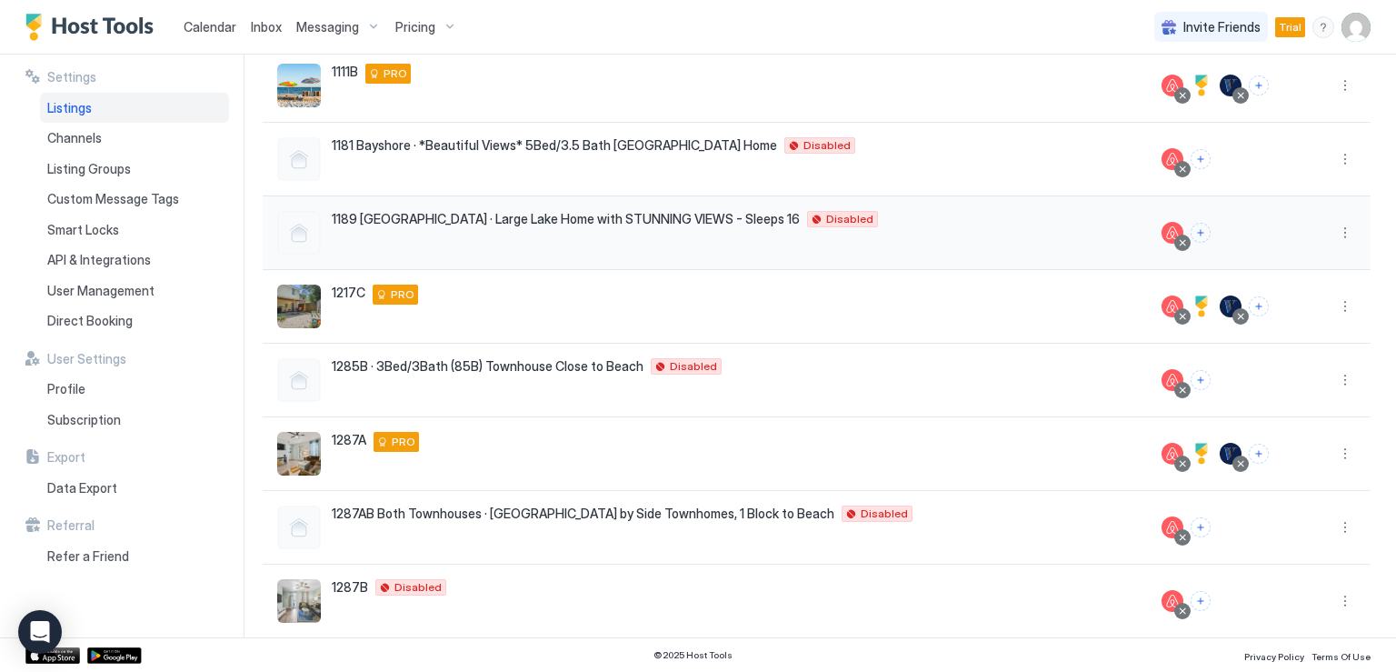
scroll to position [364, 0]
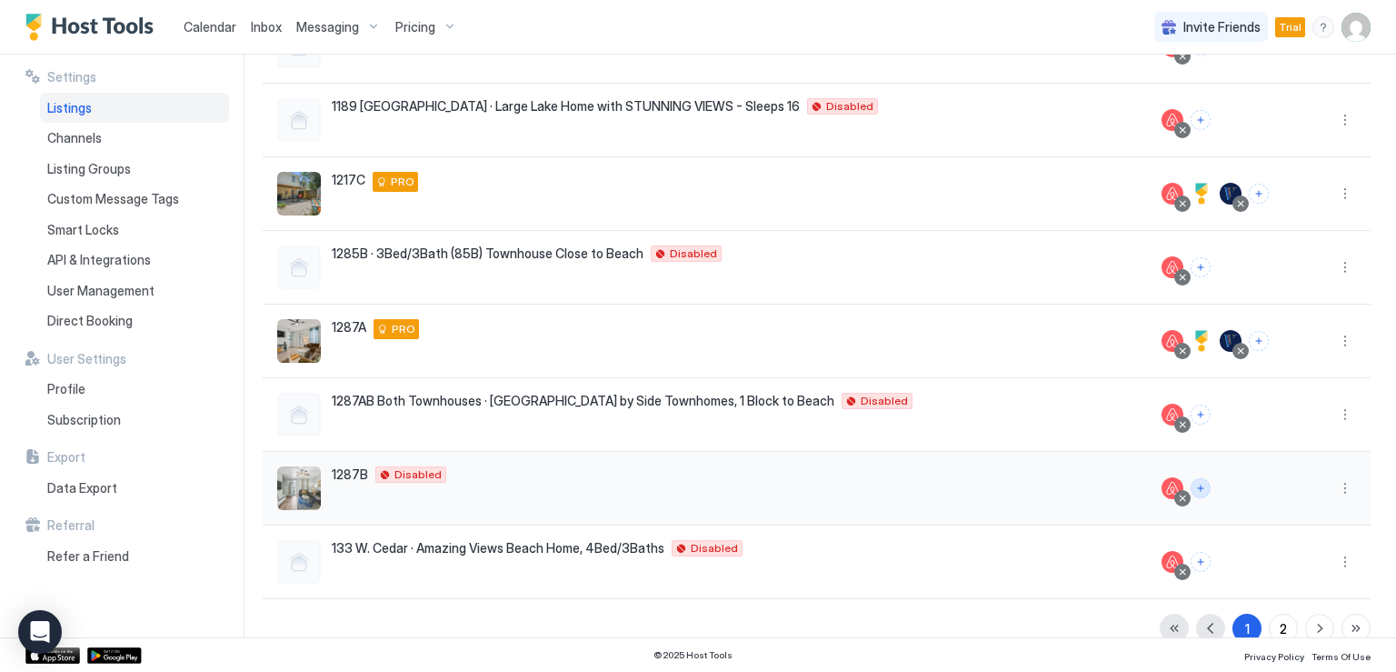
click at [1191, 487] on button "Connect channels" at bounding box center [1201, 488] width 20 height 20
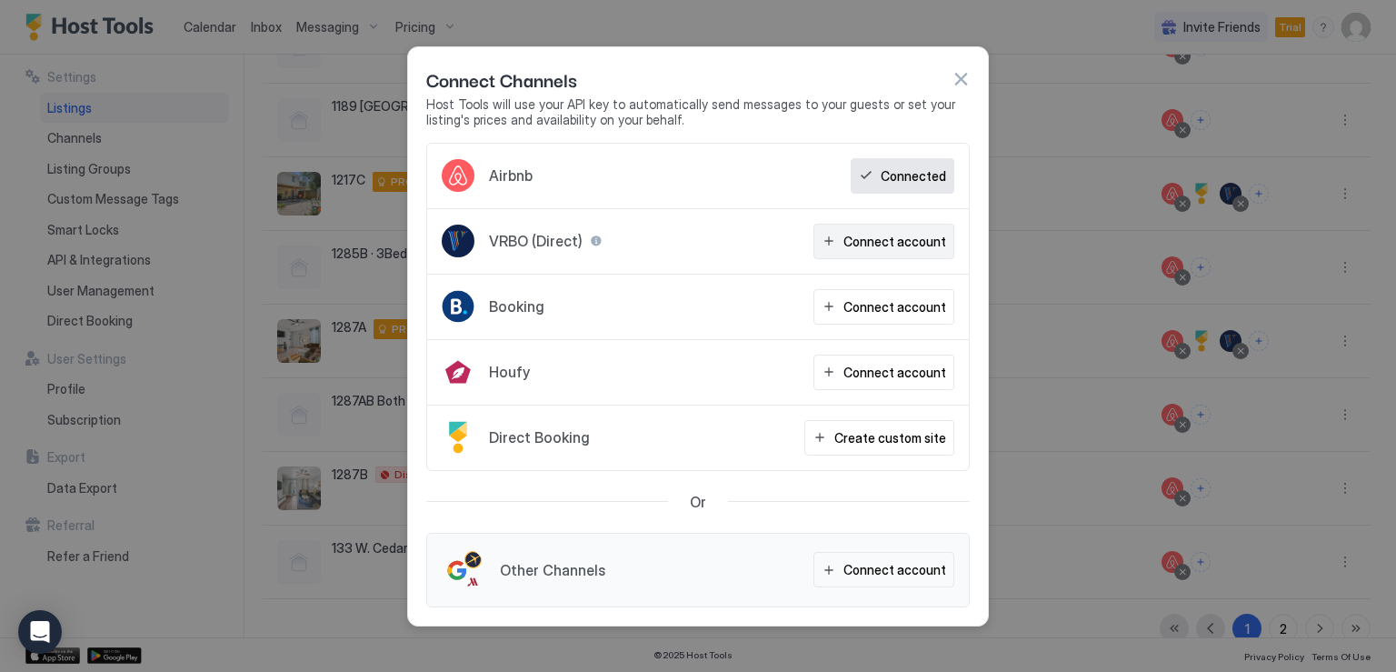
click at [843, 244] on button "Connect account" at bounding box center [883, 241] width 141 height 35
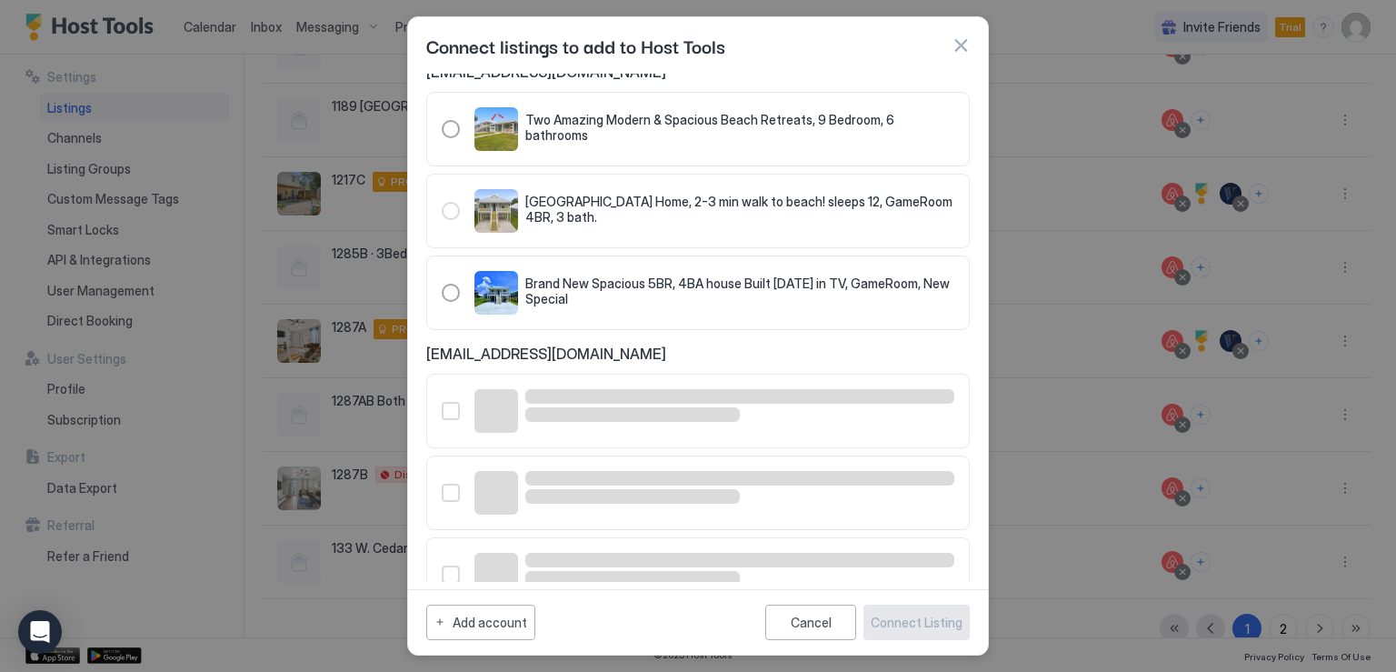
scroll to position [454, 0]
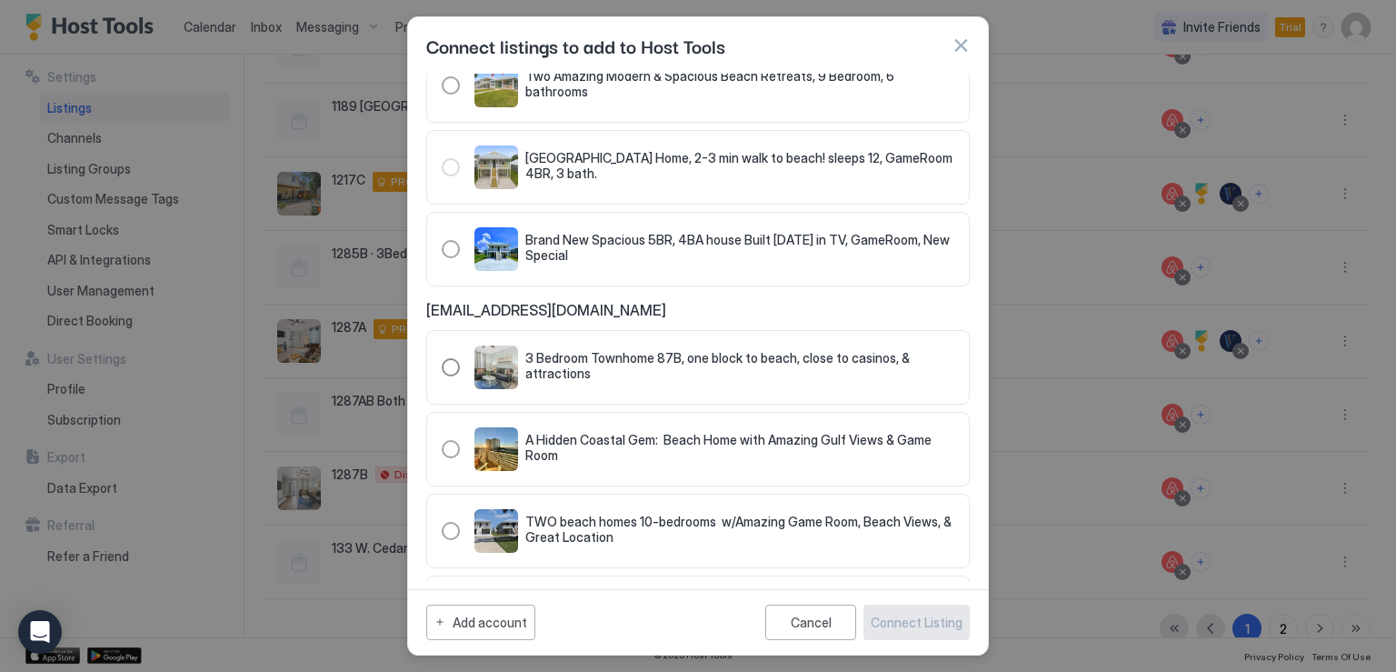
click at [448, 364] on div "321.2170585.2735121" at bounding box center [451, 367] width 18 height 18
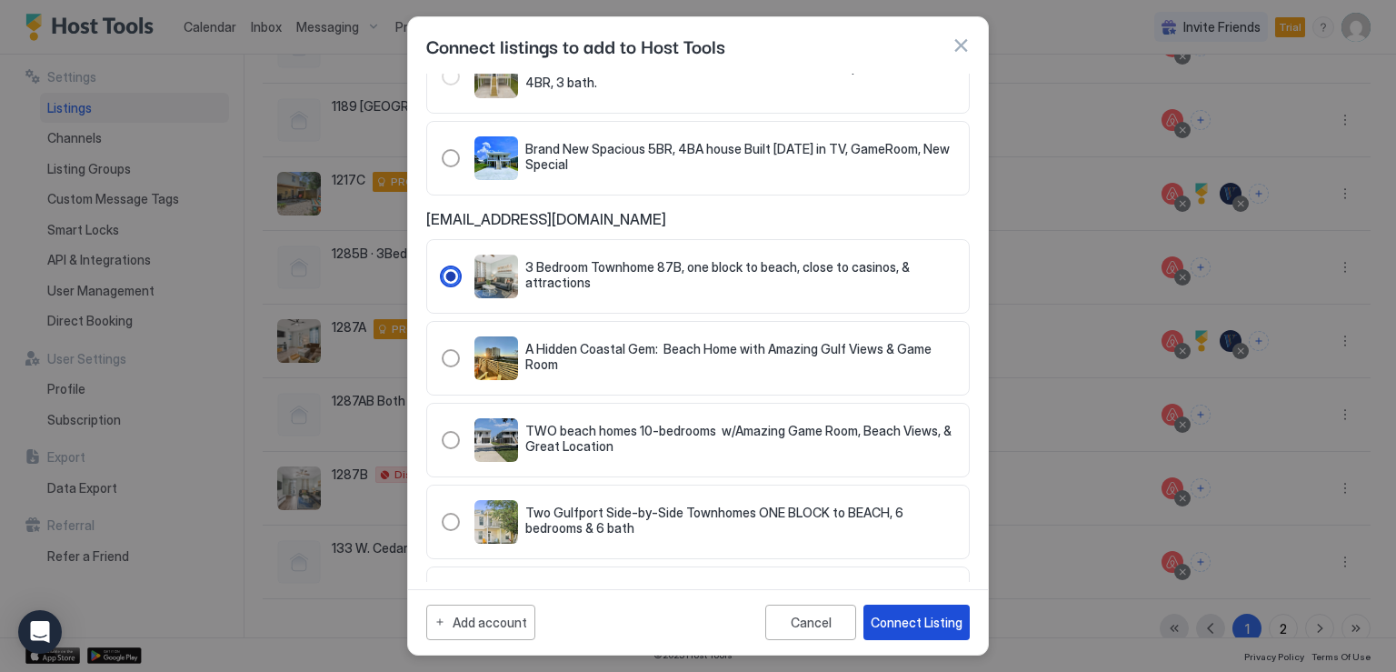
click at [901, 616] on div "Connect Listing" at bounding box center [917, 622] width 92 height 19
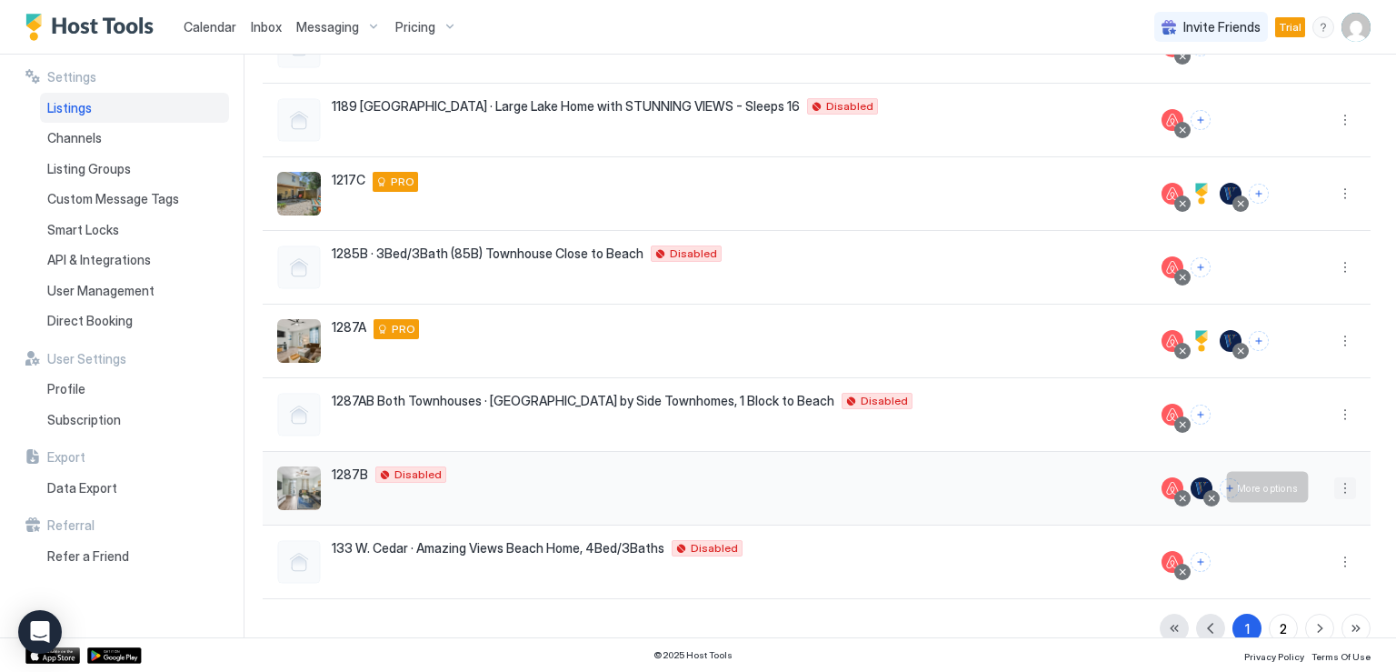
click at [1334, 485] on button "More options" at bounding box center [1345, 488] width 22 height 22
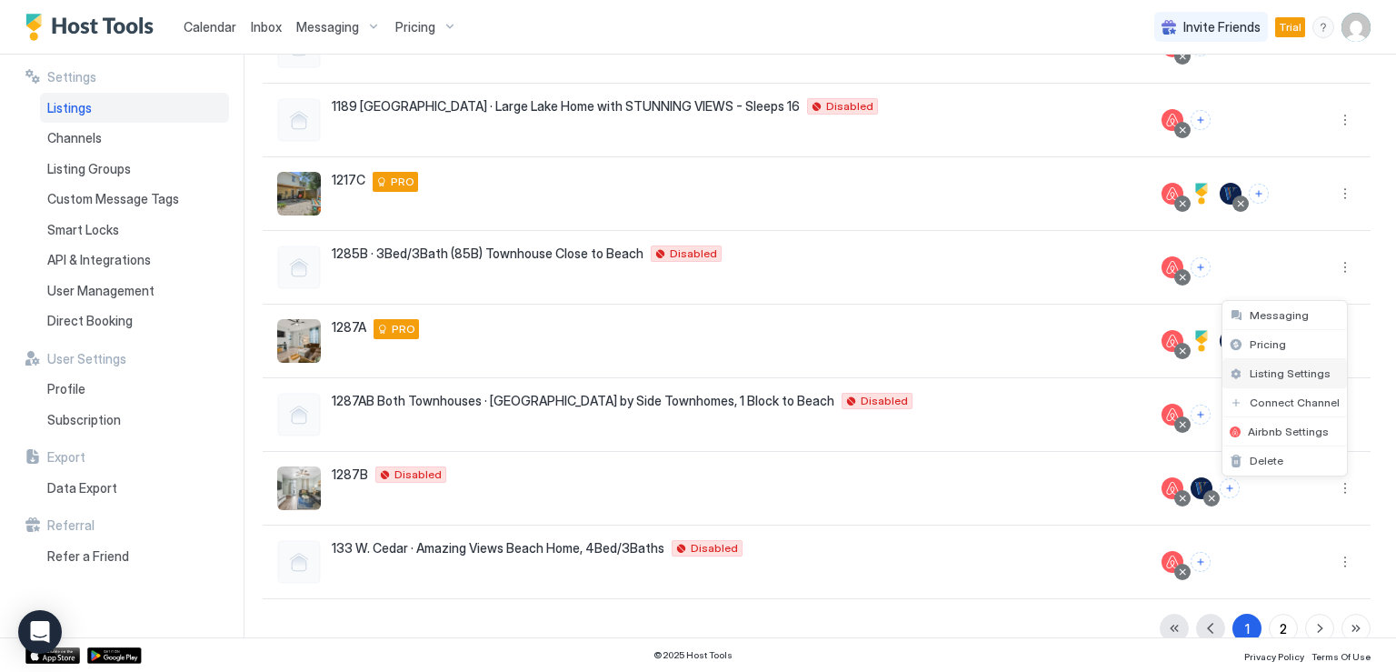
click at [1283, 373] on span "Listing Settings" at bounding box center [1290, 373] width 81 height 14
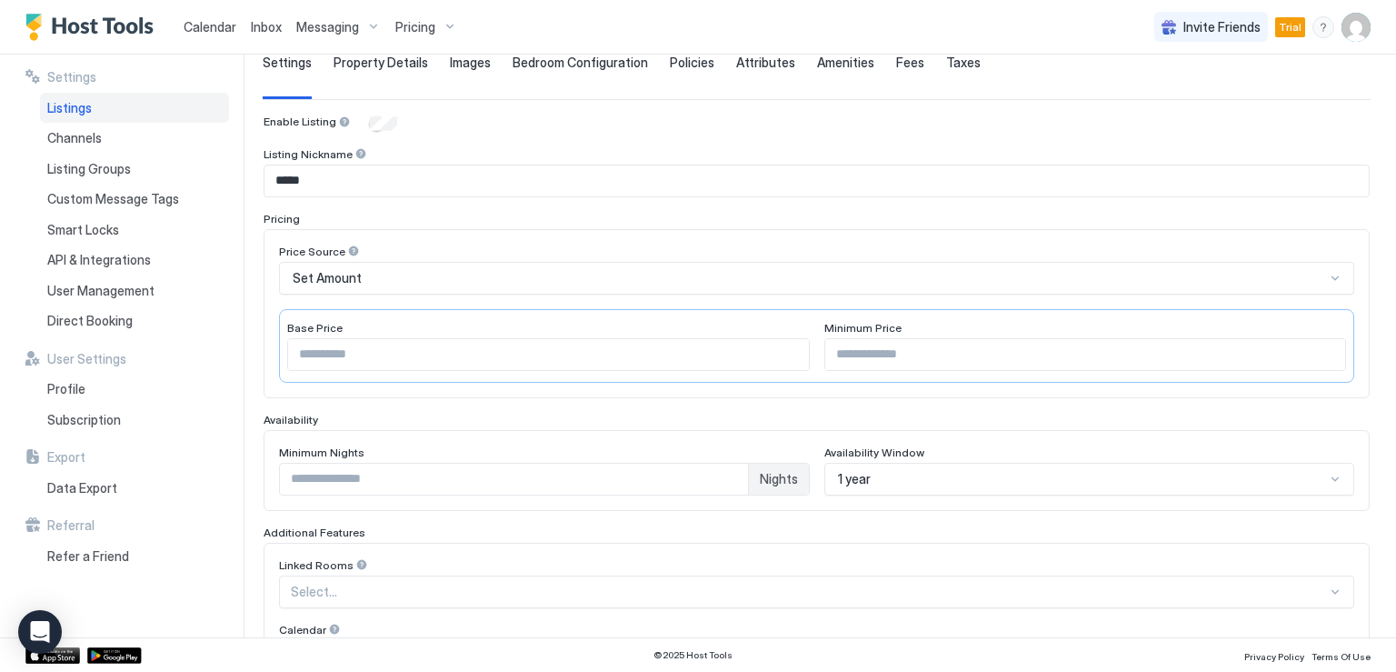
scroll to position [135, 0]
click at [127, 317] on span "Direct Booking" at bounding box center [89, 321] width 85 height 16
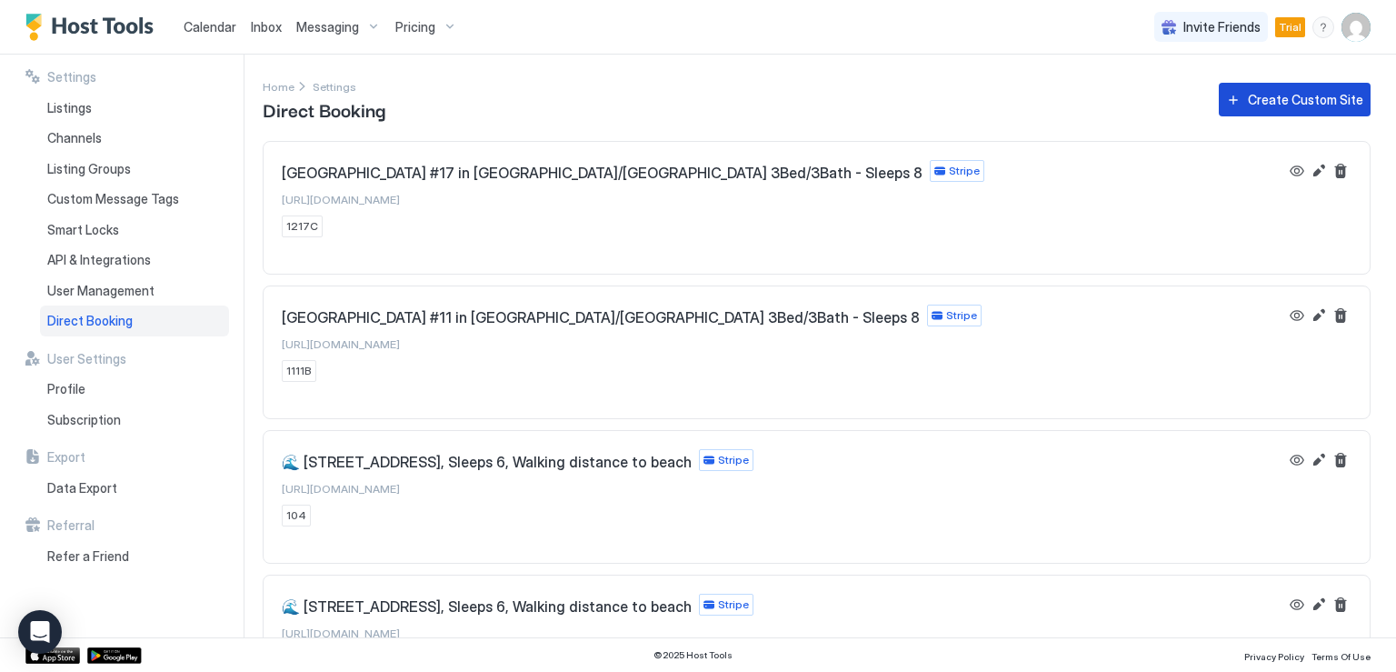
click at [1276, 98] on div "Create Custom Site" at bounding box center [1305, 99] width 115 height 19
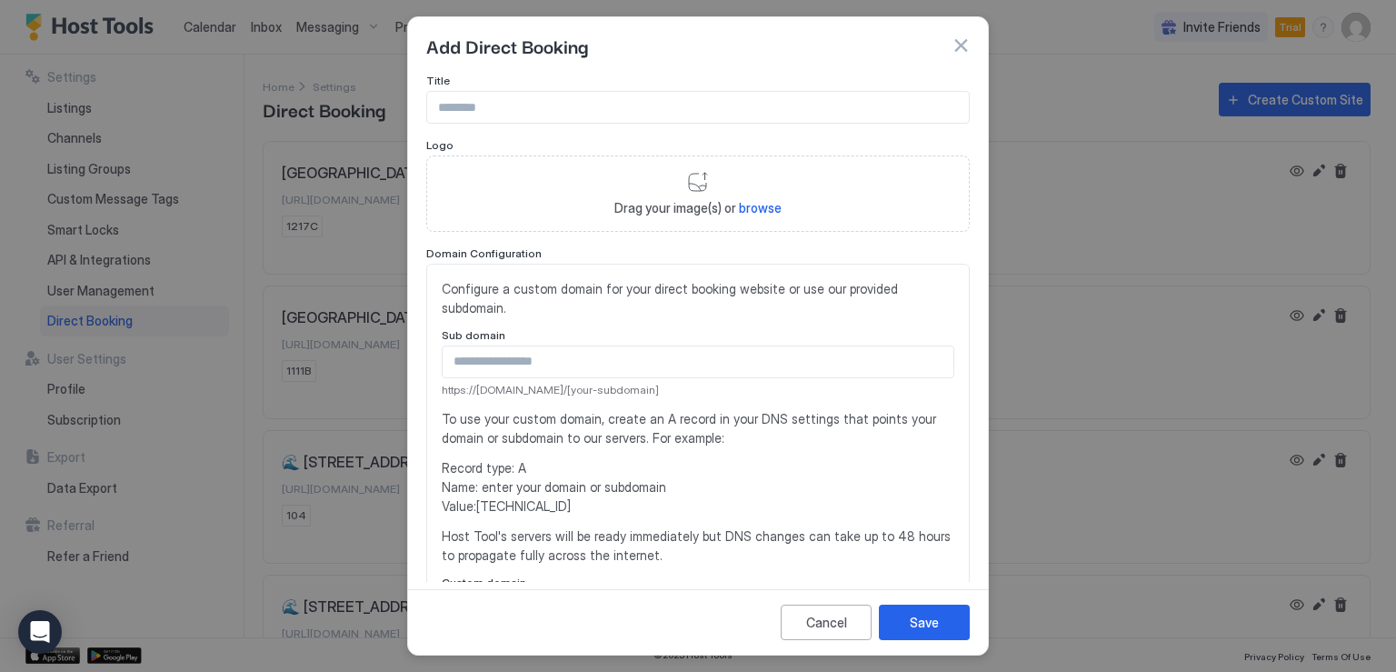
click at [494, 110] on input "Input Field" at bounding box center [698, 107] width 542 height 31
click at [465, 105] on input "Input Field" at bounding box center [698, 107] width 542 height 31
paste input "**********"
click at [548, 106] on input "**********" at bounding box center [698, 107] width 542 height 31
type input "**********"
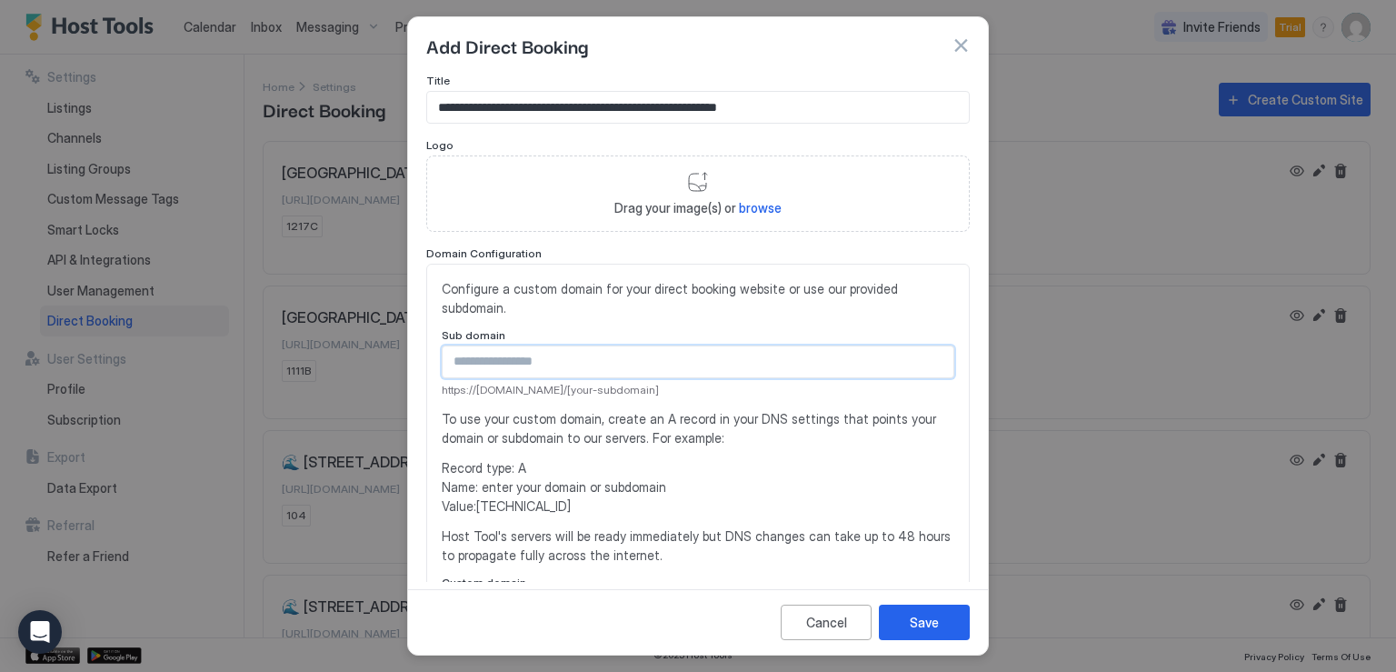
click at [515, 362] on input "Input Field" at bounding box center [698, 361] width 511 height 31
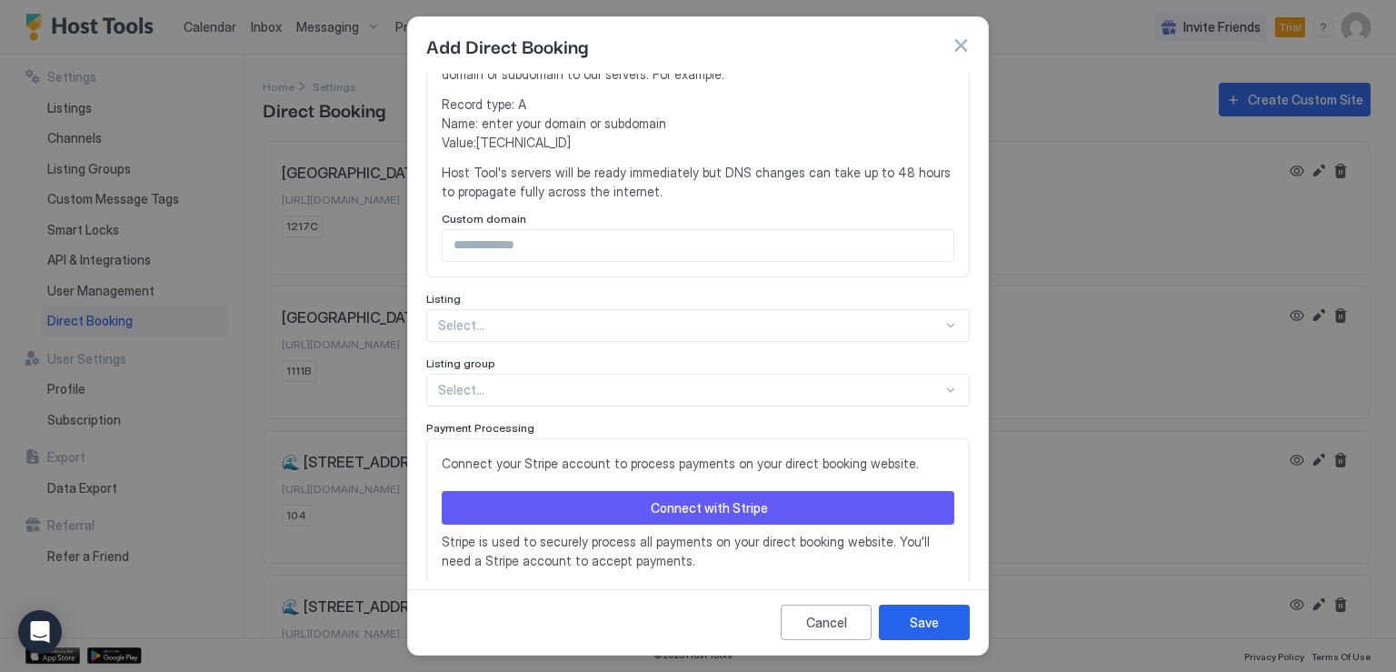
type input "*****"
click at [613, 331] on div "Select..." at bounding box center [697, 325] width 543 height 33
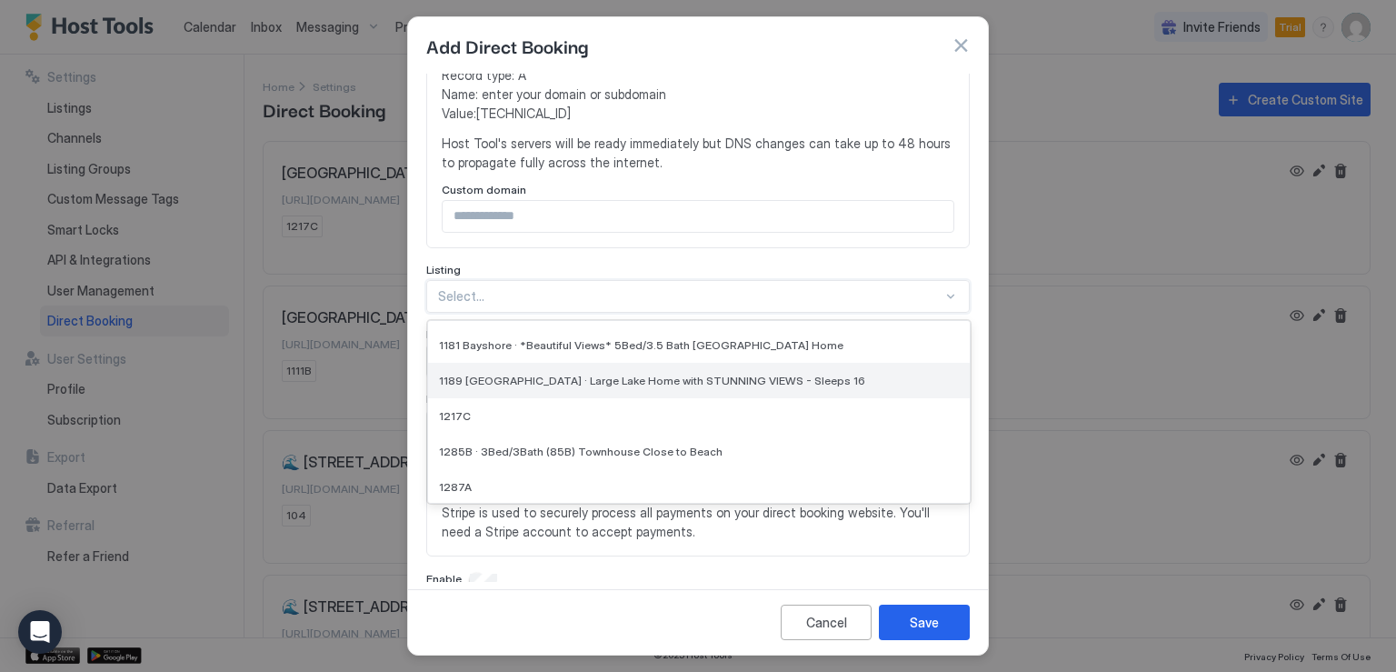
scroll to position [91, 0]
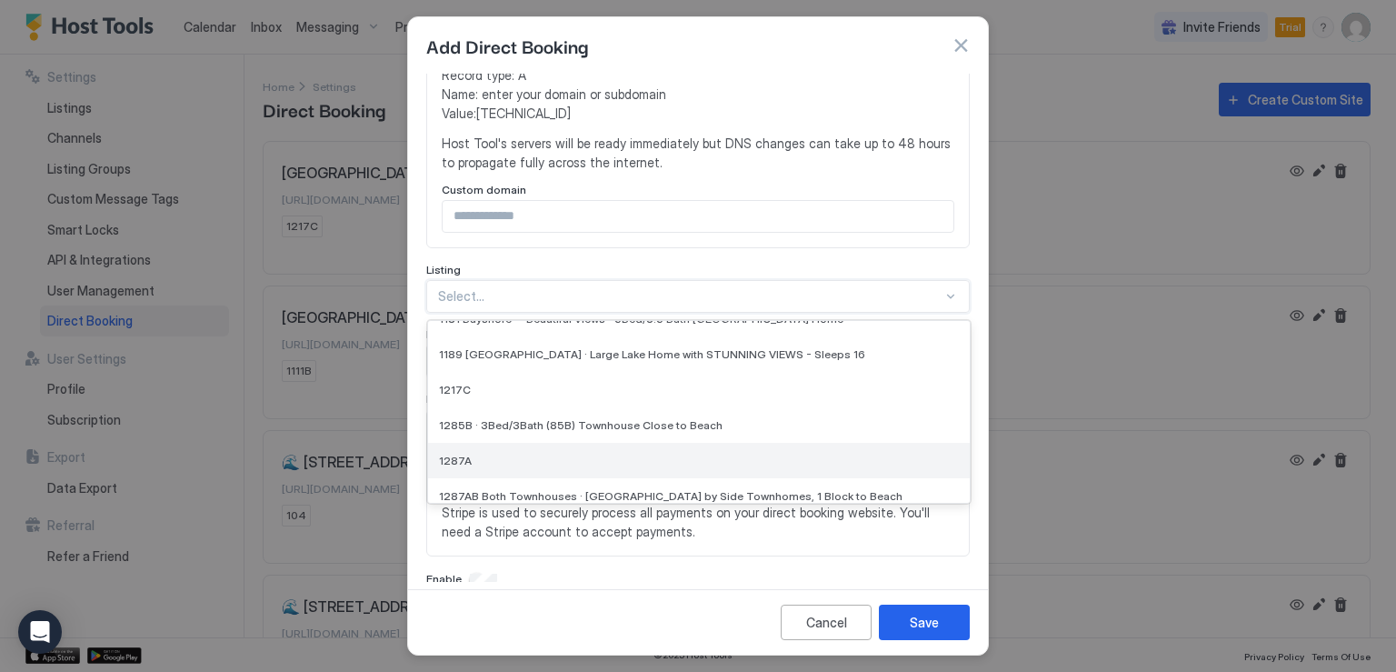
click at [494, 458] on div "1287A" at bounding box center [699, 460] width 520 height 14
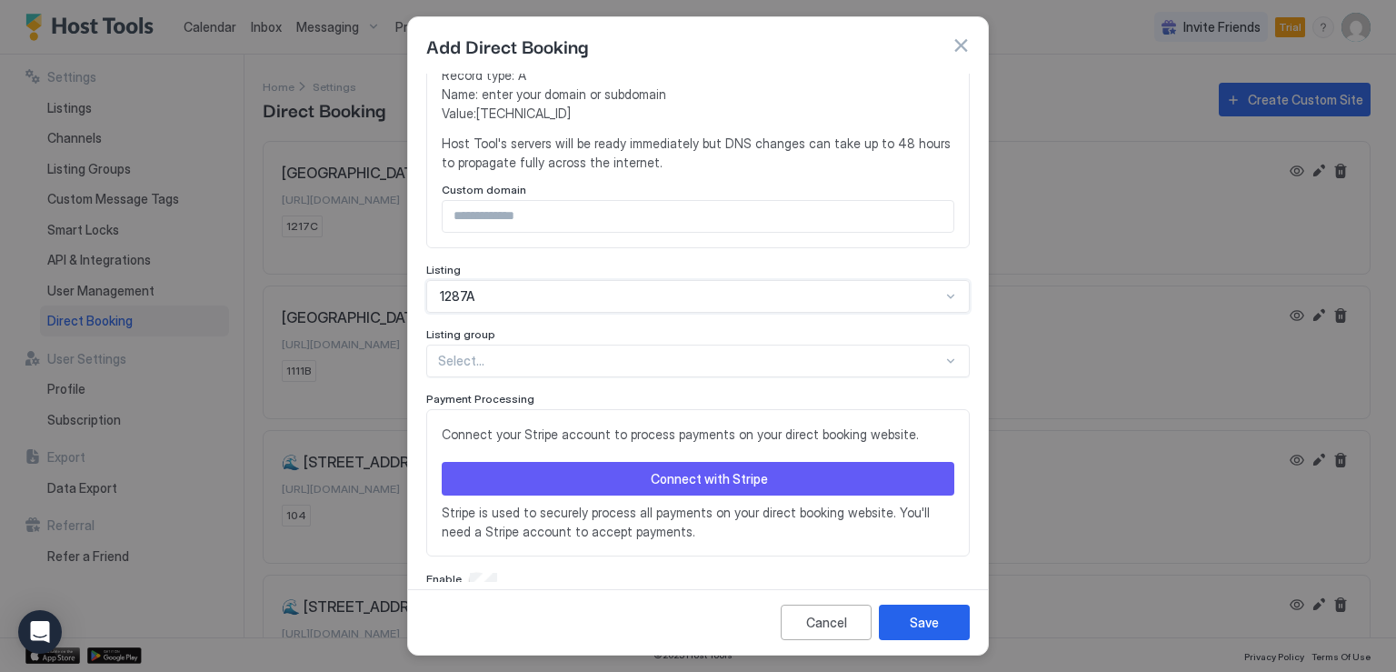
scroll to position [414, 0]
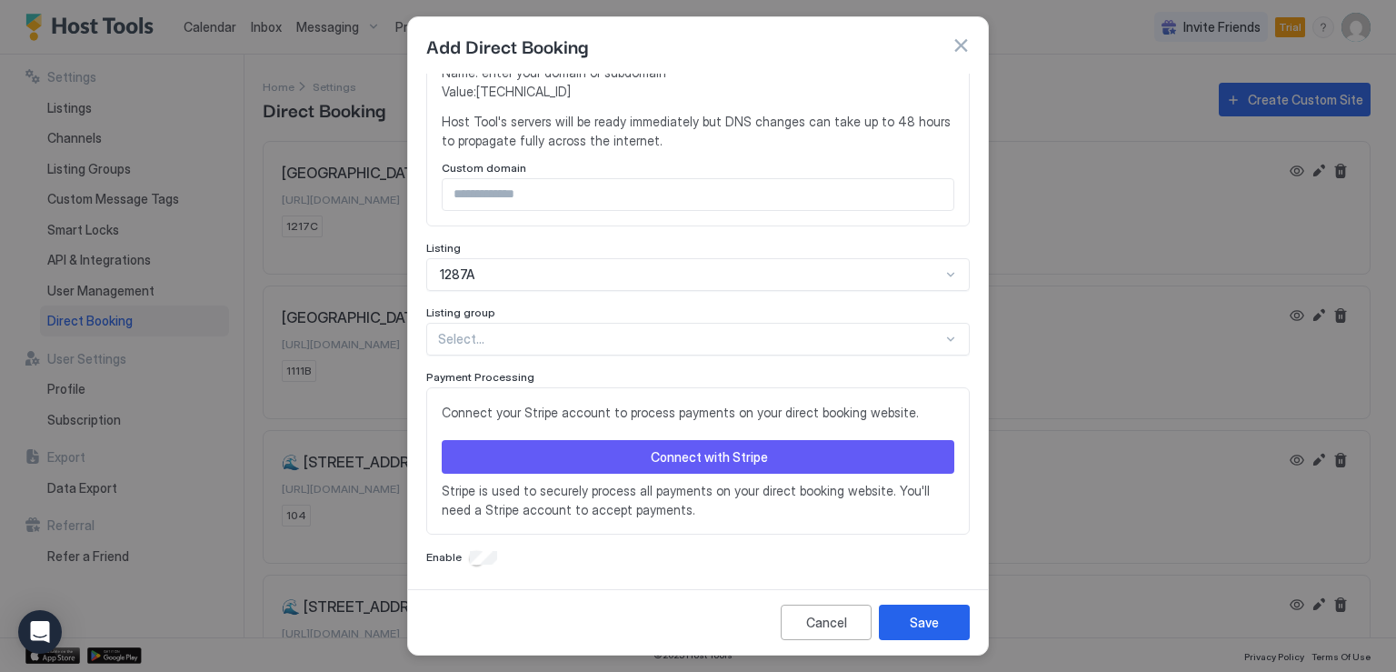
click at [673, 458] on div "Connect with Stripe" at bounding box center [709, 456] width 117 height 19
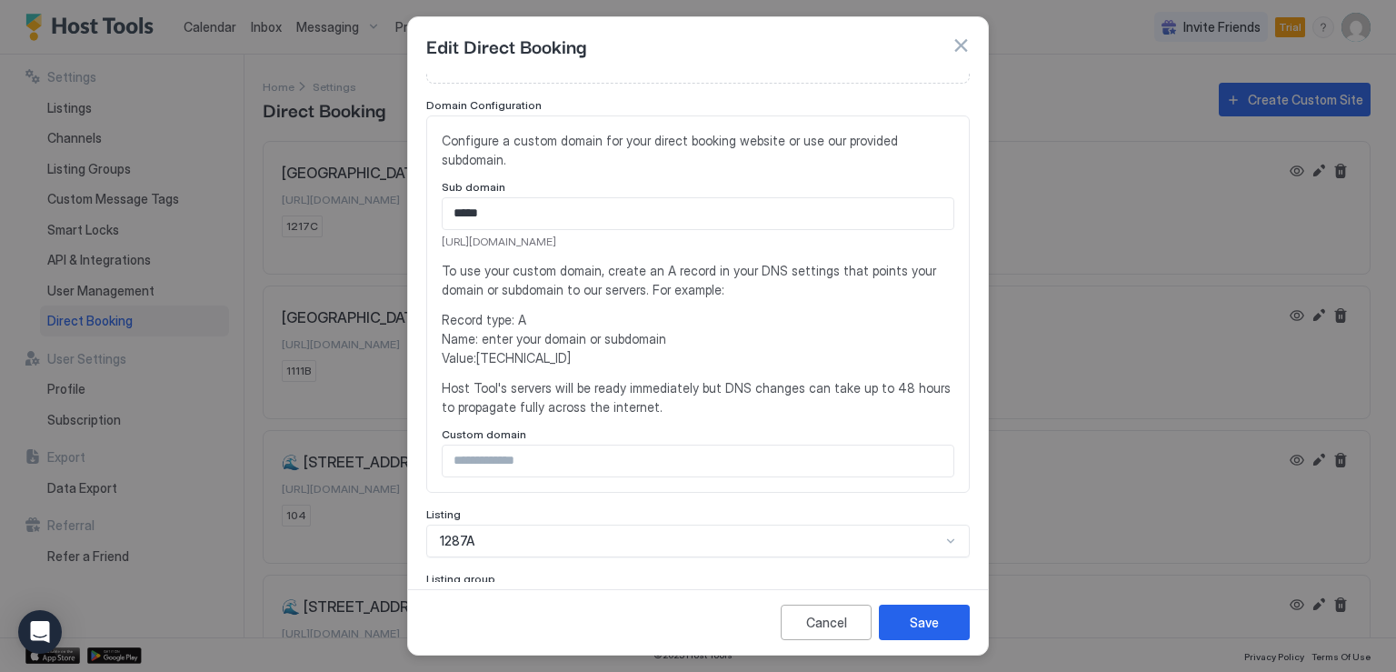
scroll to position [418, 0]
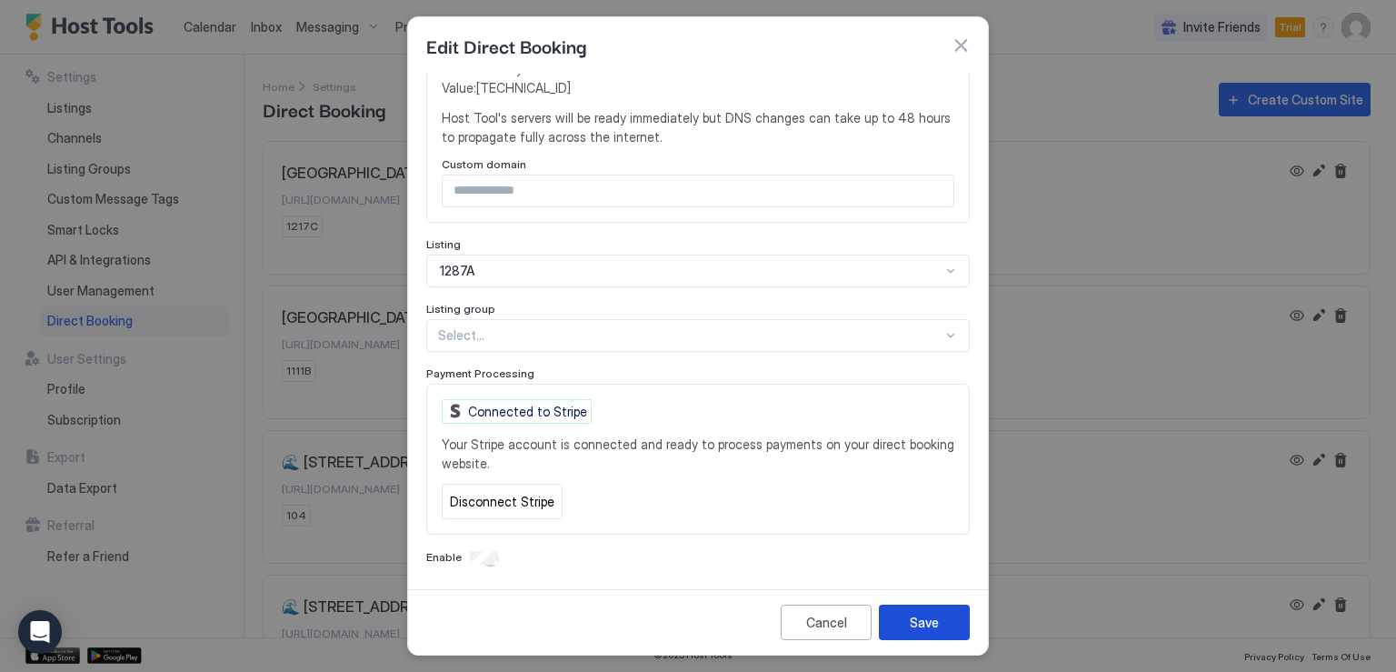
click at [939, 629] on button "Save" at bounding box center [924, 621] width 91 height 35
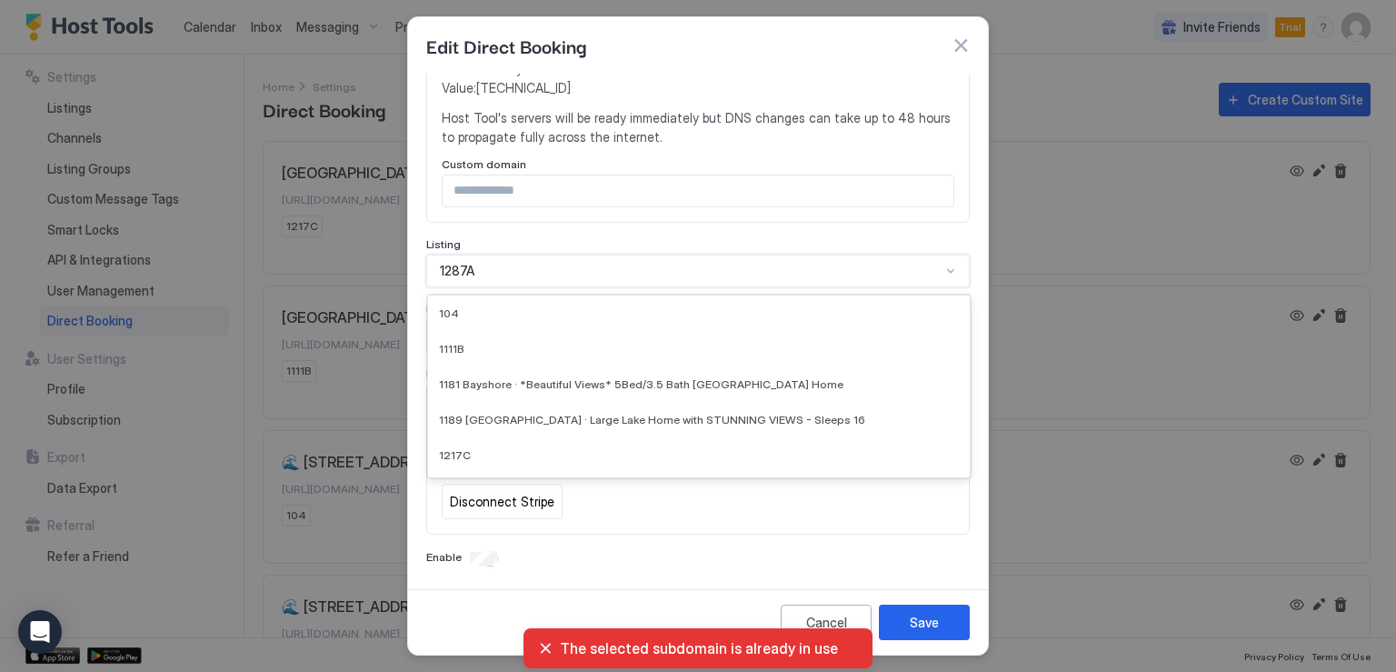
click at [508, 274] on div "1287A" at bounding box center [690, 271] width 501 height 16
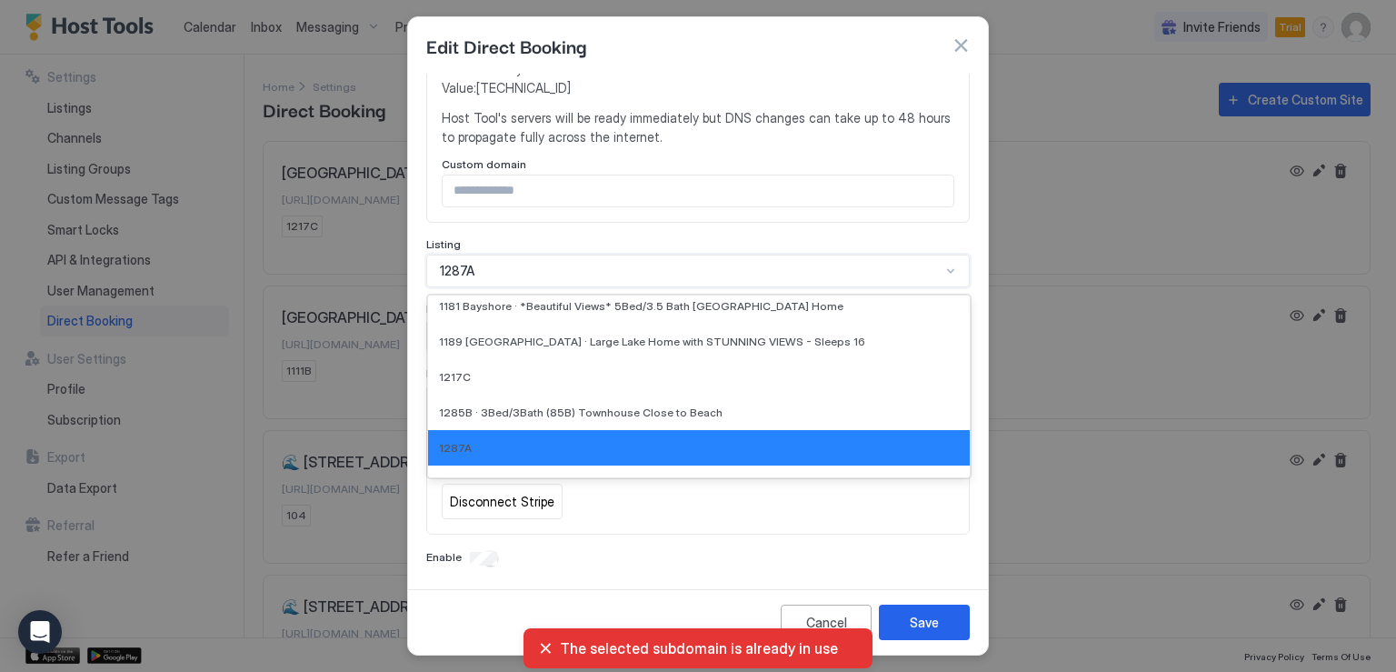
click at [498, 270] on div "1287A" at bounding box center [690, 271] width 501 height 16
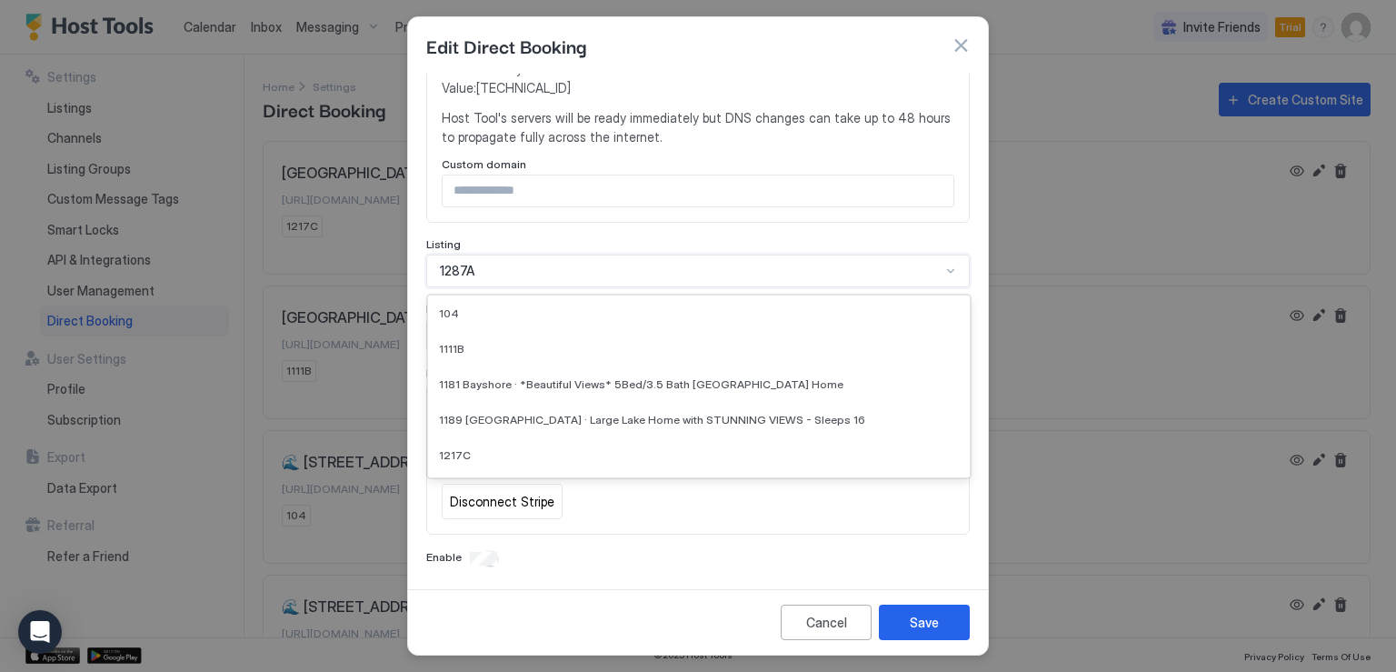
click at [498, 270] on div "1287A" at bounding box center [690, 271] width 501 height 16
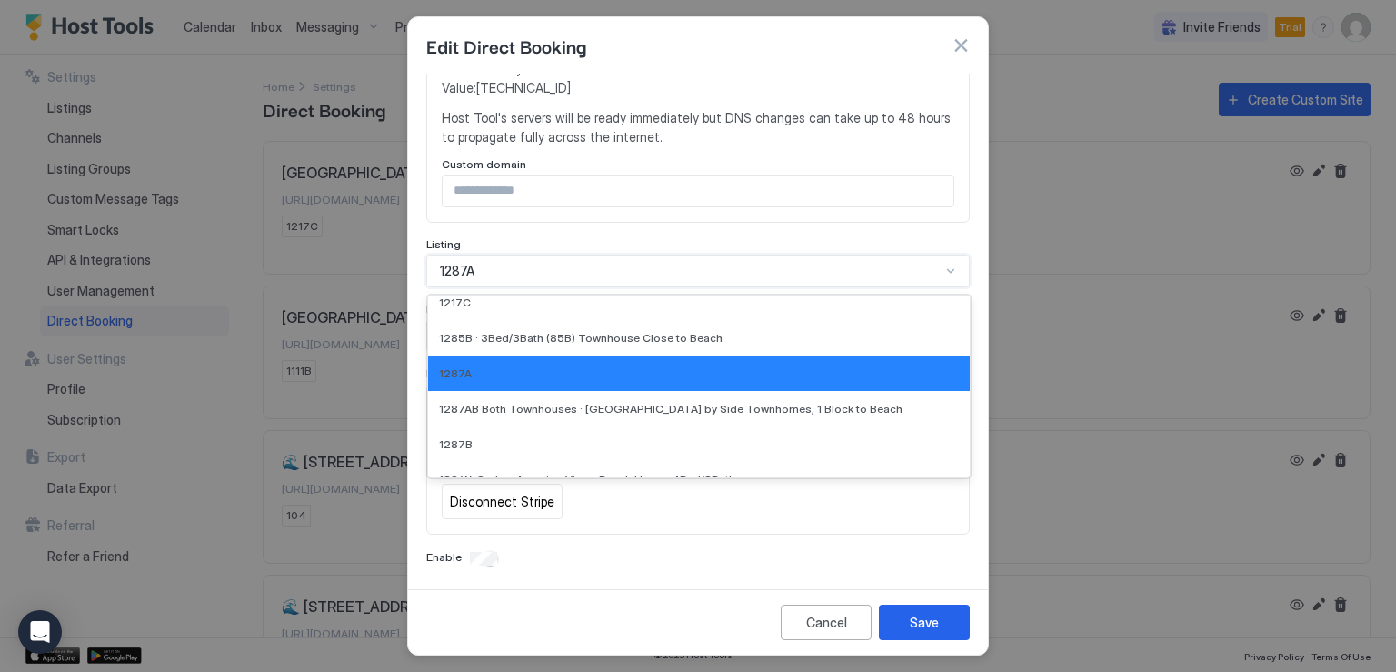
scroll to position [260, 0]
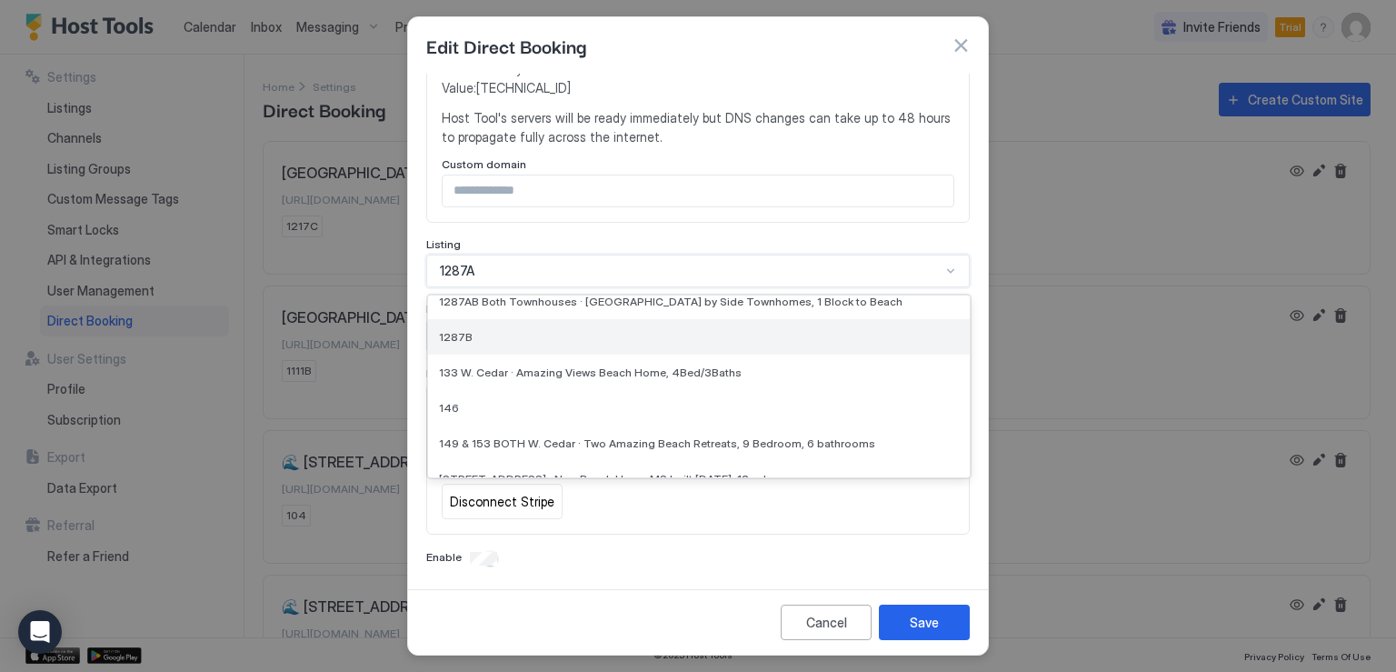
click at [489, 336] on div "1287B" at bounding box center [699, 337] width 520 height 14
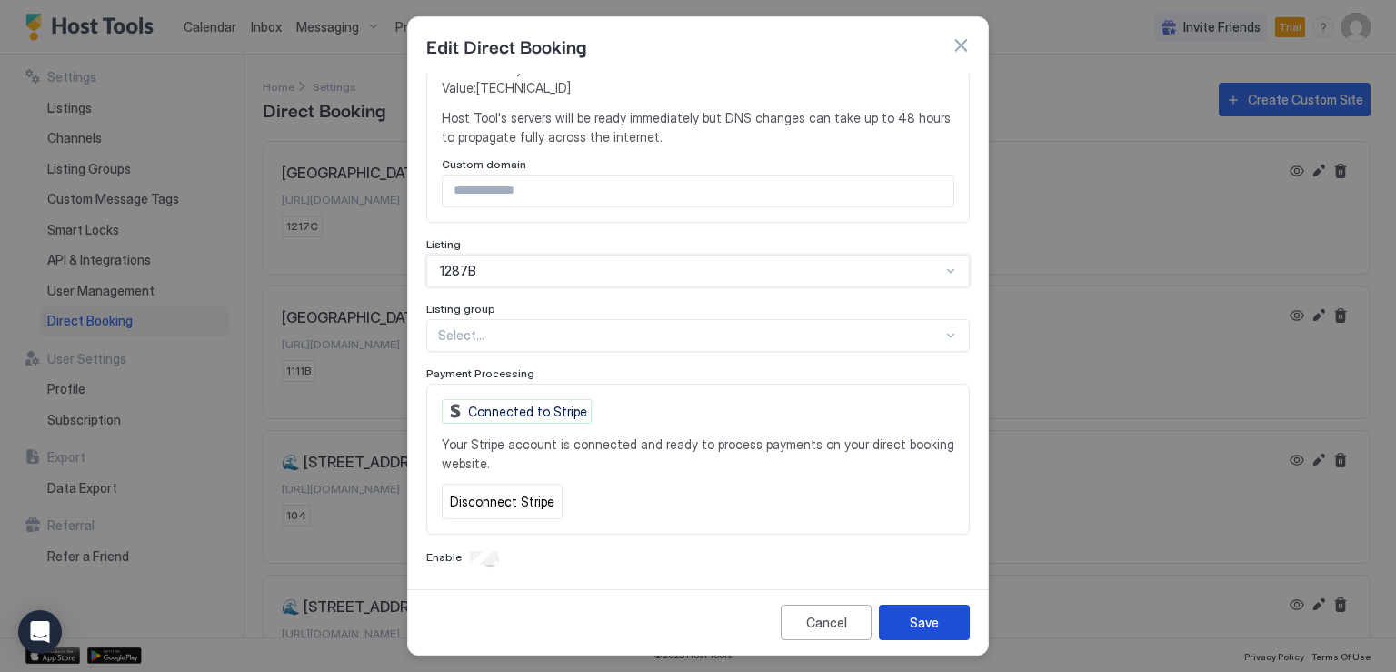
click at [920, 615] on div "Save" at bounding box center [924, 622] width 29 height 19
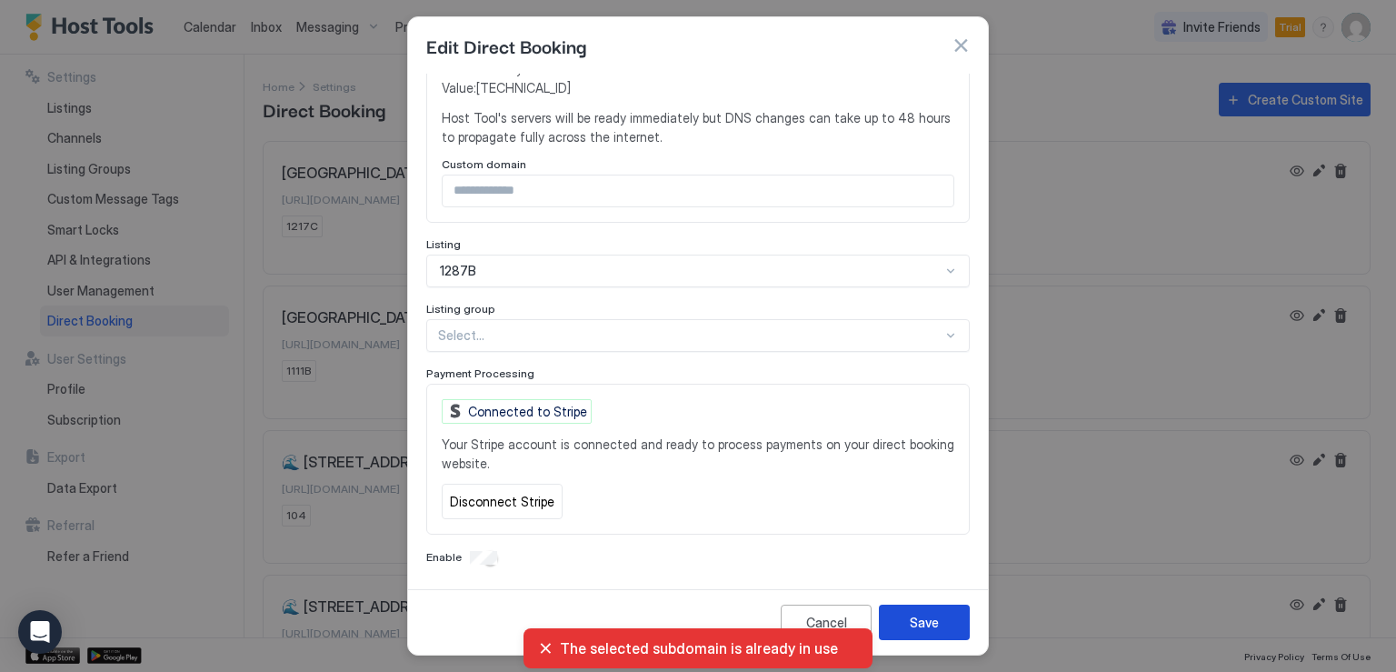
click at [924, 620] on div "Save" at bounding box center [924, 622] width 29 height 19
click at [952, 47] on button "button" at bounding box center [961, 45] width 18 height 18
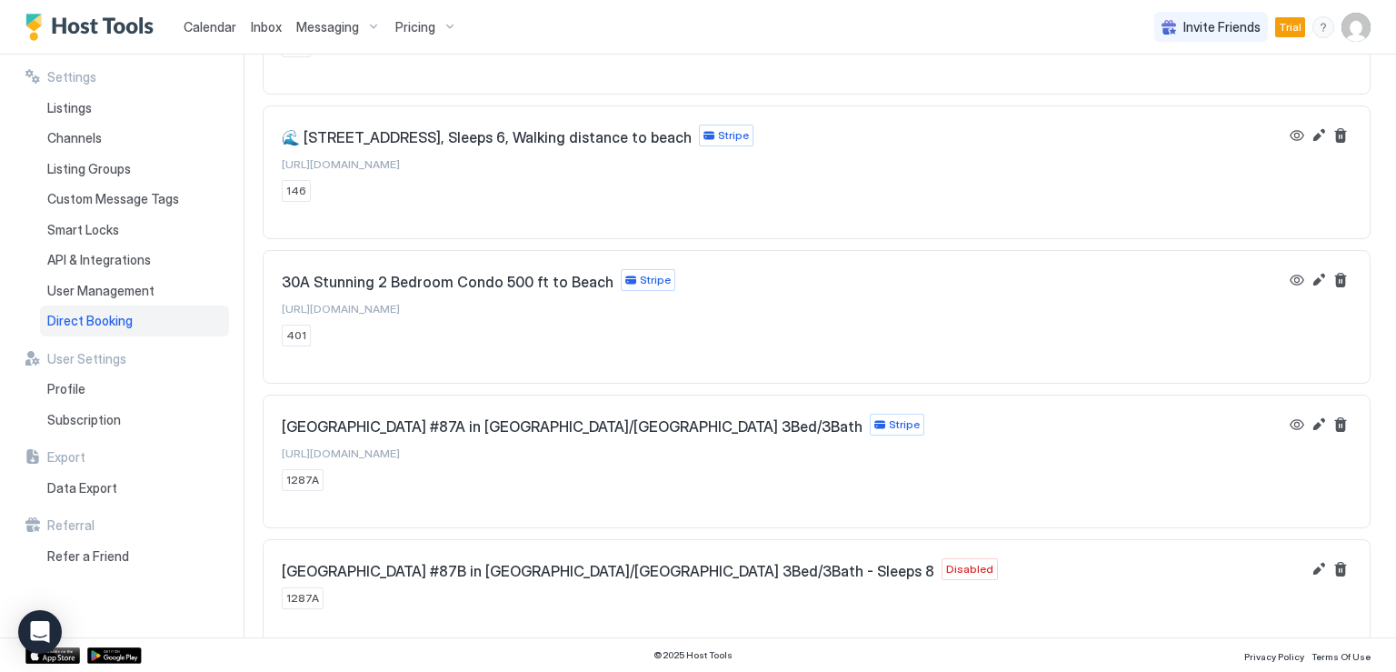
scroll to position [469, 0]
click at [1308, 558] on button "Edit" at bounding box center [1319, 569] width 22 height 22
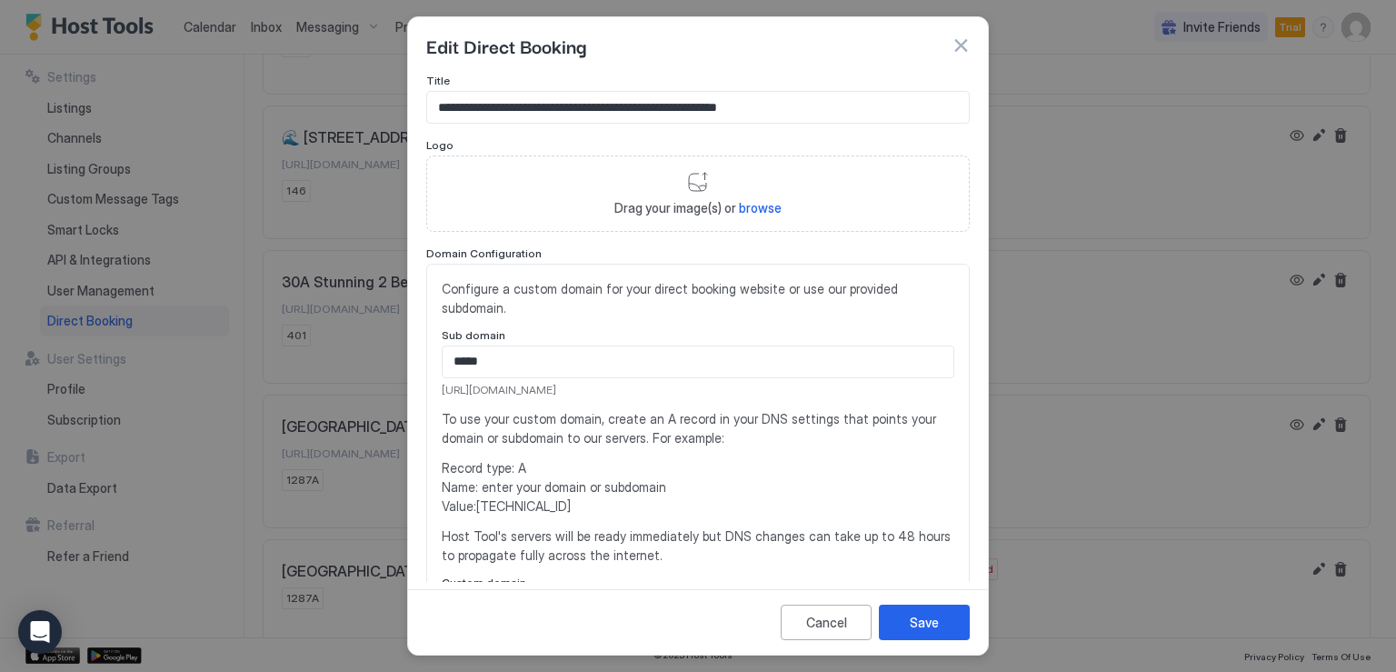
click at [508, 357] on input "*****" at bounding box center [698, 361] width 511 height 31
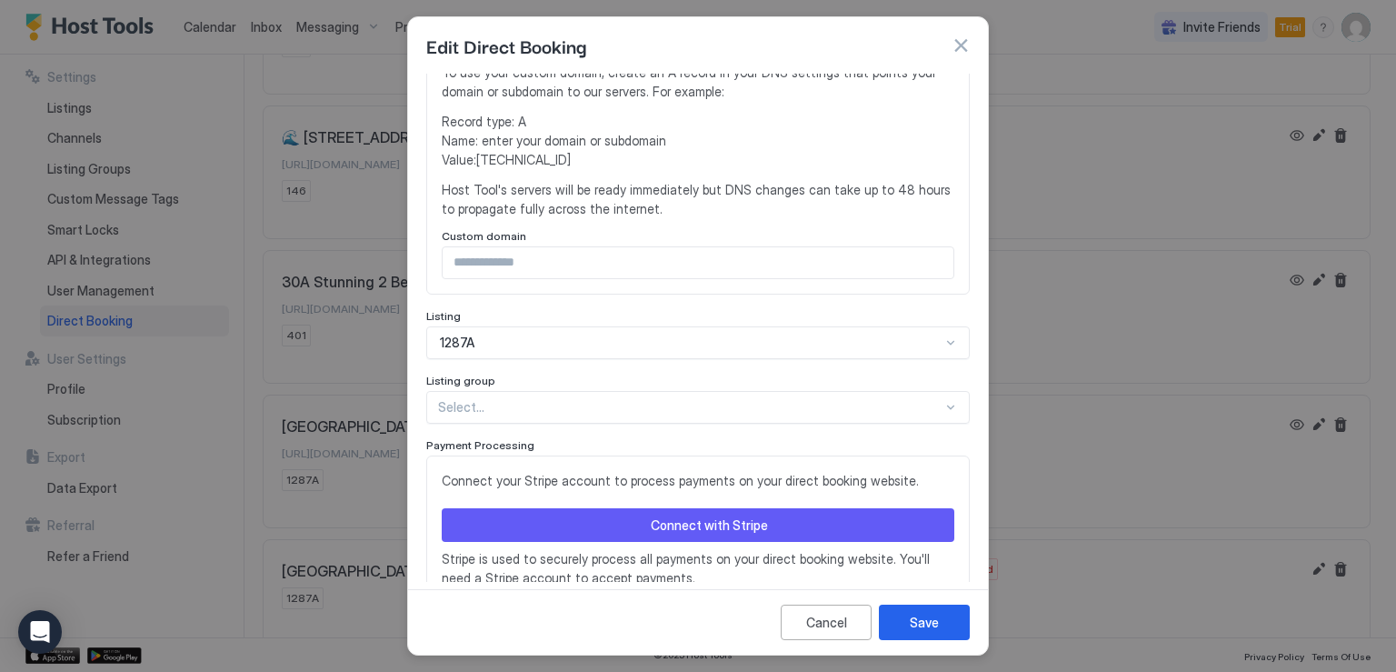
scroll to position [364, 0]
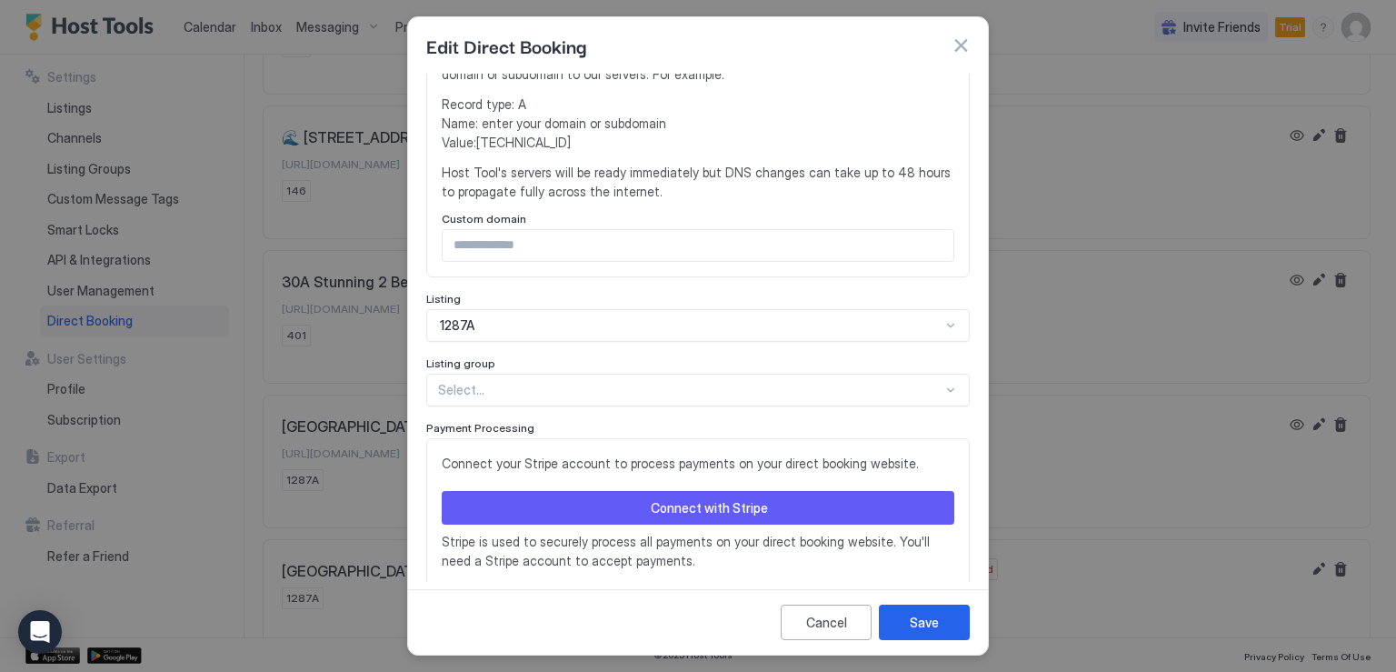
type input "*****"
click at [491, 324] on div "1287A" at bounding box center [697, 325] width 543 height 33
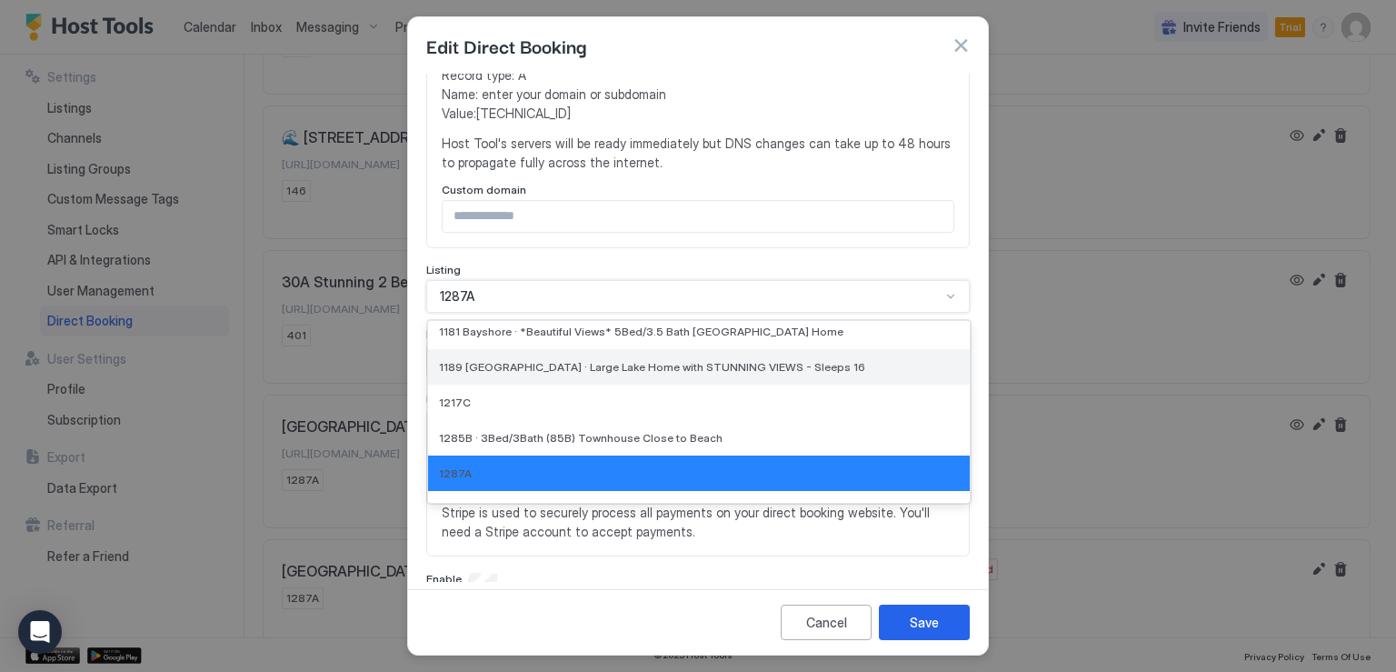
scroll to position [169, 0]
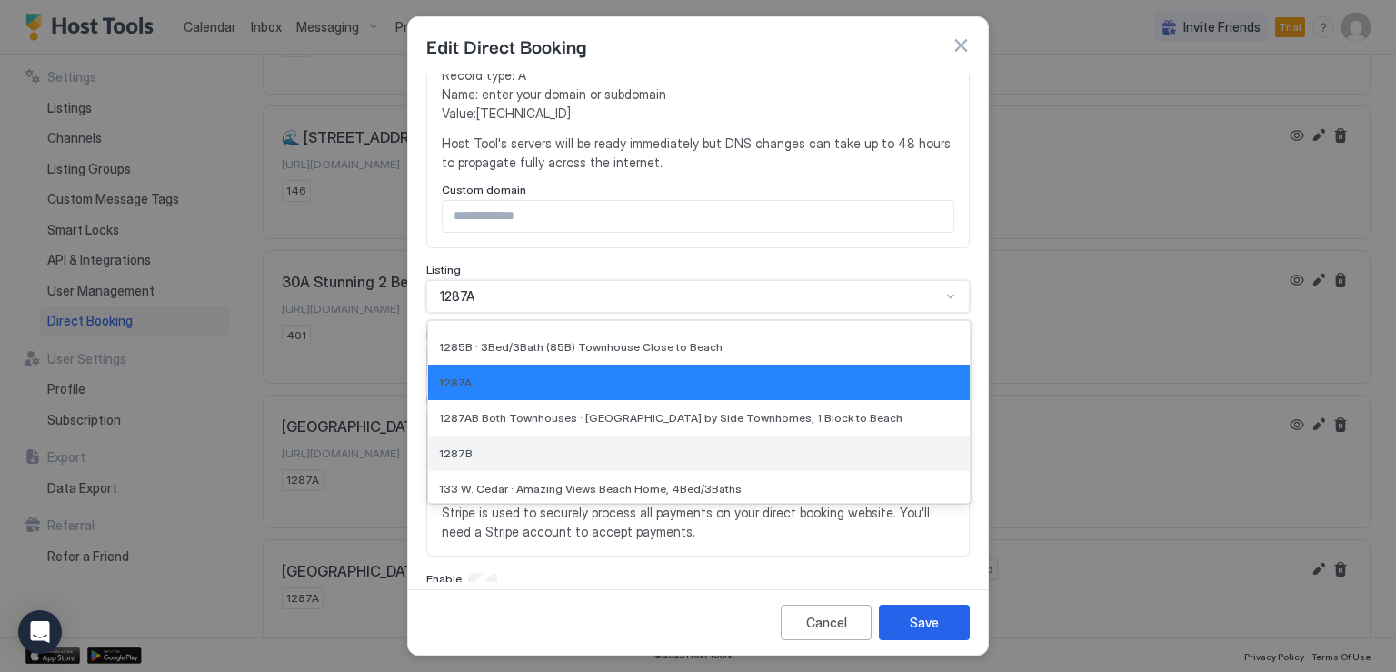
click at [475, 446] on div "1287B" at bounding box center [699, 453] width 520 height 14
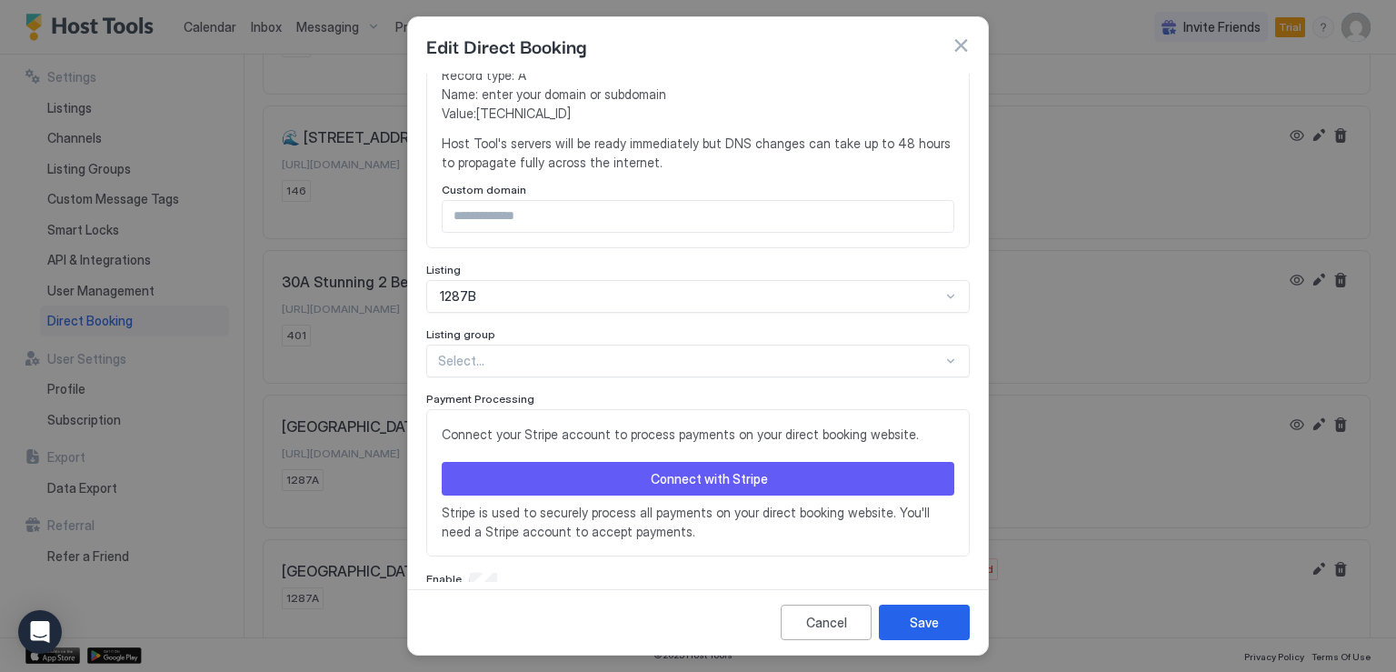
click at [811, 475] on button "Connect with Stripe" at bounding box center [698, 479] width 513 height 34
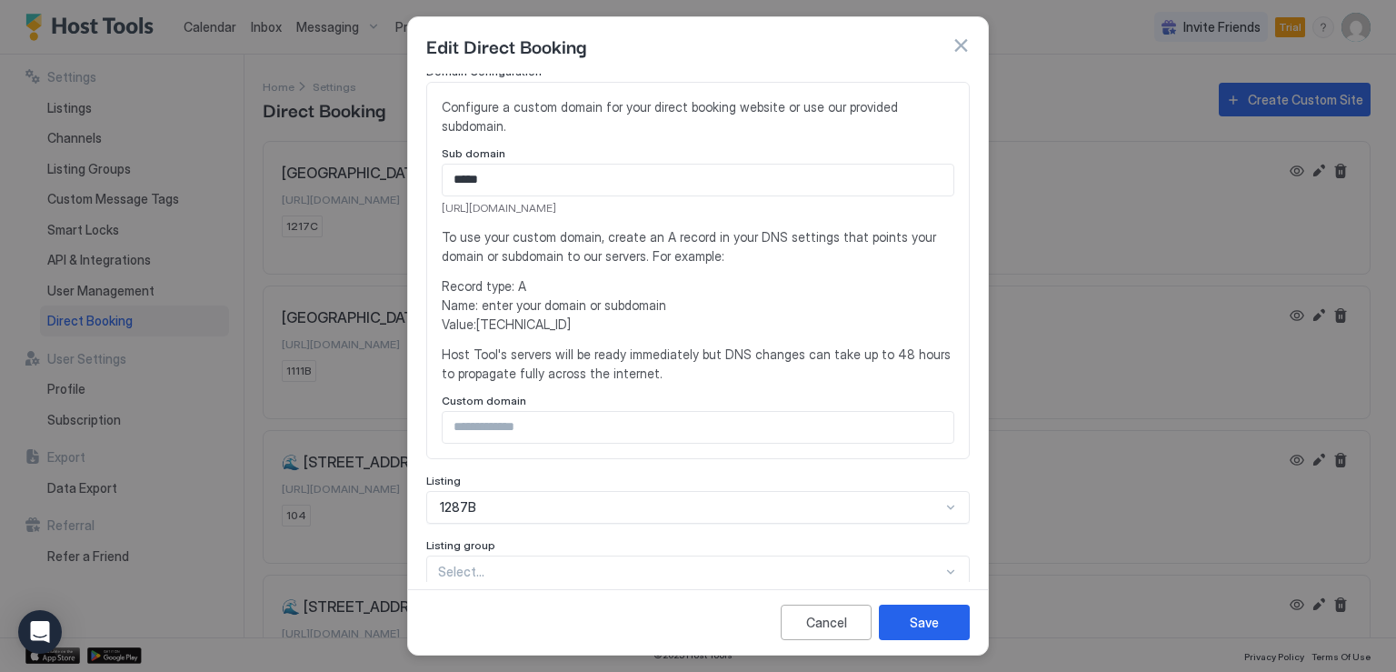
scroll to position [418, 0]
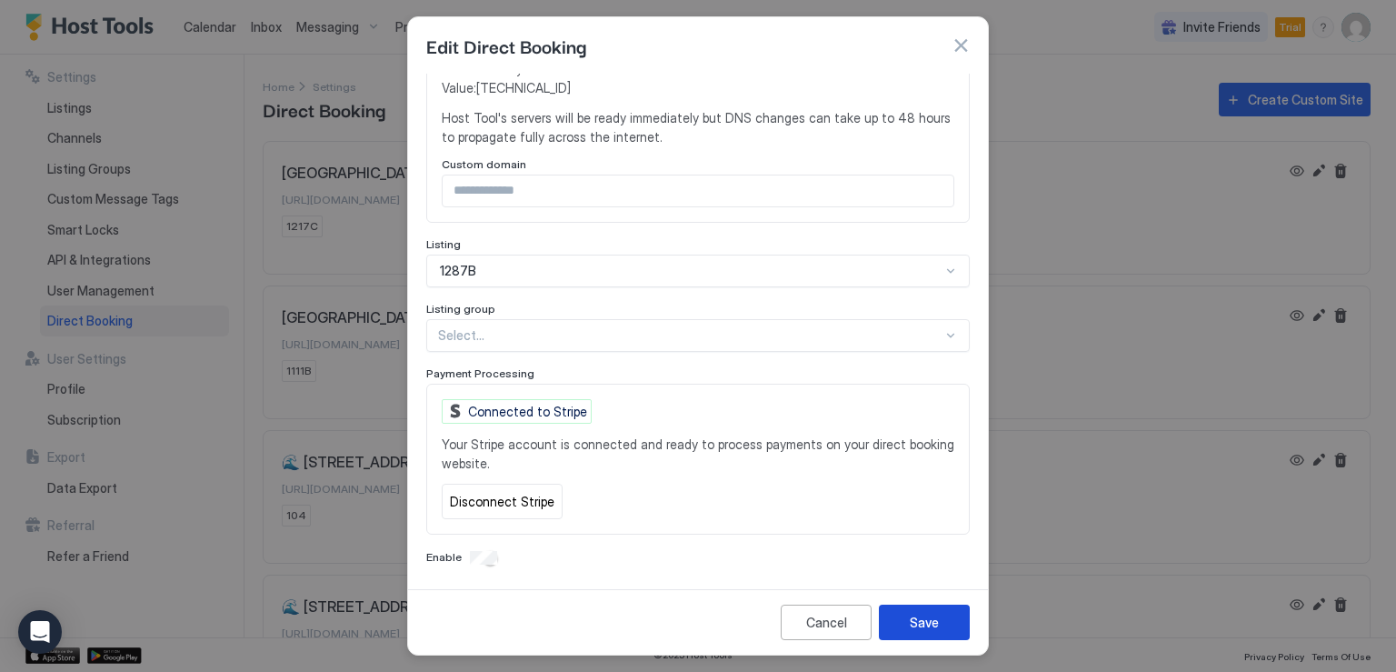
click at [923, 622] on div "Save" at bounding box center [924, 622] width 29 height 19
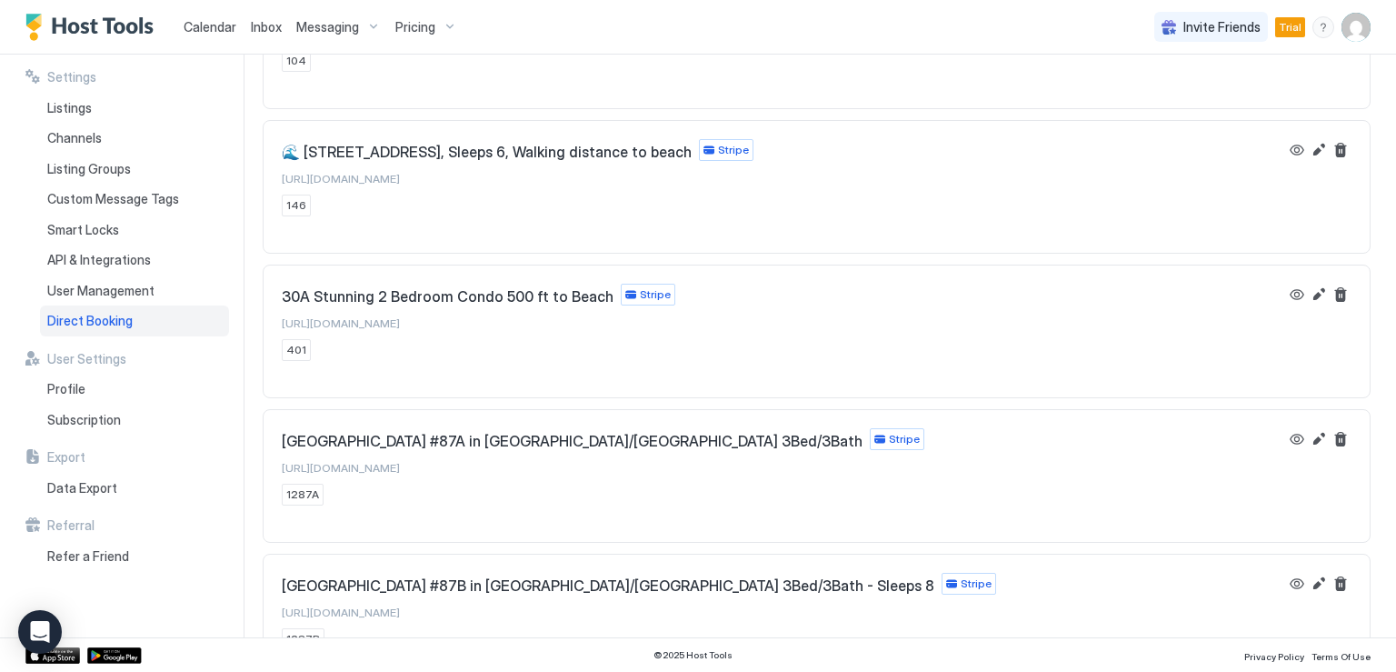
scroll to position [496, 0]
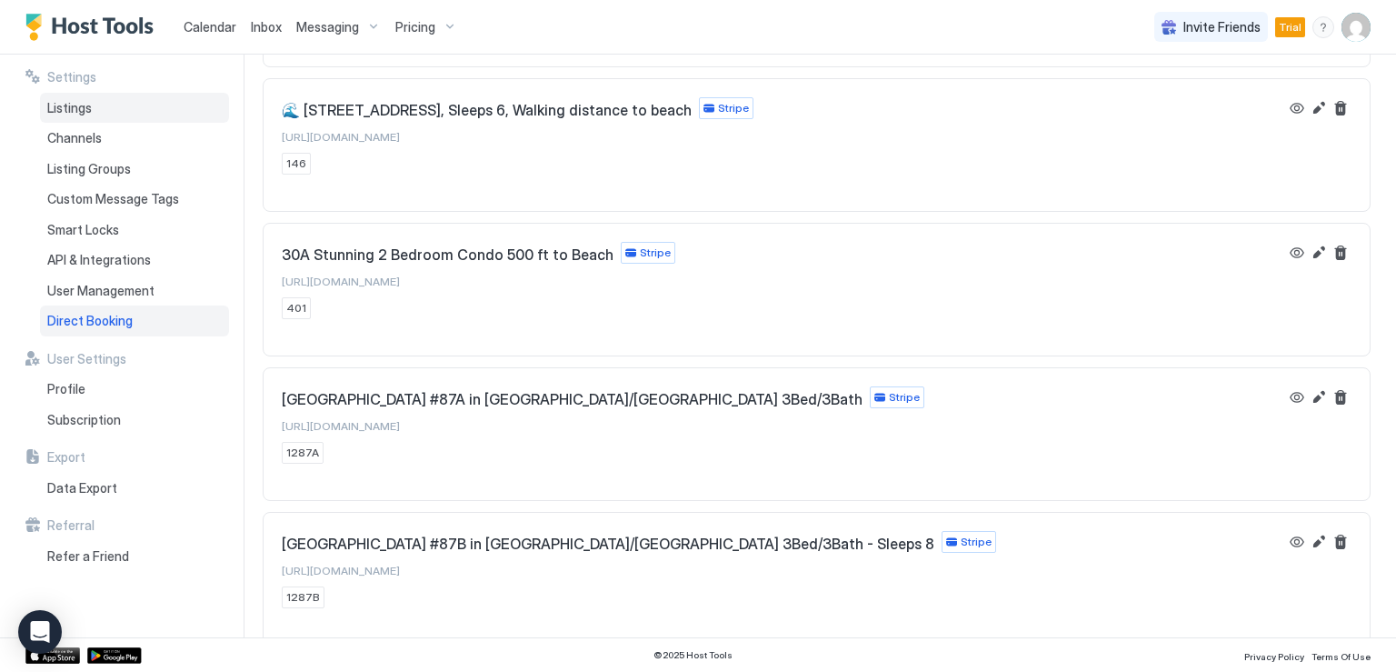
click at [73, 100] on span "Listings" at bounding box center [69, 108] width 45 height 16
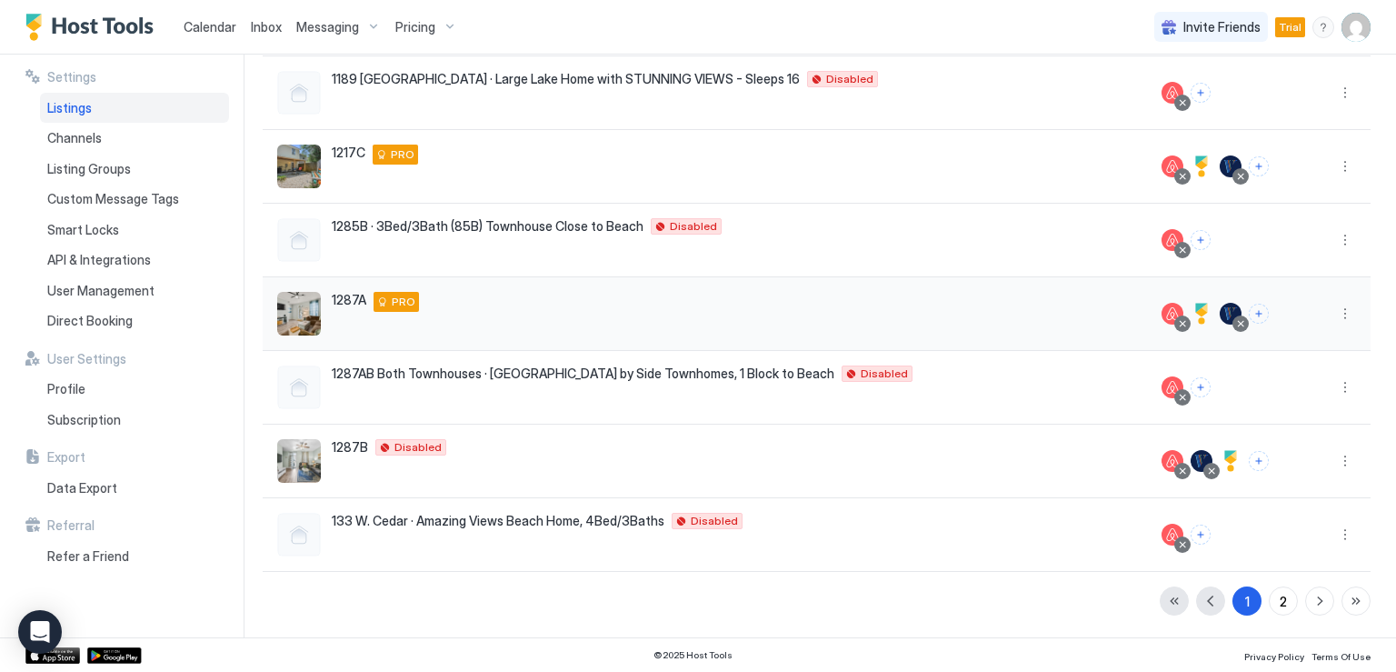
scroll to position [388, 0]
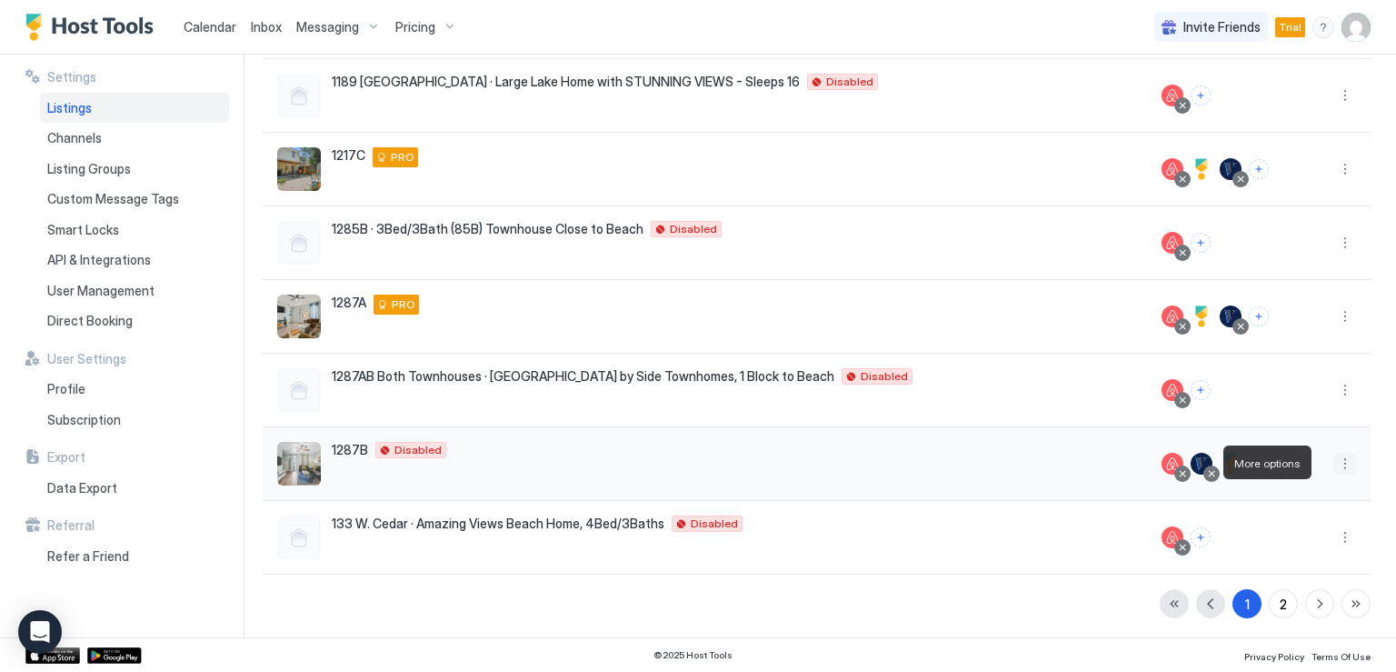
click at [1334, 463] on button "More options" at bounding box center [1345, 464] width 22 height 22
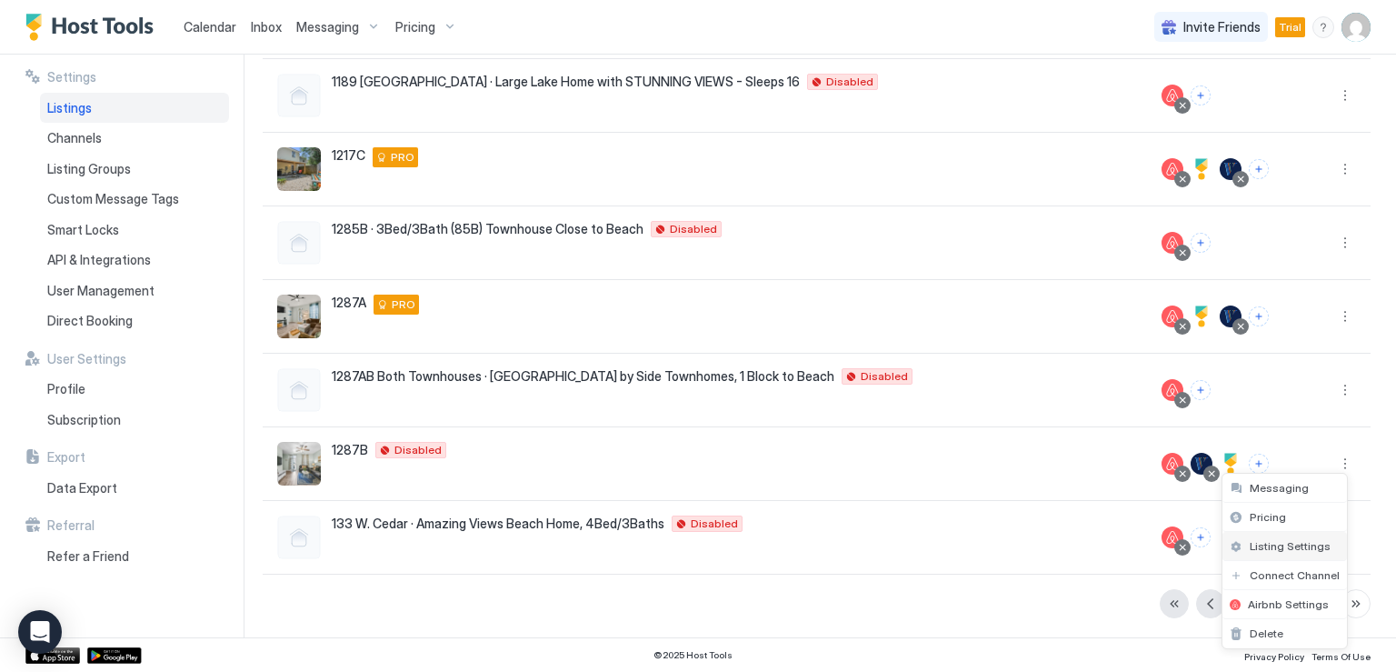
click at [1284, 540] on span "Listing Settings" at bounding box center [1290, 546] width 81 height 14
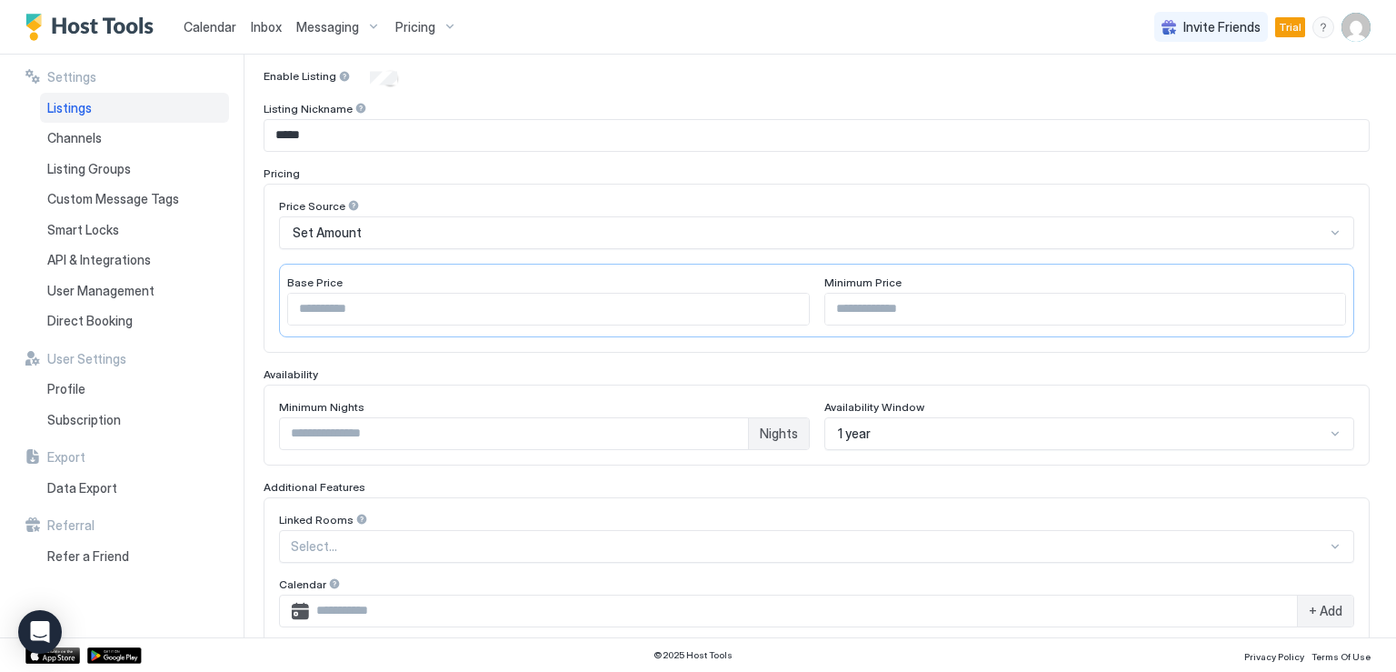
scroll to position [454, 0]
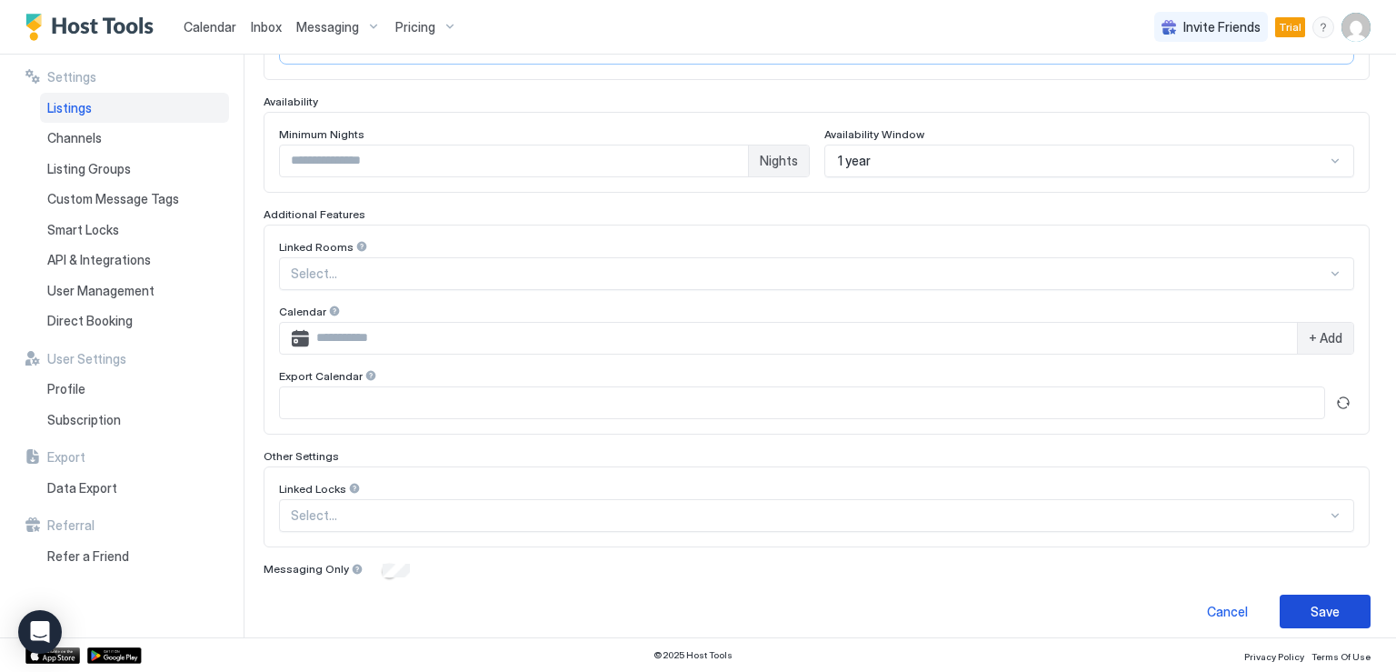
click at [1310, 606] on div "Save" at bounding box center [1324, 611] width 29 height 19
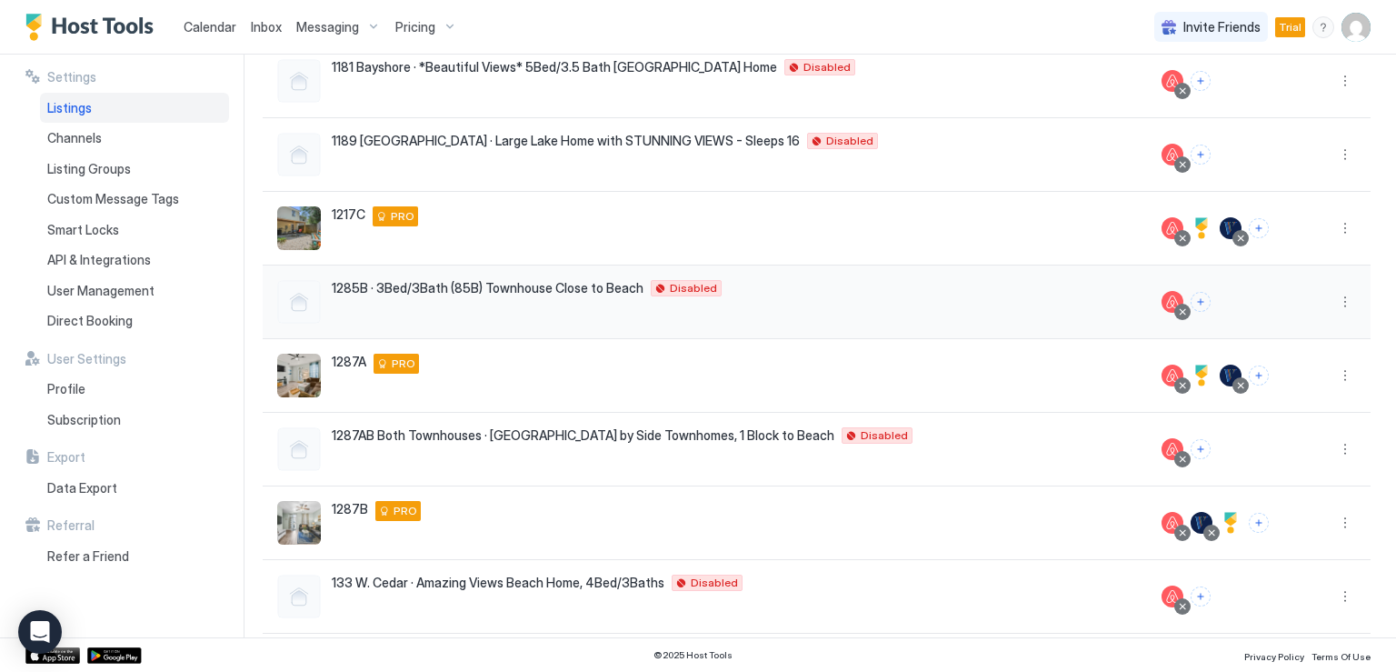
scroll to position [297, 0]
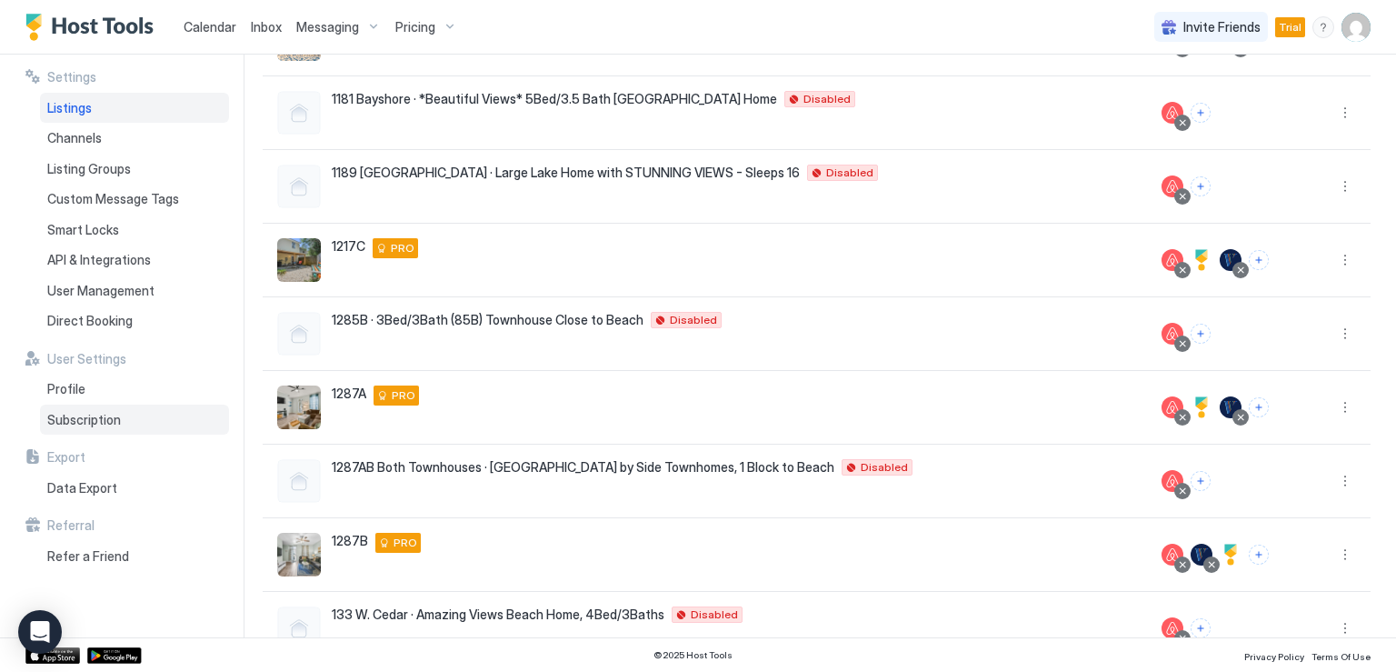
click at [102, 419] on span "Subscription" at bounding box center [84, 420] width 74 height 16
